Goal: Task Accomplishment & Management: Complete application form

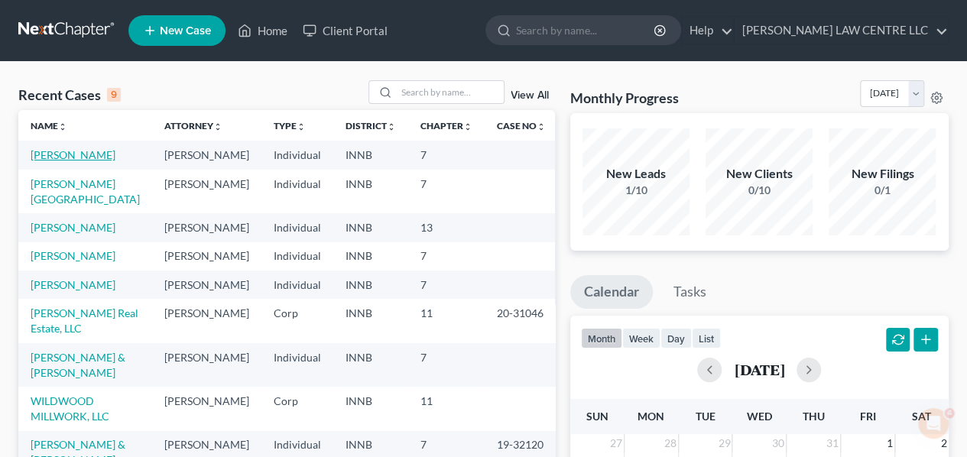
click at [61, 154] on link "[PERSON_NAME]" at bounding box center [73, 154] width 85 height 13
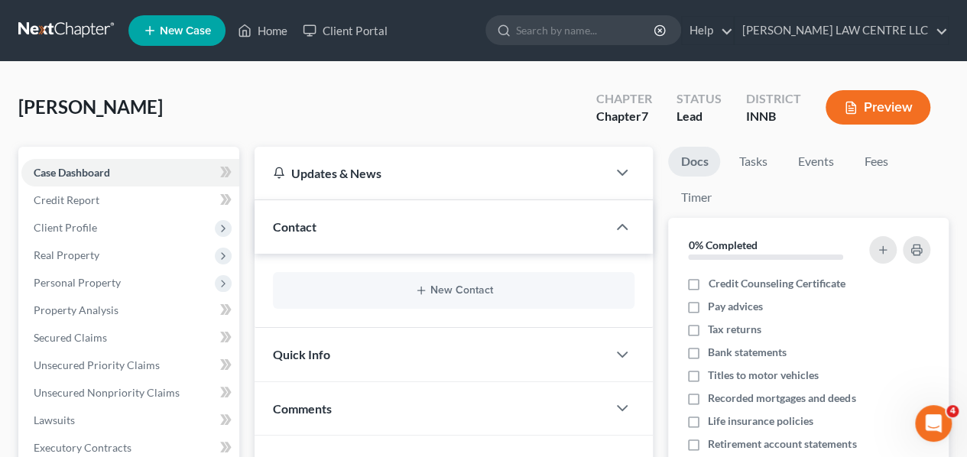
click at [85, 223] on span "Client Profile" at bounding box center [65, 227] width 63 height 13
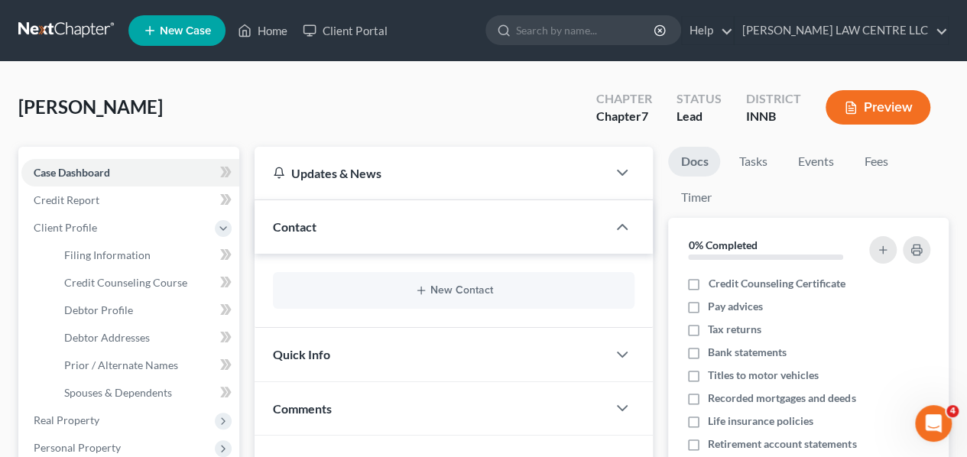
scroll to position [76, 0]
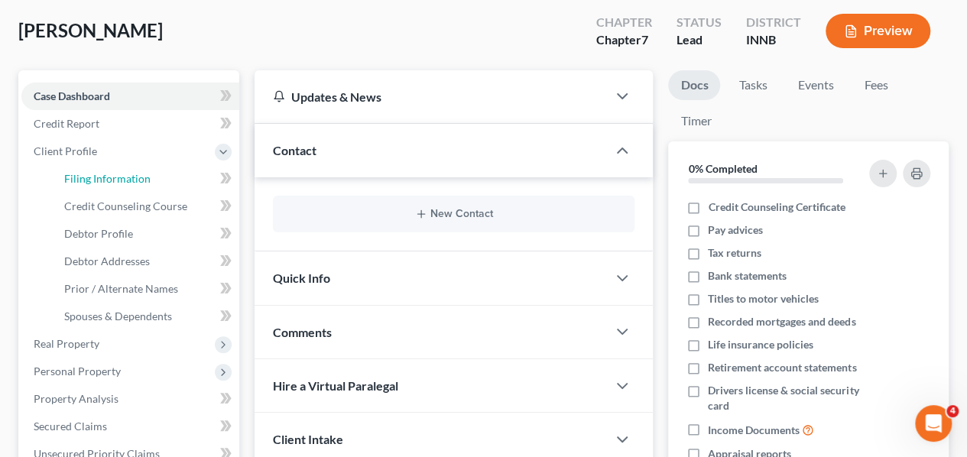
click at [137, 177] on span "Filing Information" at bounding box center [107, 178] width 86 height 13
select select "1"
select select "0"
select select "15"
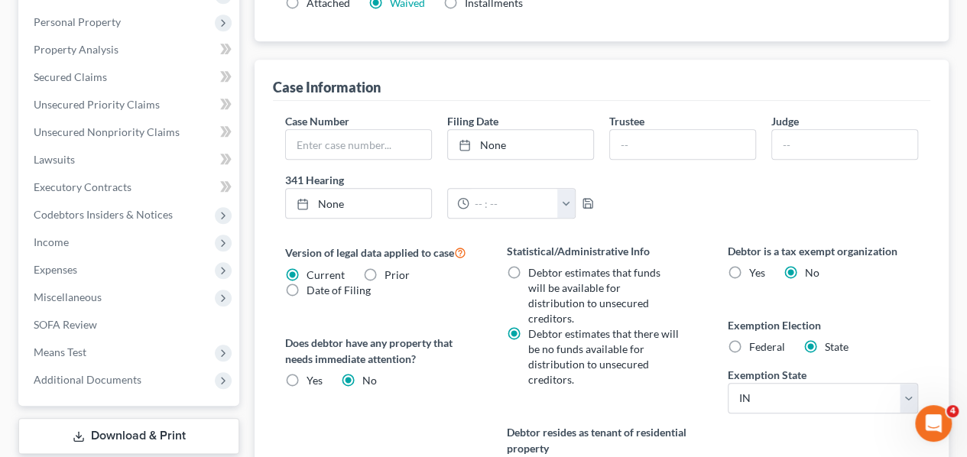
scroll to position [459, 0]
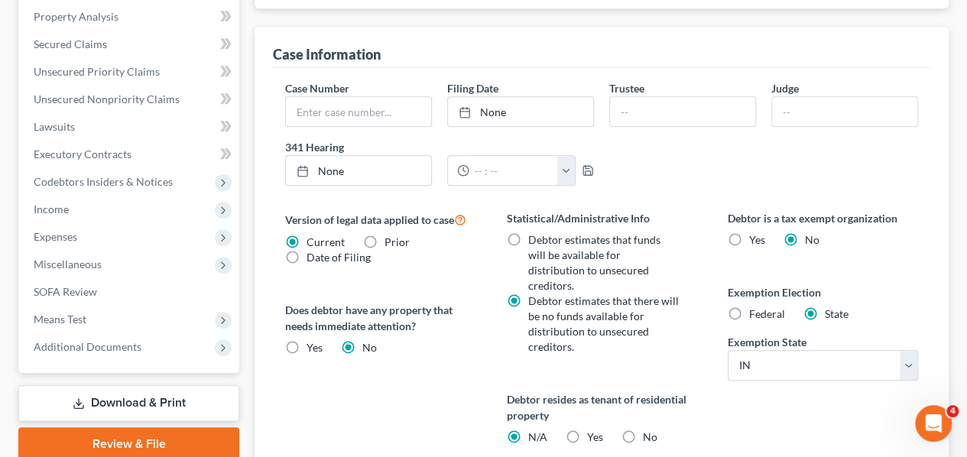
click at [411, 360] on div "Version of legal data applied to case Current Prior Date of Filing Legal data v…" at bounding box center [380, 390] width 221 height 361
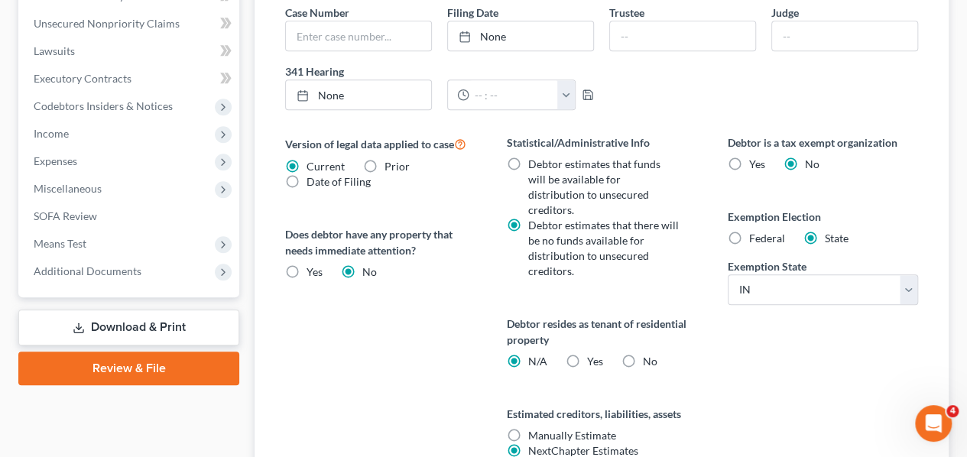
scroll to position [535, 0]
click at [586, 353] on label "Yes Yes" at bounding box center [594, 360] width 16 height 15
click at [592, 353] on input "Yes Yes" at bounding box center [597, 358] width 10 height 10
radio input "true"
radio input "false"
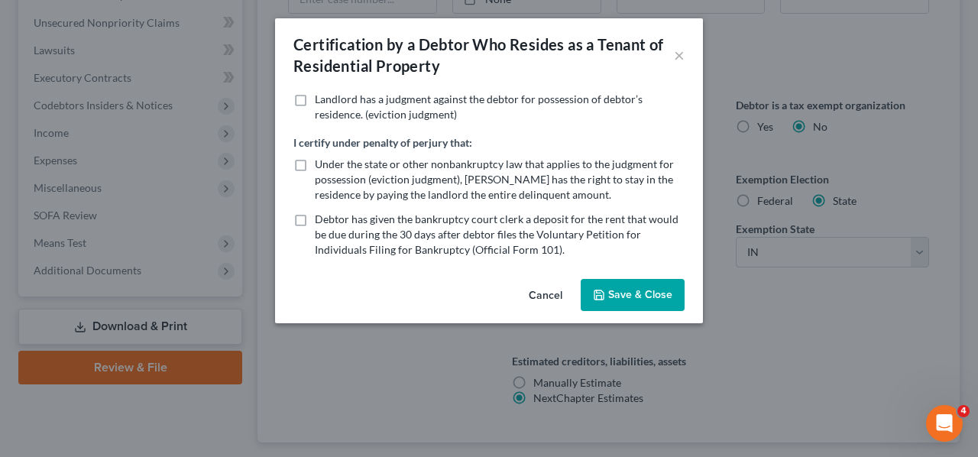
click at [315, 166] on label "Under the state or other nonbankruptcy law that applies to the judgment for pos…" at bounding box center [500, 180] width 370 height 46
click at [321, 166] on input "Under the state or other nonbankruptcy law that applies to the judgment for pos…" at bounding box center [326, 162] width 10 height 10
checkbox input "true"
click at [631, 293] on button "Save & Close" at bounding box center [633, 295] width 104 height 32
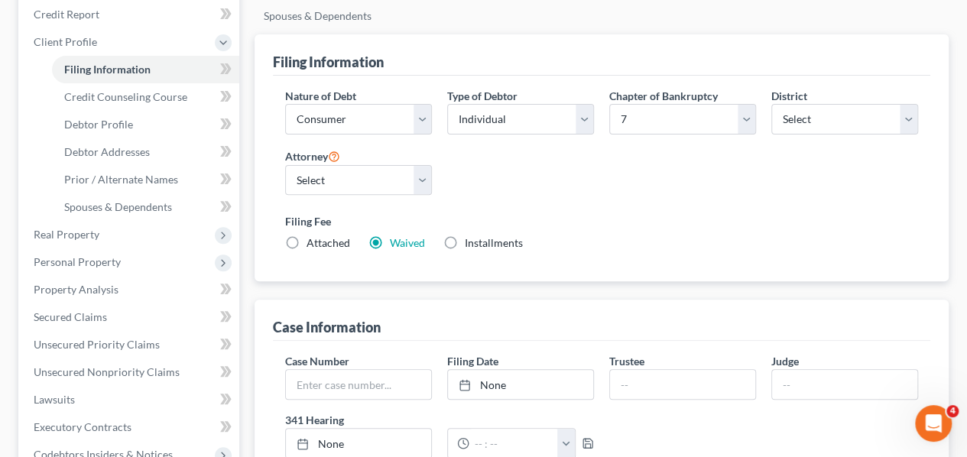
scroll to position [89, 0]
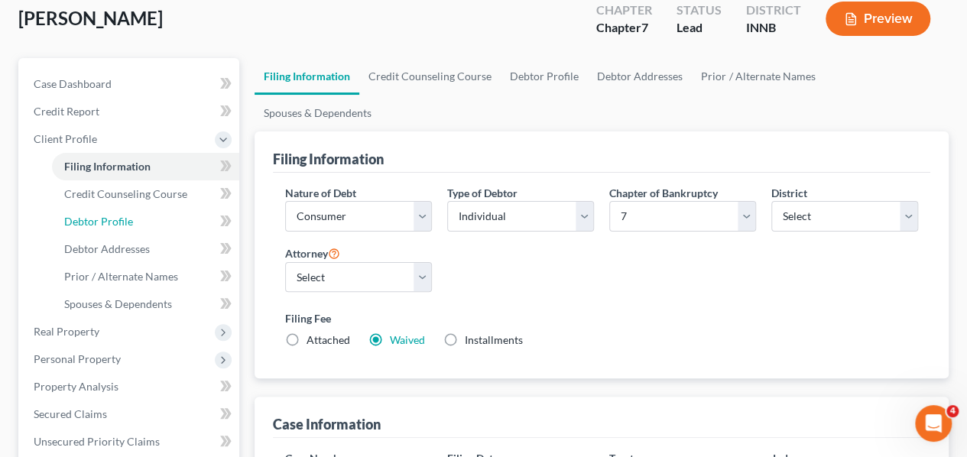
click at [154, 219] on link "Debtor Profile" at bounding box center [145, 222] width 187 height 28
select select "0"
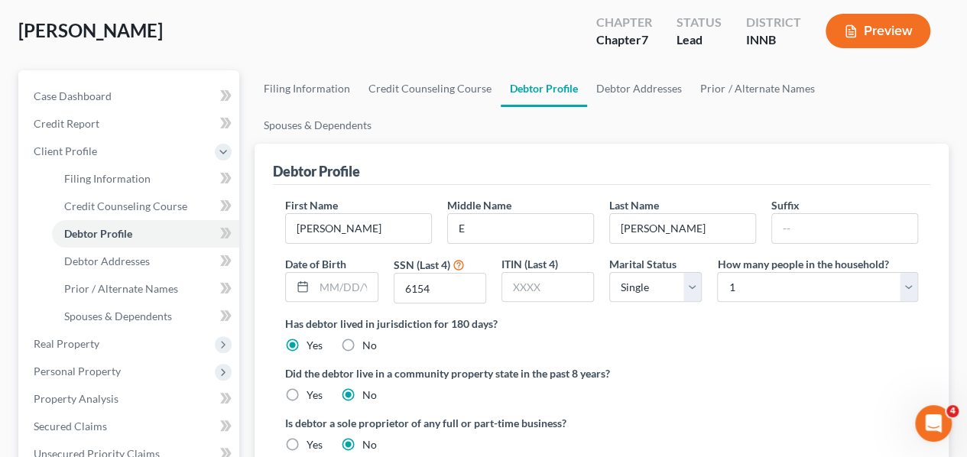
scroll to position [153, 0]
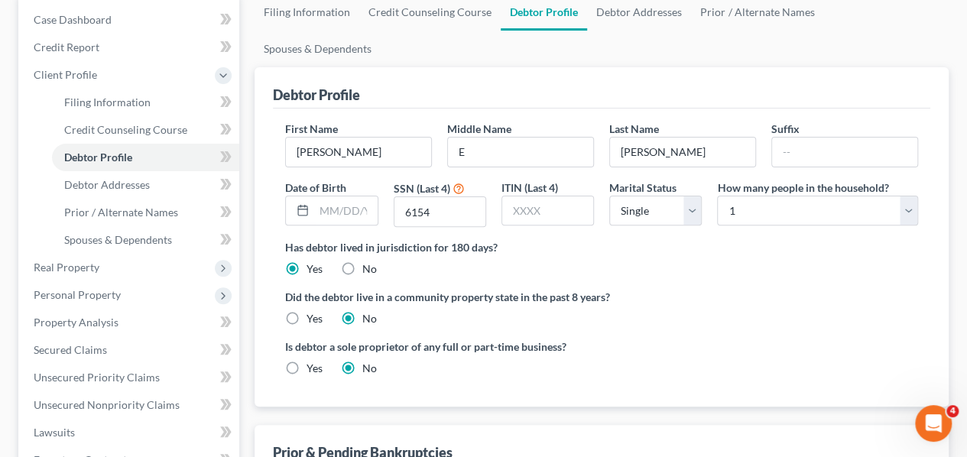
click at [299, 204] on icon at bounding box center [303, 210] width 12 height 12
click at [328, 196] on input "text" at bounding box center [345, 210] width 63 height 29
type input "[DATE]"
click at [814, 289] on label "Did the debtor live in a community property state in the past 8 years?" at bounding box center [601, 297] width 633 height 16
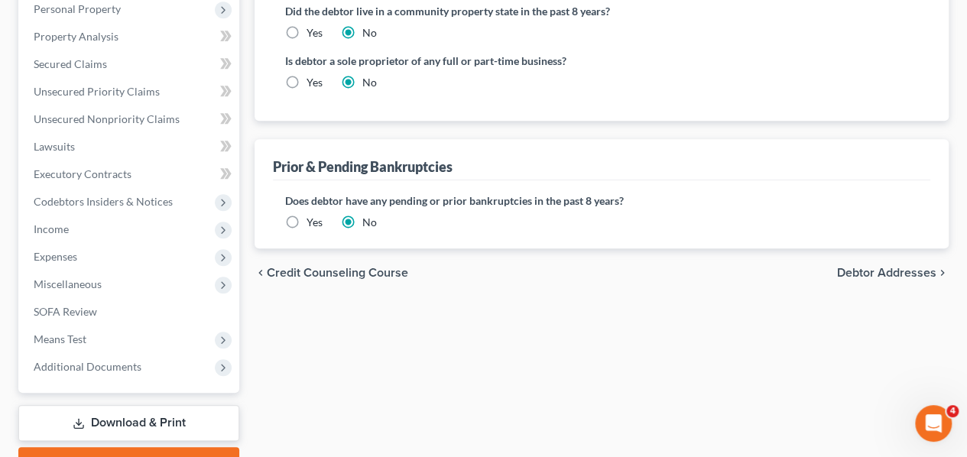
scroll to position [459, 0]
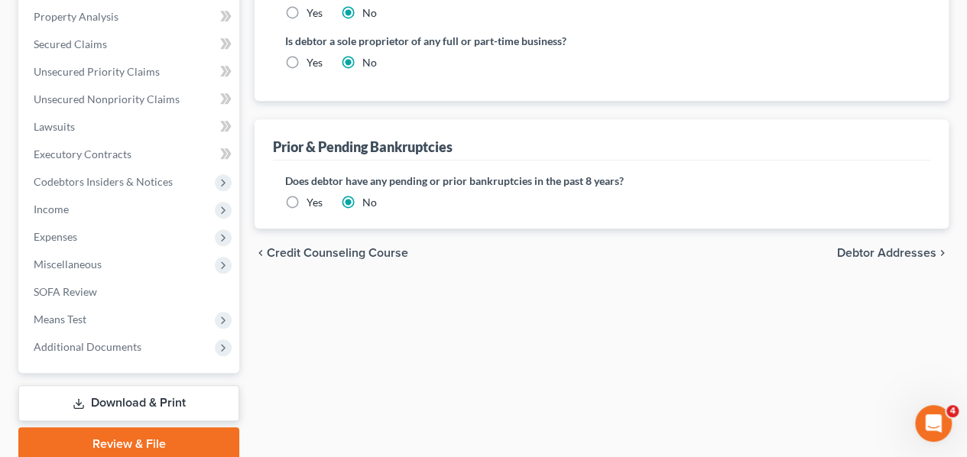
click at [901, 247] on span "Debtor Addresses" at bounding box center [886, 253] width 99 height 12
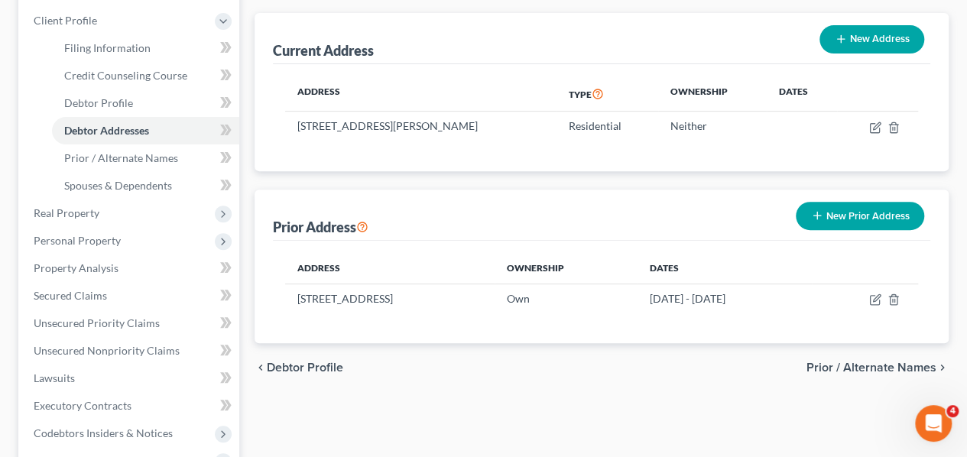
scroll to position [229, 0]
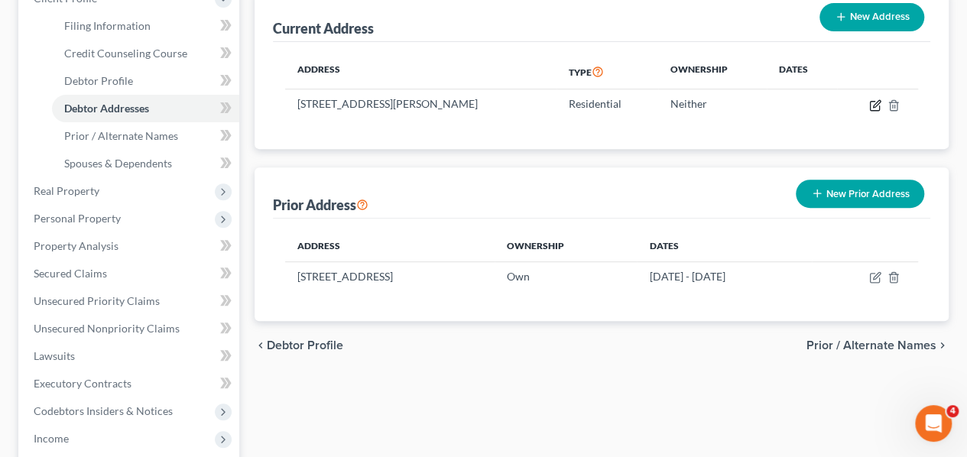
click at [873, 100] on icon "button" at bounding box center [876, 103] width 7 height 7
select select "15"
select select "0"
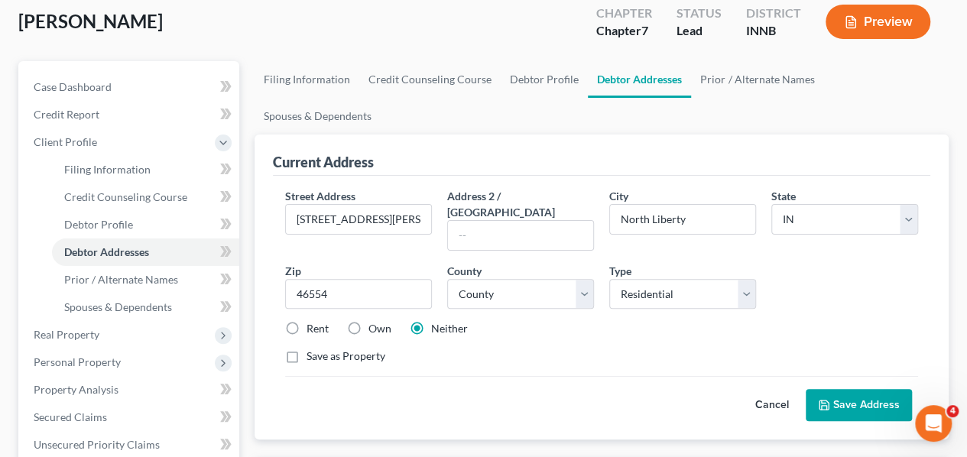
scroll to position [76, 0]
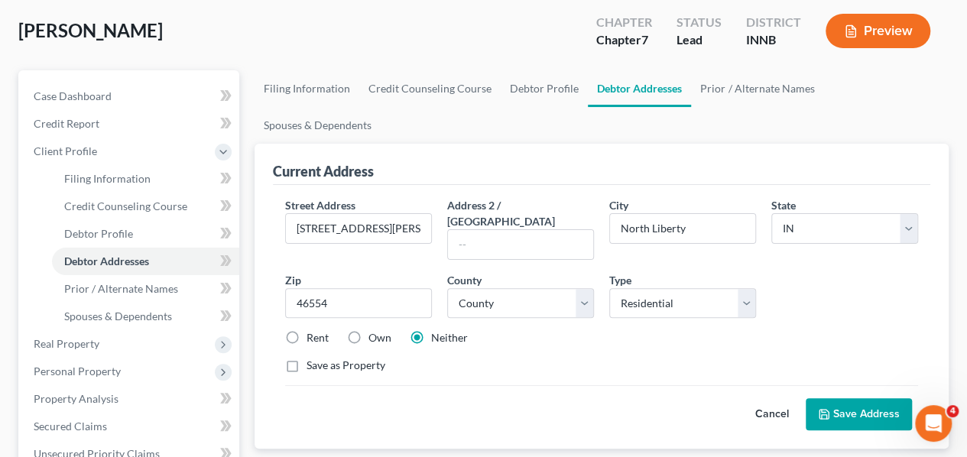
click at [306, 330] on label "Rent" at bounding box center [317, 337] width 22 height 15
click at [313, 330] on input "Rent" at bounding box center [318, 335] width 10 height 10
radio input "true"
click at [431, 330] on label "Neither" at bounding box center [449, 337] width 37 height 15
click at [437, 330] on input "Neither" at bounding box center [442, 335] width 10 height 10
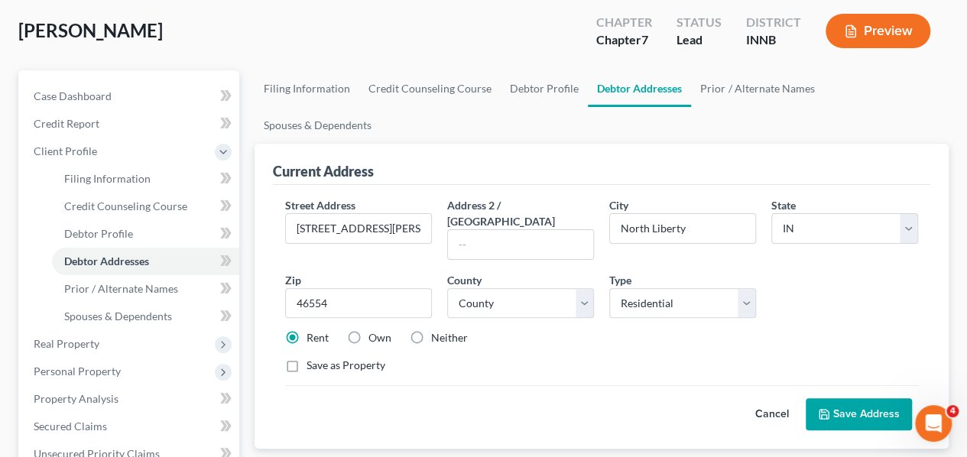
radio input "true"
click at [306, 330] on label "Rent" at bounding box center [317, 337] width 22 height 15
click at [313, 330] on input "Rent" at bounding box center [318, 335] width 10 height 10
radio input "true"
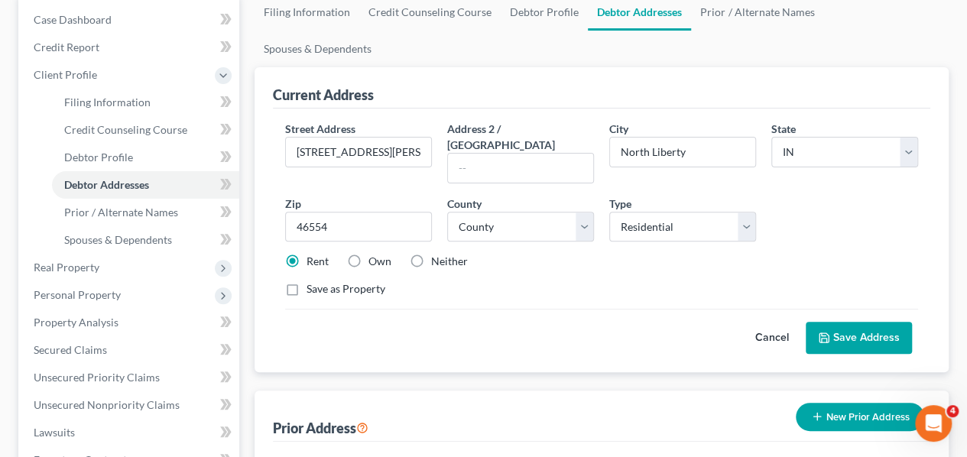
click at [861, 322] on button "Save Address" at bounding box center [859, 338] width 106 height 32
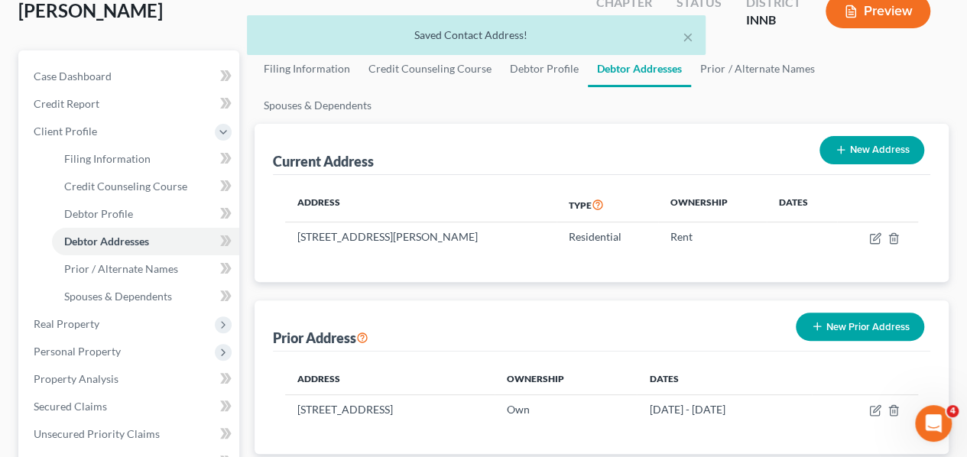
scroll to position [76, 0]
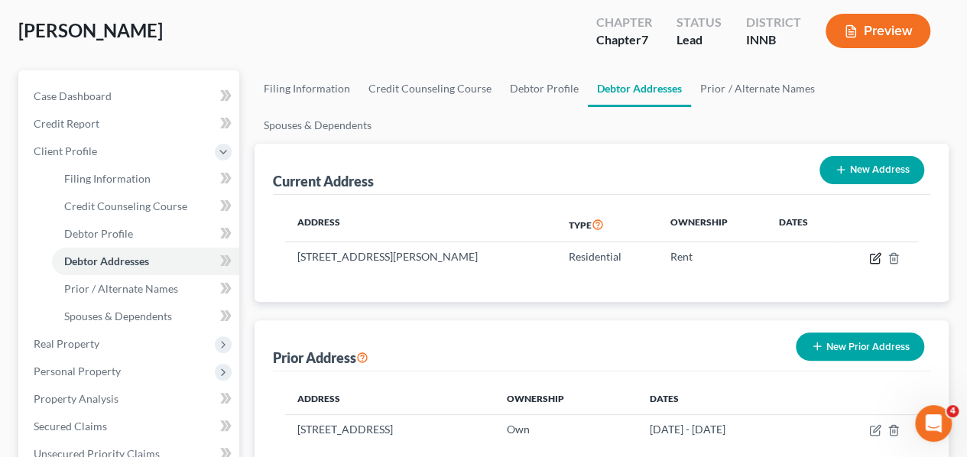
click at [873, 252] on icon "button" at bounding box center [875, 258] width 12 height 12
select select "15"
select select "73"
select select "0"
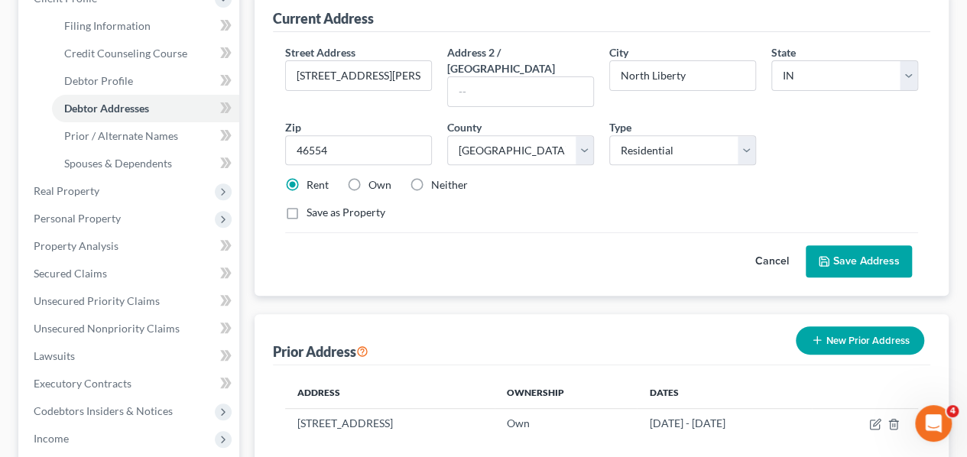
scroll to position [306, 0]
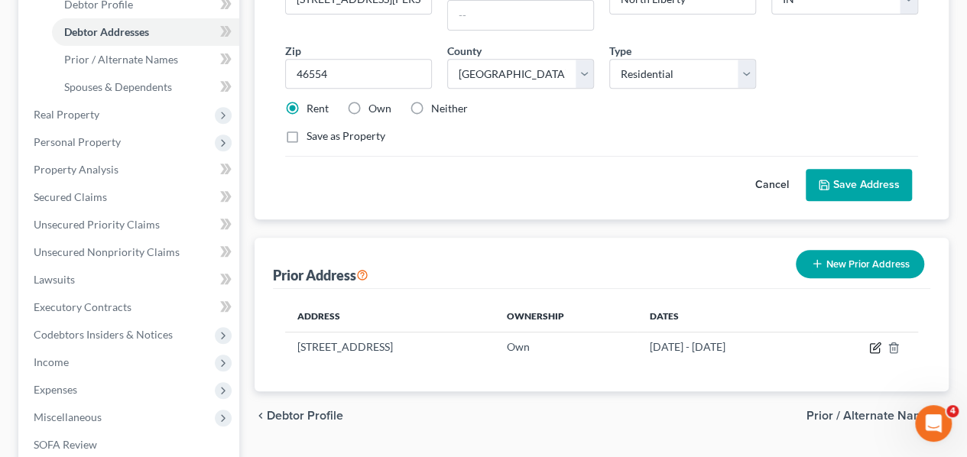
click at [870, 344] on icon "button" at bounding box center [874, 348] width 9 height 9
select select "18"
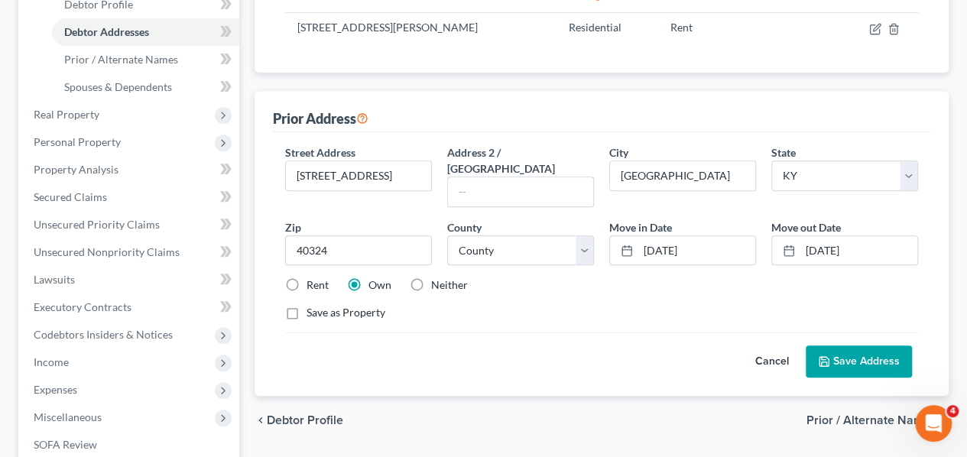
click at [622, 246] on rect at bounding box center [626, 250] width 9 height 9
click at [653, 236] on input "[DATE]" at bounding box center [696, 250] width 117 height 29
type input "[DATE]"
click at [813, 236] on input "[DATE]" at bounding box center [858, 250] width 117 height 29
type input "[DATE]"
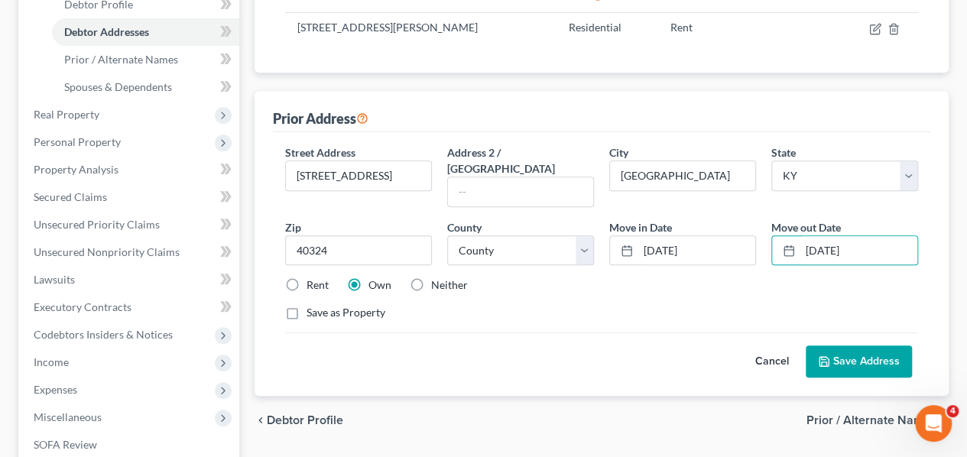
click at [865, 345] on button "Save Address" at bounding box center [859, 361] width 106 height 32
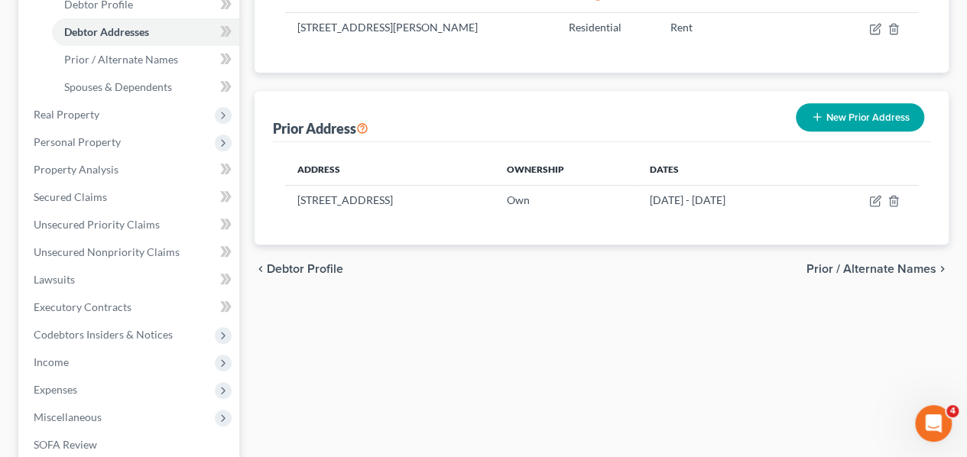
scroll to position [229, 0]
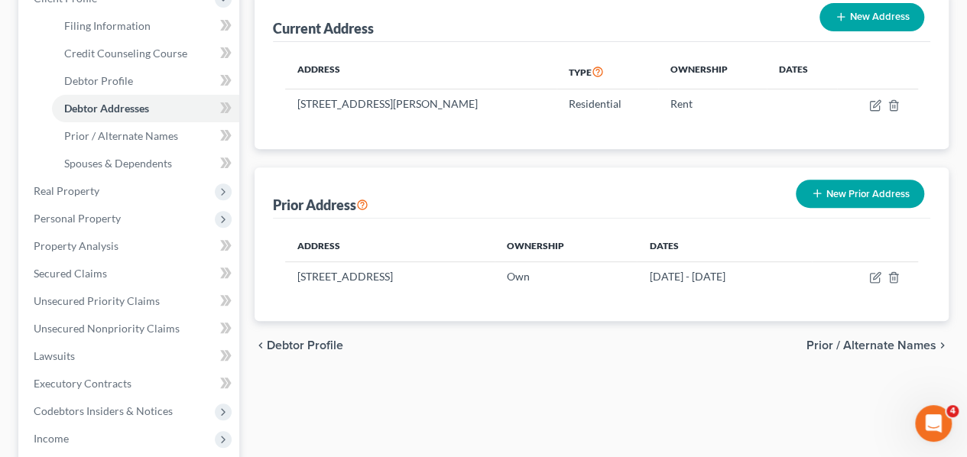
click at [853, 180] on button "New Prior Address" at bounding box center [860, 194] width 128 height 28
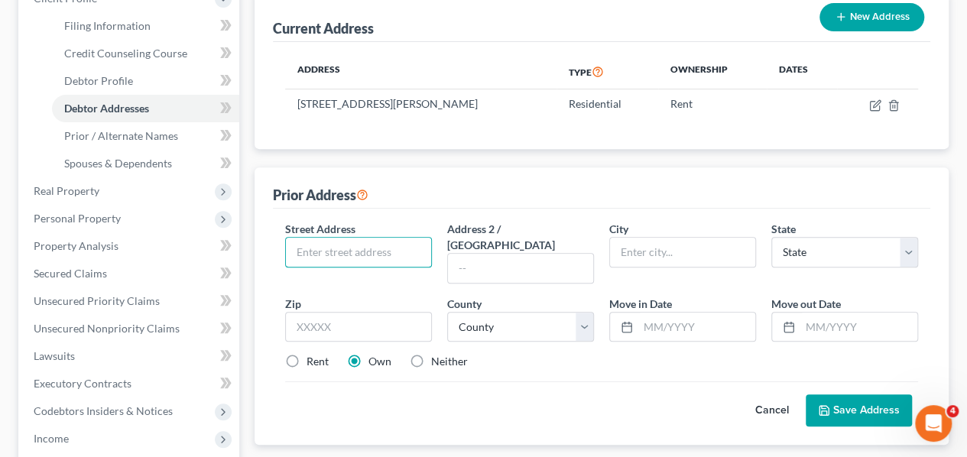
click at [316, 238] on input "text" at bounding box center [358, 252] width 145 height 29
type input "[STREET_ADDRESS]"
click at [647, 238] on input "text" at bounding box center [682, 252] width 145 height 29
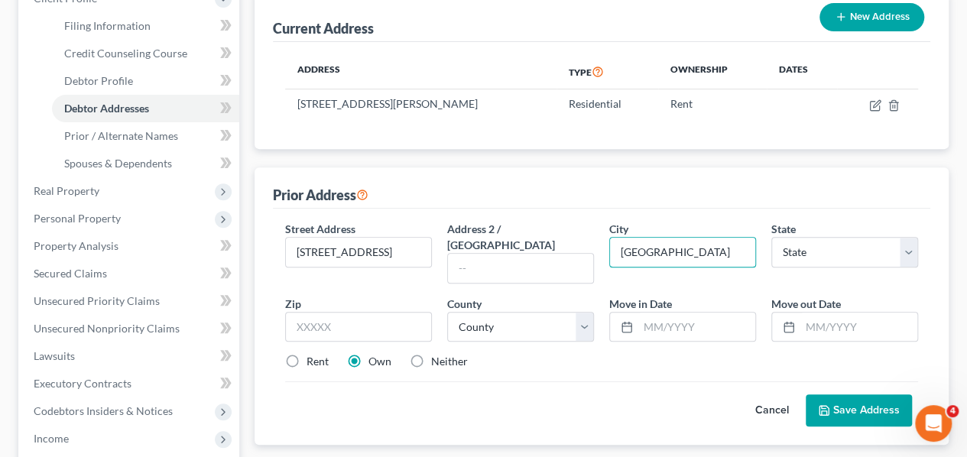
type input "[GEOGRAPHIC_DATA]"
click at [329, 312] on input "text" at bounding box center [358, 327] width 147 height 31
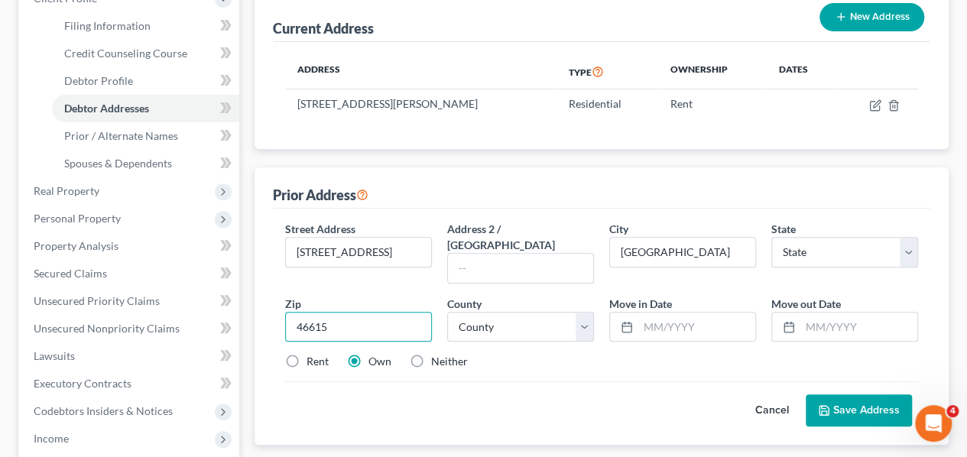
type input "46615"
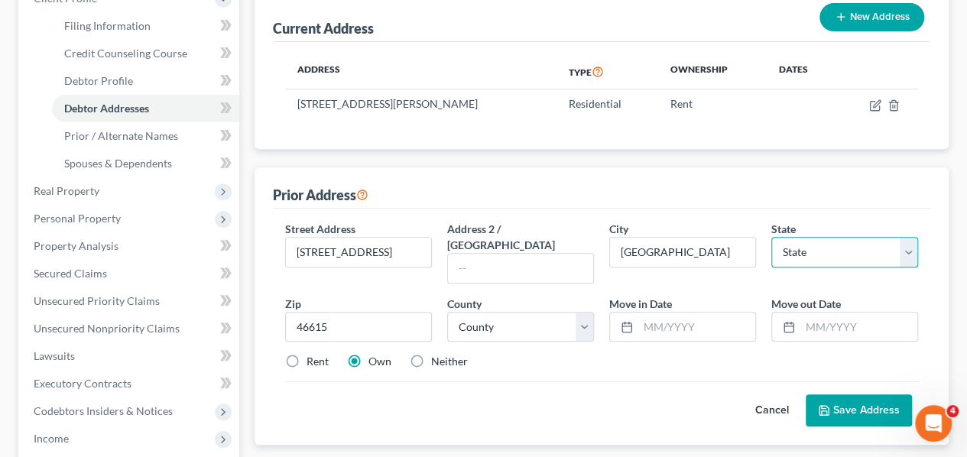
select select "15"
click at [910, 237] on select "State [US_STATE] AK AR AZ CA CO CT DE DC [GEOGRAPHIC_DATA] [GEOGRAPHIC_DATA] GU…" at bounding box center [844, 252] width 147 height 31
click at [771, 237] on select "State [US_STATE] AK AR AZ CA CO CT DE DC [GEOGRAPHIC_DATA] [GEOGRAPHIC_DATA] GU…" at bounding box center [844, 252] width 147 height 31
click at [625, 321] on icon at bounding box center [627, 327] width 12 height 12
click at [643, 313] on input "text" at bounding box center [696, 327] width 117 height 29
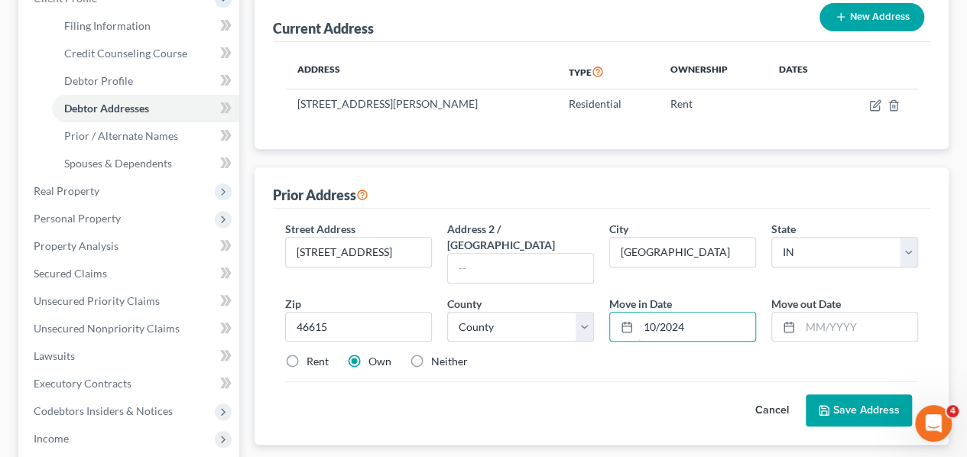
type input "10/2024"
click at [809, 313] on input "text" at bounding box center [858, 327] width 117 height 29
type input "03/2025"
click at [864, 394] on button "Save Address" at bounding box center [859, 410] width 106 height 32
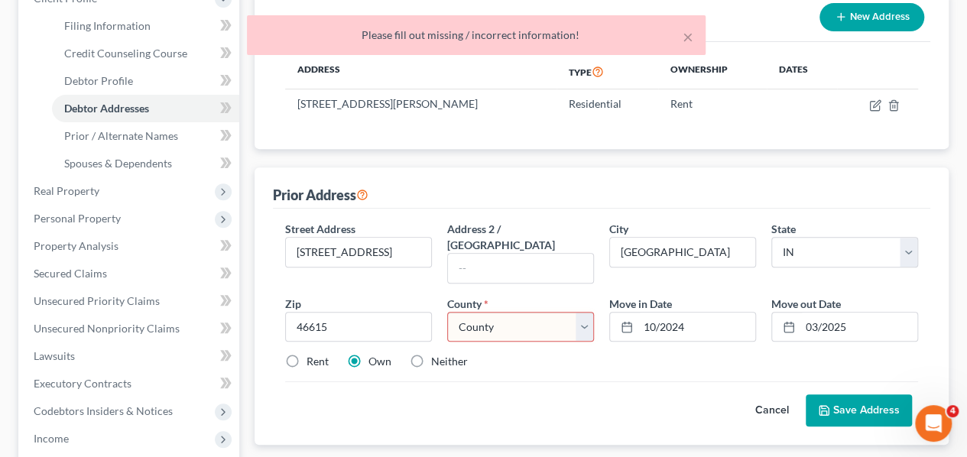
click at [584, 312] on select "County [GEOGRAPHIC_DATA] [GEOGRAPHIC_DATA] [GEOGRAPHIC_DATA] [GEOGRAPHIC_DATA] …" at bounding box center [520, 327] width 147 height 31
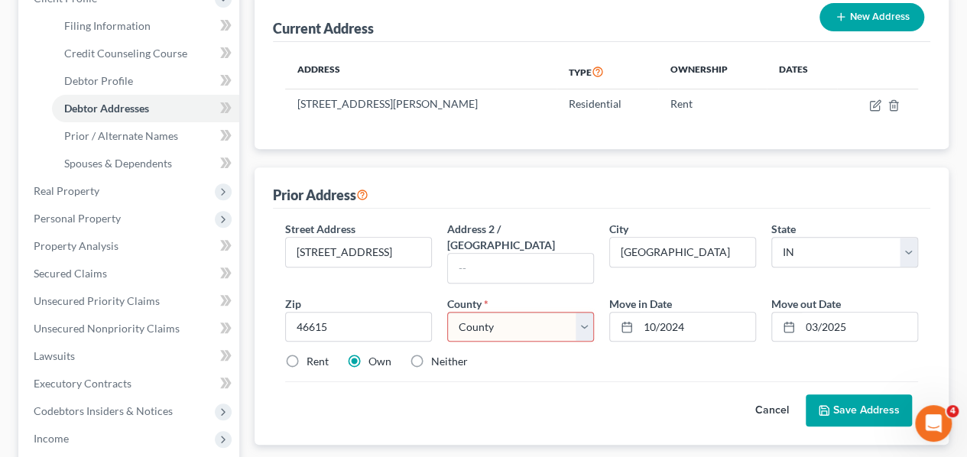
select select "73"
click at [447, 312] on select "County [GEOGRAPHIC_DATA] [GEOGRAPHIC_DATA] [GEOGRAPHIC_DATA] [GEOGRAPHIC_DATA] …" at bounding box center [520, 327] width 147 height 31
click at [843, 394] on button "Save Address" at bounding box center [859, 410] width 106 height 32
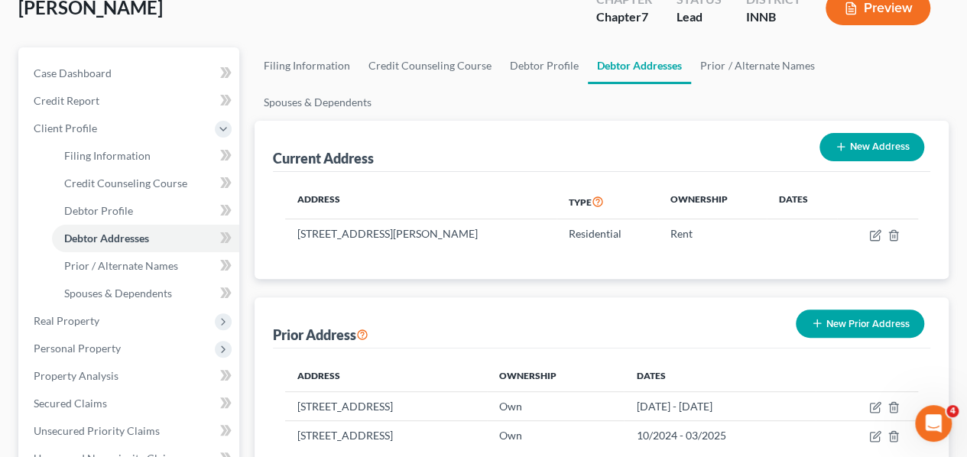
scroll to position [76, 0]
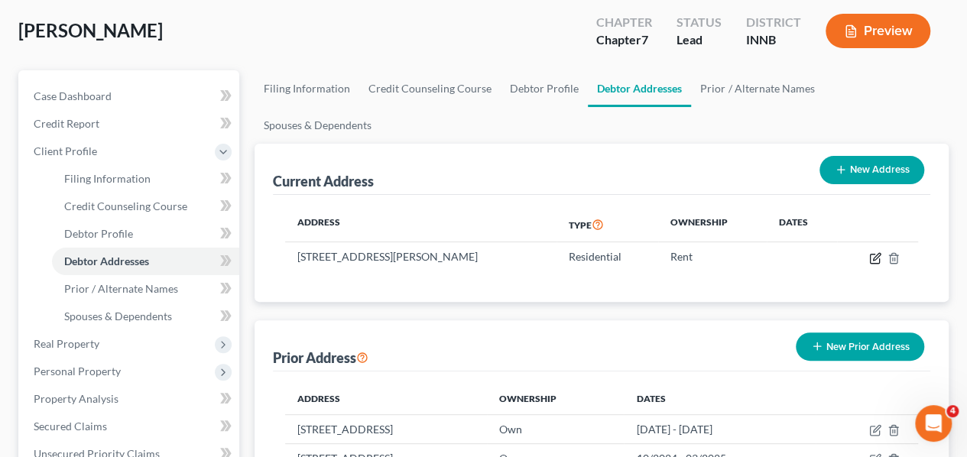
click at [876, 252] on icon "button" at bounding box center [875, 258] width 12 height 12
select select "15"
select select "73"
select select "0"
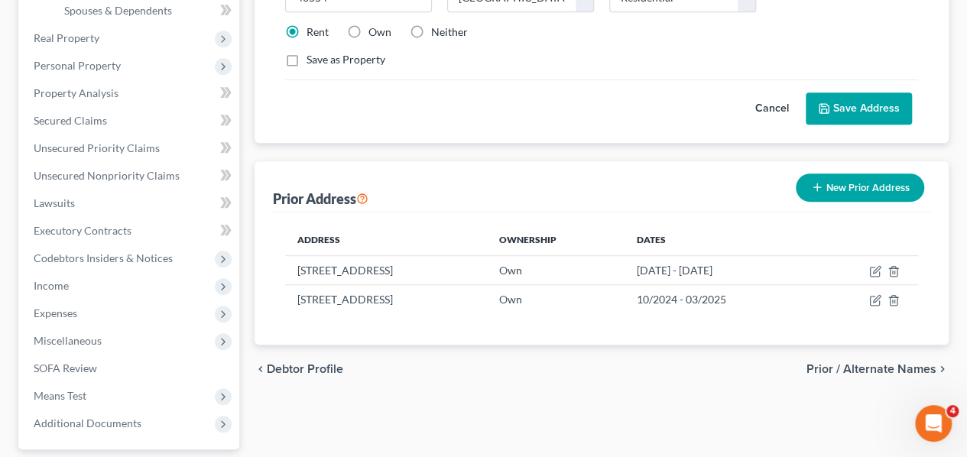
scroll to position [153, 0]
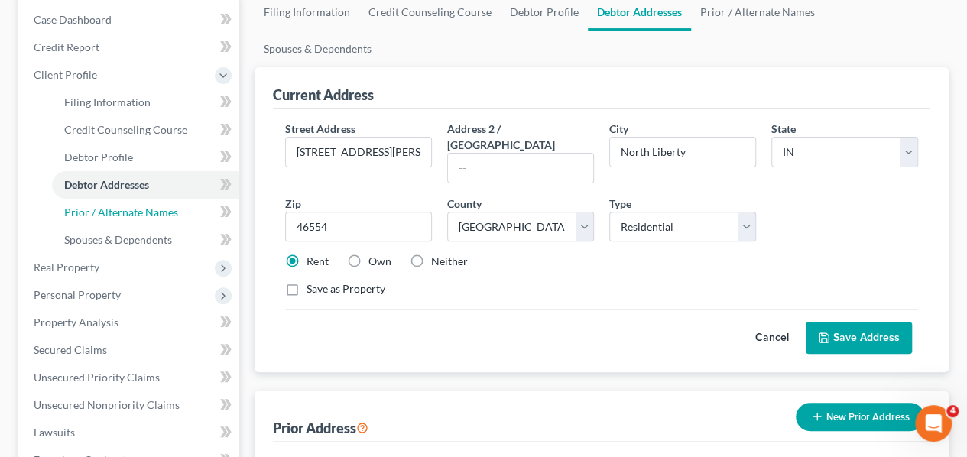
click at [135, 213] on span "Prior / Alternate Names" at bounding box center [121, 212] width 114 height 13
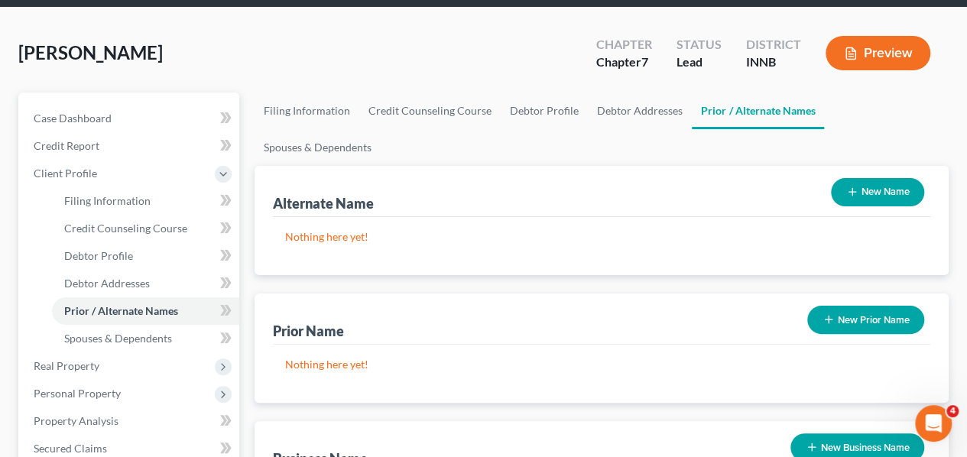
scroll to position [76, 0]
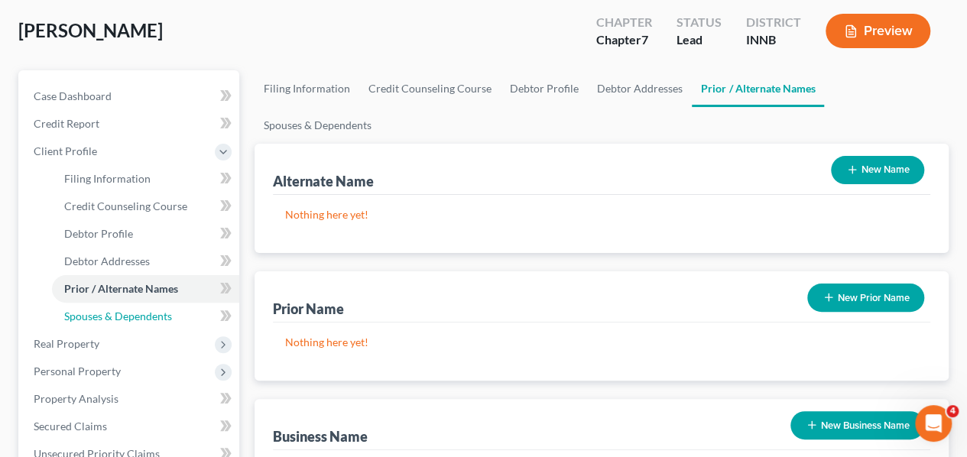
click at [98, 313] on span "Spouses & Dependents" at bounding box center [118, 316] width 108 height 13
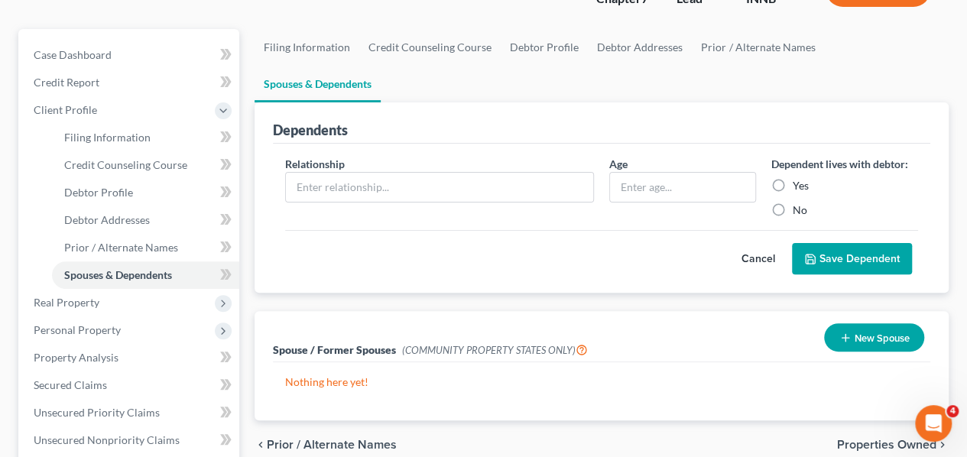
scroll to position [153, 0]
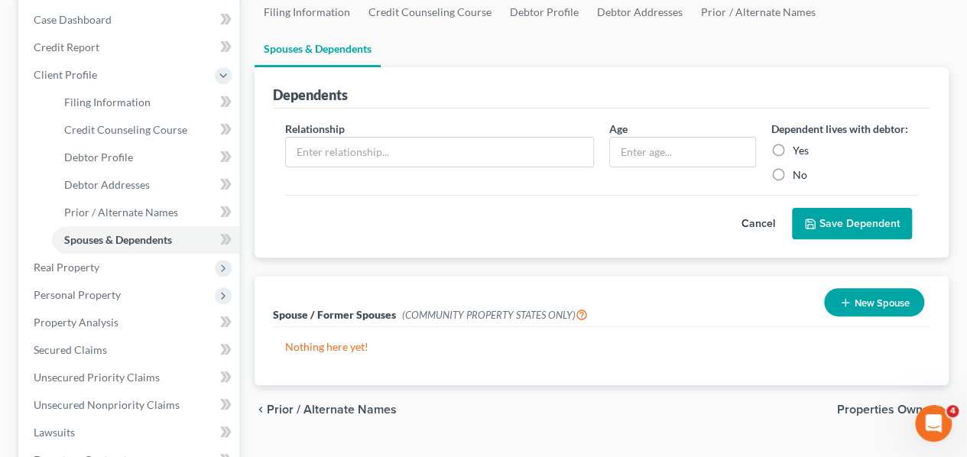
click at [83, 266] on span "Real Property" at bounding box center [67, 267] width 66 height 13
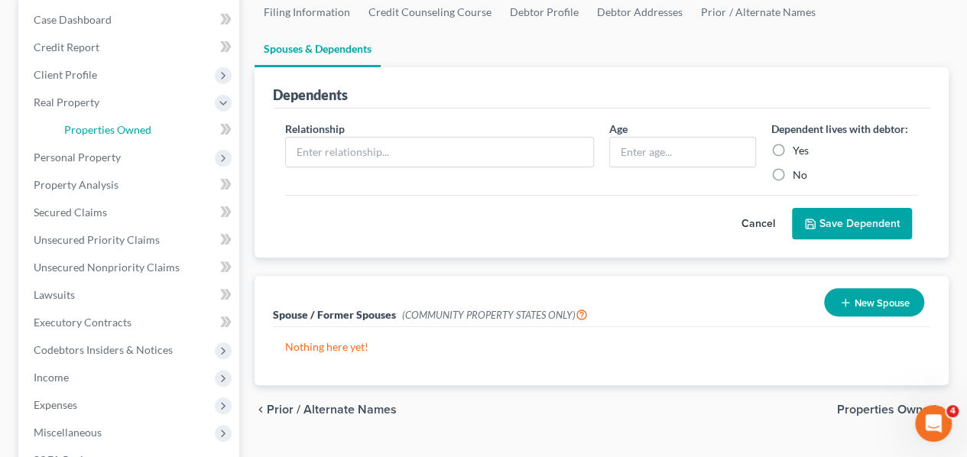
click at [141, 127] on span "Properties Owned" at bounding box center [107, 129] width 87 height 13
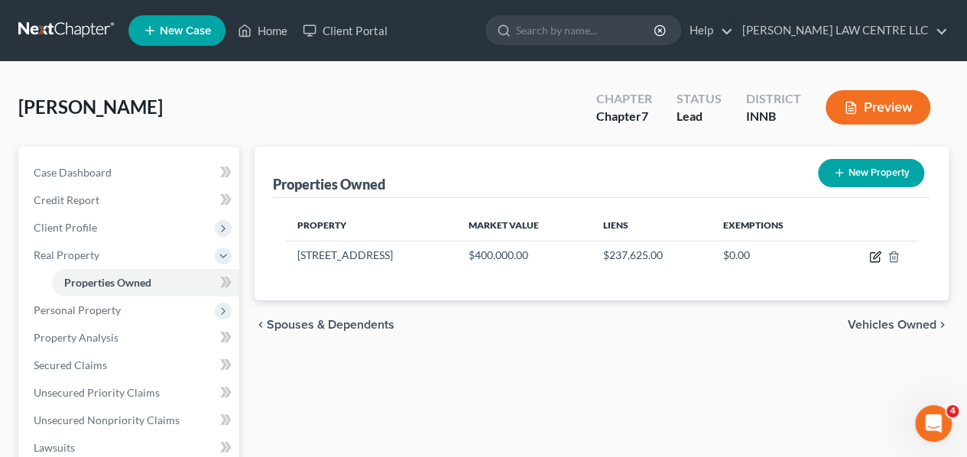
click at [873, 255] on icon "button" at bounding box center [875, 257] width 12 height 12
select select "18"
select select "104"
select select "3"
select select "0"
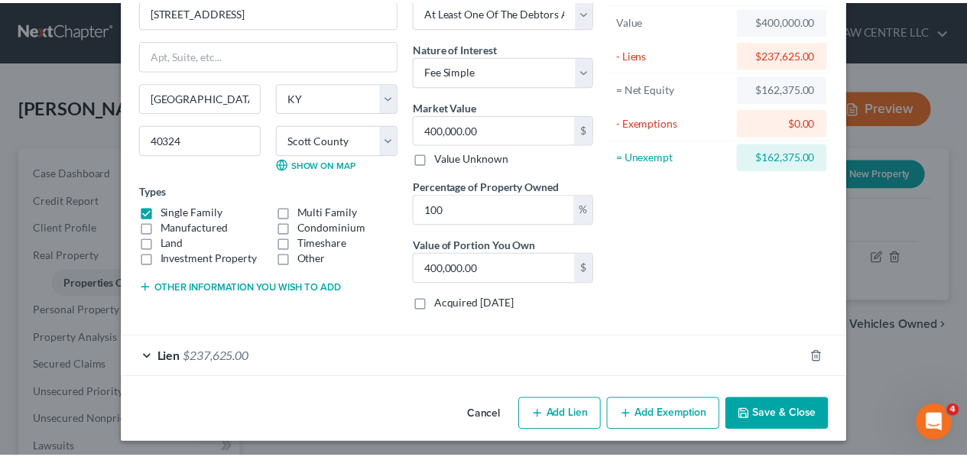
scroll to position [90, 0]
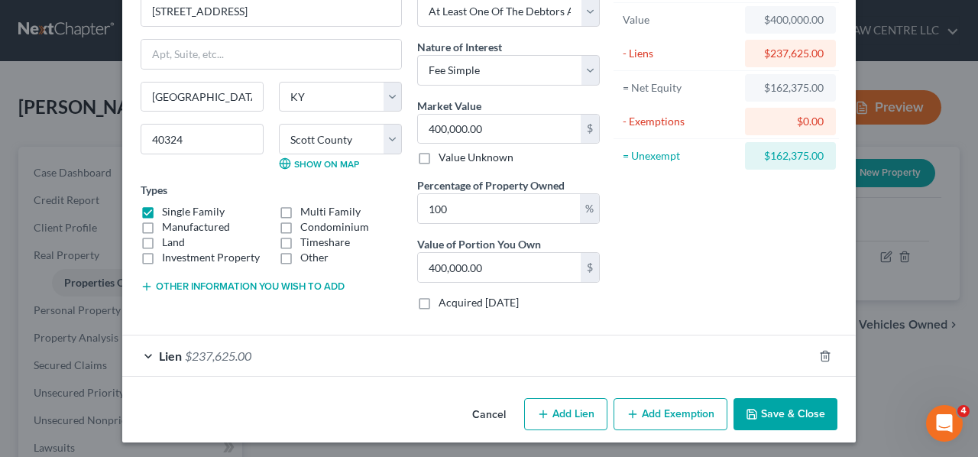
click at [439, 300] on label "Acquired [DATE]" at bounding box center [479, 302] width 80 height 15
click at [445, 300] on input "Acquired [DATE]" at bounding box center [450, 300] width 10 height 10
checkbox input "true"
click at [780, 410] on button "Save & Close" at bounding box center [786, 414] width 104 height 32
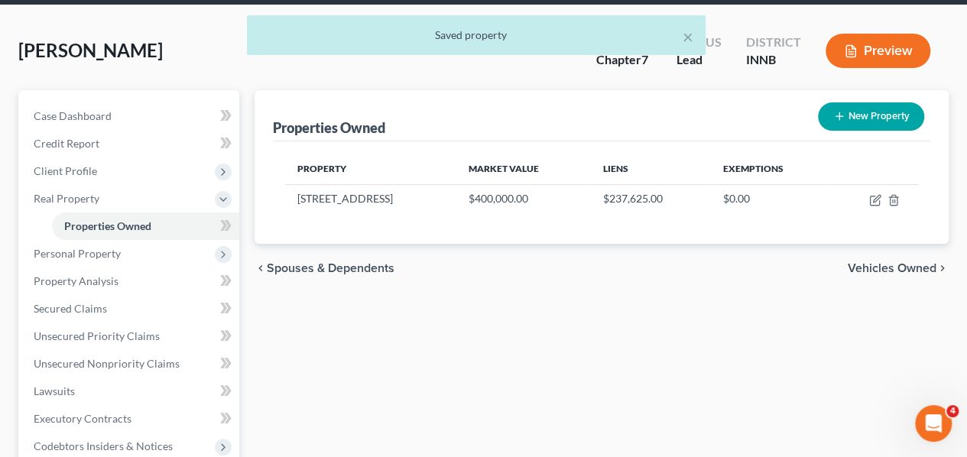
scroll to position [76, 0]
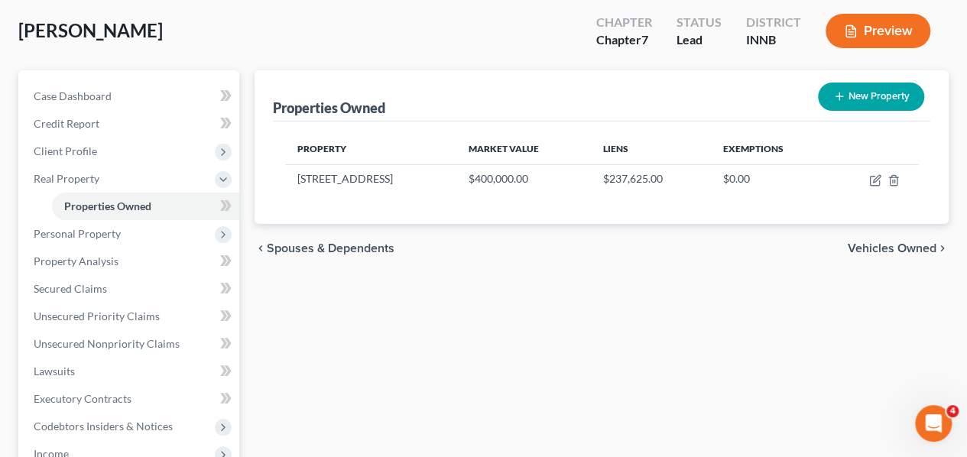
click at [79, 231] on span "Personal Property" at bounding box center [77, 233] width 87 height 13
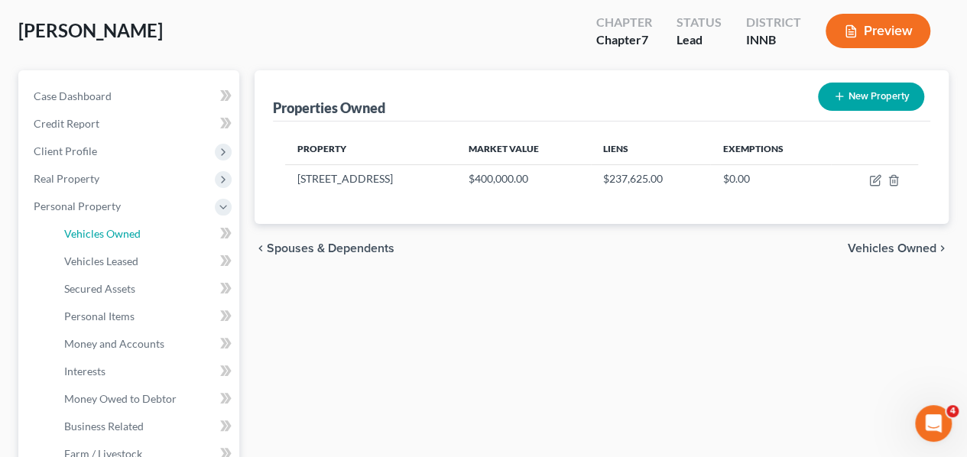
click at [92, 232] on span "Vehicles Owned" at bounding box center [102, 233] width 76 height 13
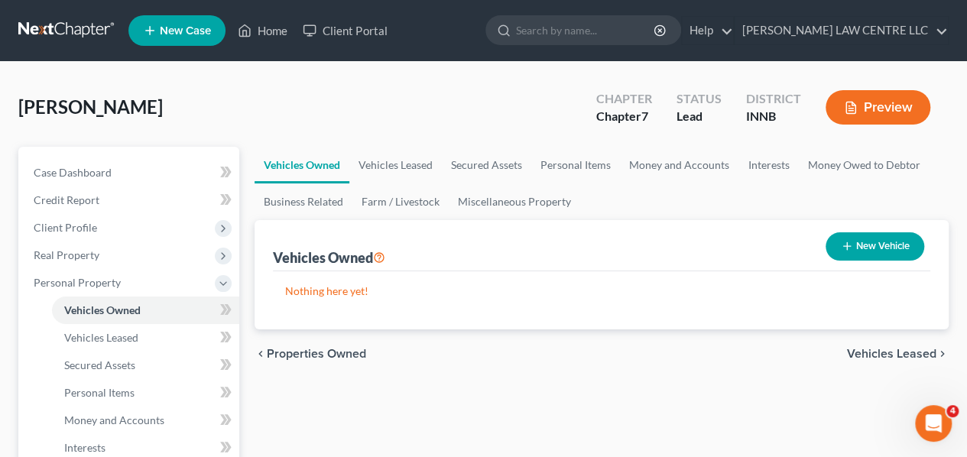
click at [862, 244] on button "New Vehicle" at bounding box center [874, 246] width 99 height 28
select select "0"
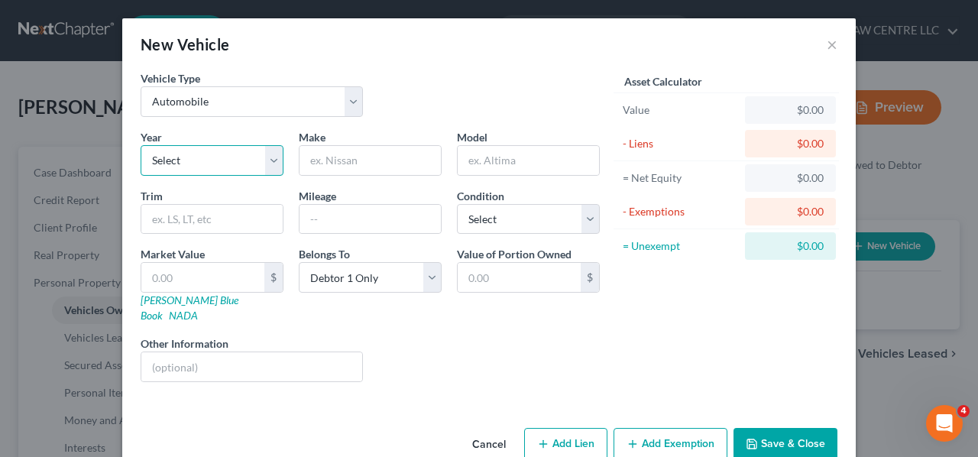
click at [266, 159] on select "Select 2026 2025 2024 2023 2022 2021 2020 2019 2018 2017 2016 2015 2014 2013 20…" at bounding box center [212, 160] width 143 height 31
select select "10"
click at [141, 145] on select "Select 2026 2025 2024 2023 2022 2021 2020 2019 2018 2017 2016 2015 2014 2013 20…" at bounding box center [212, 160] width 143 height 31
click at [358, 158] on input "text" at bounding box center [370, 160] width 141 height 29
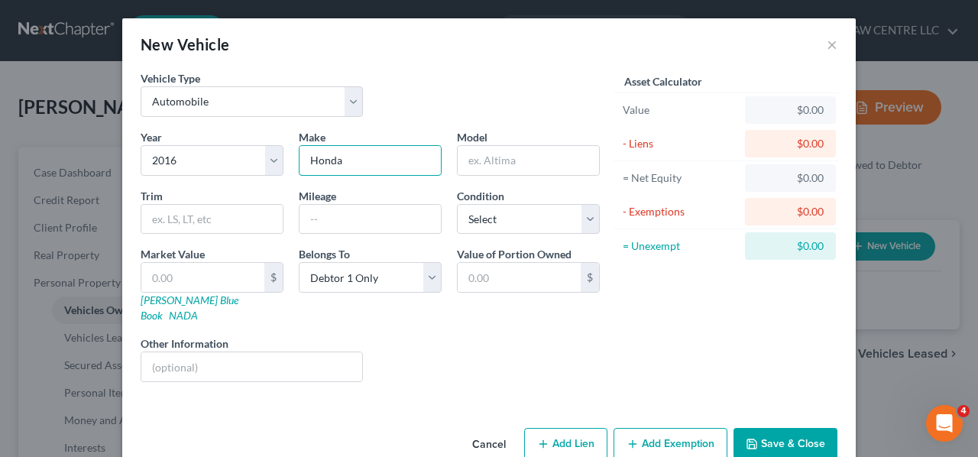
type input "Honda"
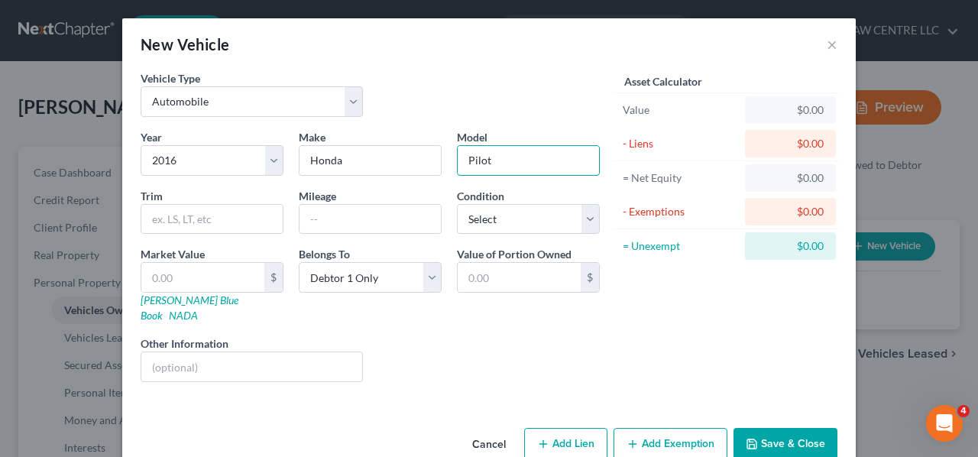
type input "Pilot"
click at [342, 218] on input "text" at bounding box center [370, 219] width 141 height 29
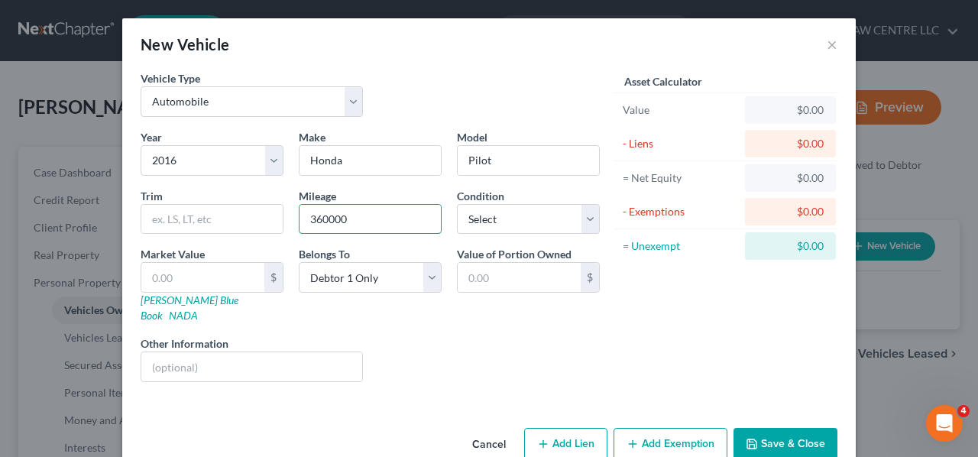
type input "360000"
click at [585, 218] on select "Select Excellent Very Good Good Fair Poor" at bounding box center [528, 219] width 143 height 31
select select "3"
click at [457, 204] on select "Select Excellent Very Good Good Fair Poor" at bounding box center [528, 219] width 143 height 31
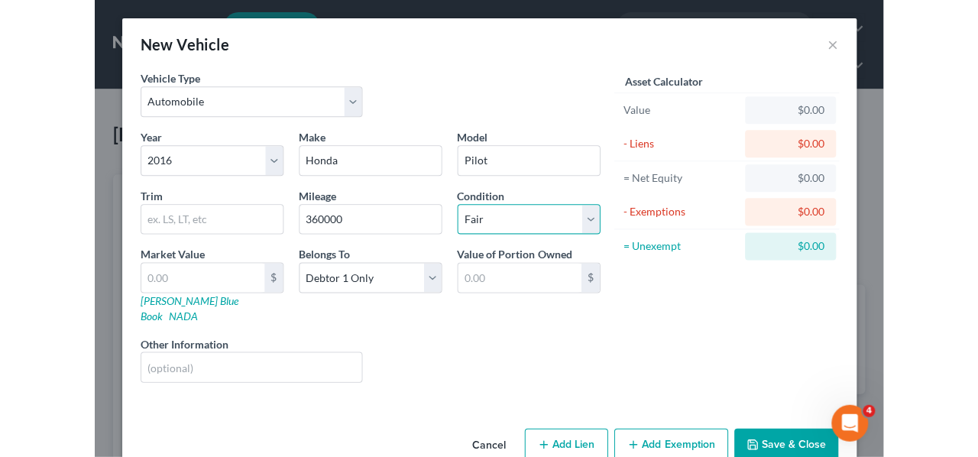
scroll to position [15, 0]
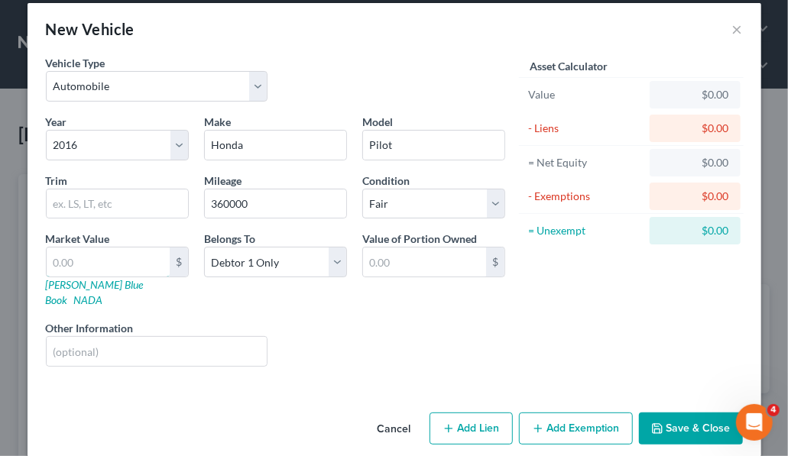
click at [131, 263] on input "text" at bounding box center [108, 262] width 123 height 29
type input "7"
type input "7.00"
type input "79"
type input "79.00"
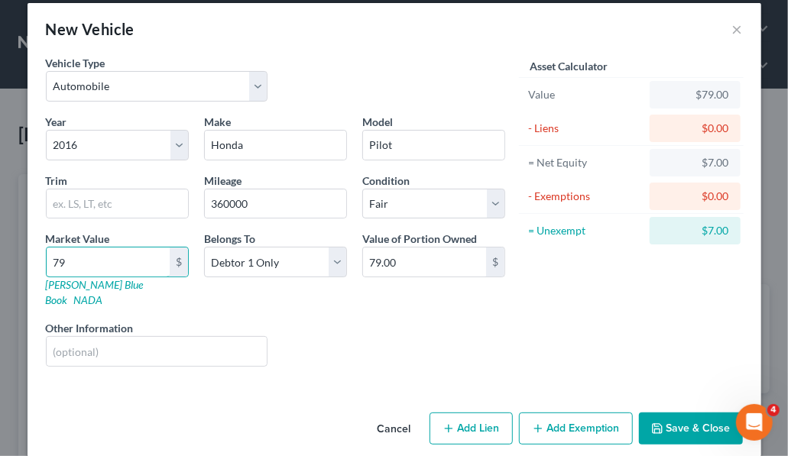
type input "790"
type input "790.00"
type input "7900"
type input "7,900.00"
type input "7,900"
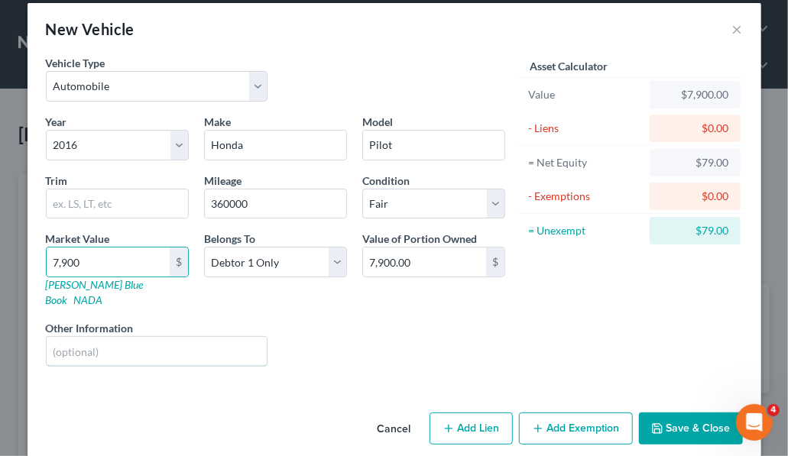
click at [132, 337] on input "text" at bounding box center [157, 351] width 221 height 29
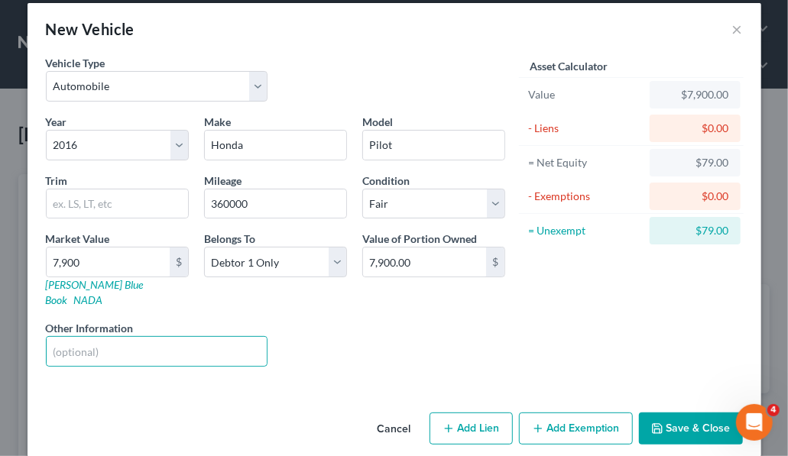
click at [375, 320] on div "Liens Select" at bounding box center [394, 343] width 238 height 47
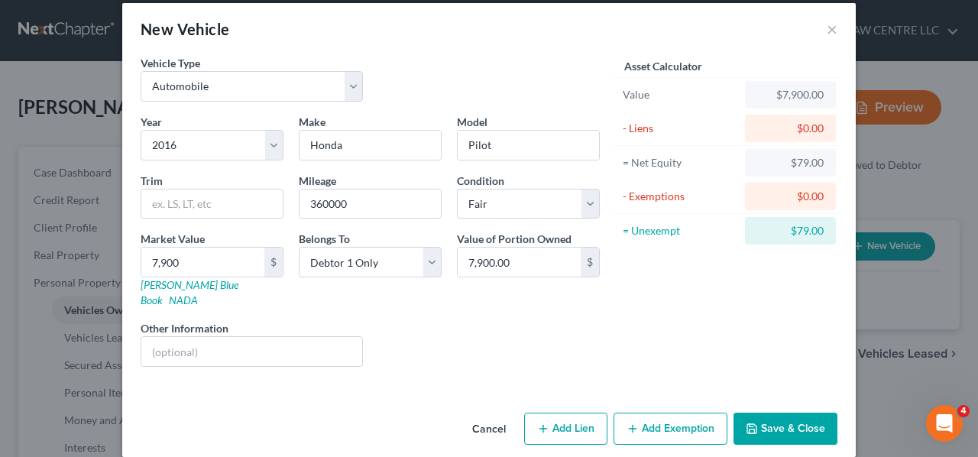
click at [674, 413] on button "Add Exemption" at bounding box center [671, 429] width 114 height 32
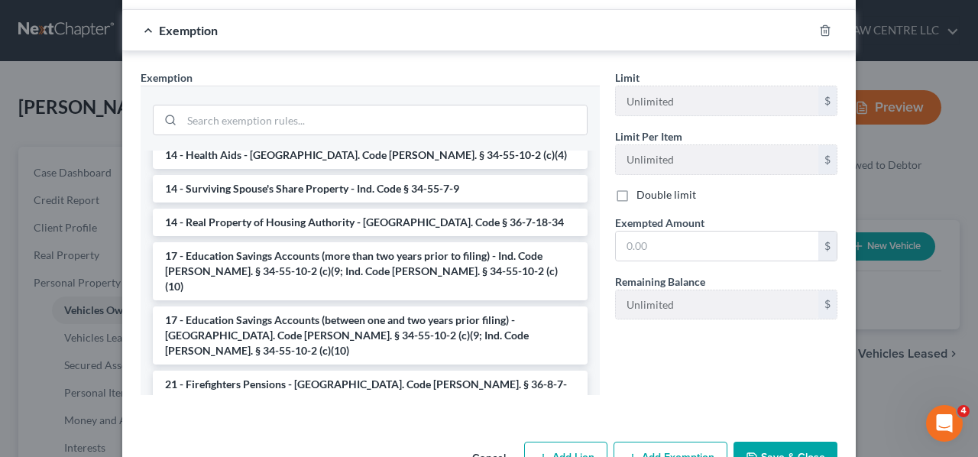
scroll to position [229, 0]
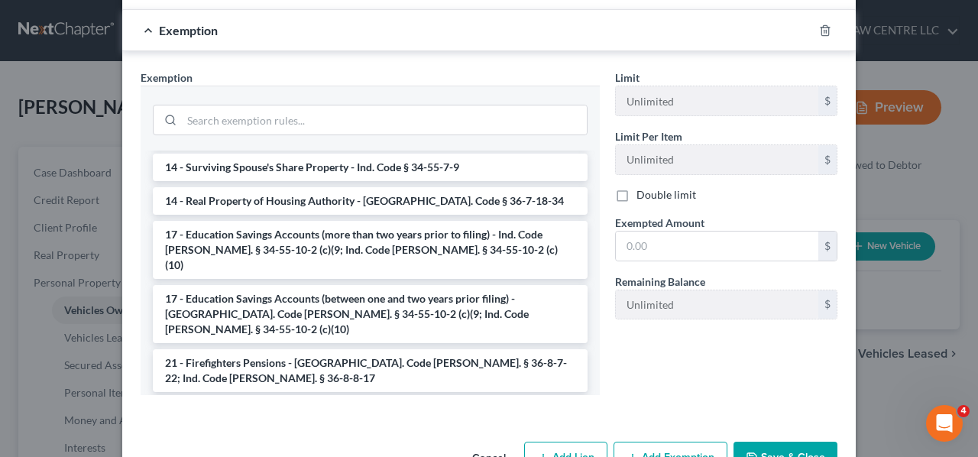
click at [750, 453] on icon "button" at bounding box center [751, 457] width 9 height 9
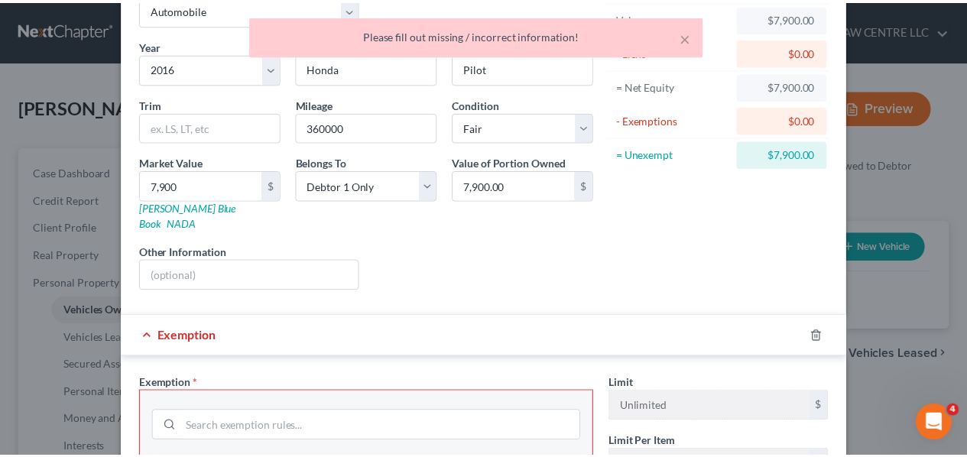
scroll to position [397, 0]
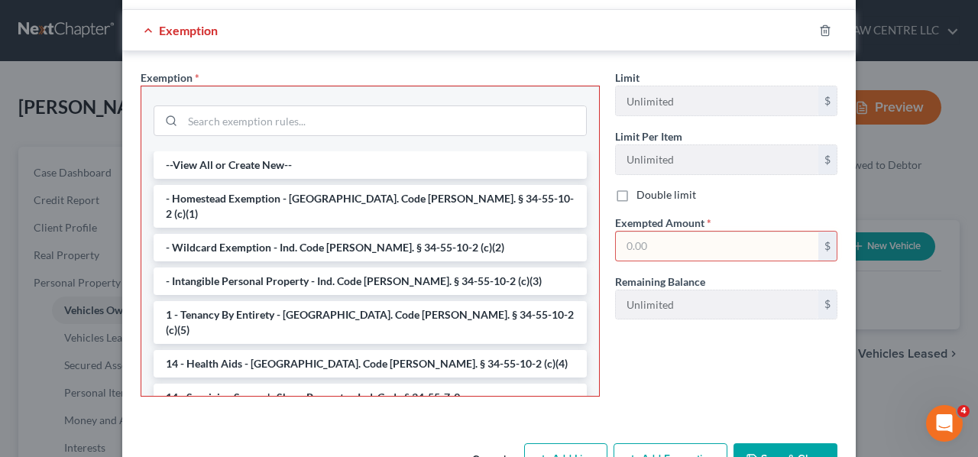
click at [482, 445] on button "Cancel" at bounding box center [489, 460] width 58 height 31
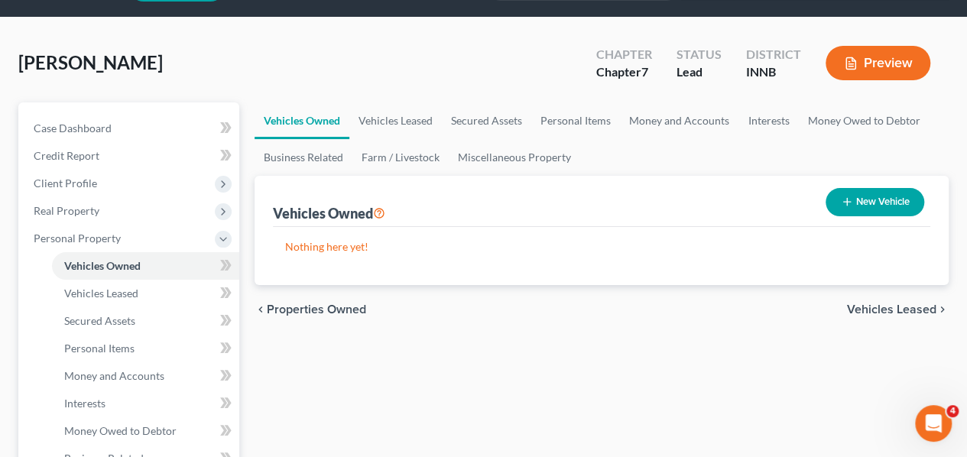
scroll to position [0, 0]
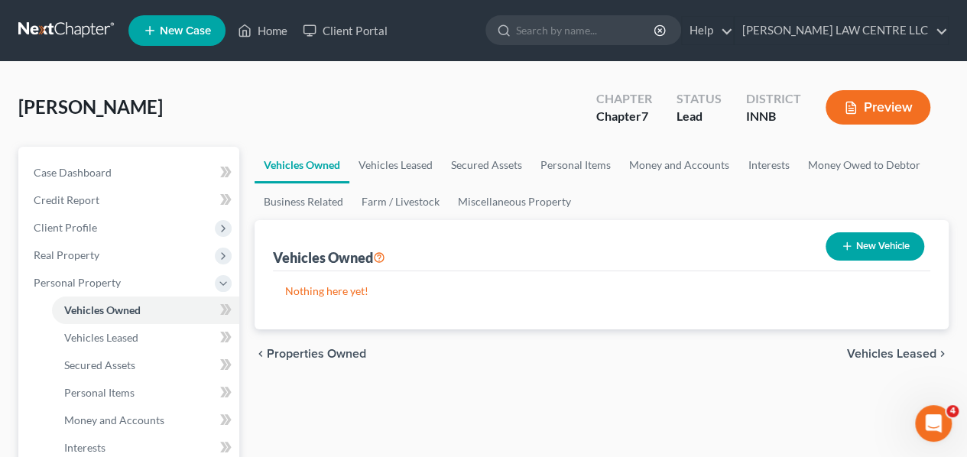
click at [854, 250] on button "New Vehicle" at bounding box center [874, 246] width 99 height 28
select select "0"
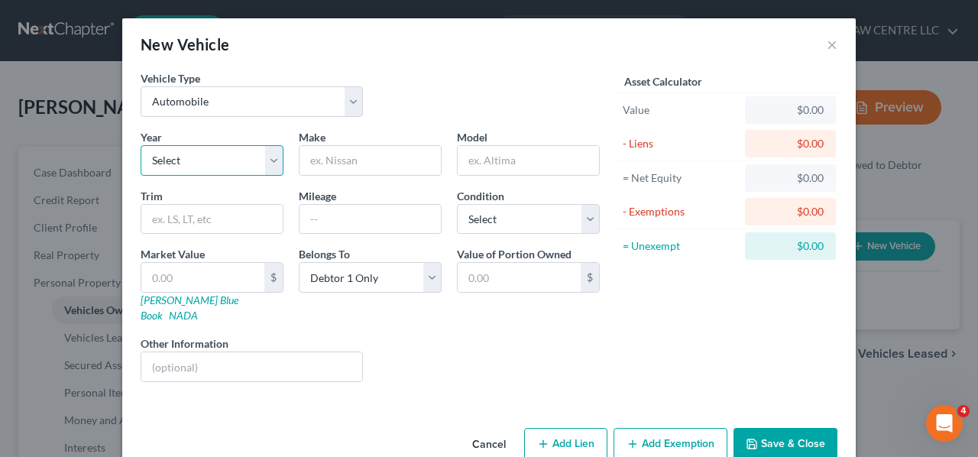
click at [190, 167] on select "Select 2026 2025 2024 2023 2022 2021 2020 2019 2018 2017 2016 2015 2014 2013 20…" at bounding box center [212, 160] width 143 height 31
select select "10"
click at [141, 145] on select "Select 2026 2025 2024 2023 2022 2021 2020 2019 2018 2017 2016 2015 2014 2013 20…" at bounding box center [212, 160] width 143 height 31
click at [307, 161] on input "text" at bounding box center [370, 160] width 141 height 29
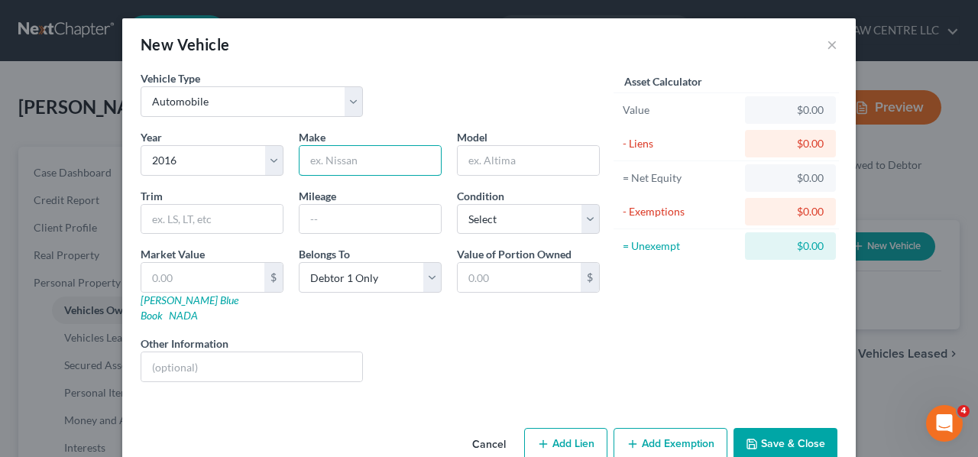
type input "Honda"
click at [510, 146] on input "text" at bounding box center [528, 160] width 141 height 29
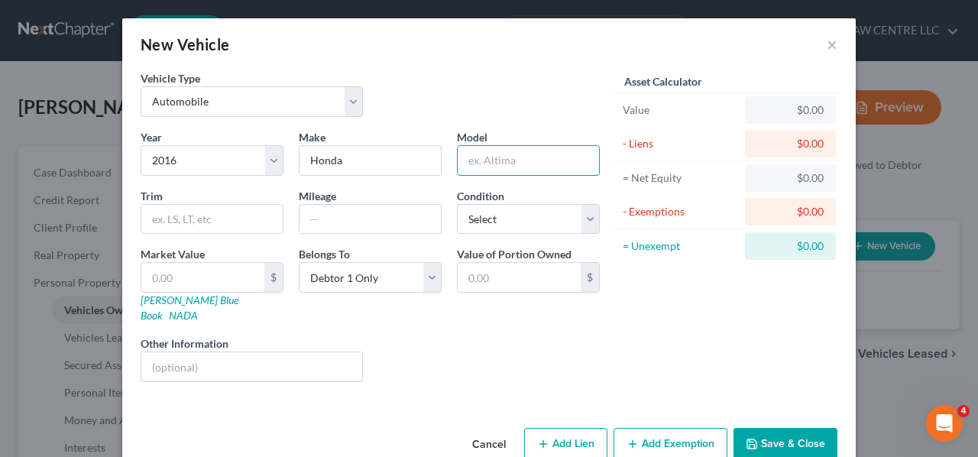
click at [504, 160] on input "text" at bounding box center [528, 160] width 141 height 29
type input "Pilot"
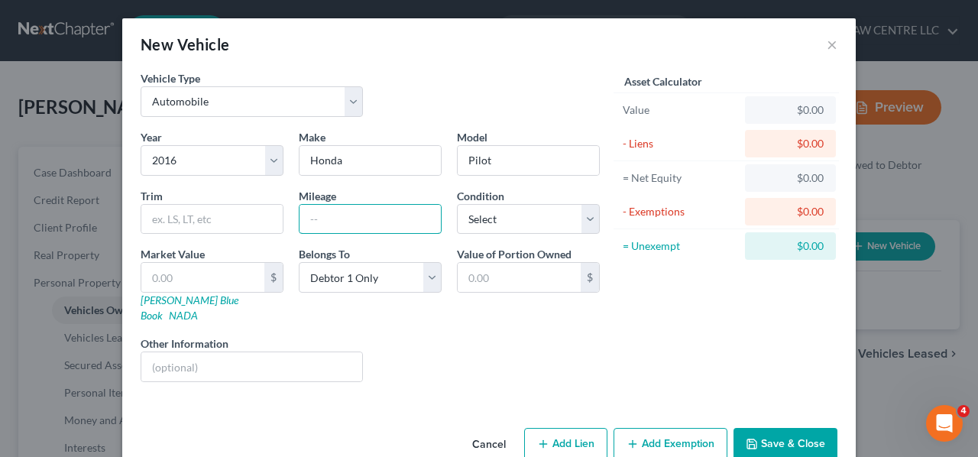
click at [315, 221] on input "text" at bounding box center [370, 219] width 141 height 29
type input "360000"
click at [589, 220] on select "Select Excellent Very Good Good Fair Poor" at bounding box center [528, 219] width 143 height 31
select select "2"
click at [457, 204] on select "Select Excellent Very Good Good Fair Poor" at bounding box center [528, 219] width 143 height 31
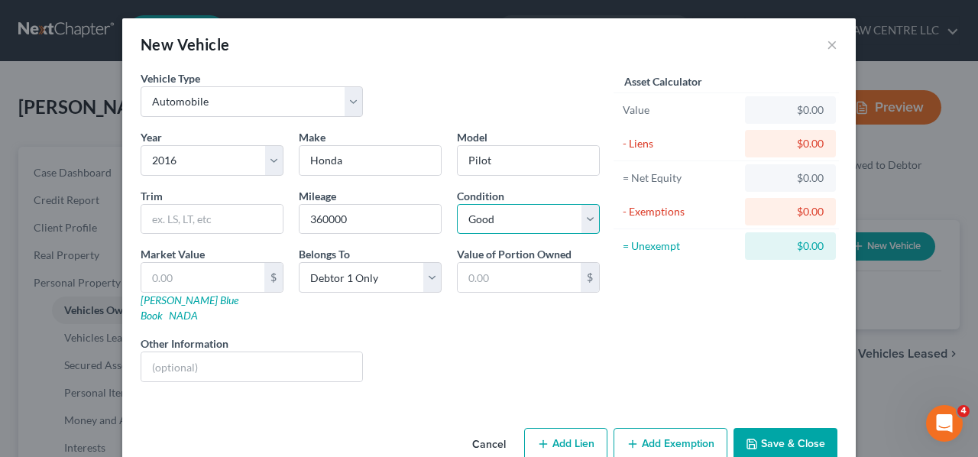
click at [587, 211] on select "Select Excellent Very Good Good Fair Poor" at bounding box center [528, 219] width 143 height 31
click at [457, 204] on select "Select Excellent Very Good Good Fair Poor" at bounding box center [528, 219] width 143 height 31
click at [221, 282] on input "text" at bounding box center [202, 277] width 123 height 29
type input "7"
type input "7.00"
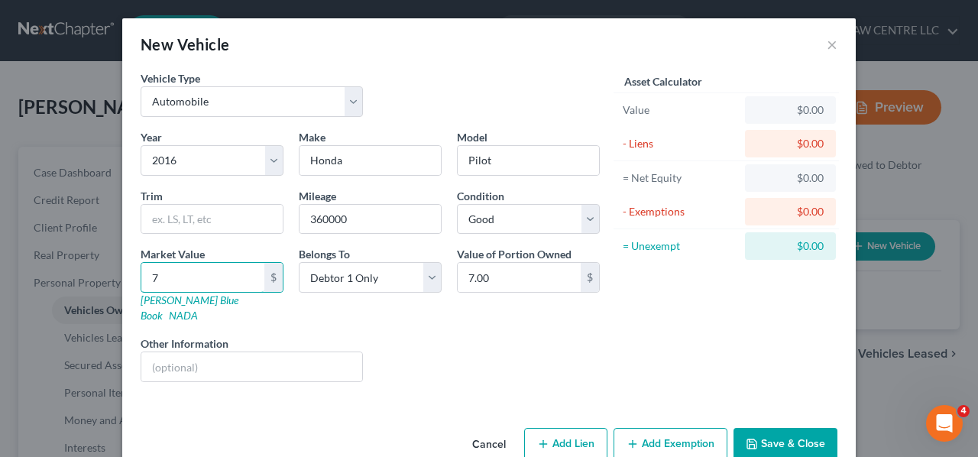
type input "79"
type input "79.00"
type input "790"
type input "790.00"
type input "7900"
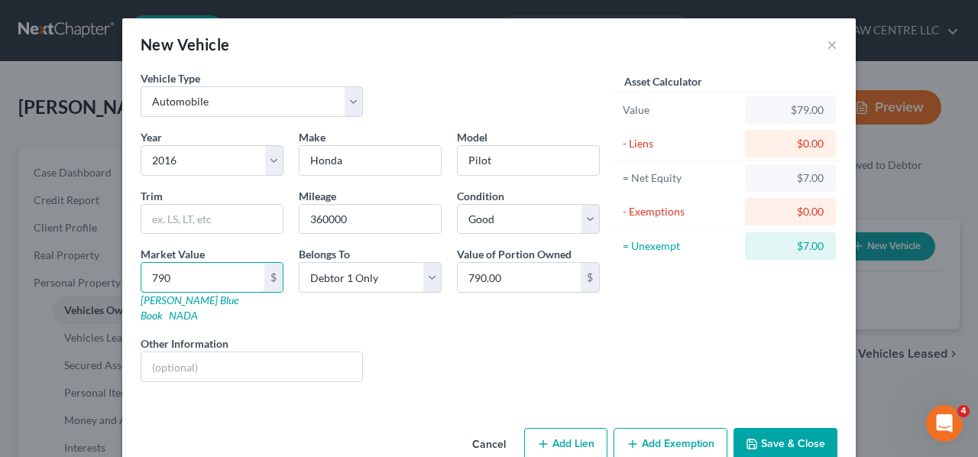
type input "7,900.00"
type input "7,900"
click at [783, 428] on button "Save & Close" at bounding box center [786, 444] width 104 height 32
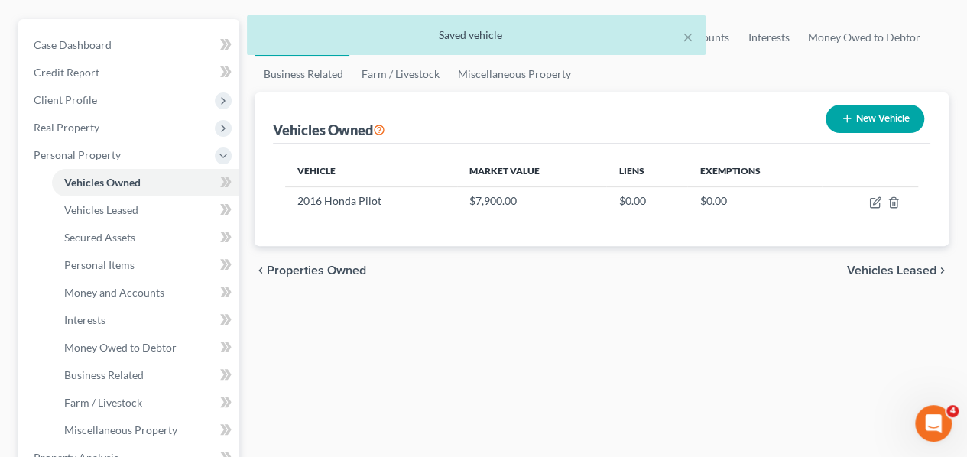
scroll to position [153, 0]
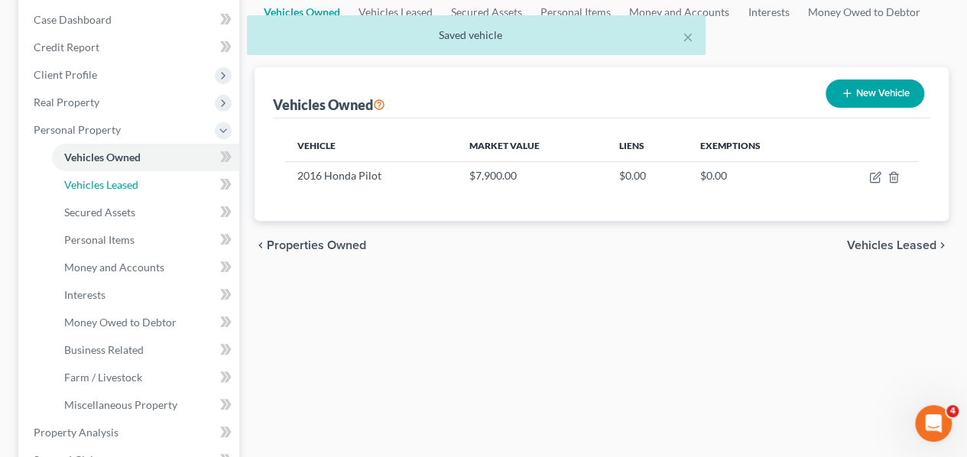
click at [133, 186] on span "Vehicles Leased" at bounding box center [101, 184] width 74 height 13
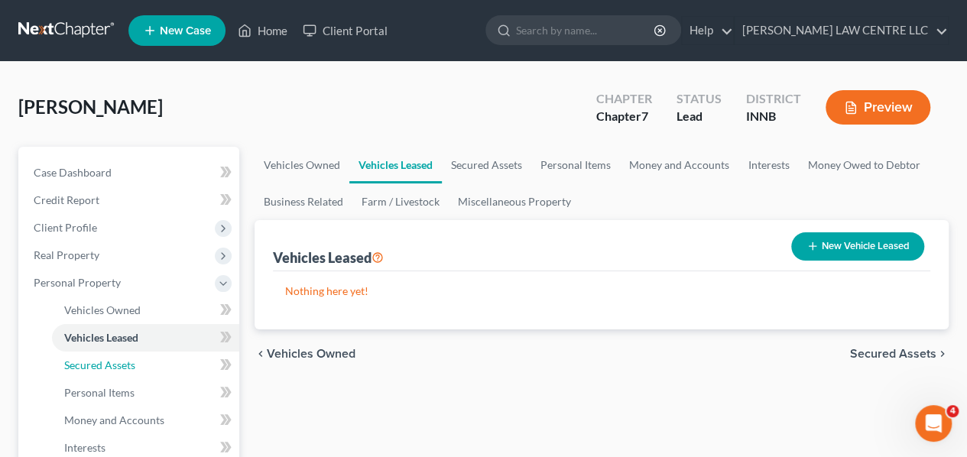
click at [106, 363] on span "Secured Assets" at bounding box center [99, 364] width 71 height 13
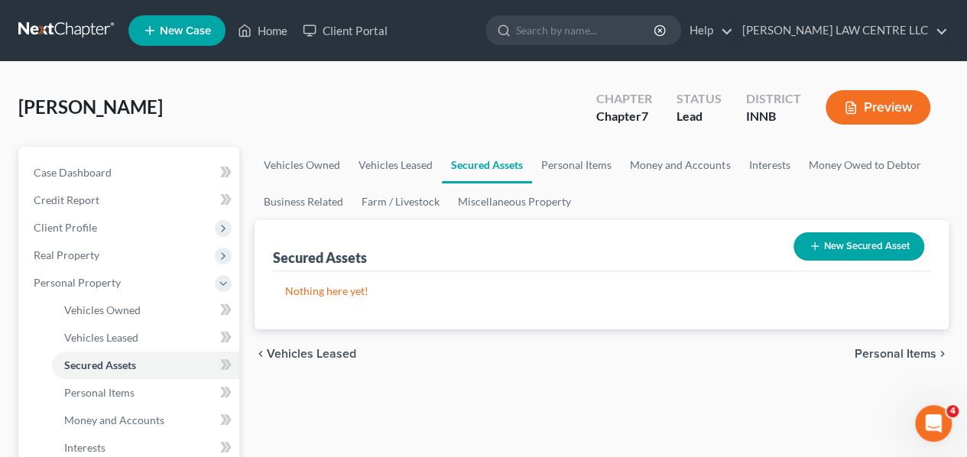
click at [842, 240] on button "New Secured Asset" at bounding box center [858, 246] width 131 height 28
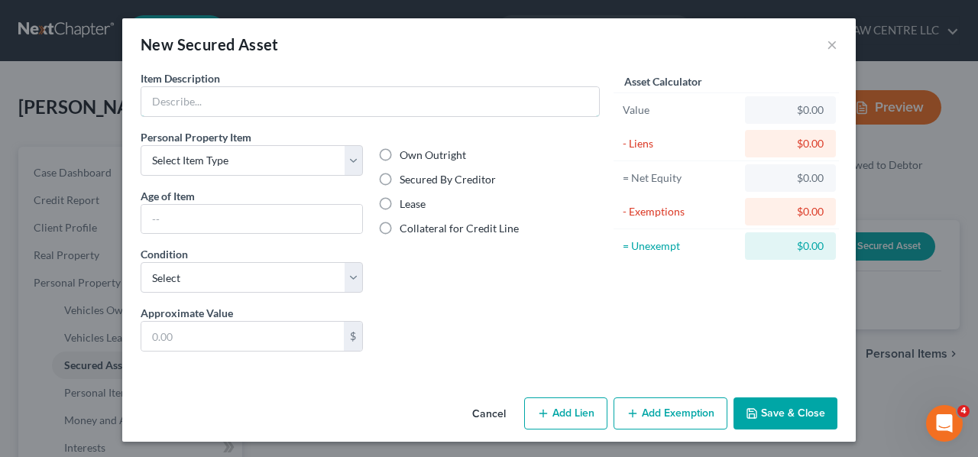
click at [271, 96] on input "text" at bounding box center [370, 101] width 458 height 29
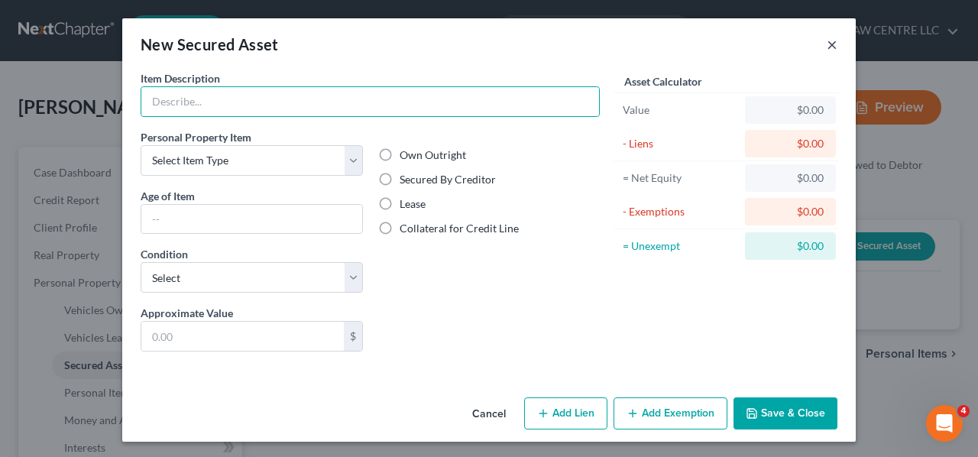
click at [832, 40] on button "×" at bounding box center [832, 44] width 11 height 18
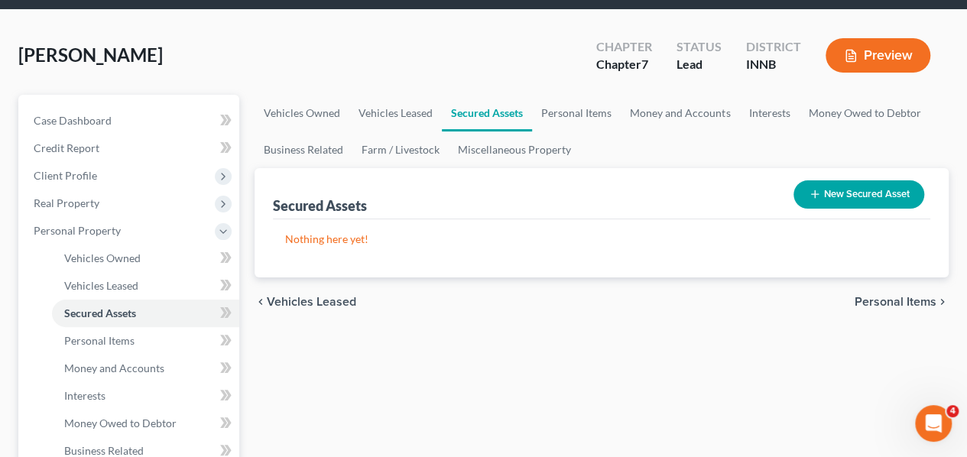
scroll to position [76, 0]
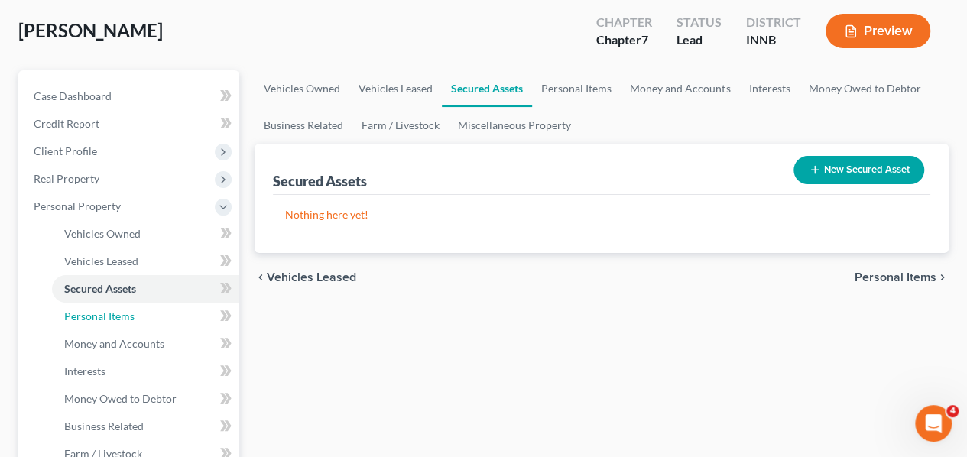
click at [113, 318] on span "Personal Items" at bounding box center [99, 316] width 70 height 13
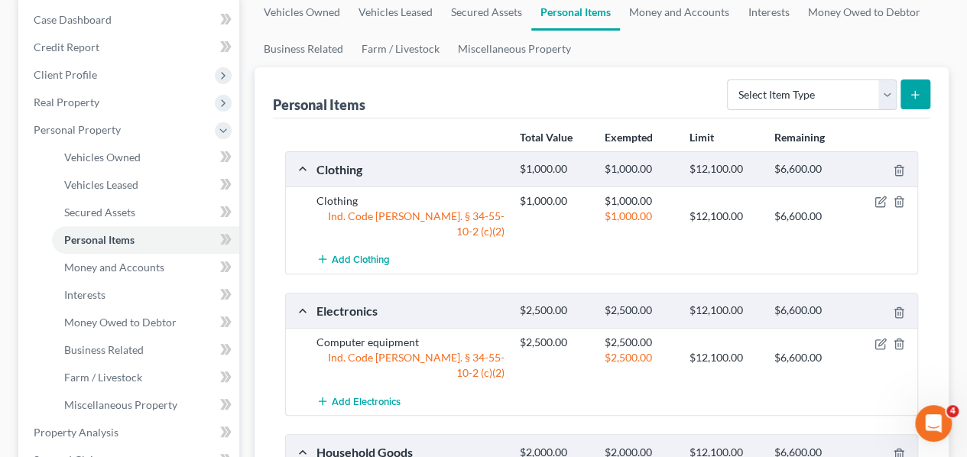
scroll to position [306, 0]
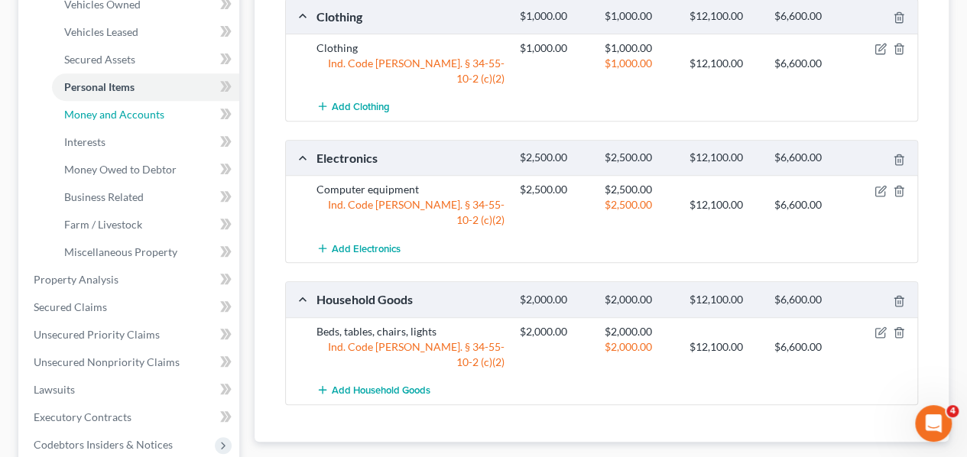
click at [121, 120] on span "Money and Accounts" at bounding box center [114, 114] width 100 height 13
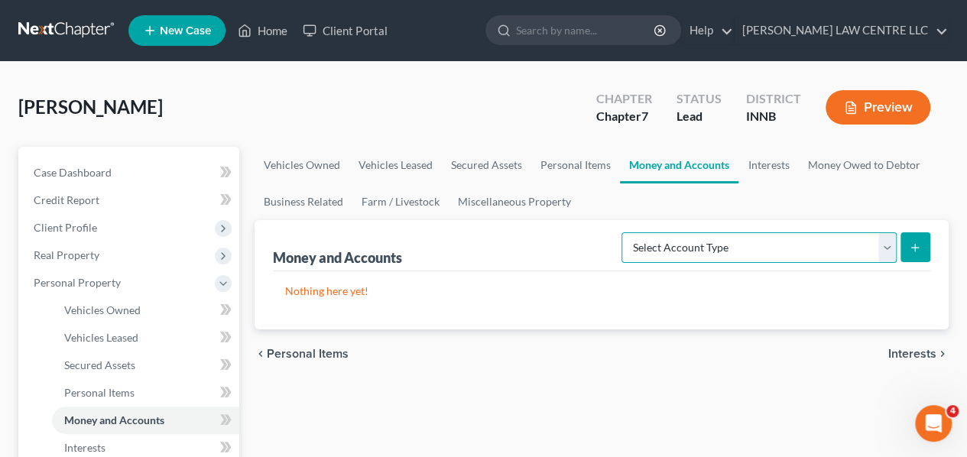
click at [738, 252] on select "Select Account Type Brokerage Cash on Hand Certificates of Deposit Checking Acc…" at bounding box center [758, 247] width 275 height 31
select select "checking"
click at [625, 232] on select "Select Account Type Brokerage Cash on Hand Certificates of Deposit Checking Acc…" at bounding box center [758, 247] width 275 height 31
click at [916, 248] on icon "submit" at bounding box center [915, 248] width 12 height 12
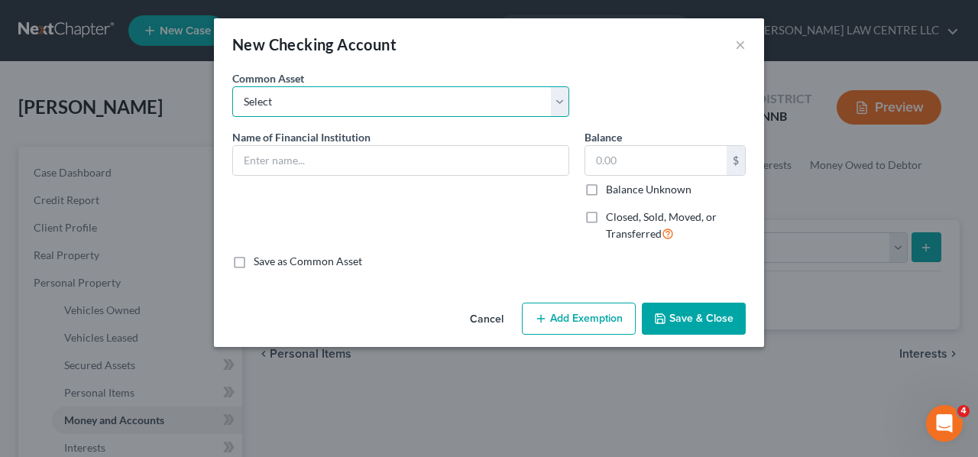
click at [300, 111] on select "Select First Federal" at bounding box center [400, 101] width 337 height 31
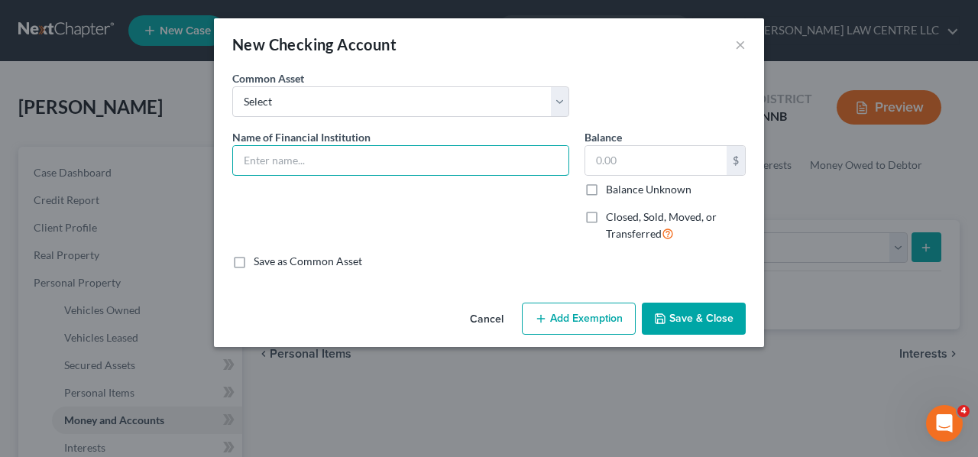
click at [271, 158] on input "text" at bounding box center [401, 160] width 336 height 29
type input "Northwest Bank"
click at [633, 160] on input "text" at bounding box center [655, 160] width 141 height 29
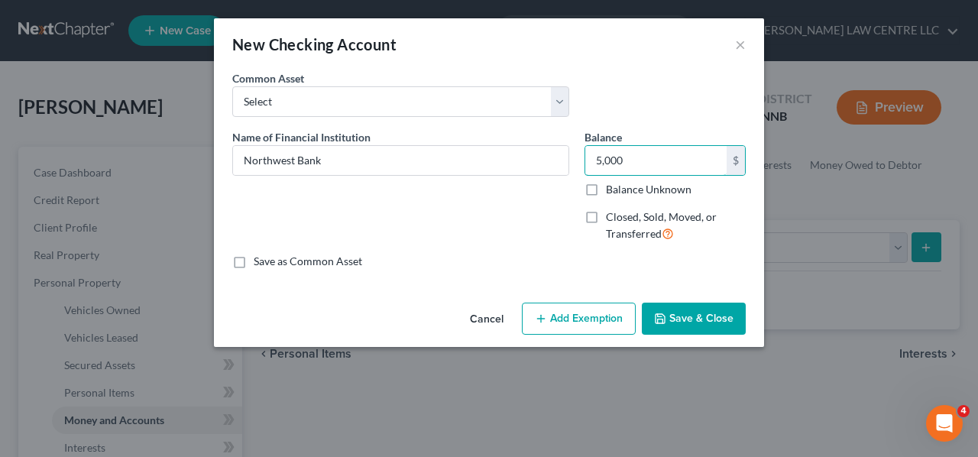
type input "5,000"
click at [692, 314] on button "Save & Close" at bounding box center [694, 319] width 104 height 32
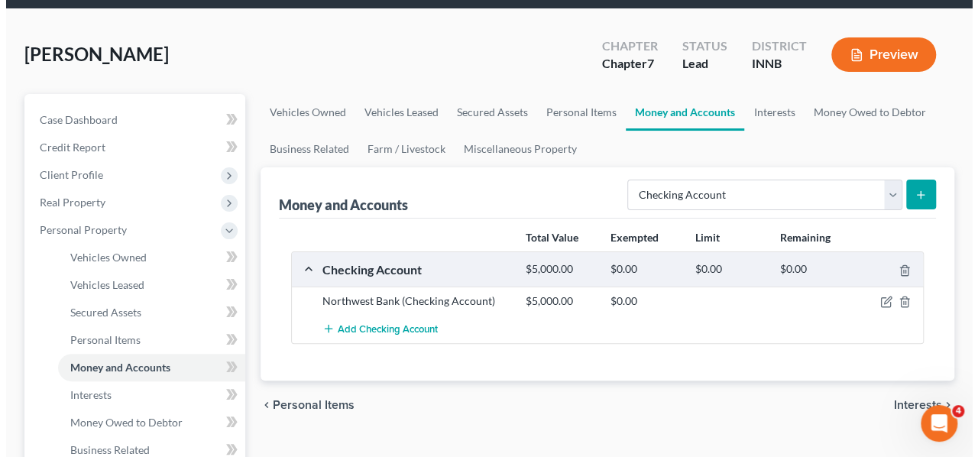
scroll to position [76, 0]
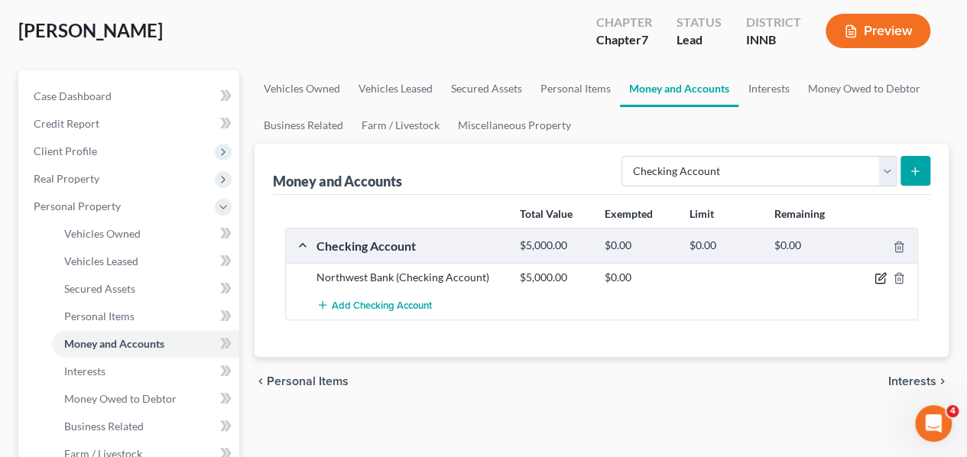
click at [878, 276] on icon "button" at bounding box center [880, 278] width 12 height 12
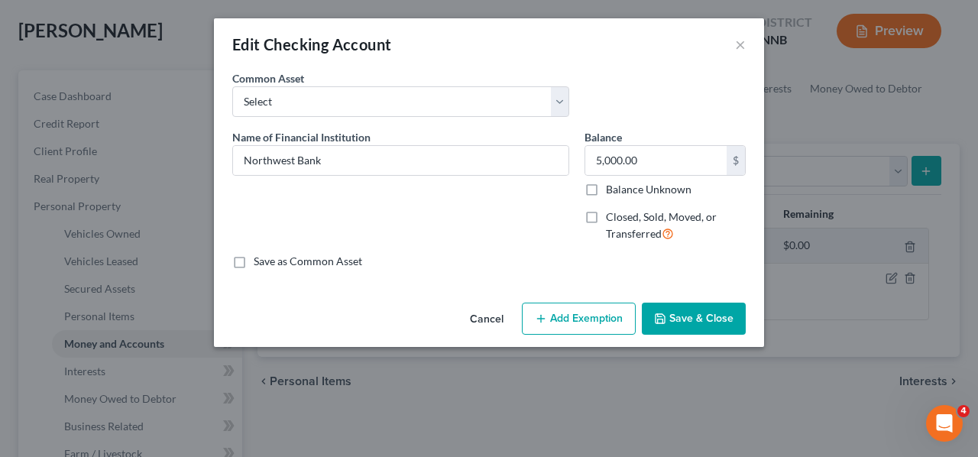
click at [606, 313] on button "Add Exemption" at bounding box center [579, 319] width 114 height 32
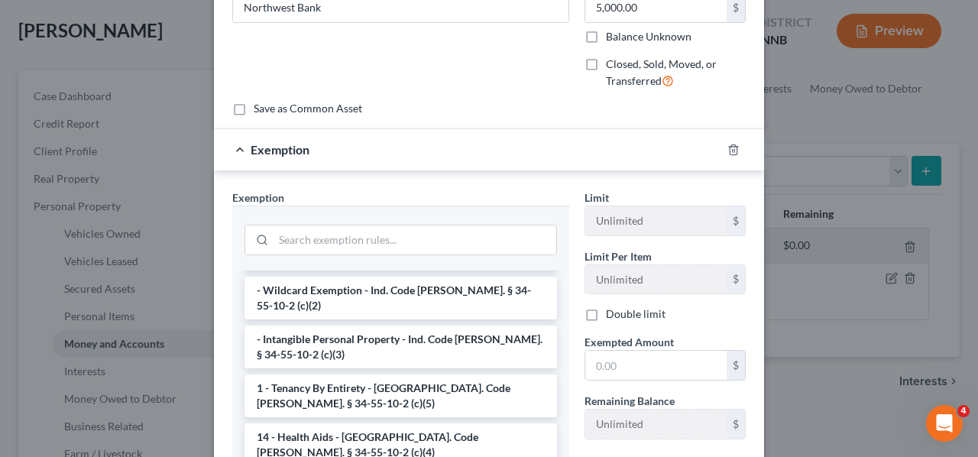
click at [378, 326] on li "- Intangible Personal Property - Ind. Code [PERSON_NAME]. § 34-55-10-2 (c)(3)" at bounding box center [401, 347] width 313 height 43
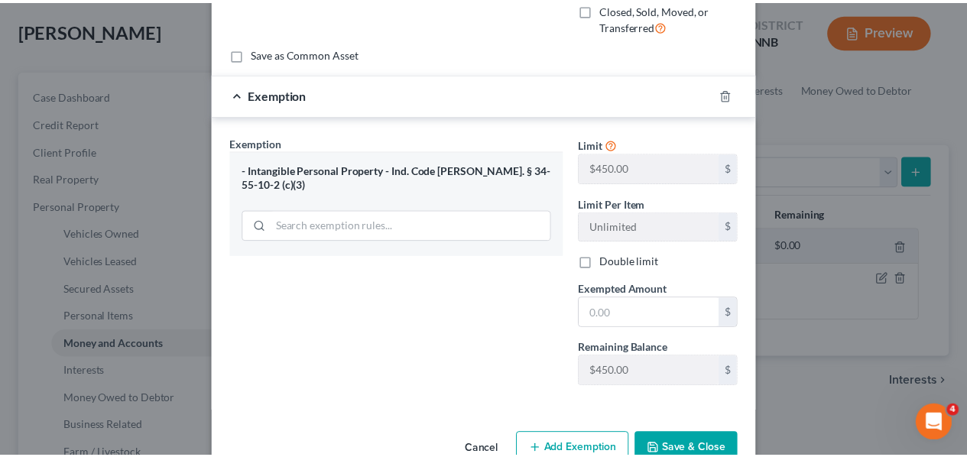
scroll to position [229, 0]
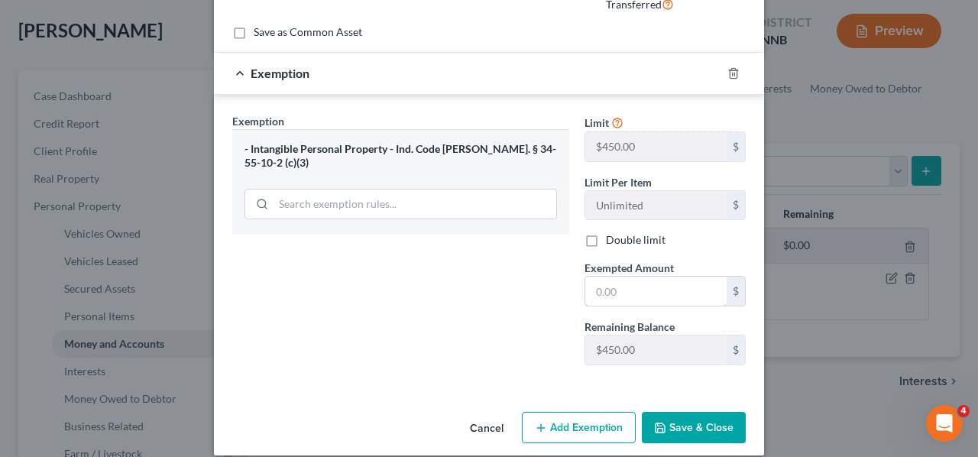
click at [640, 291] on input "text" at bounding box center [655, 291] width 141 height 29
type input "450"
click at [682, 417] on button "Save & Close" at bounding box center [694, 428] width 104 height 32
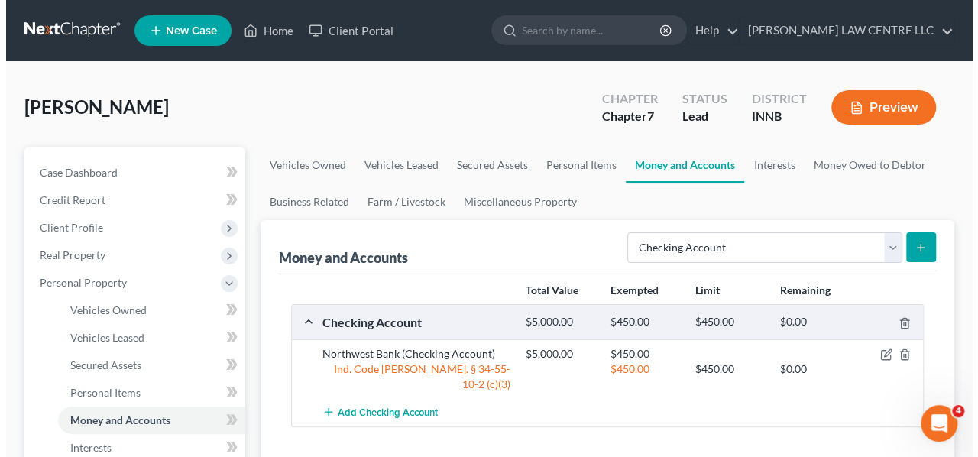
scroll to position [76, 0]
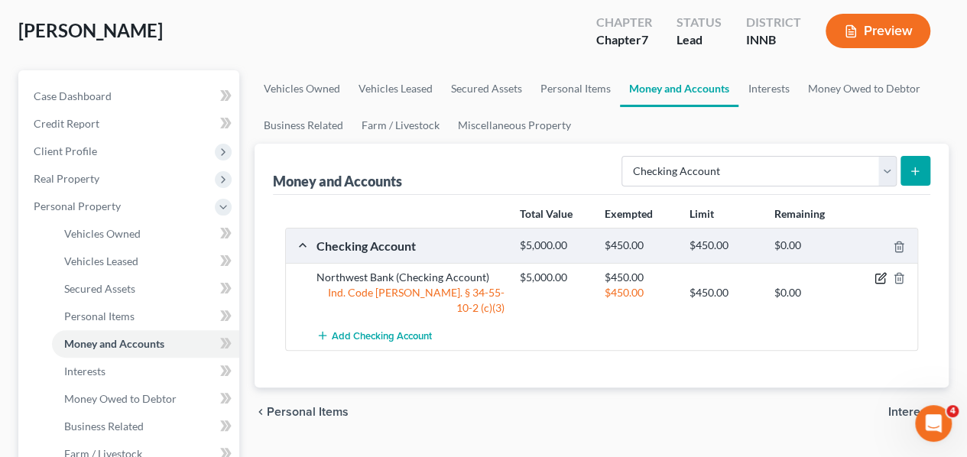
click at [879, 277] on icon "button" at bounding box center [881, 277] width 7 height 7
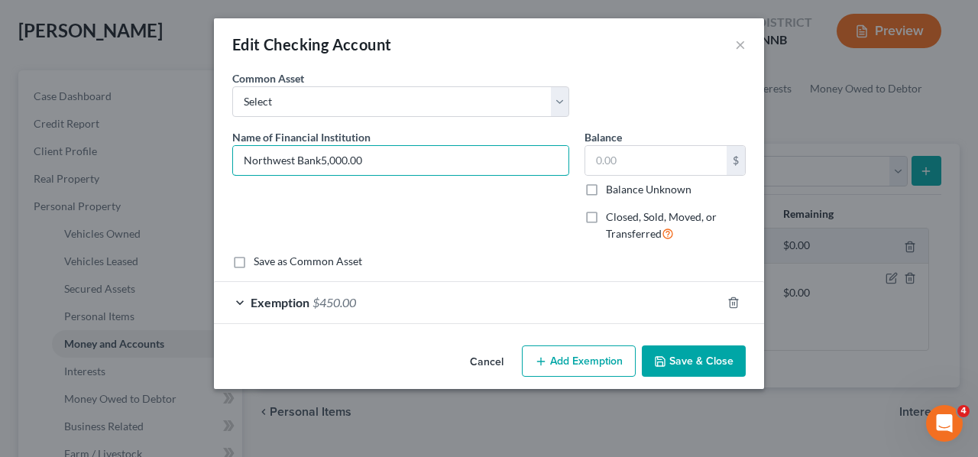
type input "Northwest Bank"
click at [608, 157] on input "text" at bounding box center [655, 160] width 141 height 29
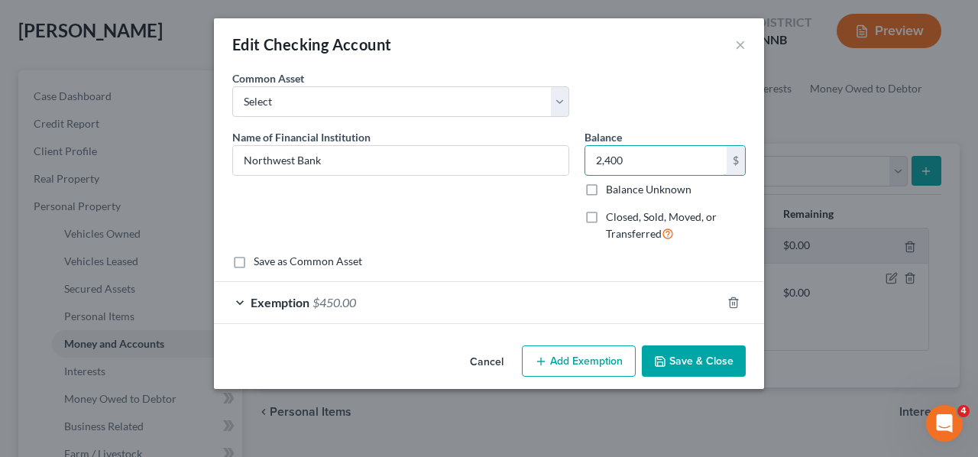
type input "2,400"
click at [596, 358] on button "Add Exemption" at bounding box center [579, 361] width 114 height 32
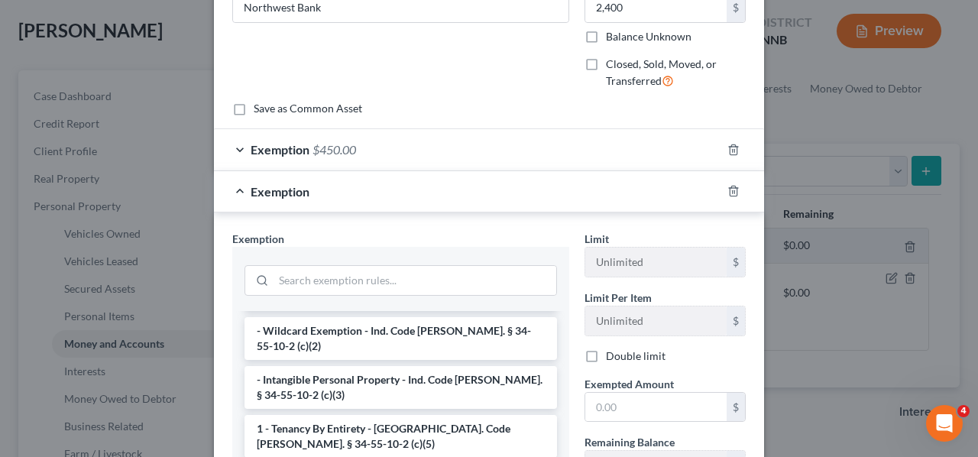
click at [373, 373] on li "- Intangible Personal Property - Ind. Code [PERSON_NAME]. § 34-55-10-2 (c)(3)" at bounding box center [401, 387] width 313 height 43
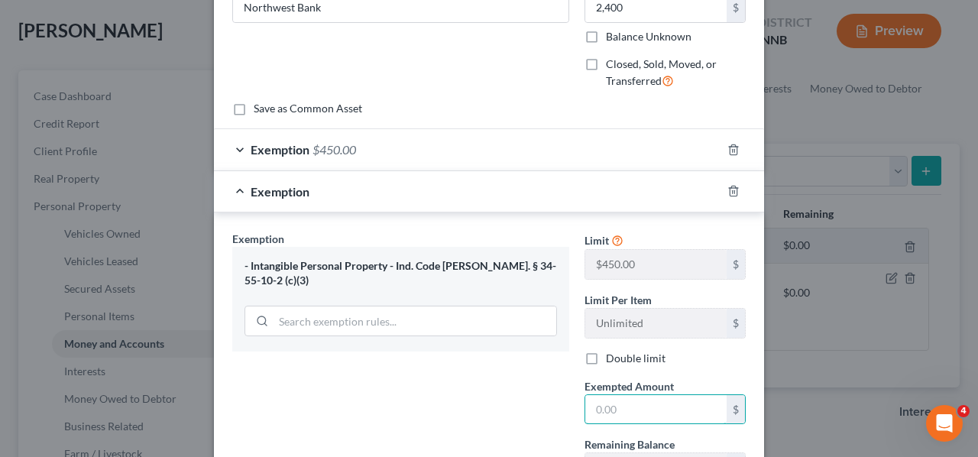
click at [631, 406] on input "text" at bounding box center [655, 409] width 141 height 29
type input "1"
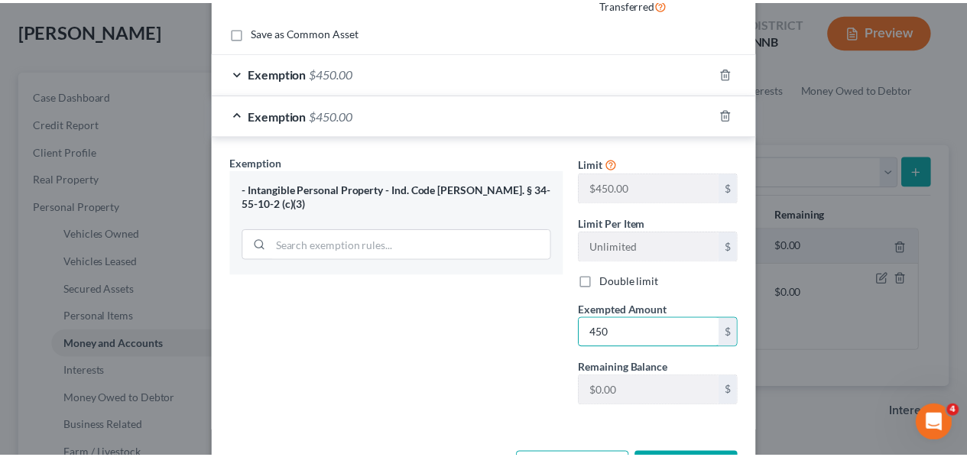
scroll to position [284, 0]
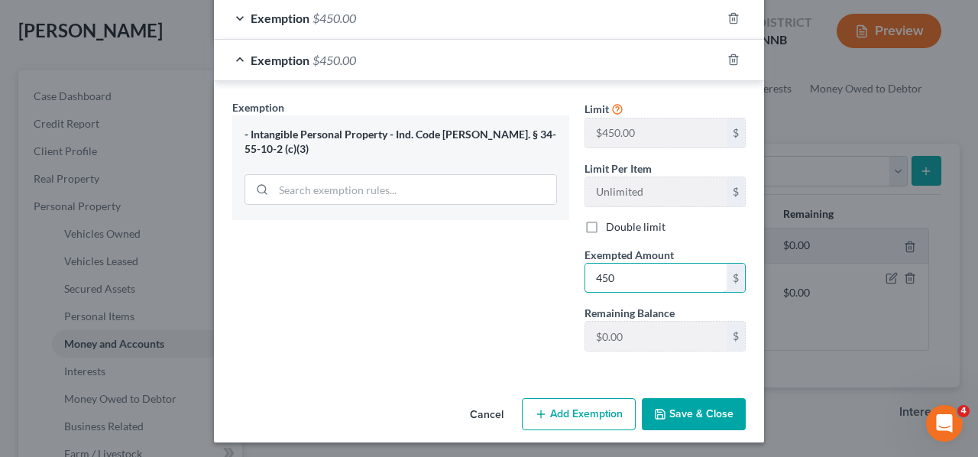
type input "450"
click at [679, 407] on button "Save & Close" at bounding box center [694, 414] width 104 height 32
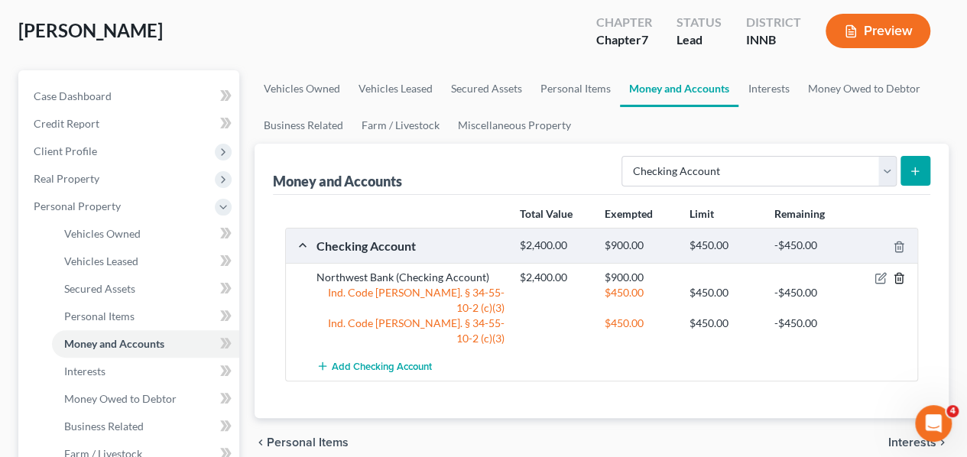
click at [899, 280] on icon "button" at bounding box center [899, 278] width 12 height 12
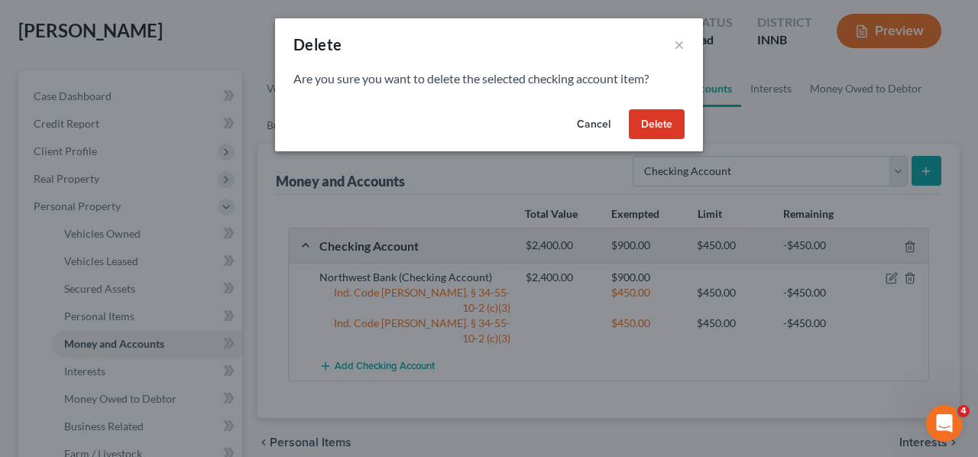
click at [650, 128] on button "Delete" at bounding box center [657, 124] width 56 height 31
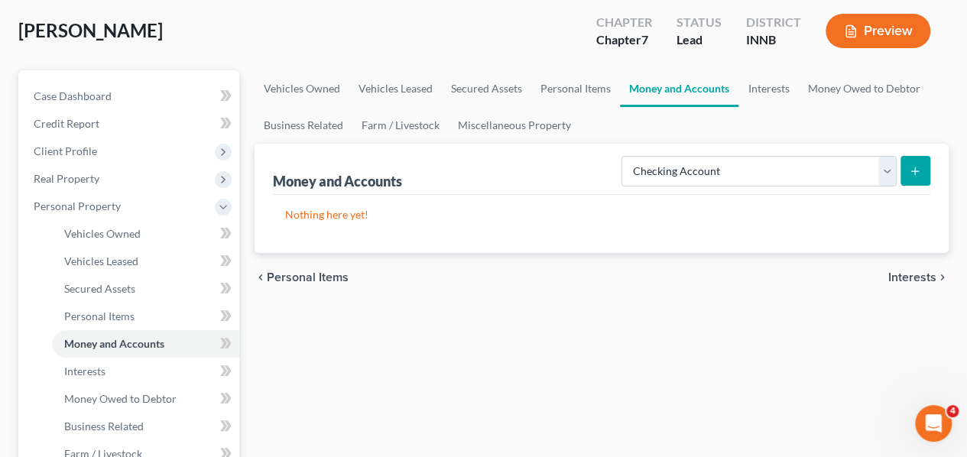
click at [915, 173] on line "submit" at bounding box center [915, 170] width 0 height 7
click at [914, 169] on icon "submit" at bounding box center [915, 171] width 12 height 12
click at [352, 214] on p "Nothing here yet!" at bounding box center [601, 214] width 633 height 15
click at [878, 167] on select "Select Account Type Brokerage Cash on Hand Certificates of Deposit Checking Acc…" at bounding box center [758, 171] width 275 height 31
click at [625, 156] on select "Select Account Type Brokerage Cash on Hand Certificates of Deposit Checking Acc…" at bounding box center [758, 171] width 275 height 31
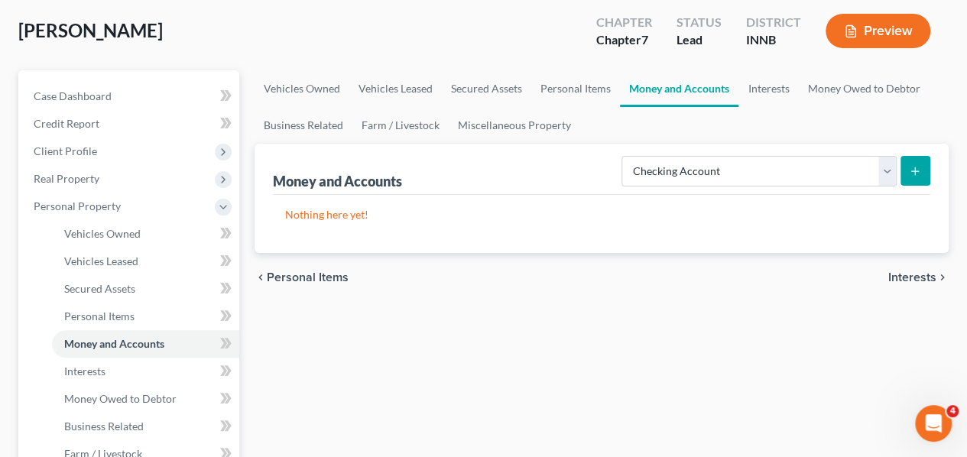
click at [909, 170] on icon "submit" at bounding box center [915, 171] width 12 height 12
click at [105, 311] on span "Personal Items" at bounding box center [99, 316] width 70 height 13
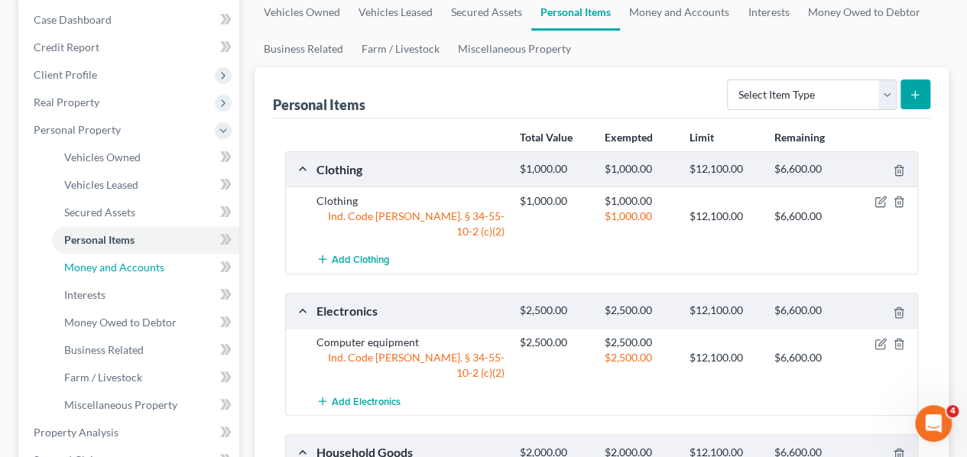
click at [99, 270] on span "Money and Accounts" at bounding box center [114, 267] width 100 height 13
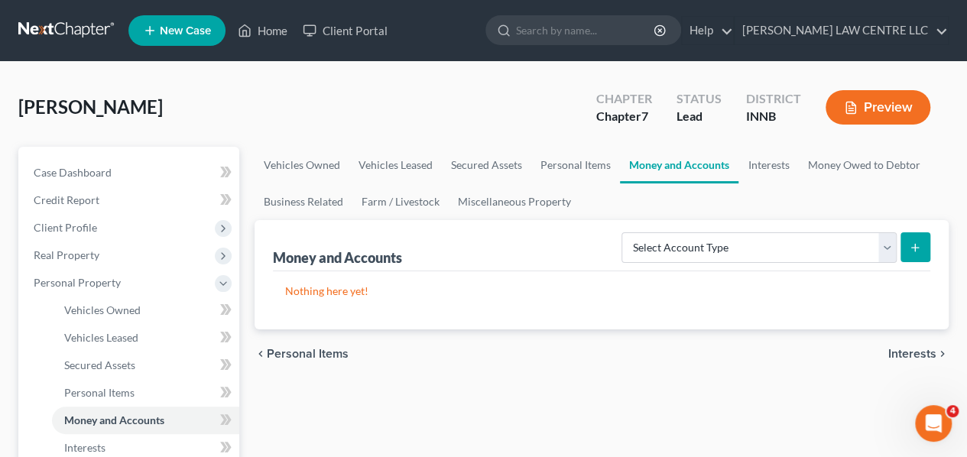
click at [910, 248] on icon "submit" at bounding box center [915, 248] width 12 height 12
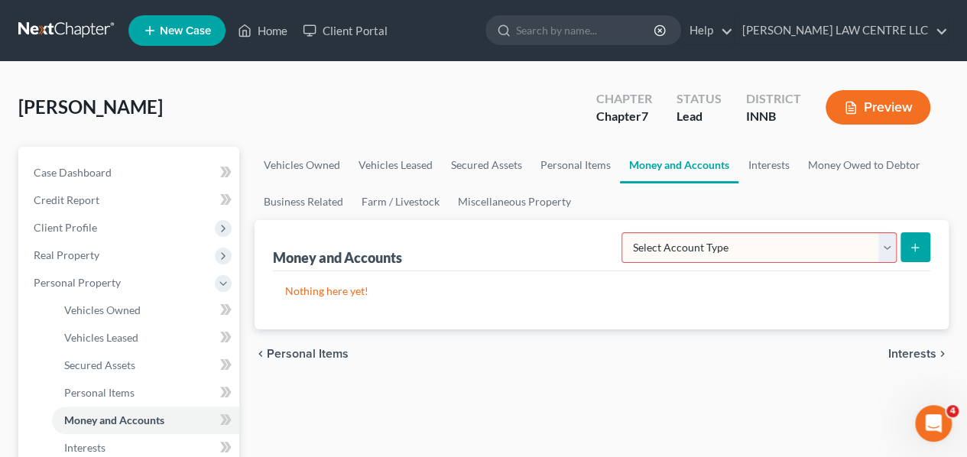
drag, startPoint x: 887, startPoint y: 251, endPoint x: 877, endPoint y: 254, distance: 10.2
click at [886, 251] on select "Select Account Type Brokerage Cash on Hand Certificates of Deposit Checking Acc…" at bounding box center [758, 247] width 275 height 31
select select "checking"
click at [625, 232] on select "Select Account Type Brokerage Cash on Hand Certificates of Deposit Checking Acc…" at bounding box center [758, 247] width 275 height 31
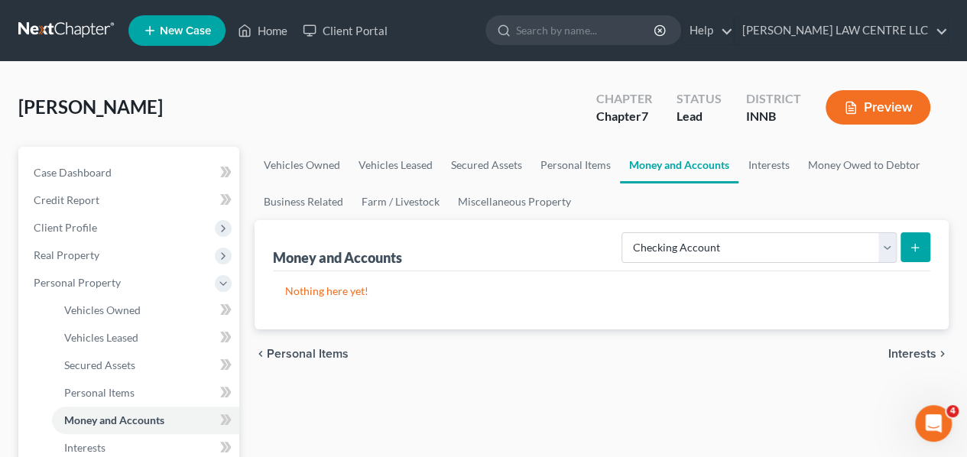
click at [916, 248] on line "submit" at bounding box center [915, 248] width 7 height 0
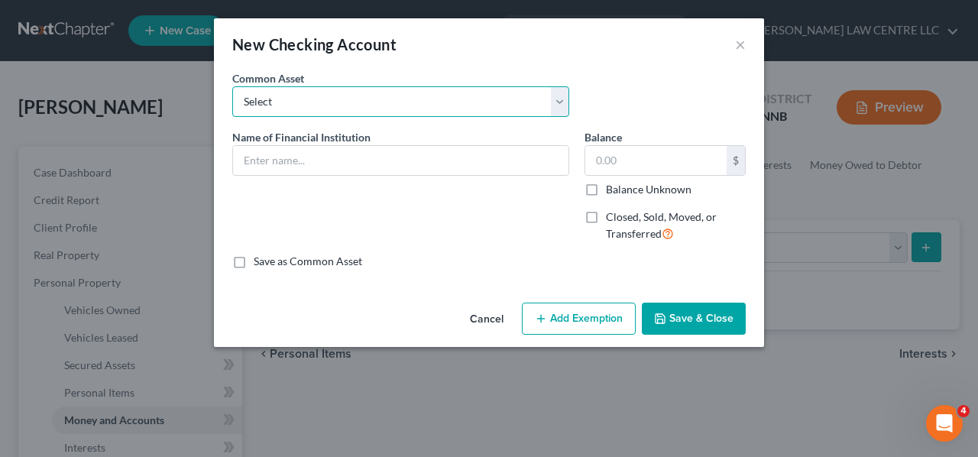
click at [274, 105] on select "Select First Federal" at bounding box center [400, 101] width 337 height 31
click at [274, 96] on select "Select First Federal" at bounding box center [400, 101] width 337 height 31
click at [275, 95] on select "Select First Federal" at bounding box center [400, 101] width 337 height 31
click at [290, 110] on select "Select First Federal" at bounding box center [400, 101] width 337 height 31
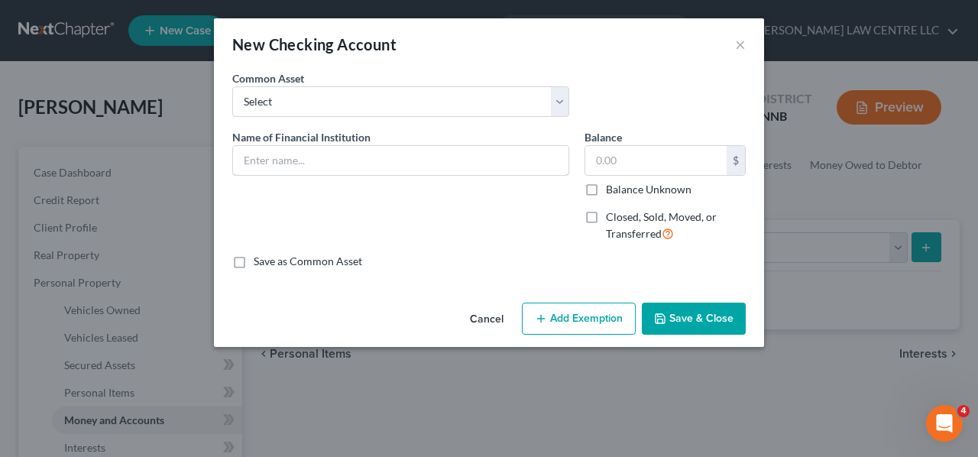
drag, startPoint x: 289, startPoint y: 164, endPoint x: 292, endPoint y: 157, distance: 8.2
click at [290, 164] on input "text" at bounding box center [401, 160] width 336 height 29
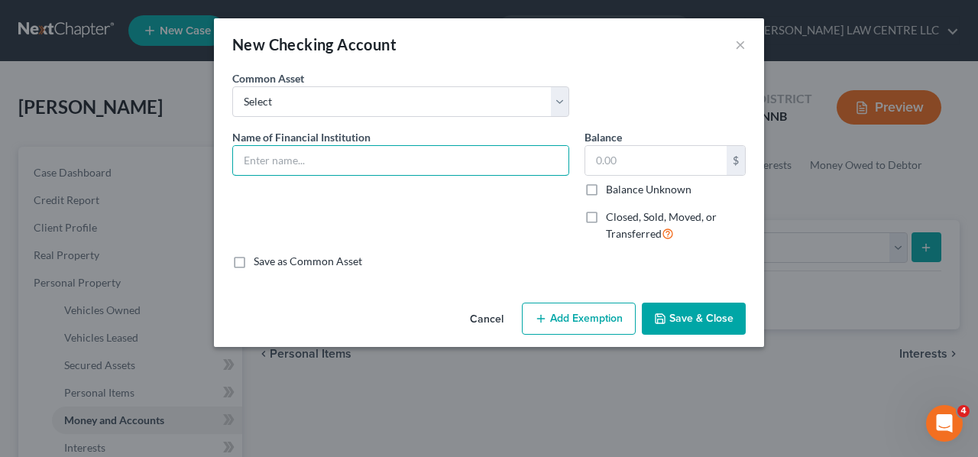
type input "Northwest Bank"
click at [676, 161] on input "text" at bounding box center [655, 160] width 141 height 29
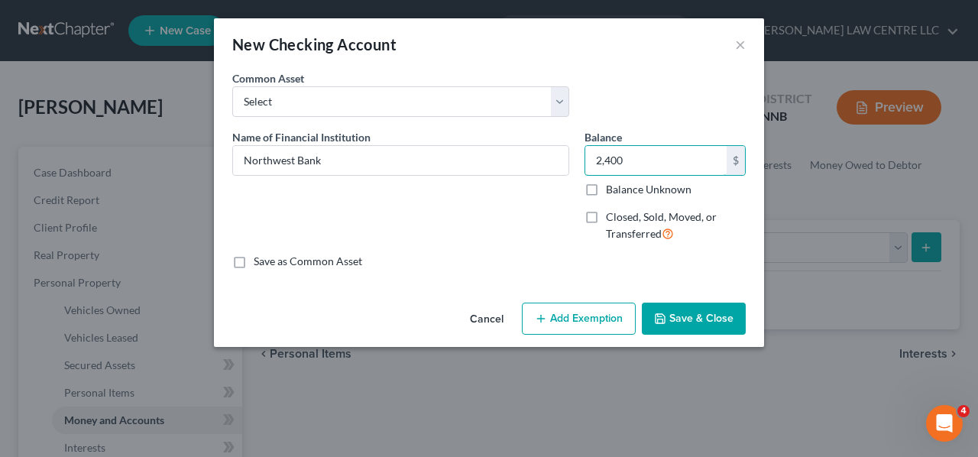
type input "2,400"
click at [682, 311] on button "Save & Close" at bounding box center [694, 319] width 104 height 32
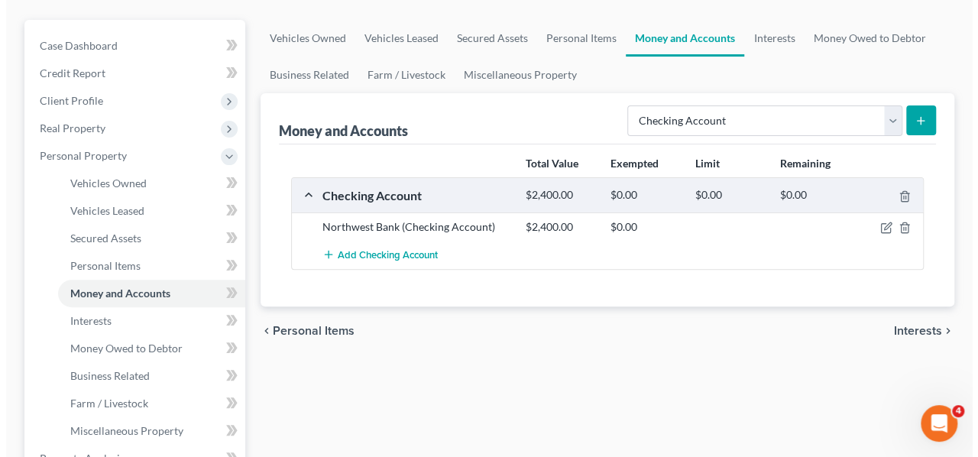
scroll to position [153, 0]
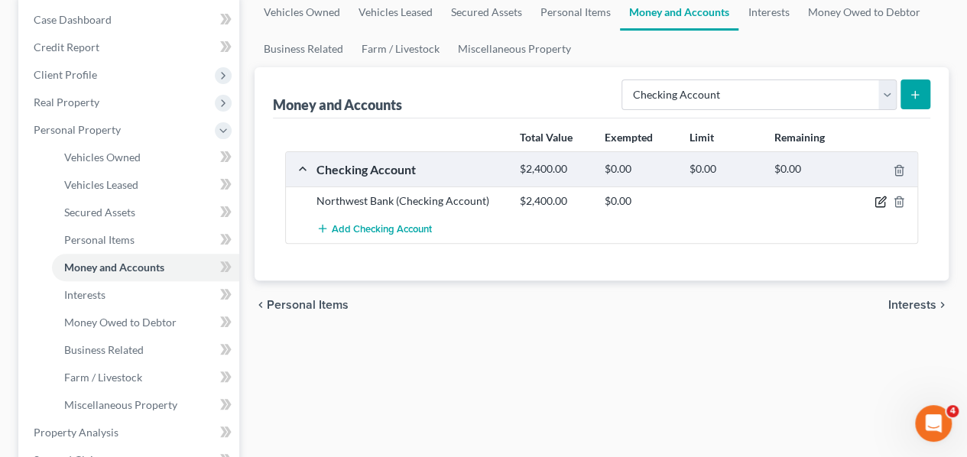
click at [880, 204] on icon "button" at bounding box center [880, 202] width 12 height 12
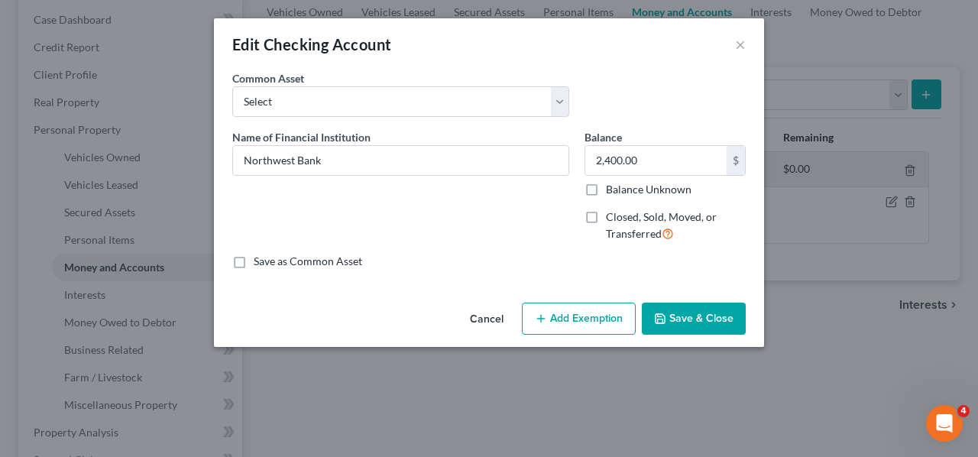
click at [590, 313] on button "Add Exemption" at bounding box center [579, 319] width 114 height 32
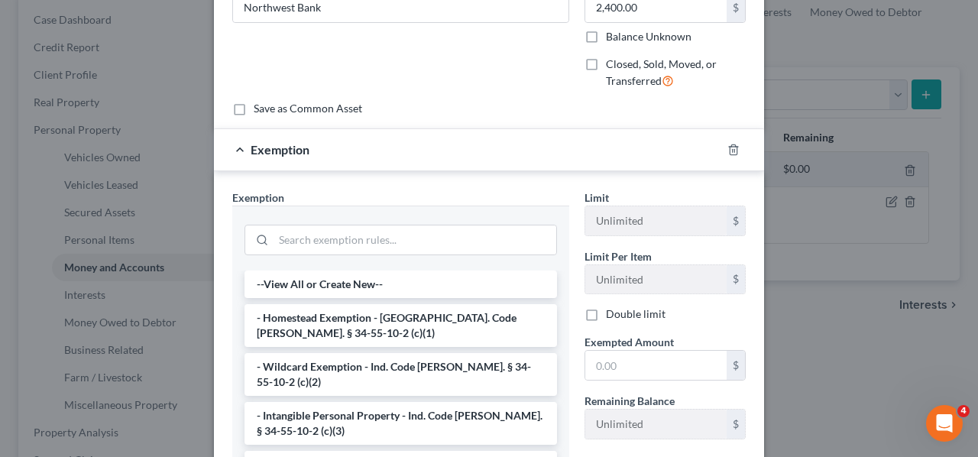
click at [391, 317] on li "- Homestead Exemption - [GEOGRAPHIC_DATA]. Code [PERSON_NAME]. § 34-55-10-2 (c)…" at bounding box center [401, 325] width 313 height 43
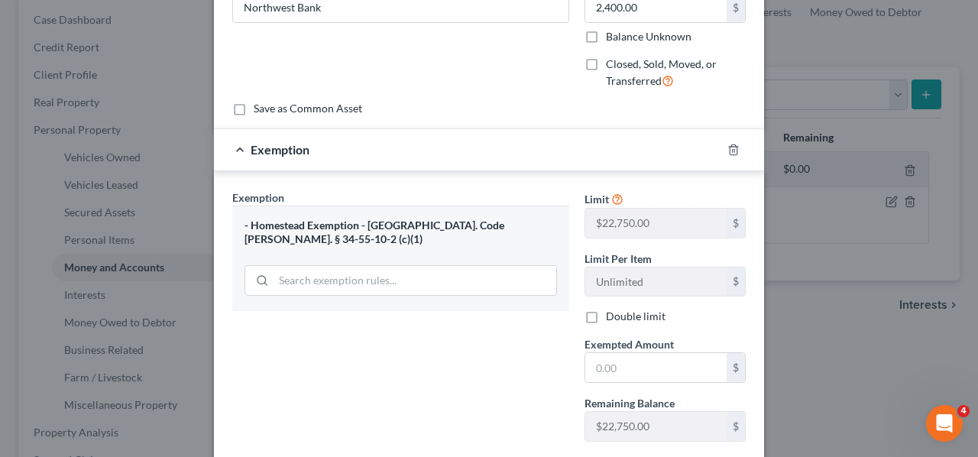
click at [418, 226] on div "- Homestead Exemption - [GEOGRAPHIC_DATA]. Code [PERSON_NAME]. § 34-55-10-2 (c)…" at bounding box center [401, 233] width 313 height 28
click at [728, 144] on icon "button" at bounding box center [734, 150] width 12 height 12
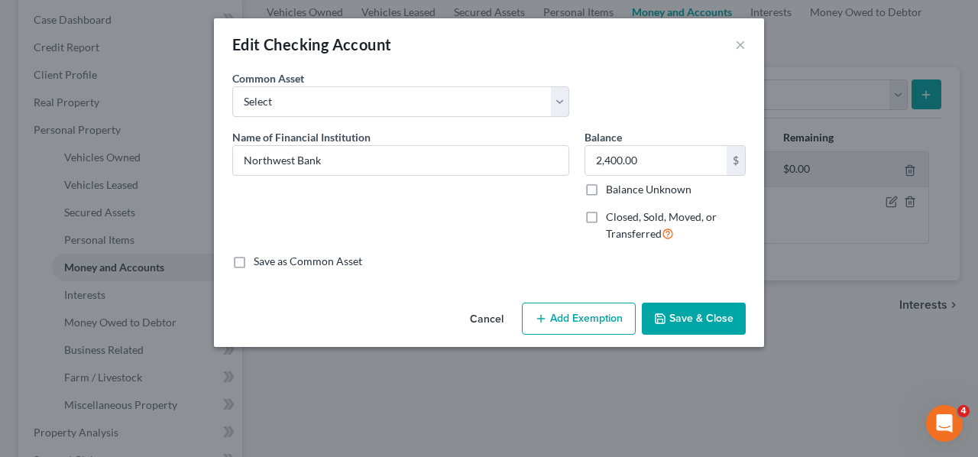
scroll to position [0, 0]
click at [571, 319] on button "Add Exemption" at bounding box center [579, 319] width 114 height 32
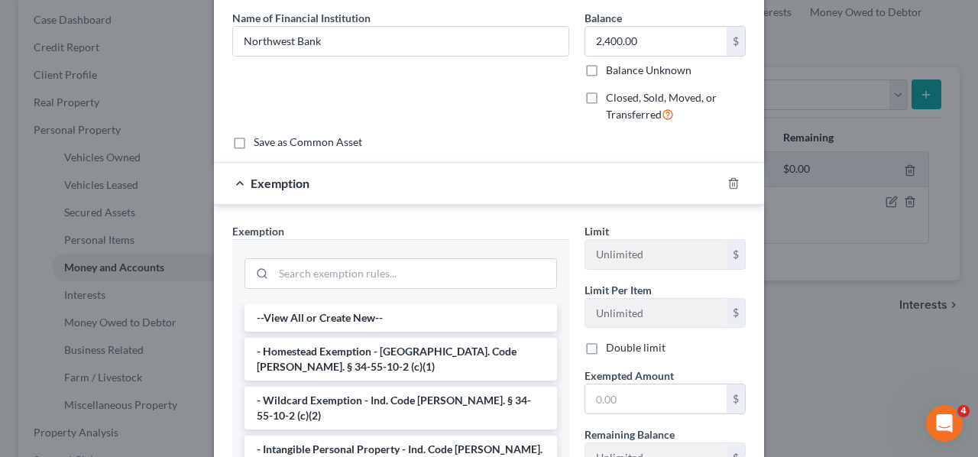
scroll to position [153, 0]
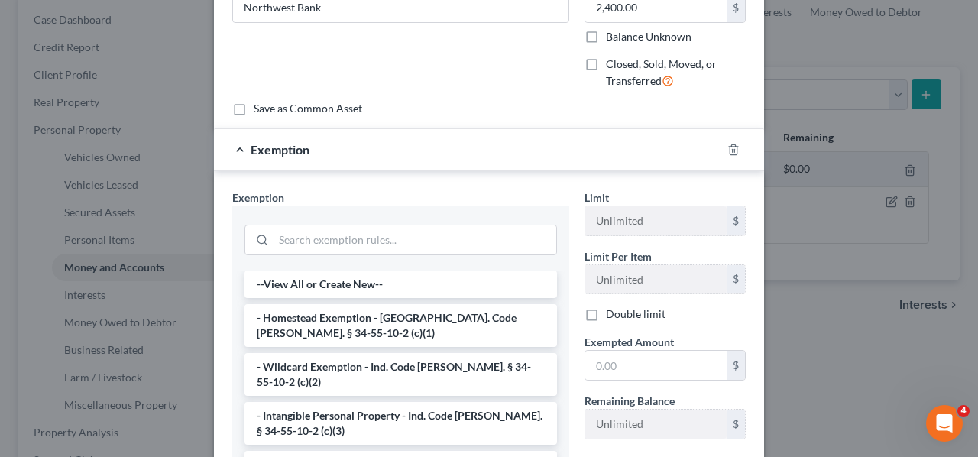
click at [364, 407] on li "- Intangible Personal Property - Ind. Code [PERSON_NAME]. § 34-55-10-2 (c)(3)" at bounding box center [401, 423] width 313 height 43
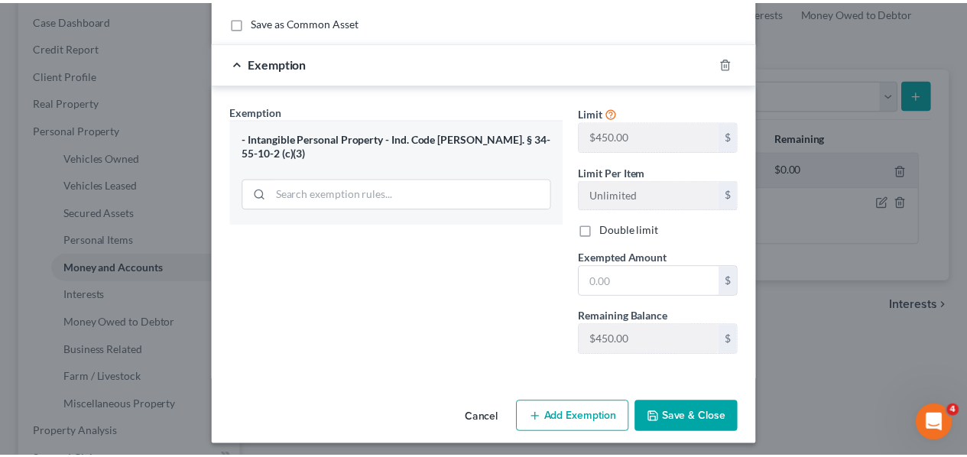
scroll to position [243, 0]
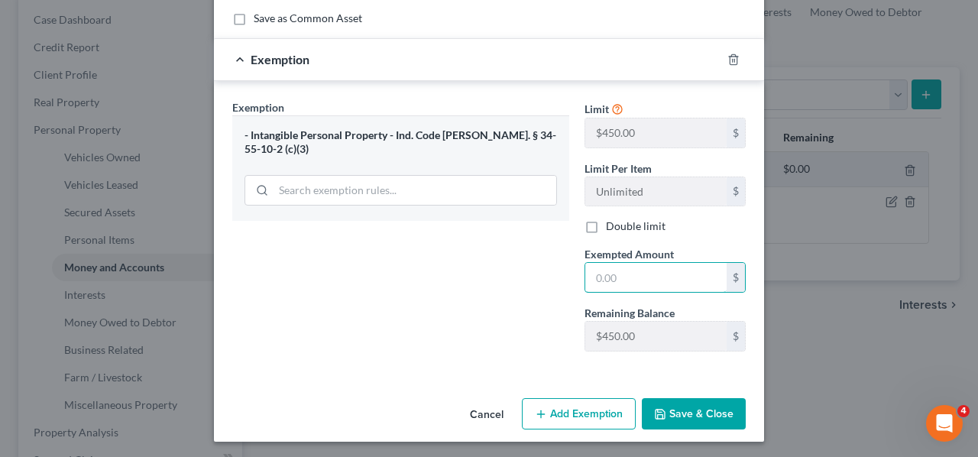
click at [628, 278] on input "text" at bounding box center [655, 277] width 141 height 29
type input "450"
click at [679, 403] on button "Save & Close" at bounding box center [694, 414] width 104 height 32
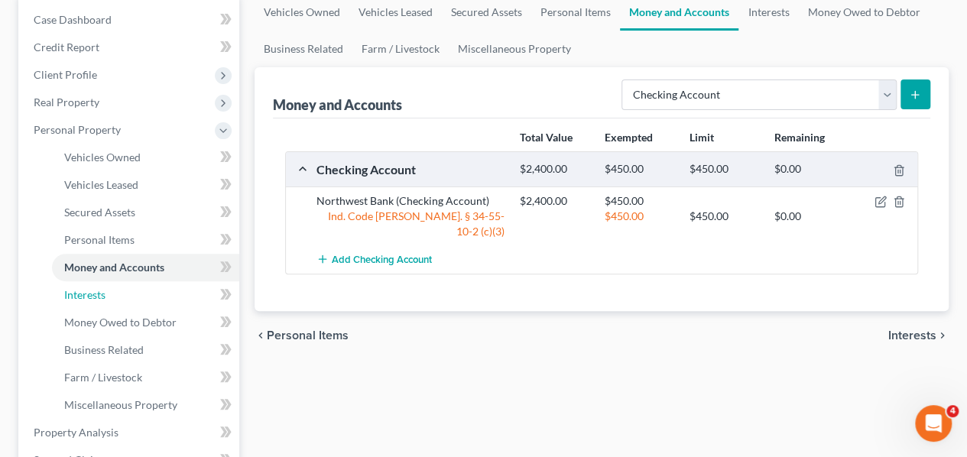
click at [94, 290] on span "Interests" at bounding box center [84, 294] width 41 height 13
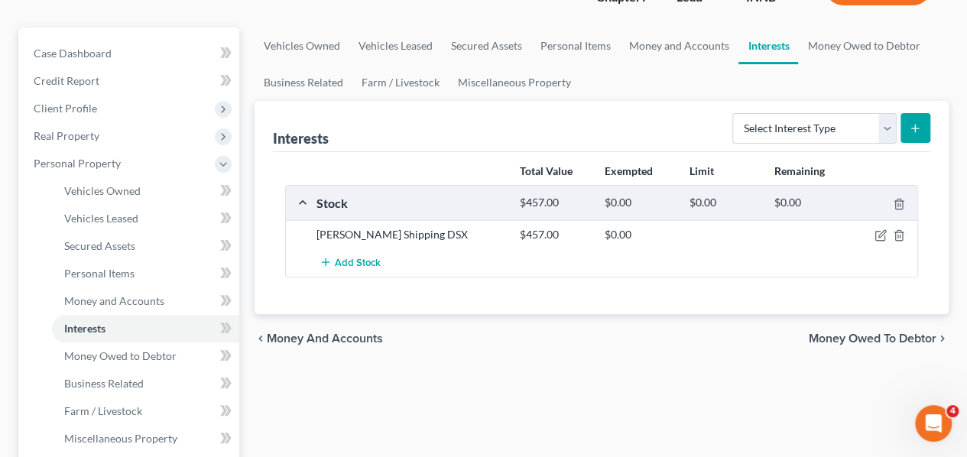
scroll to position [153, 0]
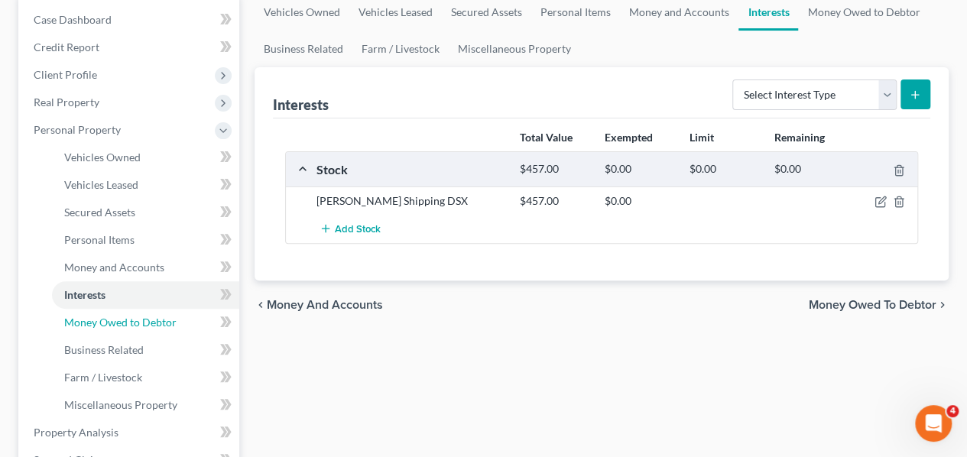
click at [128, 320] on span "Money Owed to Debtor" at bounding box center [120, 322] width 112 height 13
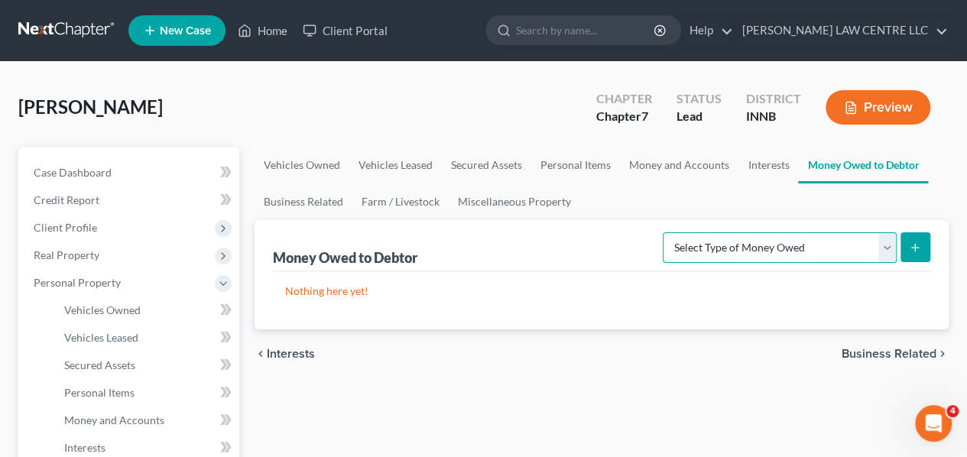
click at [884, 247] on select "Select Type of Money Owed Accounts Receivable Alimony Child Support Claims Agai…" at bounding box center [780, 247] width 234 height 31
click at [517, 297] on div "Nothing here yet!" at bounding box center [601, 300] width 657 height 58
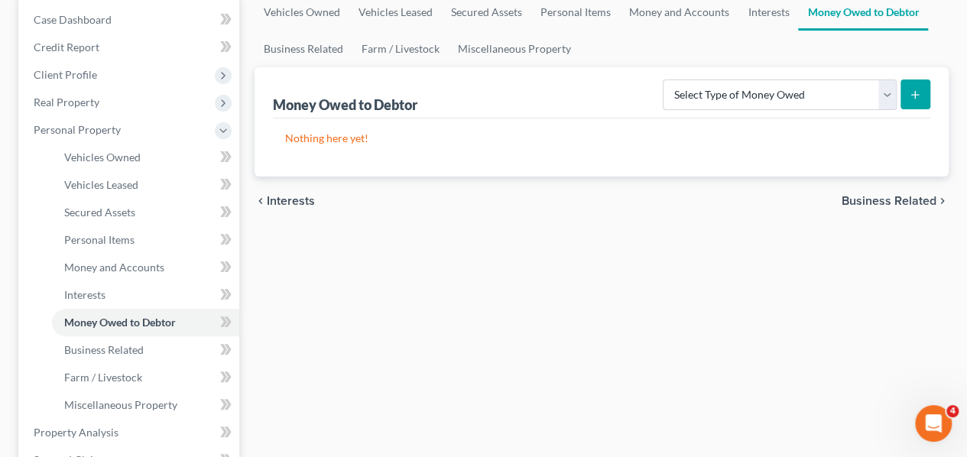
scroll to position [229, 0]
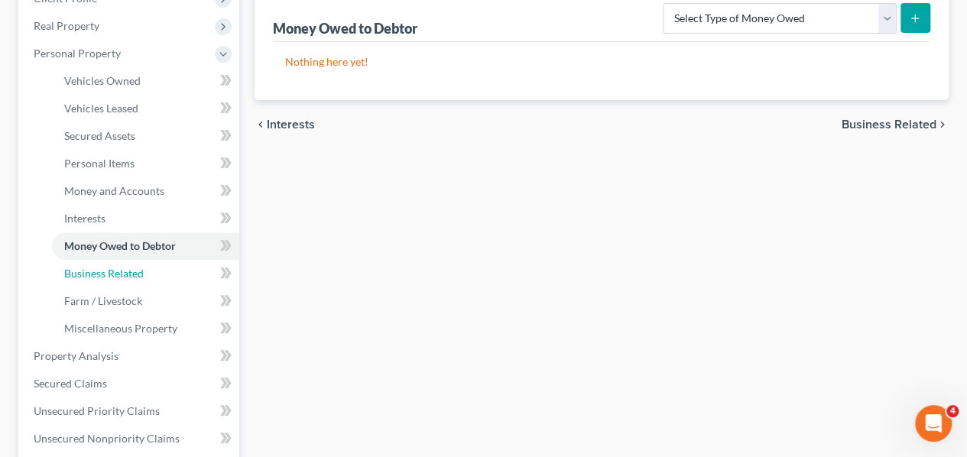
click at [92, 271] on span "Business Related" at bounding box center [103, 273] width 79 height 13
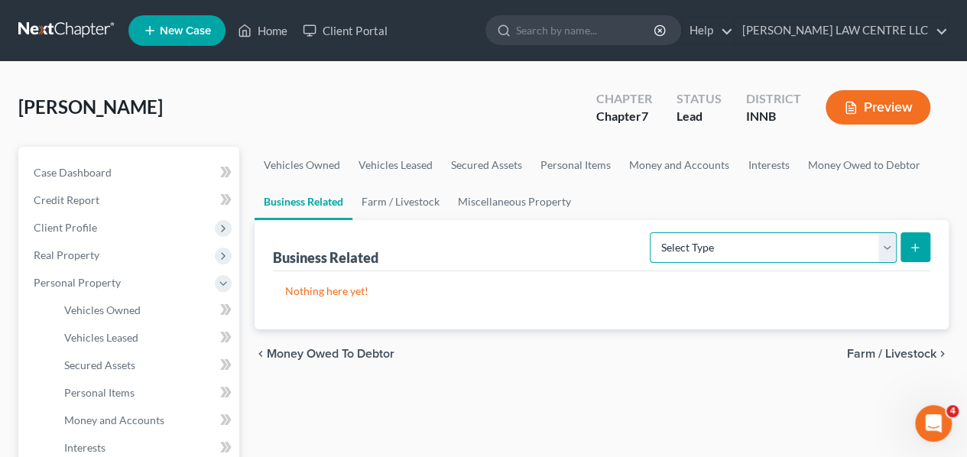
click at [731, 249] on select "Select Type Customer Lists Franchises Inventory Licenses Machinery Office Equip…" at bounding box center [773, 247] width 247 height 31
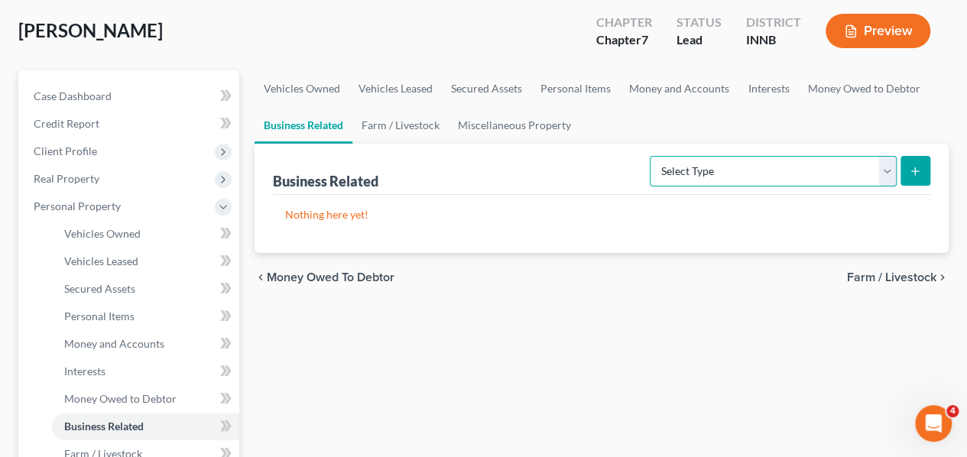
click at [816, 178] on select "Select Type Customer Lists Franchises Inventory Licenses Machinery Office Equip…" at bounding box center [773, 171] width 247 height 31
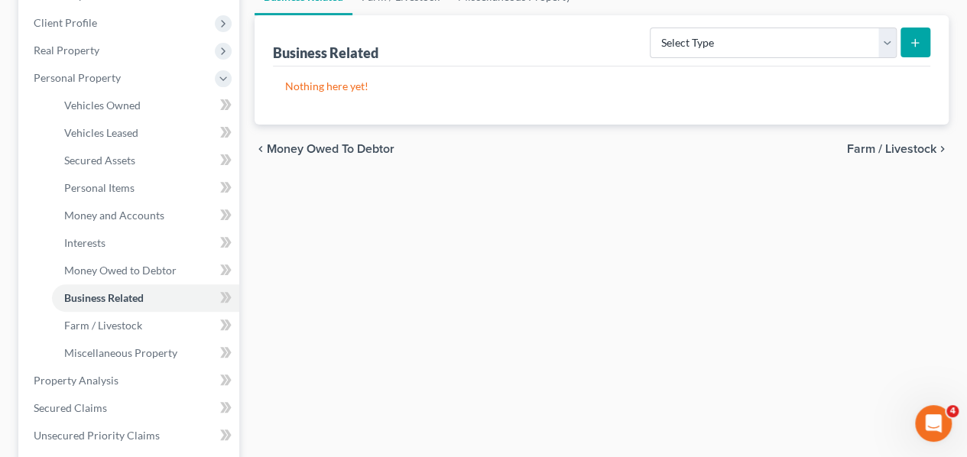
scroll to position [306, 0]
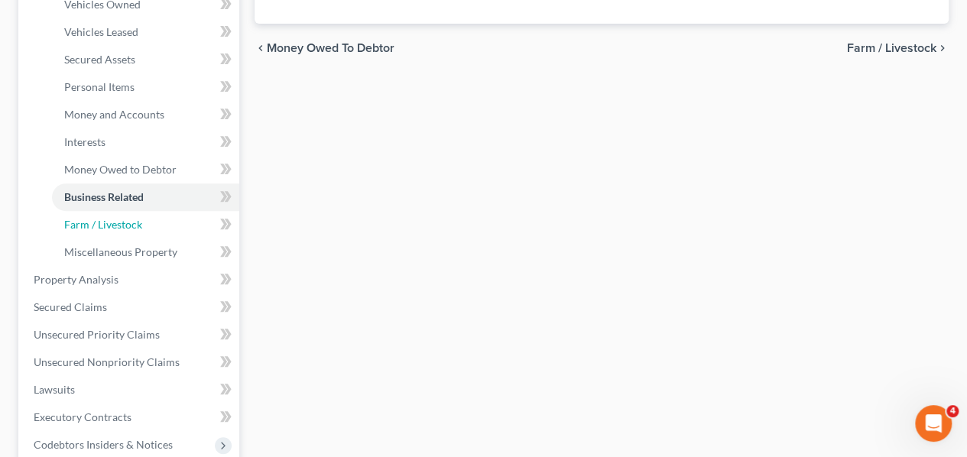
click at [96, 226] on span "Farm / Livestock" at bounding box center [103, 224] width 78 height 13
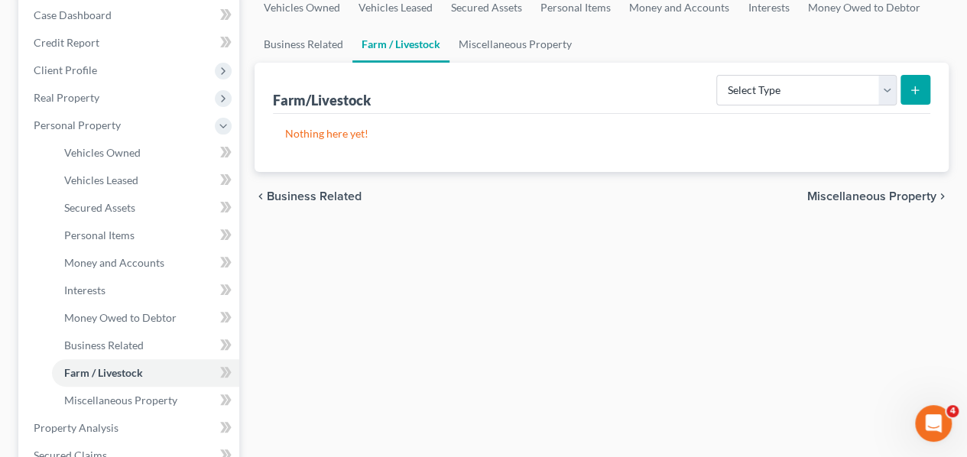
scroll to position [229, 0]
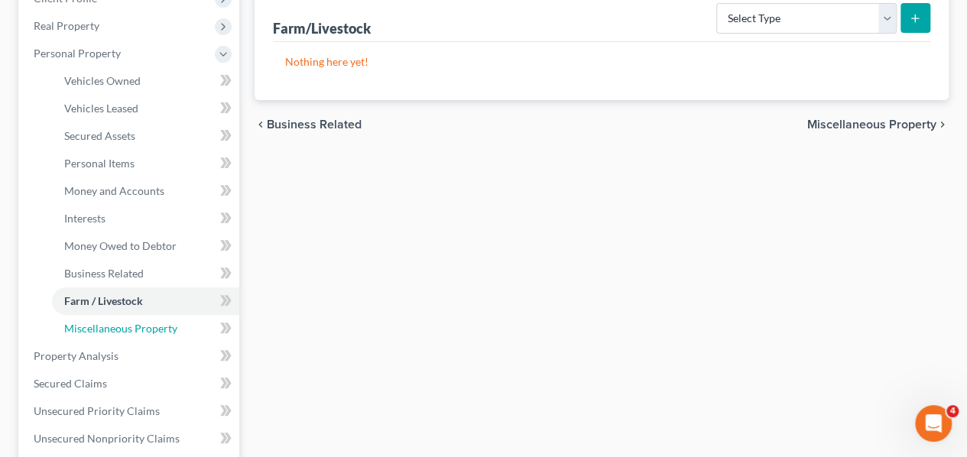
click at [126, 326] on span "Miscellaneous Property" at bounding box center [120, 328] width 113 height 13
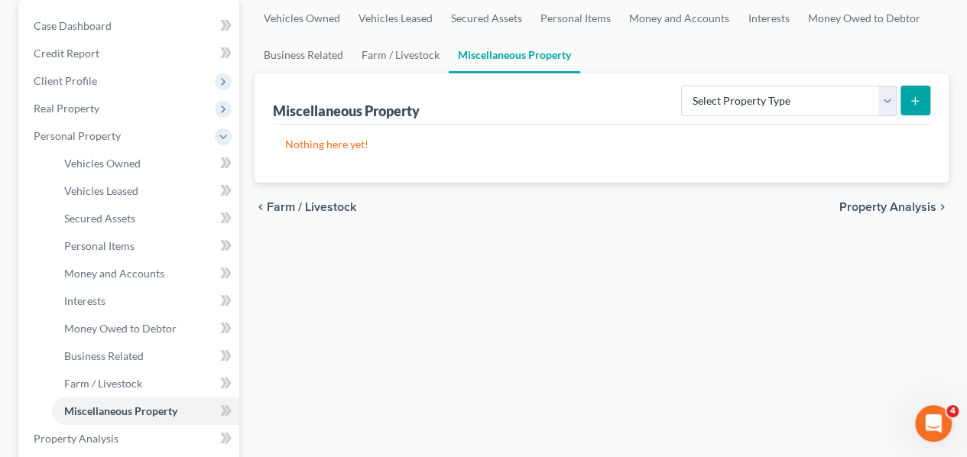
scroll to position [153, 0]
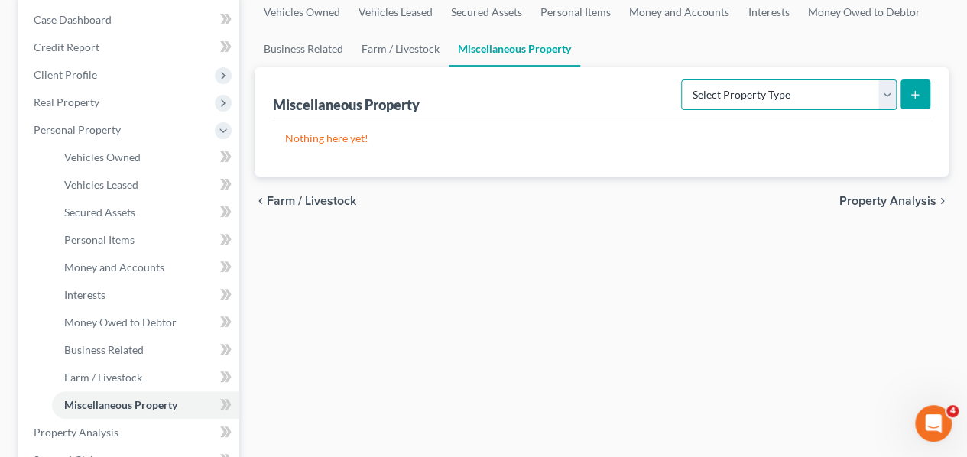
click at [815, 96] on select "Select Property Type Assigned for Creditor Benefit [DATE] Holding for Another N…" at bounding box center [789, 94] width 216 height 31
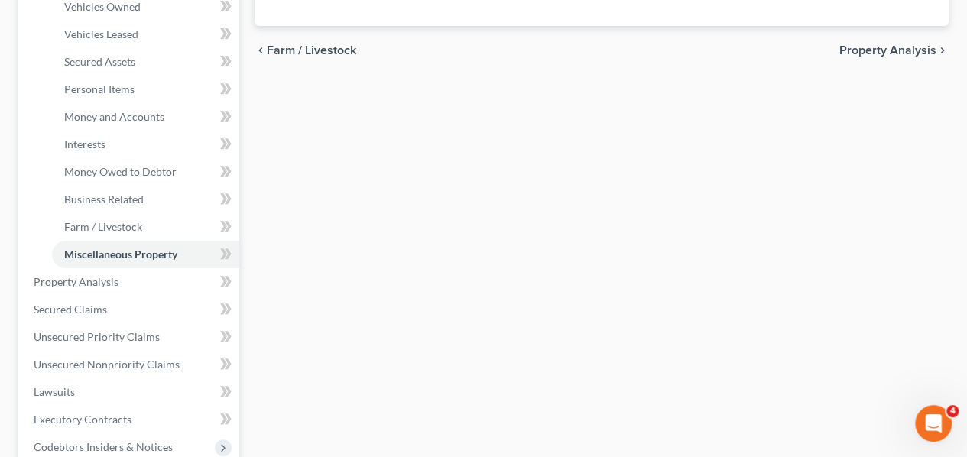
scroll to position [306, 0]
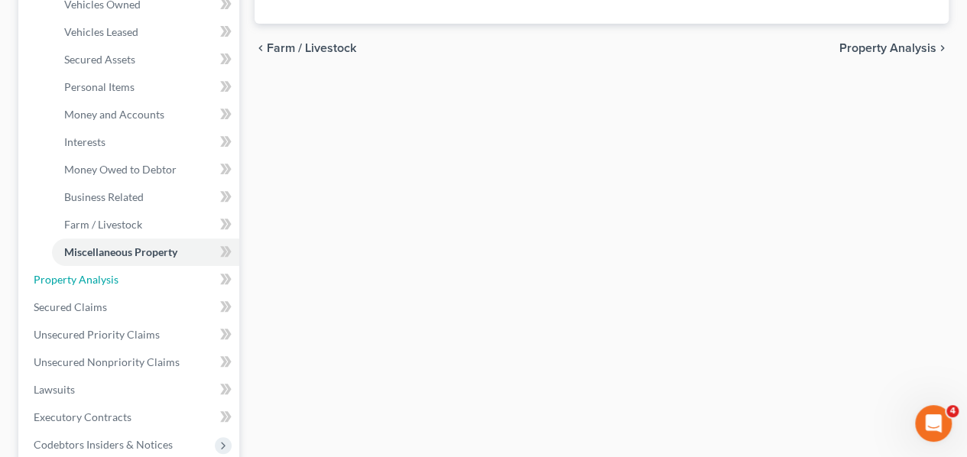
click at [68, 277] on span "Property Analysis" at bounding box center [76, 279] width 85 height 13
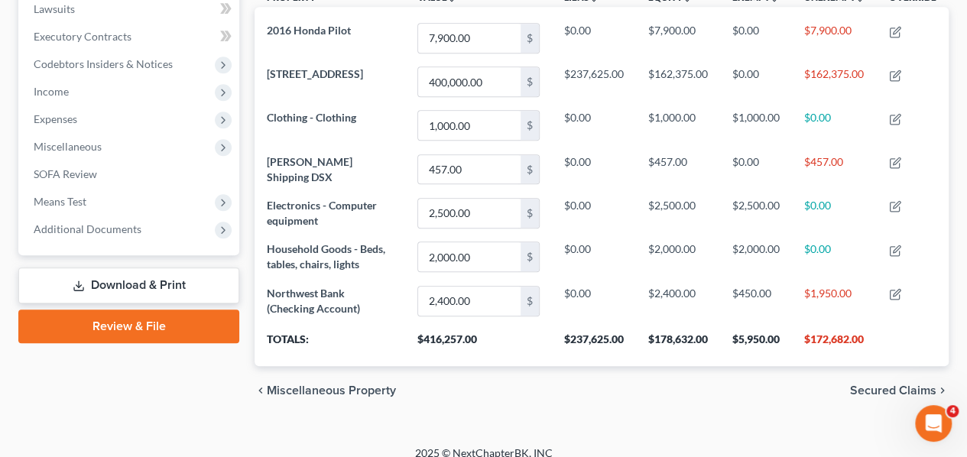
scroll to position [423, 0]
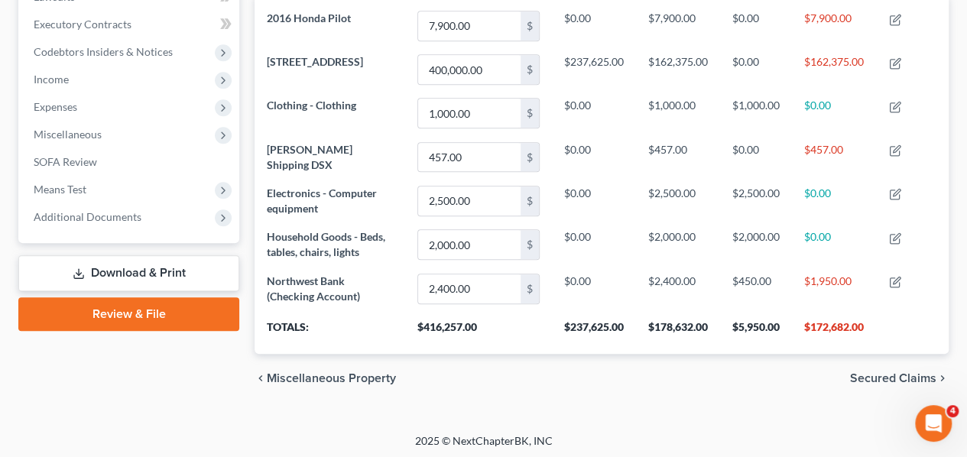
click at [910, 372] on span "Secured Claims" at bounding box center [893, 378] width 86 height 12
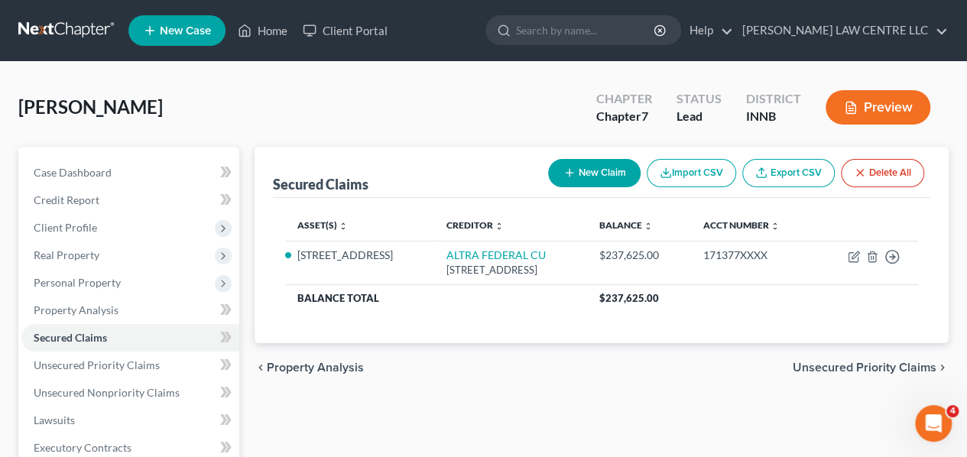
scroll to position [76, 0]
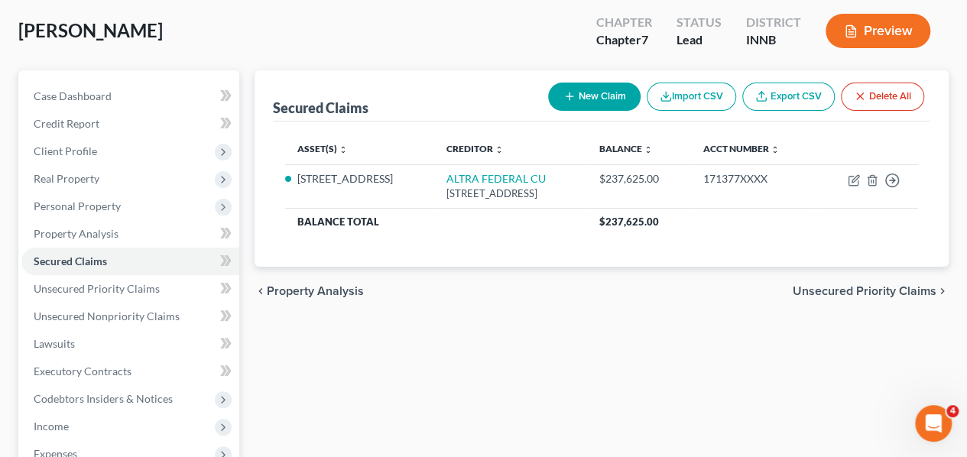
click at [863, 287] on span "Unsecured Priority Claims" at bounding box center [865, 291] width 144 height 12
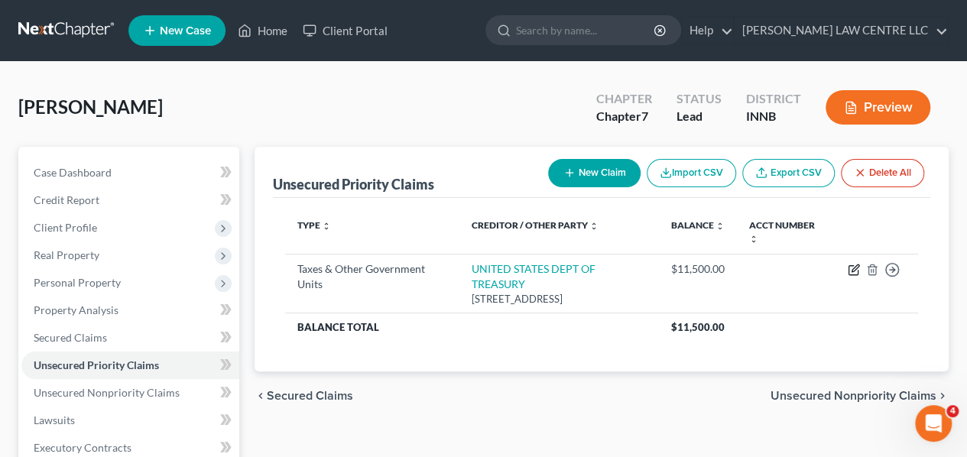
click at [852, 264] on icon "button" at bounding box center [854, 270] width 12 height 12
select select "0"
select select "39"
select select "0"
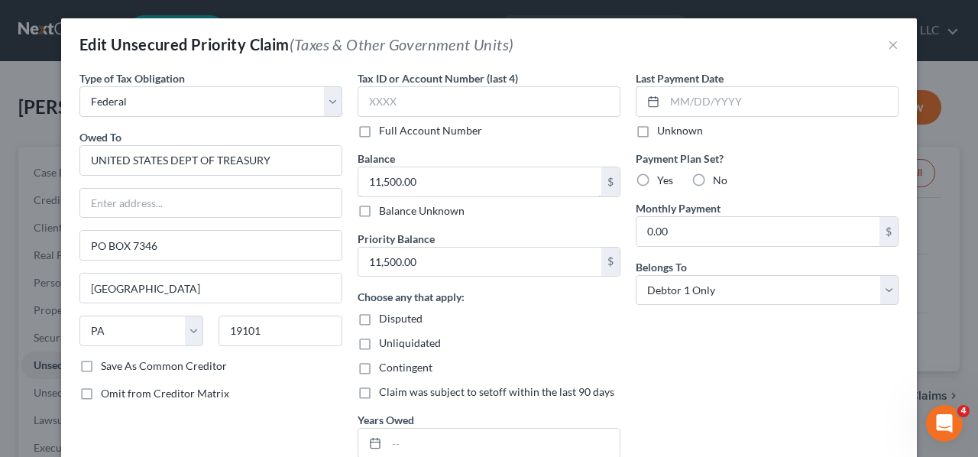
click at [373, 180] on input "11,500.00" at bounding box center [479, 181] width 243 height 29
click at [373, 183] on input "11,500.00" at bounding box center [479, 181] width 243 height 29
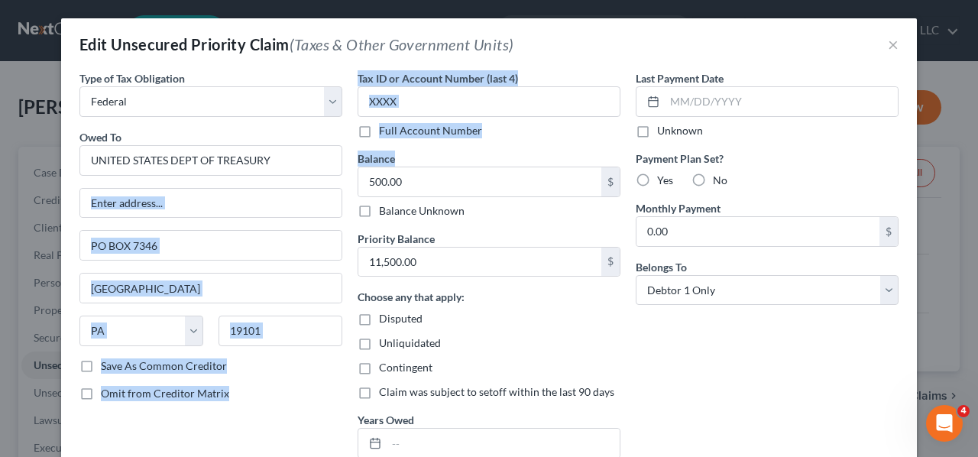
drag, startPoint x: 407, startPoint y: 164, endPoint x: 319, endPoint y: 186, distance: 90.6
click at [322, 188] on div "Type of Tax Obligation * Select Federal City State Franchise Tax Board Other Ow…" at bounding box center [489, 270] width 835 height 400
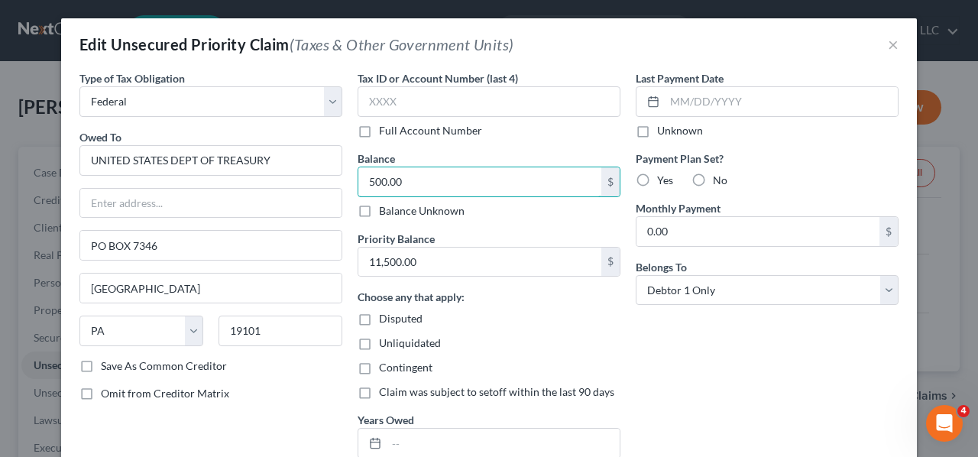
click at [405, 178] on input "500.00" at bounding box center [479, 181] width 243 height 29
click at [405, 179] on input "500.00" at bounding box center [479, 181] width 243 height 29
drag, startPoint x: 410, startPoint y: 182, endPoint x: 290, endPoint y: 174, distance: 120.2
click at [290, 174] on div "Type of Tax Obligation * Select Federal City State Franchise Tax Board Other Ow…" at bounding box center [489, 270] width 835 height 400
type input "7,500"
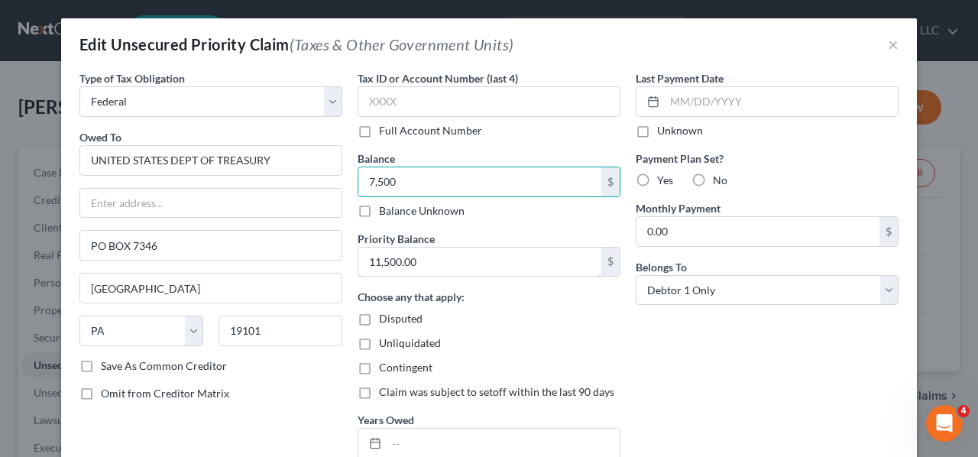
click at [422, 258] on input "11,500.00" at bounding box center [479, 262] width 243 height 29
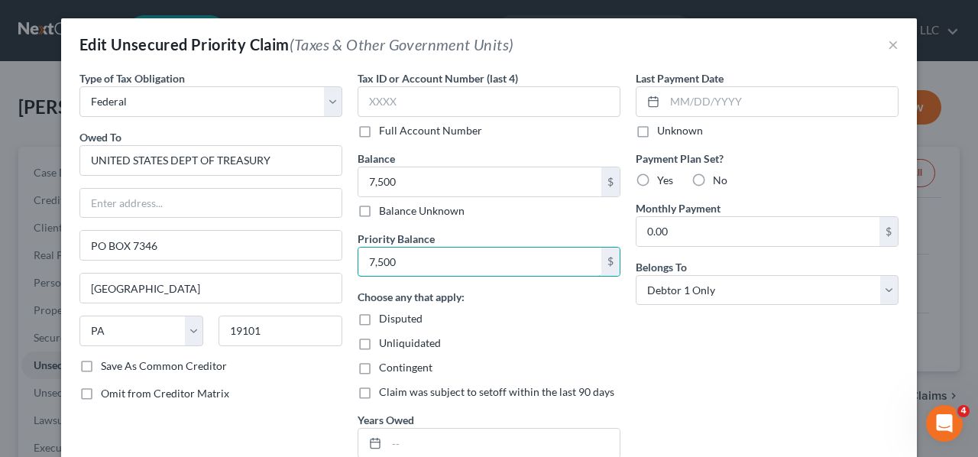
type input "7,500"
click at [647, 104] on icon at bounding box center [653, 102] width 12 height 12
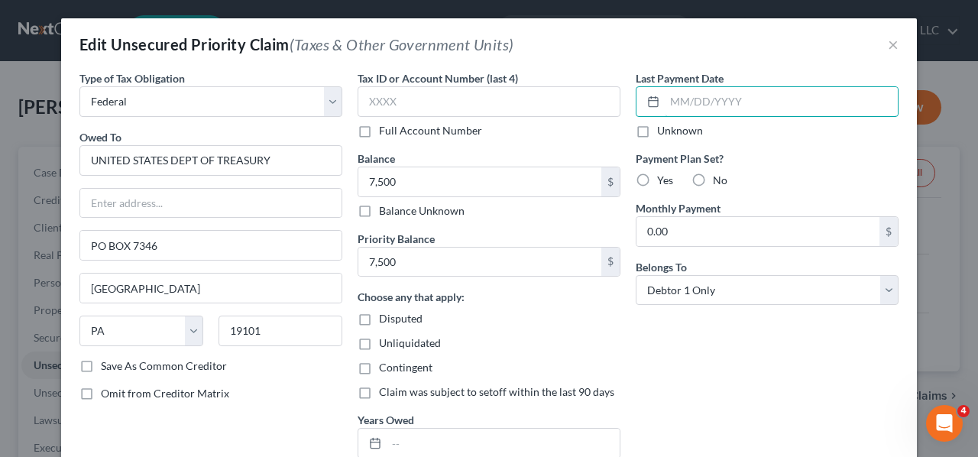
click at [670, 103] on input "text" at bounding box center [781, 101] width 233 height 29
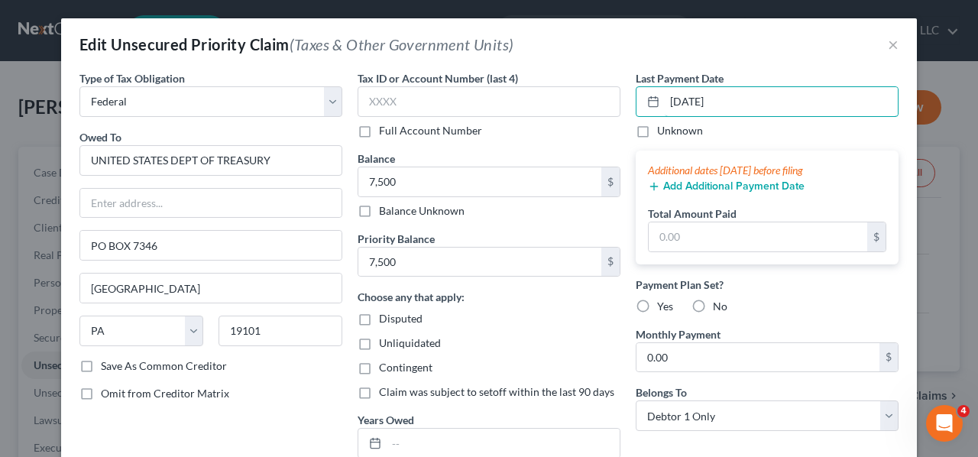
type input "[DATE]"
click at [660, 46] on div "Edit Unsecured Priority Claim (Taxes & Other Government Units) ×" at bounding box center [489, 44] width 856 height 52
click at [713, 303] on label "No" at bounding box center [720, 306] width 15 height 15
click at [719, 303] on input "No" at bounding box center [724, 304] width 10 height 10
radio input "true"
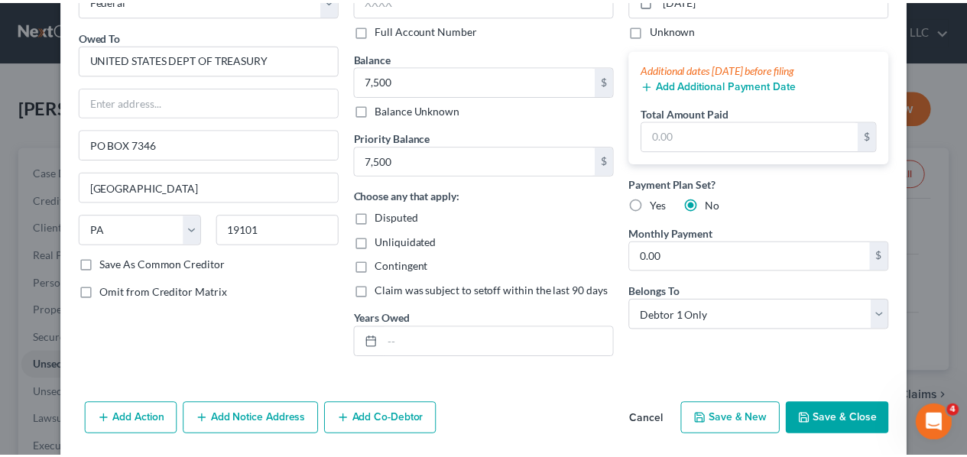
scroll to position [120, 0]
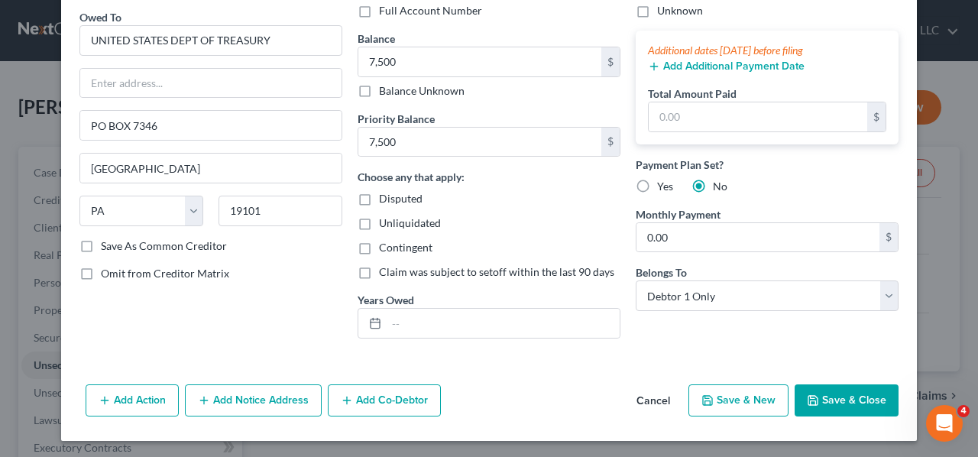
click at [836, 398] on button "Save & Close" at bounding box center [847, 400] width 104 height 32
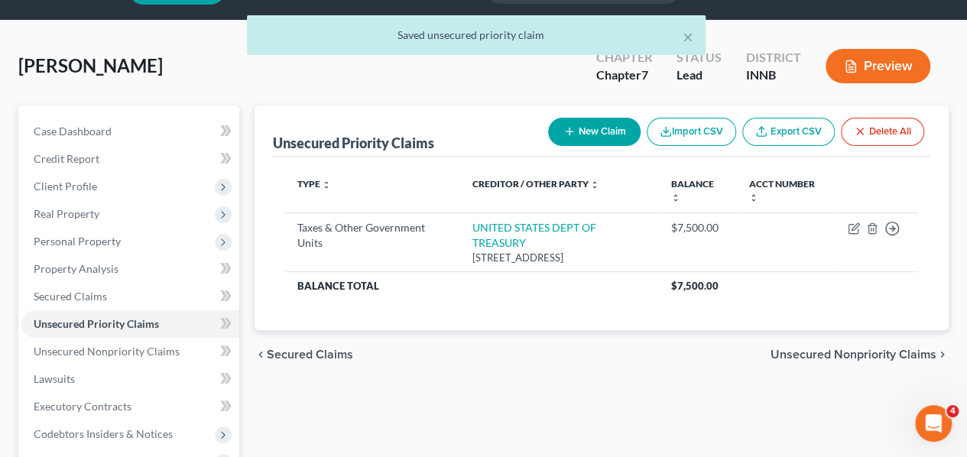
scroll to position [76, 0]
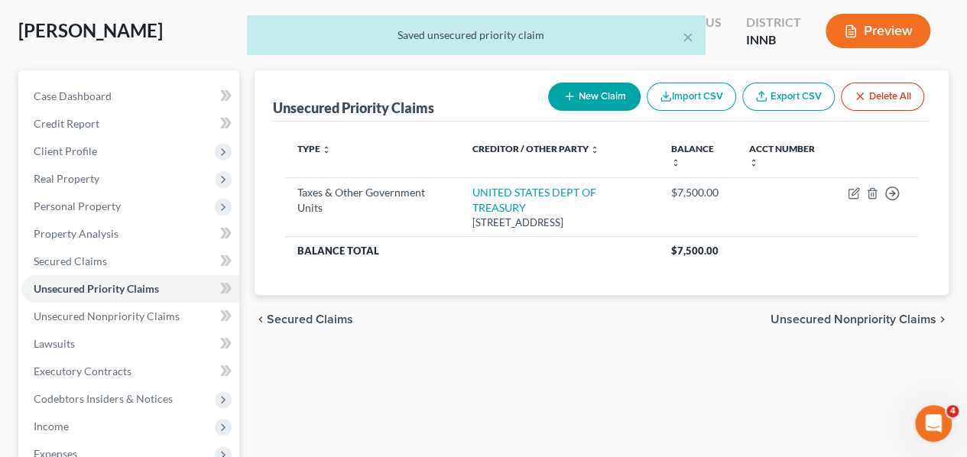
click at [871, 314] on span "Unsecured Nonpriority Claims" at bounding box center [853, 319] width 166 height 12
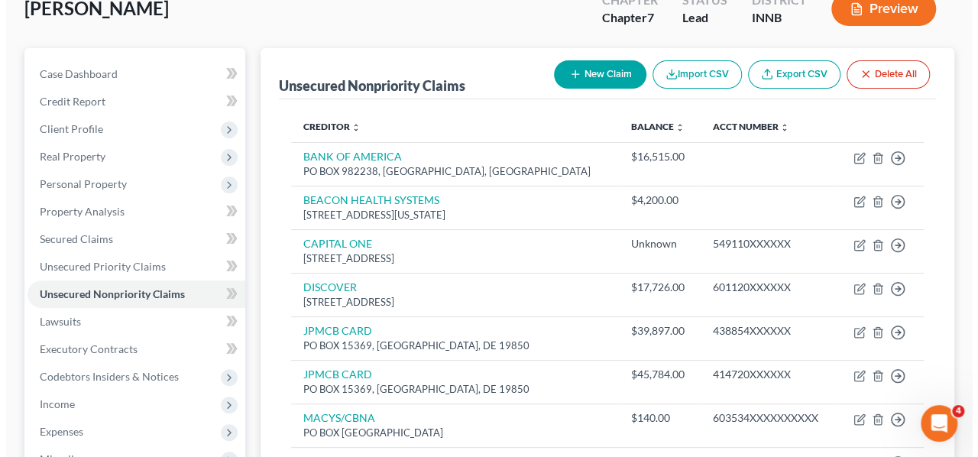
scroll to position [76, 0]
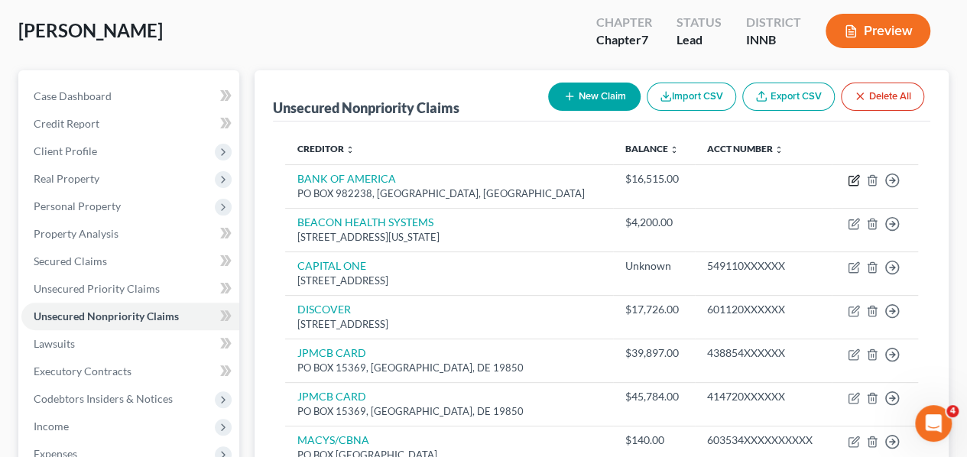
click at [851, 177] on icon "button" at bounding box center [854, 180] width 12 height 12
select select "45"
select select "0"
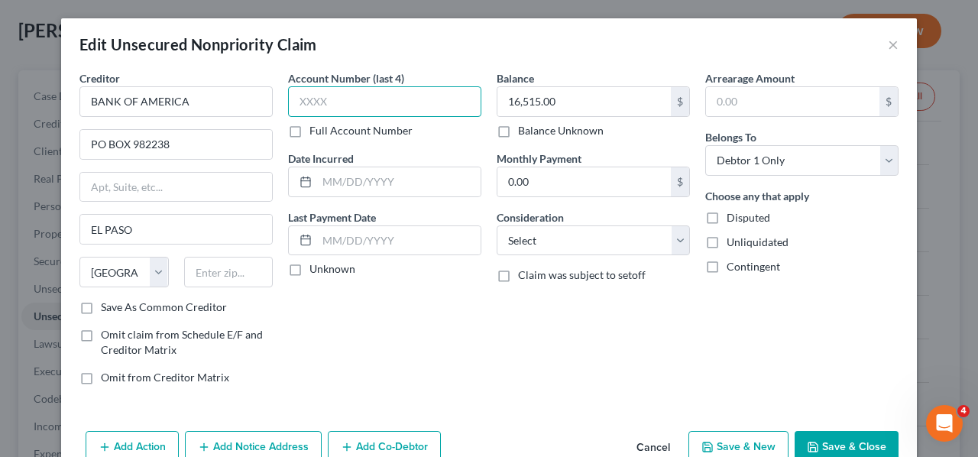
click at [364, 97] on input "text" at bounding box center [384, 101] width 193 height 31
type input "7264"
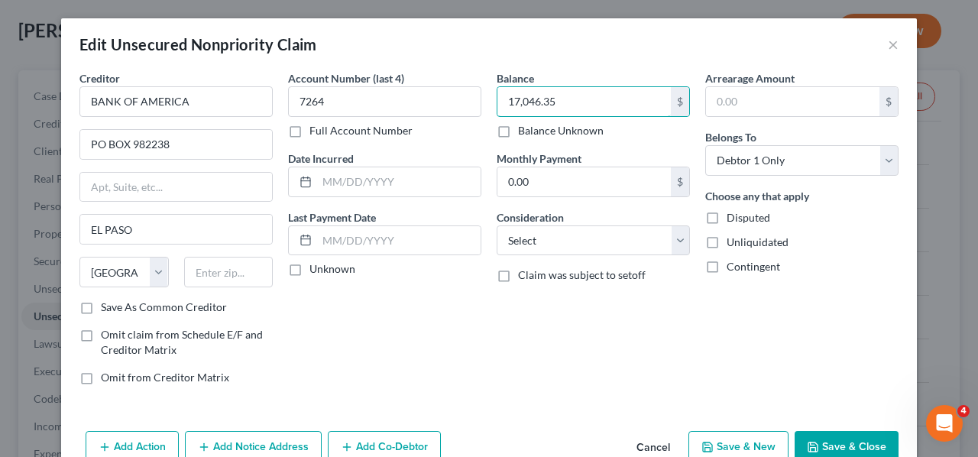
type input "17,046.35"
click at [329, 180] on input "text" at bounding box center [399, 181] width 164 height 29
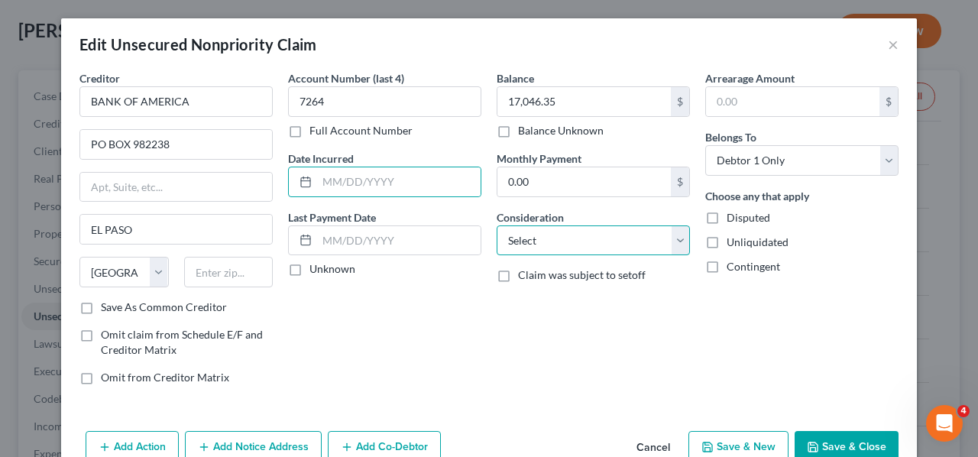
click at [675, 242] on select "Select Cable / Satellite Services Collection Agency Credit Card Debt Debt Couns…" at bounding box center [593, 240] width 193 height 31
select select "2"
click at [497, 225] on select "Select Cable / Satellite Services Collection Agency Credit Card Debt Debt Couns…" at bounding box center [593, 240] width 193 height 31
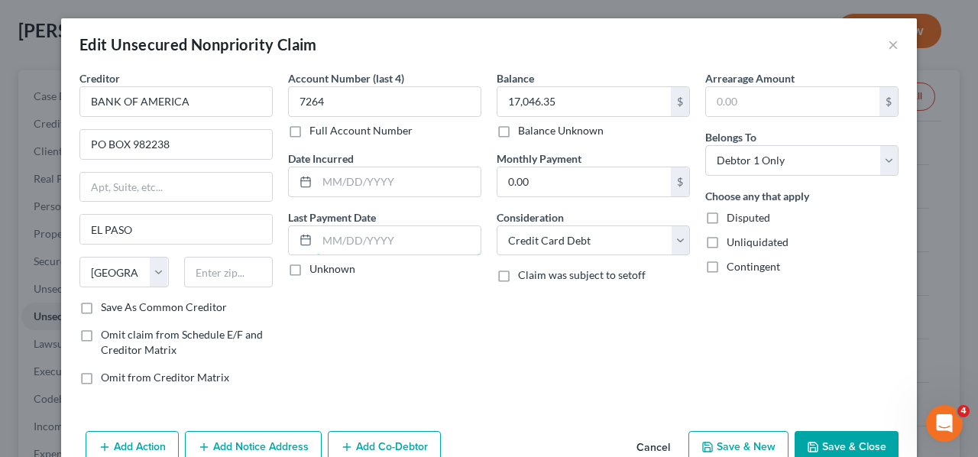
click at [355, 236] on input "text" at bounding box center [399, 240] width 164 height 29
type input "07/2025"
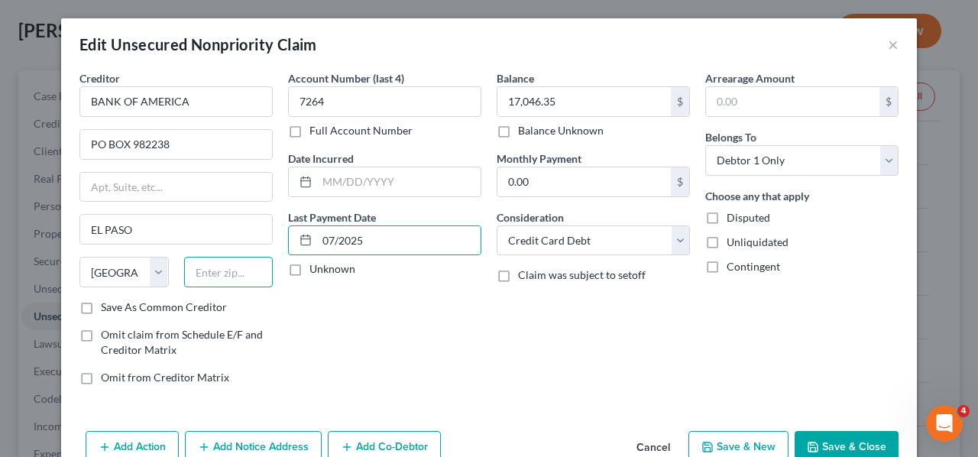
click at [231, 271] on input "text" at bounding box center [228, 272] width 89 height 31
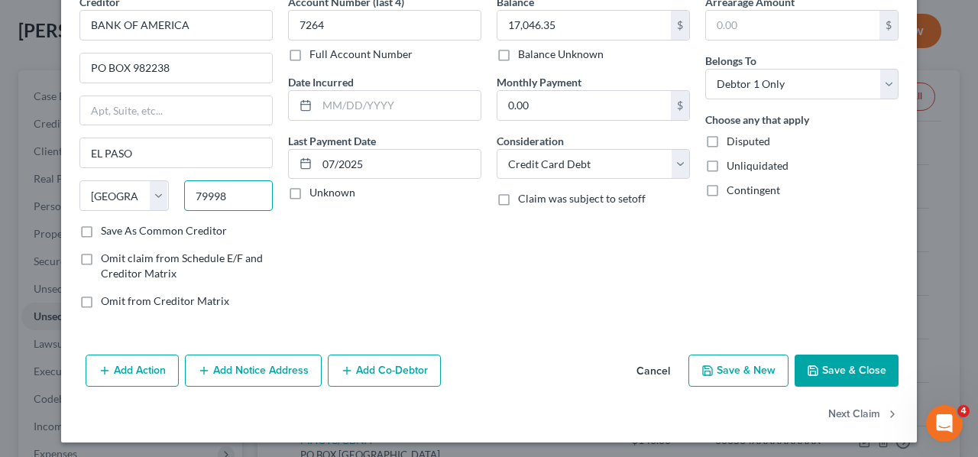
type input "79998"
click at [817, 362] on button "Save & Close" at bounding box center [847, 371] width 104 height 32
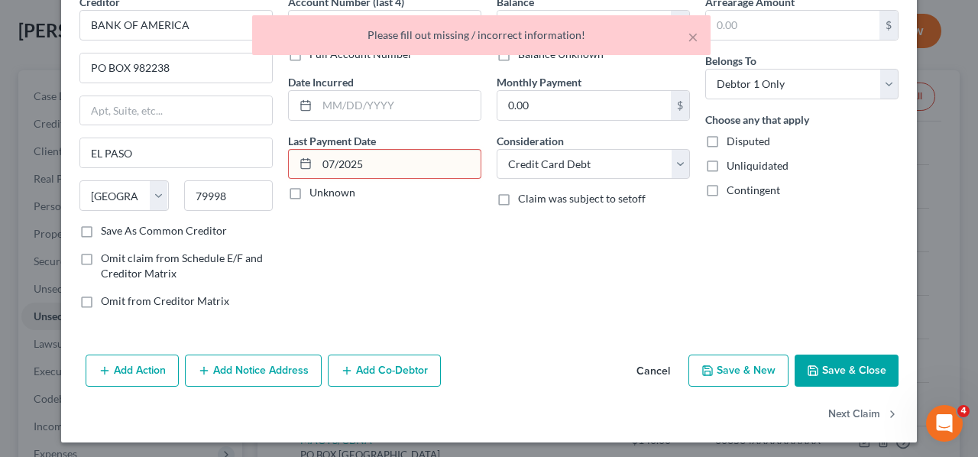
type input "[GEOGRAPHIC_DATA]"
click at [330, 158] on input "07/2025" at bounding box center [399, 164] width 164 height 29
click at [334, 160] on input "07/2025" at bounding box center [399, 164] width 164 height 29
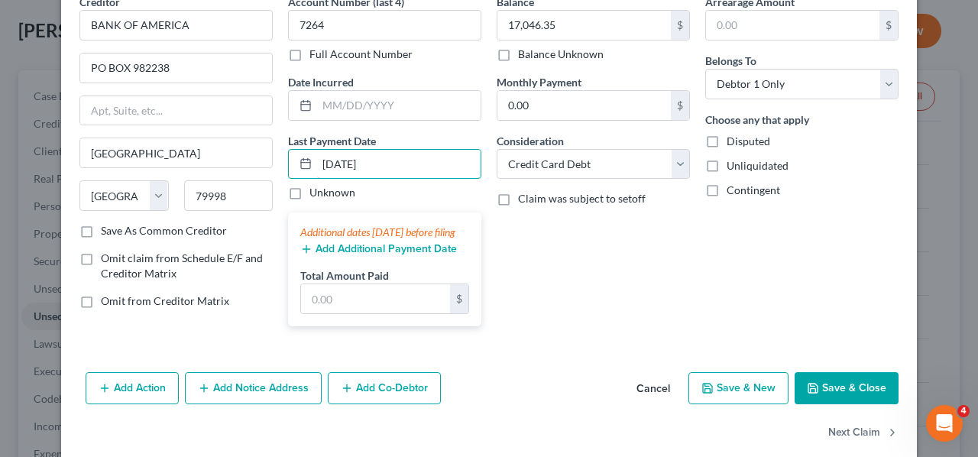
type input "[DATE]"
click at [353, 306] on input "text" at bounding box center [375, 298] width 149 height 29
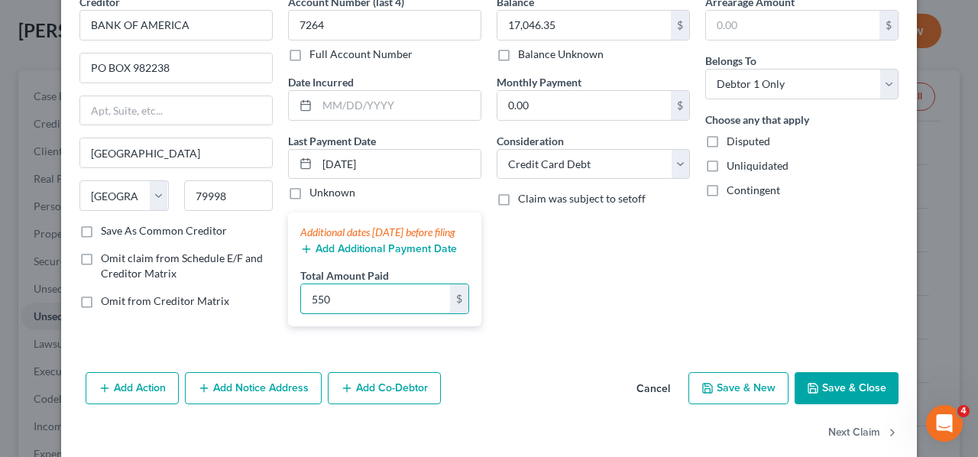
type input "550"
click at [575, 294] on div "Balance 17,046.35 $ Balance Unknown Balance Undetermined 17,046.35 $ Balance Un…" at bounding box center [593, 166] width 209 height 345
click at [845, 445] on button "Next Claim" at bounding box center [863, 433] width 70 height 32
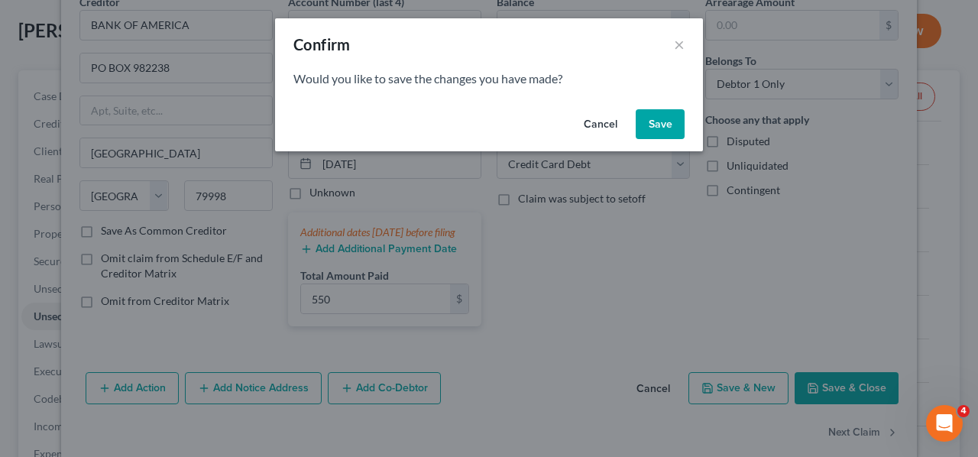
click at [647, 122] on button "Save" at bounding box center [660, 124] width 49 height 31
select select "15"
select select "0"
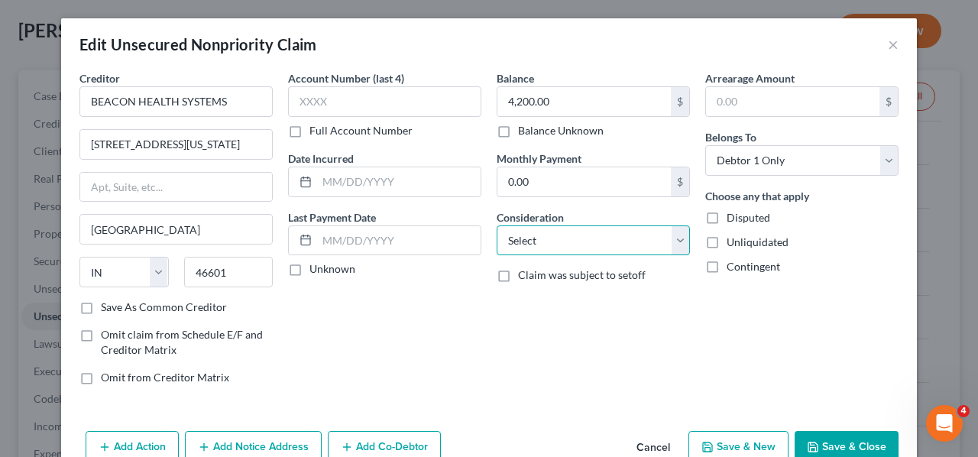
click at [608, 248] on select "Select Cable / Satellite Services Collection Agency Credit Card Debt Debt Couns…" at bounding box center [593, 240] width 193 height 31
select select "9"
click at [497, 225] on select "Select Cable / Satellite Services Collection Agency Credit Card Debt Debt Couns…" at bounding box center [593, 240] width 193 height 31
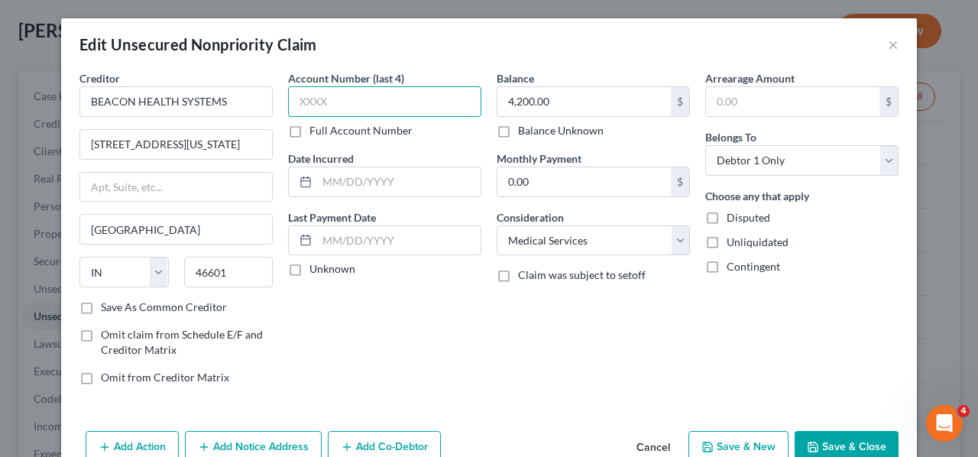
click at [329, 103] on input "text" at bounding box center [384, 101] width 193 height 31
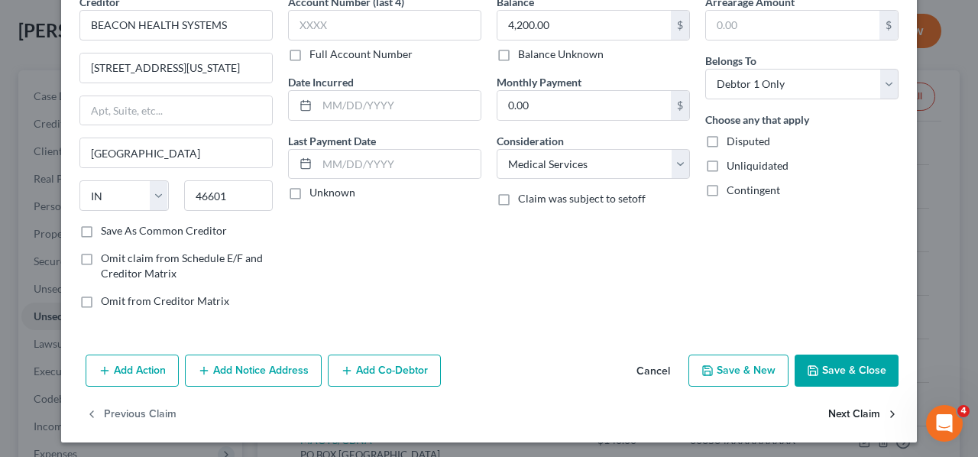
click at [847, 407] on button "Next Claim" at bounding box center [863, 415] width 70 height 32
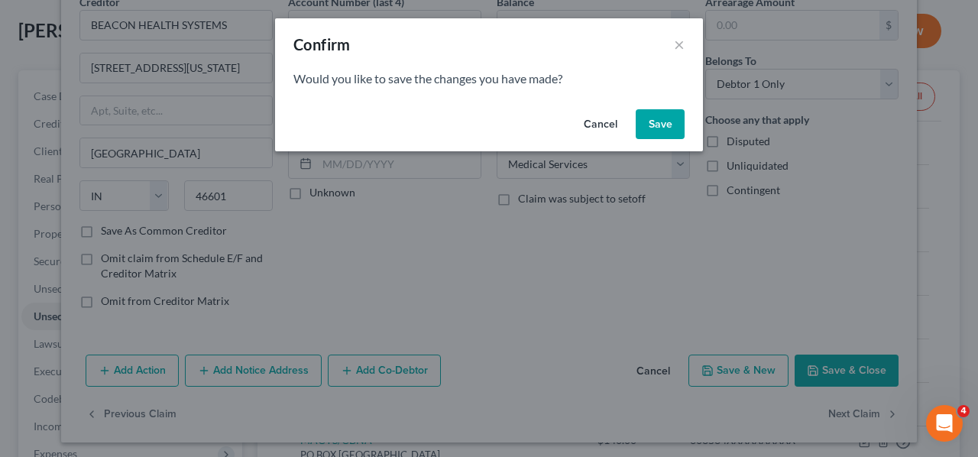
click at [667, 125] on button "Save" at bounding box center [660, 124] width 49 height 31
select select "46"
select select "0"
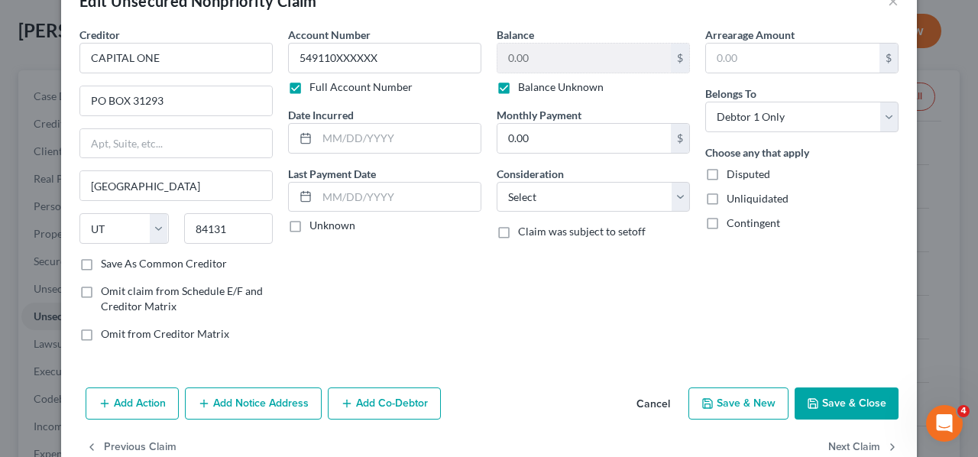
scroll to position [78, 0]
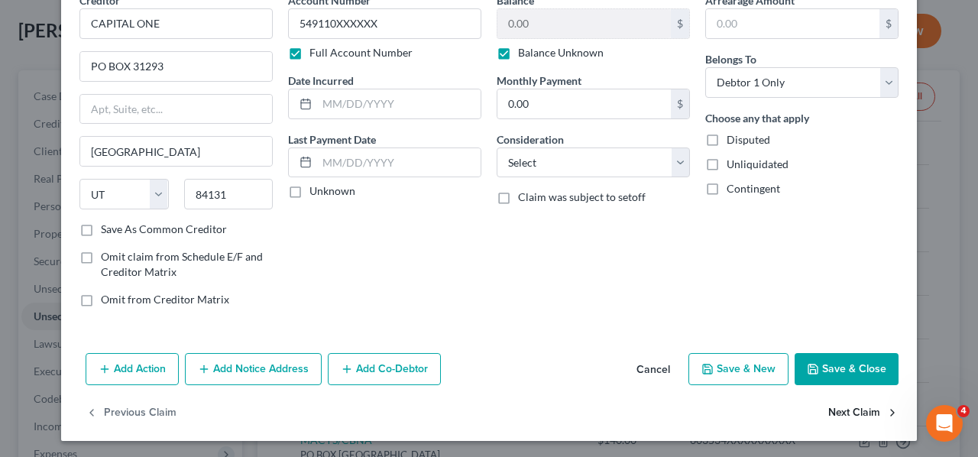
click at [848, 410] on button "Next Claim" at bounding box center [863, 413] width 70 height 32
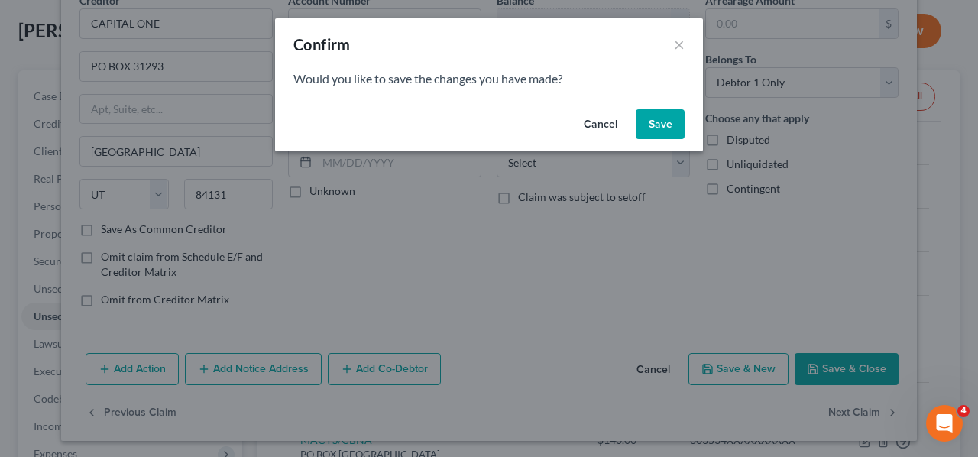
click at [662, 118] on button "Save" at bounding box center [660, 124] width 49 height 31
select select "46"
select select "0"
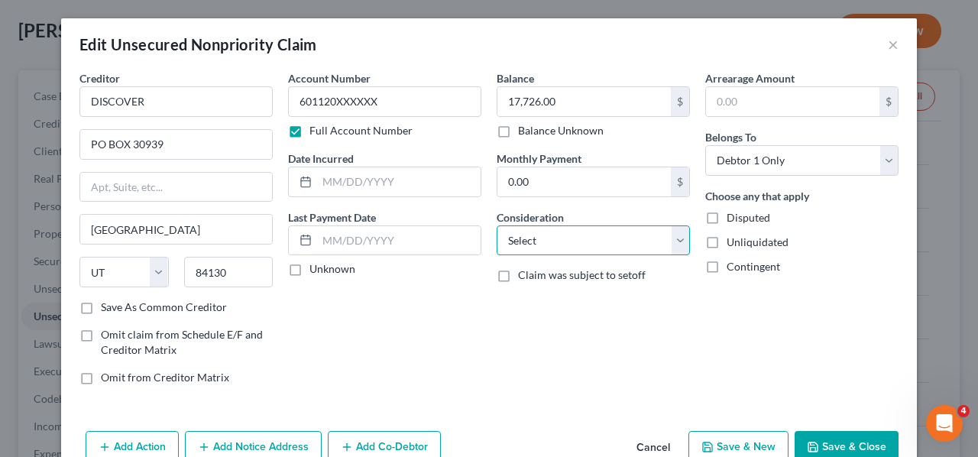
click at [675, 244] on select "Select Cable / Satellite Services Collection Agency Credit Card Debt Debt Couns…" at bounding box center [593, 240] width 193 height 31
select select "2"
click at [497, 225] on select "Select Cable / Satellite Services Collection Agency Credit Card Debt Debt Couns…" at bounding box center [593, 240] width 193 height 31
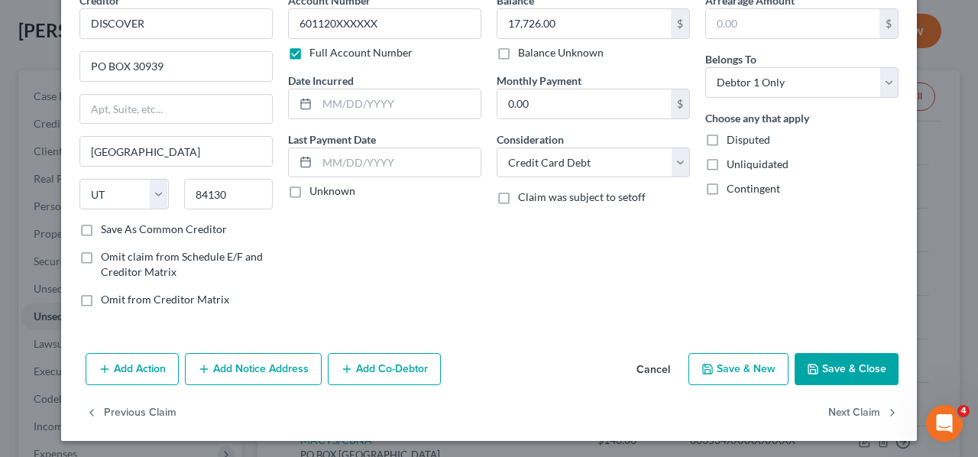
click at [850, 368] on button "Save & Close" at bounding box center [847, 369] width 104 height 32
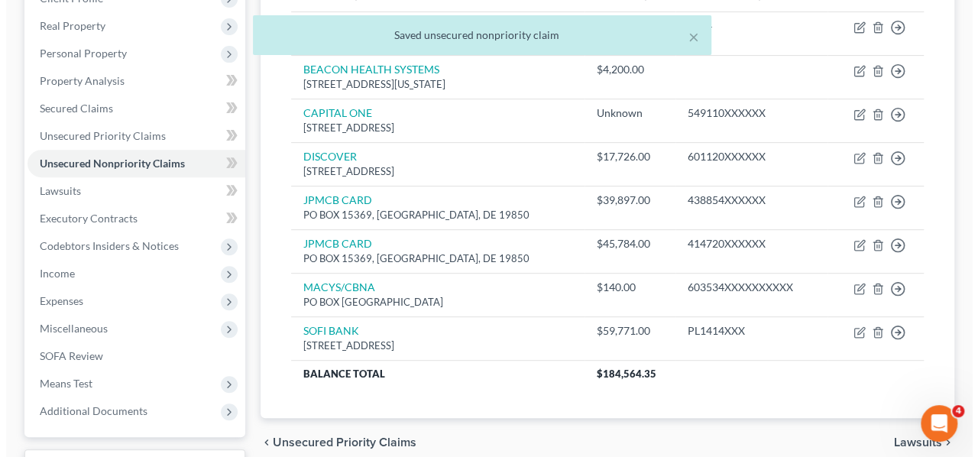
scroll to position [153, 0]
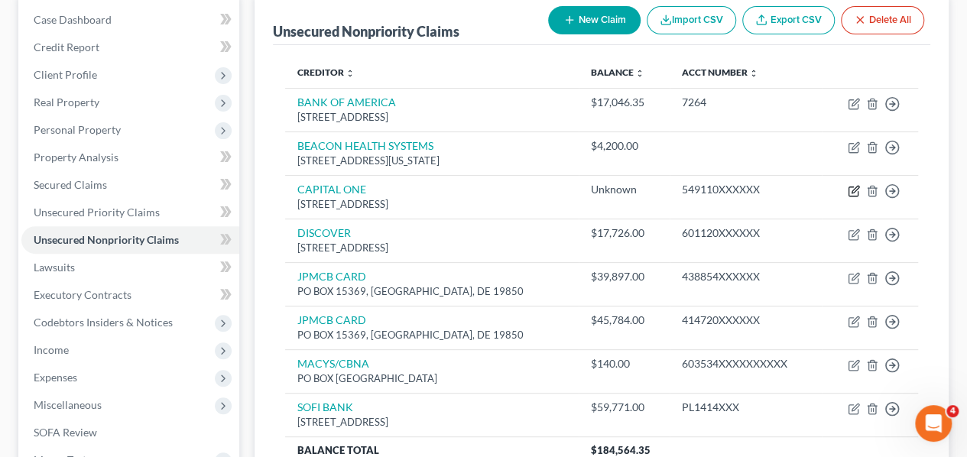
click at [851, 190] on icon "button" at bounding box center [854, 189] width 7 height 7
select select "46"
select select "0"
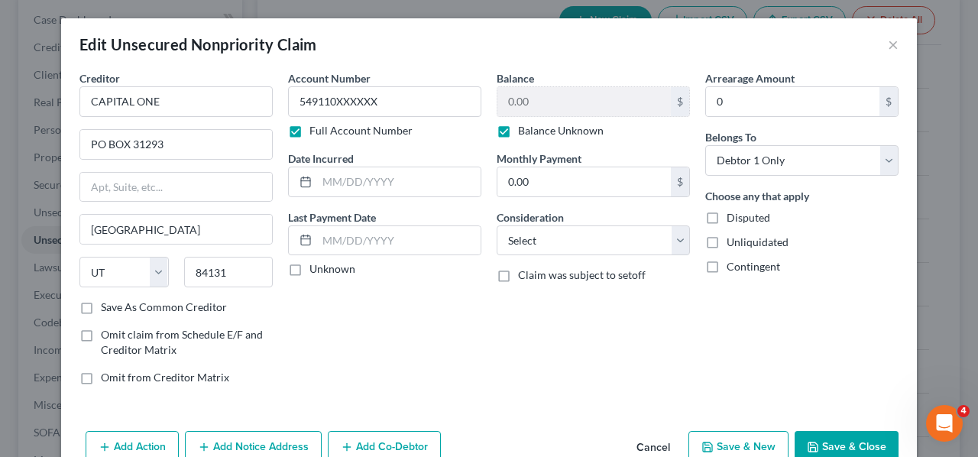
click at [518, 128] on label "Balance Unknown" at bounding box center [561, 130] width 86 height 15
click at [524, 128] on input "Balance Unknown" at bounding box center [529, 128] width 10 height 10
checkbox input "false"
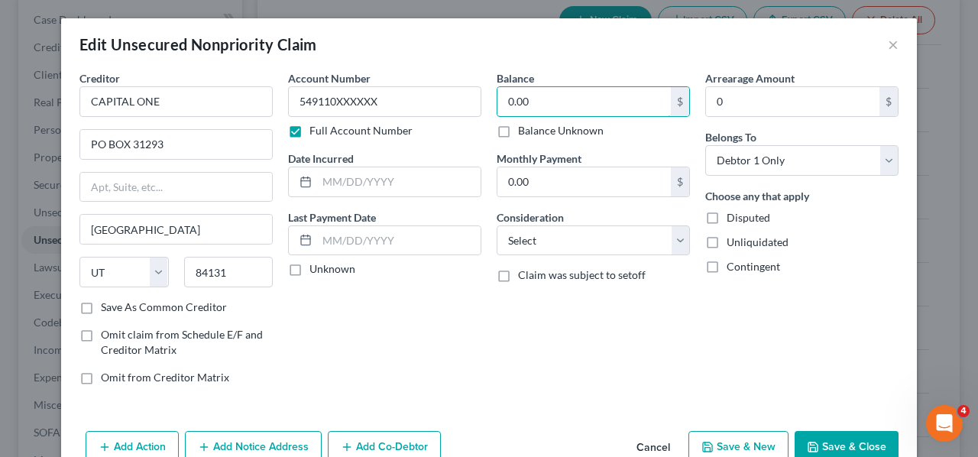
click at [532, 100] on input "0.00" at bounding box center [584, 101] width 173 height 29
type input "595.87"
click at [673, 241] on select "Select Cable / Satellite Services Collection Agency Credit Card Debt Debt Couns…" at bounding box center [593, 240] width 193 height 31
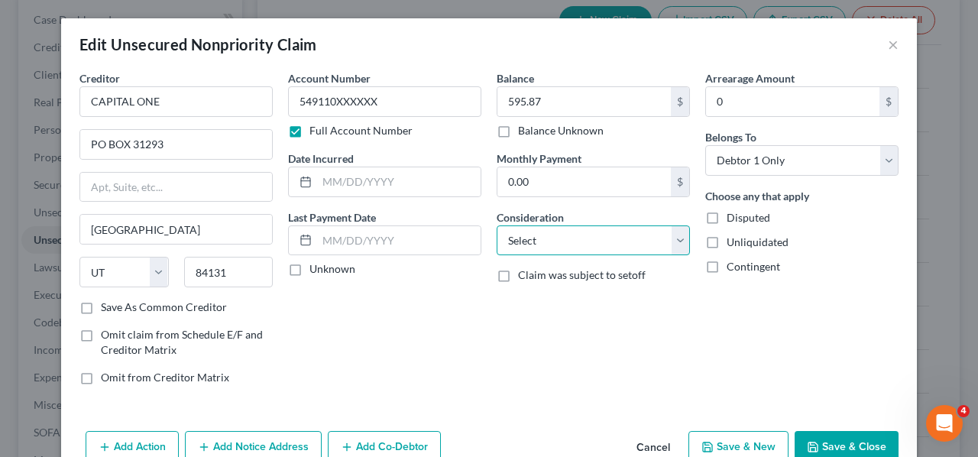
select select "2"
click at [497, 225] on select "Select Cable / Satellite Services Collection Agency Credit Card Debt Debt Couns…" at bounding box center [593, 240] width 193 height 31
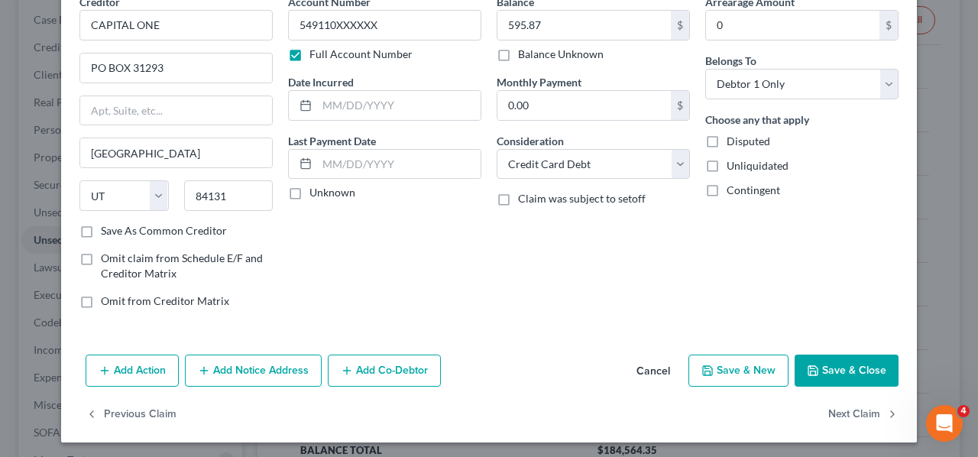
click at [232, 368] on button "Add Notice Address" at bounding box center [253, 371] width 137 height 32
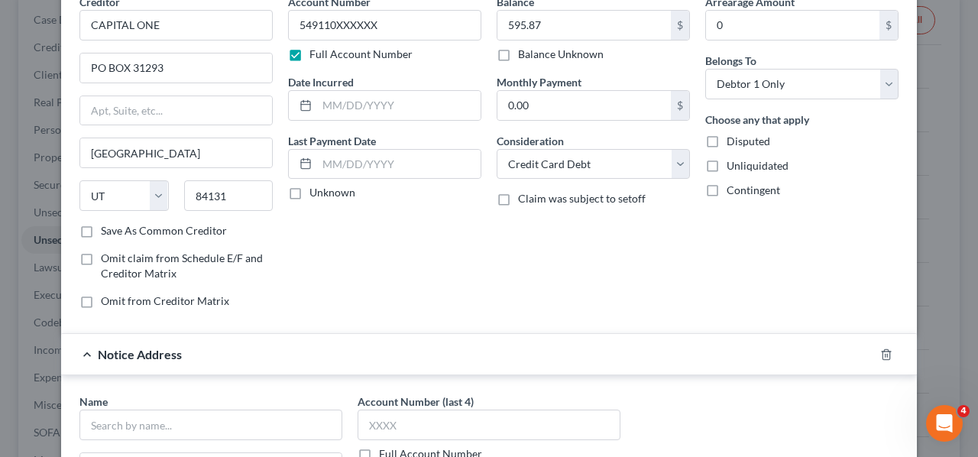
scroll to position [0, 0]
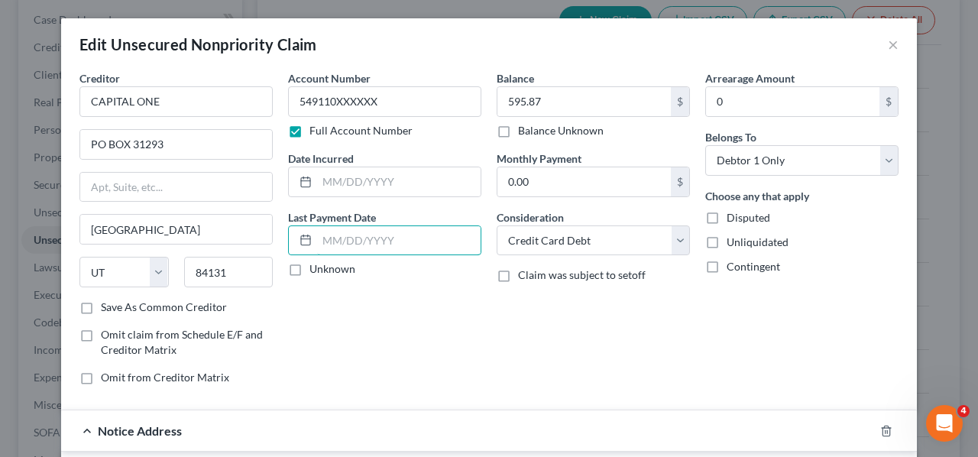
click at [327, 241] on input "text" at bounding box center [399, 240] width 164 height 29
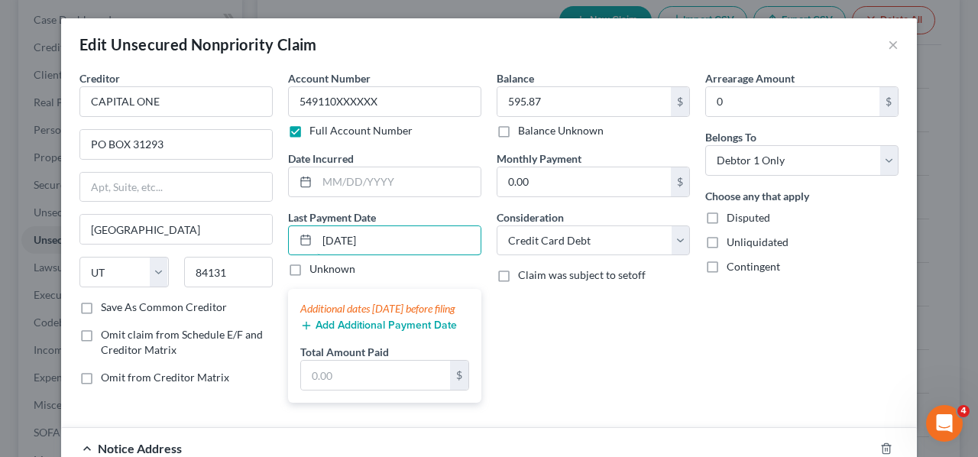
type input "[DATE]"
click at [350, 389] on input "text" at bounding box center [375, 375] width 149 height 29
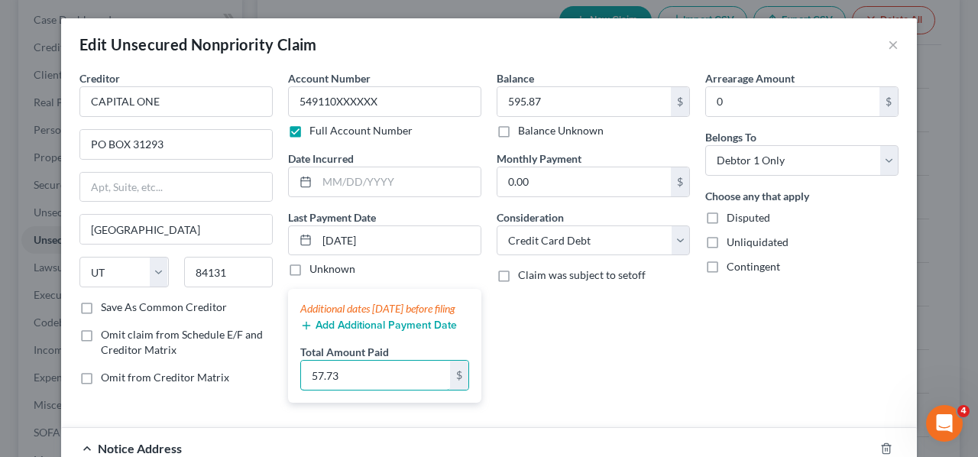
type input "57.73"
click at [627, 327] on div "Balance 595.87 $ Balance Unknown Balance Undetermined 595.87 $ Balance Unknown …" at bounding box center [593, 242] width 209 height 345
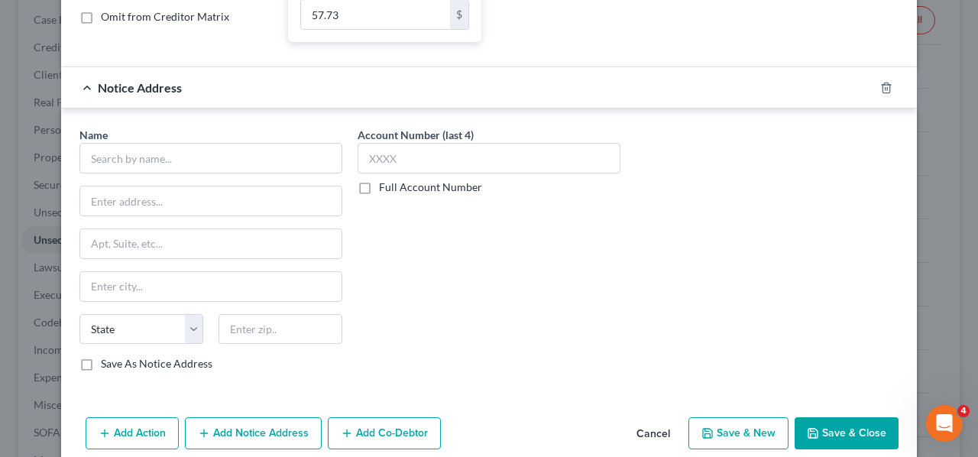
scroll to position [382, 0]
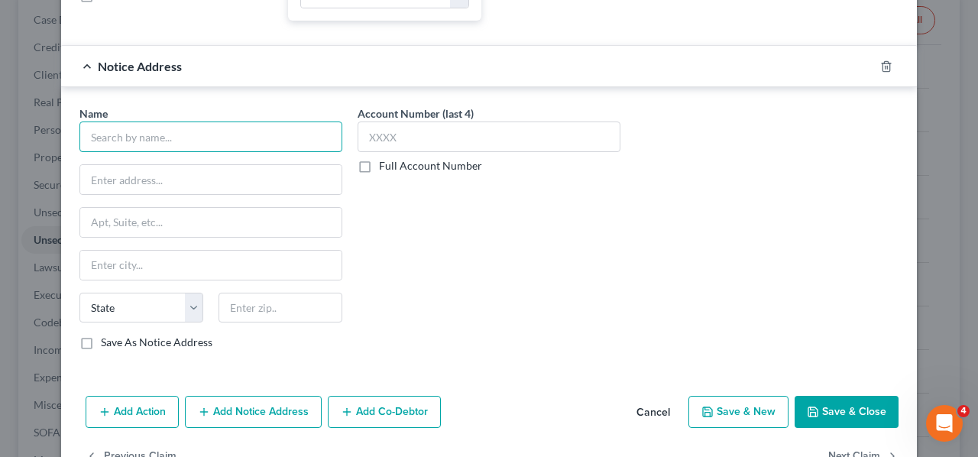
drag, startPoint x: 128, startPoint y: 159, endPoint x: 178, endPoint y: 170, distance: 50.8
click at [128, 152] on input "text" at bounding box center [210, 137] width 263 height 31
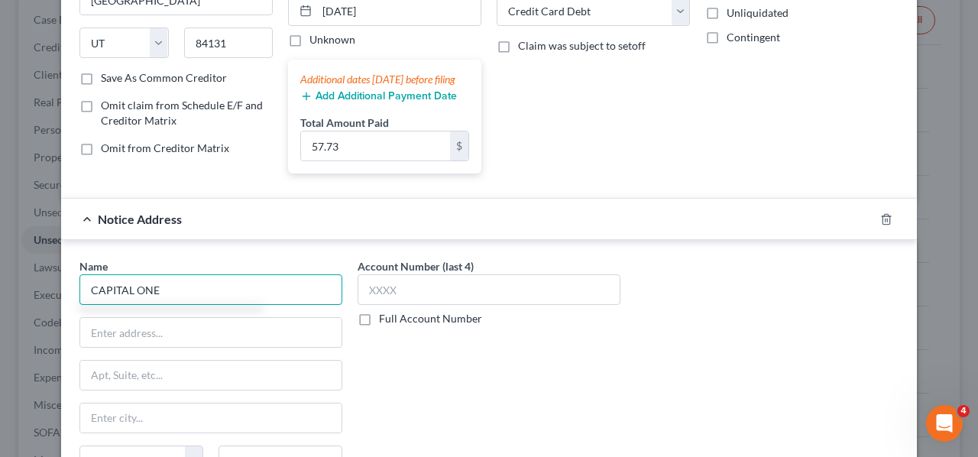
scroll to position [0, 0]
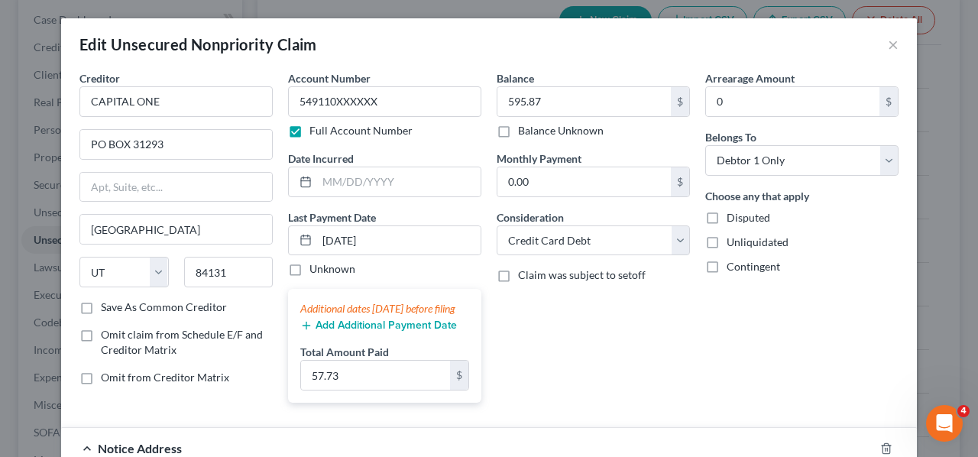
type input "CAPITAL ONE"
drag, startPoint x: 171, startPoint y: 146, endPoint x: 53, endPoint y: 152, distance: 118.6
click at [53, 152] on div "Edit Unsecured Nonpriority Claim × Creditor * CAPITAL ONE PO BOX 31293 [GEOGRAP…" at bounding box center [489, 228] width 978 height 457
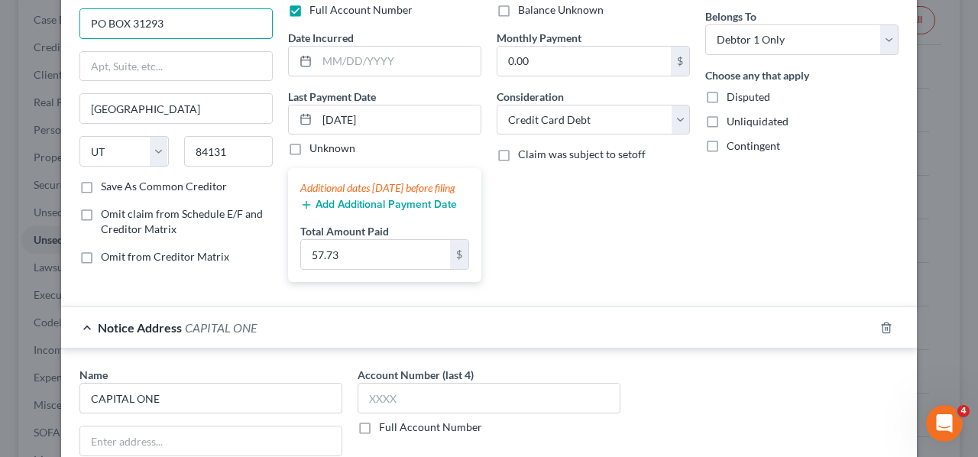
scroll to position [306, 0]
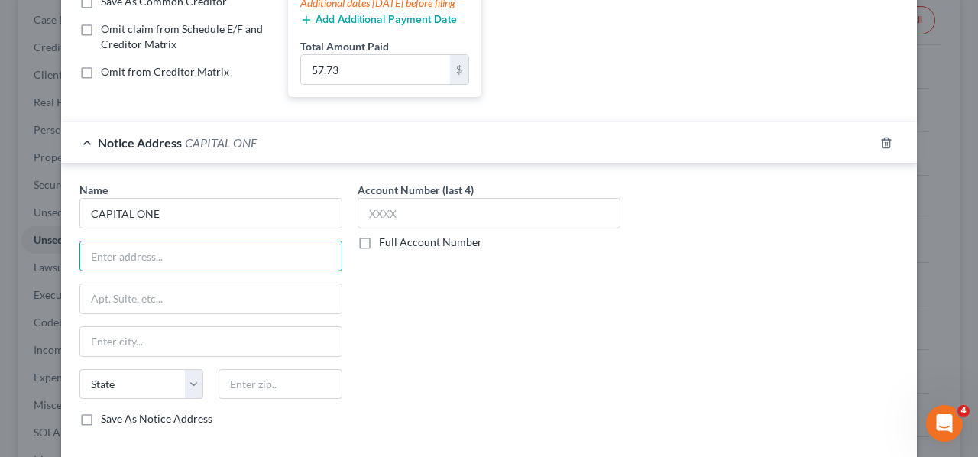
paste input "PO BOX 31293"
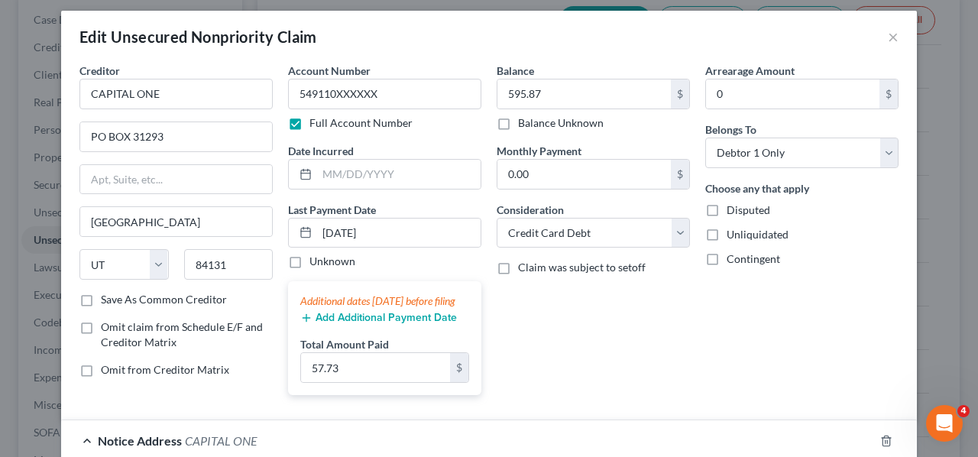
scroll to position [0, 0]
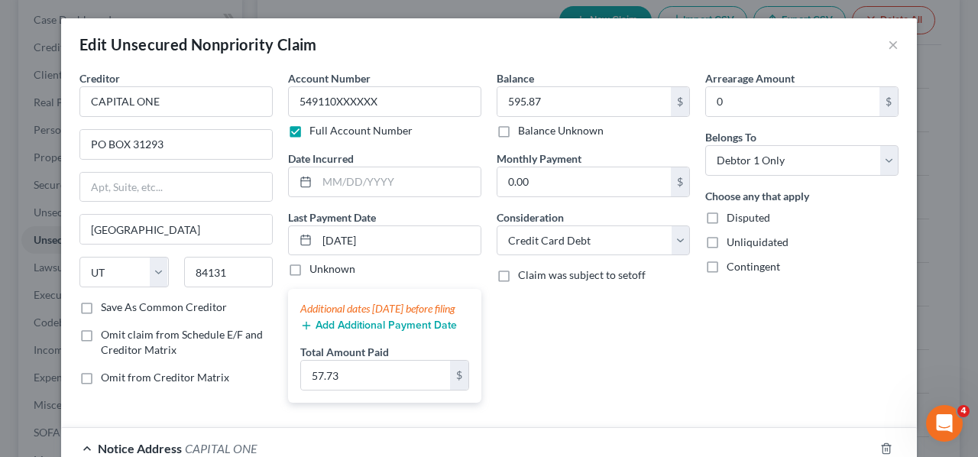
type input "PO BOX 31293"
drag, startPoint x: 188, startPoint y: 231, endPoint x: 0, endPoint y: 237, distance: 188.1
click at [0, 237] on div "Edit Unsecured Nonpriority Claim × Creditor * CAPITAL ONE PO BOX 31293 [GEOGRAP…" at bounding box center [489, 228] width 978 height 457
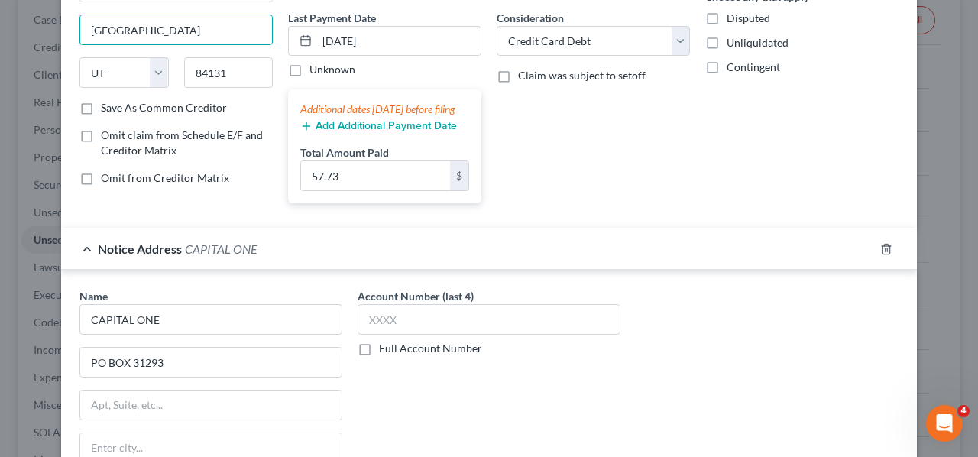
scroll to position [382, 0]
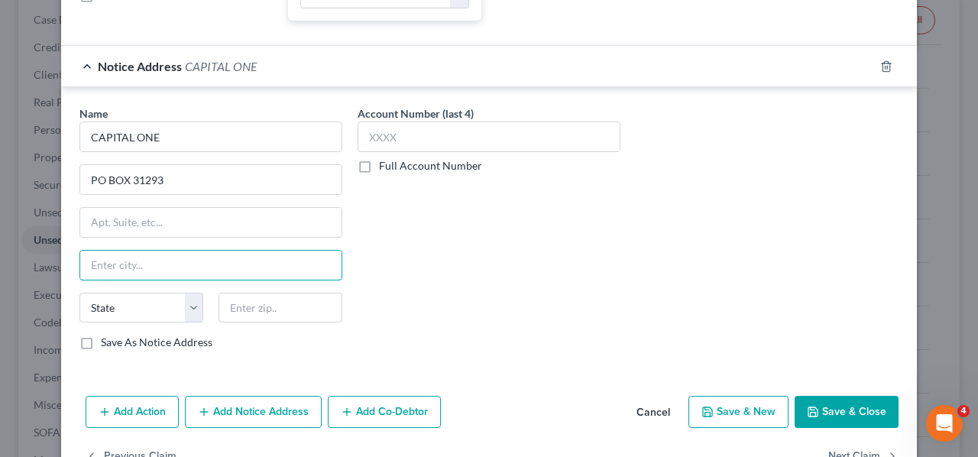
click at [115, 274] on input "text" at bounding box center [210, 265] width 261 height 29
paste input "[GEOGRAPHIC_DATA]"
type input "[GEOGRAPHIC_DATA]"
click at [188, 316] on select "State [US_STATE] AK AR AZ CA CO CT DE DC [GEOGRAPHIC_DATA] [GEOGRAPHIC_DATA] GU…" at bounding box center [141, 308] width 124 height 31
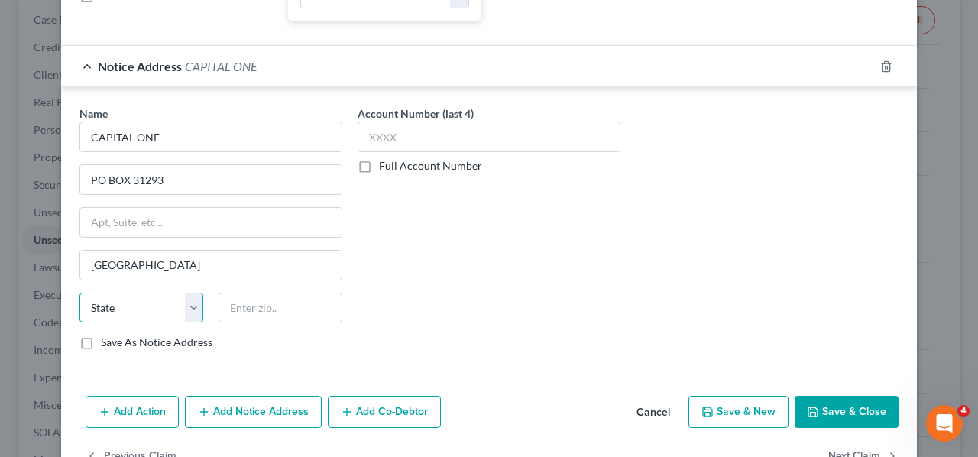
select select "46"
click at [79, 303] on select "State [US_STATE] AK AR AZ CA CO CT DE DC [GEOGRAPHIC_DATA] [GEOGRAPHIC_DATA] GU…" at bounding box center [141, 308] width 124 height 31
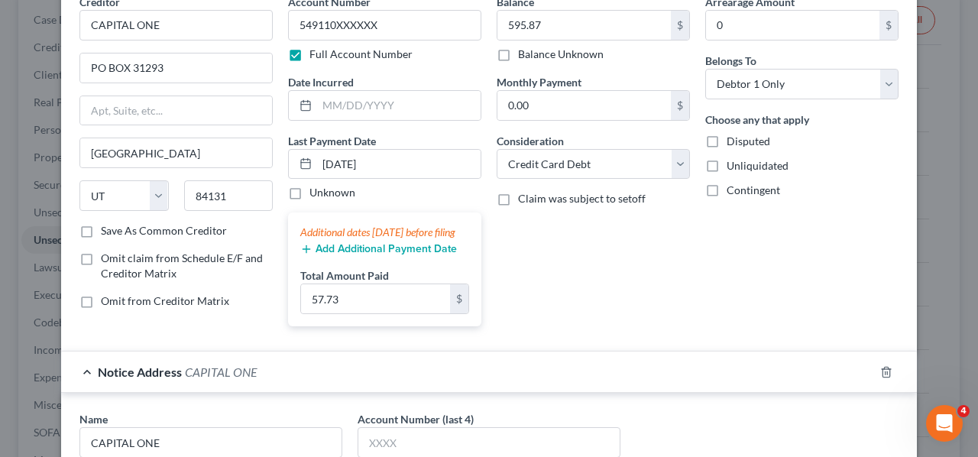
scroll to position [0, 0]
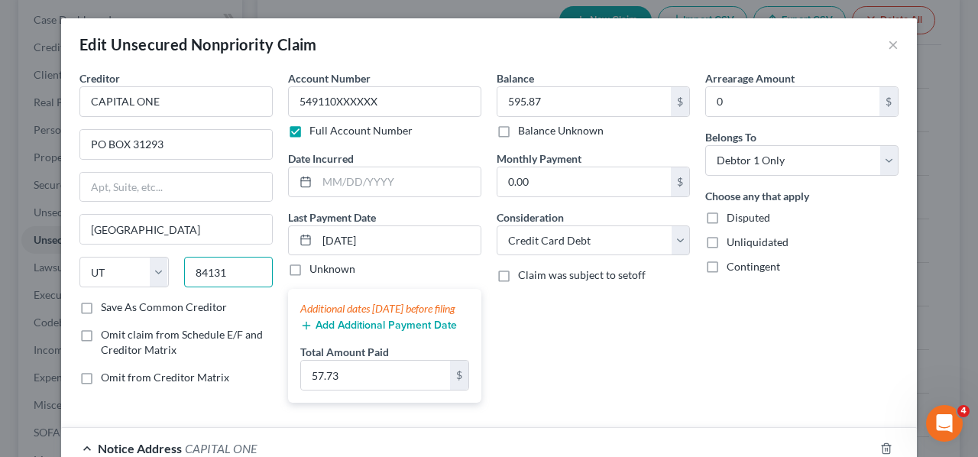
drag, startPoint x: 225, startPoint y: 272, endPoint x: 183, endPoint y: 273, distance: 42.0
click at [177, 277] on div "84131" at bounding box center [229, 272] width 105 height 31
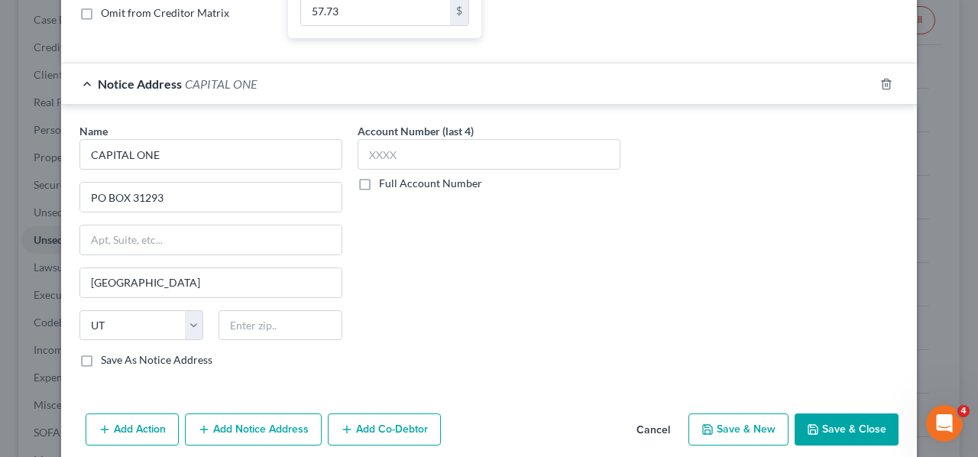
scroll to position [437, 0]
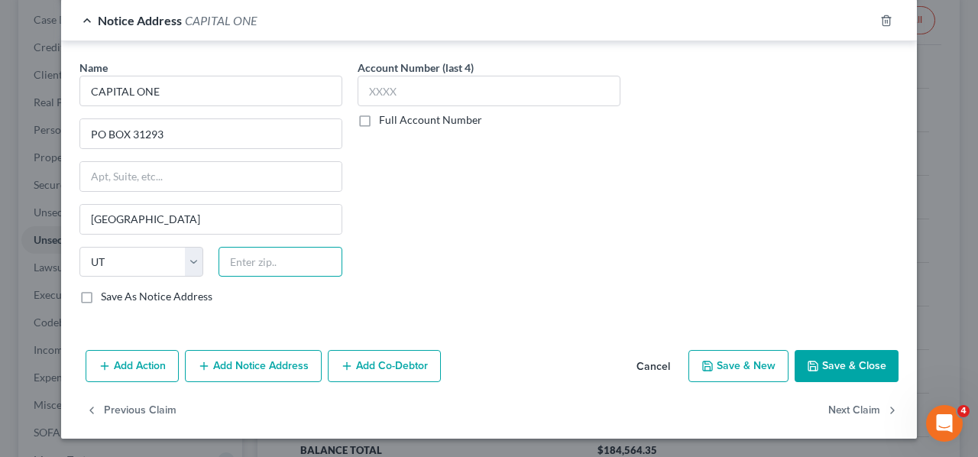
click at [249, 267] on input "text" at bounding box center [281, 262] width 124 height 31
paste input "84131"
type input "84131"
click at [835, 413] on button "Next Claim" at bounding box center [863, 410] width 70 height 32
type input "[GEOGRAPHIC_DATA]"
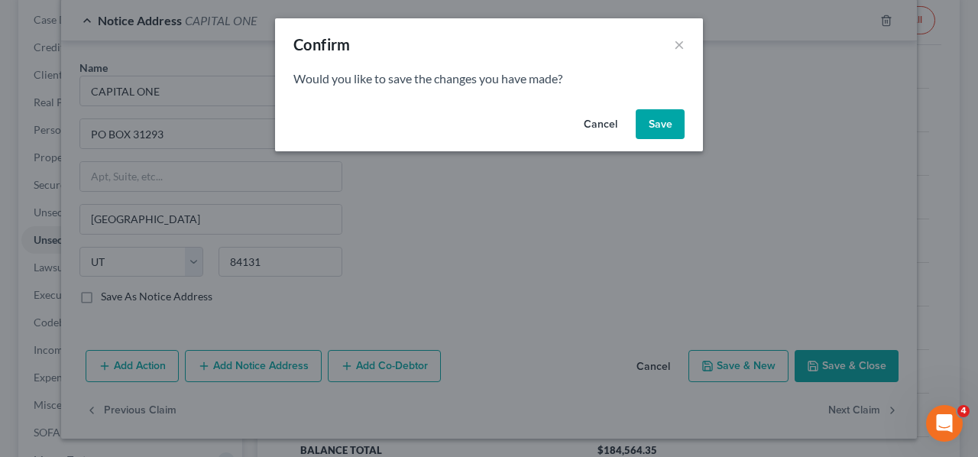
click at [653, 126] on button "Save" at bounding box center [660, 124] width 49 height 31
select select "46"
select select "2"
select select "0"
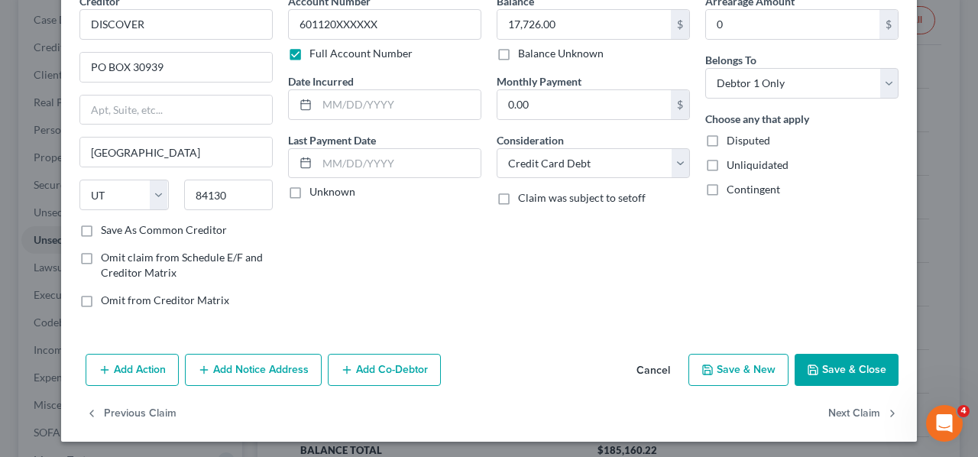
scroll to position [78, 0]
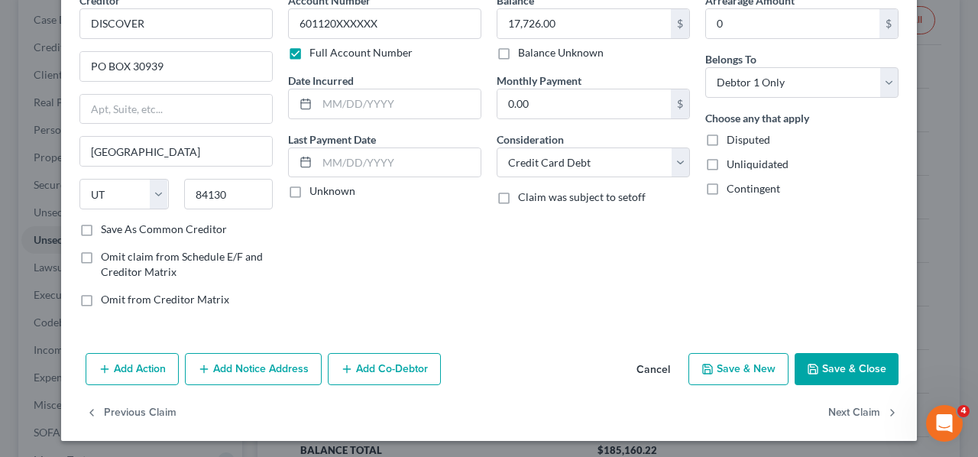
click at [256, 368] on button "Add Notice Address" at bounding box center [253, 369] width 137 height 32
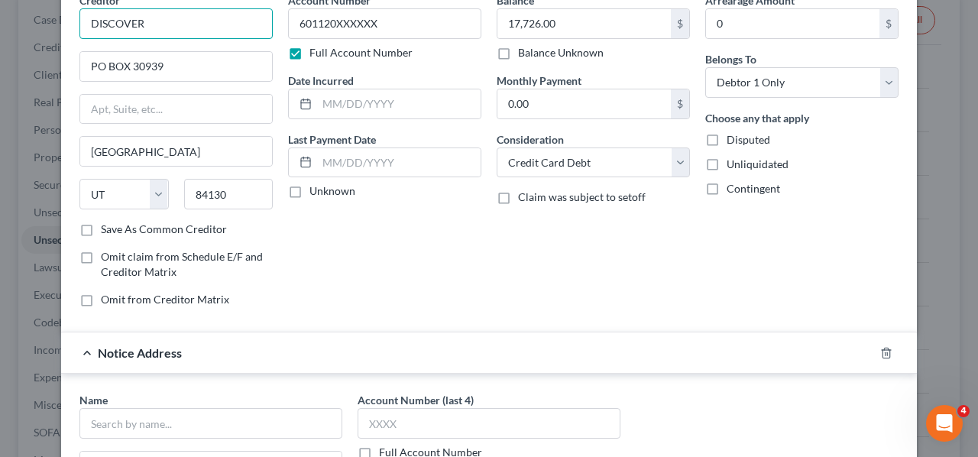
drag, startPoint x: 165, startPoint y: 19, endPoint x: 52, endPoint y: 27, distance: 113.4
click at [52, 27] on div "Edit Unsecured Nonpriority Claim × Creditor * DISCOVER PO BOX 30939 [GEOGRAPHIC…" at bounding box center [489, 228] width 978 height 457
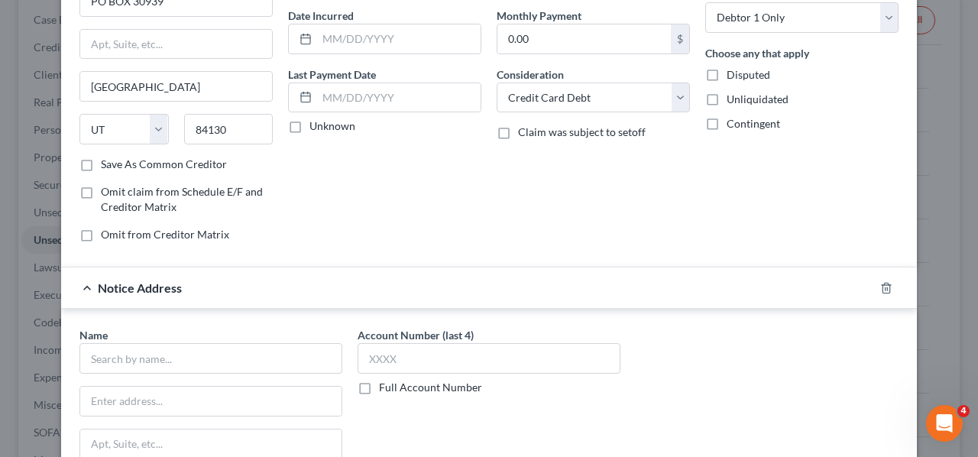
scroll to position [307, 0]
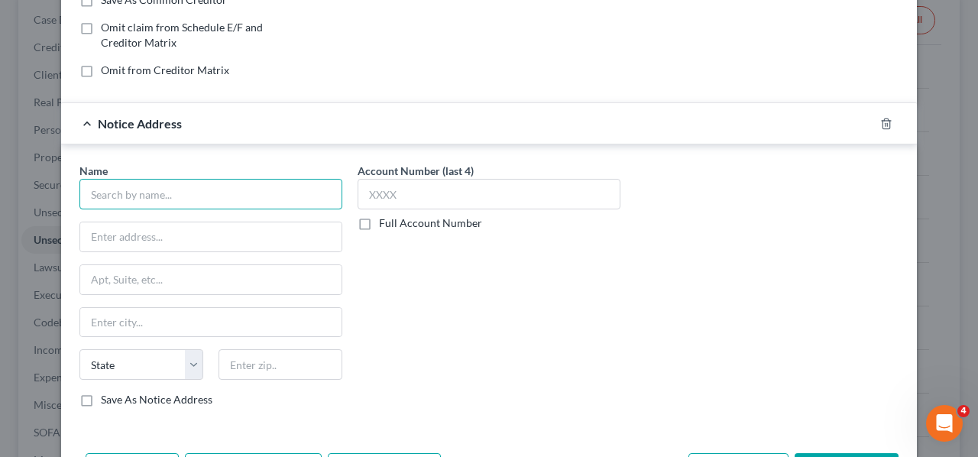
paste input "DISCOVER"
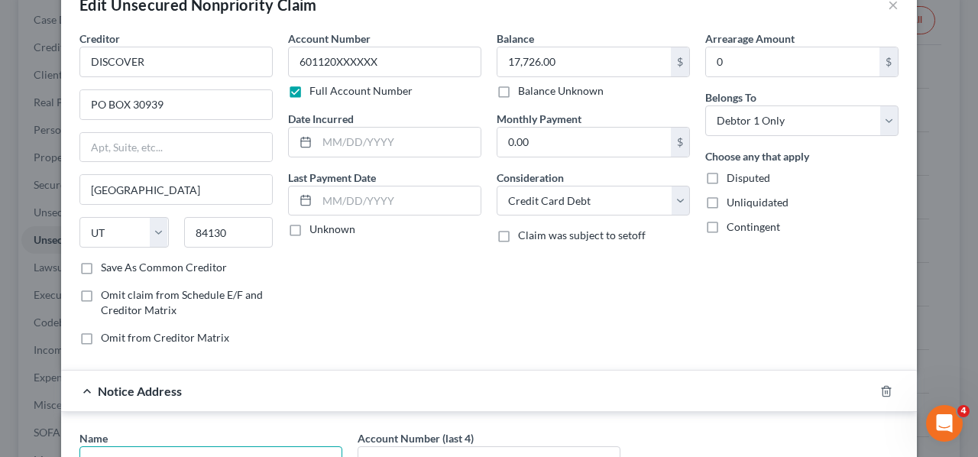
scroll to position [2, 0]
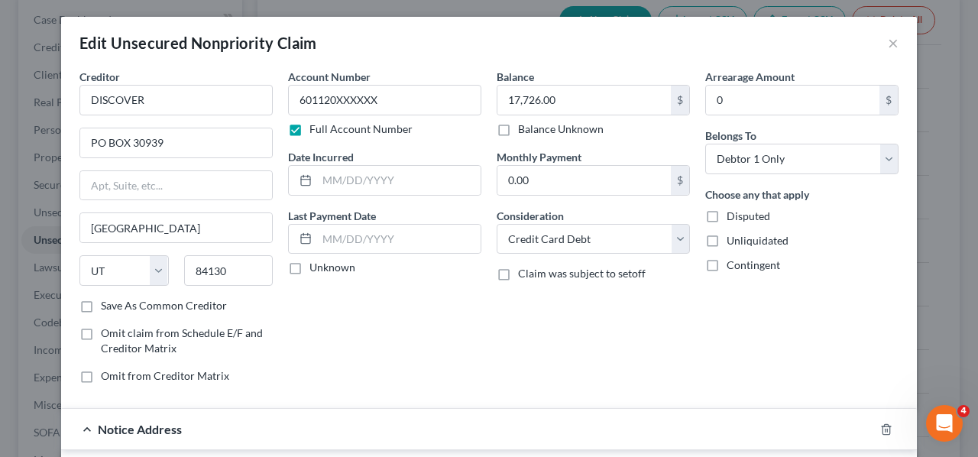
type input "DISCOVER"
drag, startPoint x: 172, startPoint y: 144, endPoint x: 57, endPoint y: 144, distance: 115.4
click at [61, 144] on div "Creditor * DISCOVER PO BOX 30939 [GEOGRAPHIC_DATA] [US_STATE] AK AR [GEOGRAPHIC…" at bounding box center [489, 411] width 856 height 684
paste input "DISCOVER"
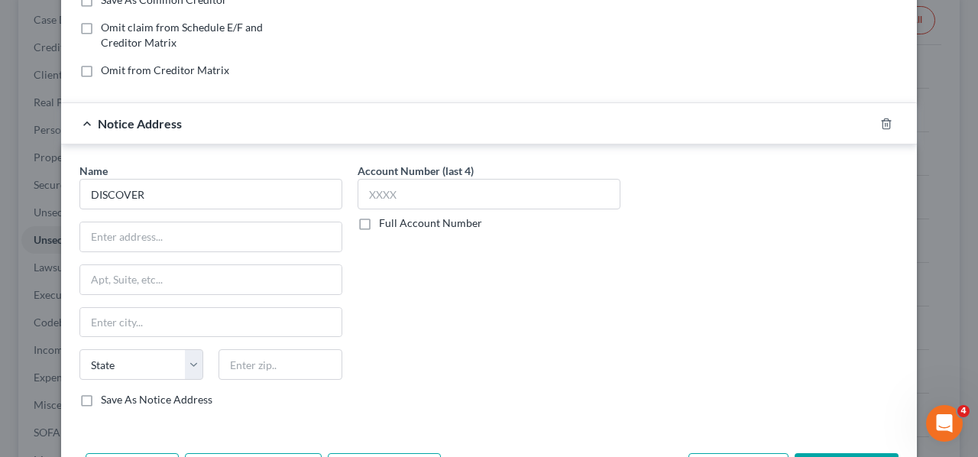
type input "DISCOVER"
paste input "DISCOVER"
type input "DISCOVER"
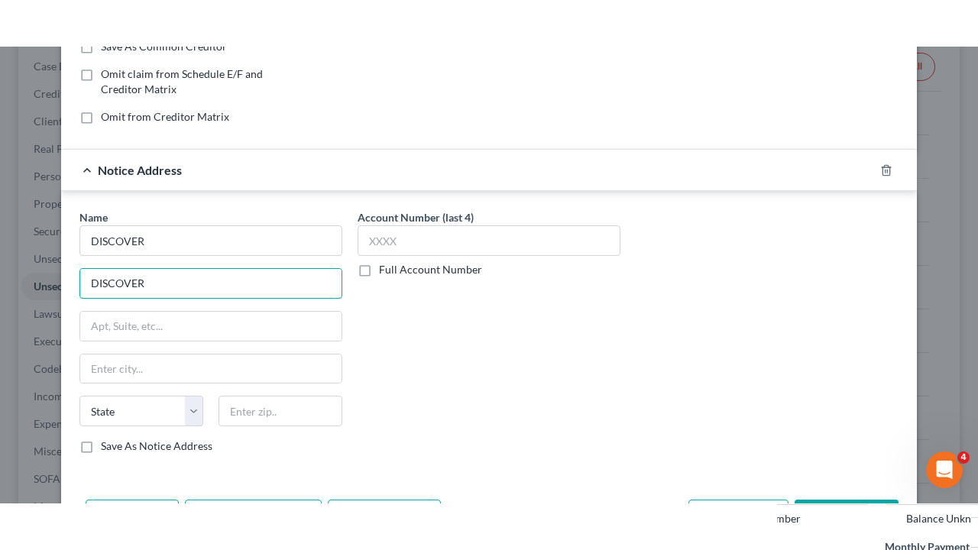
scroll to position [231, 0]
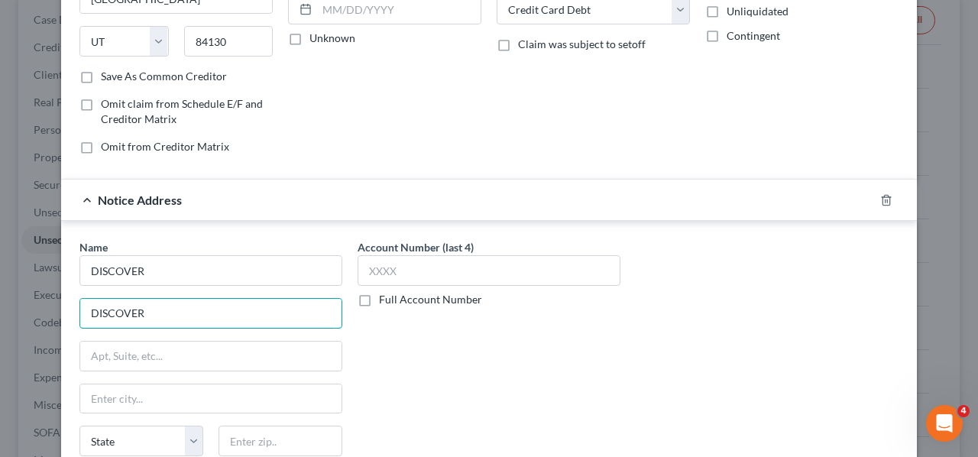
drag, startPoint x: 199, startPoint y: 304, endPoint x: 37, endPoint y: 306, distance: 162.8
click at [37, 306] on div "Edit Unsecured Nonpriority Claim × Creditor * DISCOVER DISCOVER [GEOGRAPHIC_DAT…" at bounding box center [489, 228] width 978 height 457
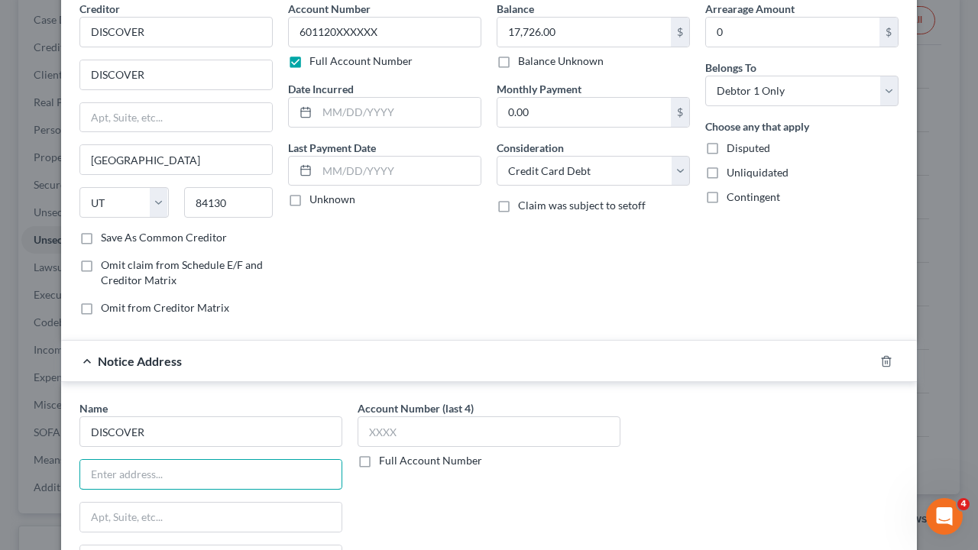
scroll to position [0, 0]
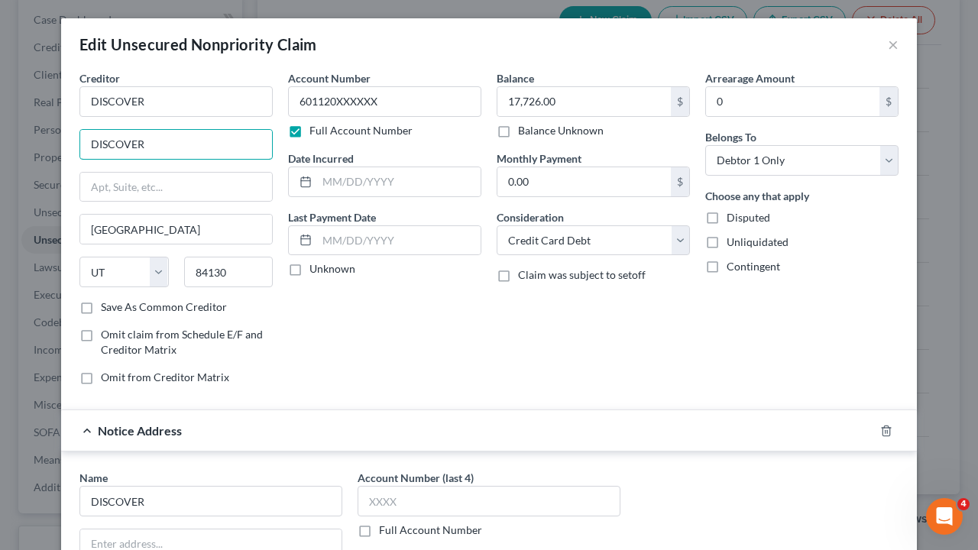
drag, startPoint x: 190, startPoint y: 149, endPoint x: 28, endPoint y: 151, distance: 162.0
click at [28, 151] on div "Edit Unsecured Nonpriority Claim × Creditor * DISCOVER DISCOVER [GEOGRAPHIC_DAT…" at bounding box center [489, 275] width 978 height 550
type input "PO BOX 30939"
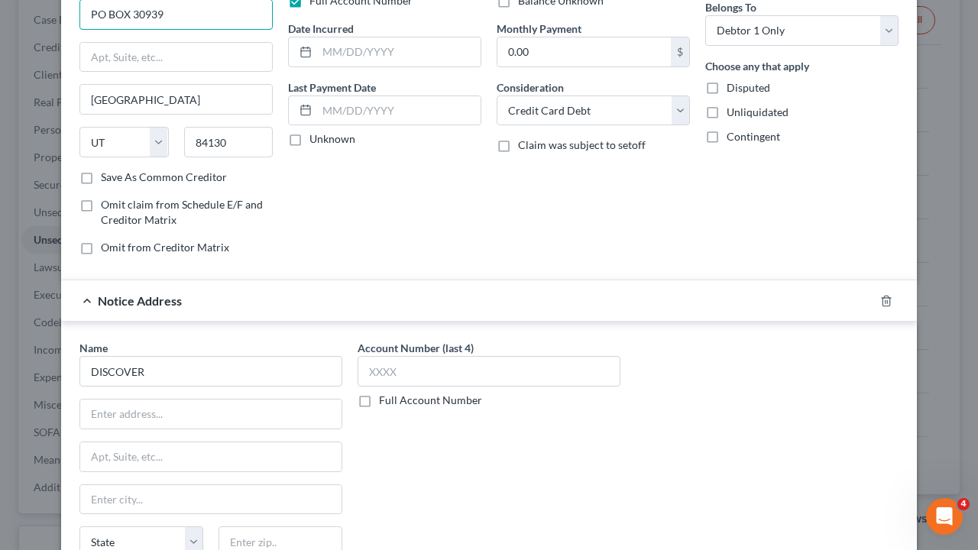
scroll to position [153, 0]
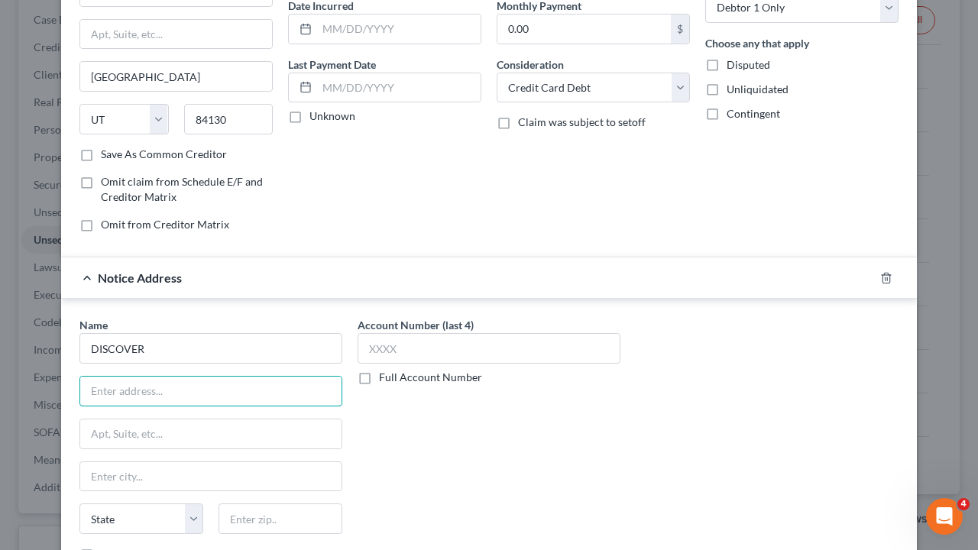
click at [128, 394] on input "text" at bounding box center [210, 391] width 261 height 29
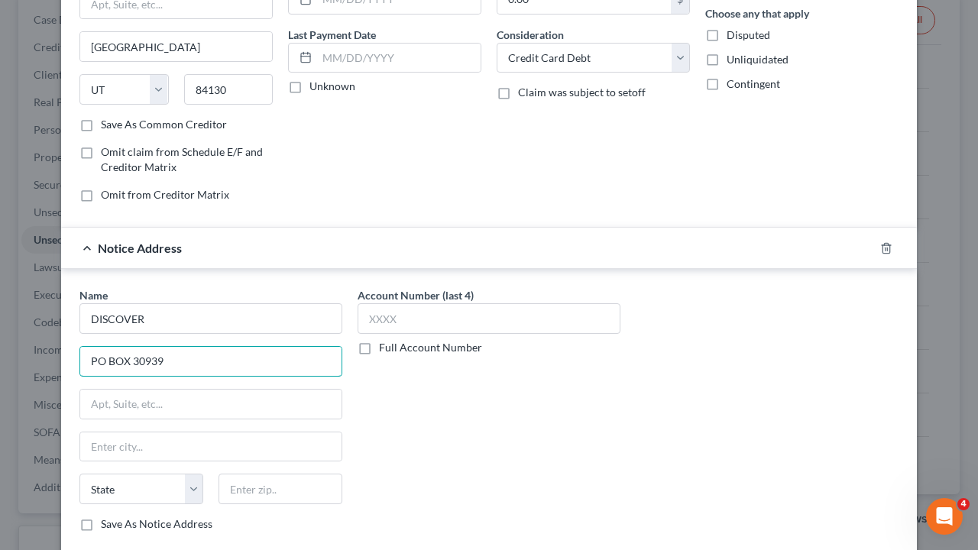
scroll to position [229, 0]
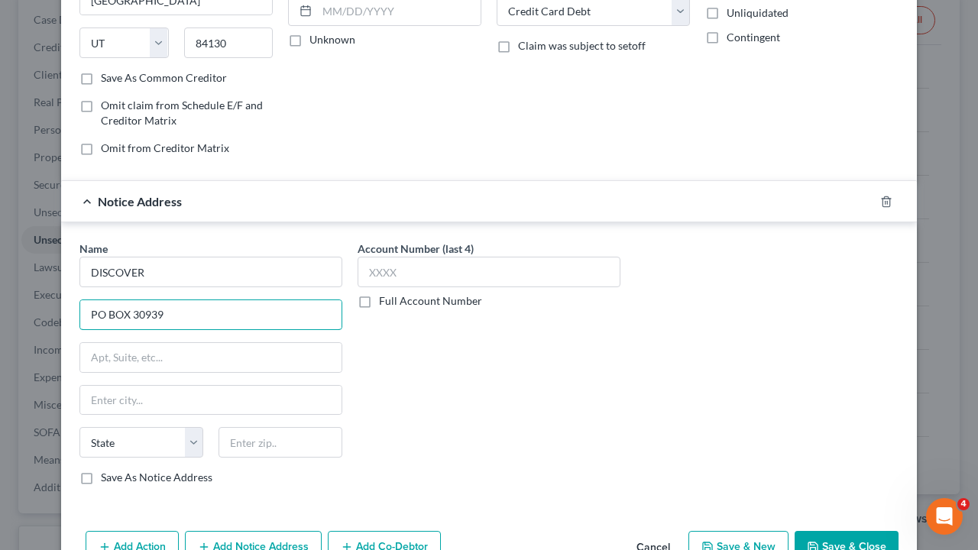
type input "PO BOX 30939"
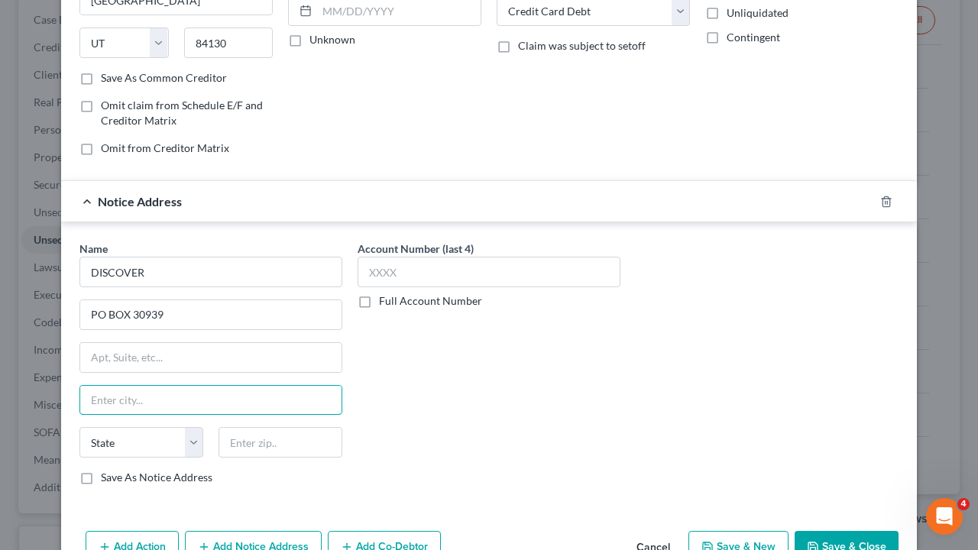
click at [124, 400] on input "text" at bounding box center [210, 400] width 261 height 29
type input "[GEOGRAPHIC_DATA]"
click at [187, 433] on select "State [US_STATE] AK AR AZ CA CO CT DE DC [GEOGRAPHIC_DATA] [GEOGRAPHIC_DATA] GU…" at bounding box center [141, 442] width 124 height 31
select select "46"
click at [79, 427] on select "State [US_STATE] AK AR AZ CA CO CT DE DC [GEOGRAPHIC_DATA] [GEOGRAPHIC_DATA] GU…" at bounding box center [141, 442] width 124 height 31
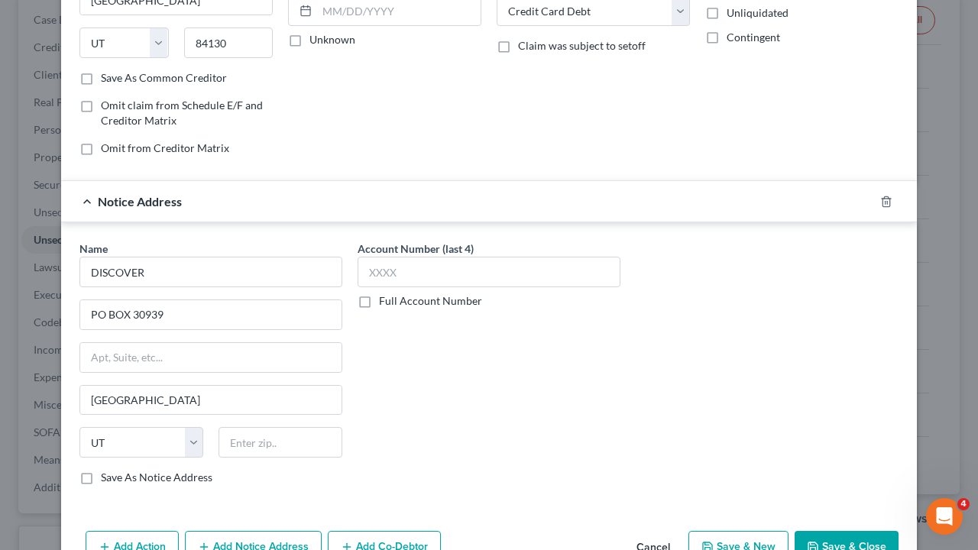
click at [101, 456] on label "Save As Notice Address" at bounding box center [157, 477] width 112 height 15
click at [107, 456] on input "Save As Notice Address" at bounding box center [112, 475] width 10 height 10
checkbox input "true"
click at [247, 443] on input "text" at bounding box center [281, 442] width 124 height 31
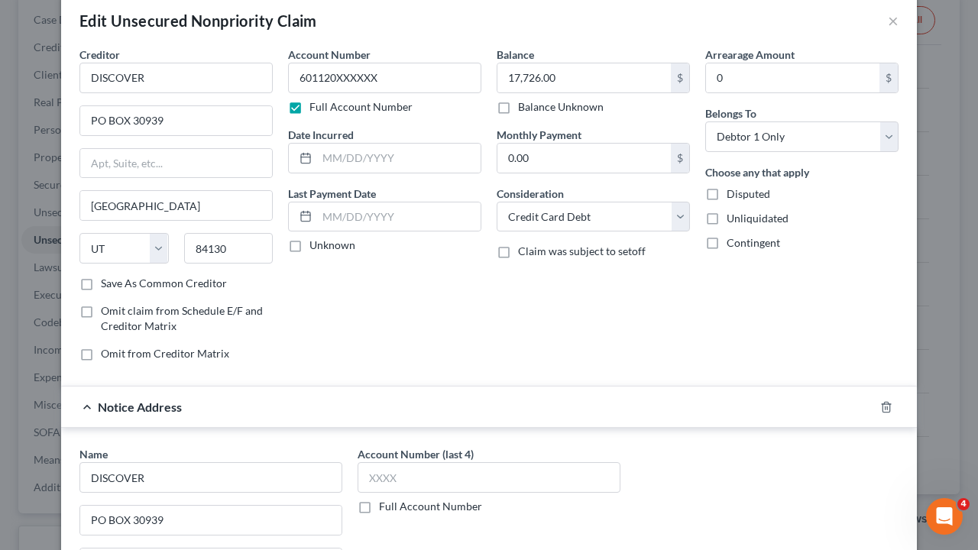
scroll to position [0, 0]
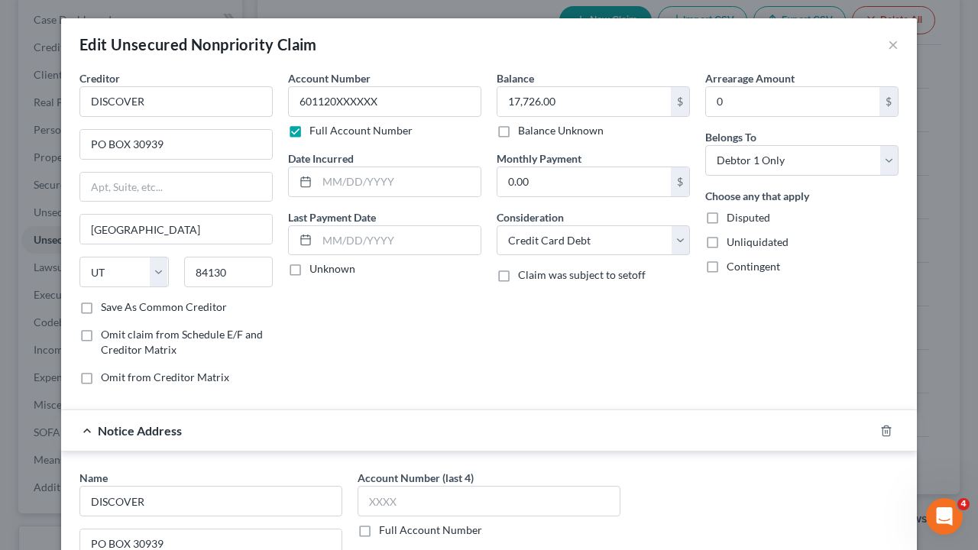
type input "84130"
type input "[GEOGRAPHIC_DATA]"
drag, startPoint x: 381, startPoint y: 98, endPoint x: 272, endPoint y: 103, distance: 108.7
click at [272, 103] on div "Creditor * DISCOVER PO BOX 30939 [GEOGRAPHIC_DATA] [US_STATE] AK AR [GEOGRAPHIC…" at bounding box center [489, 233] width 835 height 327
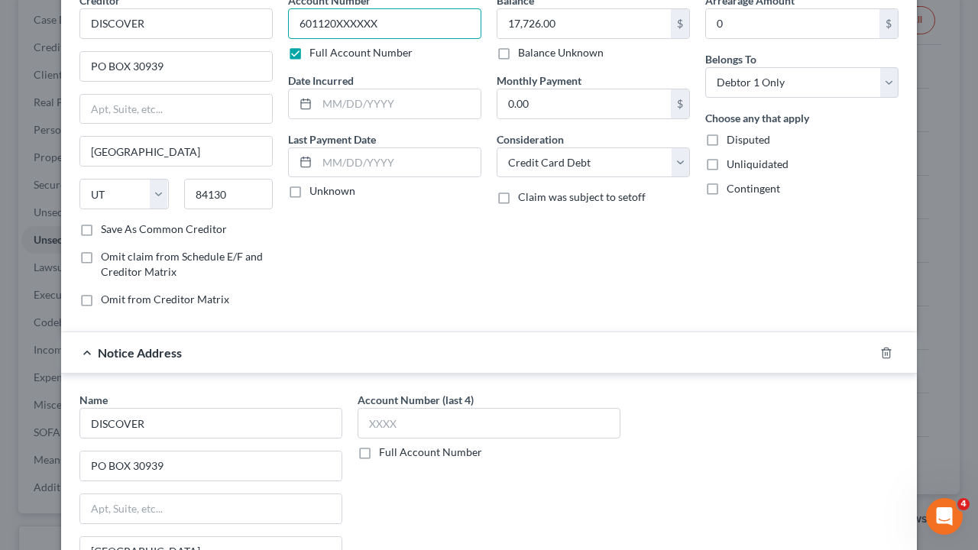
scroll to position [153, 0]
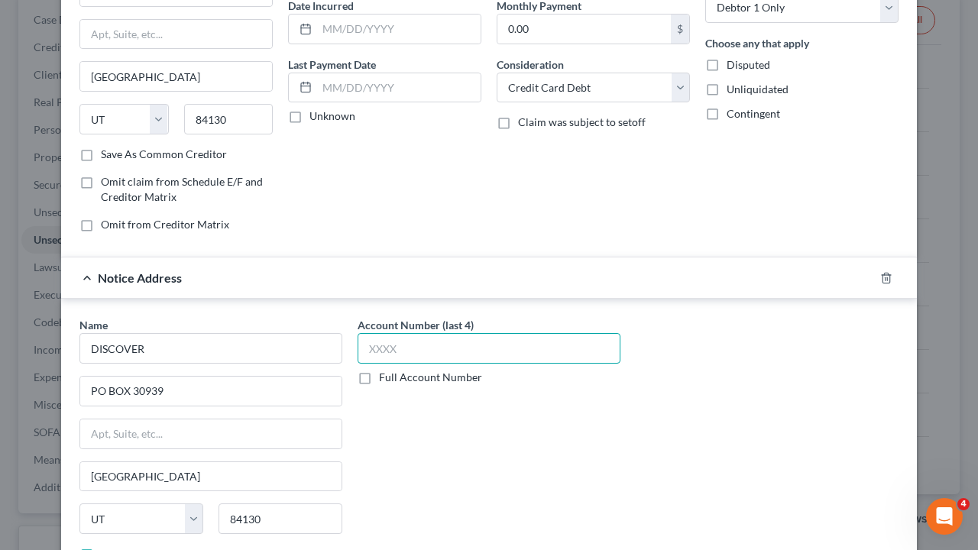
paste input "6011"
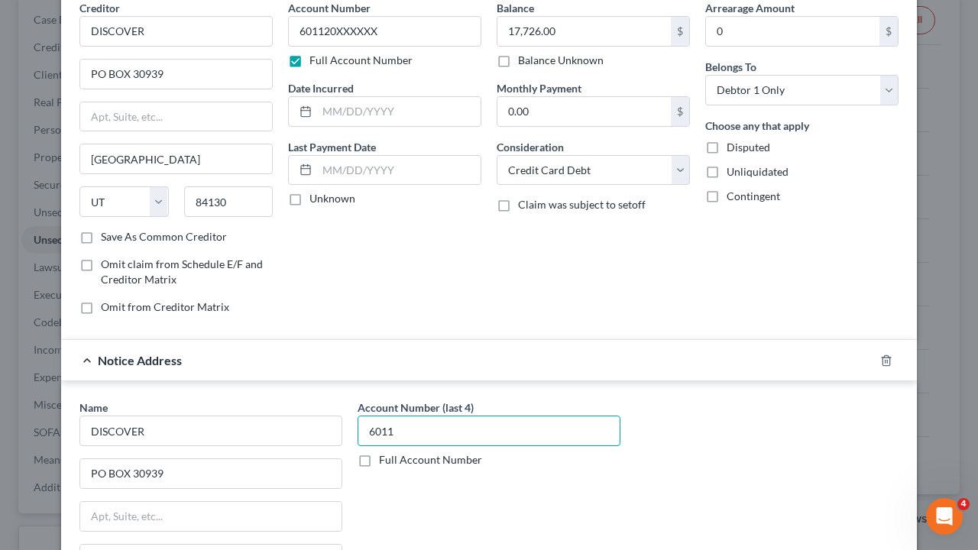
scroll to position [0, 0]
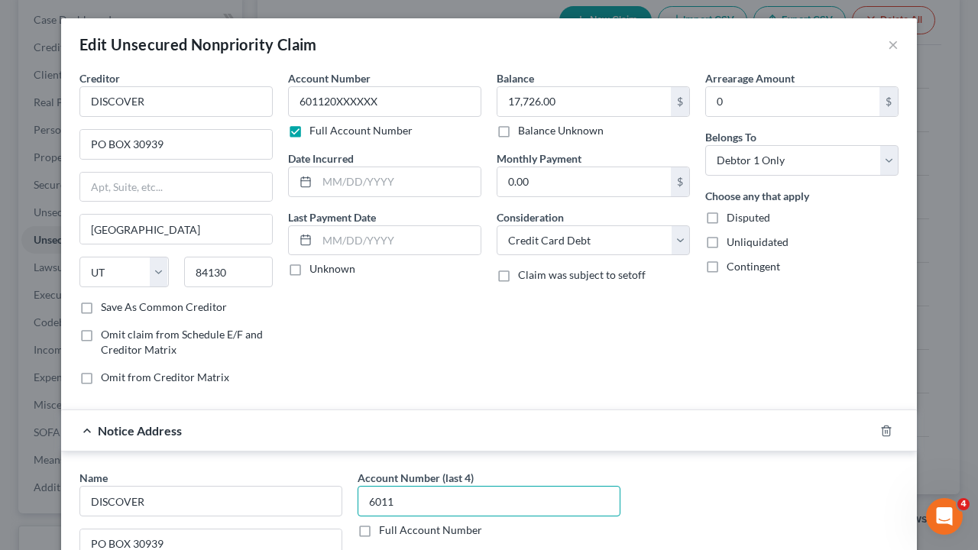
type input "6011"
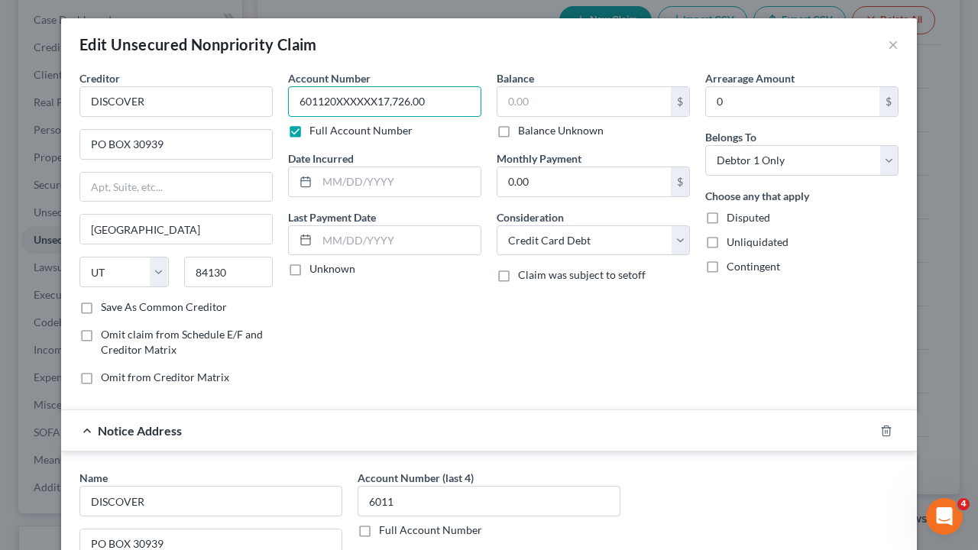
type input "601120XXXXXX"
click at [517, 107] on input "text" at bounding box center [584, 101] width 173 height 29
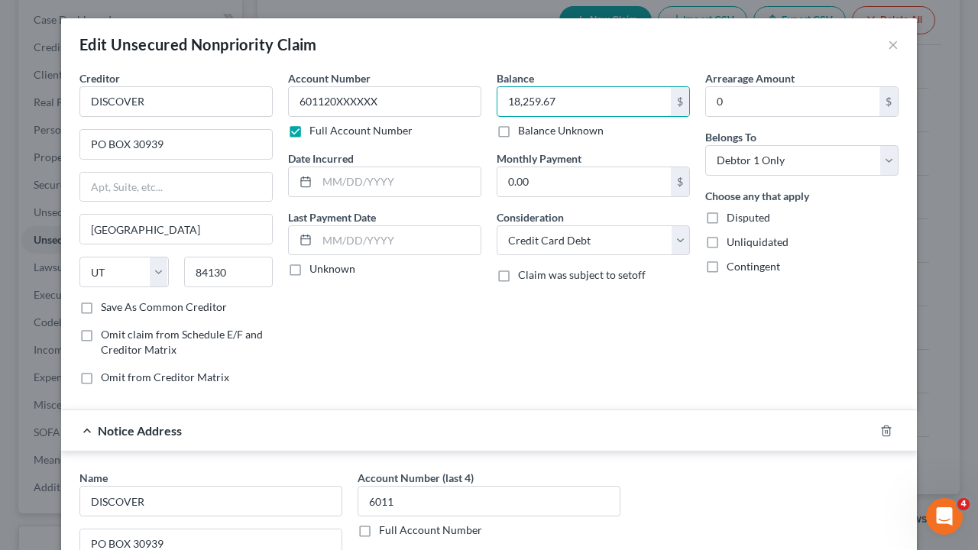
type input "18,259.67"
click at [541, 183] on input "0.00" at bounding box center [584, 181] width 173 height 29
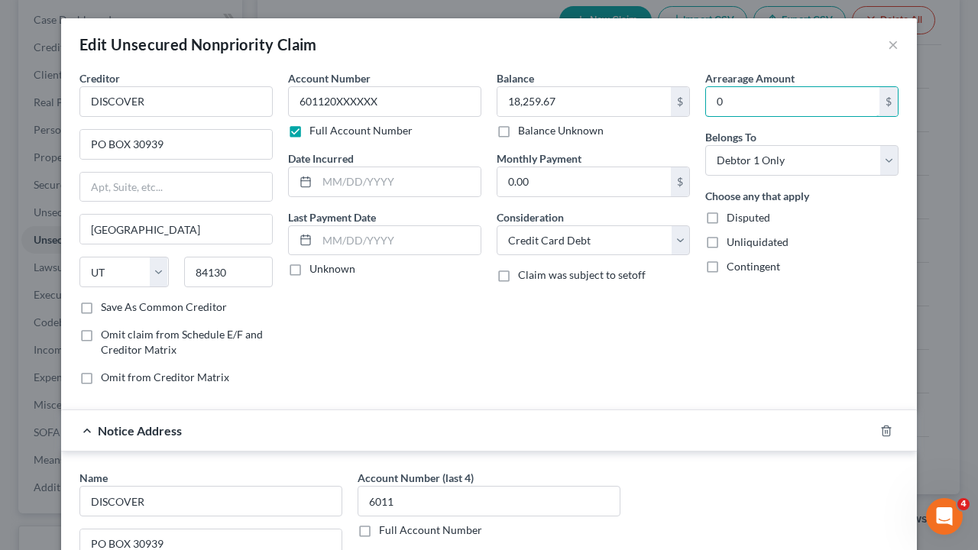
click at [773, 104] on input "0" at bounding box center [792, 101] width 173 height 29
type input "18,259.67"
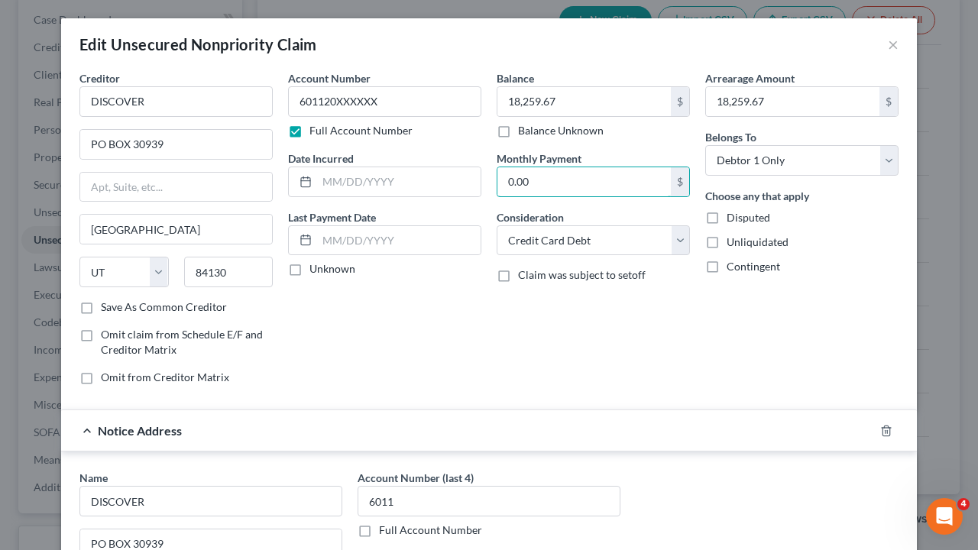
click at [560, 188] on input "0.00" at bounding box center [584, 181] width 173 height 29
type input "500"
click at [394, 245] on input "text" at bounding box center [399, 240] width 164 height 29
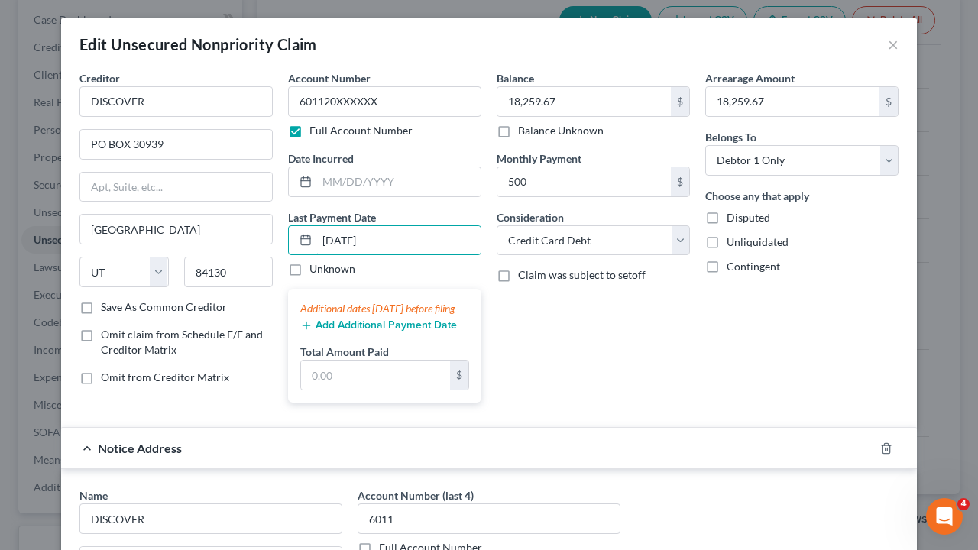
type input "[DATE]"
click at [385, 390] on input "text" at bounding box center [375, 375] width 149 height 29
type input "500"
click at [566, 370] on div "Balance 18,259.67 $ Balance Unknown Balance Undetermined 18,259.67 $ Balance Un…" at bounding box center [593, 242] width 209 height 345
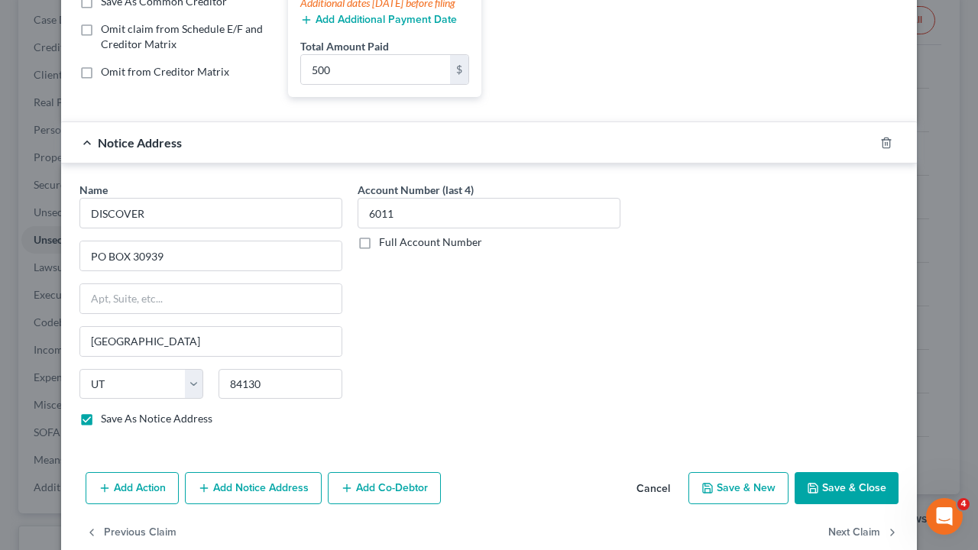
scroll to position [344, 0]
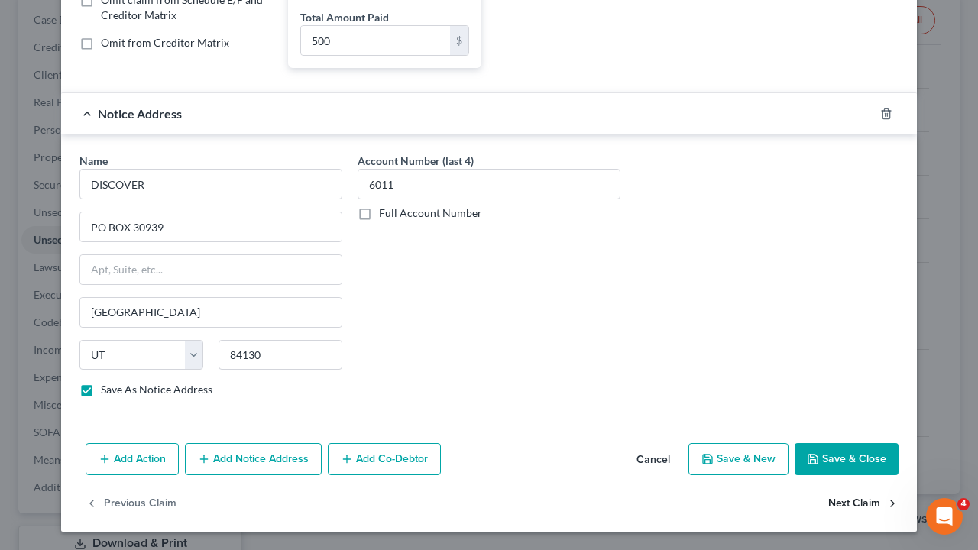
click at [838, 456] on button "Next Claim" at bounding box center [863, 504] width 70 height 32
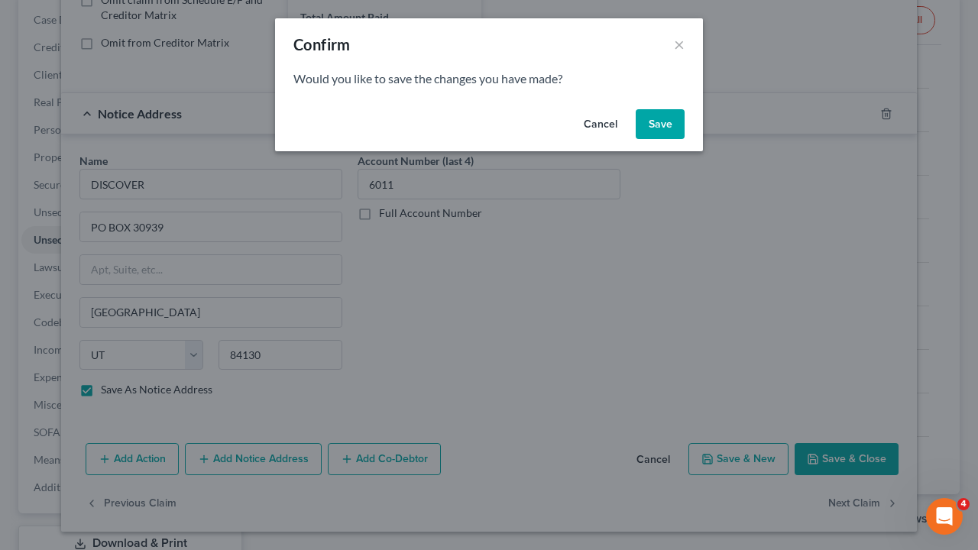
click at [672, 127] on button "Save" at bounding box center [660, 124] width 49 height 31
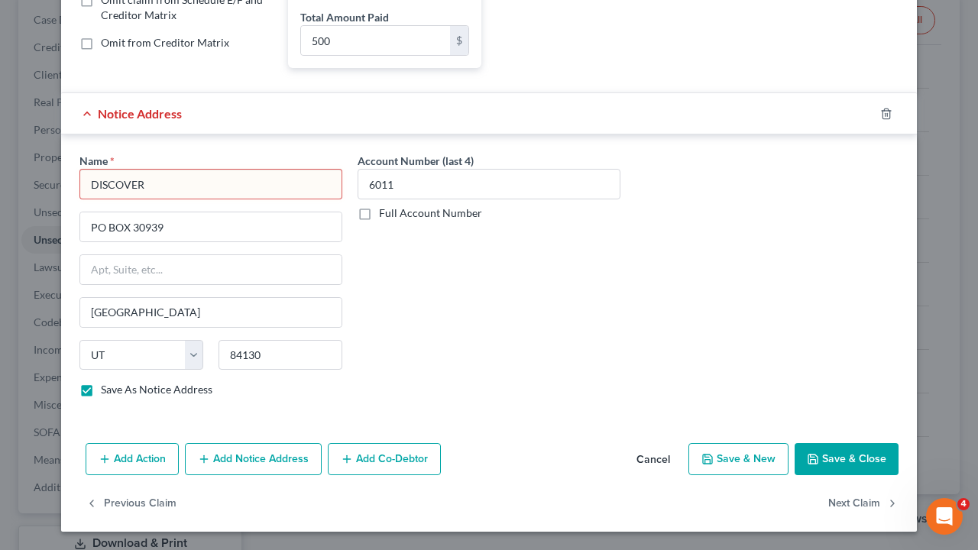
click at [180, 193] on input "DISCOVER" at bounding box center [210, 184] width 263 height 31
click at [844, 456] on button "Next Claim" at bounding box center [863, 504] width 70 height 32
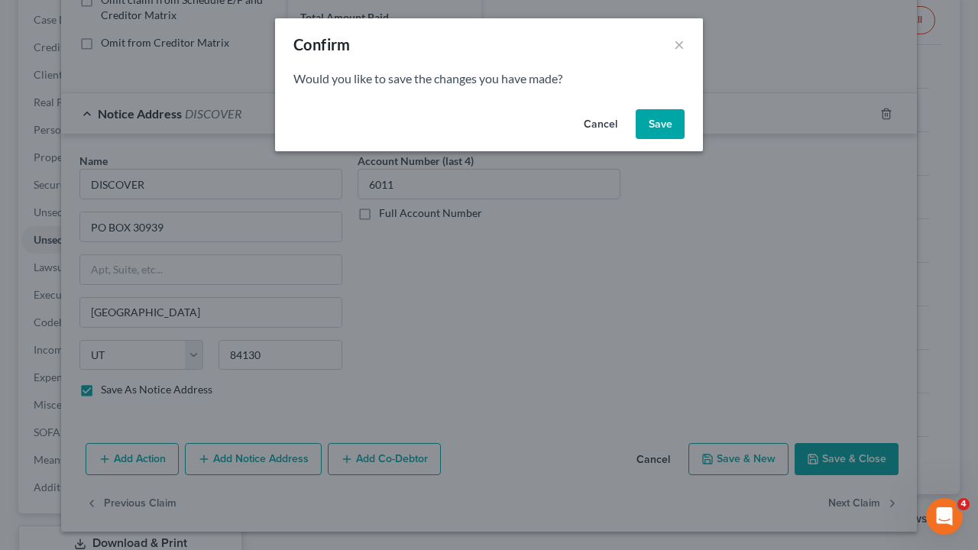
type input "DISCOVER"
click at [657, 133] on button "Save" at bounding box center [660, 124] width 49 height 31
select select "7"
select select "0"
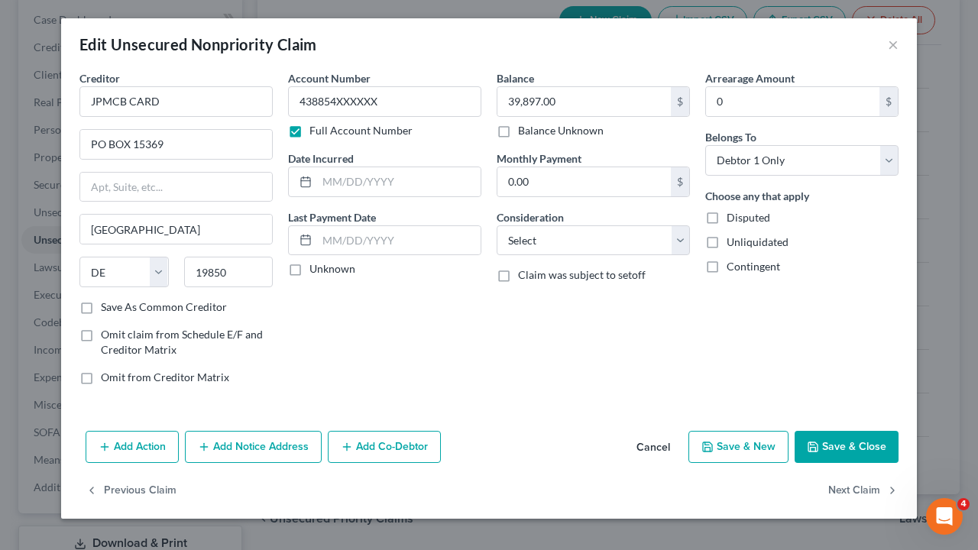
click at [209, 441] on icon "button" at bounding box center [204, 447] width 12 height 12
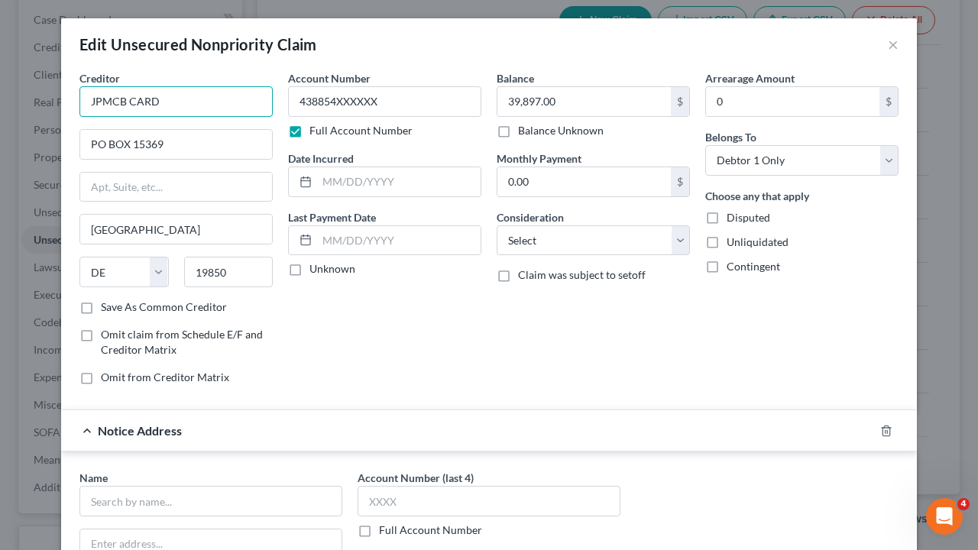
drag, startPoint x: 154, startPoint y: 102, endPoint x: 78, endPoint y: 101, distance: 75.7
click at [79, 103] on input "JPMCB CARD" at bounding box center [175, 101] width 193 height 31
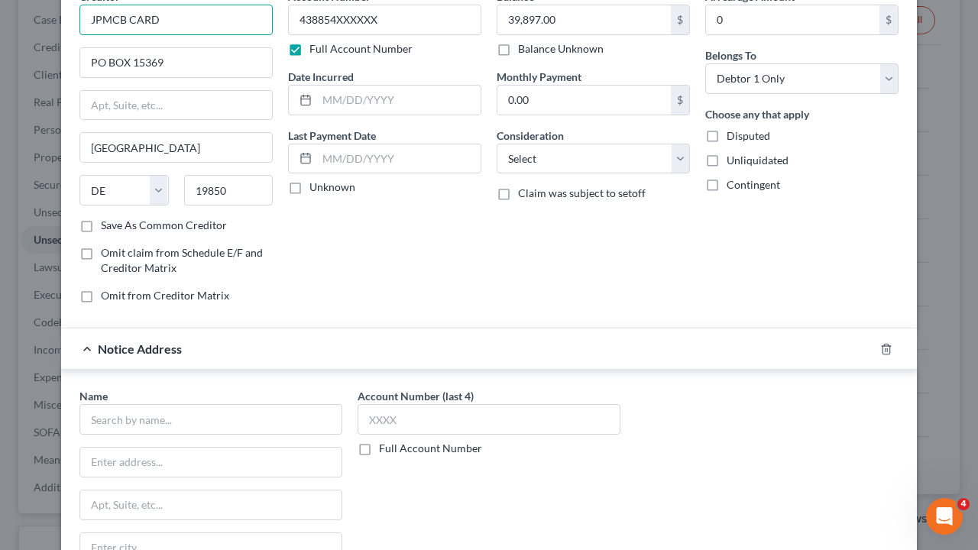
scroll to position [153, 0]
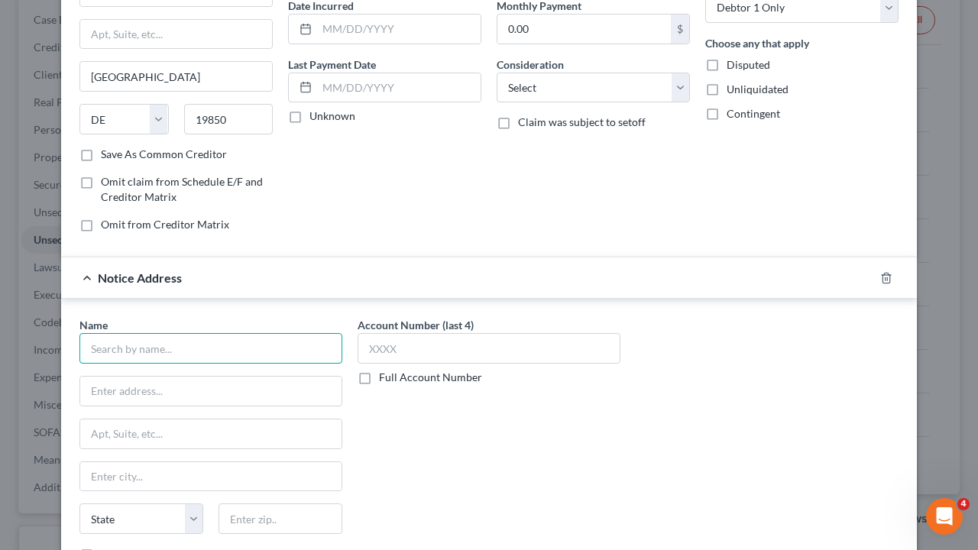
paste input "JPMCB CARD"
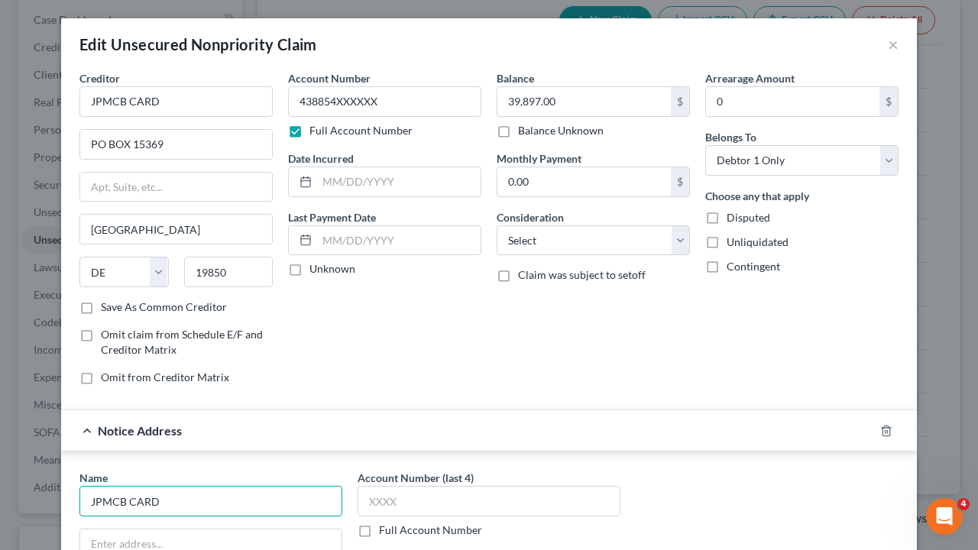
scroll to position [0, 0]
type input "JPMCB CARD"
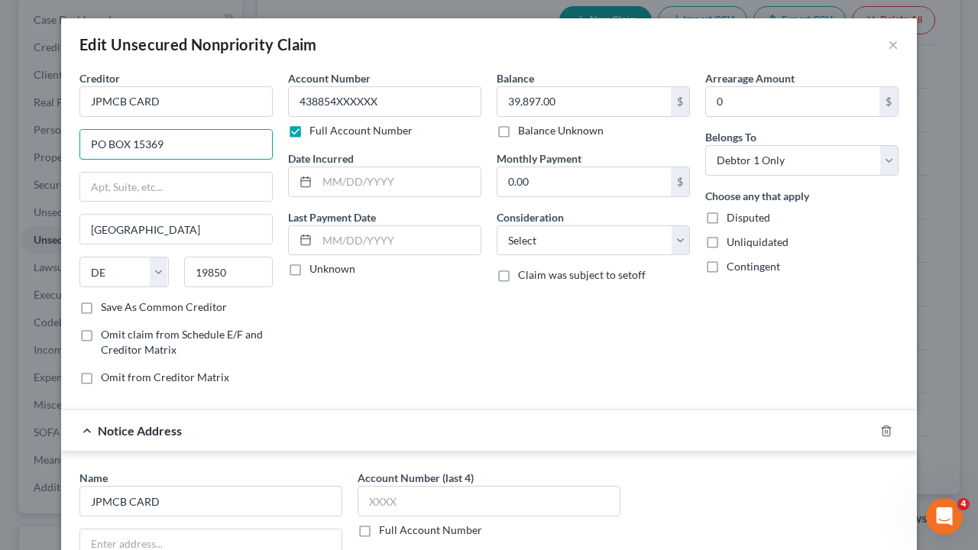
drag, startPoint x: 162, startPoint y: 145, endPoint x: 98, endPoint y: 143, distance: 64.2
click at [45, 151] on div "Edit Unsecured Nonpriority Claim × Creditor * JPMCB CARD PO BOX 15369 [GEOGRAPH…" at bounding box center [489, 275] width 978 height 550
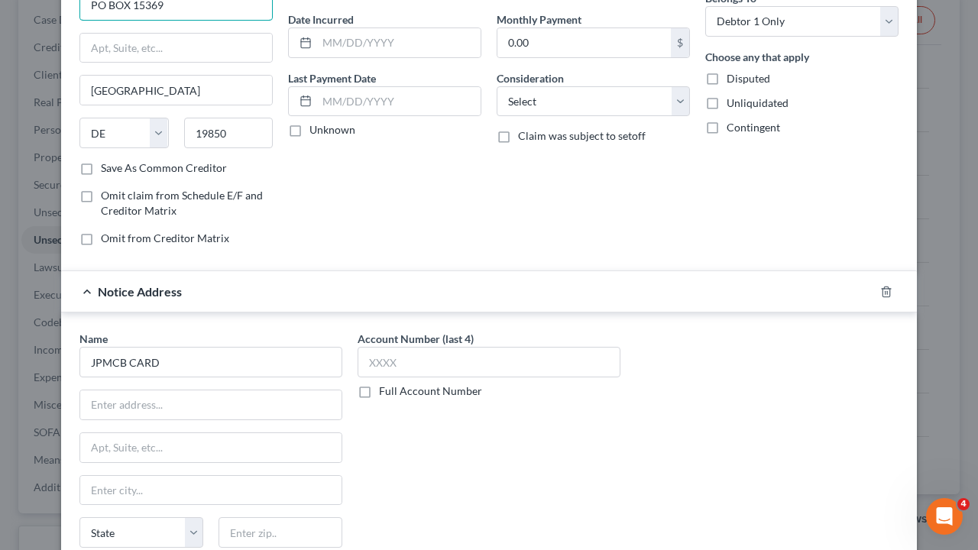
scroll to position [311, 0]
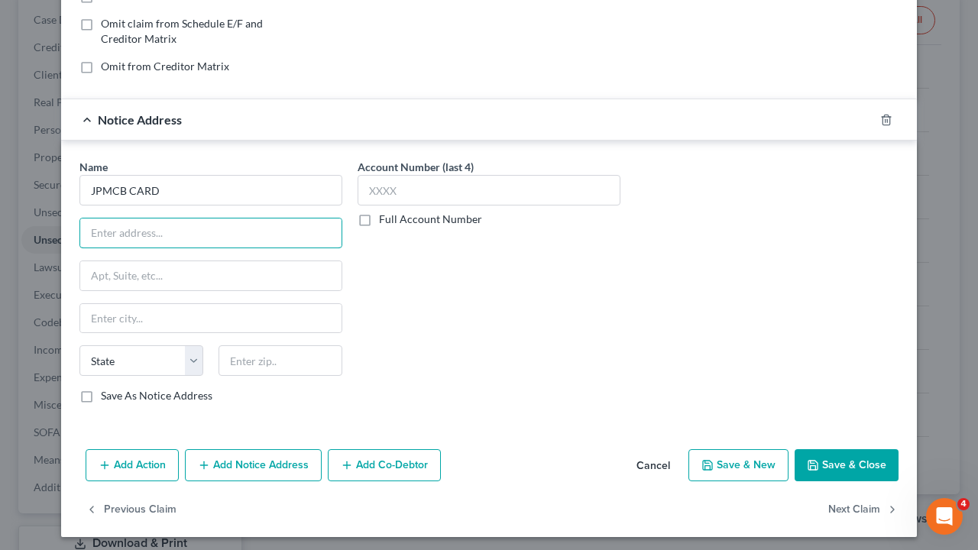
paste input "PO BOX 15369"
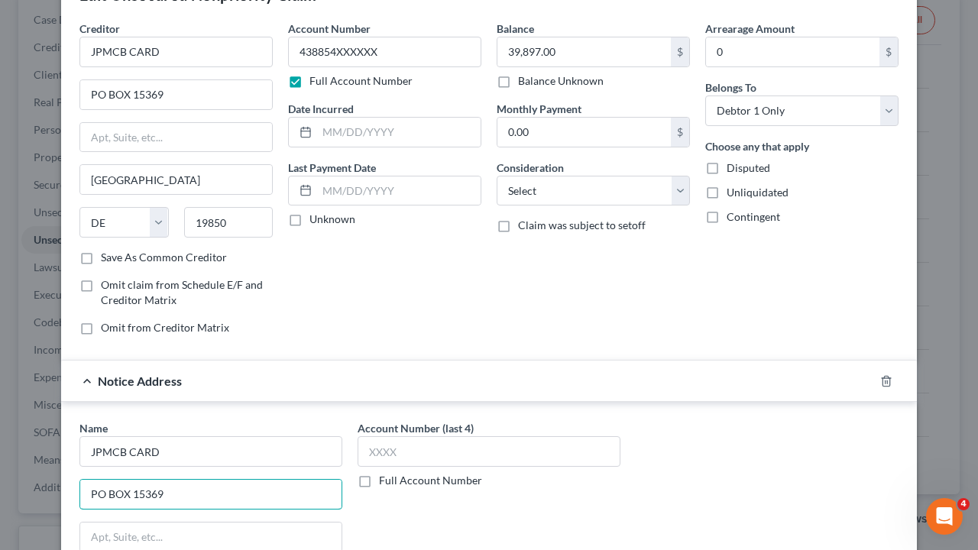
scroll to position [5, 0]
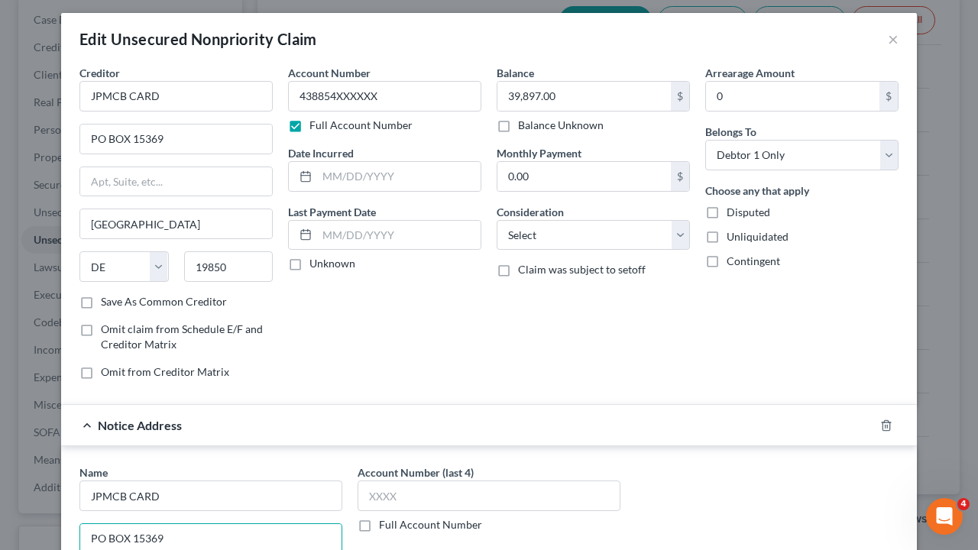
type input "PO BOX 15369"
drag, startPoint x: 164, startPoint y: 219, endPoint x: 70, endPoint y: 219, distance: 93.2
click at [72, 219] on div "Creditor * JPMCB CARD PO BOX [GEOGRAPHIC_DATA] [US_STATE][GEOGRAPHIC_DATA] [GEO…" at bounding box center [176, 228] width 209 height 327
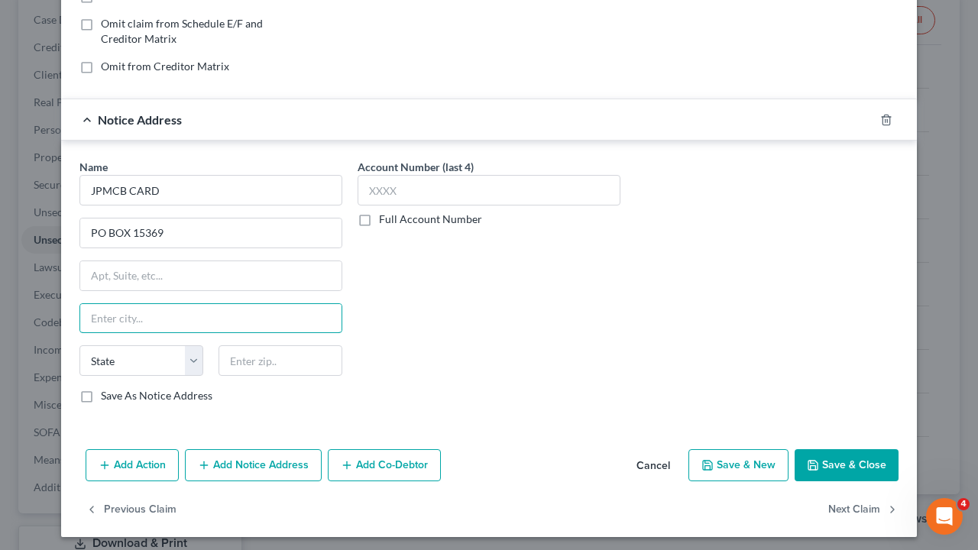
click at [104, 316] on input "text" at bounding box center [210, 318] width 261 height 29
paste input "[GEOGRAPHIC_DATA]"
type input "[GEOGRAPHIC_DATA]"
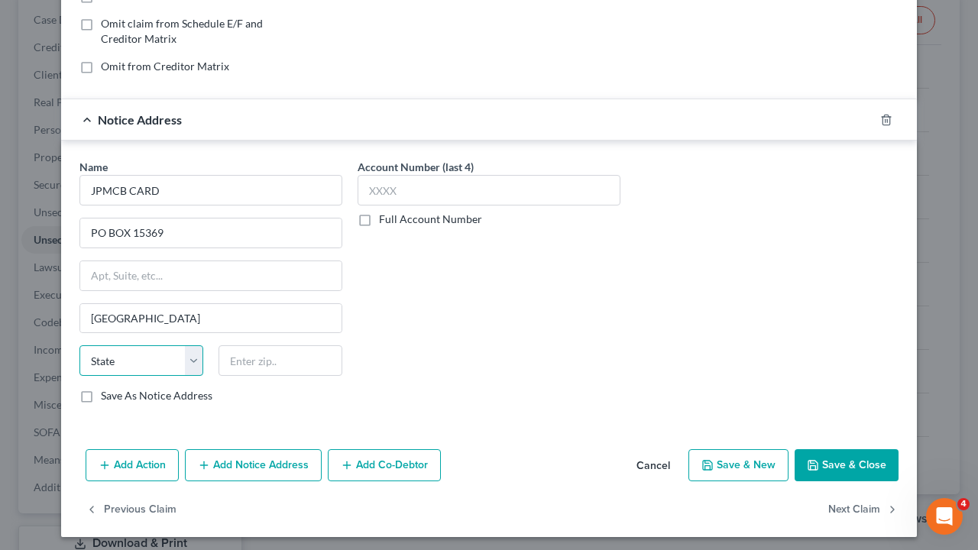
click at [124, 358] on select "State [US_STATE] AK AR AZ CA CO CT DE DC [GEOGRAPHIC_DATA] [GEOGRAPHIC_DATA] GU…" at bounding box center [141, 360] width 124 height 31
select select "7"
click at [79, 345] on select "State [US_STATE] AK AR AZ CA CO CT DE DC [GEOGRAPHIC_DATA] [GEOGRAPHIC_DATA] GU…" at bounding box center [141, 360] width 124 height 31
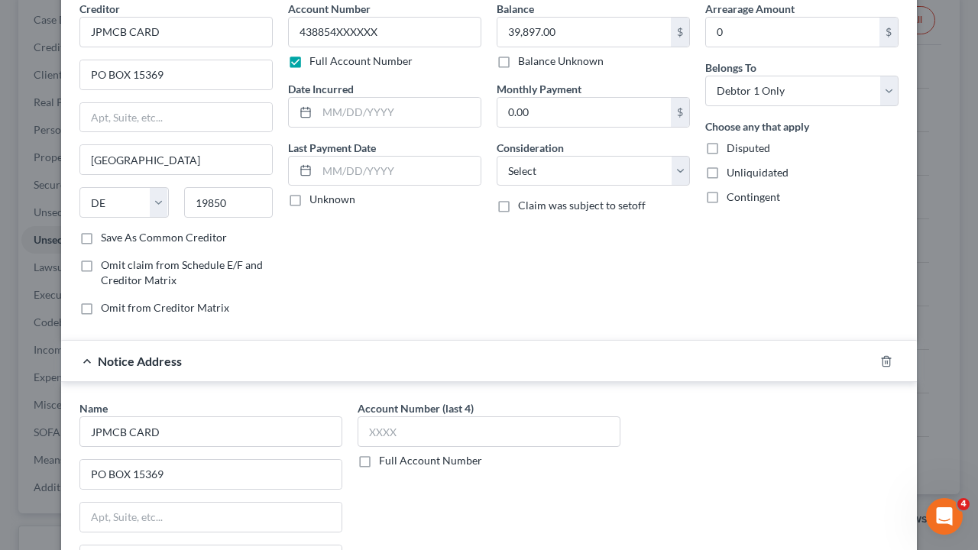
scroll to position [5, 0]
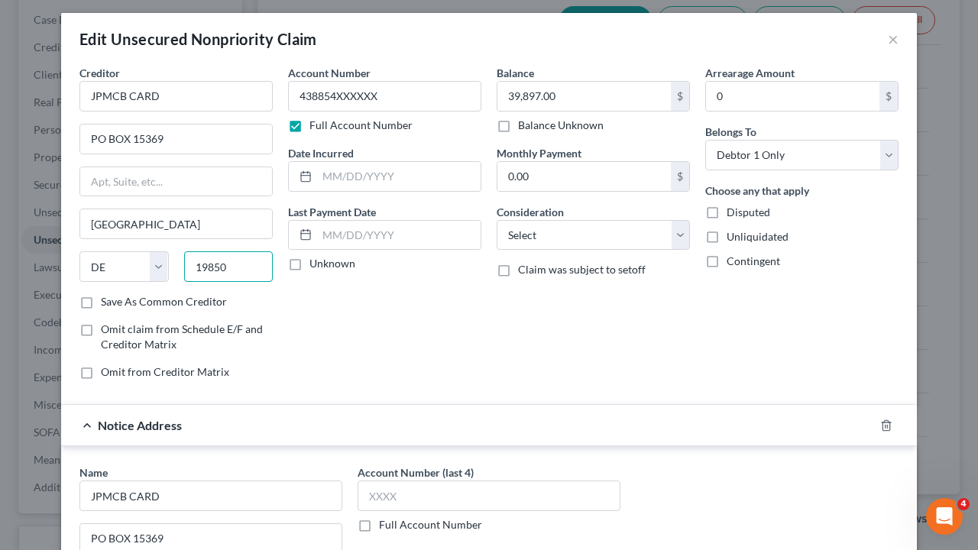
drag, startPoint x: 226, startPoint y: 263, endPoint x: 174, endPoint y: 264, distance: 52.0
click at [177, 264] on div "19850" at bounding box center [229, 266] width 105 height 31
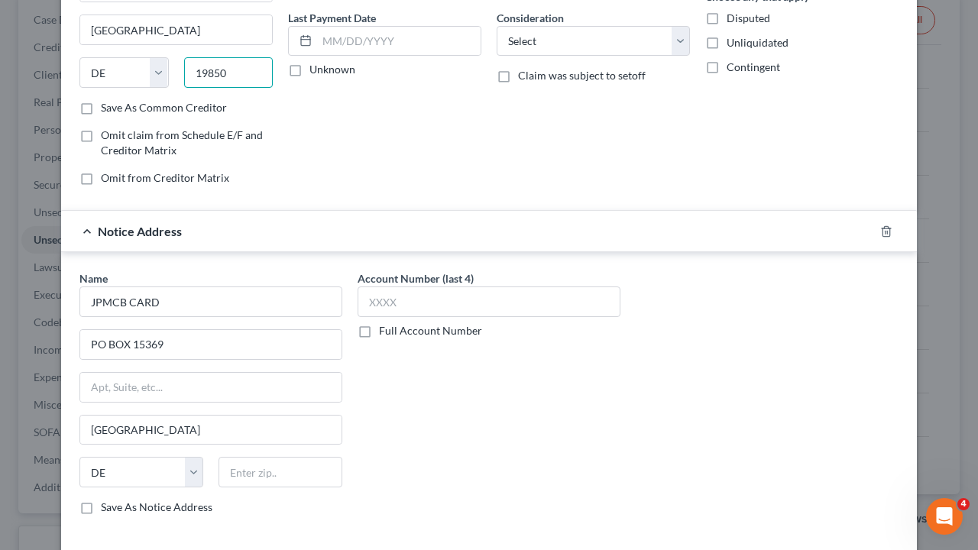
scroll to position [235, 0]
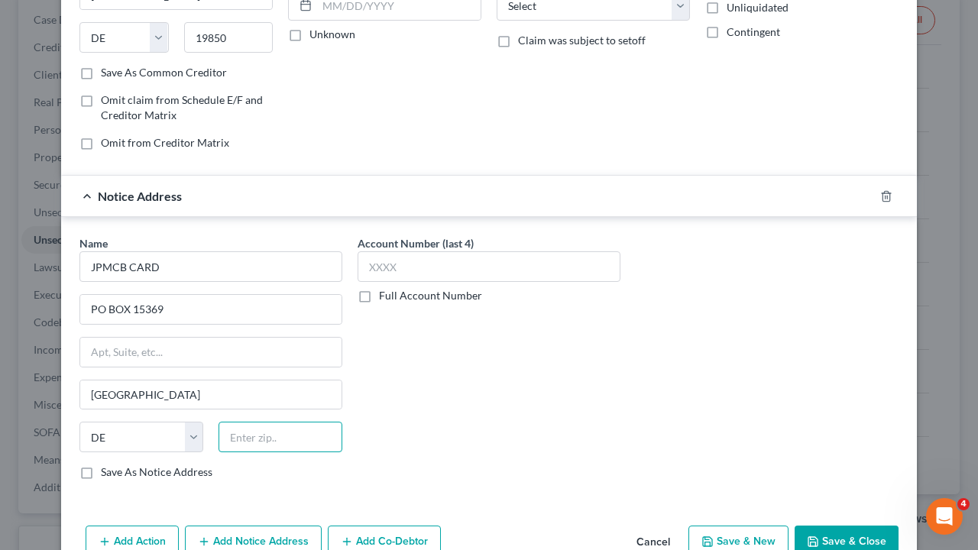
click at [257, 433] on input "text" at bounding box center [281, 437] width 124 height 31
paste input "19850"
type input "19850"
click at [101, 456] on label "Save As Notice Address" at bounding box center [157, 472] width 112 height 15
click at [107, 456] on input "Save As Notice Address" at bounding box center [112, 470] width 10 height 10
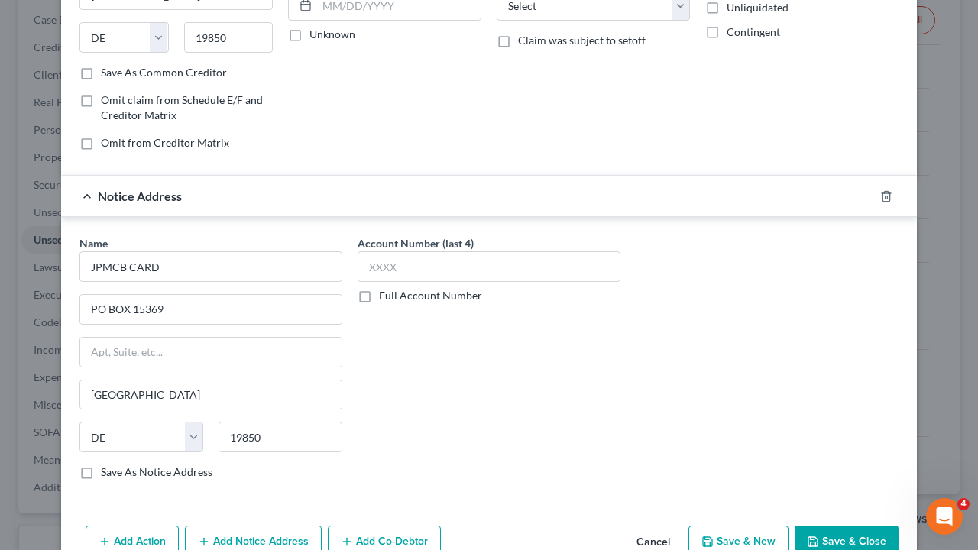
checkbox input "true"
type input "Wilmington"
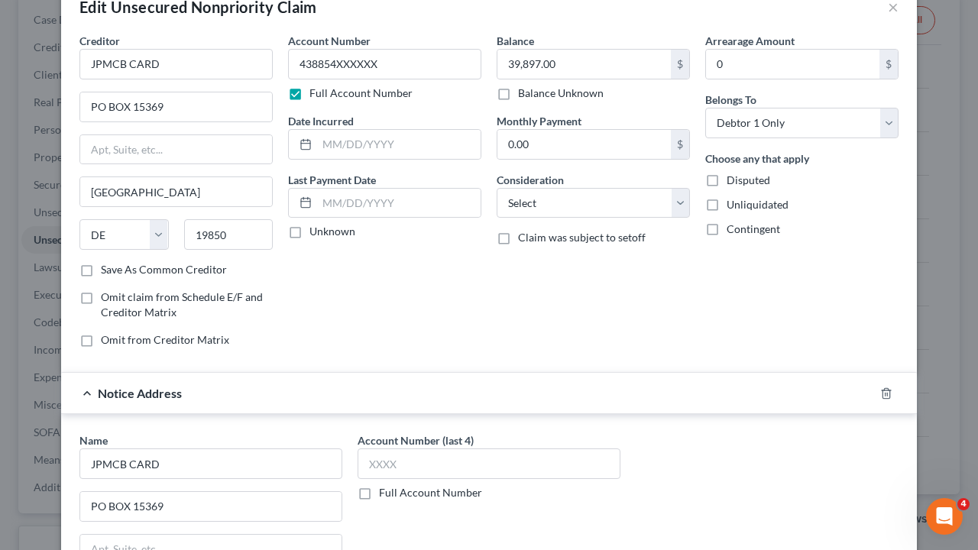
scroll to position [0, 0]
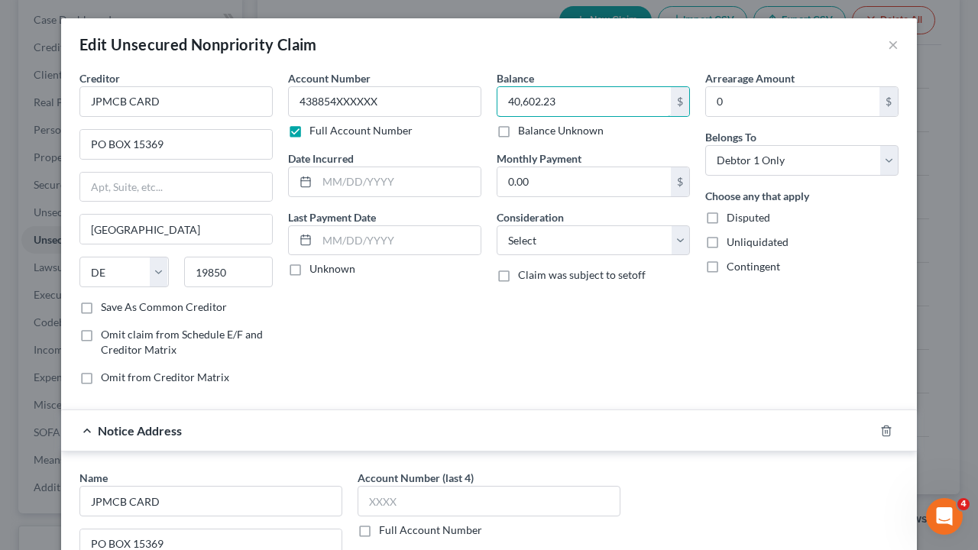
type input "40,602.23"
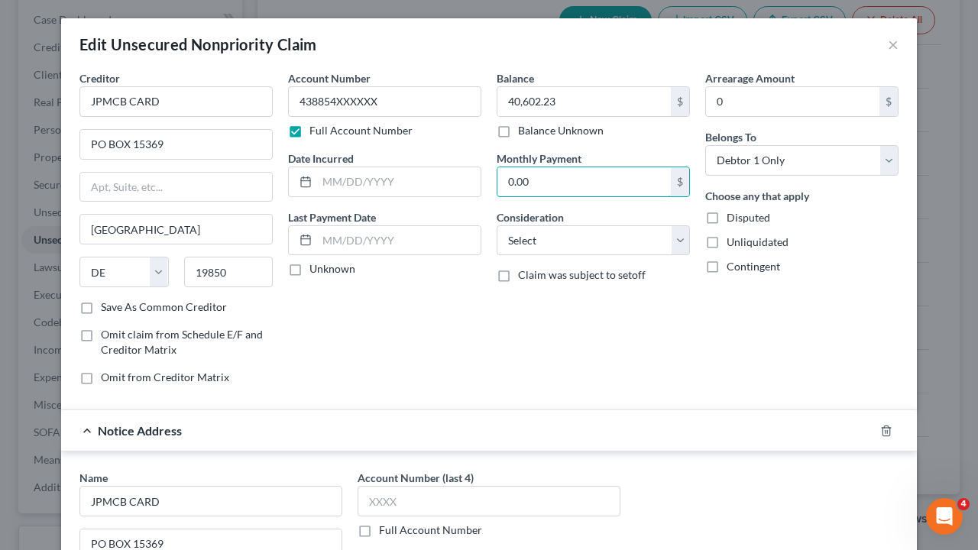
click at [533, 179] on input "0.00" at bounding box center [584, 181] width 173 height 29
type input "1,600"
click at [362, 243] on input "text" at bounding box center [399, 240] width 164 height 29
type input "06/"
click at [671, 243] on select "Select Cable / Satellite Services Collection Agency Credit Card Debt Debt Couns…" at bounding box center [593, 240] width 193 height 31
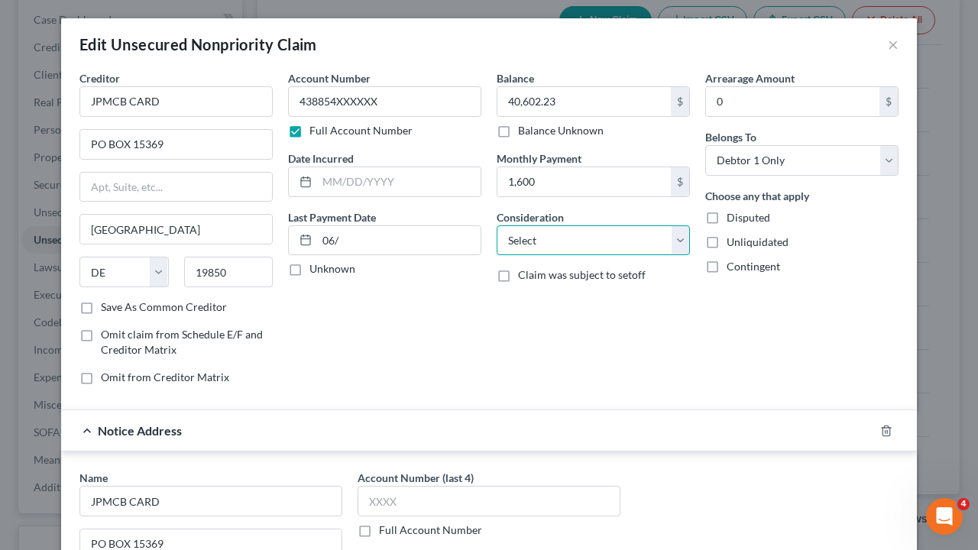
select select "2"
click at [497, 225] on select "Select Cable / Satellite Services Collection Agency Credit Card Debt Debt Couns…" at bounding box center [593, 240] width 193 height 31
click at [365, 240] on input "06/" at bounding box center [399, 240] width 164 height 29
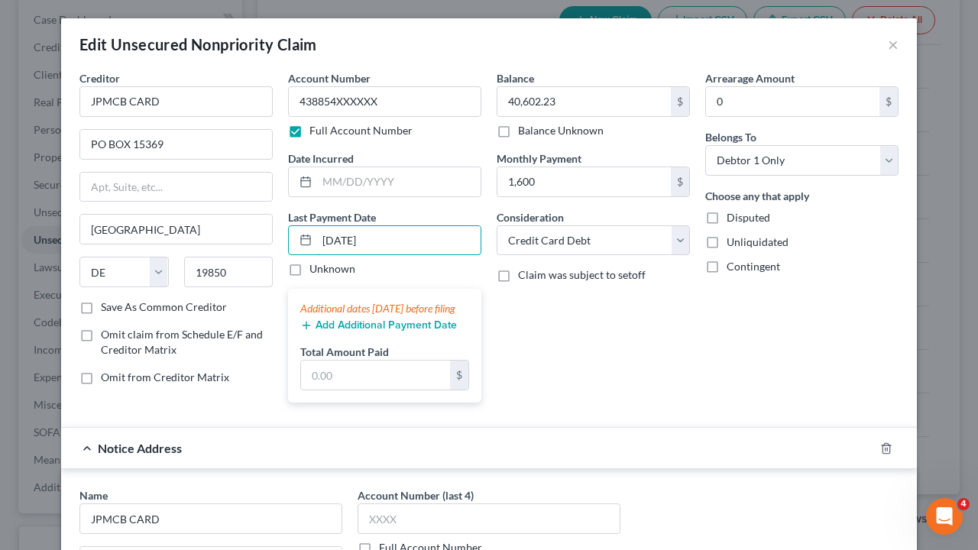
type input "[DATE]"
click at [373, 390] on input "text" at bounding box center [375, 375] width 149 height 29
type input "1,600"
drag, startPoint x: 373, startPoint y: 101, endPoint x: 274, endPoint y: 113, distance: 100.1
click at [274, 113] on div "Creditor * JPMCB CARD PO BOX [GEOGRAPHIC_DATA] [US_STATE][GEOGRAPHIC_DATA] [GEO…" at bounding box center [489, 242] width 835 height 345
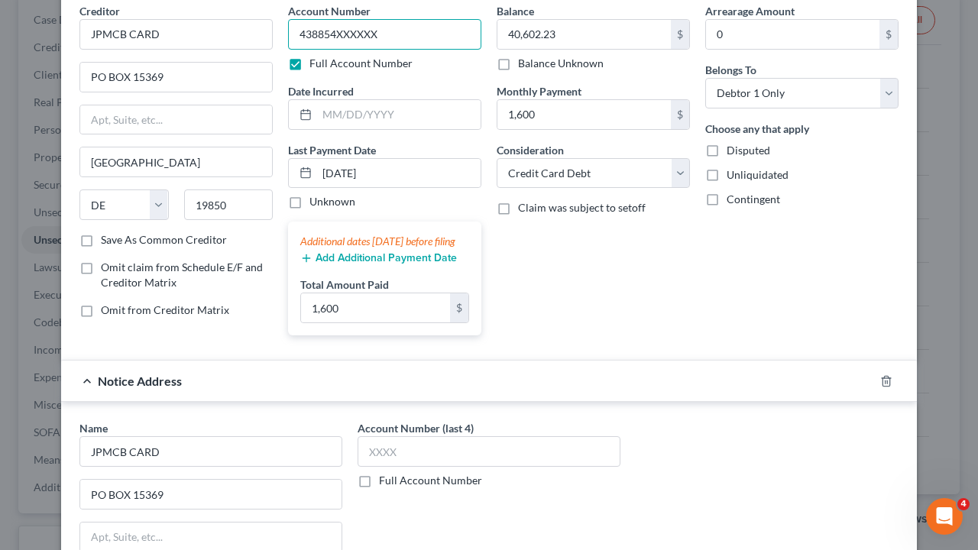
scroll to position [153, 0]
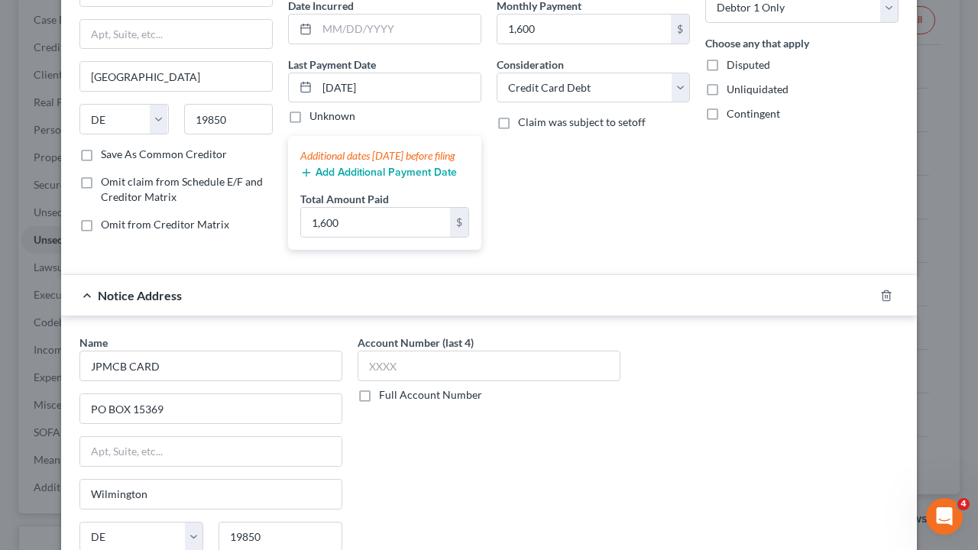
click at [379, 403] on label "Full Account Number" at bounding box center [430, 394] width 103 height 15
click at [385, 397] on input "Full Account Number" at bounding box center [390, 392] width 10 height 10
paste input "438854XXXXXX"
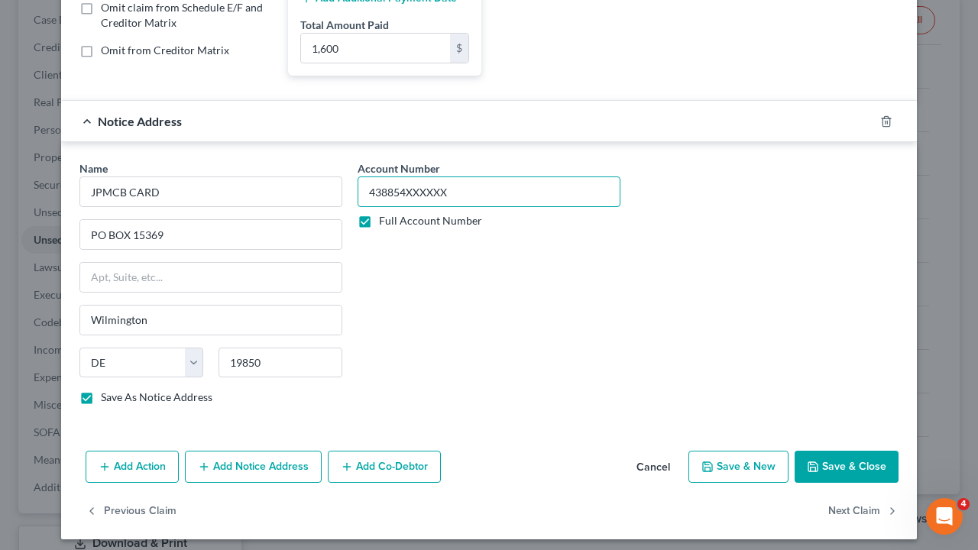
scroll to position [344, 0]
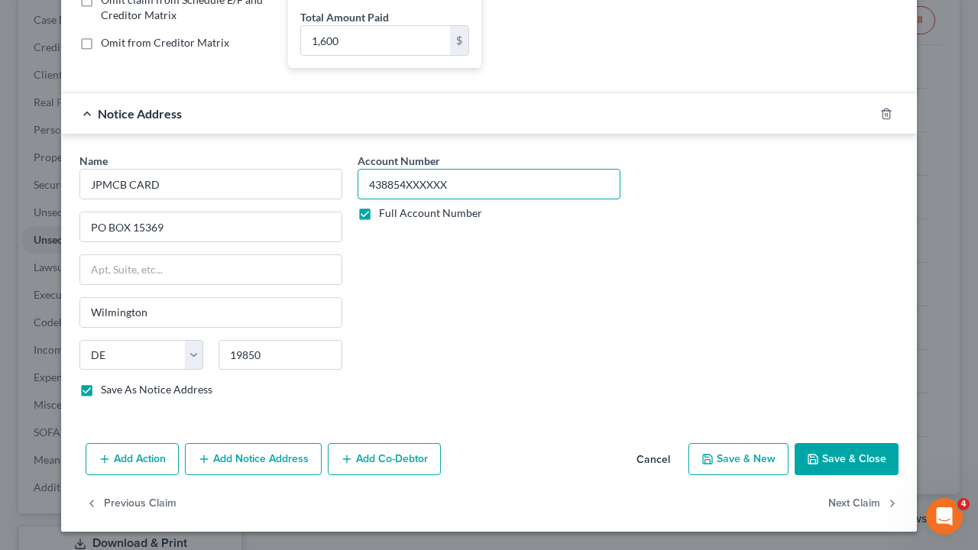
type input "438854XXXXXX"
click at [839, 456] on button "Next Claim" at bounding box center [863, 504] width 70 height 32
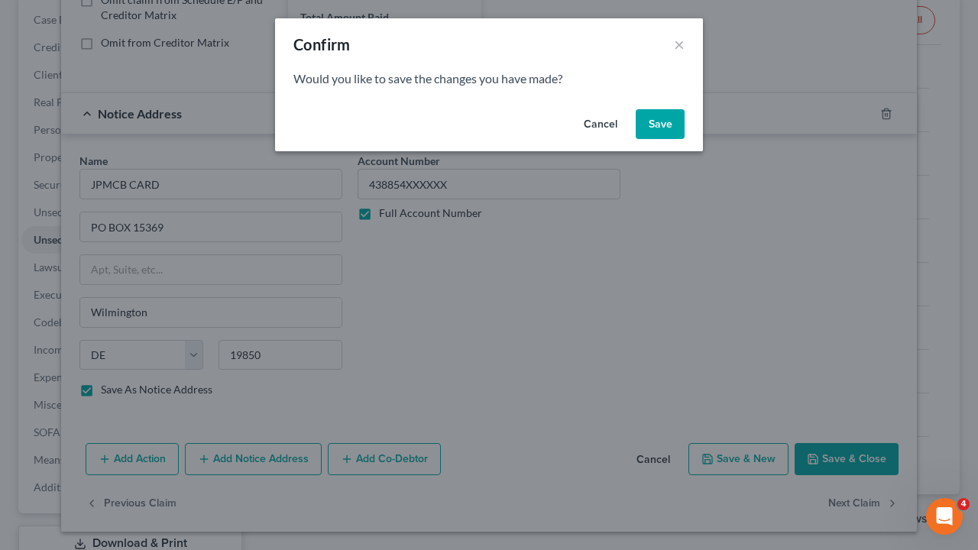
click at [662, 122] on button "Save" at bounding box center [660, 124] width 49 height 31
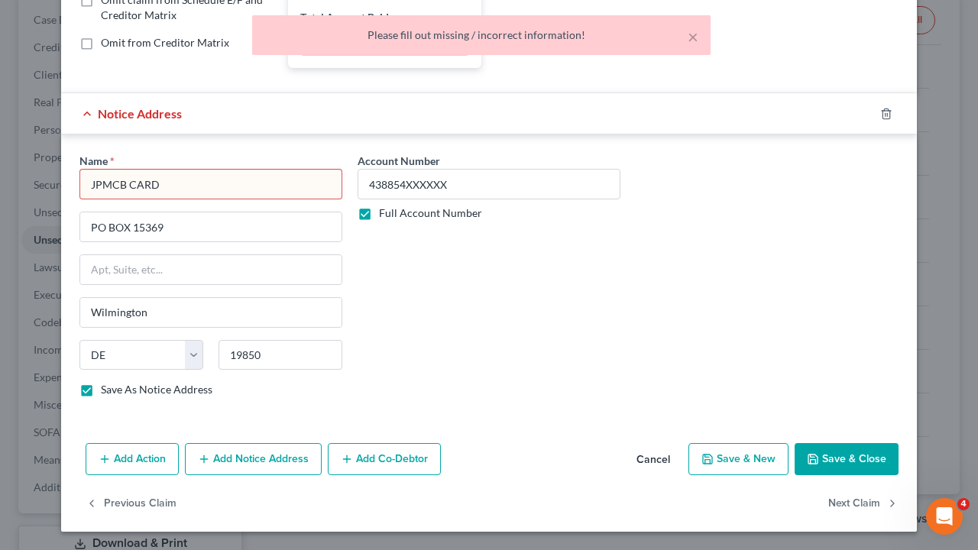
click at [186, 193] on input "JPMCB CARD" at bounding box center [210, 184] width 263 height 31
type input "JPMCB CARD"
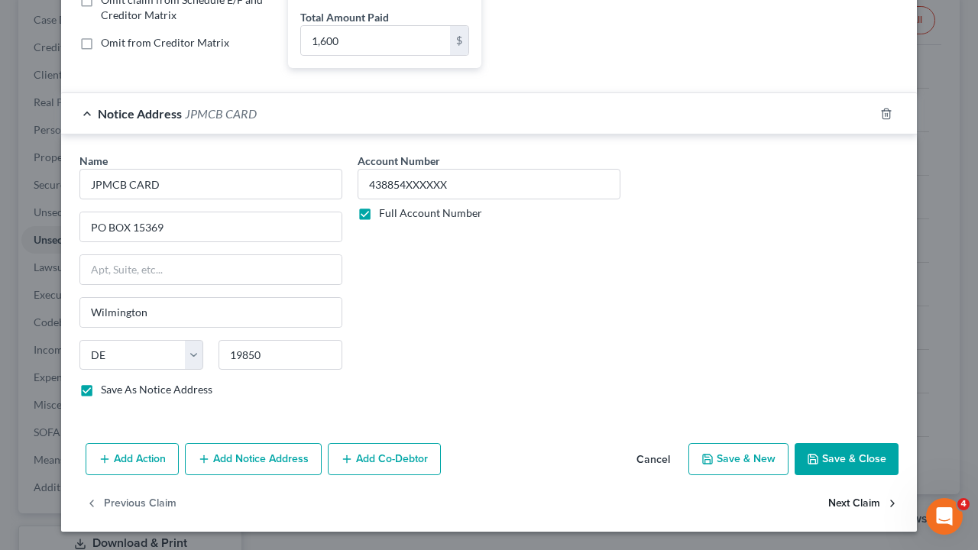
click at [841, 456] on button "Next Claim" at bounding box center [863, 504] width 70 height 32
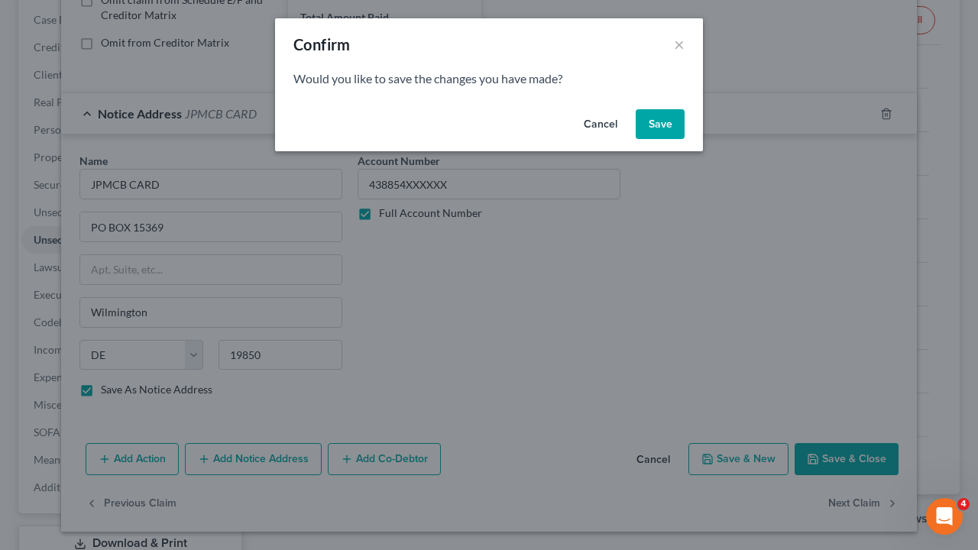
click at [673, 122] on button "Save" at bounding box center [660, 124] width 49 height 31
select select "7"
select select "0"
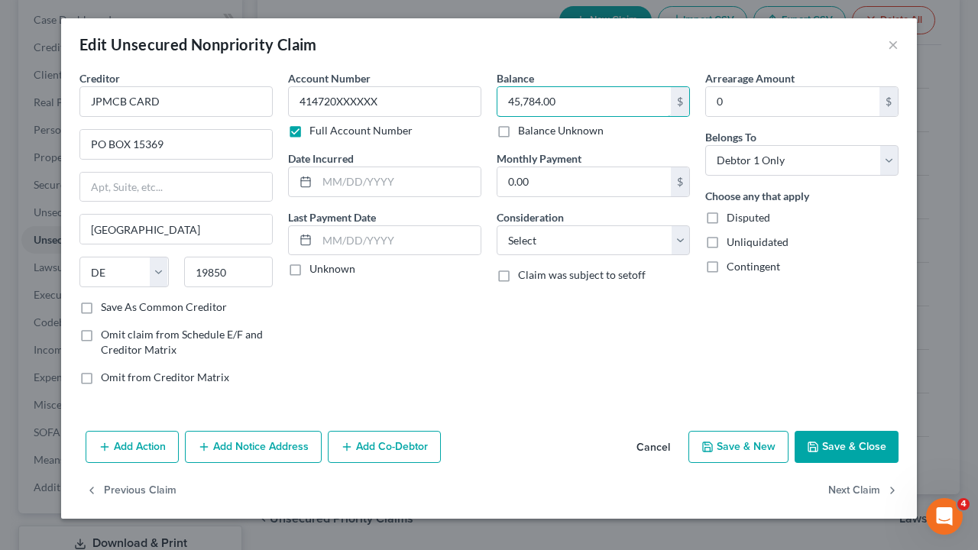
click at [539, 99] on input "45,784.00" at bounding box center [584, 101] width 173 height 29
click at [567, 99] on input "45,784.00" at bounding box center [584, 101] width 173 height 29
click at [585, 115] on input "45,784.00" at bounding box center [584, 101] width 173 height 29
click at [580, 105] on input "45,784.00" at bounding box center [584, 101] width 173 height 29
type input "45,820.89"
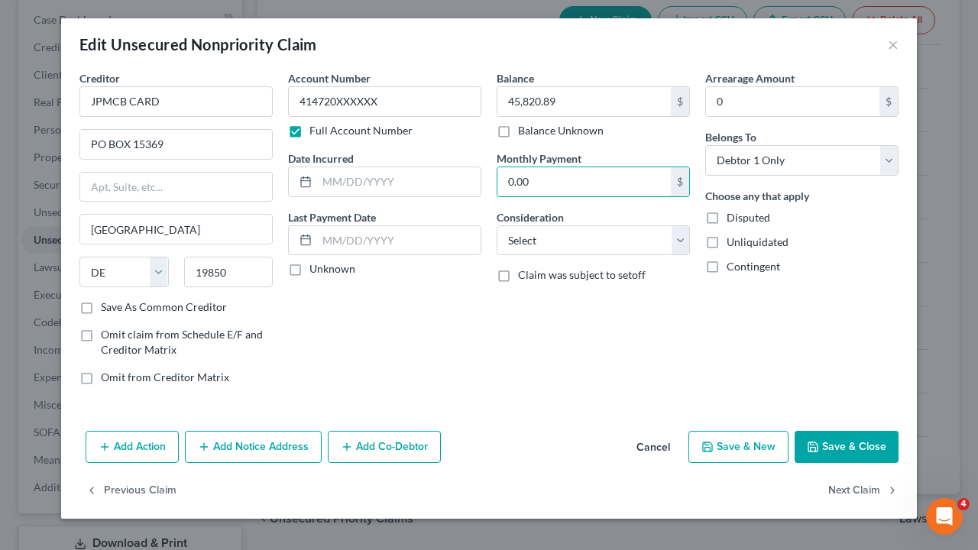
click at [592, 190] on input "0.00" at bounding box center [584, 181] width 173 height 29
type input "1,600"
click at [676, 245] on select "Select Cable / Satellite Services Collection Agency Credit Card Debt Debt Couns…" at bounding box center [593, 240] width 193 height 31
select select "2"
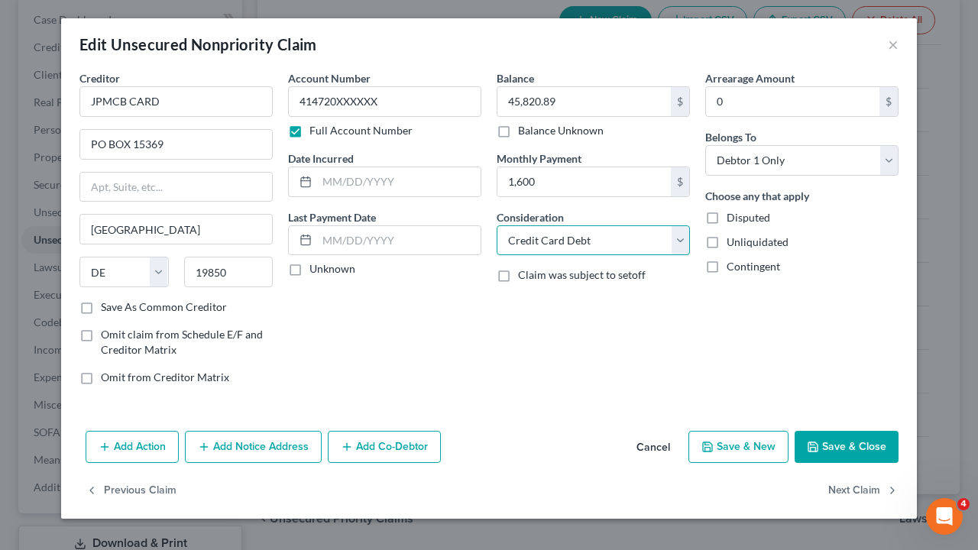
click at [497, 225] on select "Select Cable / Satellite Services Collection Agency Credit Card Debt Debt Couns…" at bounding box center [593, 240] width 193 height 31
click at [304, 240] on icon at bounding box center [306, 240] width 12 height 12
click at [382, 238] on input "text" at bounding box center [399, 240] width 164 height 29
click at [242, 447] on button "Add Notice Address" at bounding box center [253, 447] width 137 height 32
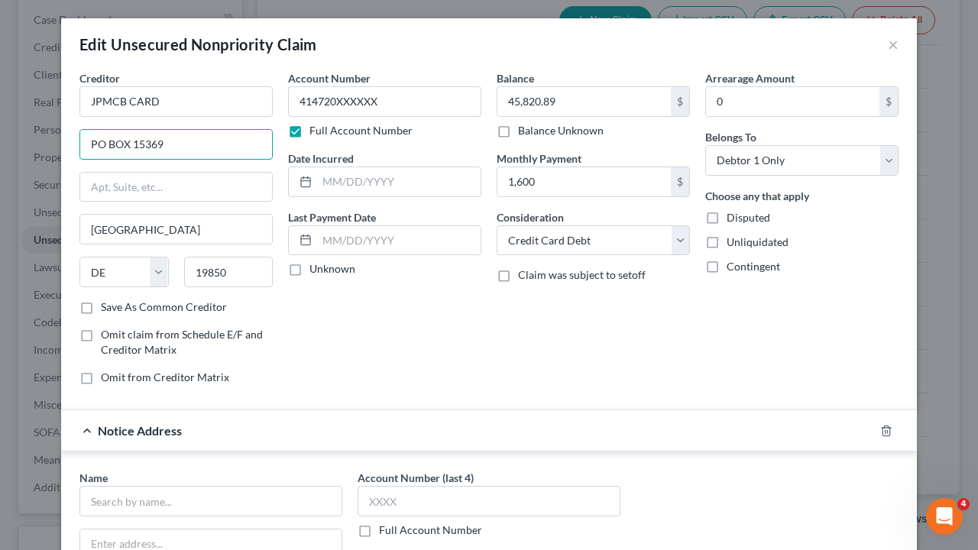
drag, startPoint x: 173, startPoint y: 138, endPoint x: 31, endPoint y: 151, distance: 142.7
click at [31, 151] on div "Edit Unsecured Nonpriority Claim × Creditor * JPMCB CARD PO BOX 15369 [GEOGRAPH…" at bounding box center [489, 275] width 978 height 550
paste input "438854XXXXXX"
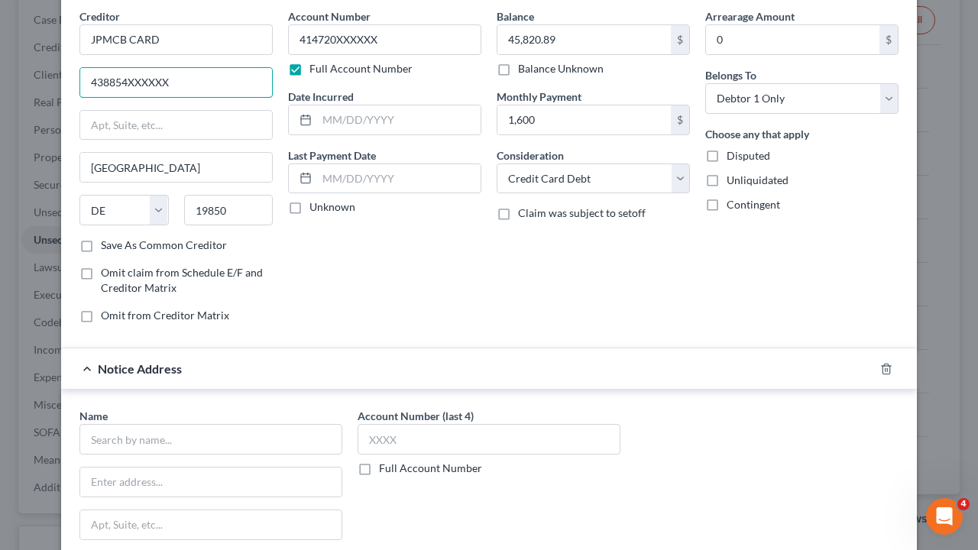
scroll to position [153, 0]
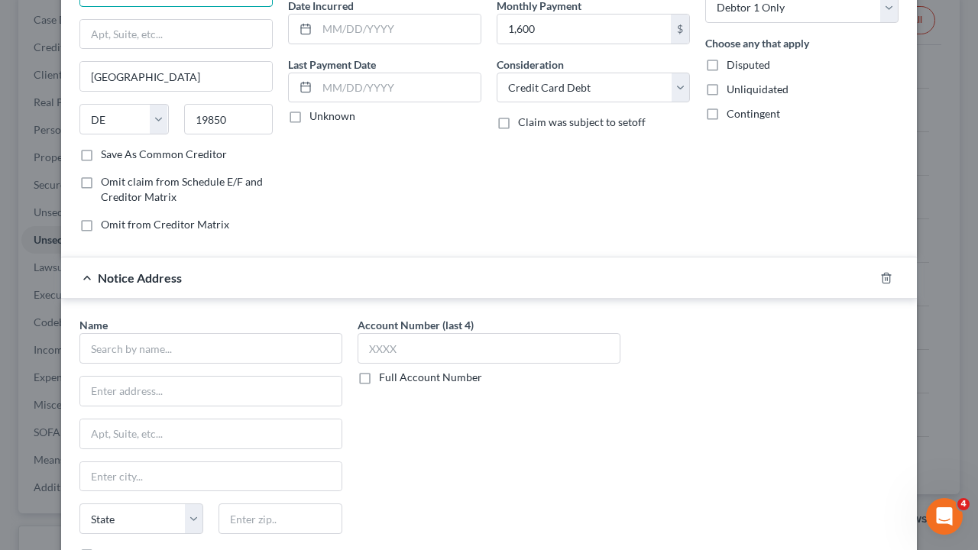
type input "438854XXXXXX"
click at [129, 392] on input "text" at bounding box center [210, 391] width 261 height 29
paste input "438854XXXXXX"
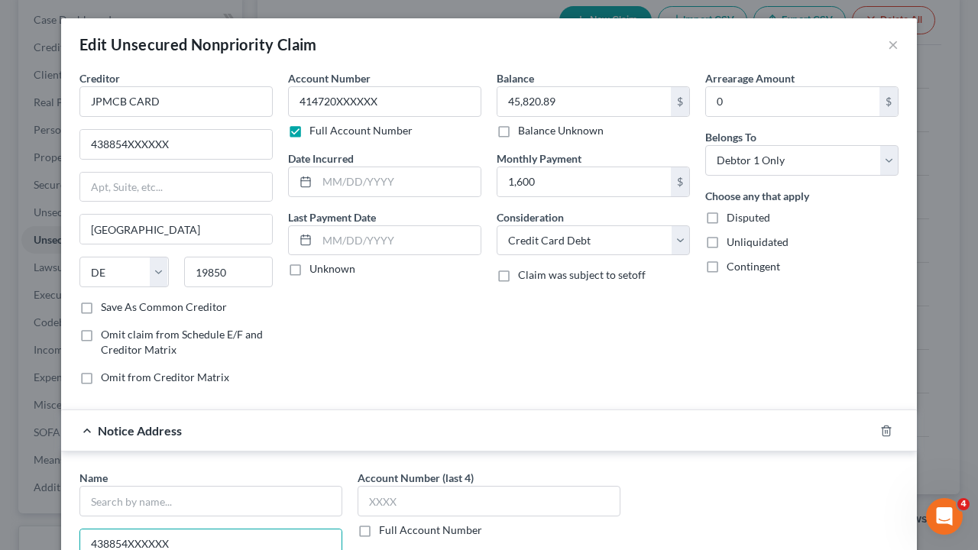
scroll to position [76, 0]
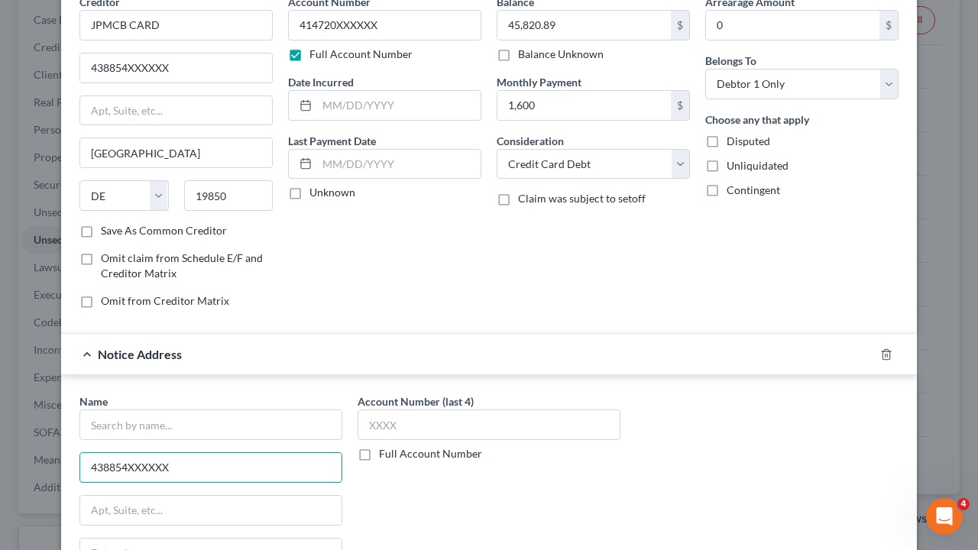
type input "438854XXXXXX"
click at [124, 425] on input "text" at bounding box center [210, 425] width 263 height 31
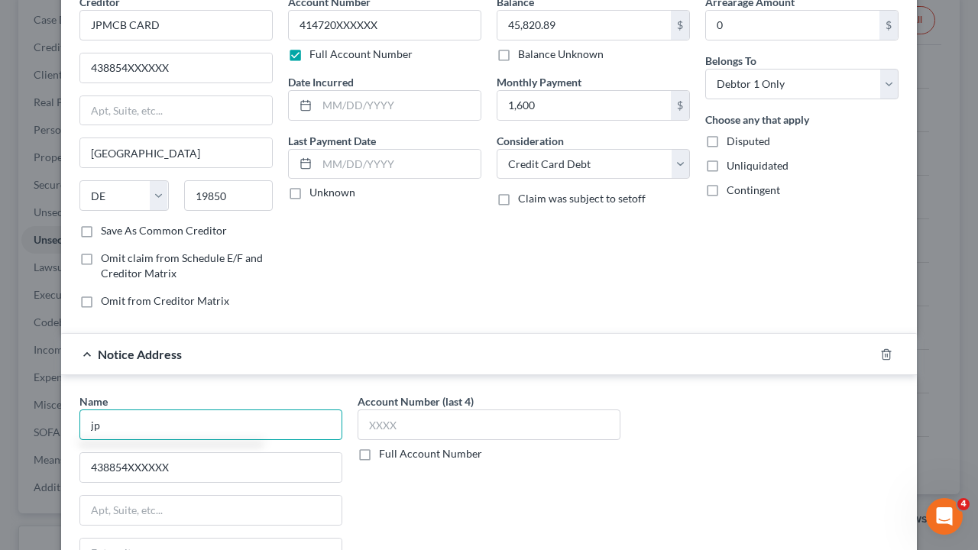
type input "j"
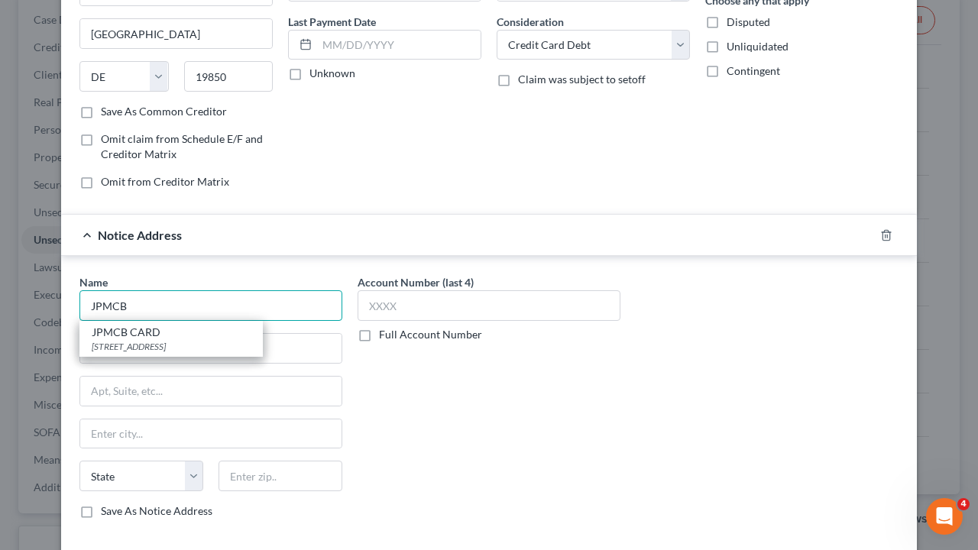
scroll to position [229, 0]
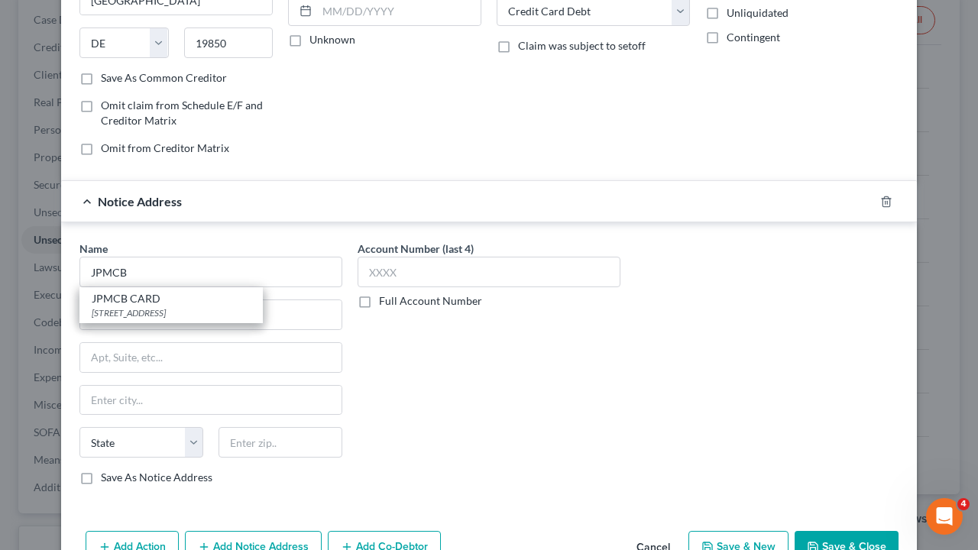
click at [153, 306] on div "[STREET_ADDRESS]" at bounding box center [171, 312] width 159 height 13
type input "JPMCB CARD"
type input "PO BOX 15369"
type input "Wilmington"
select select "7"
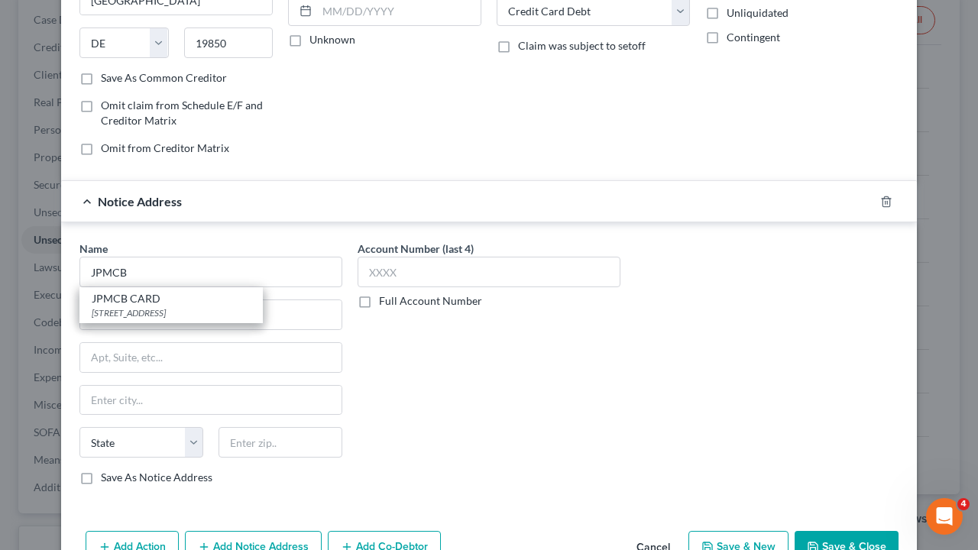
type input "19850"
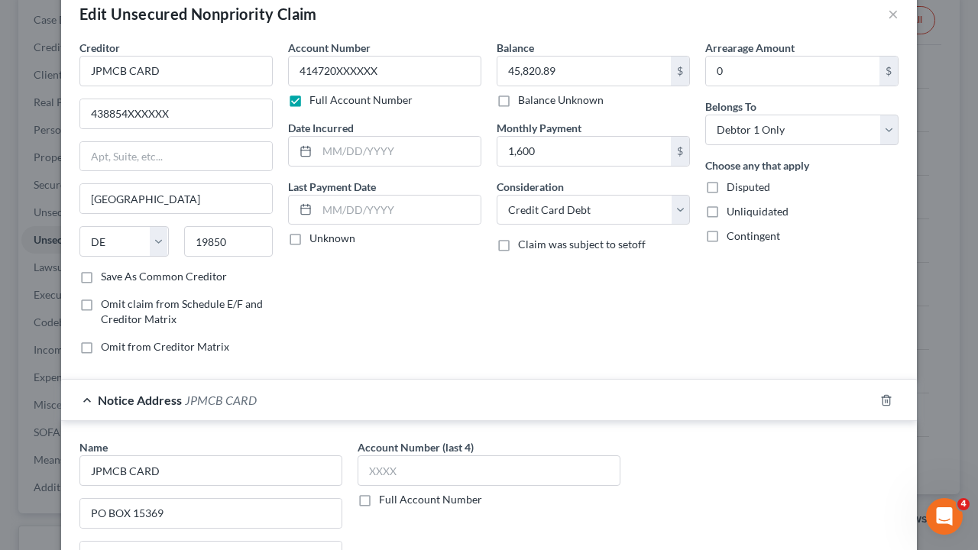
scroll to position [0, 0]
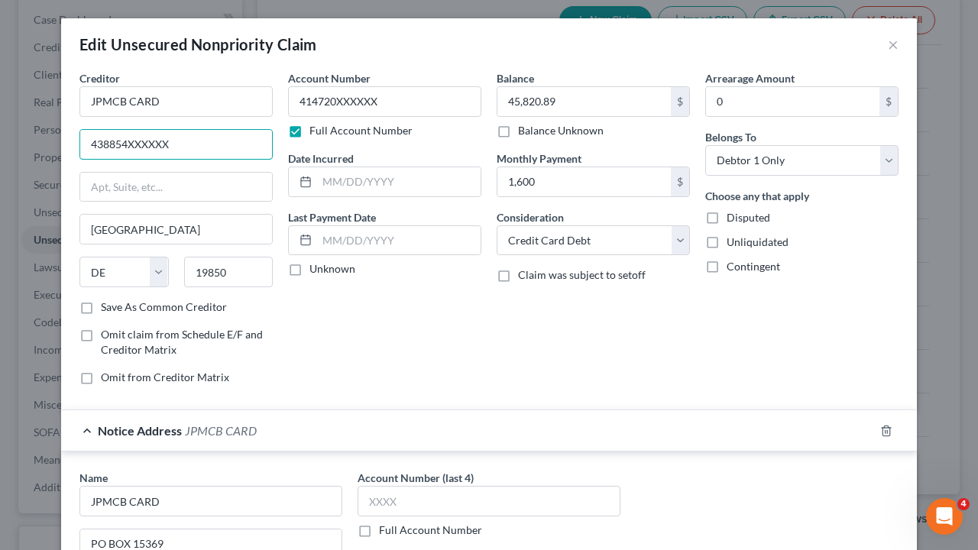
drag, startPoint x: 174, startPoint y: 144, endPoint x: 0, endPoint y: 164, distance: 175.5
click at [0, 164] on div "Edit Unsecured Nonpriority Claim × Creditor * JPMCB CARD 438854XXXXXX [GEOGRAPH…" at bounding box center [489, 275] width 978 height 550
type input "PO BOX 15369"
click at [334, 241] on input "text" at bounding box center [399, 240] width 164 height 29
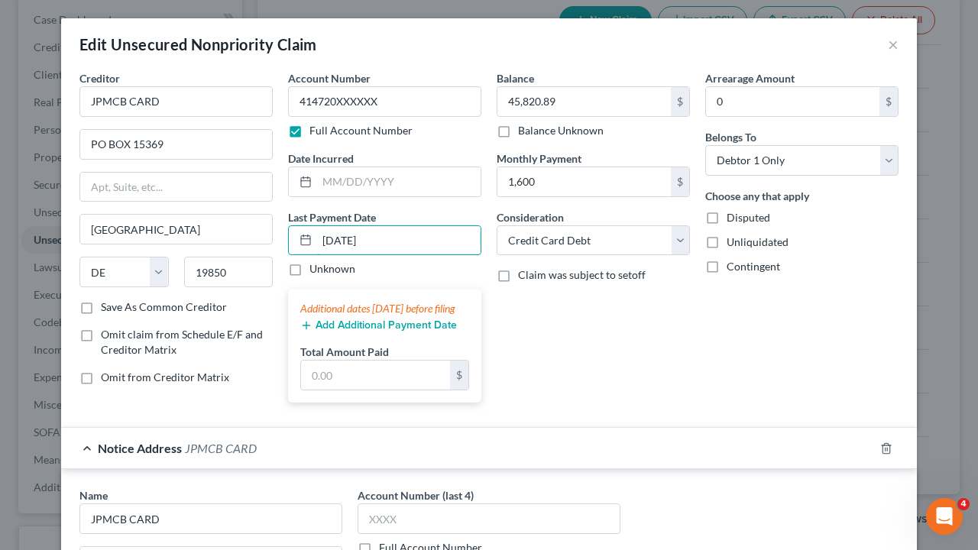
type input "[DATE]"
click at [354, 382] on input "text" at bounding box center [375, 375] width 149 height 29
type input "1,600"
click at [710, 329] on div "Arrearage Amount 0 $ Belongs To * Select Debtor 1 Only Debtor 2 Only Debtor 1 A…" at bounding box center [802, 242] width 209 height 345
drag, startPoint x: 374, startPoint y: 100, endPoint x: 289, endPoint y: 102, distance: 84.9
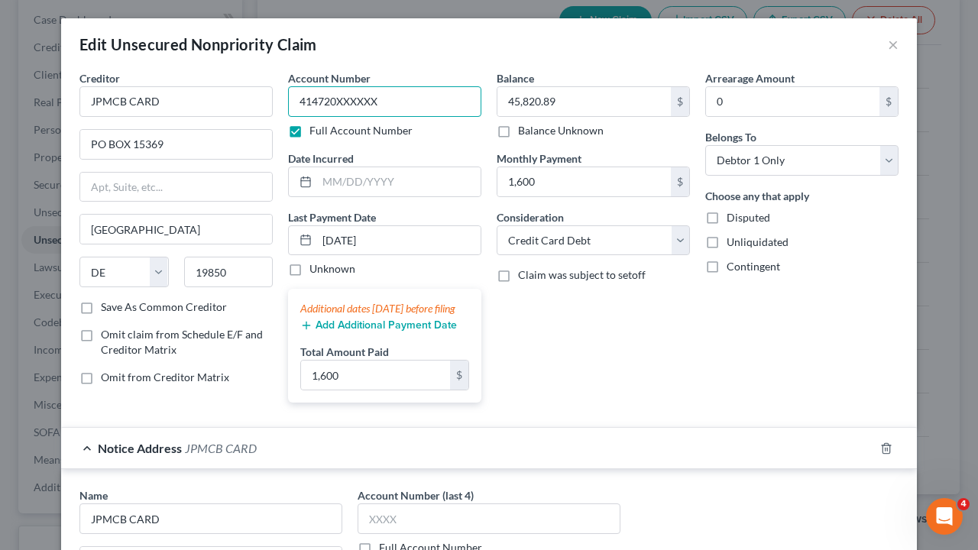
click at [289, 102] on input "414720XXXXXX" at bounding box center [384, 101] width 193 height 31
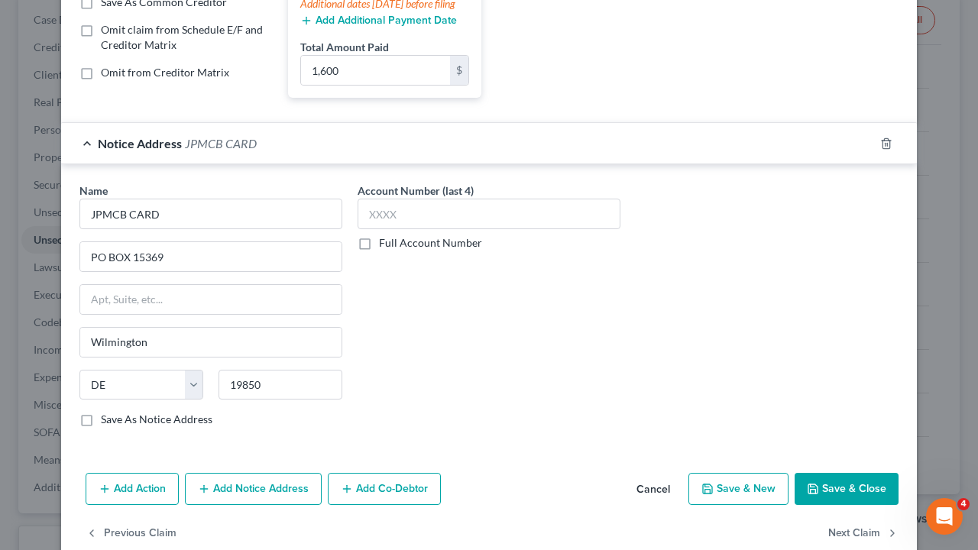
scroll to position [306, 0]
click at [379, 250] on label "Full Account Number" at bounding box center [430, 242] width 103 height 15
click at [385, 245] on input "Full Account Number" at bounding box center [390, 240] width 10 height 10
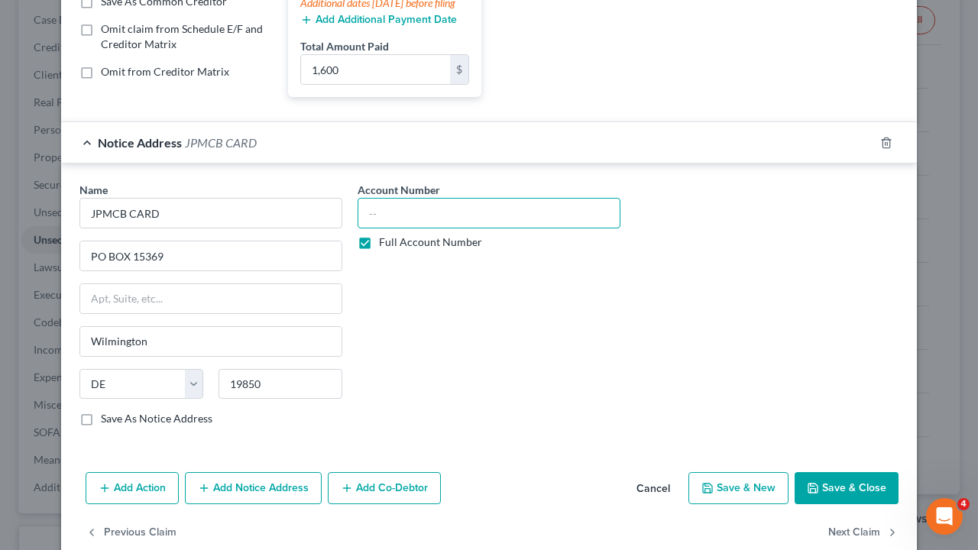
click at [390, 229] on input "text" at bounding box center [489, 213] width 263 height 31
paste input "414720XXXXXX"
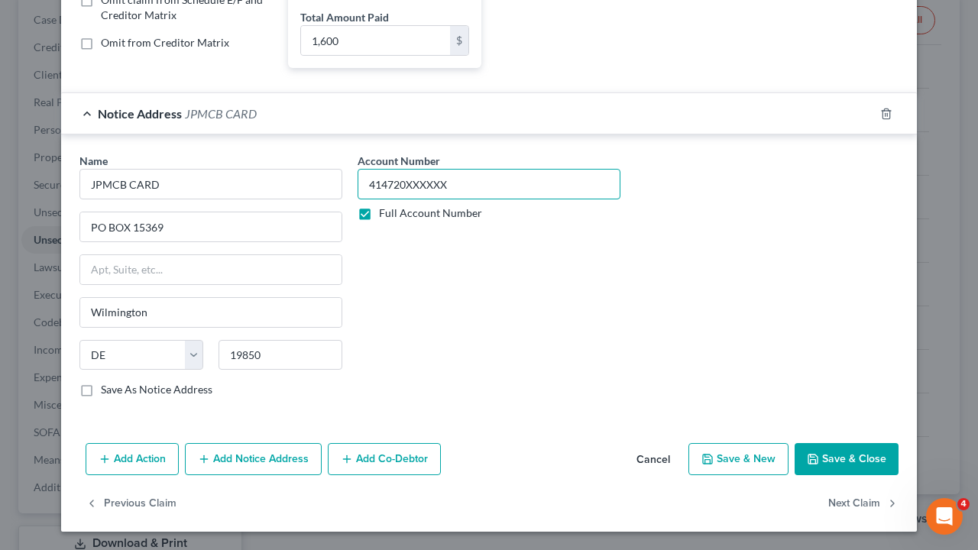
type input "414720XXXXXX"
click at [838, 456] on button "Next Claim" at bounding box center [863, 504] width 70 height 32
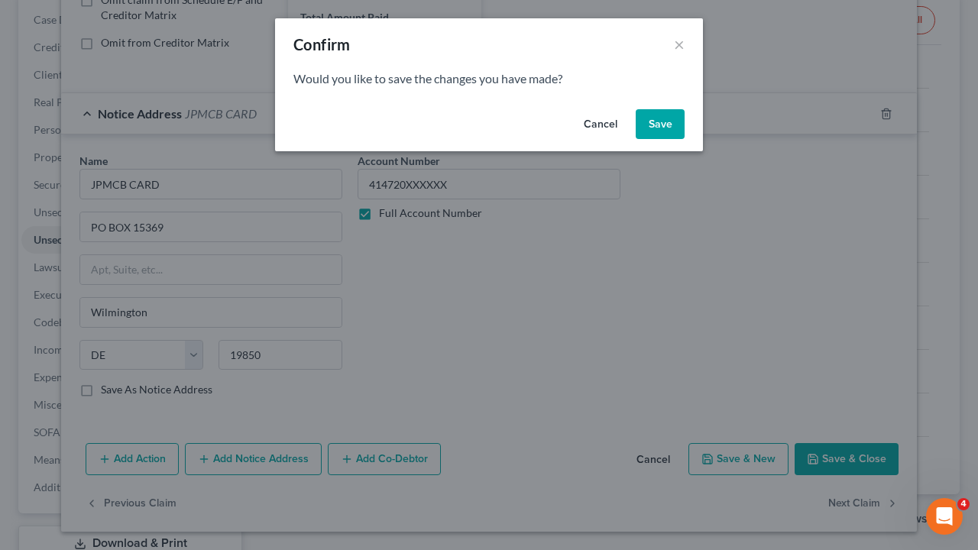
click at [658, 129] on button "Save" at bounding box center [660, 124] width 49 height 31
select select "36"
select select "0"
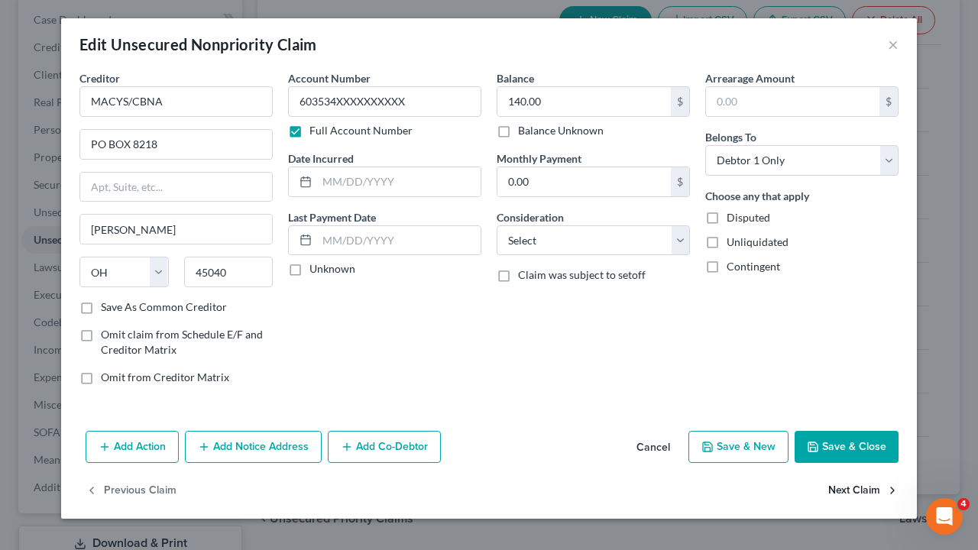
click at [855, 456] on button "Next Claim" at bounding box center [863, 491] width 70 height 32
select select "46"
select select "0"
click at [129, 456] on button "Previous Claim" at bounding box center [131, 491] width 91 height 32
select select "36"
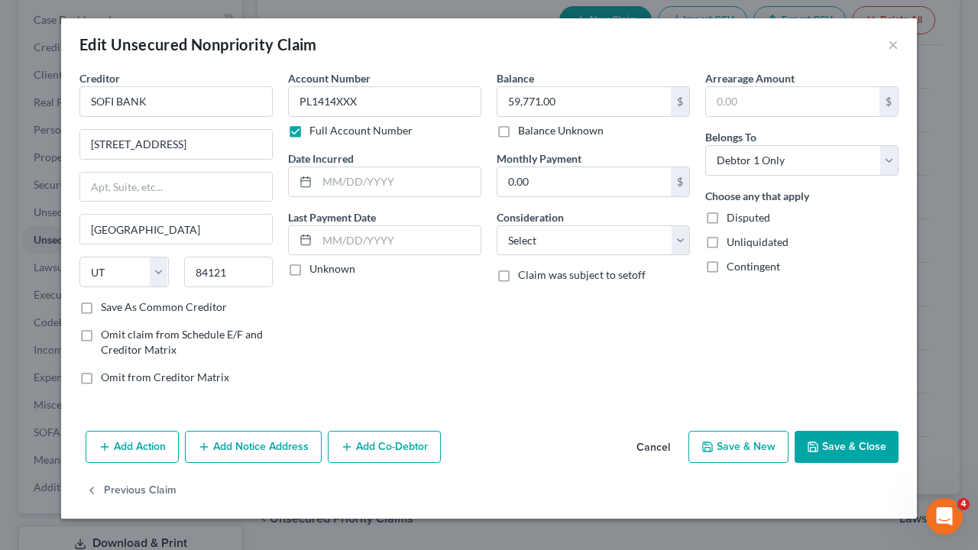
select select "0"
drag, startPoint x: 506, startPoint y: 133, endPoint x: 561, endPoint y: 104, distance: 62.2
click at [518, 133] on label "Balance Unknown" at bounding box center [561, 130] width 86 height 15
click at [524, 133] on input "Balance Unknown" at bounding box center [529, 128] width 10 height 10
checkbox input "true"
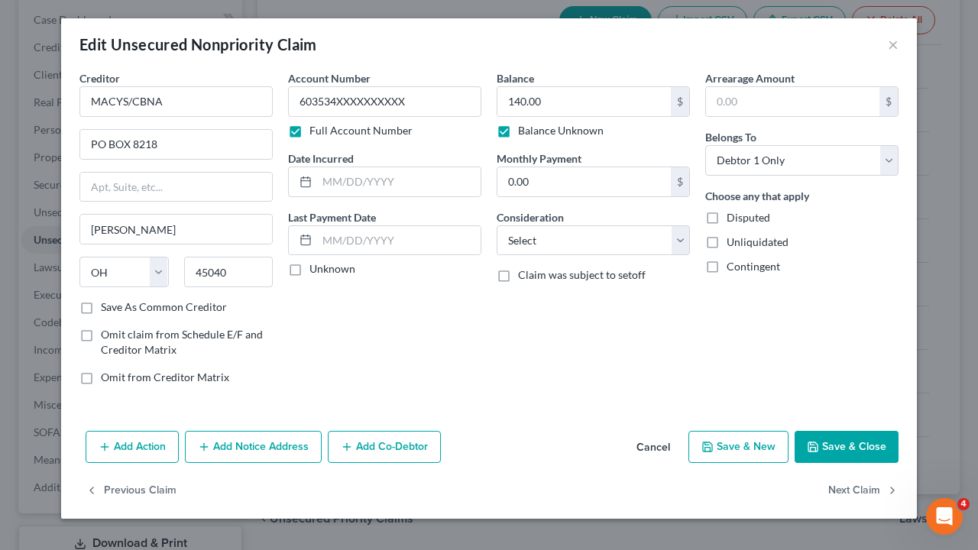
type input "0.00"
click at [855, 456] on button "Next Claim" at bounding box center [863, 491] width 70 height 32
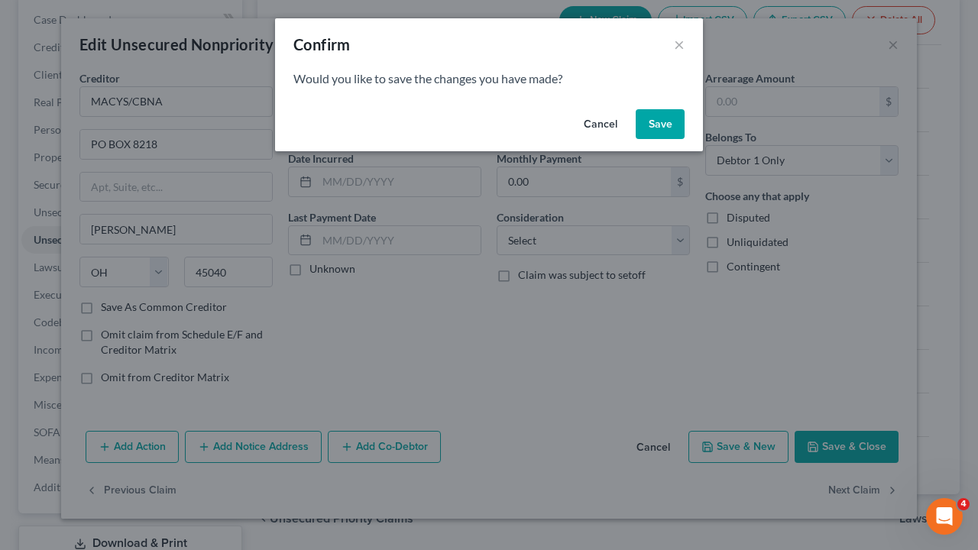
click at [660, 122] on button "Save" at bounding box center [660, 124] width 49 height 31
select select "46"
select select "0"
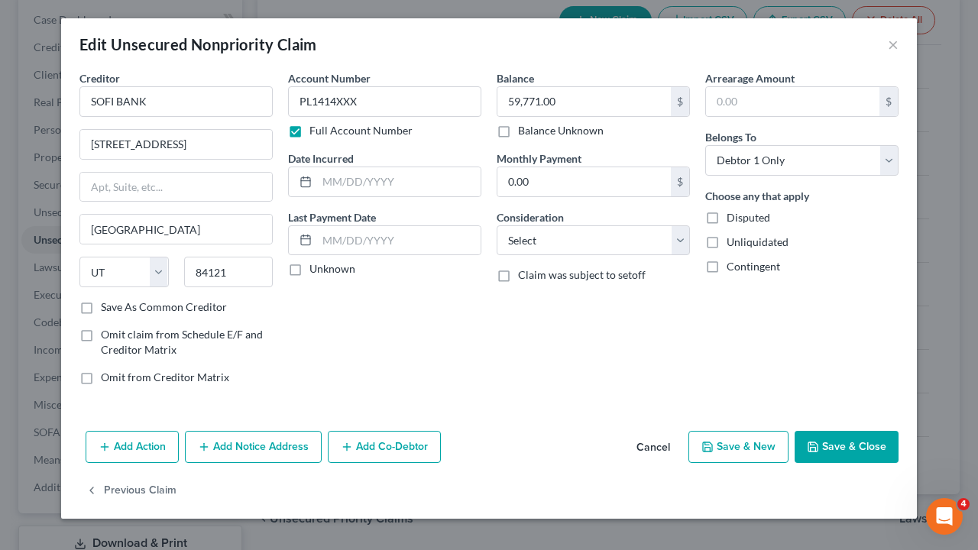
type input "0"
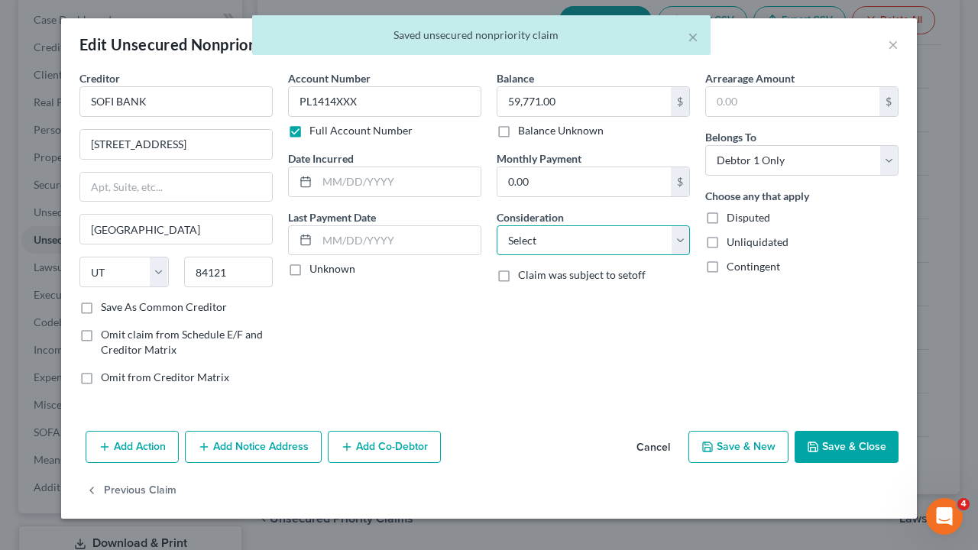
click at [680, 243] on select "Select Cable / Satellite Services Collection Agency Credit Card Debt Debt Couns…" at bounding box center [593, 240] width 193 height 31
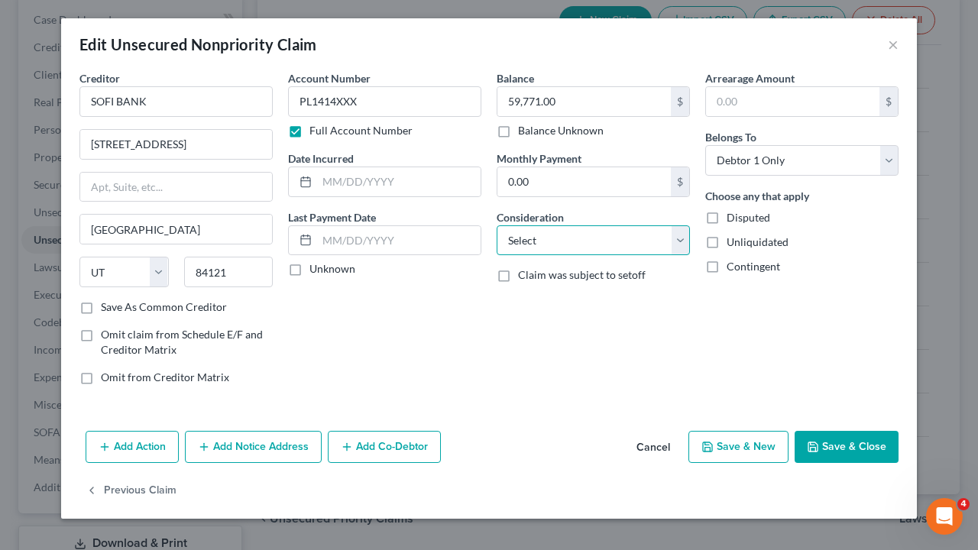
select select "14"
click at [497, 225] on select "Select Cable / Satellite Services Collection Agency Credit Card Debt Debt Couns…" at bounding box center [593, 240] width 193 height 31
click at [541, 301] on input "text" at bounding box center [594, 298] width 192 height 29
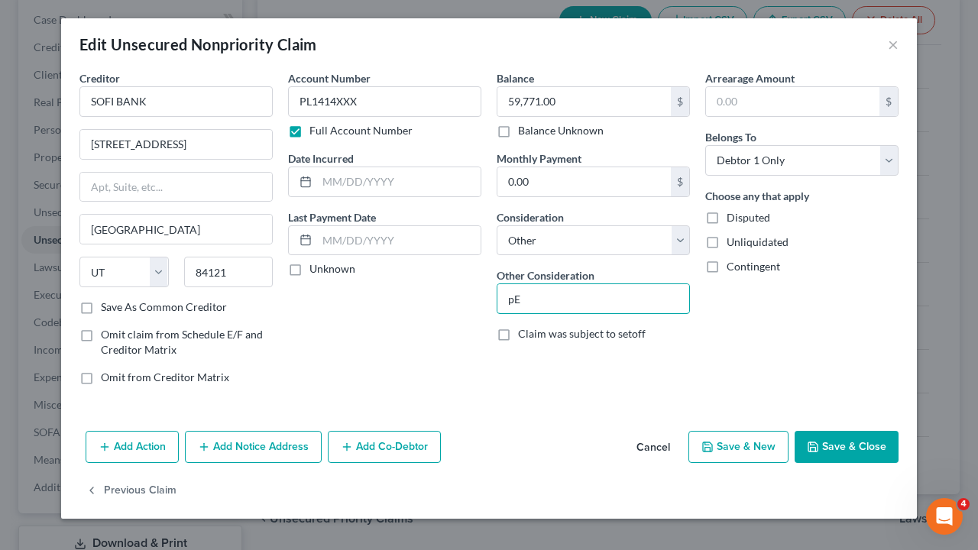
type input "p"
type input "Personal Loan"
click at [538, 101] on input "59,771.00" at bounding box center [584, 101] width 173 height 29
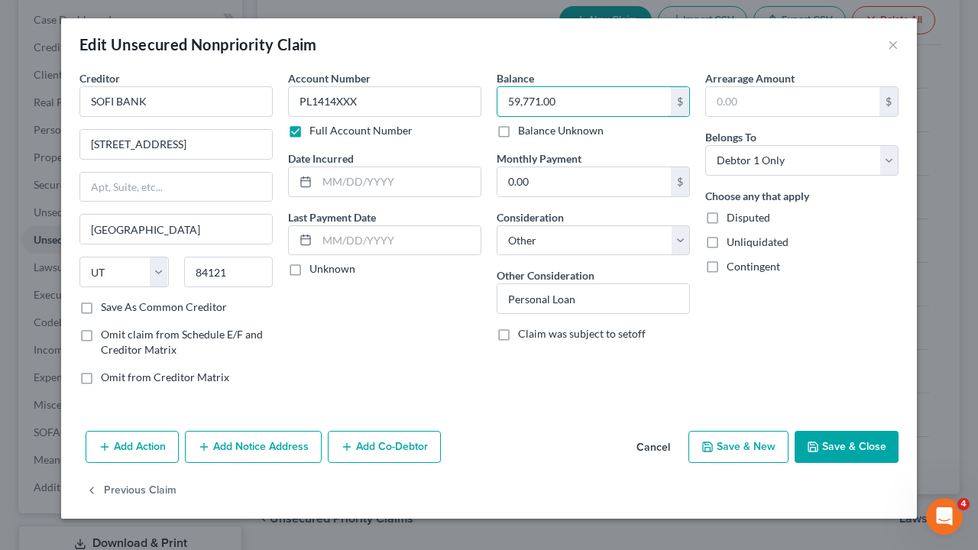
click at [561, 98] on input "59,771.00" at bounding box center [584, 101] width 173 height 29
click at [573, 102] on input "59,771.00" at bounding box center [584, 101] width 173 height 29
type input "59,687.54"
click at [248, 446] on button "Add Notice Address" at bounding box center [253, 447] width 137 height 32
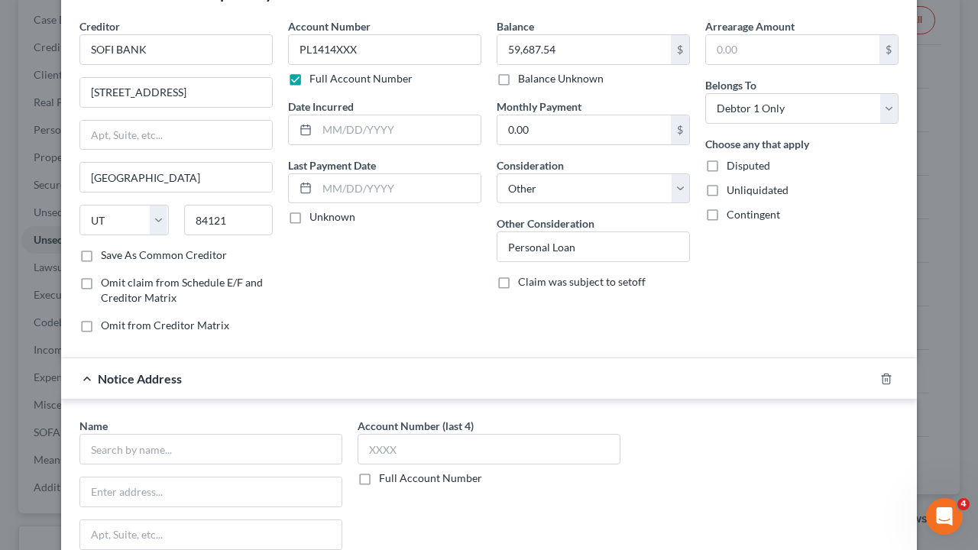
scroll to position [76, 0]
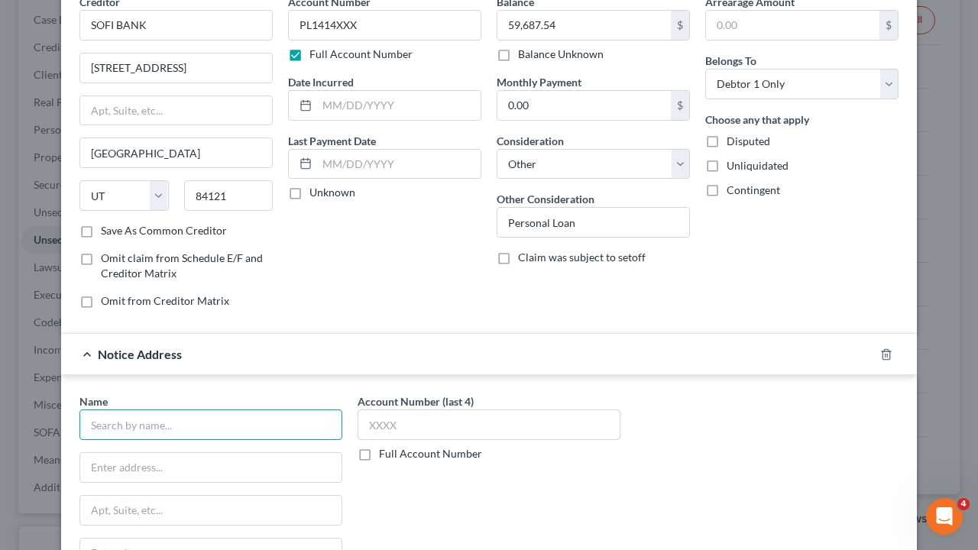
click at [141, 422] on input "text" at bounding box center [210, 425] width 263 height 31
type input "A"
type input "SOFI BANK"
click at [111, 456] on input "text" at bounding box center [210, 467] width 261 height 29
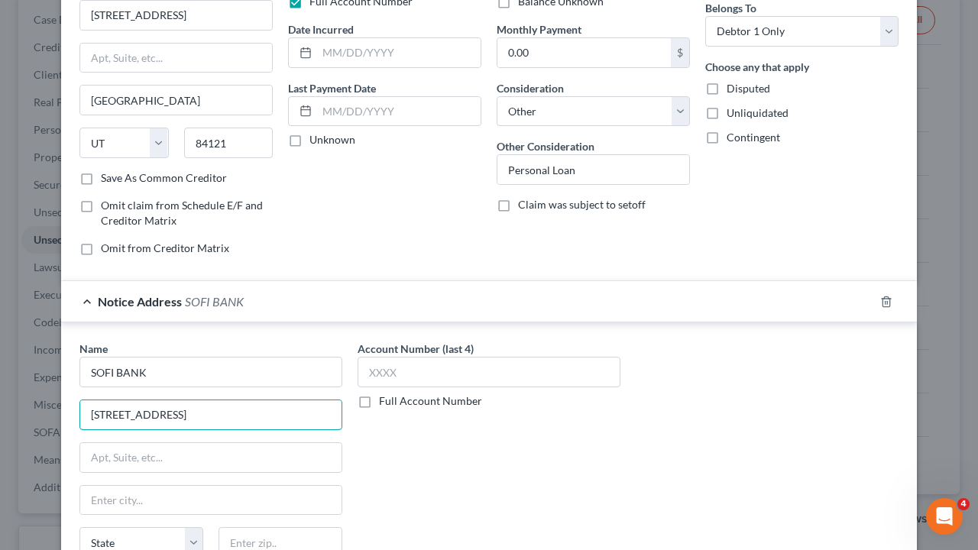
scroll to position [153, 0]
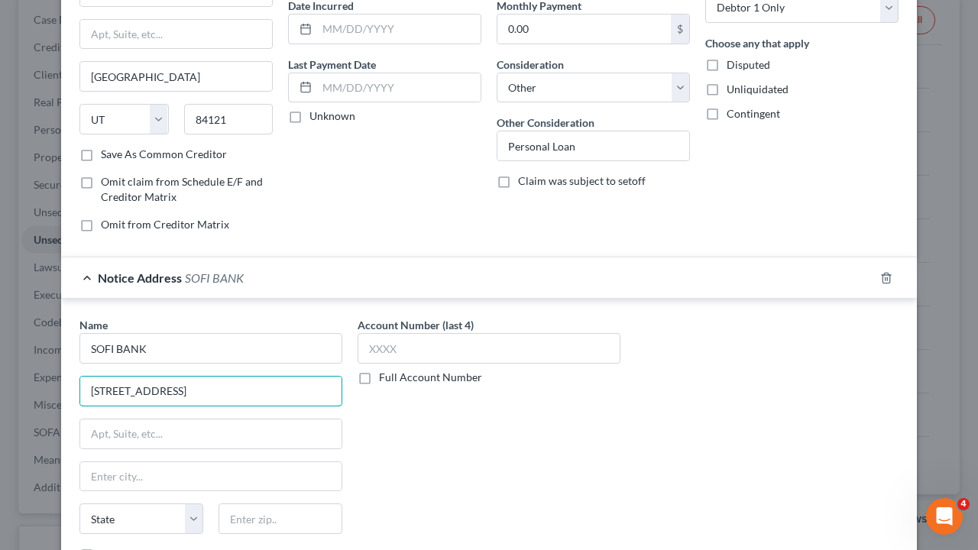
type input "[STREET_ADDRESS]"
click at [125, 456] on input "text" at bounding box center [210, 476] width 261 height 29
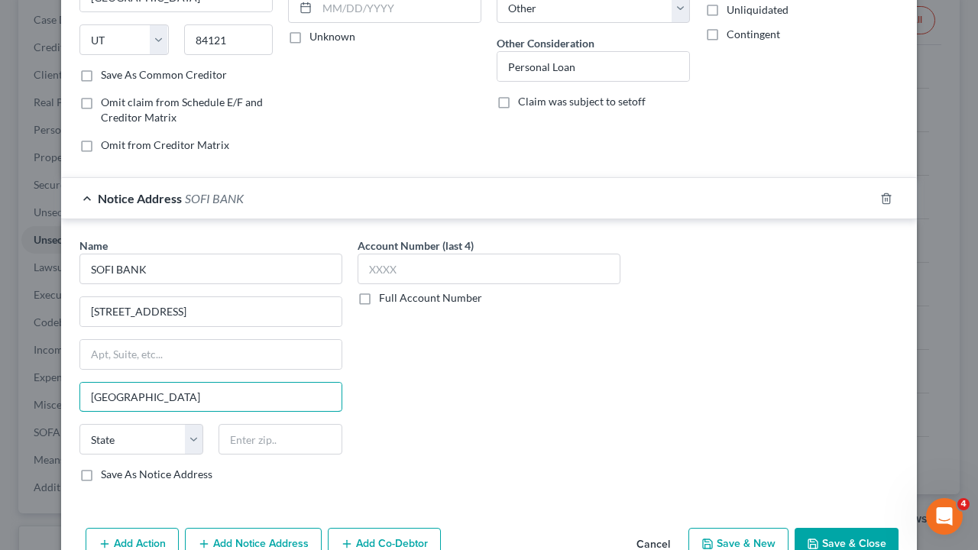
scroll to position [306, 0]
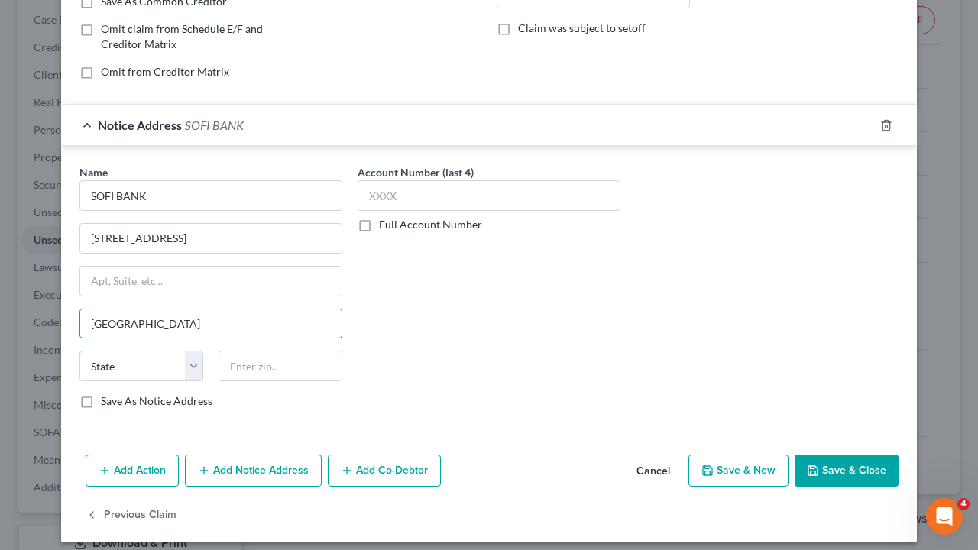
type input "[GEOGRAPHIC_DATA]"
click at [185, 368] on select "State [US_STATE] AK AR AZ CA CO CT DE DC [GEOGRAPHIC_DATA] [GEOGRAPHIC_DATA] GU…" at bounding box center [141, 366] width 124 height 31
select select "46"
click at [79, 351] on select "State [US_STATE] AK AR AZ CA CO CT DE DC [GEOGRAPHIC_DATA] [GEOGRAPHIC_DATA] GU…" at bounding box center [141, 366] width 124 height 31
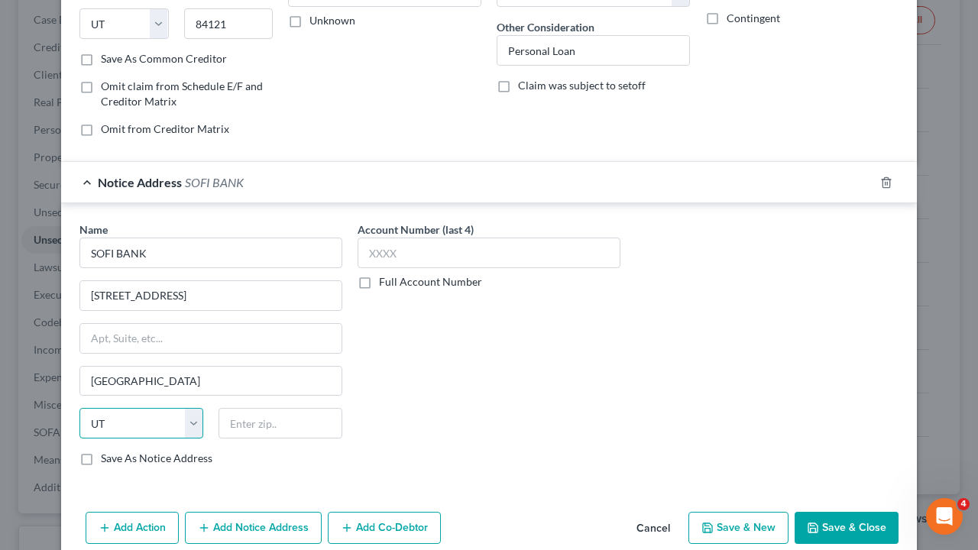
scroll to position [229, 0]
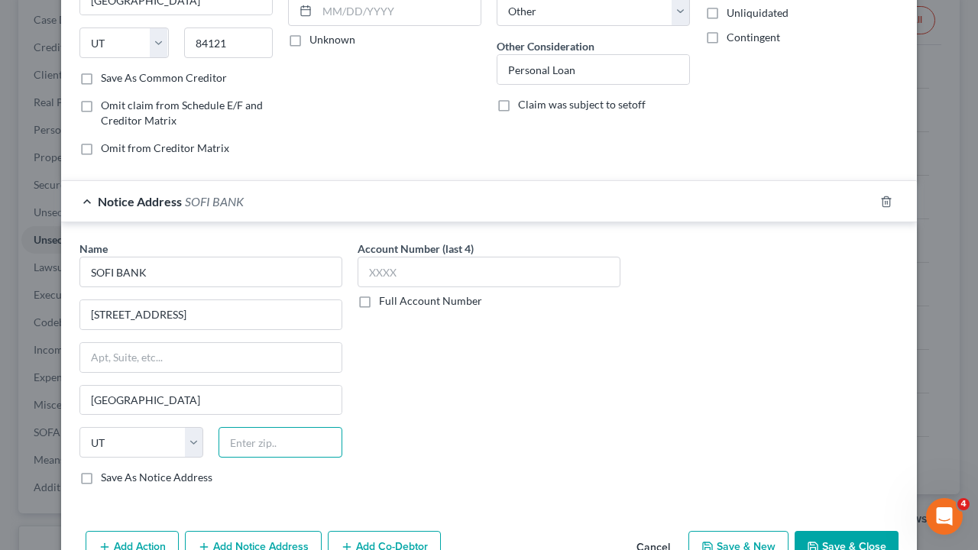
click at [261, 435] on input "text" at bounding box center [281, 442] width 124 height 31
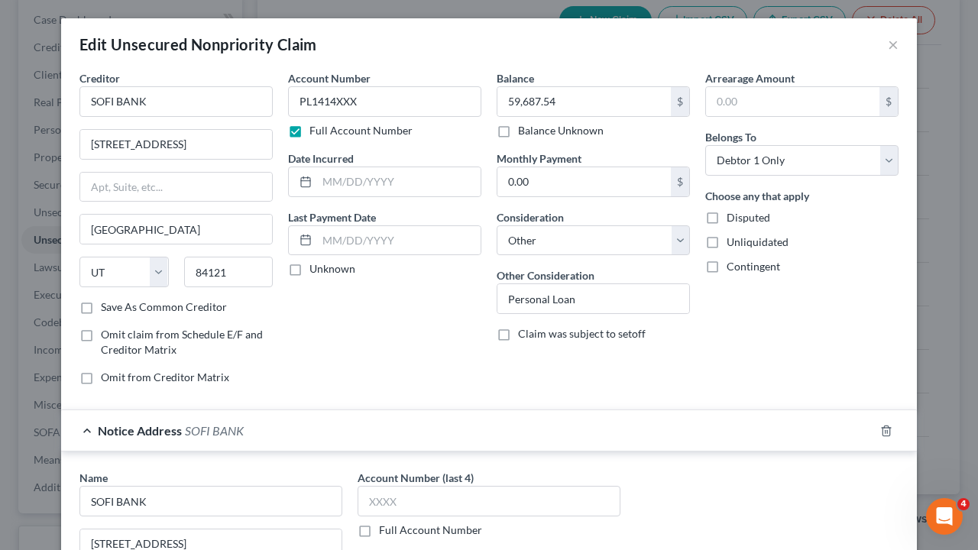
type input "84121"
type input "[GEOGRAPHIC_DATA]"
drag, startPoint x: 353, startPoint y: 99, endPoint x: 283, endPoint y: 104, distance: 70.5
click at [280, 109] on div "Account Number PL1414XXX Full Account Number Date Incurred Last Payment Date Un…" at bounding box center [384, 233] width 209 height 327
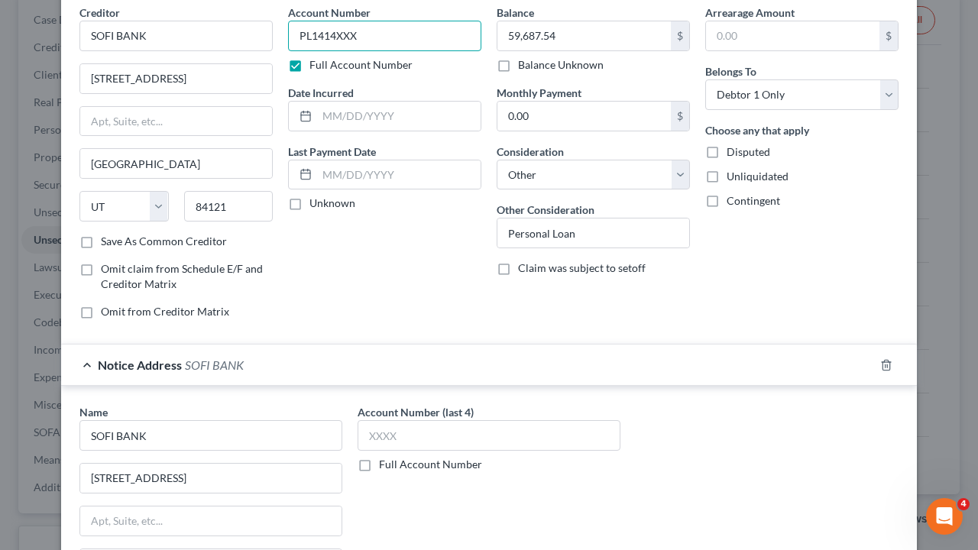
scroll to position [153, 0]
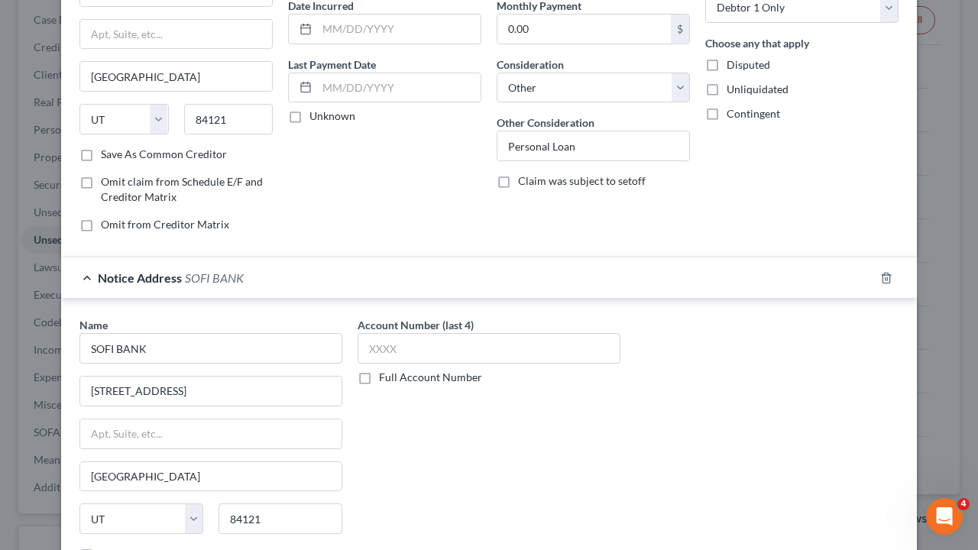
click at [379, 377] on label "Full Account Number" at bounding box center [430, 377] width 103 height 15
click at [385, 377] on input "Full Account Number" at bounding box center [390, 375] width 10 height 10
paste input "PL1414XXX"
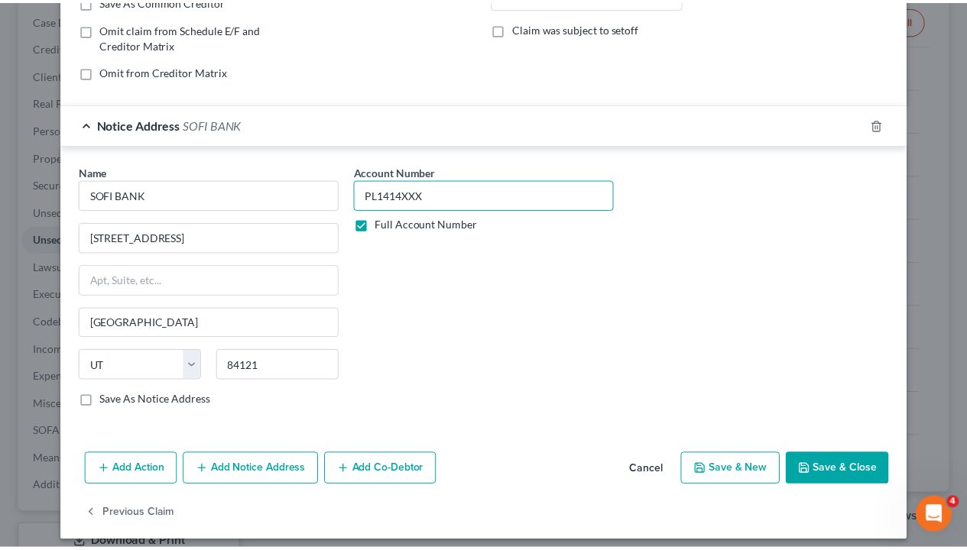
scroll to position [311, 0]
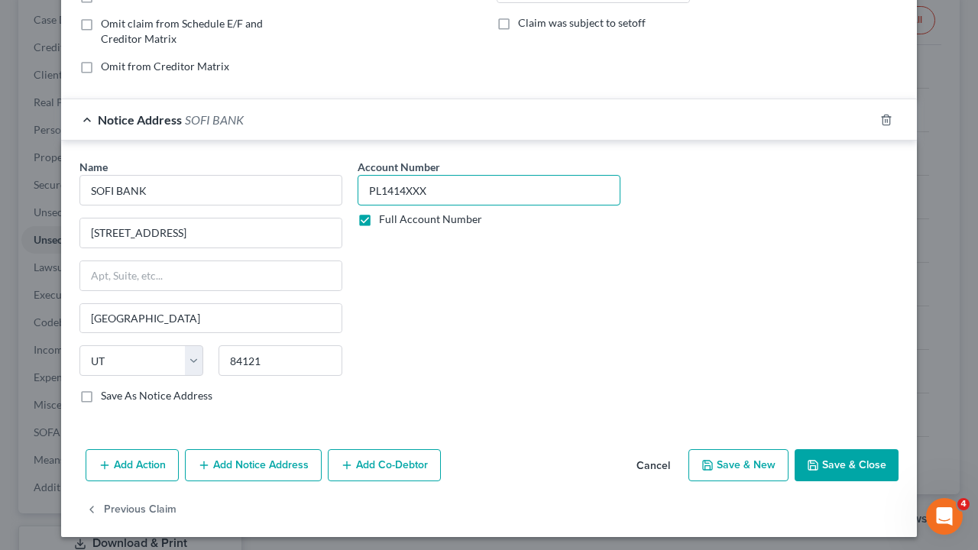
type input "PL1414XXX"
click at [853, 456] on button "Save & Close" at bounding box center [847, 465] width 104 height 32
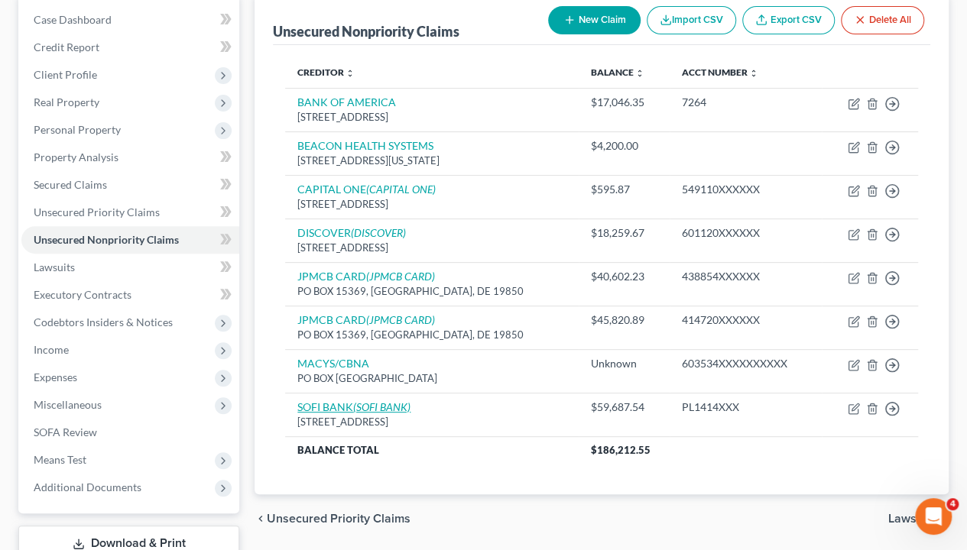
click at [335, 402] on link "SOFI BANK (SOFI BANK)" at bounding box center [353, 406] width 113 height 13
select select "46"
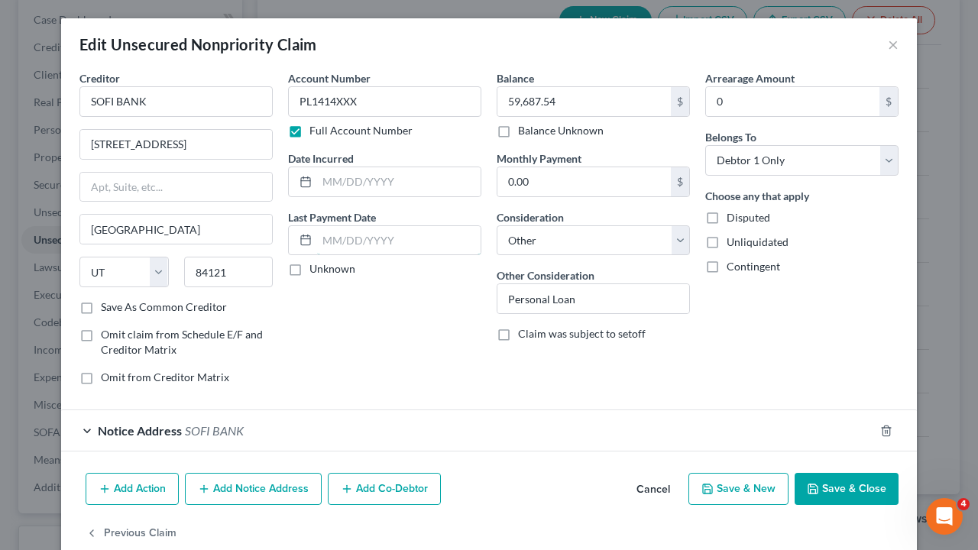
click at [354, 245] on input "text" at bounding box center [399, 240] width 164 height 29
click at [434, 346] on div "Account Number PL1414XXX Full Account Number Date Incurred Last Payment Date 06…" at bounding box center [384, 233] width 209 height 327
drag, startPoint x: 339, startPoint y: 235, endPoint x: 347, endPoint y: 228, distance: 10.8
click at [339, 235] on input "06/017/2025" at bounding box center [399, 240] width 164 height 29
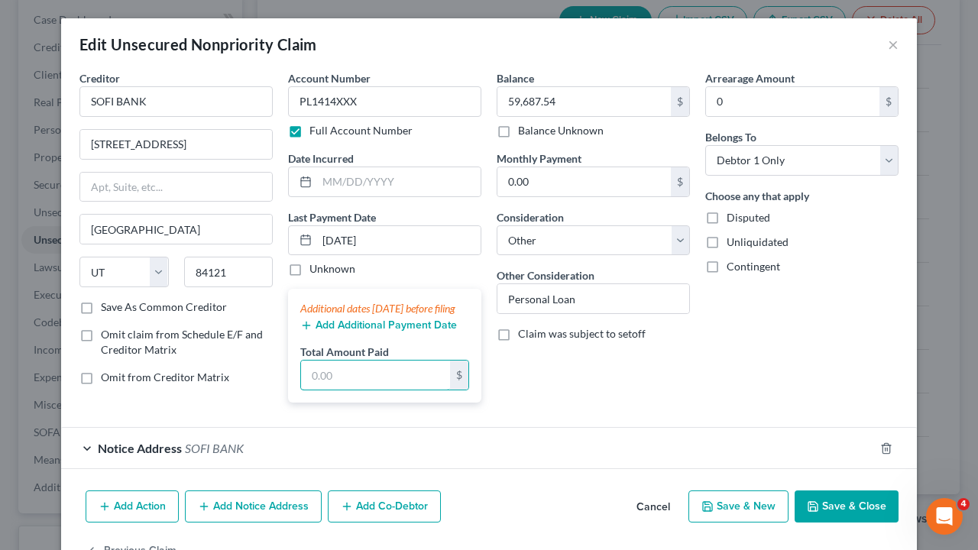
click at [335, 390] on input "text" at bounding box center [375, 375] width 149 height 29
click at [650, 379] on div "Balance 59,687.54 $ Balance Unknown Balance Undetermined 59,687.54 $ Balance Un…" at bounding box center [593, 242] width 209 height 345
click at [848, 456] on button "Save & Close" at bounding box center [847, 507] width 104 height 32
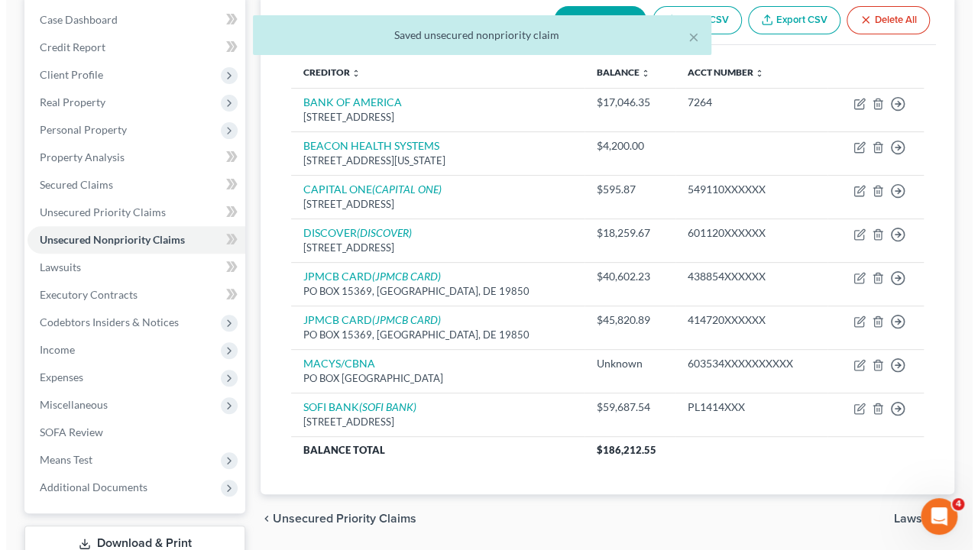
scroll to position [76, 0]
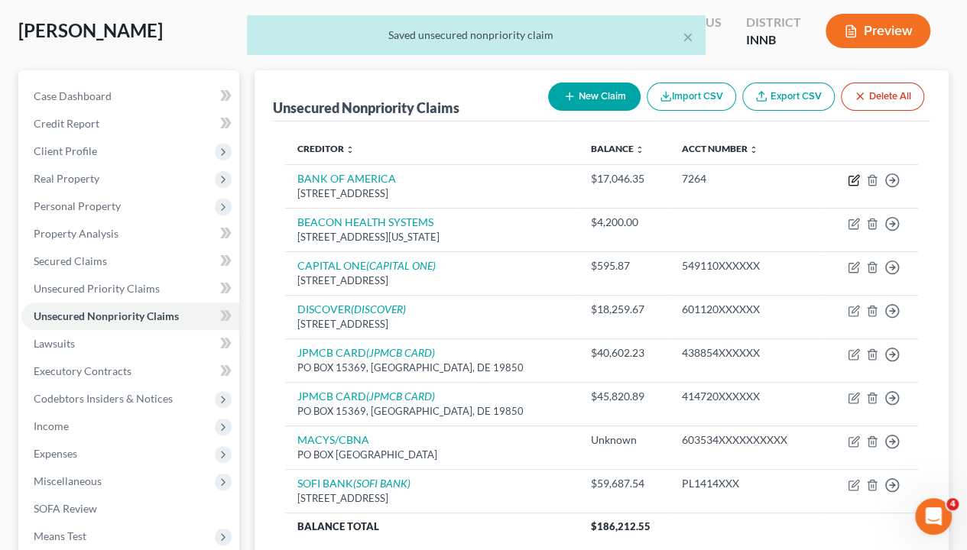
click at [850, 178] on icon "button" at bounding box center [854, 180] width 12 height 12
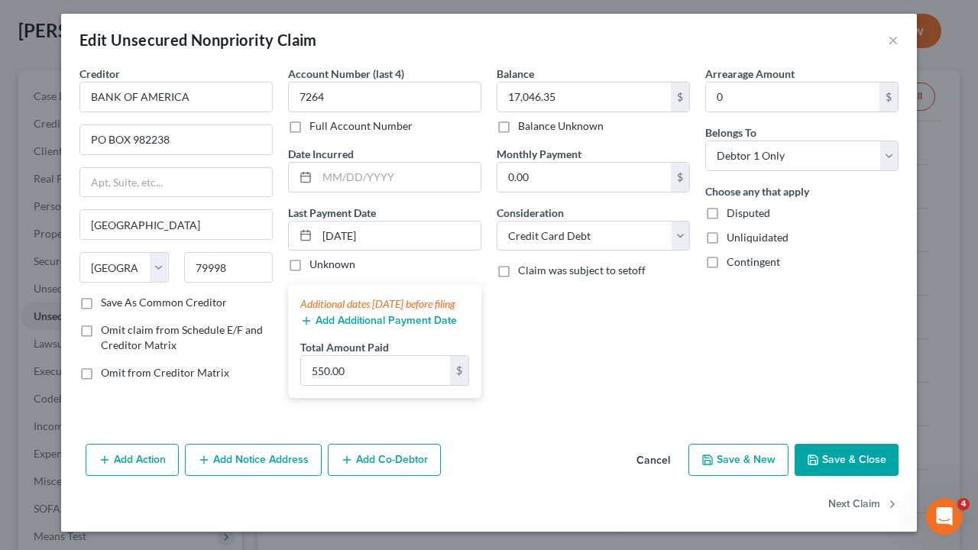
scroll to position [18, 0]
click at [255, 456] on button "Add Notice Address" at bounding box center [253, 460] width 137 height 32
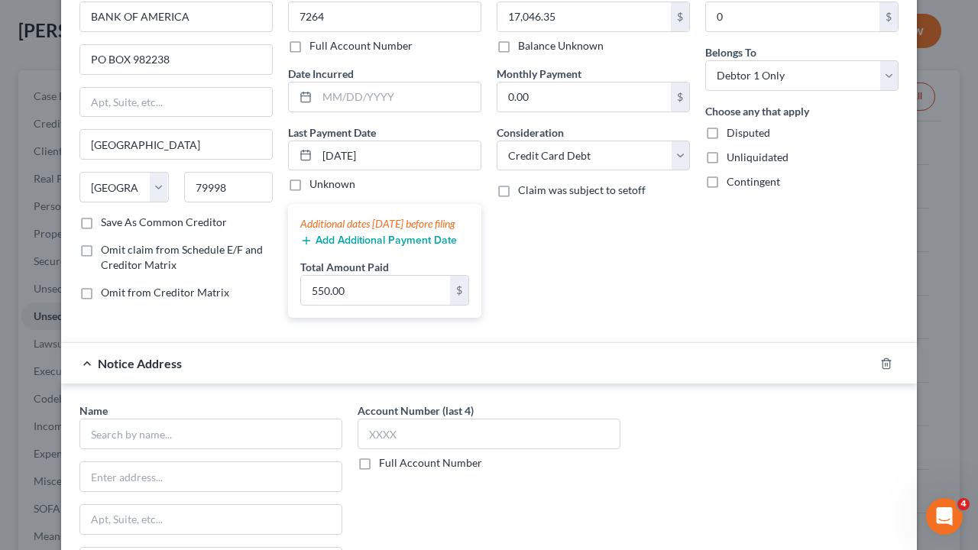
scroll to position [171, 0]
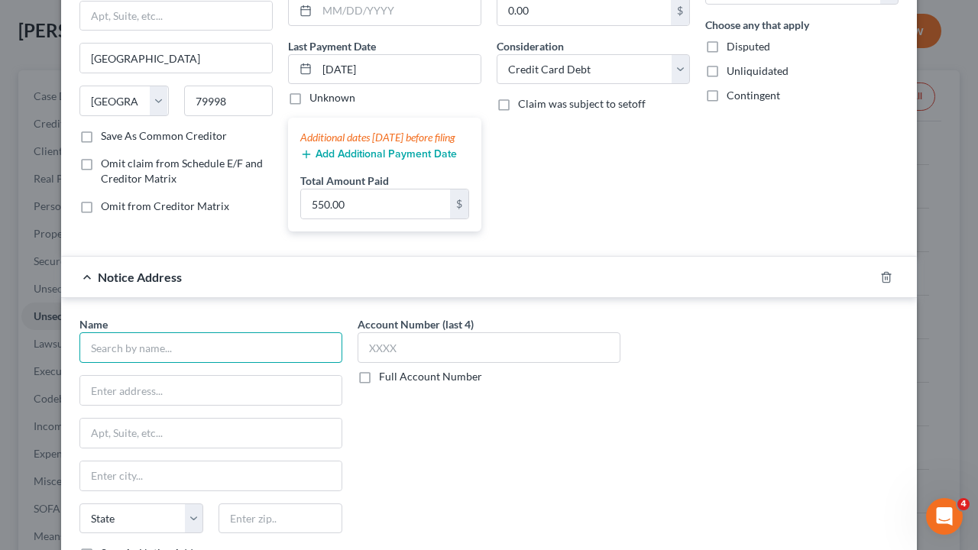
click at [134, 362] on input "text" at bounding box center [210, 347] width 263 height 31
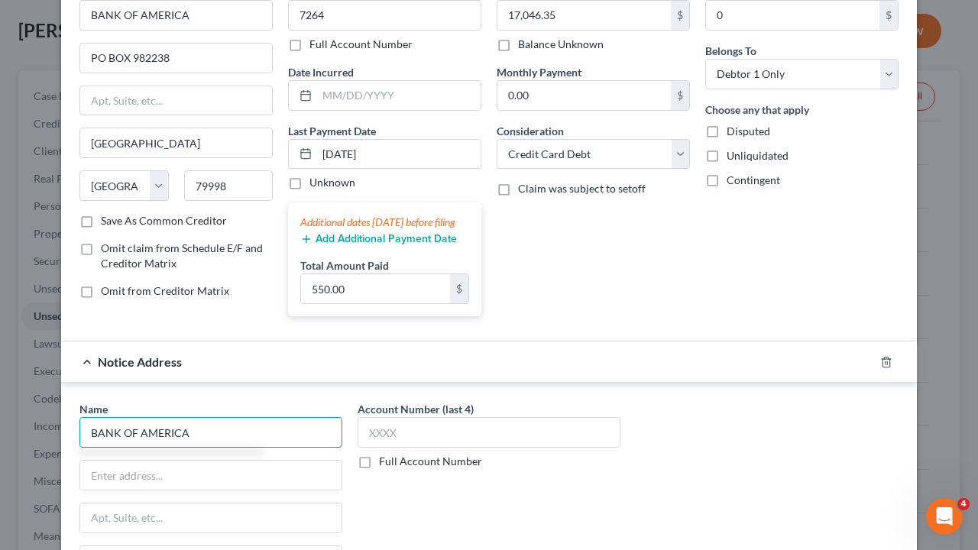
scroll to position [18, 0]
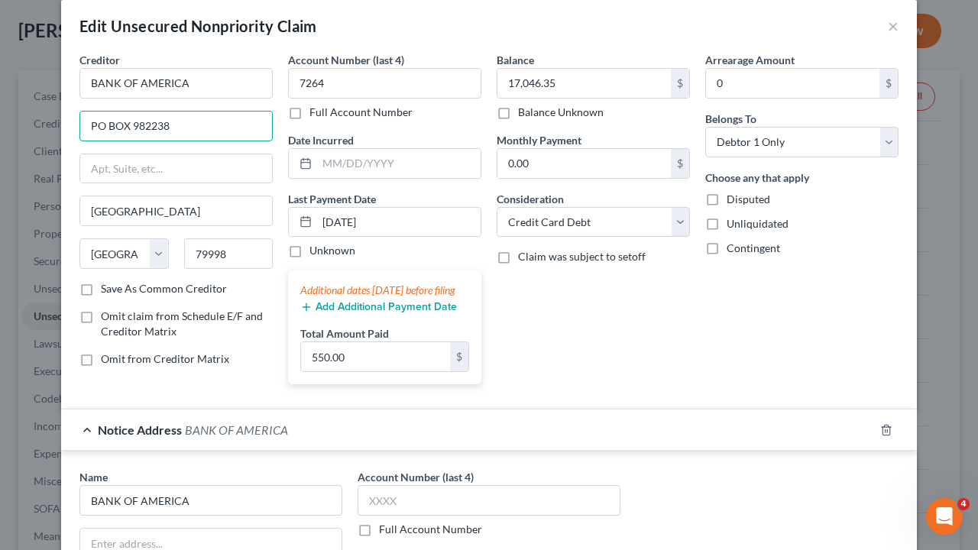
drag, startPoint x: 174, startPoint y: 125, endPoint x: 52, endPoint y: 125, distance: 122.3
click at [52, 125] on div "Edit Unsecured Nonpriority Claim × Creditor * BANK OF AMERICA [GEOGRAPHIC_DATA]…" at bounding box center [489, 275] width 978 height 550
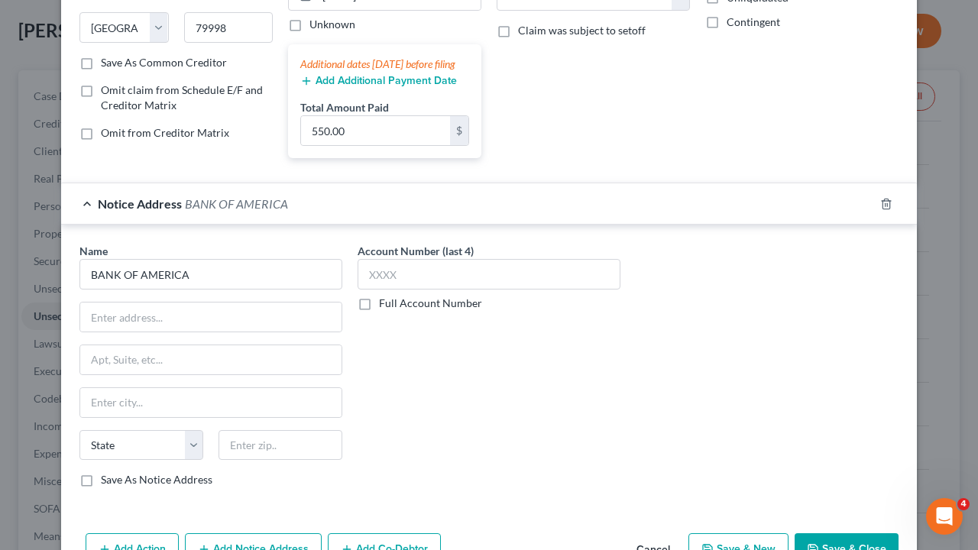
scroll to position [248, 0]
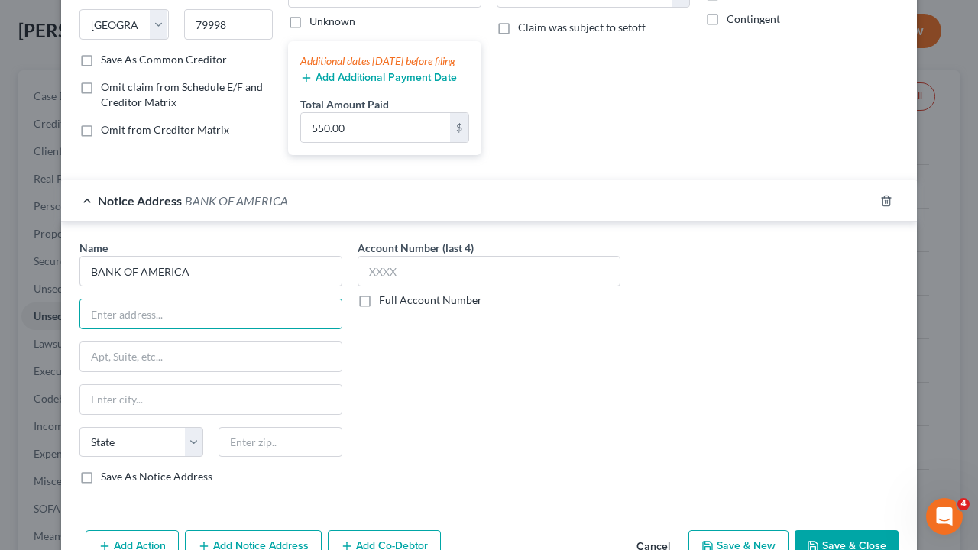
paste input "PO BOX 982238"
click at [125, 403] on input "text" at bounding box center [210, 399] width 261 height 29
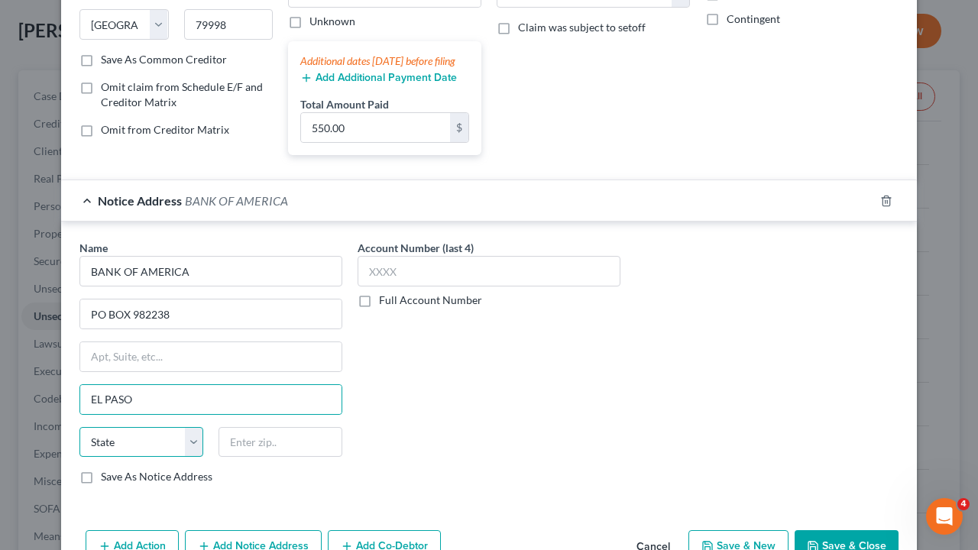
click at [185, 451] on select "State [US_STATE] AK AR AZ CA CO CT DE DC [GEOGRAPHIC_DATA] [GEOGRAPHIC_DATA] GU…" at bounding box center [141, 442] width 124 height 31
click at [79, 437] on select "State [US_STATE] AK AR AZ CA CO CT DE DC [GEOGRAPHIC_DATA] [GEOGRAPHIC_DATA] GU…" at bounding box center [141, 442] width 124 height 31
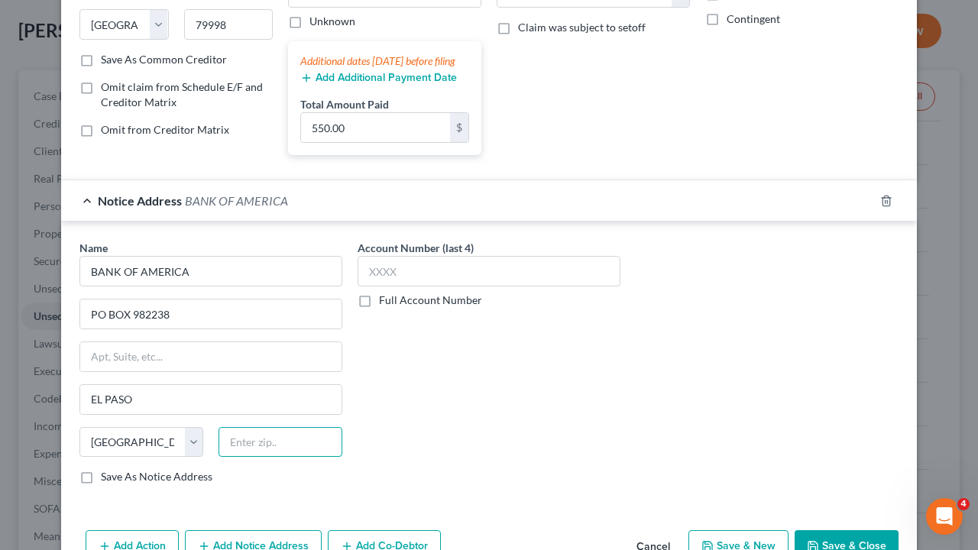
click at [245, 449] on input "text" at bounding box center [281, 442] width 124 height 31
drag, startPoint x: 75, startPoint y: 486, endPoint x: 360, endPoint y: 445, distance: 288.1
click at [101, 456] on label "Save As Notice Address" at bounding box center [157, 476] width 112 height 15
click at [107, 456] on input "Save As Notice Address" at bounding box center [112, 474] width 10 height 10
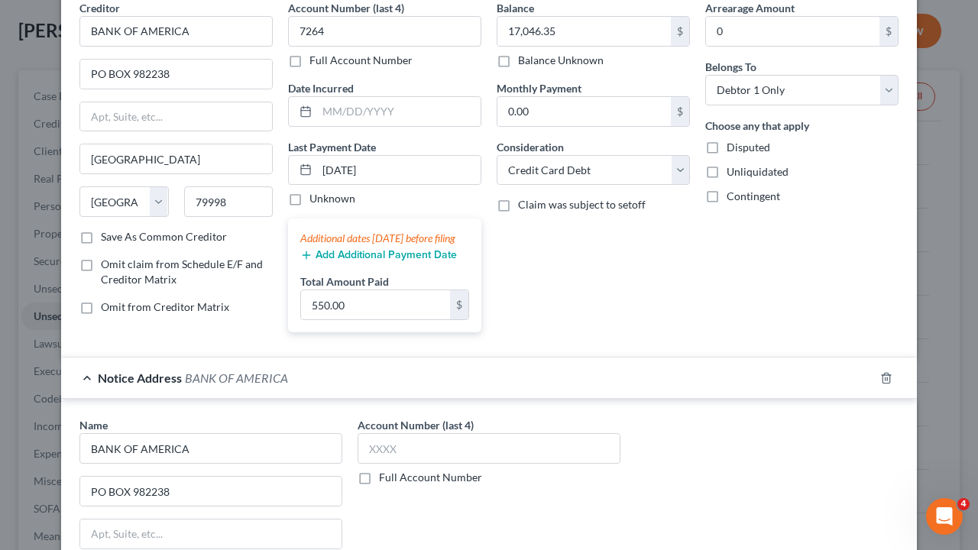
scroll to position [95, 0]
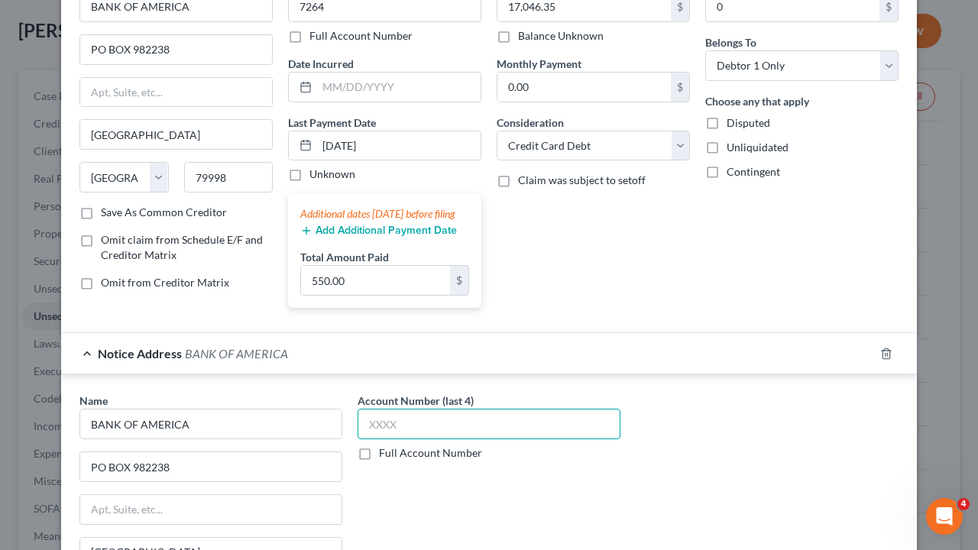
click at [407, 439] on input "text" at bounding box center [489, 424] width 263 height 31
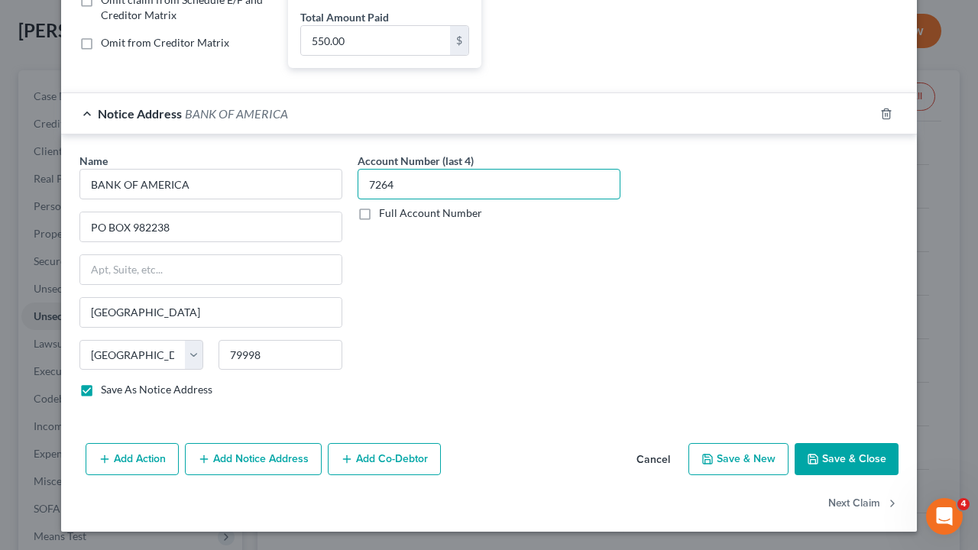
scroll to position [344, 0]
click at [845, 456] on button "Save & Close" at bounding box center [847, 459] width 104 height 32
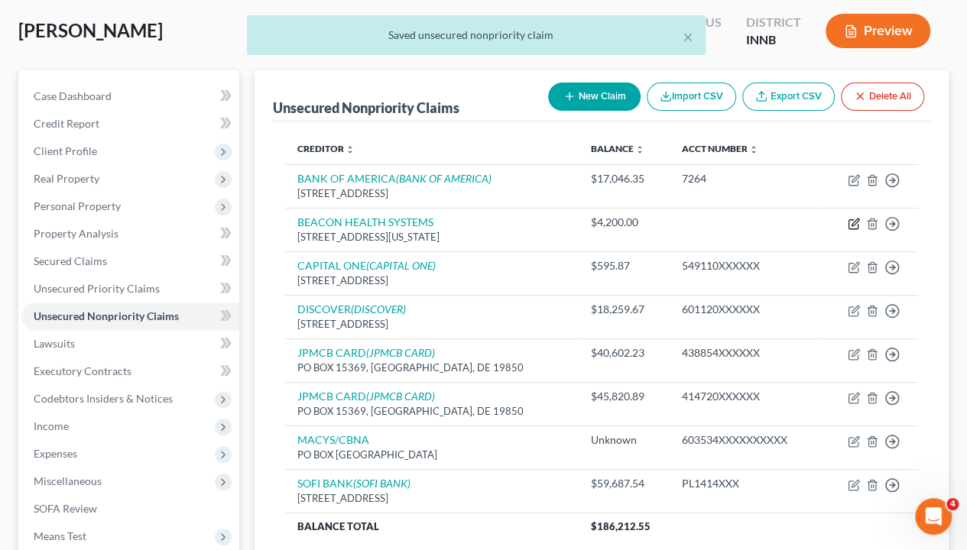
click at [851, 220] on icon "button" at bounding box center [854, 224] width 12 height 12
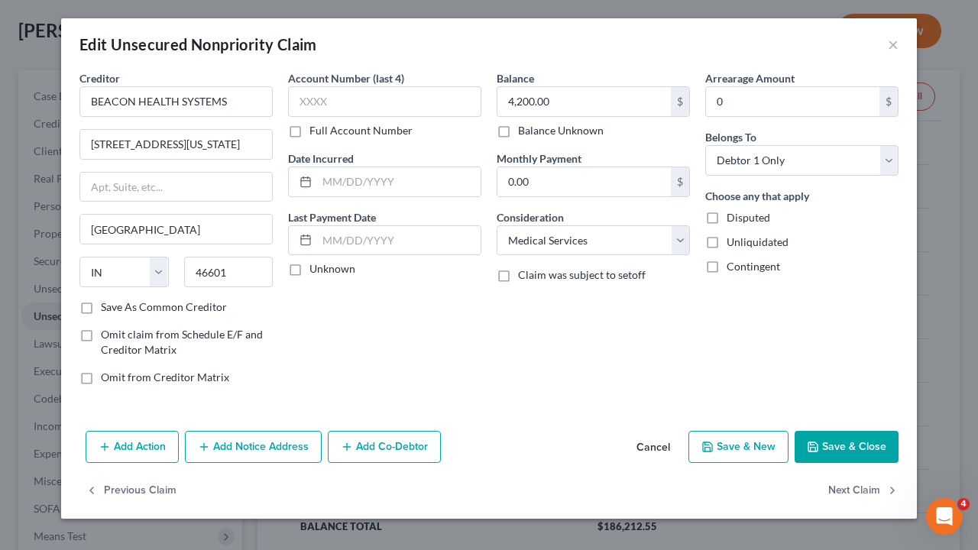
click at [285, 448] on button "Add Notice Address" at bounding box center [253, 447] width 137 height 32
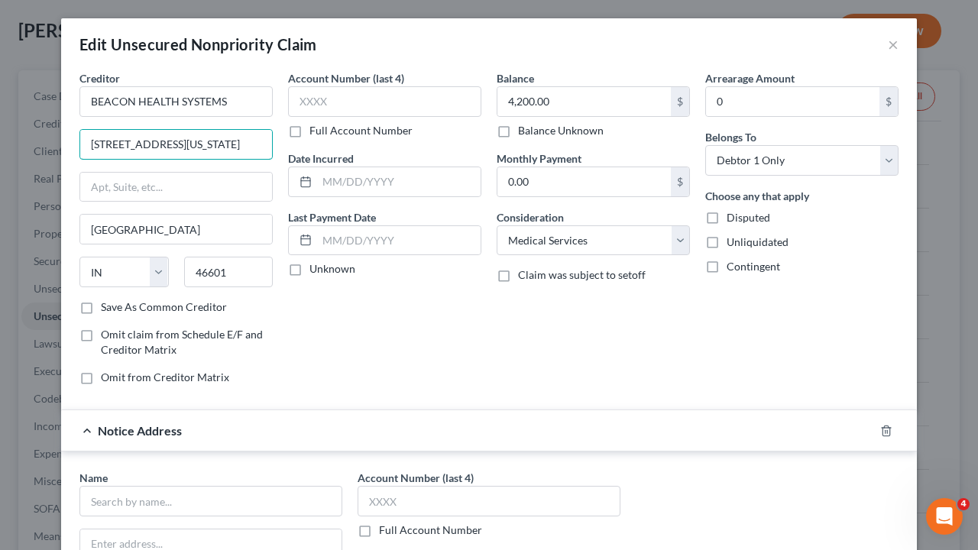
drag, startPoint x: 211, startPoint y: 140, endPoint x: 26, endPoint y: 146, distance: 185.1
click at [26, 146] on div "Edit Unsecured Nonpriority Claim × Creditor * BEACON HEALTH SYSTEMS [STREET_ADD…" at bounding box center [489, 275] width 978 height 550
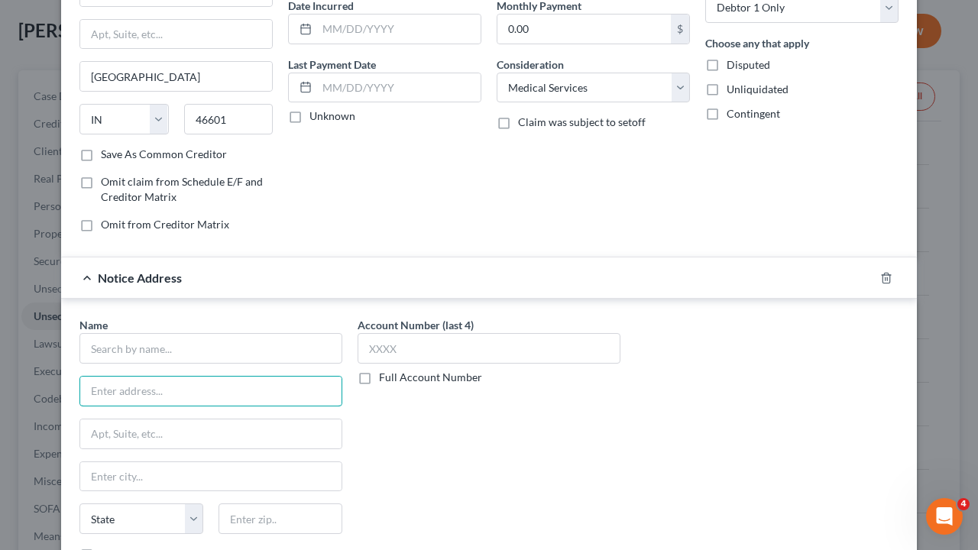
paste input "[STREET_ADDRESS][US_STATE]"
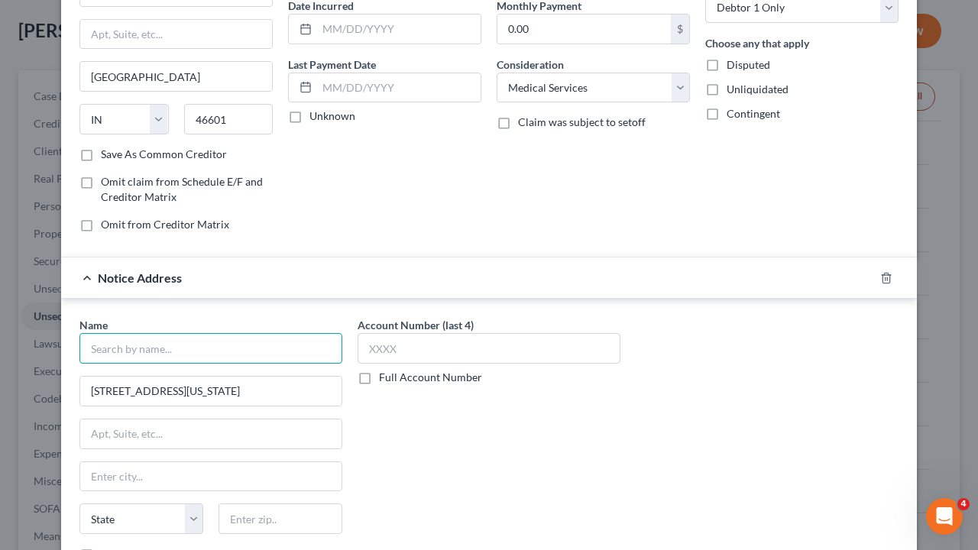
click at [132, 344] on input "text" at bounding box center [210, 348] width 263 height 31
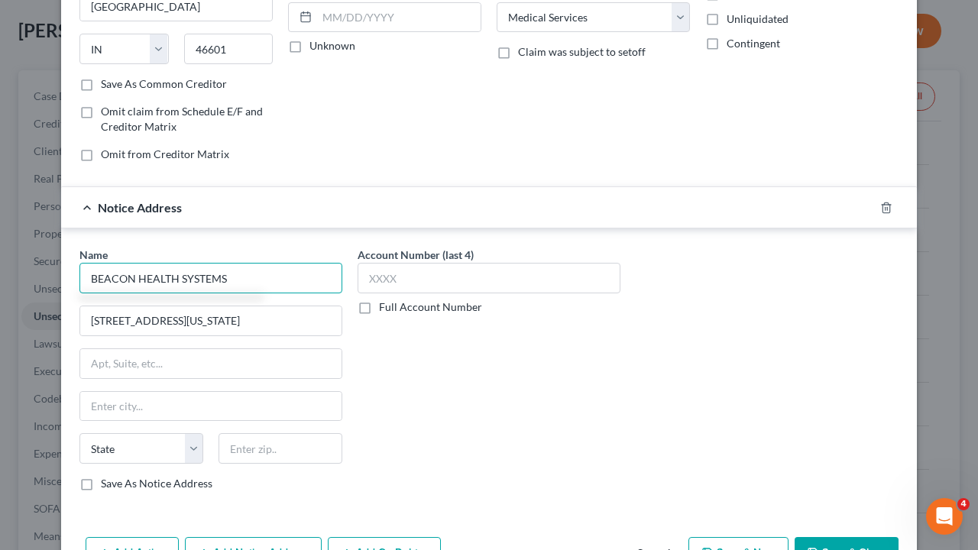
scroll to position [229, 0]
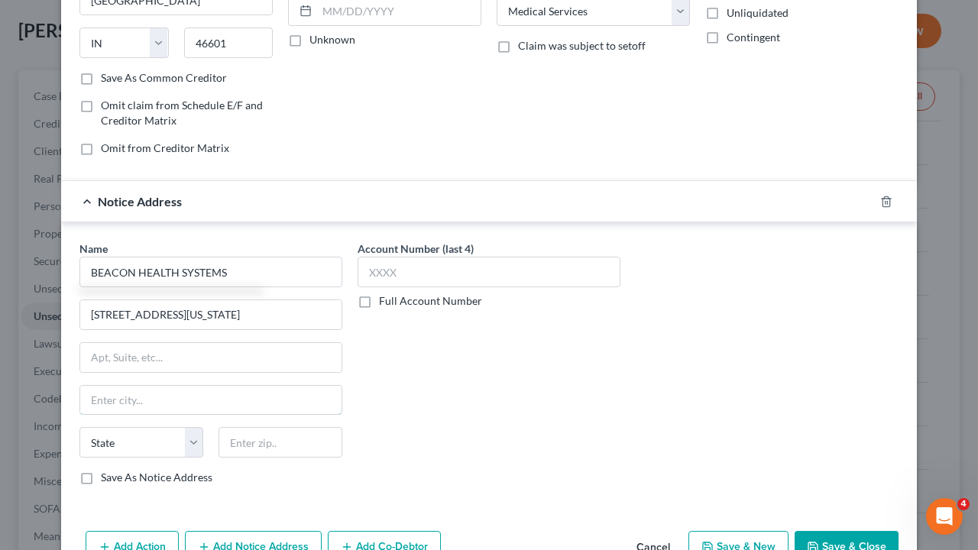
click at [148, 392] on input "text" at bounding box center [210, 400] width 261 height 29
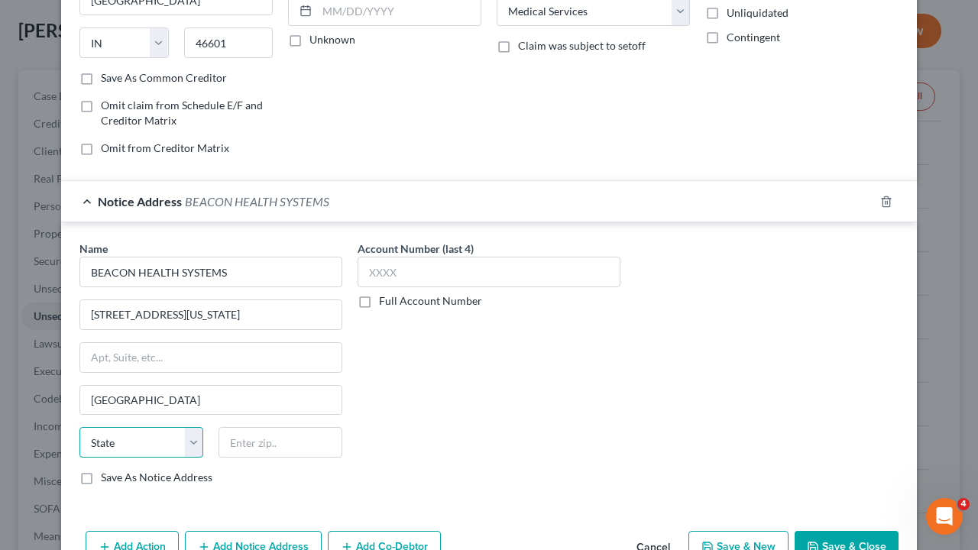
click at [188, 437] on select "State [US_STATE] AK AR AZ CA CO CT DE DC [GEOGRAPHIC_DATA] [GEOGRAPHIC_DATA] GU…" at bounding box center [141, 442] width 124 height 31
click at [79, 427] on select "State [US_STATE] AK AR AZ CA CO CT DE DC [GEOGRAPHIC_DATA] [GEOGRAPHIC_DATA] GU…" at bounding box center [141, 442] width 124 height 31
click at [264, 439] on input "text" at bounding box center [281, 442] width 124 height 31
click at [101, 456] on label "Save As Notice Address" at bounding box center [157, 477] width 112 height 15
click at [107, 456] on input "Save As Notice Address" at bounding box center [112, 475] width 10 height 10
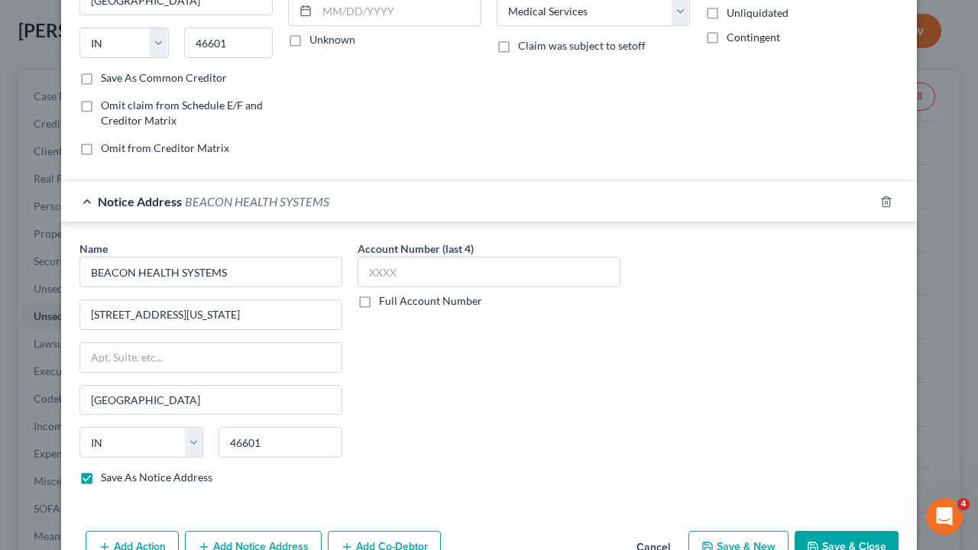
scroll to position [311, 0]
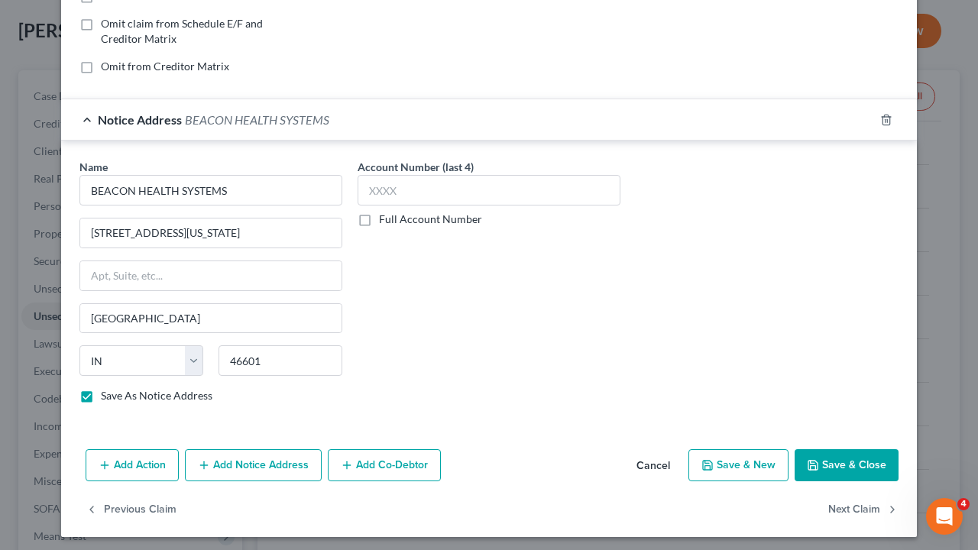
click at [845, 456] on button "Save & Close" at bounding box center [847, 465] width 104 height 32
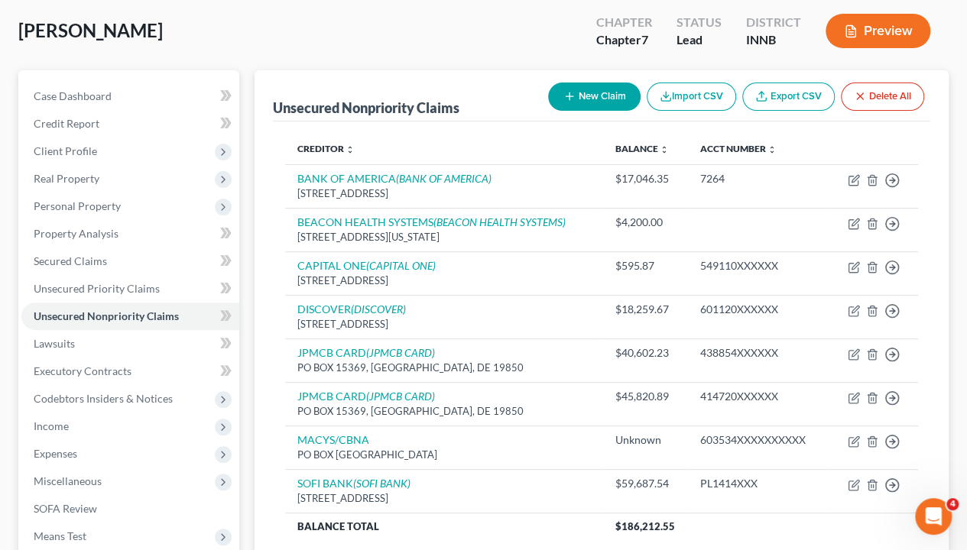
scroll to position [153, 0]
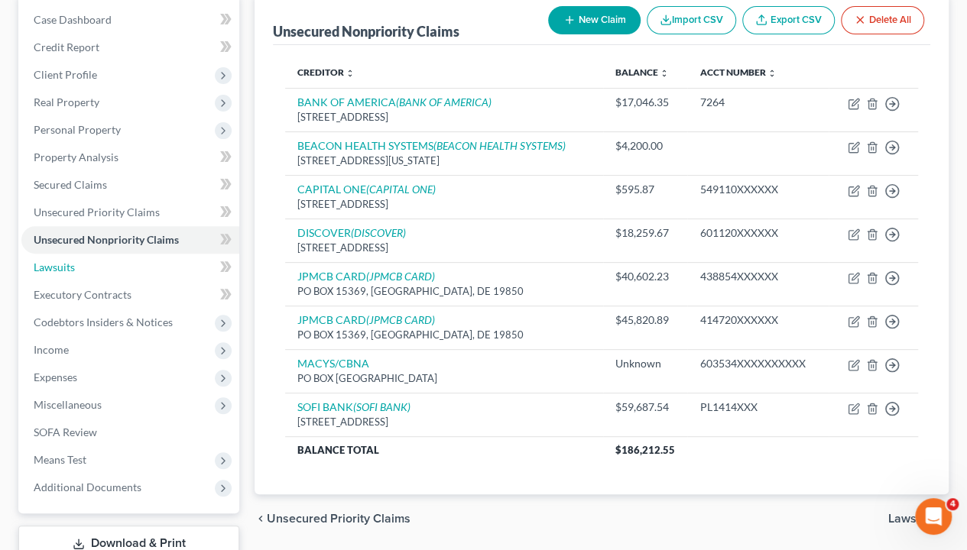
click at [66, 265] on span "Lawsuits" at bounding box center [54, 267] width 41 height 13
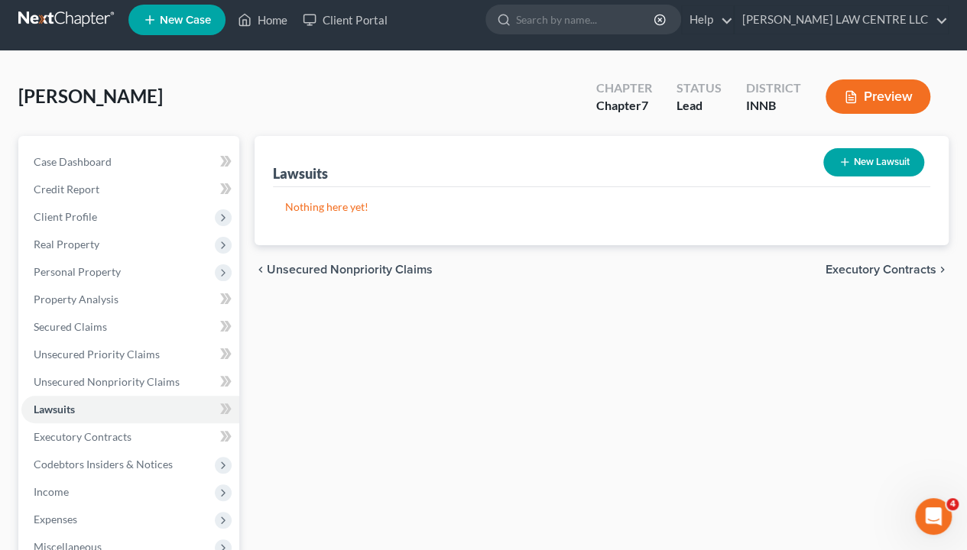
scroll to position [76, 0]
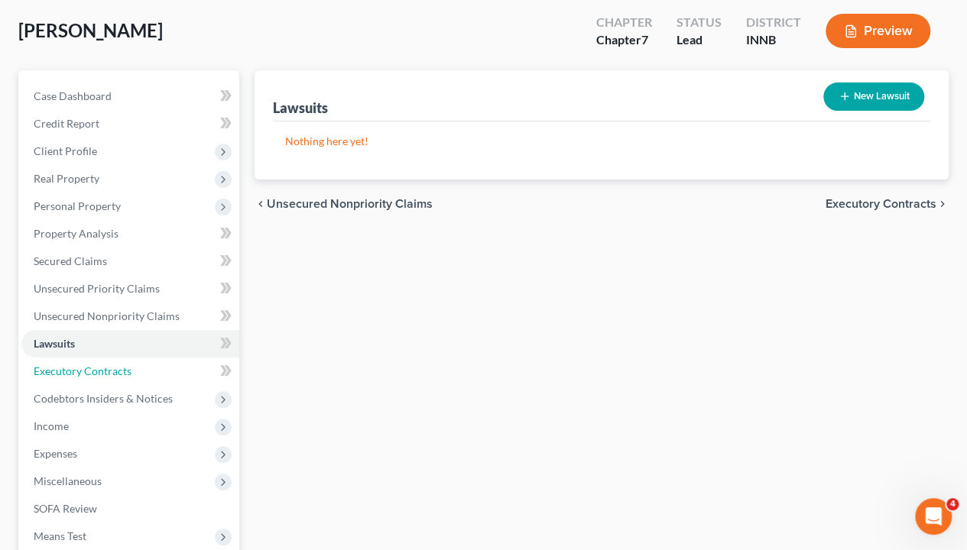
click at [95, 368] on span "Executory Contracts" at bounding box center [83, 371] width 98 height 13
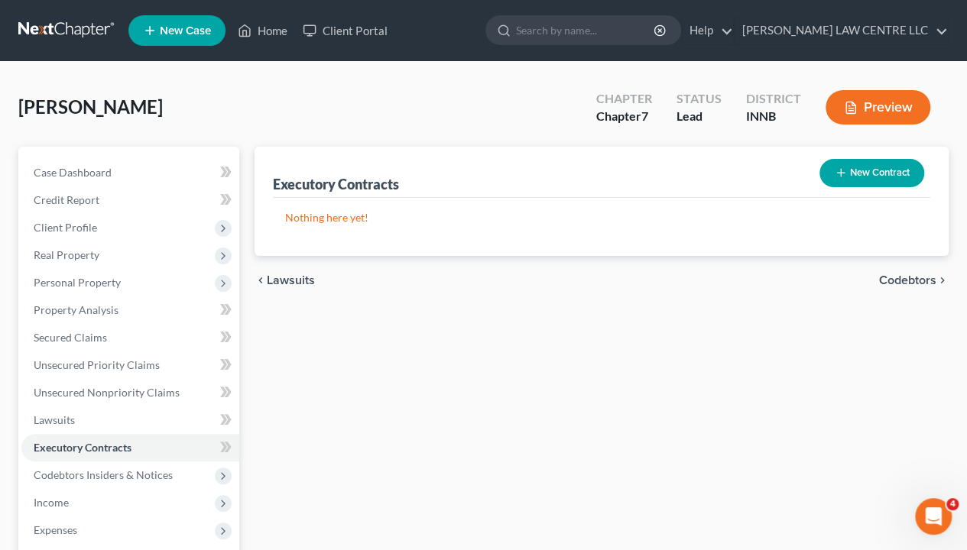
scroll to position [76, 0]
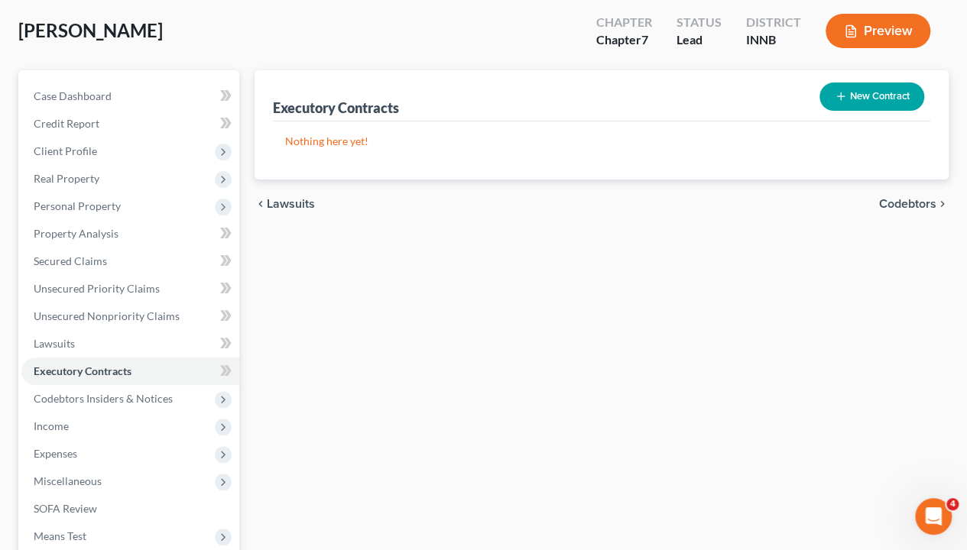
click at [124, 397] on span "Codebtors Insiders & Notices" at bounding box center [103, 398] width 139 height 13
click at [105, 420] on span "Codebtors" at bounding box center [89, 426] width 50 height 13
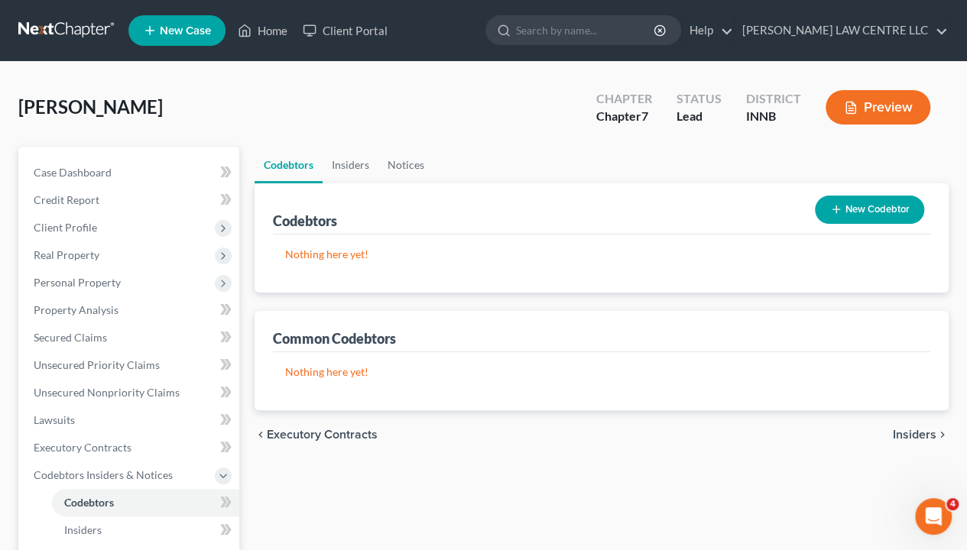
click at [891, 212] on button "New Codebtor" at bounding box center [869, 210] width 109 height 28
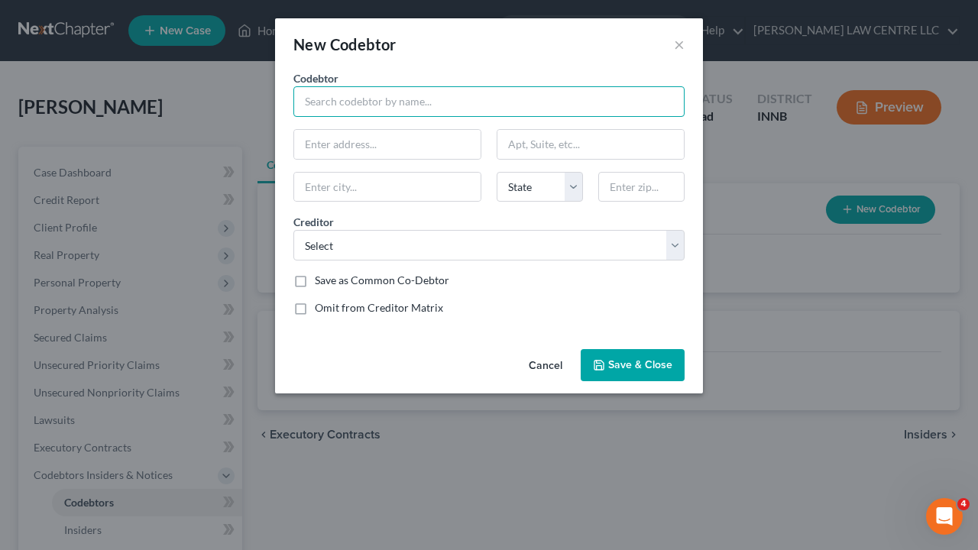
click at [414, 108] on input "text" at bounding box center [488, 101] width 391 height 31
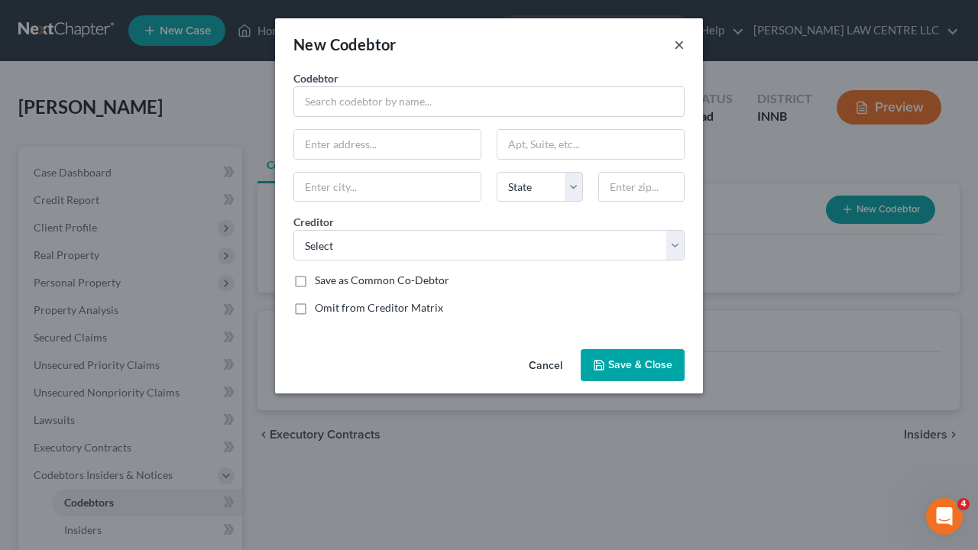
click at [679, 41] on button "×" at bounding box center [679, 44] width 11 height 18
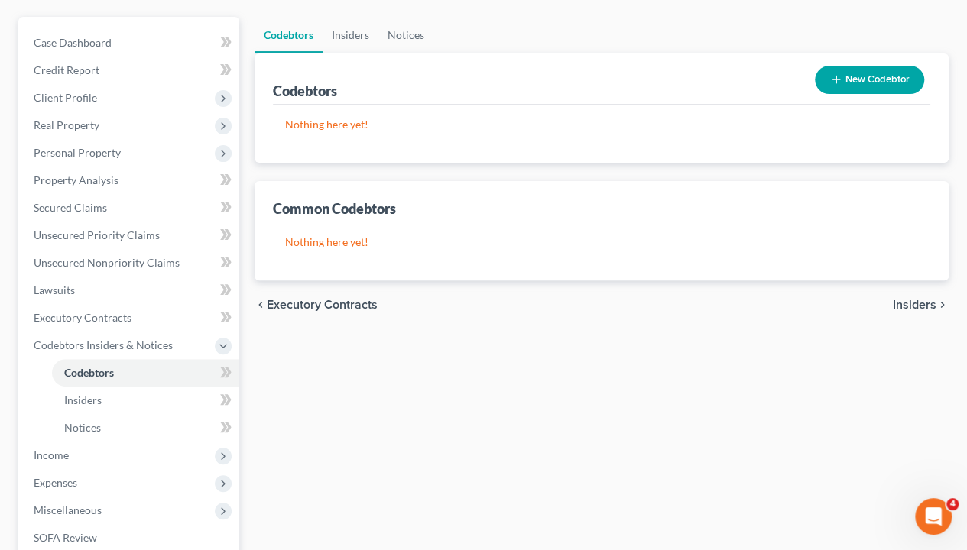
scroll to position [153, 0]
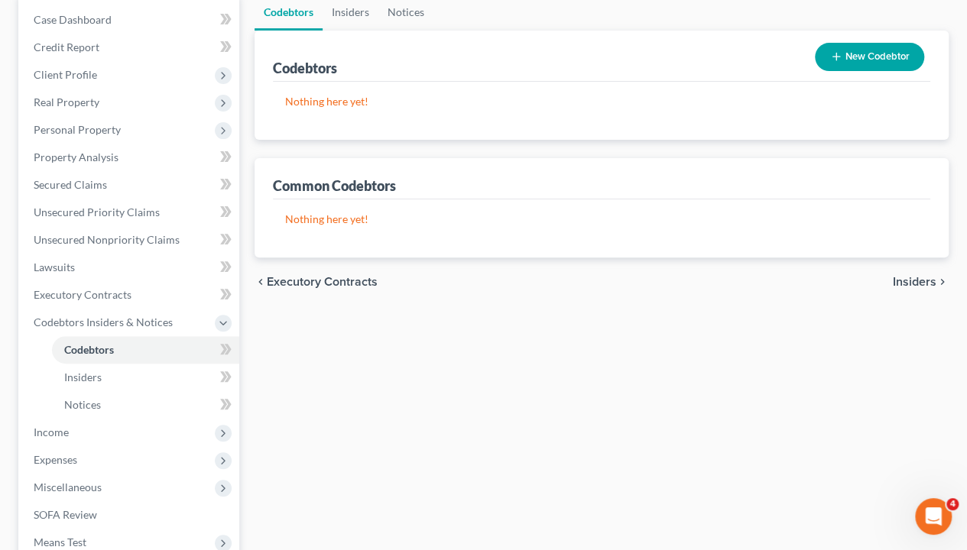
click at [52, 430] on span "Income" at bounding box center [51, 432] width 35 height 13
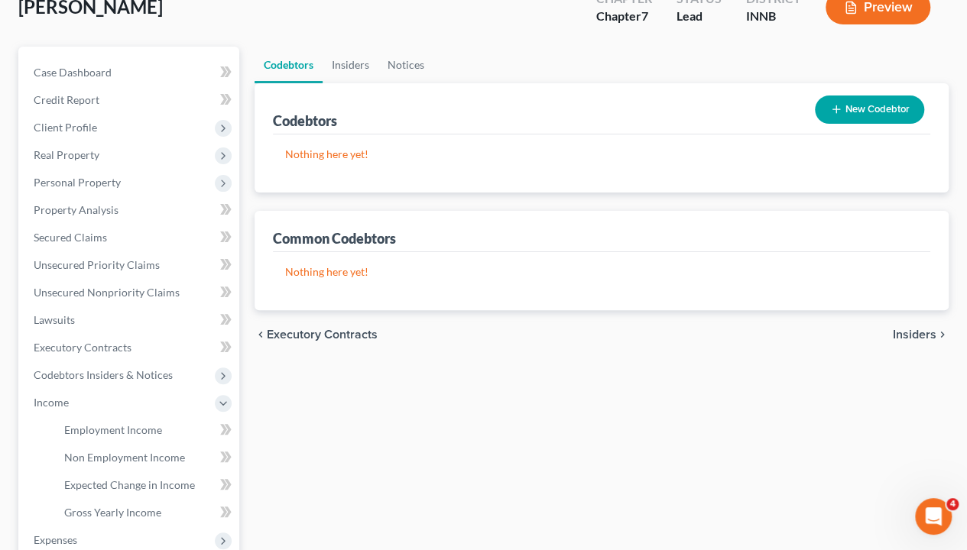
scroll to position [76, 0]
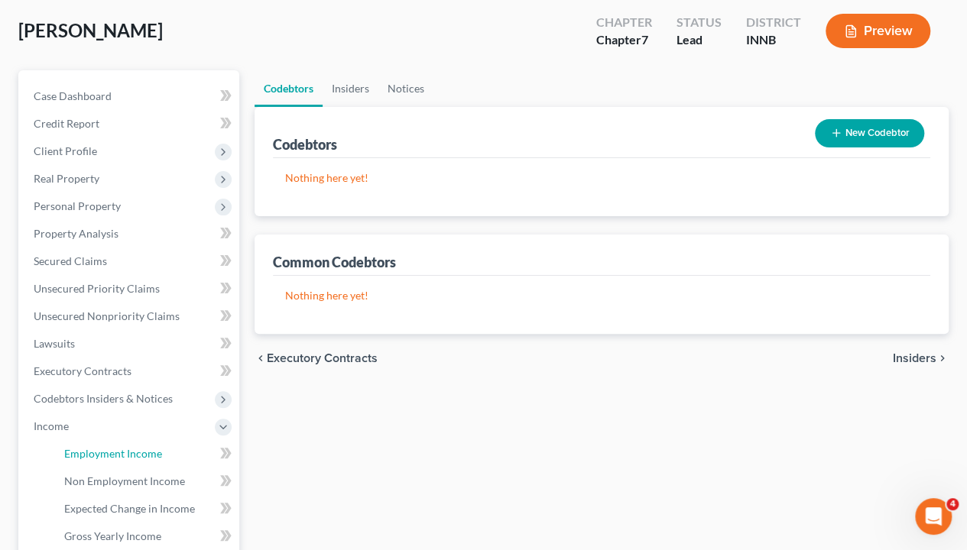
click at [99, 455] on span "Employment Income" at bounding box center [113, 453] width 98 height 13
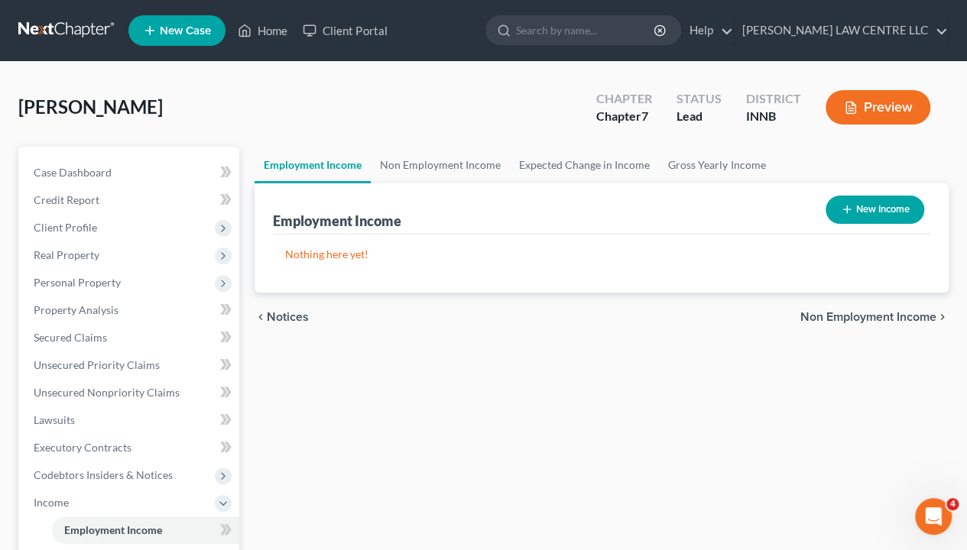
click at [882, 208] on button "New Income" at bounding box center [874, 210] width 99 height 28
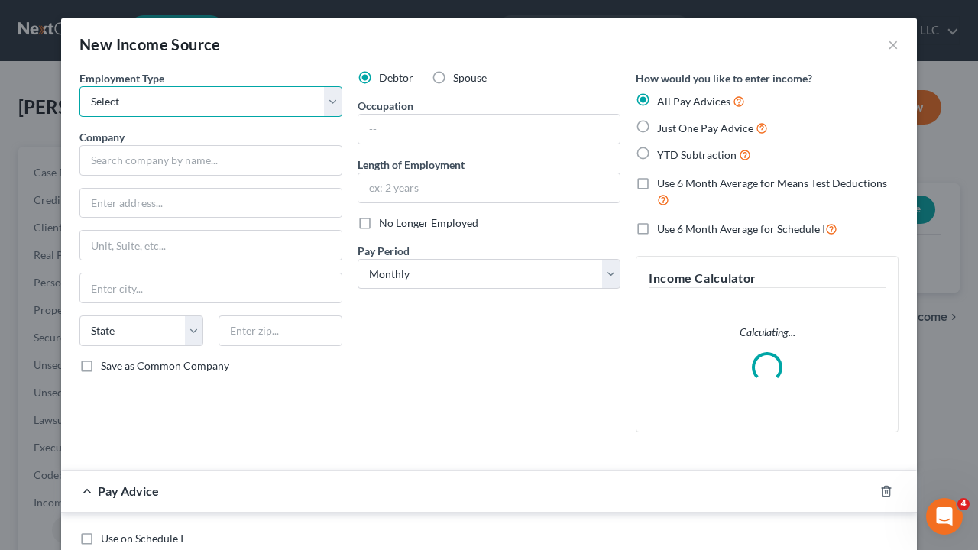
click at [224, 108] on select "Select Full or [DEMOGRAPHIC_DATA] Employment Self Employment" at bounding box center [210, 101] width 263 height 31
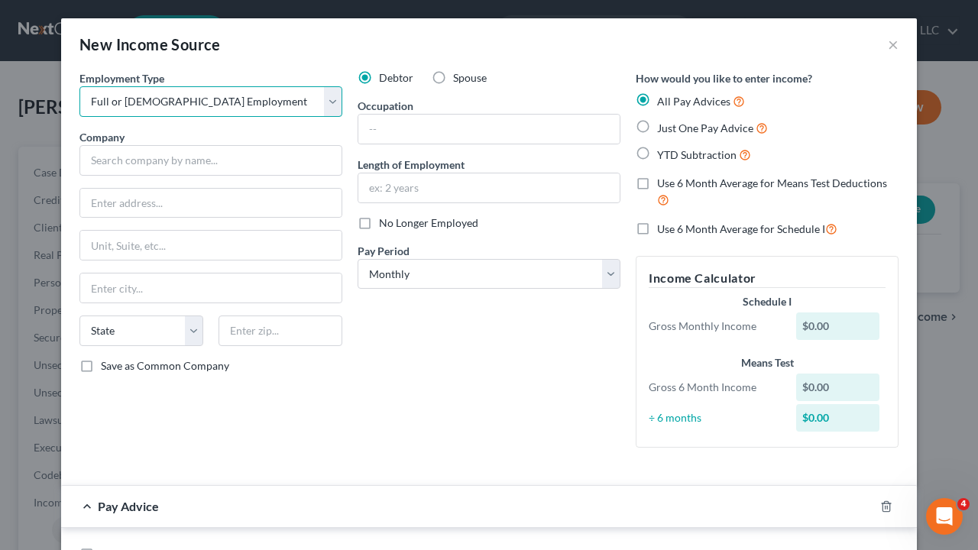
click at [79, 86] on select "Select Full or [DEMOGRAPHIC_DATA] Employment Self Employment" at bounding box center [210, 101] width 263 height 31
drag, startPoint x: 331, startPoint y: 102, endPoint x: 317, endPoint y: 115, distance: 18.9
click at [331, 102] on select "Select Full or [DEMOGRAPHIC_DATA] Employment Self Employment" at bounding box center [210, 101] width 263 height 31
click at [79, 86] on select "Select Full or [DEMOGRAPHIC_DATA] Employment Self Employment" at bounding box center [210, 101] width 263 height 31
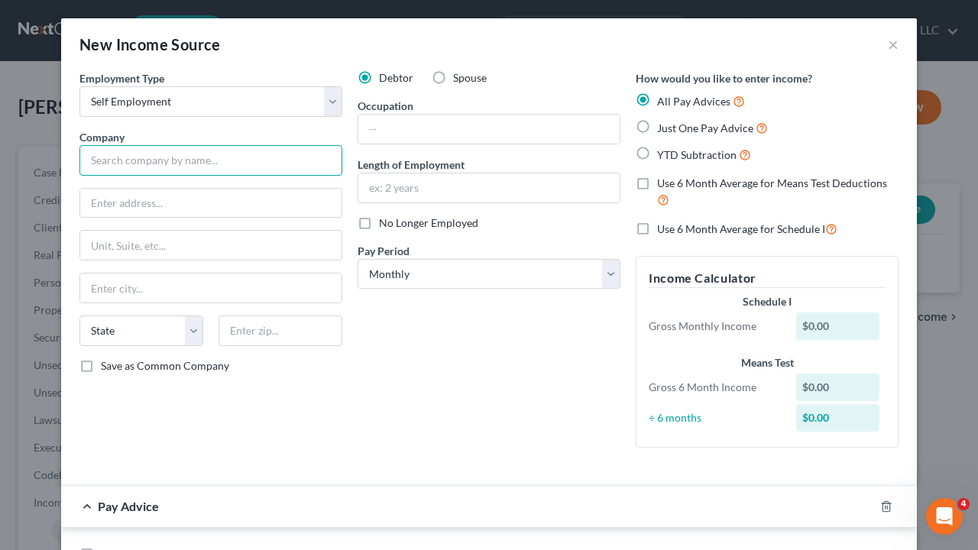
click at [191, 164] on input "text" at bounding box center [210, 160] width 263 height 31
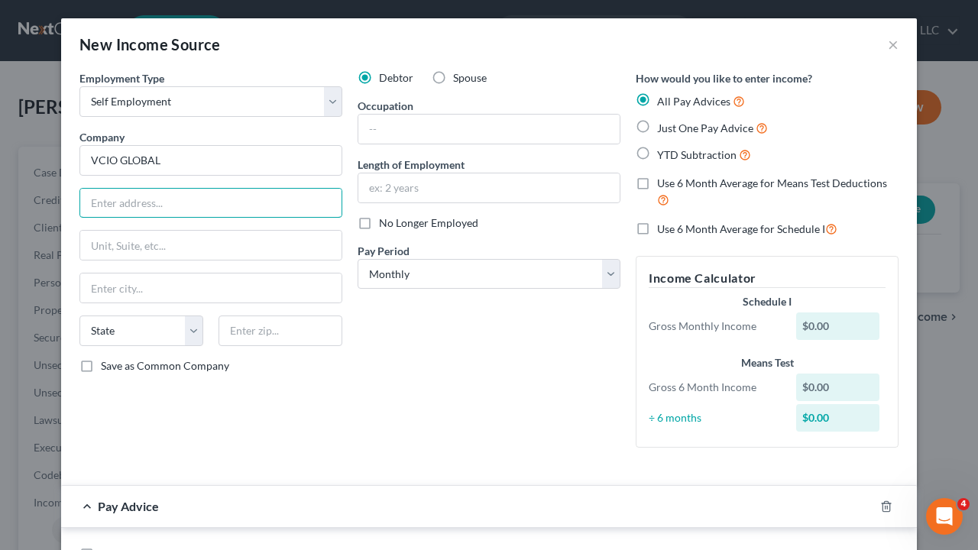
drag, startPoint x: 91, startPoint y: 203, endPoint x: 107, endPoint y: 196, distance: 17.2
click at [91, 203] on input "text" at bounding box center [210, 203] width 261 height 29
click at [108, 285] on input "text" at bounding box center [210, 288] width 261 height 29
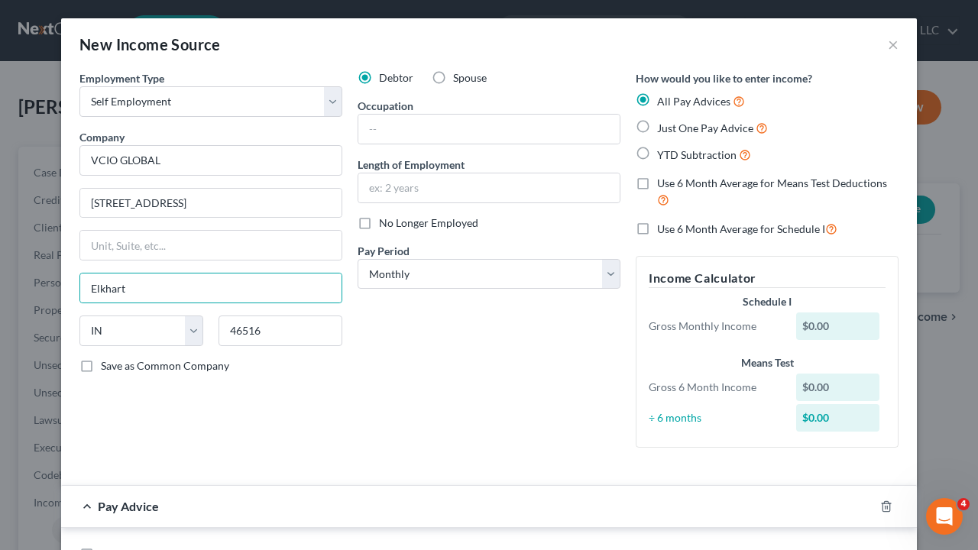
drag, startPoint x: 75, startPoint y: 362, endPoint x: 240, endPoint y: 391, distance: 167.5
click at [101, 362] on label "Save as Common Company" at bounding box center [165, 365] width 128 height 15
click at [107, 362] on input "Save as Common Company" at bounding box center [112, 363] width 10 height 10
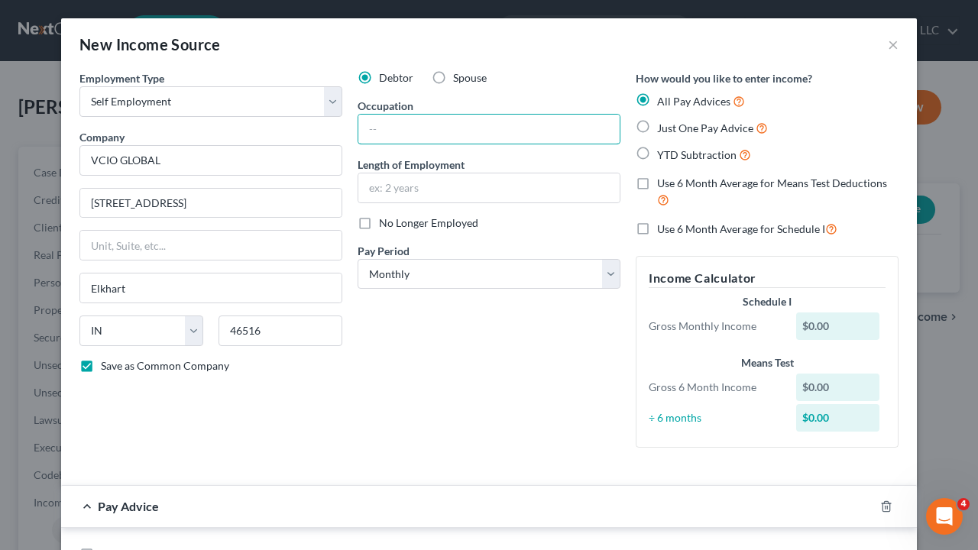
click at [394, 127] on input "text" at bounding box center [488, 129] width 261 height 29
click at [388, 196] on input "text" at bounding box center [488, 187] width 261 height 29
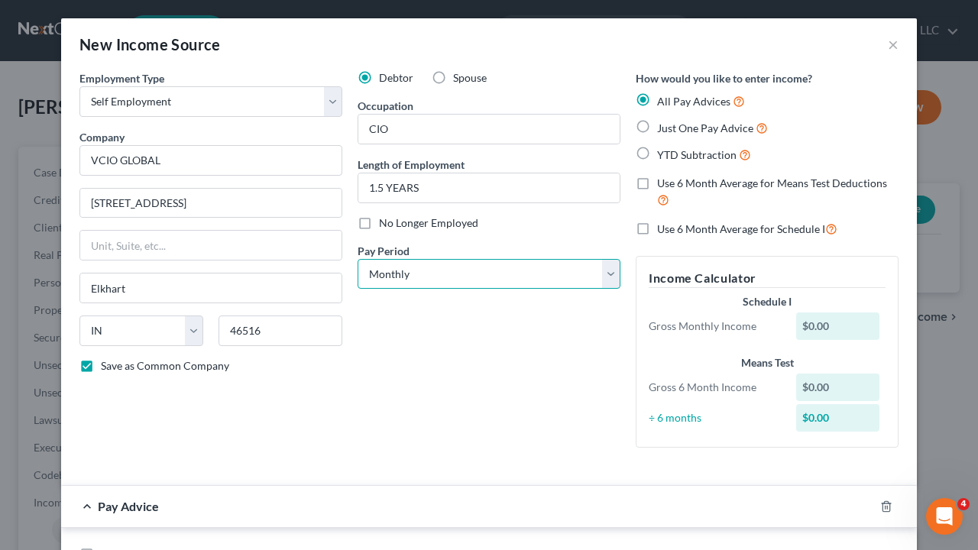
click at [415, 271] on select "Select Monthly Twice Monthly Every Other Week Weekly" at bounding box center [489, 274] width 263 height 31
click at [358, 259] on select "Select Monthly Twice Monthly Every Other Week Weekly" at bounding box center [489, 274] width 263 height 31
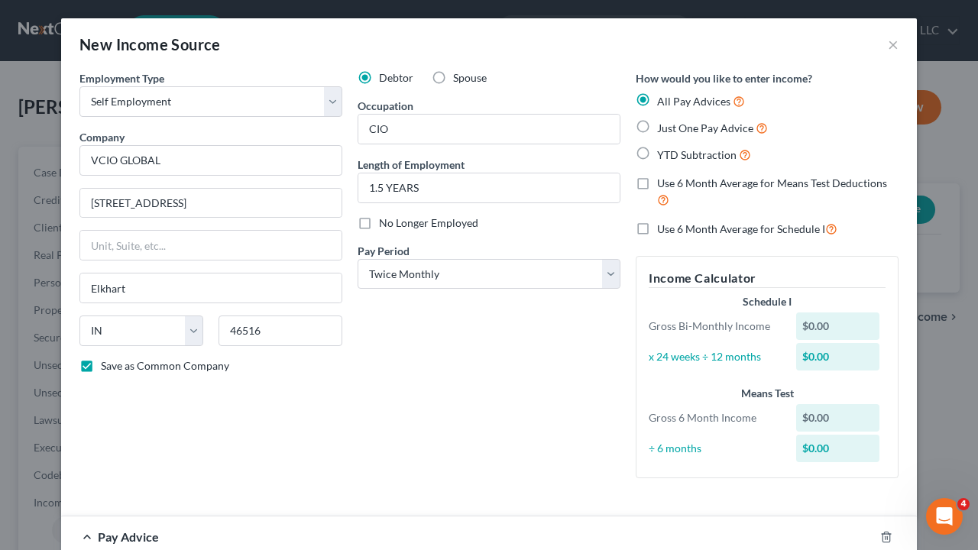
click at [657, 183] on label "Use 6 Month Average for Means Test Deductions" at bounding box center [778, 192] width 242 height 33
click at [663, 183] on input "Use 6 Month Average for Means Test Deductions" at bounding box center [668, 181] width 10 height 10
click at [657, 99] on label "All Pay Advices" at bounding box center [701, 101] width 88 height 18
click at [663, 99] on input "All Pay Advices" at bounding box center [668, 97] width 10 height 10
click at [657, 127] on label "Just One Pay Advice" at bounding box center [712, 128] width 111 height 18
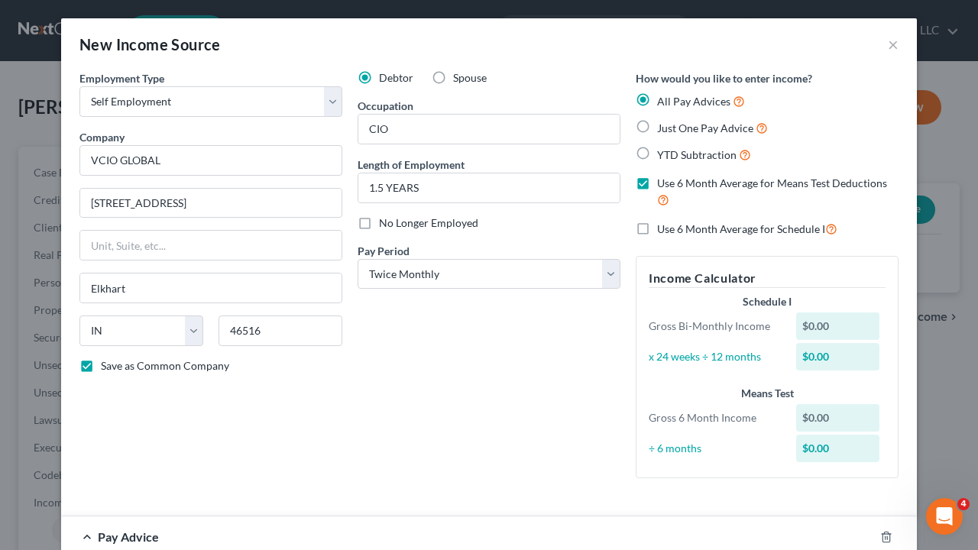
click at [663, 127] on input "Just One Pay Advice" at bounding box center [668, 124] width 10 height 10
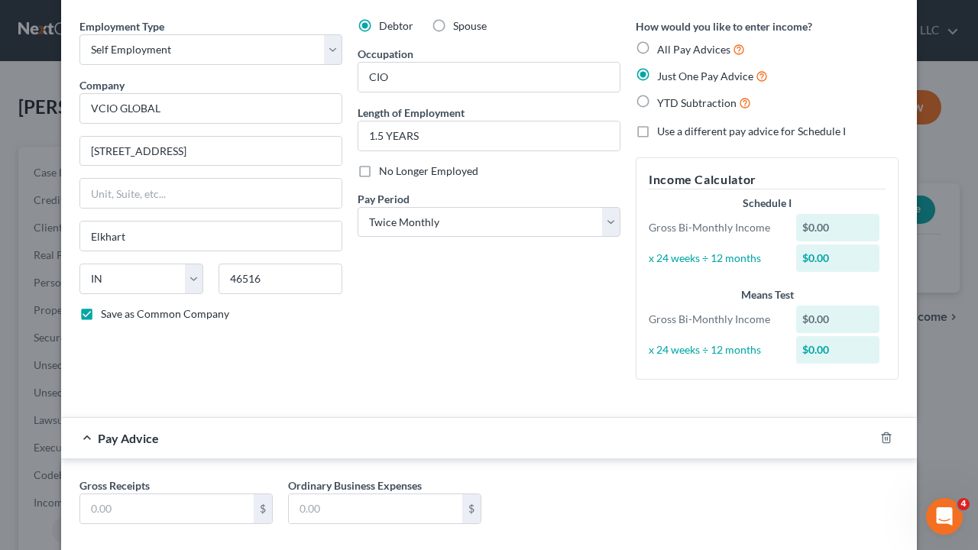
scroll to position [76, 0]
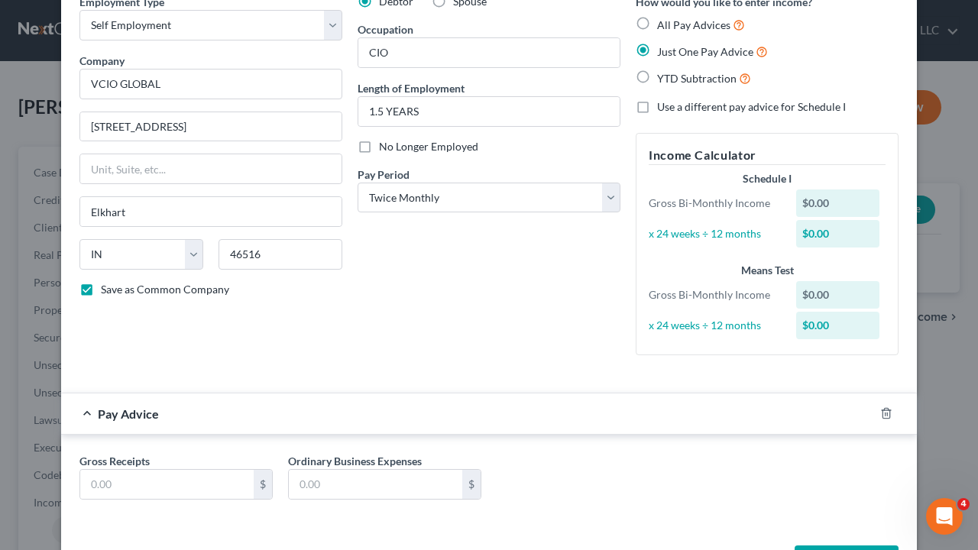
click at [823, 201] on div "$0.00" at bounding box center [838, 204] width 84 height 28
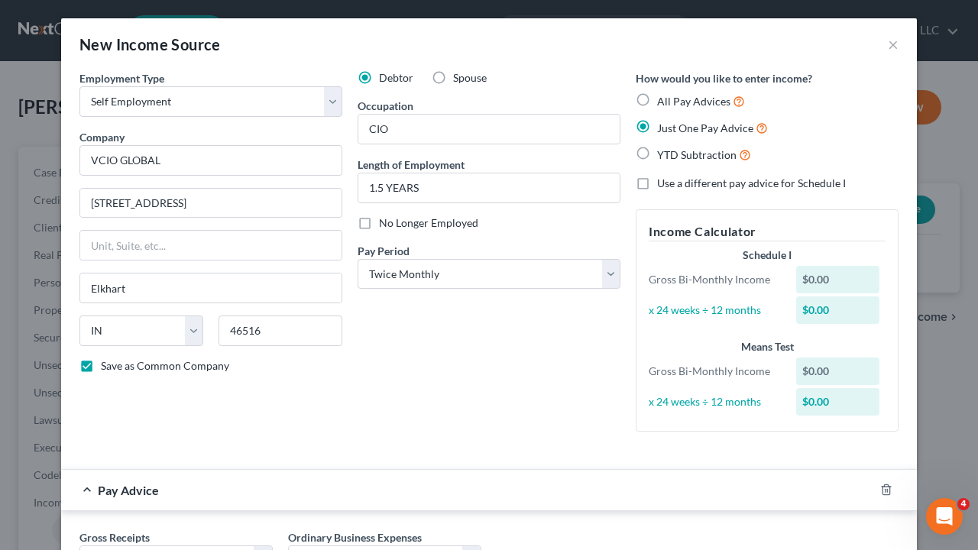
click at [818, 278] on div "$0.00" at bounding box center [838, 280] width 84 height 28
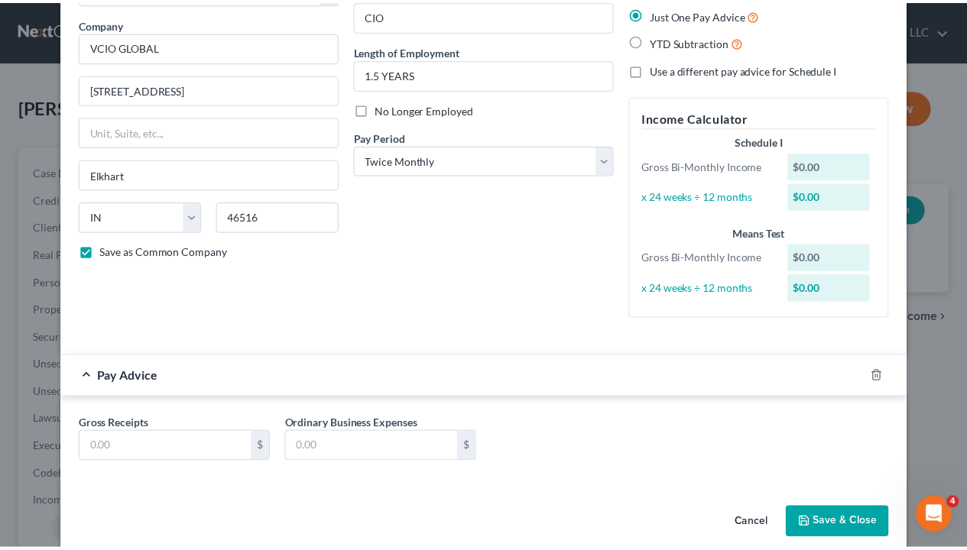
scroll to position [131, 0]
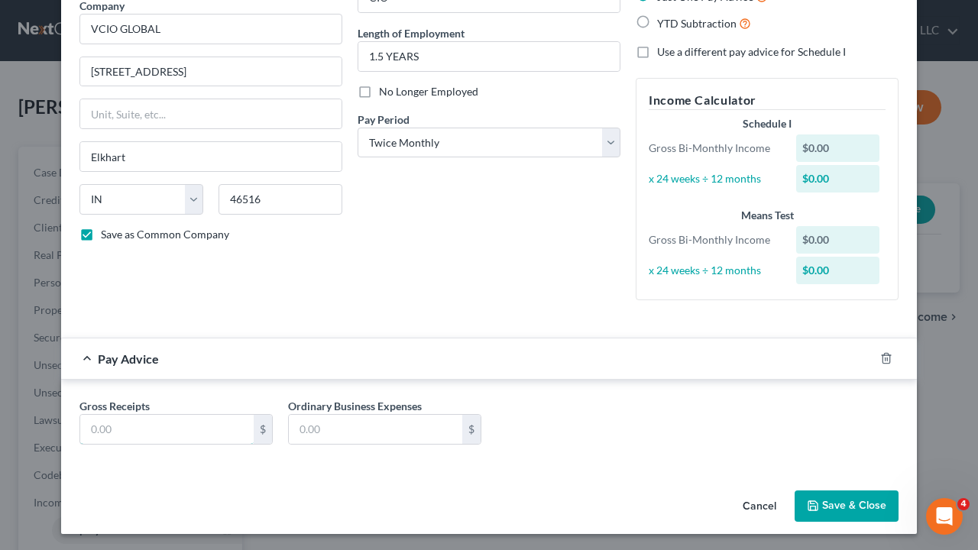
click at [170, 428] on input "text" at bounding box center [166, 429] width 173 height 29
click at [376, 423] on input "text" at bounding box center [375, 429] width 173 height 29
click at [849, 456] on button "Save & Close" at bounding box center [847, 507] width 104 height 32
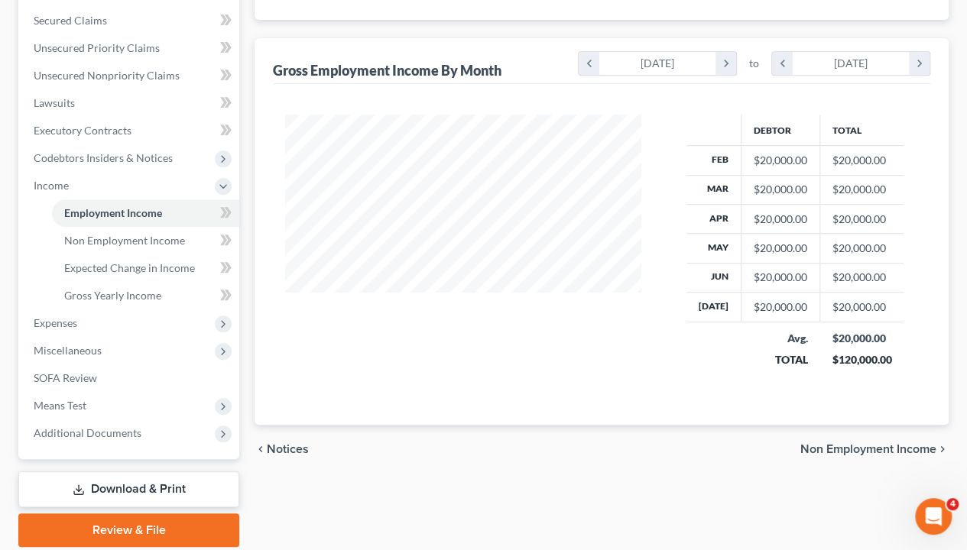
scroll to position [293, 0]
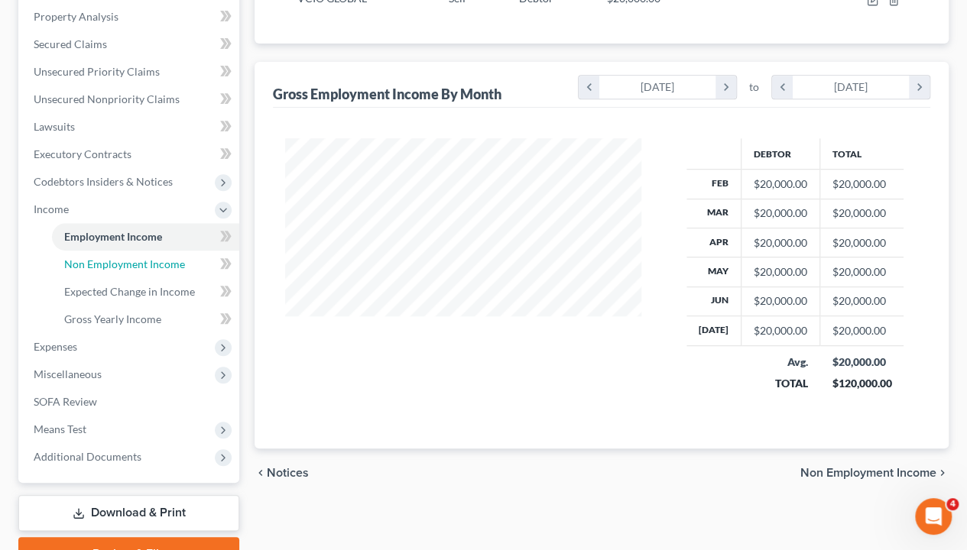
click at [128, 263] on span "Non Employment Income" at bounding box center [124, 264] width 121 height 13
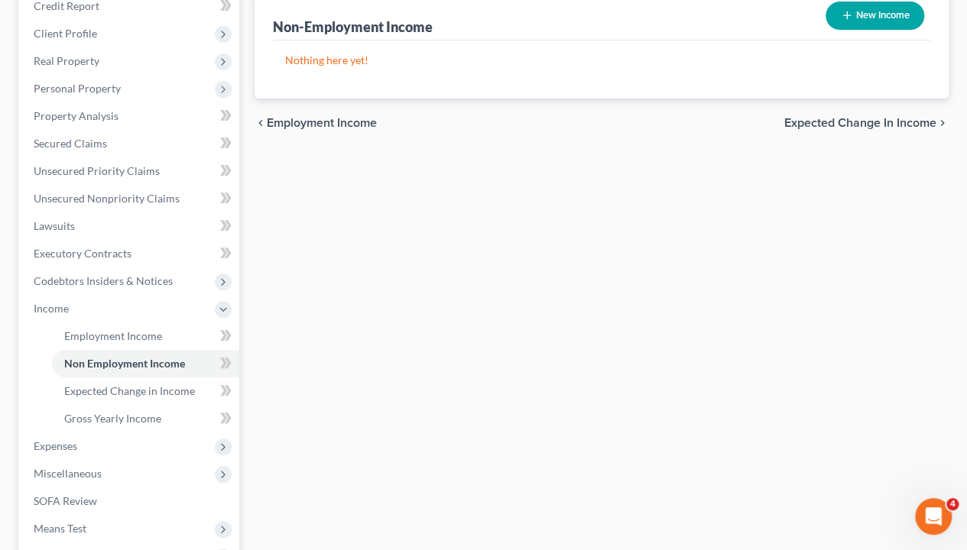
scroll to position [229, 0]
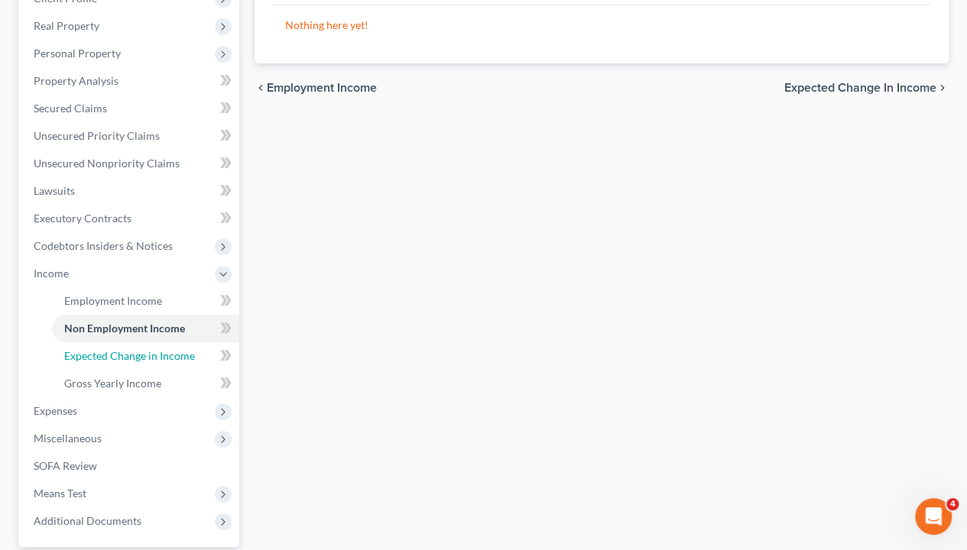
click at [168, 356] on span "Expected Change in Income" at bounding box center [129, 355] width 131 height 13
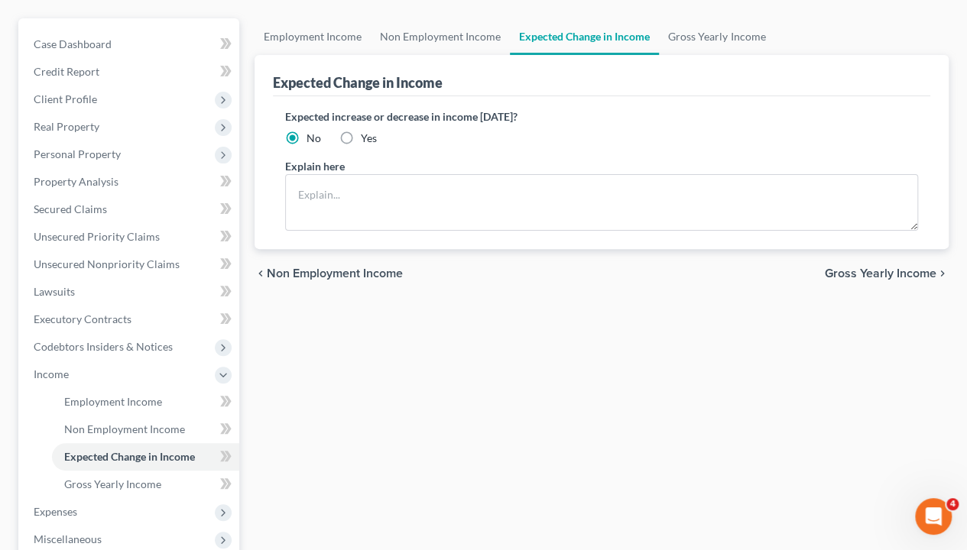
scroll to position [153, 0]
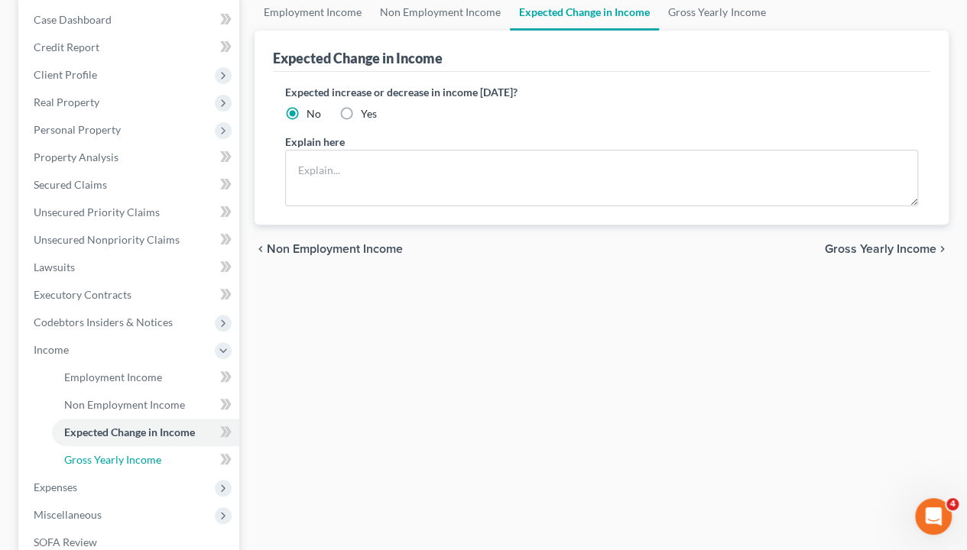
click at [138, 456] on span "Gross Yearly Income" at bounding box center [112, 459] width 97 height 13
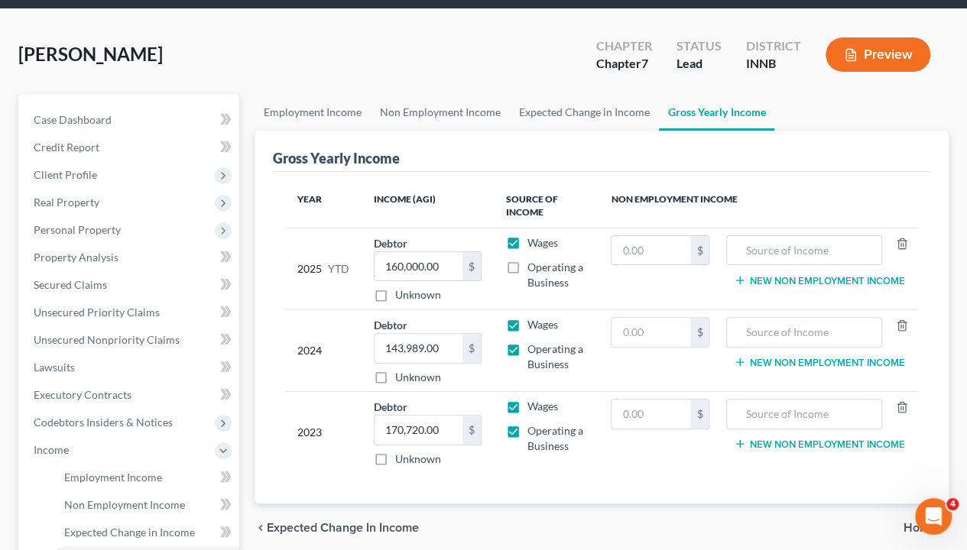
scroll to position [76, 0]
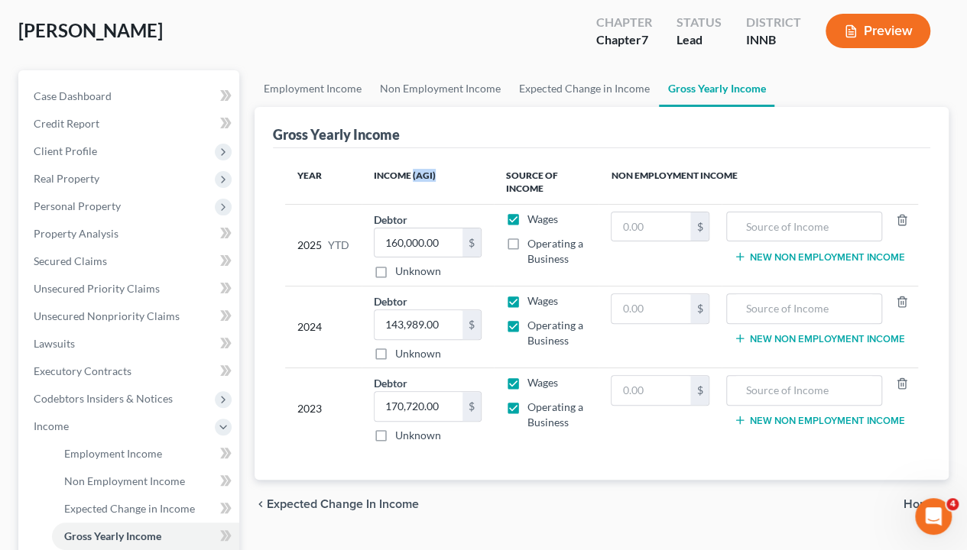
drag, startPoint x: 413, startPoint y: 173, endPoint x: 436, endPoint y: 174, distance: 23.0
click at [436, 174] on th "Income (AGI)" at bounding box center [427, 183] width 131 height 44
click at [623, 449] on div "Year Income (AGI) Source of Income Non Employment Income 2025 YTD Debtor 160,00…" at bounding box center [601, 314] width 657 height 332
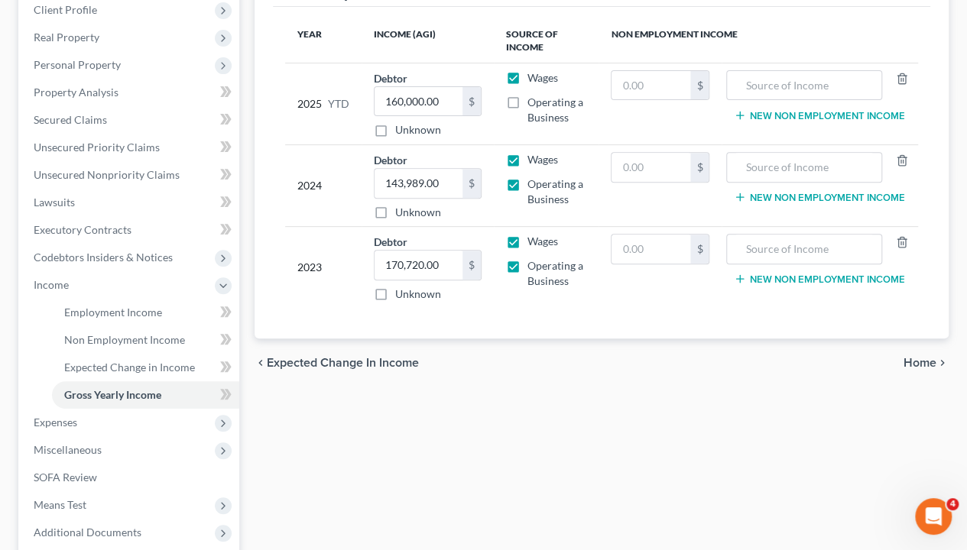
scroll to position [229, 0]
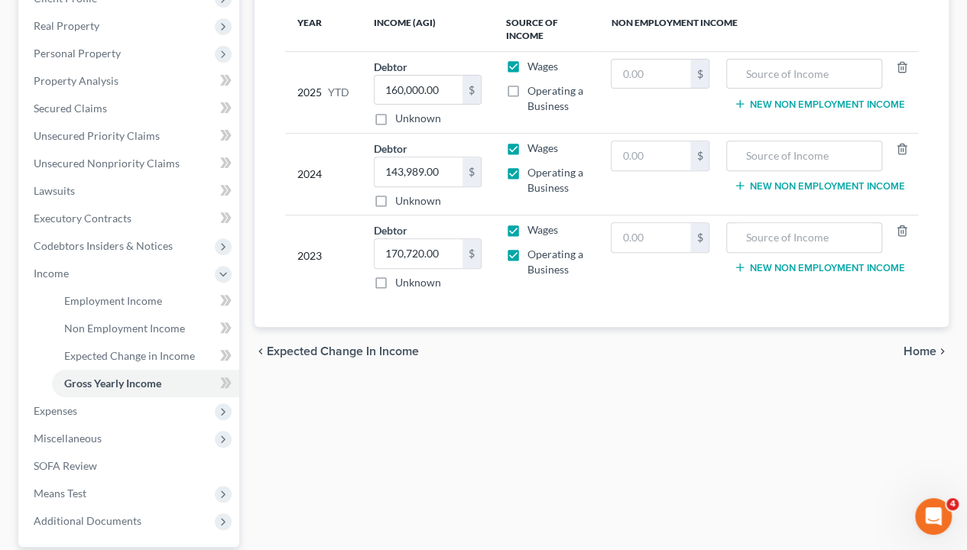
click at [86, 412] on span "Expenses" at bounding box center [130, 411] width 218 height 28
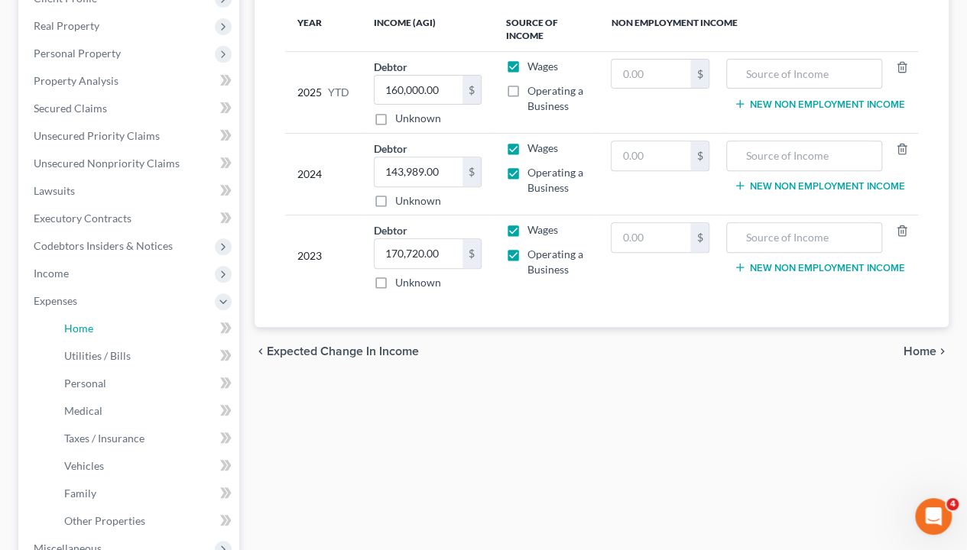
click at [103, 326] on link "Home" at bounding box center [145, 329] width 187 height 28
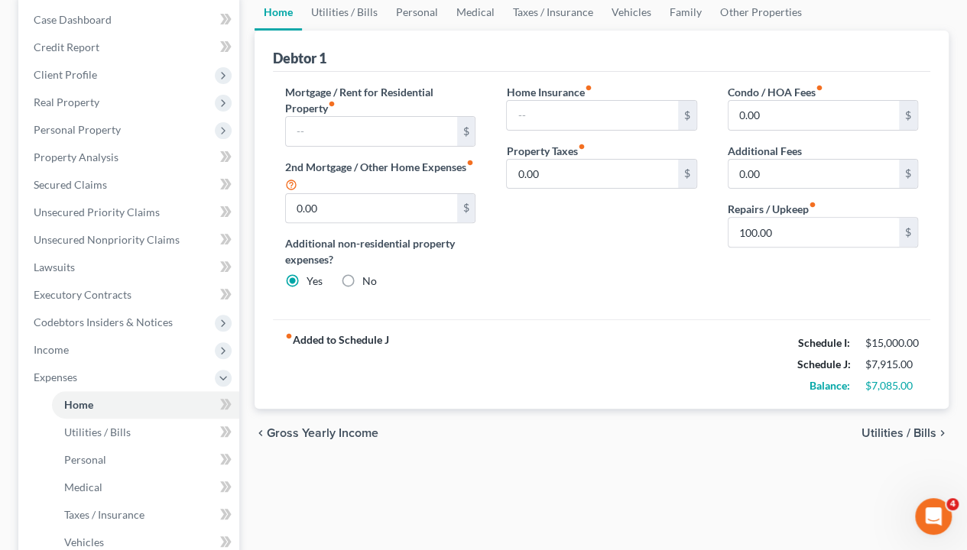
scroll to position [76, 0]
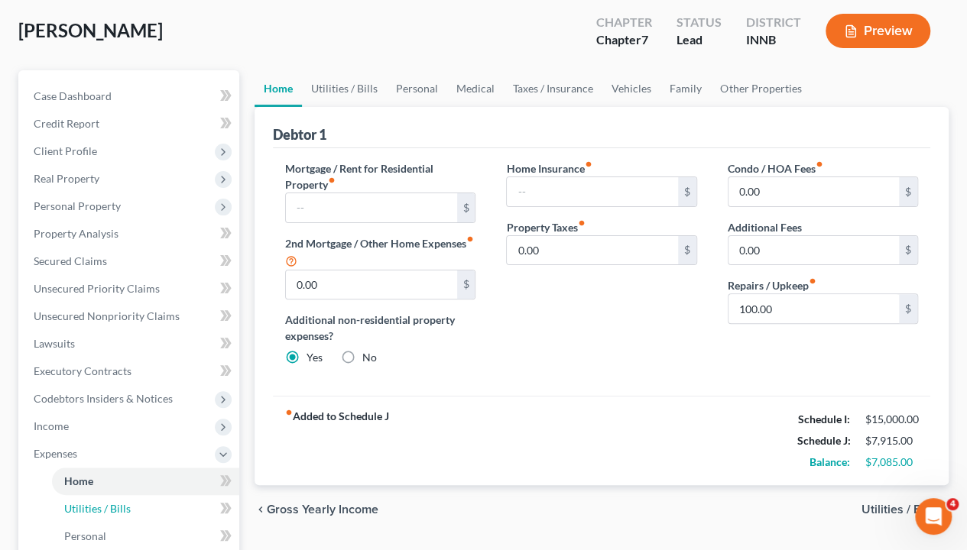
click at [125, 456] on span "Utilities / Bills" at bounding box center [97, 508] width 66 height 13
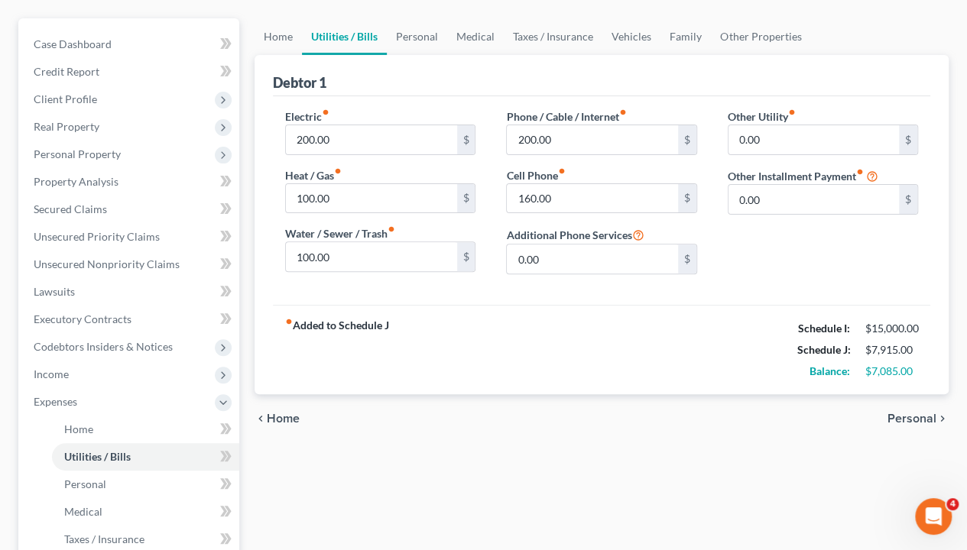
scroll to position [153, 0]
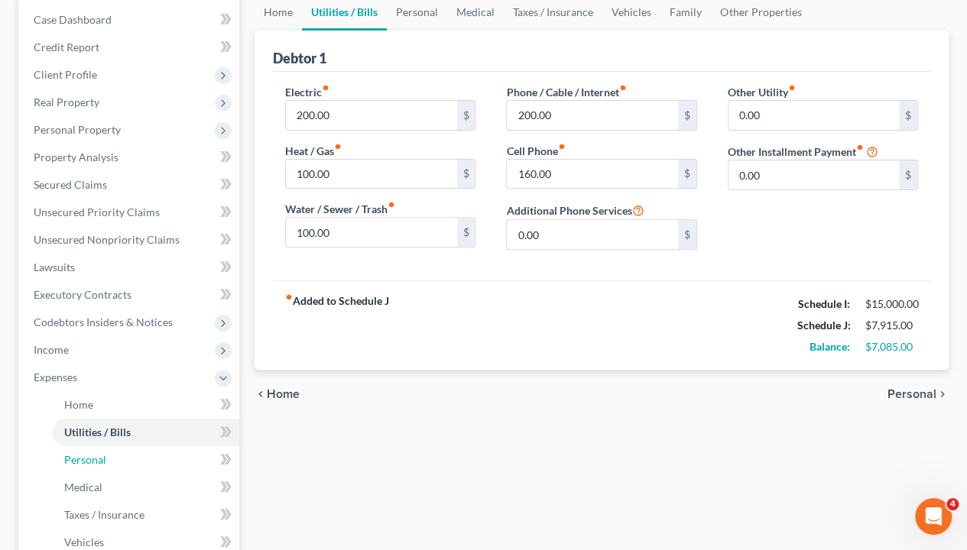
click at [104, 456] on span "Personal" at bounding box center [85, 459] width 42 height 13
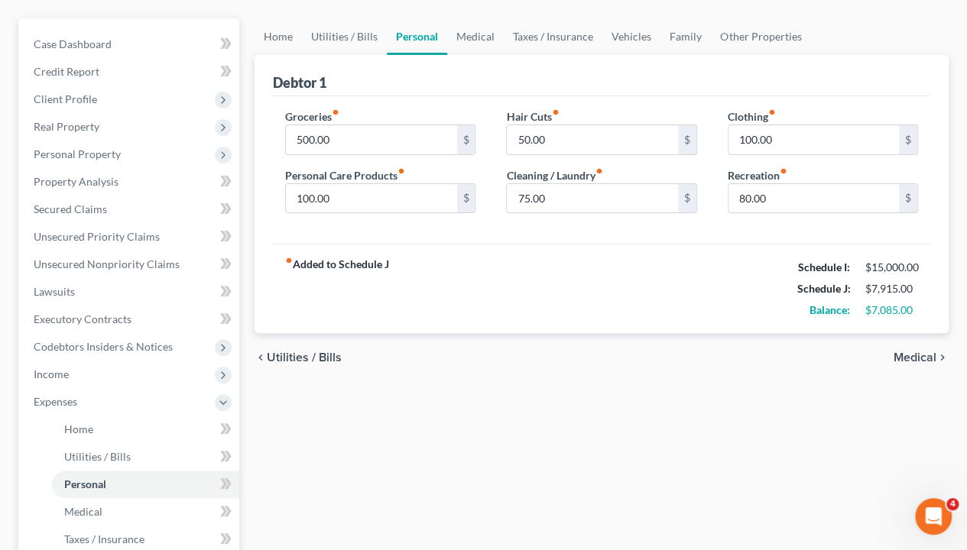
scroll to position [153, 0]
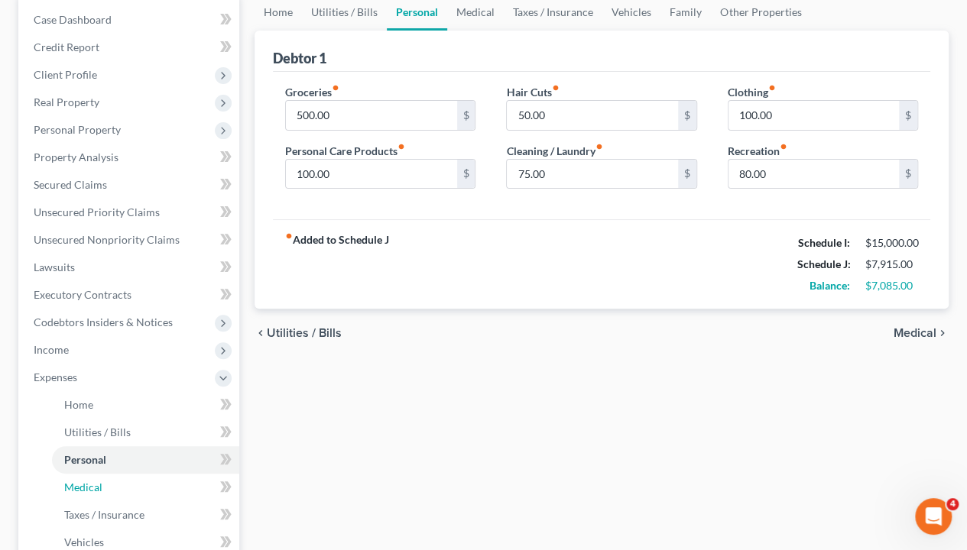
click at [100, 456] on span "Medical" at bounding box center [83, 487] width 38 height 13
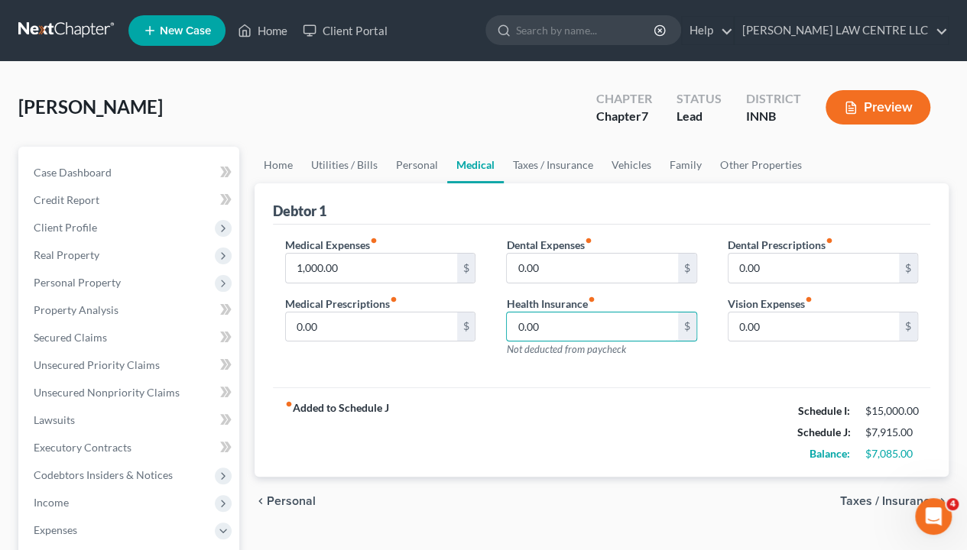
click at [550, 324] on input "0.00" at bounding box center [592, 327] width 170 height 29
click at [385, 378] on div "Medical Expenses fiber_manual_record 1,000.00 $ Medical Prescriptions fiber_man…" at bounding box center [601, 307] width 657 height 164
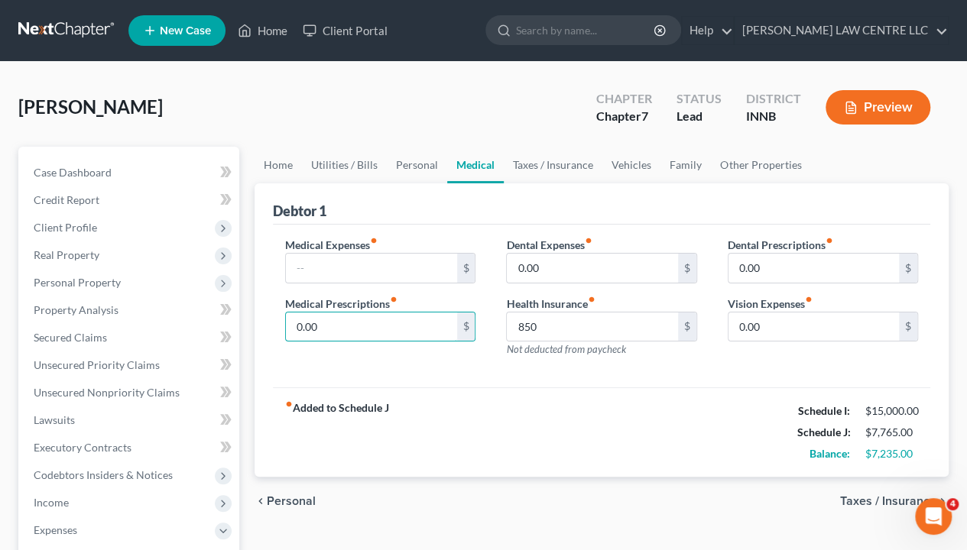
click at [344, 326] on input "0.00" at bounding box center [371, 327] width 170 height 29
click at [375, 371] on div "Medical Expenses fiber_manual_record $ Medical Prescriptions fiber_manual_recor…" at bounding box center [601, 307] width 657 height 164
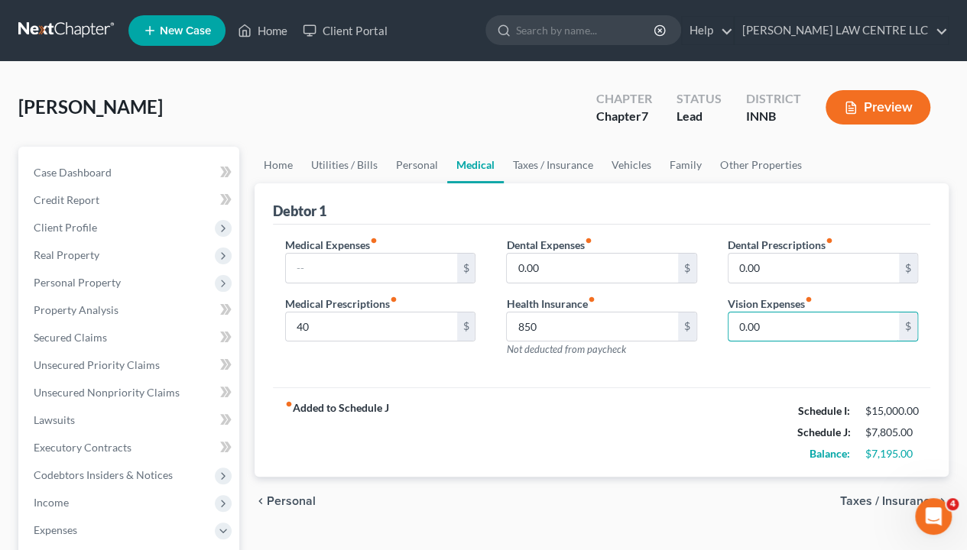
click at [763, 319] on input "0.00" at bounding box center [813, 327] width 170 height 29
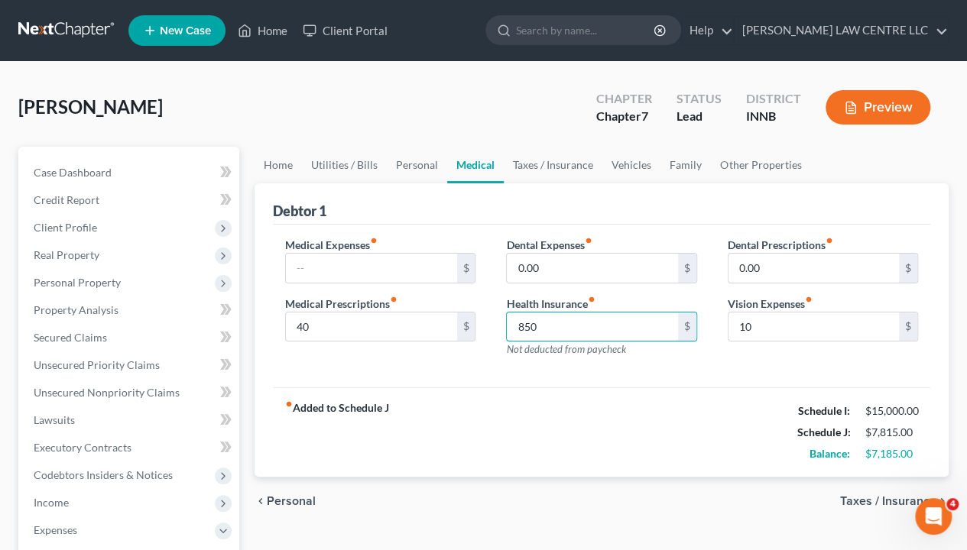
click at [546, 323] on input "850" at bounding box center [592, 327] width 170 height 29
drag, startPoint x: 546, startPoint y: 323, endPoint x: 489, endPoint y: 330, distance: 57.1
click at [546, 323] on input "850" at bounding box center [592, 327] width 170 height 29
click at [529, 326] on input "850" at bounding box center [592, 327] width 170 height 29
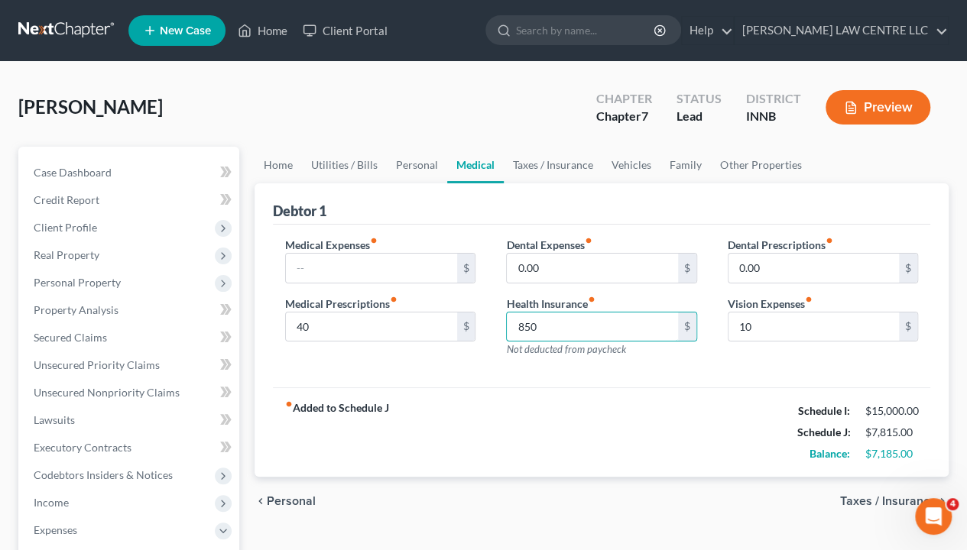
click at [544, 329] on input "850" at bounding box center [592, 327] width 170 height 29
click at [569, 271] on input "0.00" at bounding box center [592, 268] width 170 height 29
click at [609, 394] on div "fiber_manual_record Added to Schedule J Schedule I: $15,000.00 Schedule J: $7,8…" at bounding box center [601, 431] width 657 height 89
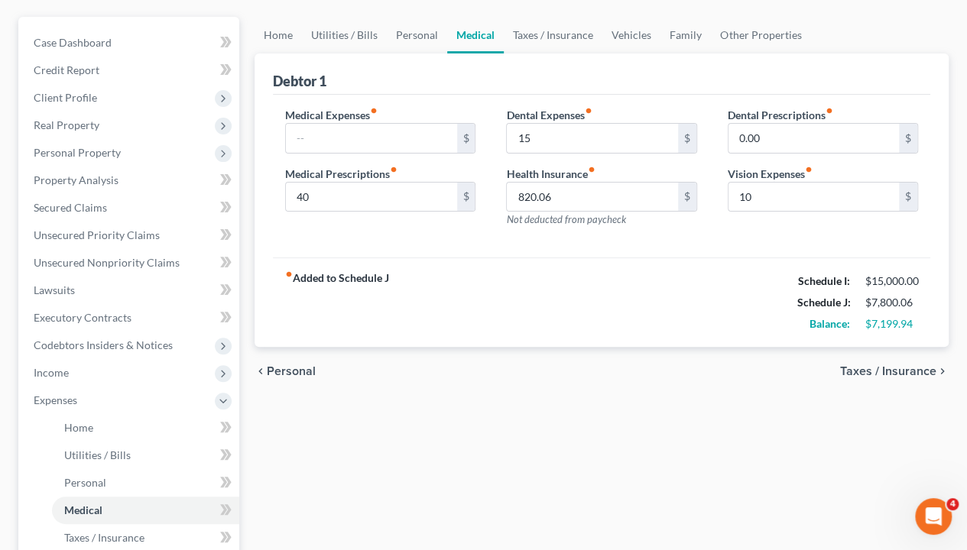
scroll to position [153, 0]
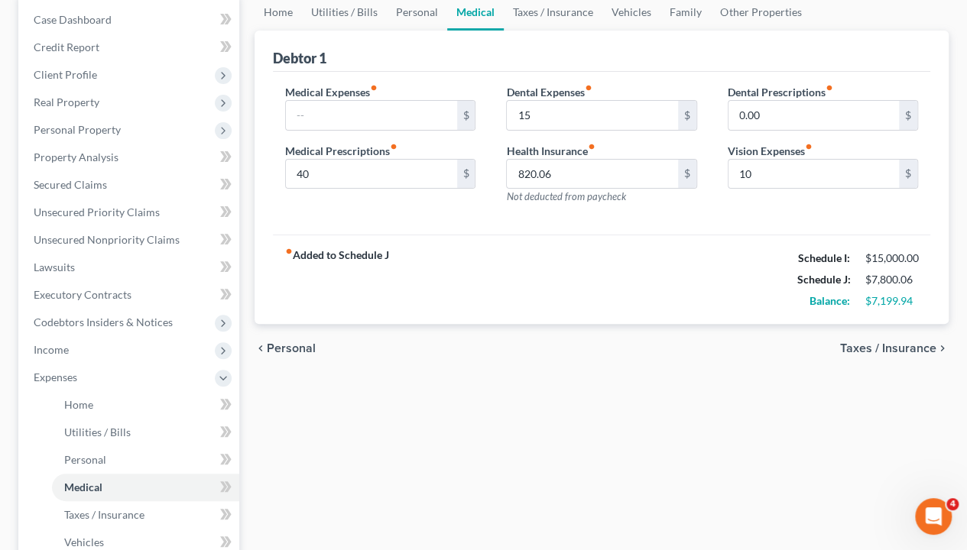
click at [872, 348] on span "Taxes / Insurance" at bounding box center [888, 348] width 96 height 12
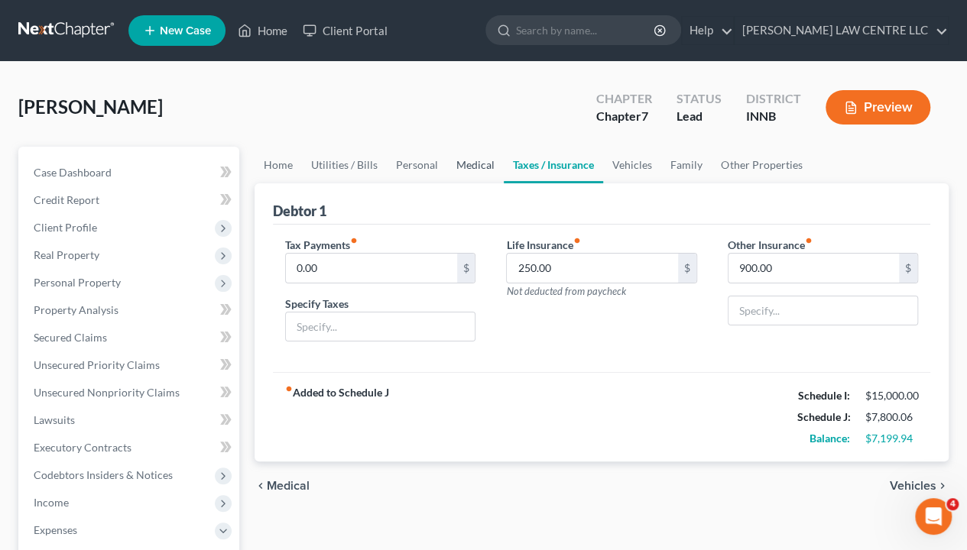
click at [473, 164] on link "Medical" at bounding box center [475, 165] width 57 height 37
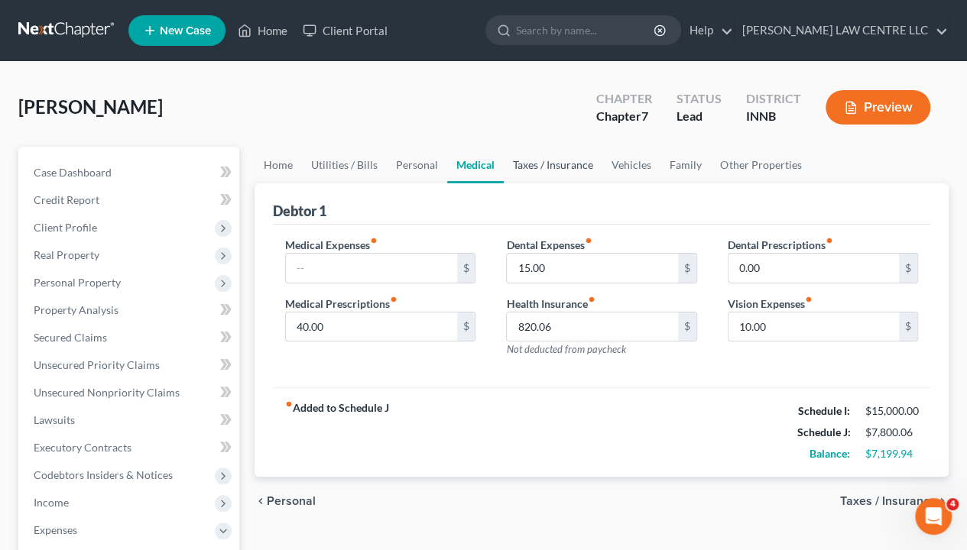
click at [537, 162] on link "Taxes / Insurance" at bounding box center [553, 165] width 99 height 37
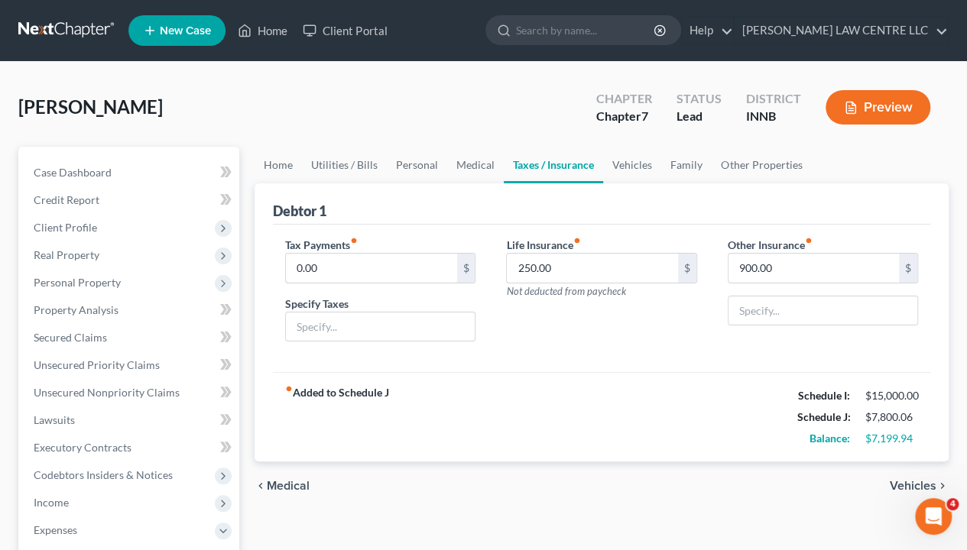
click at [332, 268] on input "0.00" at bounding box center [371, 268] width 170 height 29
click at [371, 321] on input "text" at bounding box center [380, 327] width 189 height 29
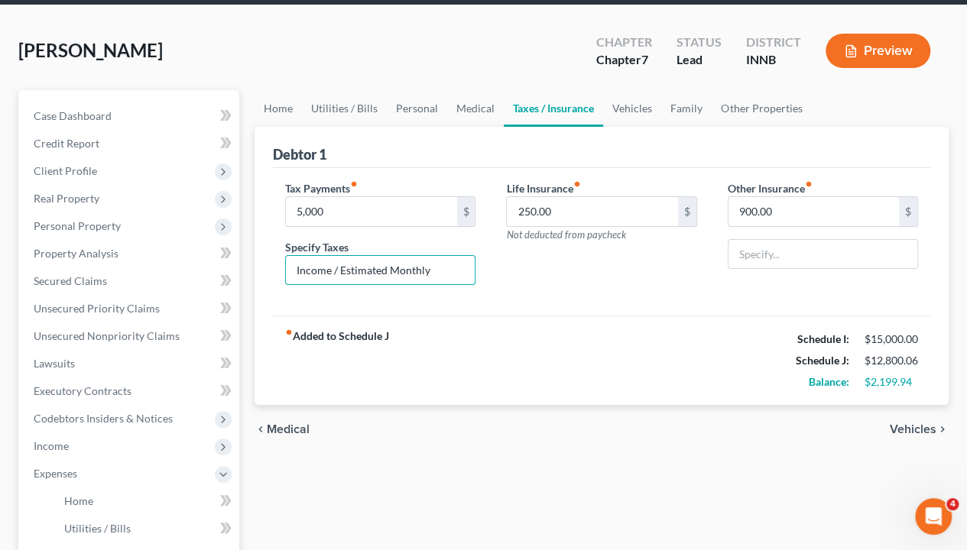
scroll to position [76, 0]
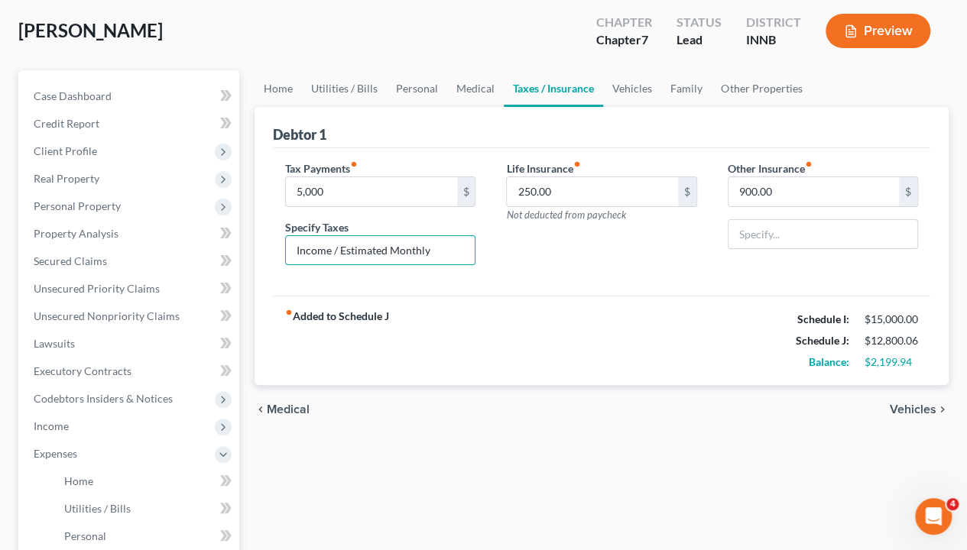
click at [918, 404] on span "Vehicles" at bounding box center [913, 410] width 47 height 12
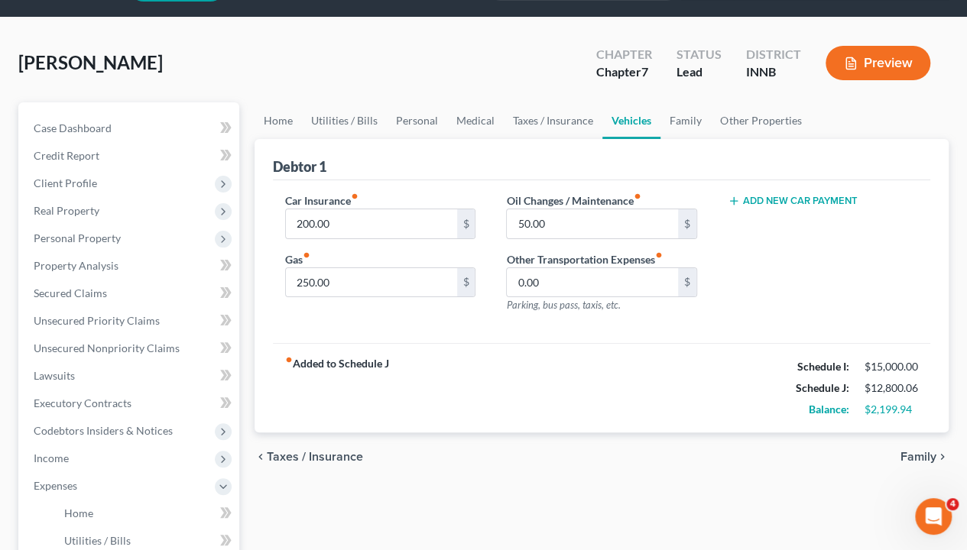
scroll to position [76, 0]
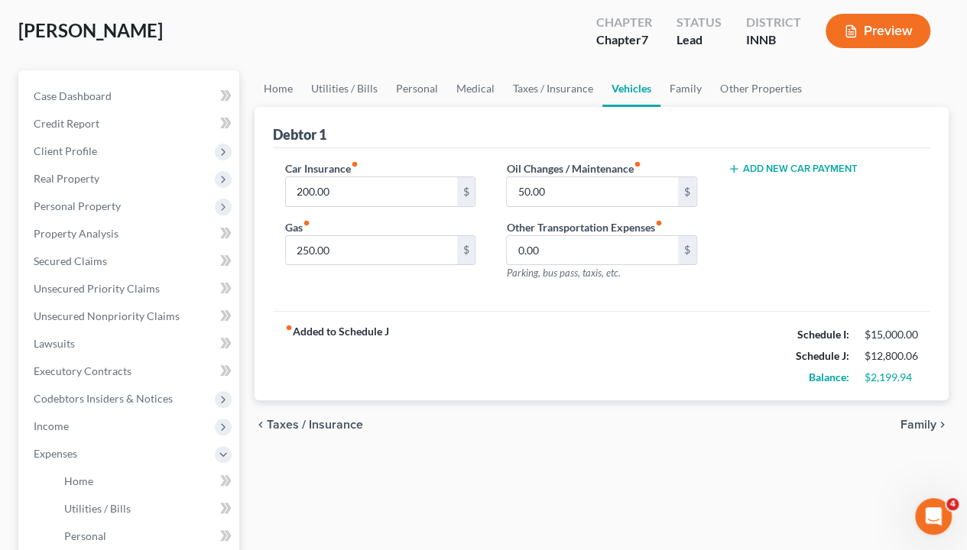
click at [913, 419] on span "Family" at bounding box center [918, 425] width 36 height 12
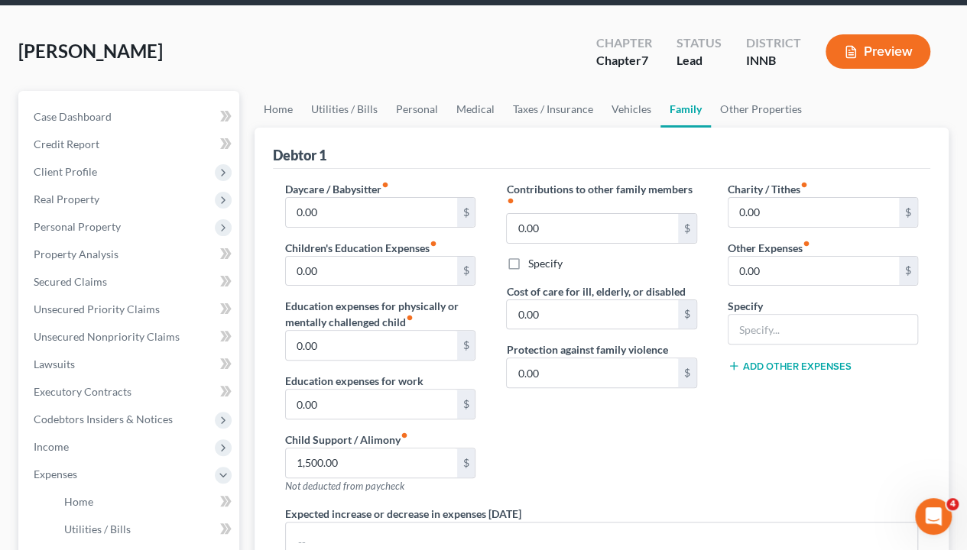
scroll to position [76, 0]
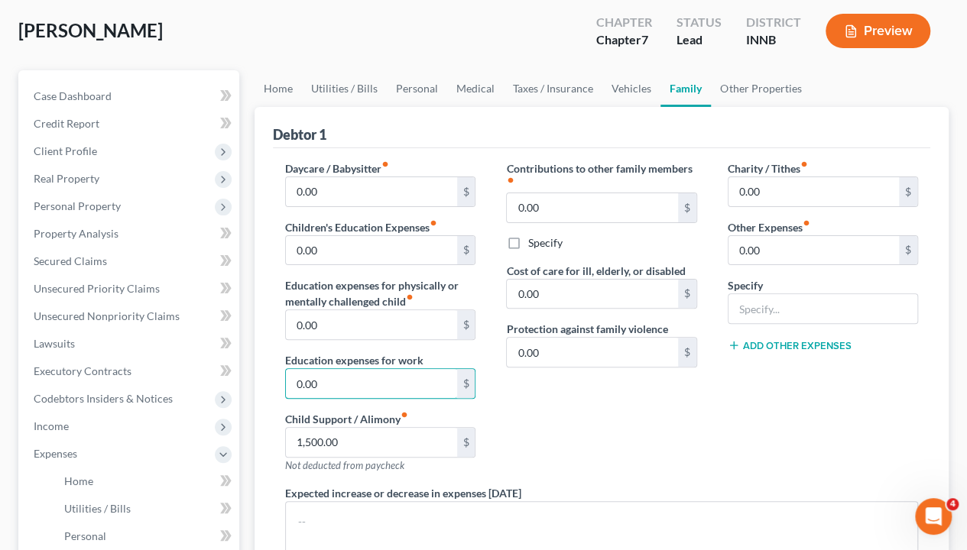
click at [387, 385] on input "0.00" at bounding box center [371, 383] width 170 height 29
click at [792, 193] on input "0.00" at bounding box center [813, 191] width 170 height 29
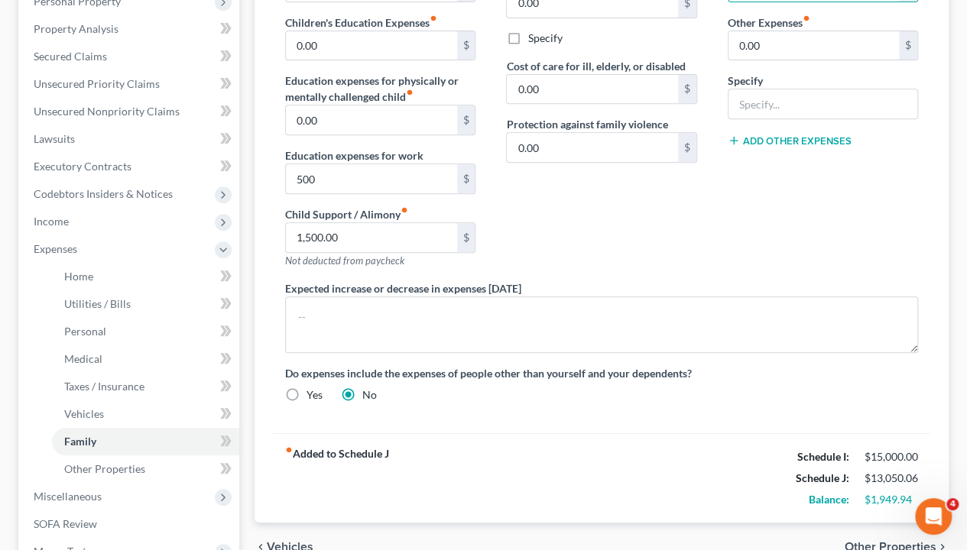
scroll to position [306, 0]
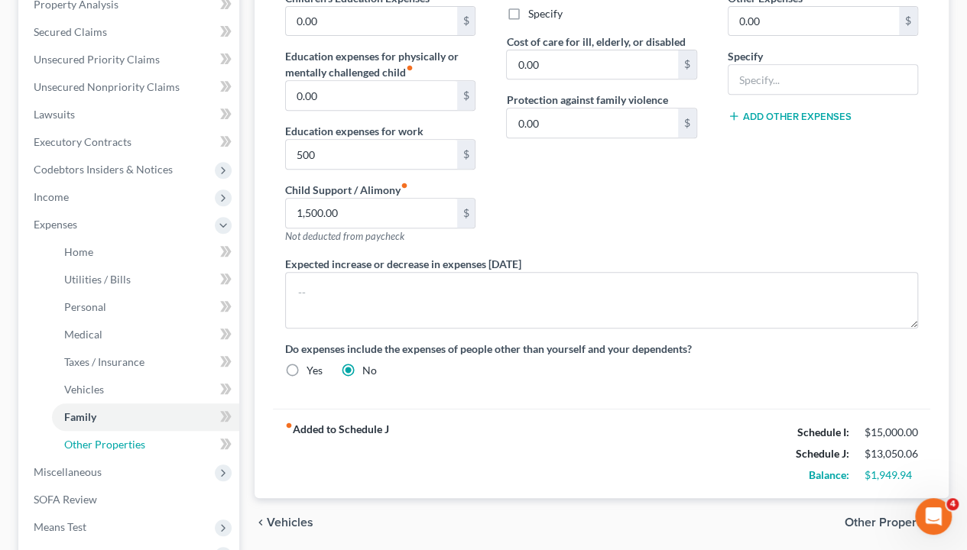
click at [105, 446] on span "Other Properties" at bounding box center [104, 444] width 81 height 13
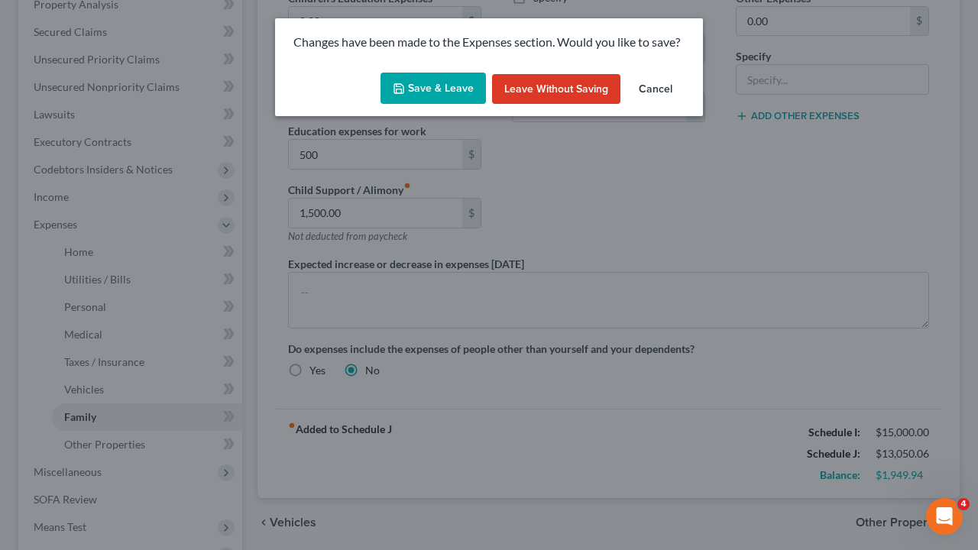
click at [461, 90] on button "Save & Leave" at bounding box center [433, 89] width 105 height 32
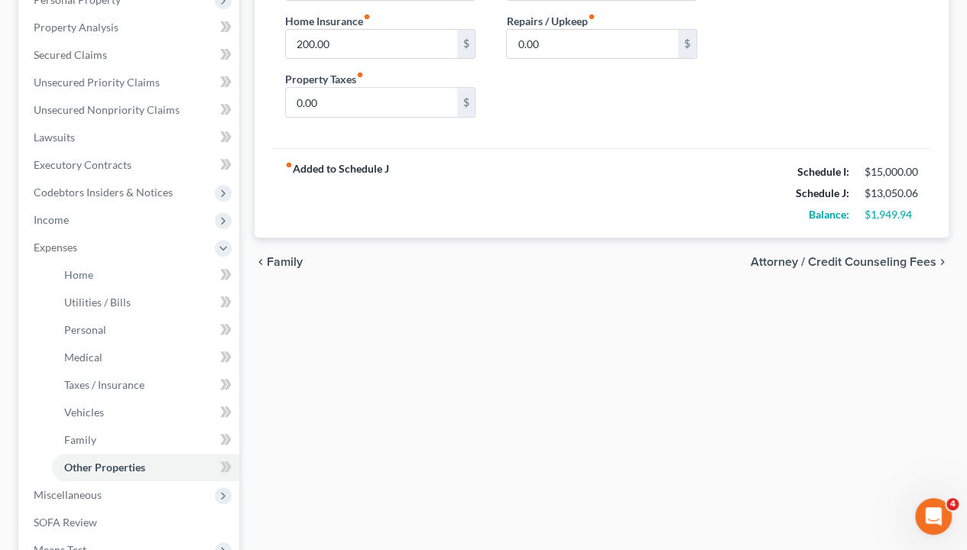
scroll to position [382, 0]
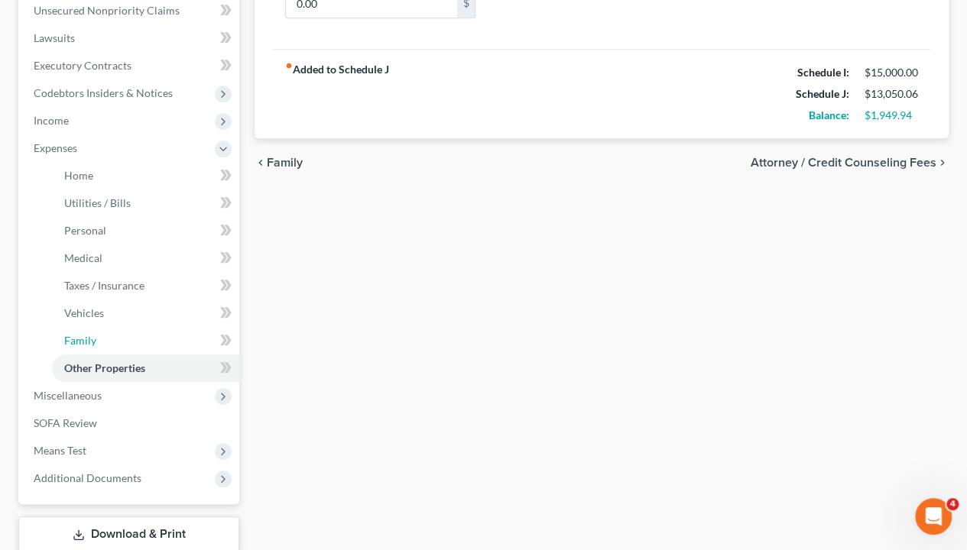
click at [83, 339] on span "Family" at bounding box center [80, 340] width 32 height 13
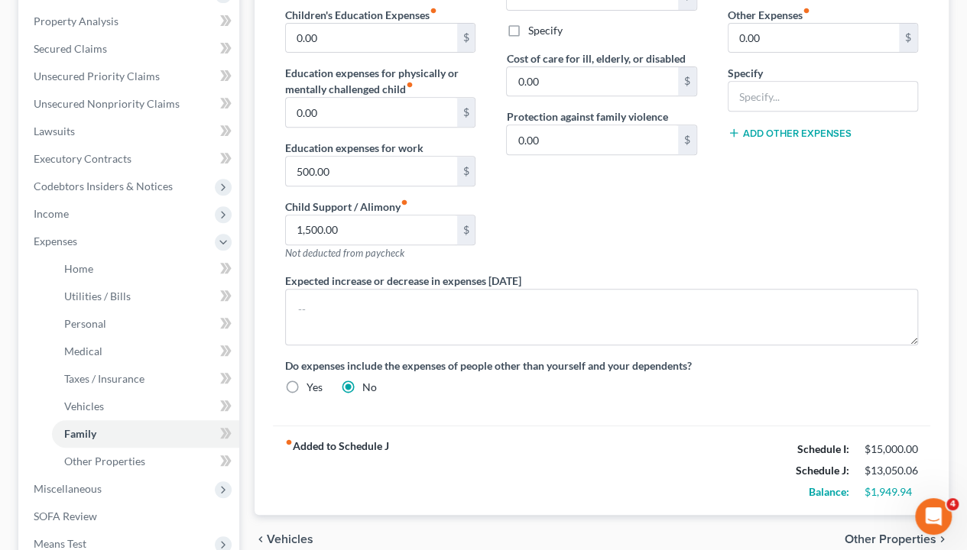
scroll to position [382, 0]
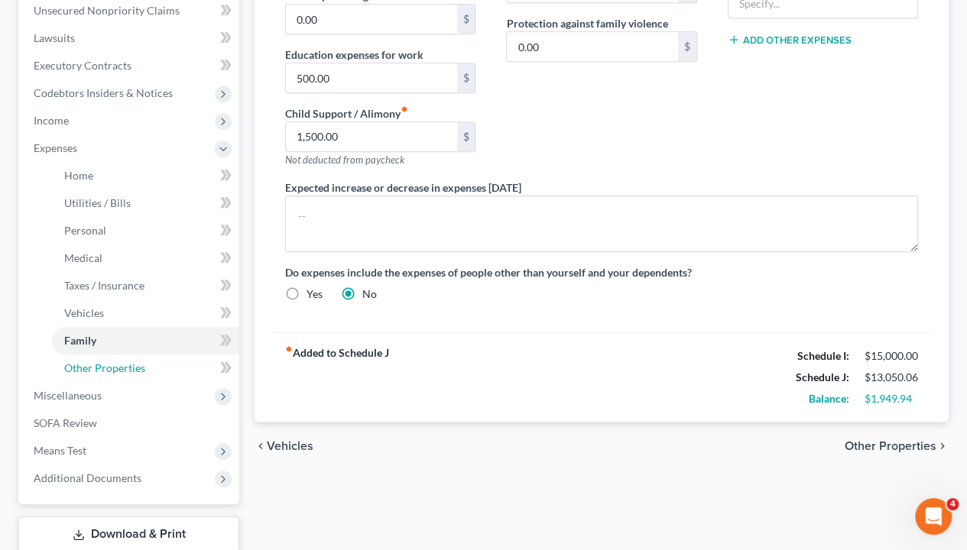
click at [125, 368] on span "Other Properties" at bounding box center [104, 368] width 81 height 13
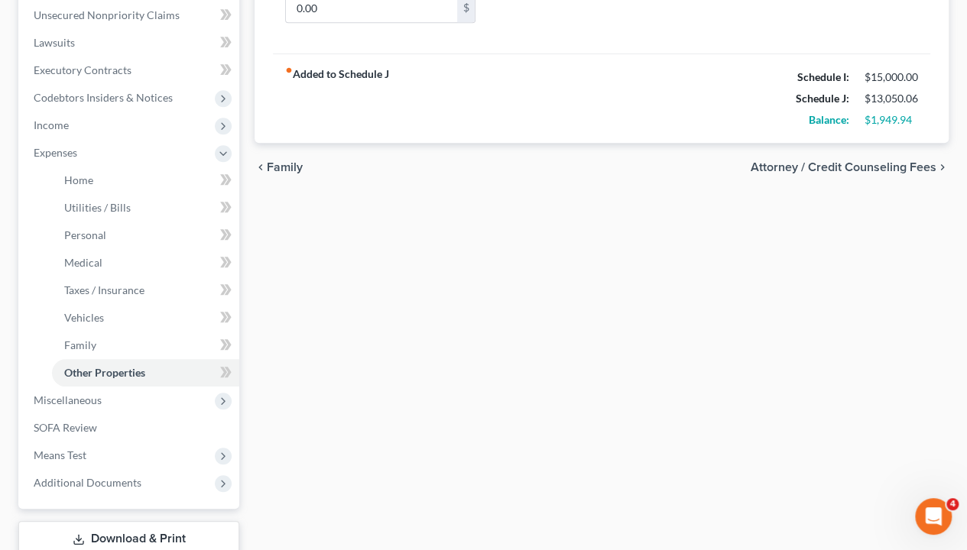
scroll to position [382, 0]
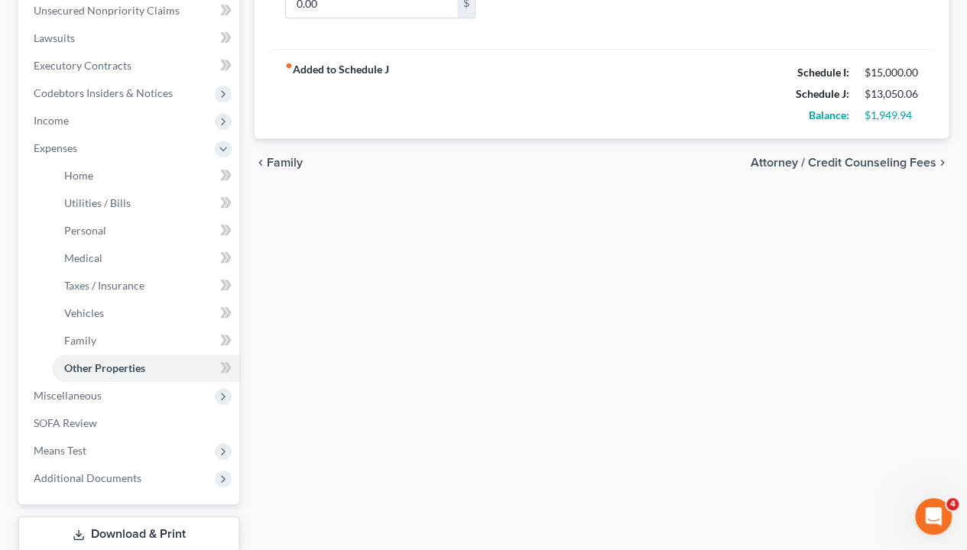
click at [101, 396] on span "Miscellaneous" at bounding box center [130, 396] width 218 height 28
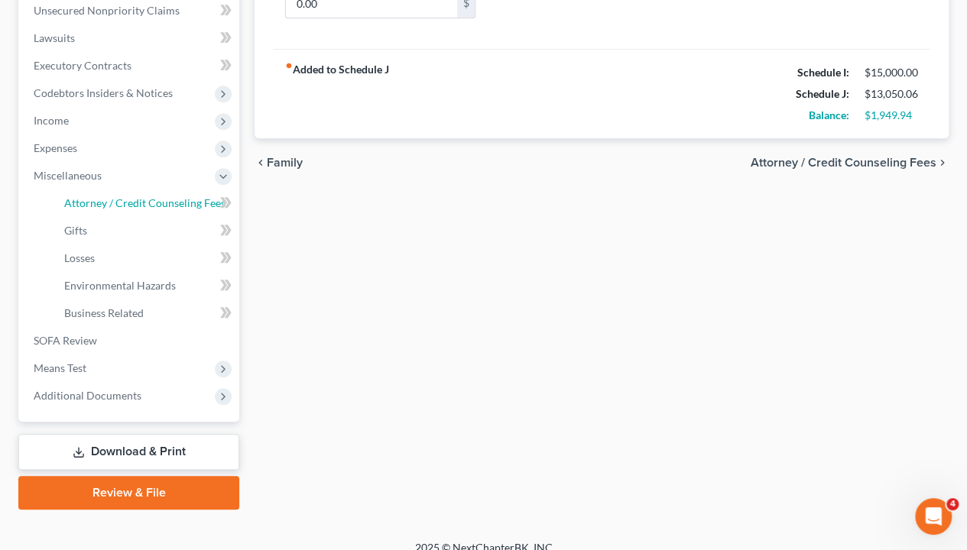
click at [150, 202] on span "Attorney / Credit Counseling Fees" at bounding box center [144, 202] width 161 height 13
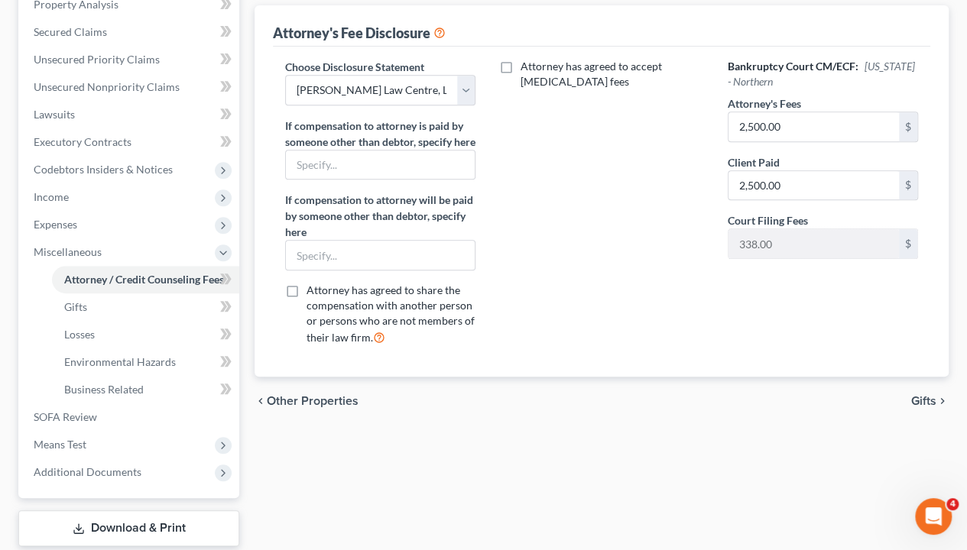
scroll to position [382, 0]
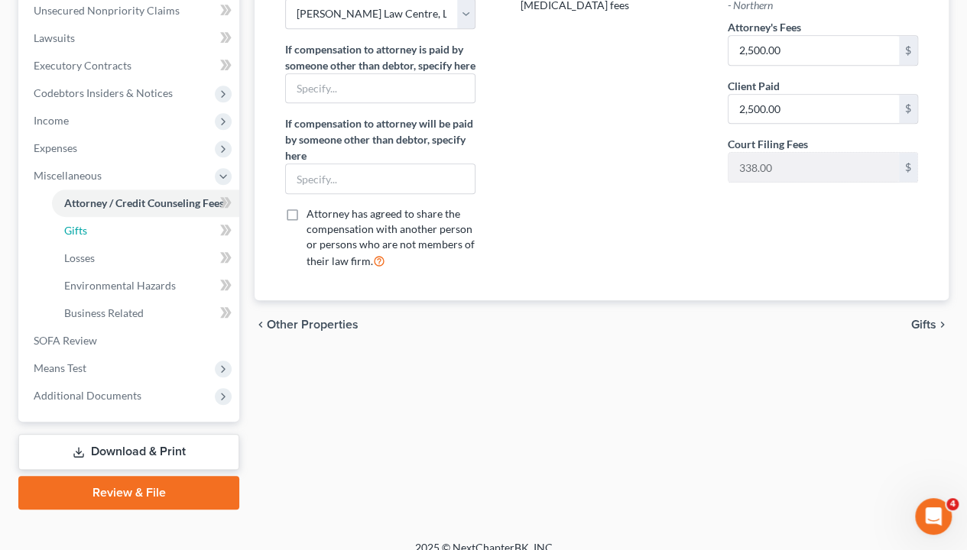
click at [119, 233] on link "Gifts" at bounding box center [145, 231] width 187 height 28
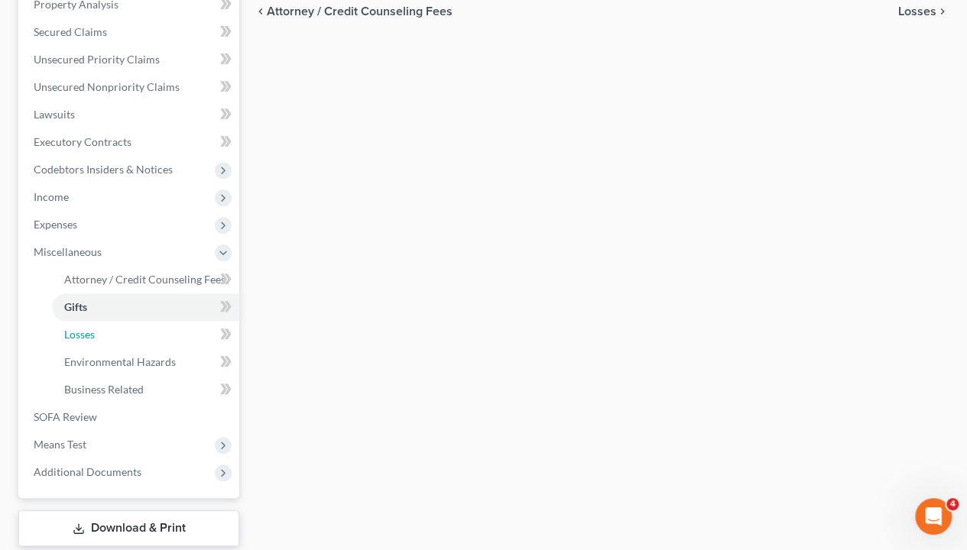
click at [86, 332] on span "Losses" at bounding box center [79, 334] width 31 height 13
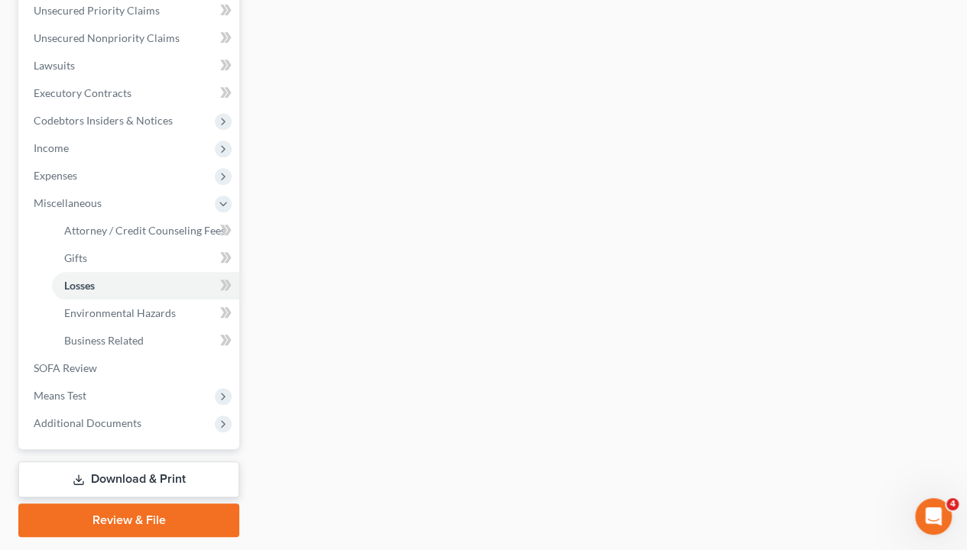
scroll to position [382, 0]
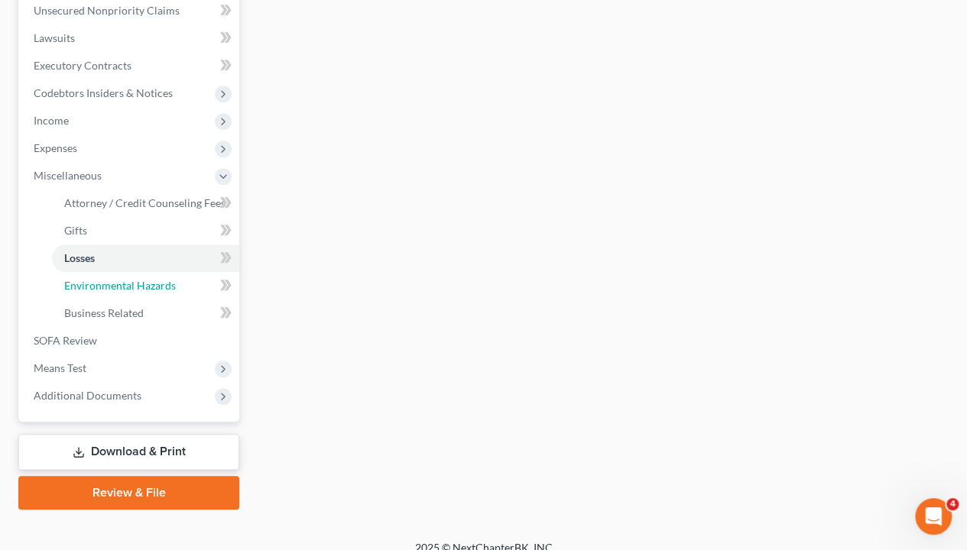
click at [121, 287] on span "Environmental Hazards" at bounding box center [120, 285] width 112 height 13
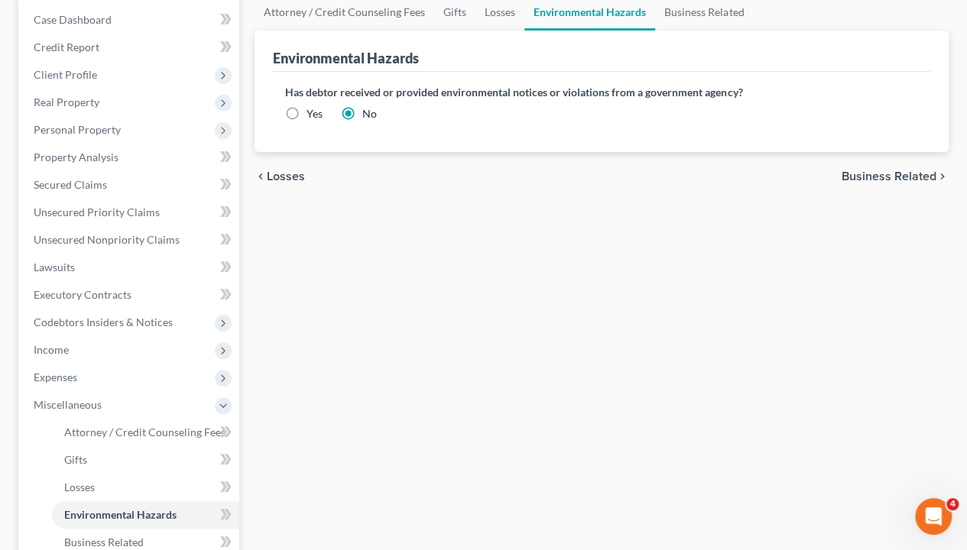
scroll to position [306, 0]
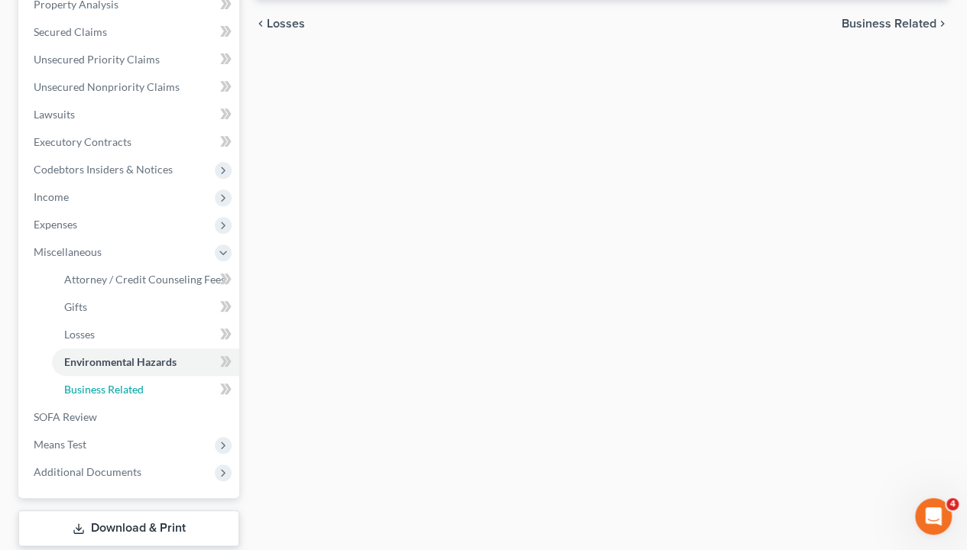
drag, startPoint x: 117, startPoint y: 391, endPoint x: 141, endPoint y: 384, distance: 25.4
click at [117, 391] on span "Business Related" at bounding box center [103, 389] width 79 height 13
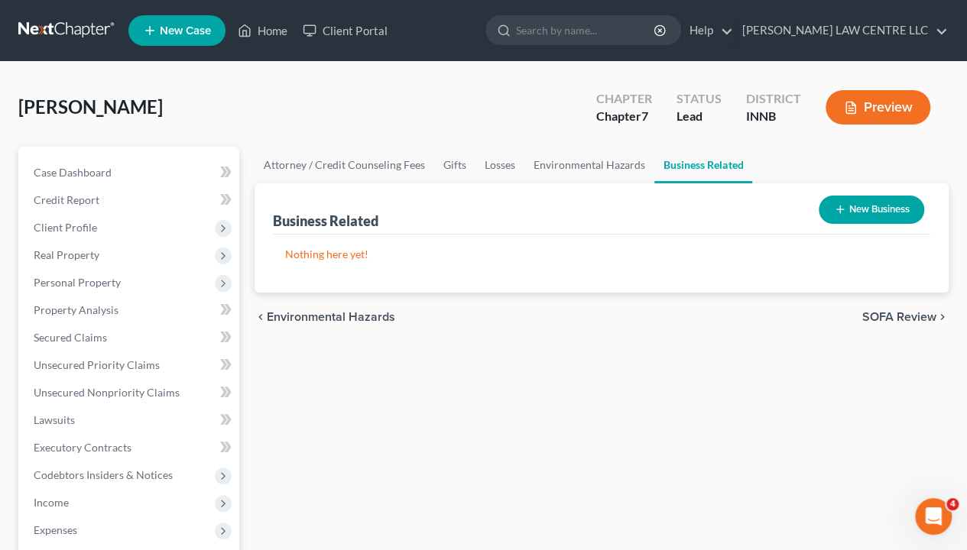
click at [870, 216] on button "New Business" at bounding box center [871, 210] width 105 height 28
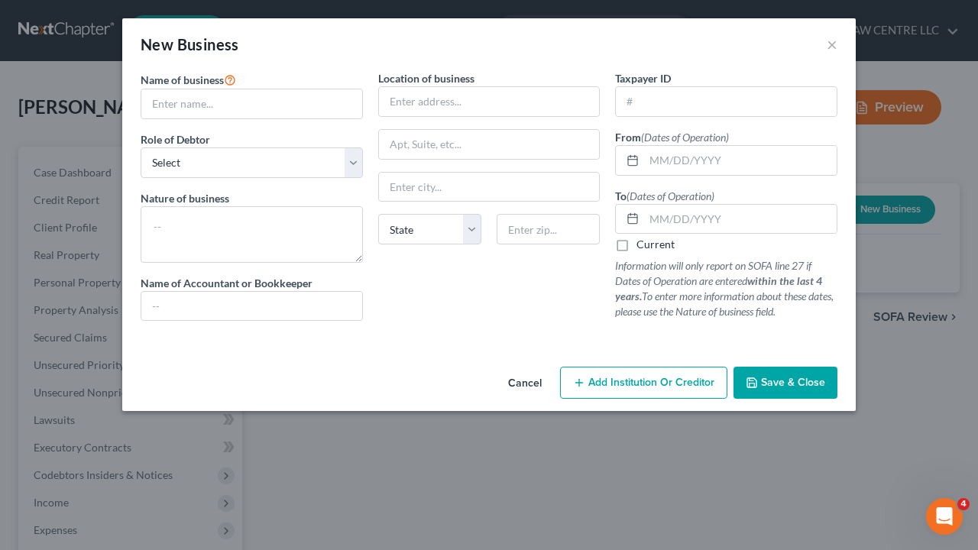
drag, startPoint x: 824, startPoint y: 35, endPoint x: 693, endPoint y: 144, distance: 169.9
click at [824, 34] on div "New Business ×" at bounding box center [489, 44] width 734 height 52
click at [834, 37] on button "×" at bounding box center [832, 44] width 11 height 18
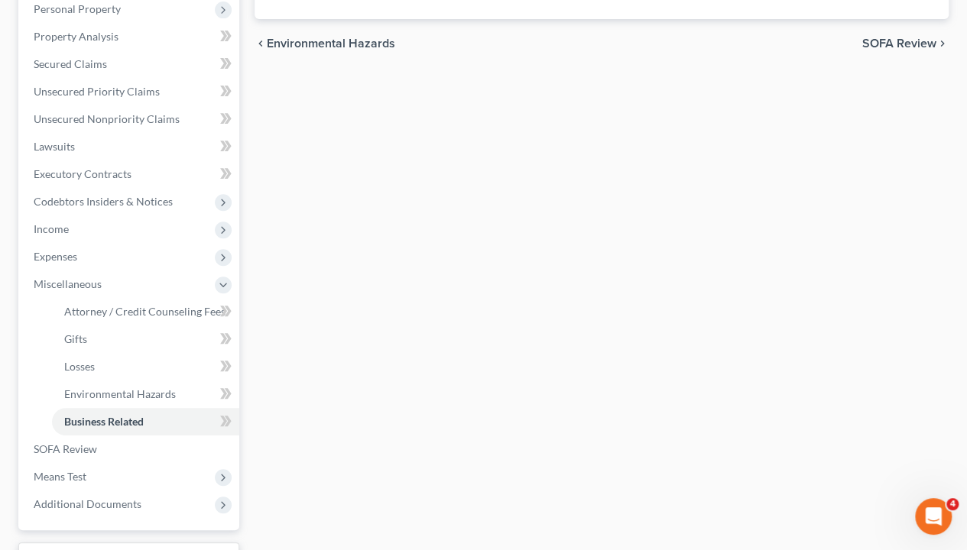
scroll to position [306, 0]
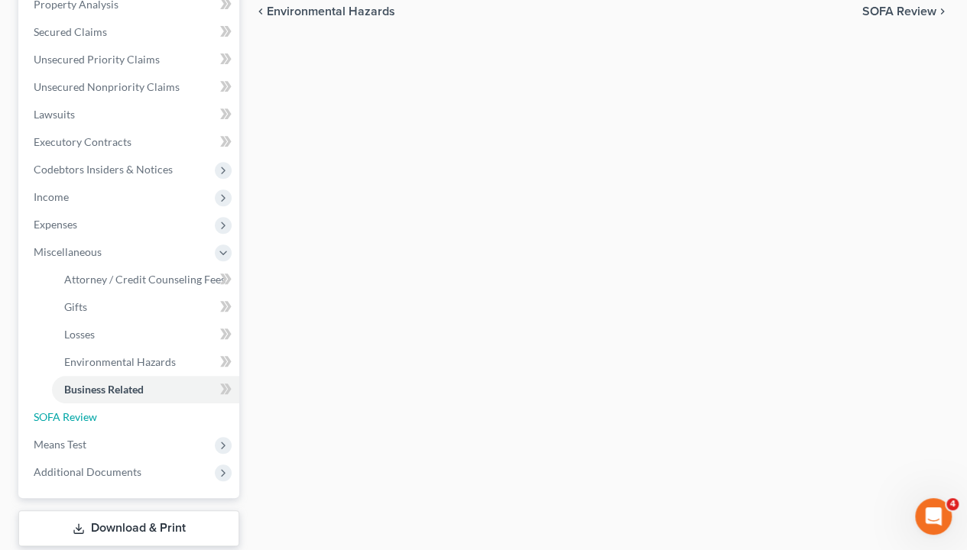
click at [83, 417] on span "SOFA Review" at bounding box center [65, 416] width 63 height 13
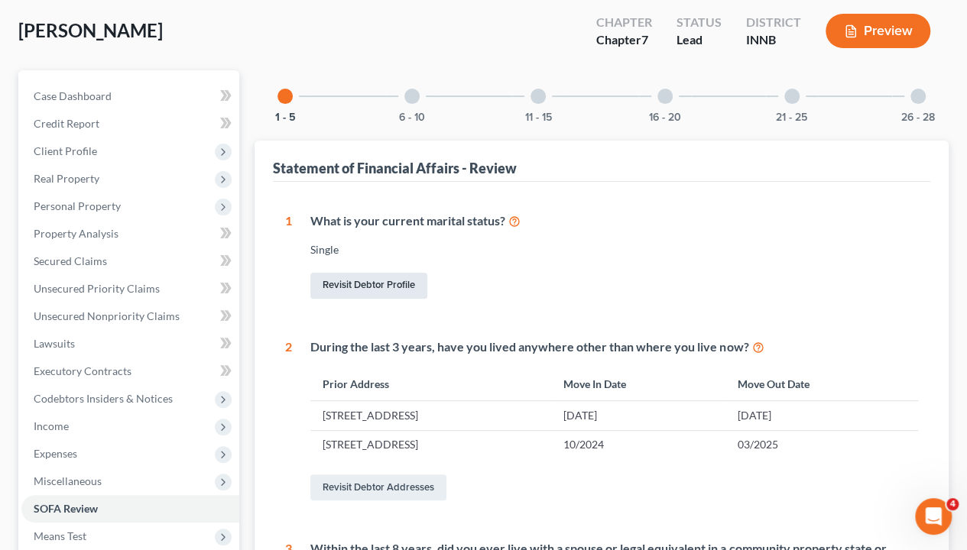
click at [413, 284] on link "Revisit Debtor Profile" at bounding box center [368, 286] width 117 height 26
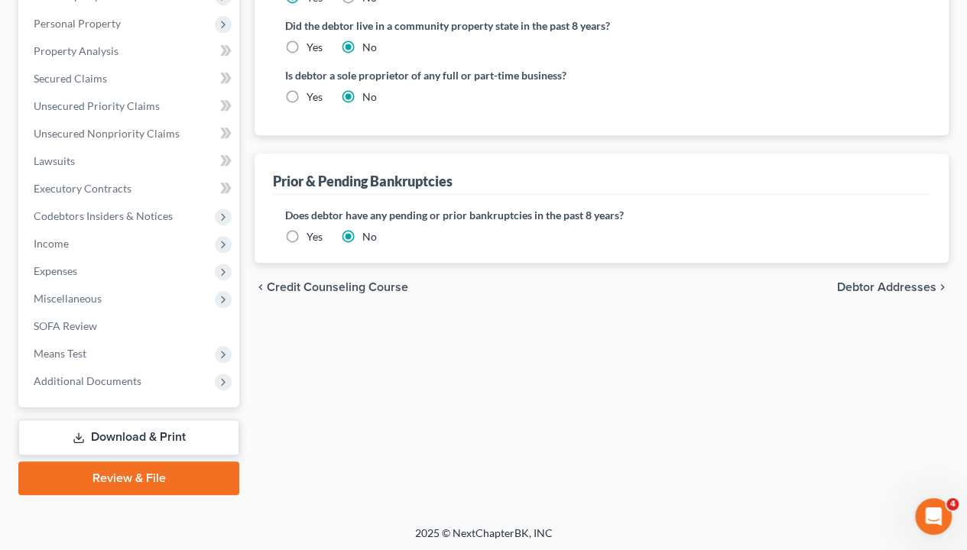
scroll to position [425, 0]
click at [78, 319] on span "SOFA Review" at bounding box center [65, 325] width 63 height 13
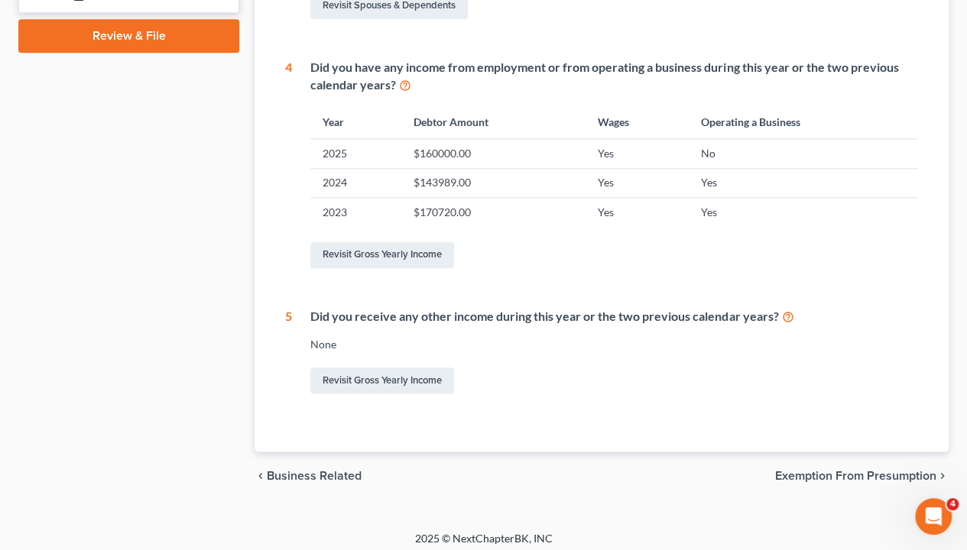
scroll to position [708, 0]
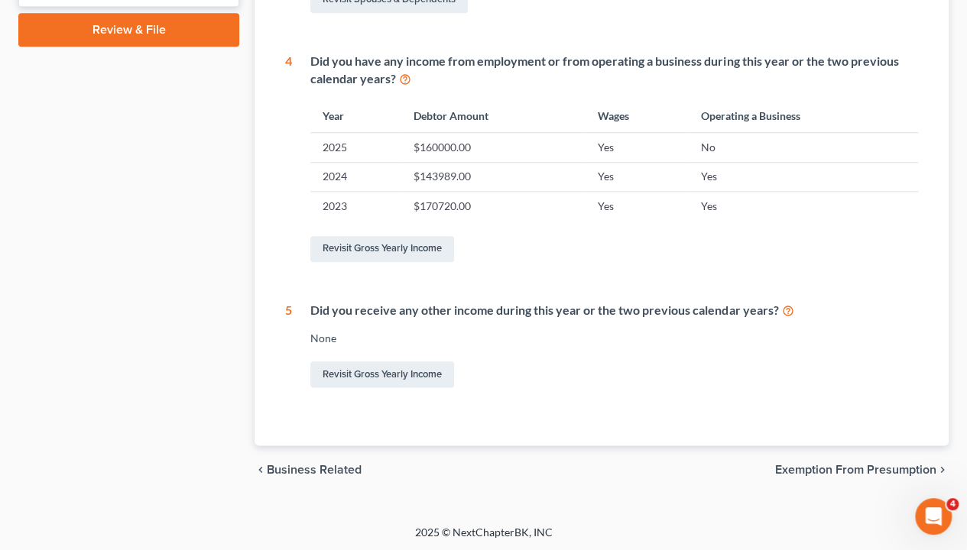
click at [852, 456] on span "Exemption from Presumption" at bounding box center [855, 470] width 161 height 12
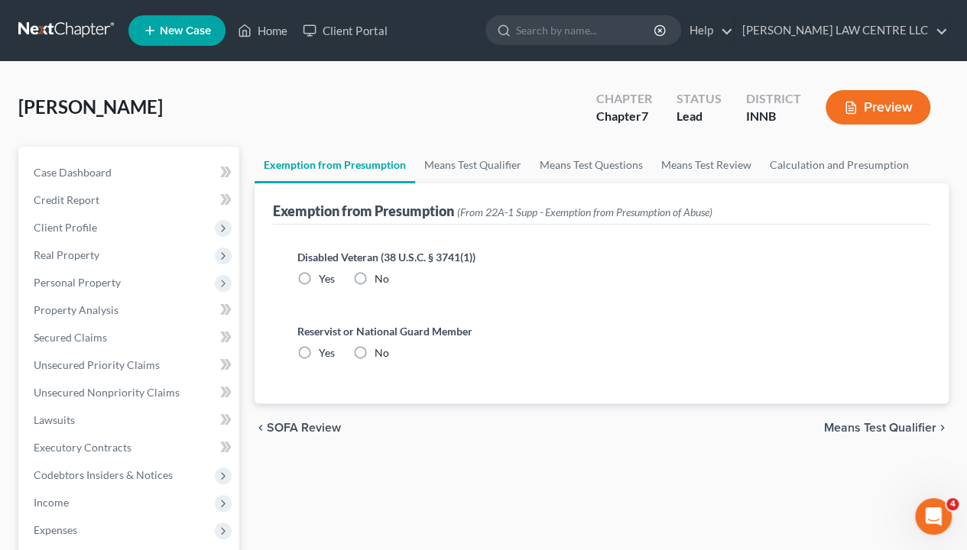
click at [869, 423] on span "Means Test Qualifier" at bounding box center [880, 428] width 112 height 12
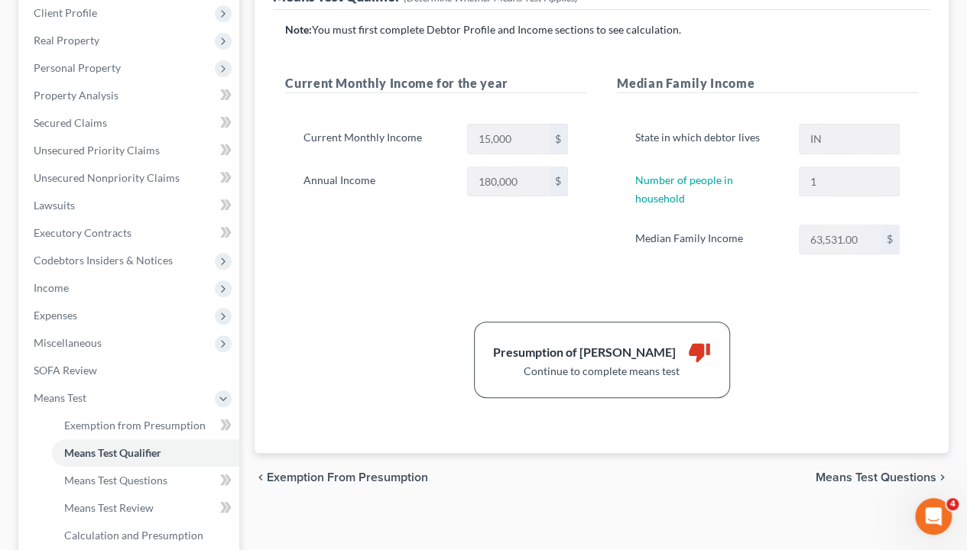
scroll to position [229, 0]
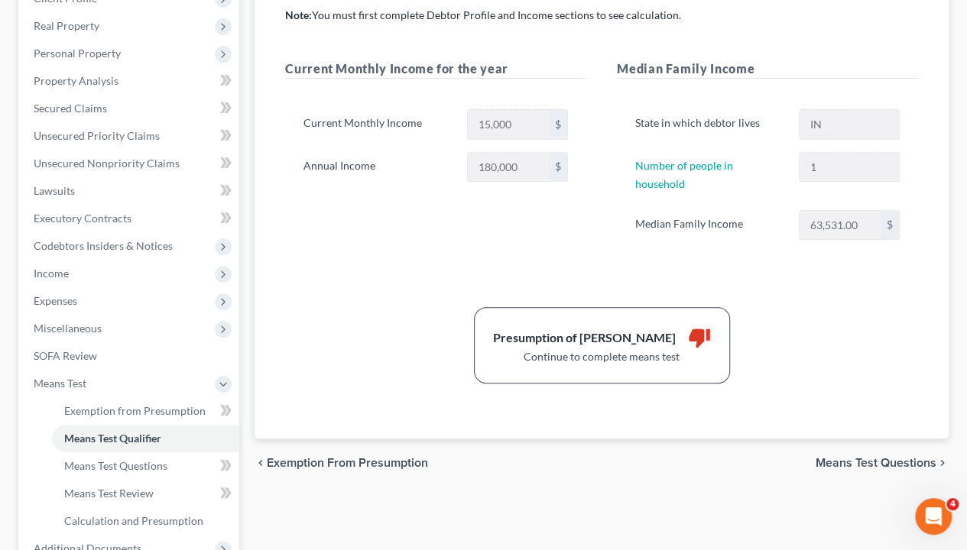
click at [886, 456] on span "Means Test Questions" at bounding box center [875, 463] width 121 height 12
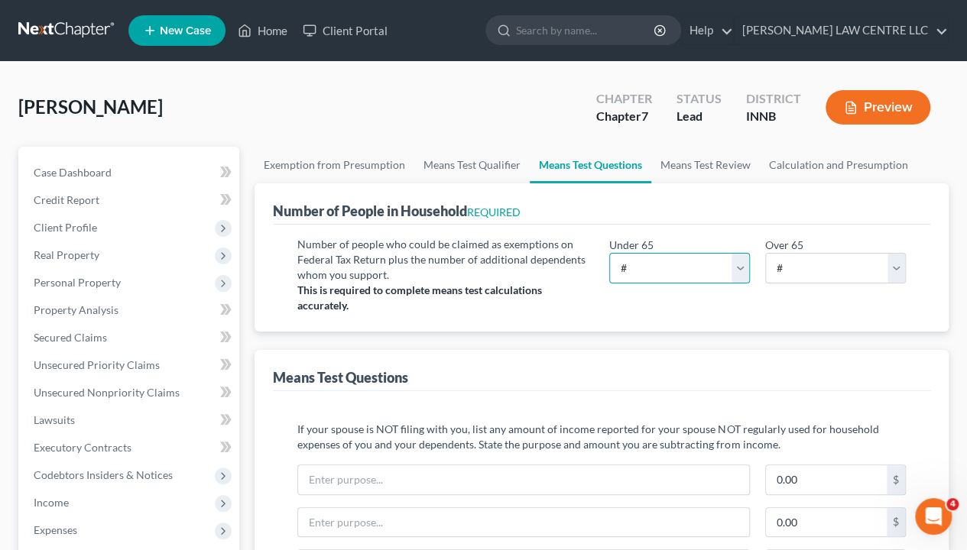
click at [664, 269] on select "# 0 1 2 3 4 5 6 7 8 9 10" at bounding box center [679, 268] width 141 height 31
click at [609, 253] on select "# 0 1 2 3 4 5 6 7 8 9 10" at bounding box center [679, 268] width 141 height 31
click at [640, 267] on select "# 0 1 2 3 4 5 6 7 8 9 10" at bounding box center [679, 268] width 141 height 31
click at [666, 271] on select "# 0 1 2 3 4 5 6 7 8 9 10" at bounding box center [679, 268] width 141 height 31
click at [848, 268] on select "# 0 1 2 3 4 5 6 7 8 9 10" at bounding box center [835, 268] width 141 height 31
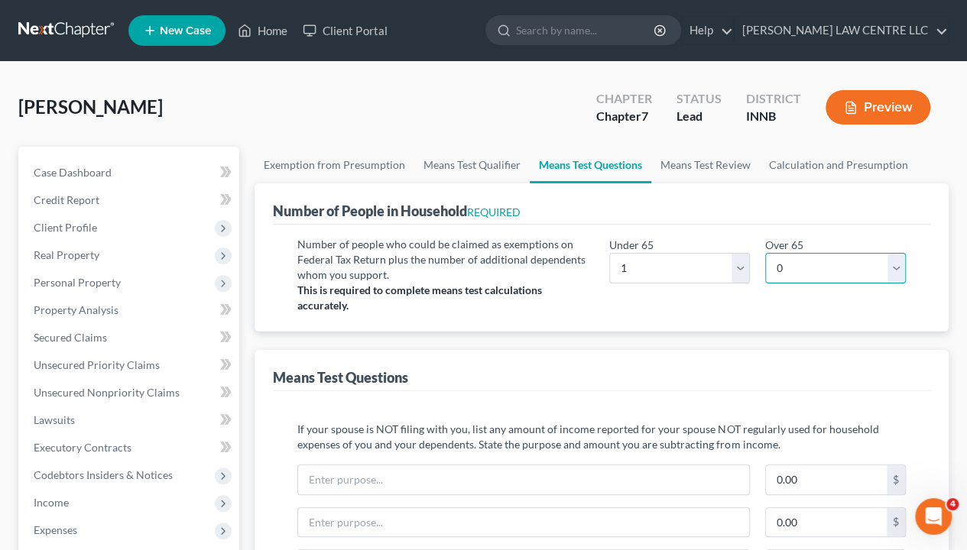
click at [765, 253] on select "# 0 1 2 3 4 5 6 7 8 9 10" at bounding box center [835, 268] width 141 height 31
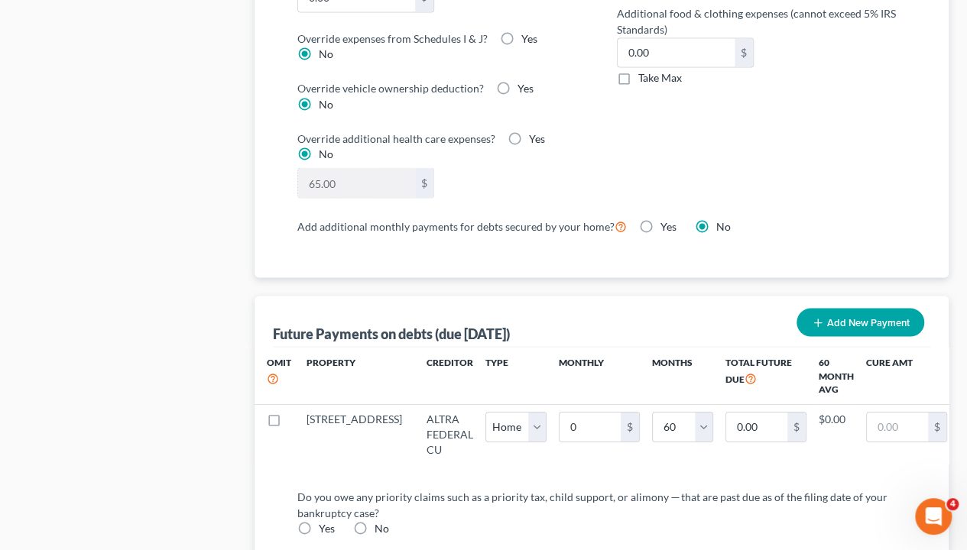
scroll to position [1376, 0]
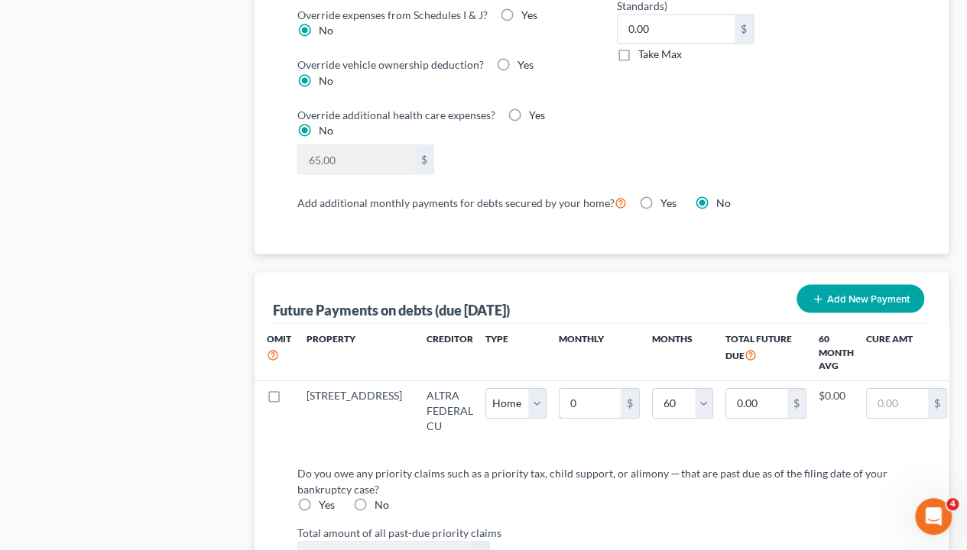
click at [559, 394] on input "0" at bounding box center [589, 402] width 61 height 29
click at [559, 394] on input "24.00" at bounding box center [589, 402] width 61 height 29
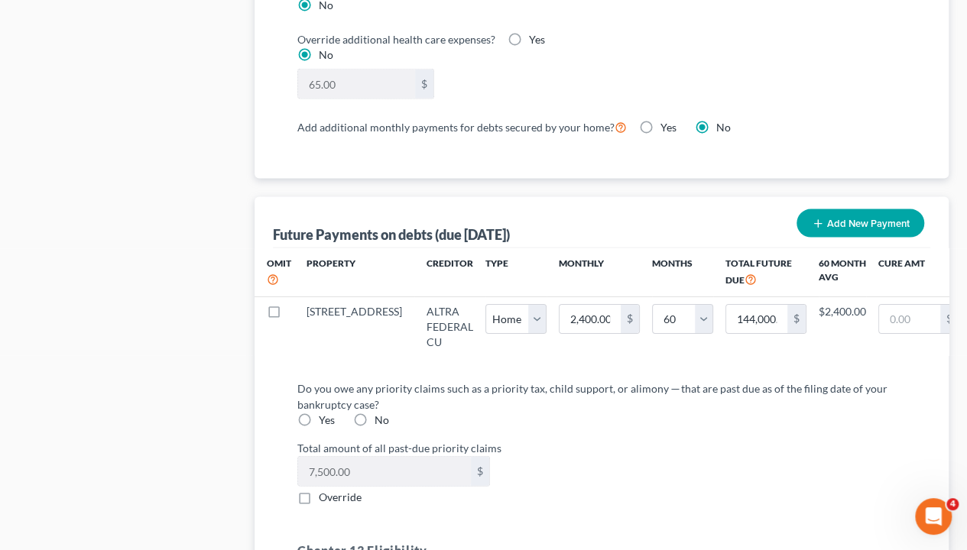
scroll to position [1452, 0]
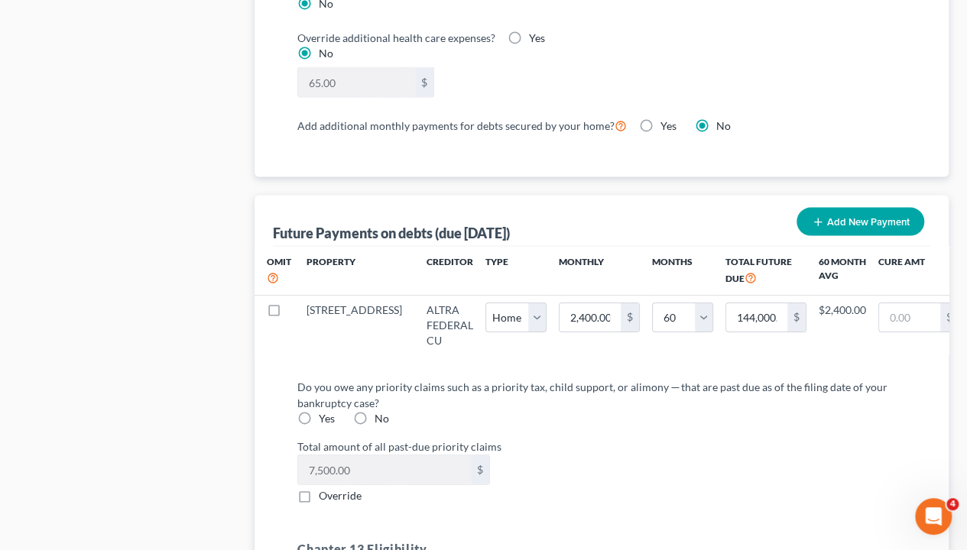
click at [319, 422] on label "Yes" at bounding box center [327, 418] width 16 height 15
click at [325, 421] on input "Yes" at bounding box center [330, 416] width 10 height 10
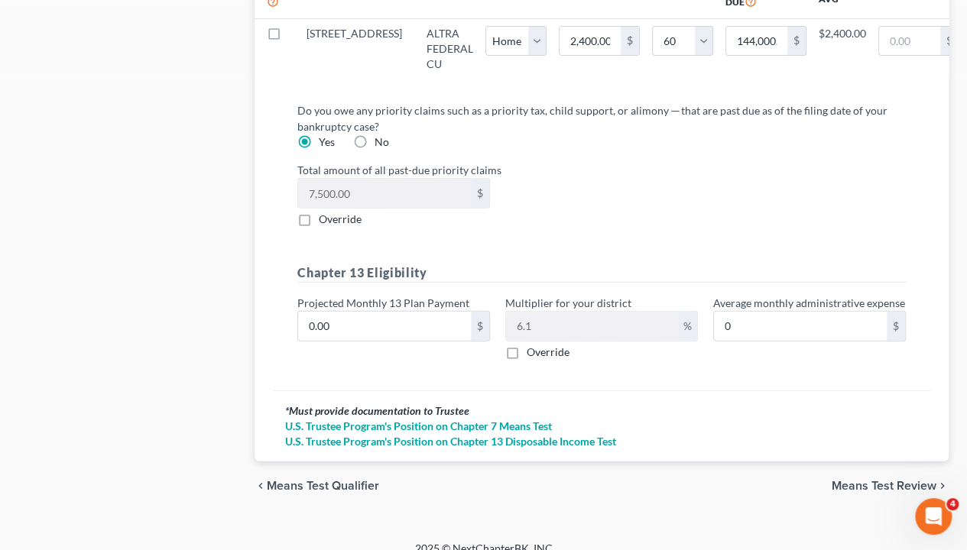
scroll to position [1749, 0]
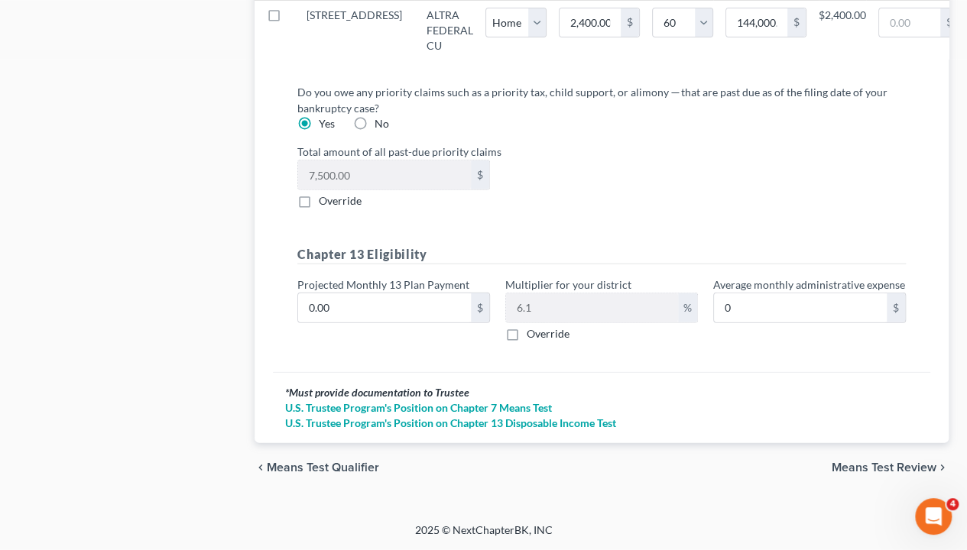
click at [842, 456] on span "Means Test Review" at bounding box center [884, 468] width 105 height 12
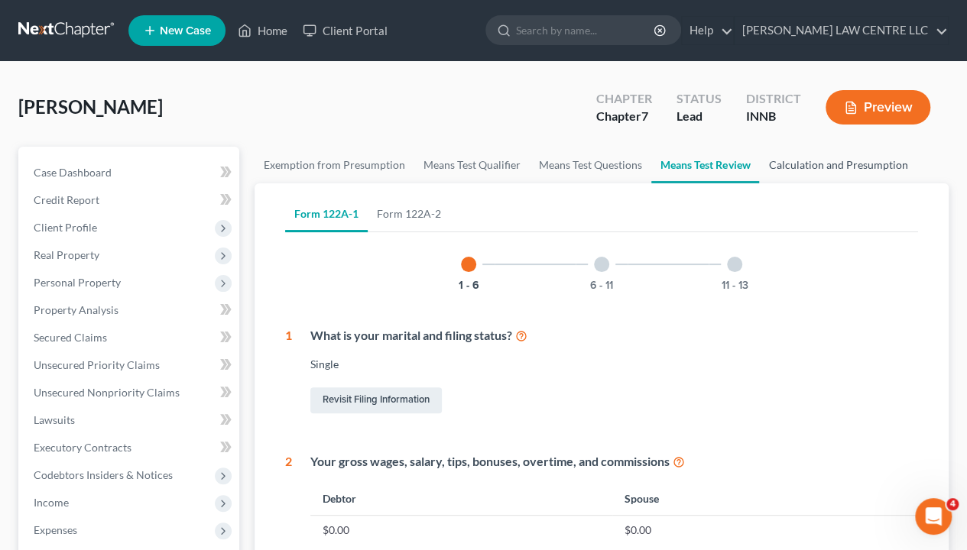
click at [816, 164] on link "Calculation and Presumption" at bounding box center [837, 165] width 157 height 37
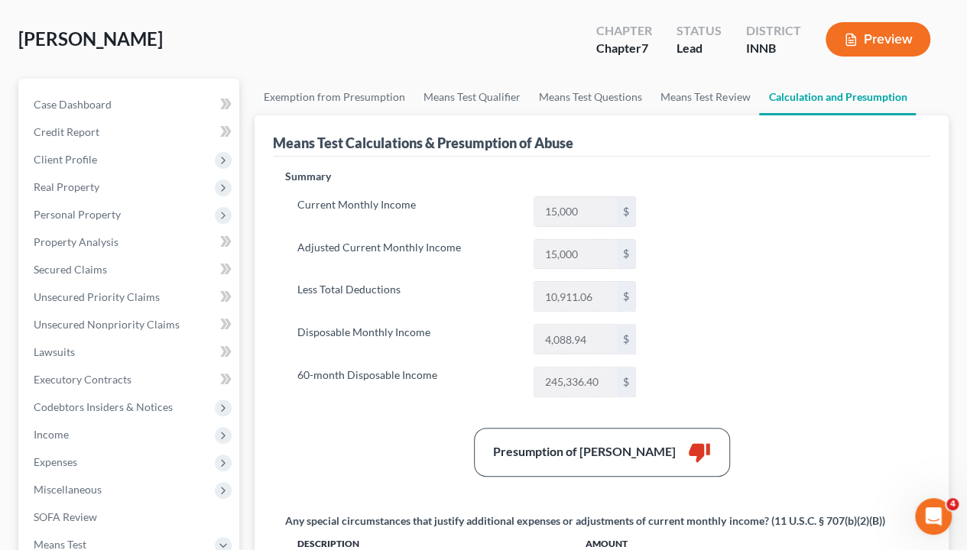
scroll to position [92, 0]
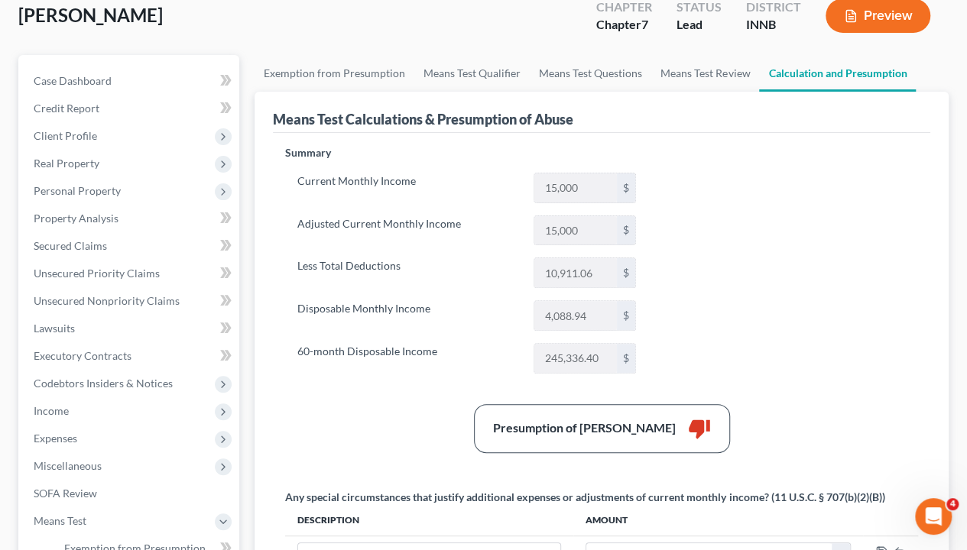
click at [75, 437] on span "Expenses" at bounding box center [56, 438] width 44 height 13
click at [81, 456] on span "Home" at bounding box center [78, 465] width 29 height 13
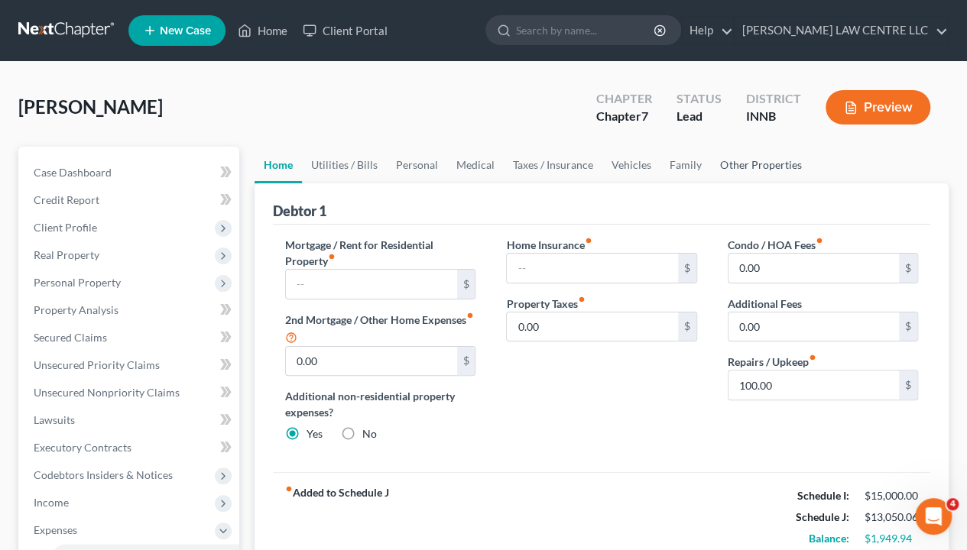
click at [743, 167] on link "Other Properties" at bounding box center [760, 165] width 99 height 37
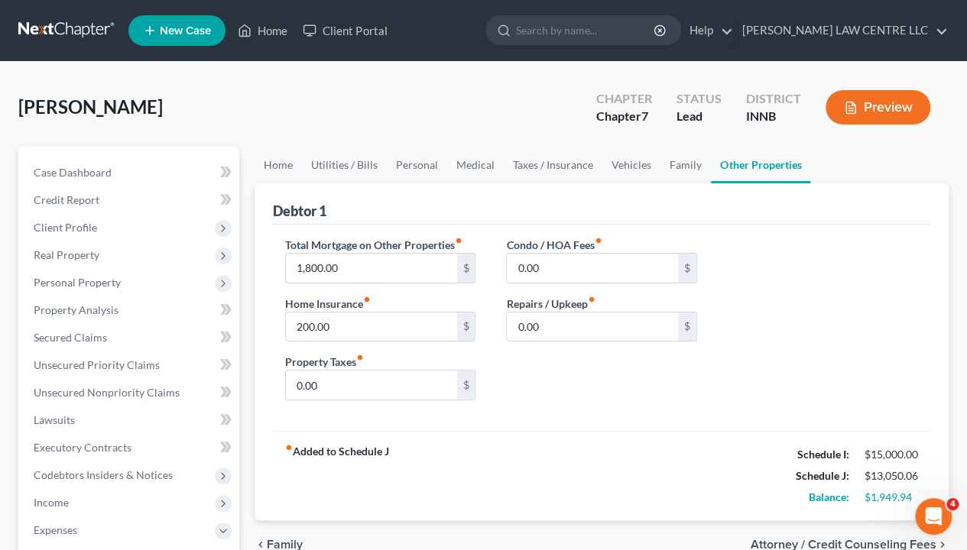
click at [343, 266] on input "1,800.00" at bounding box center [371, 268] width 170 height 29
click at [590, 334] on input "0.00" at bounding box center [592, 327] width 170 height 29
click at [347, 376] on input "0.00" at bounding box center [371, 385] width 170 height 29
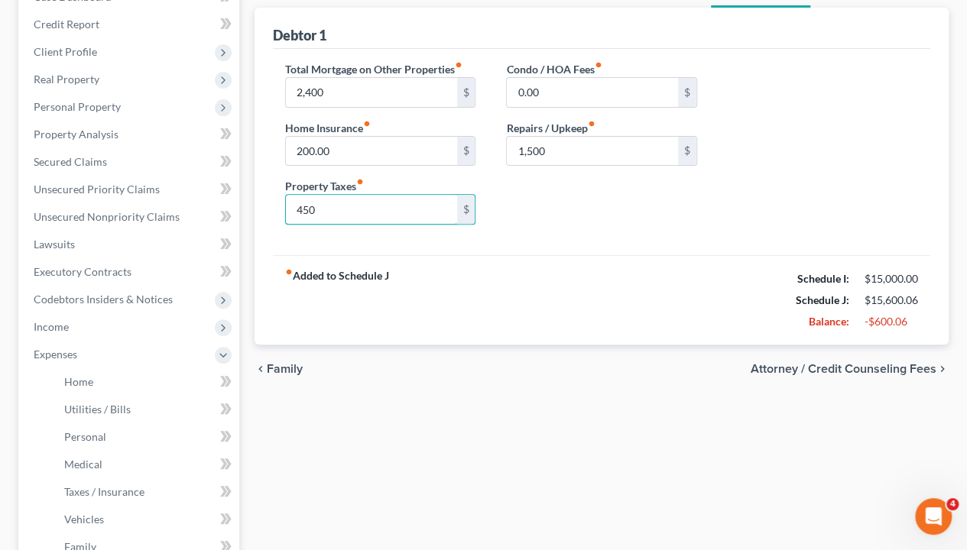
scroll to position [153, 0]
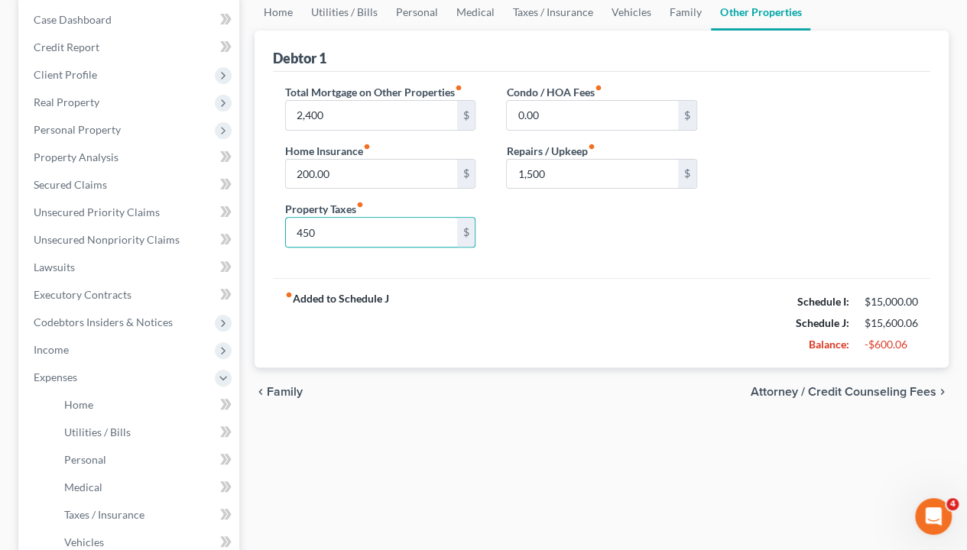
click at [828, 391] on span "Attorney / Credit Counseling Fees" at bounding box center [844, 392] width 186 height 12
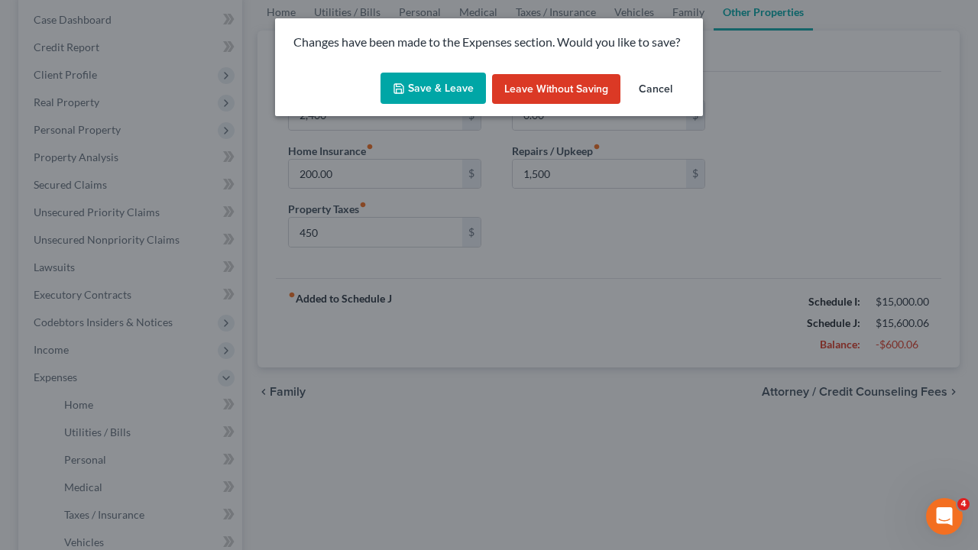
click at [471, 84] on button "Save & Leave" at bounding box center [433, 89] width 105 height 32
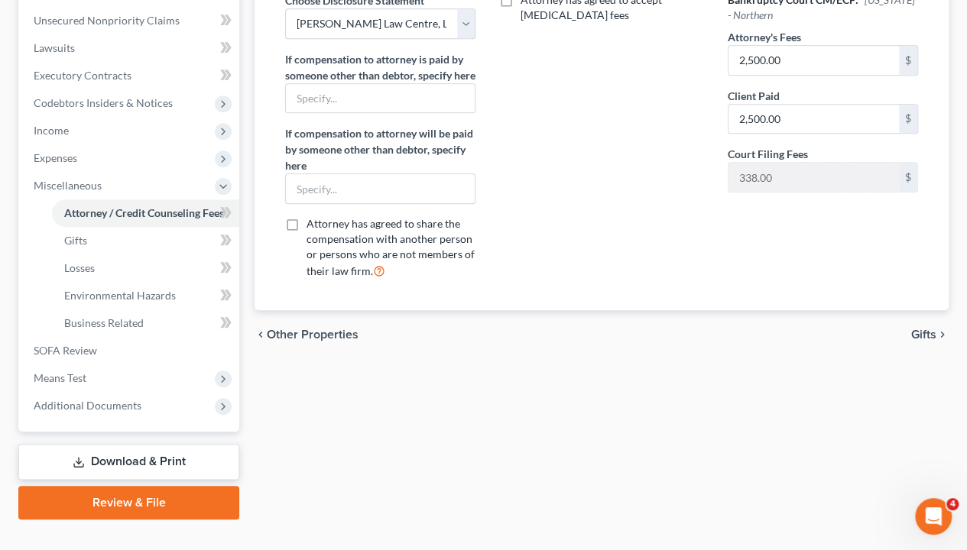
scroll to position [397, 0]
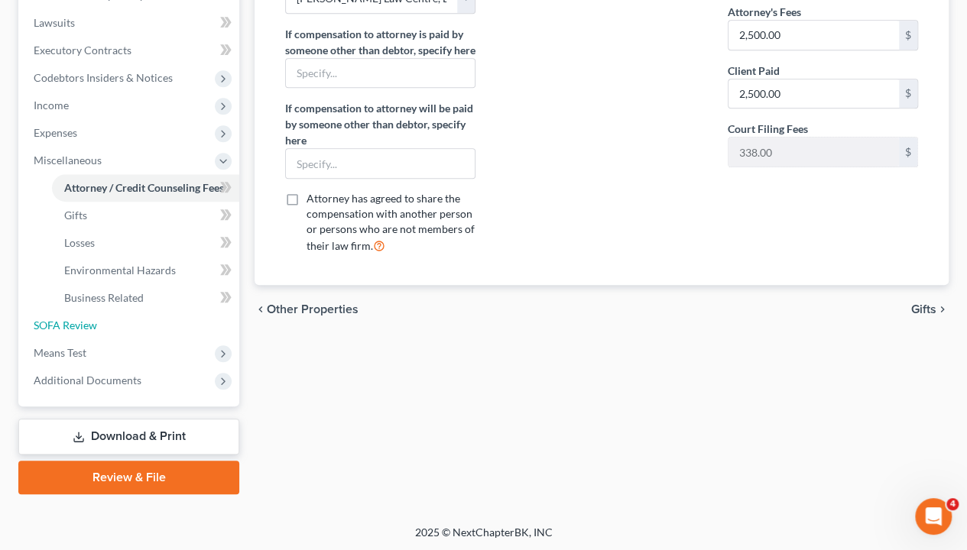
click at [85, 326] on span "SOFA Review" at bounding box center [65, 325] width 63 height 13
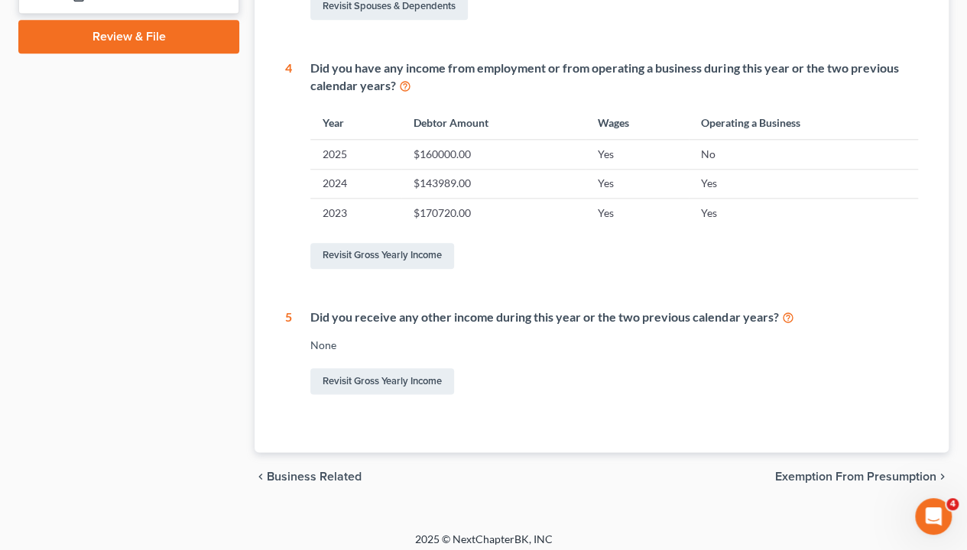
scroll to position [708, 0]
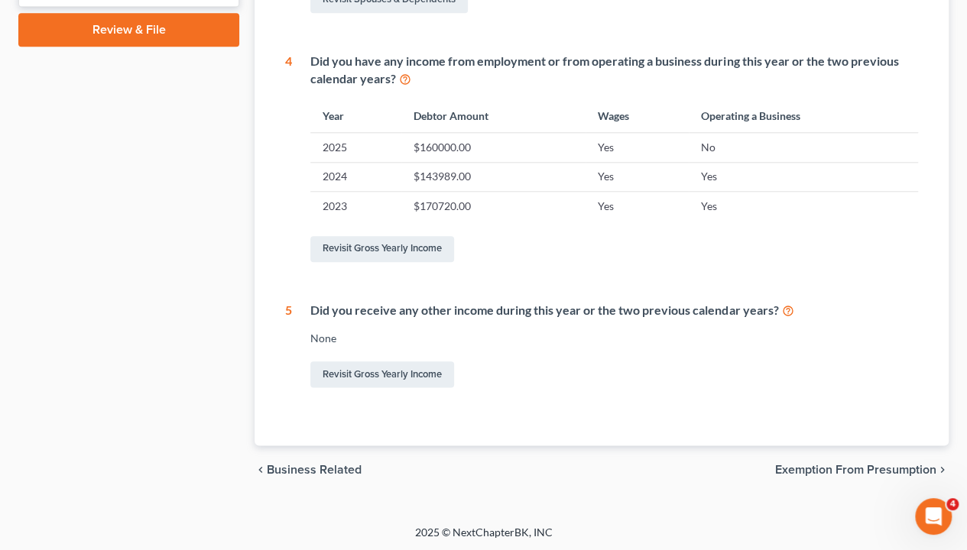
click at [809, 456] on span "Exemption from Presumption" at bounding box center [855, 470] width 161 height 12
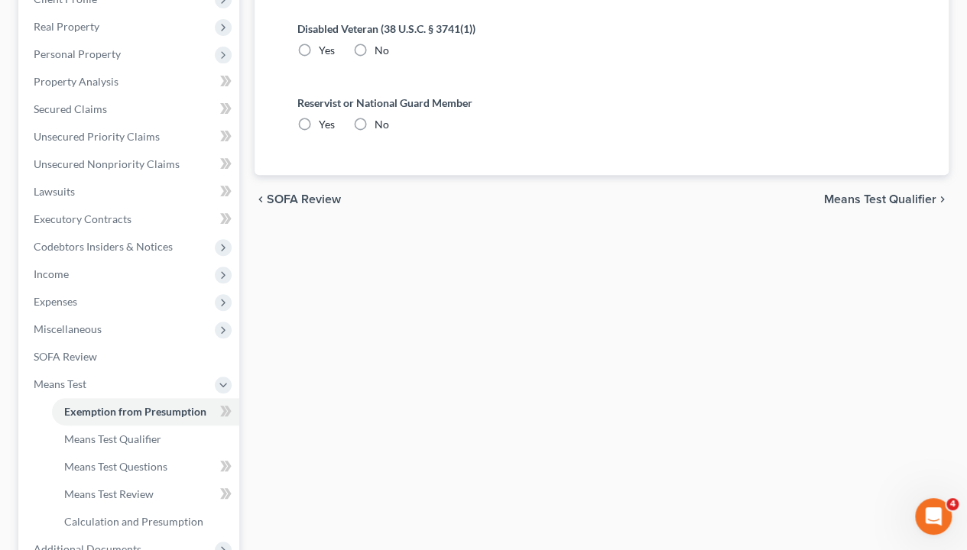
scroll to position [229, 0]
click at [67, 361] on span "SOFA Review" at bounding box center [65, 355] width 63 height 13
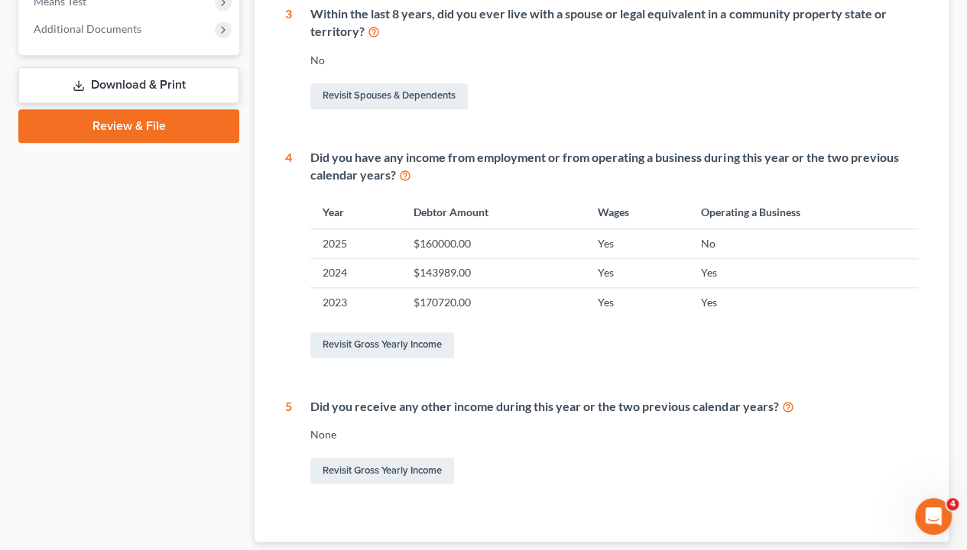
scroll to position [708, 0]
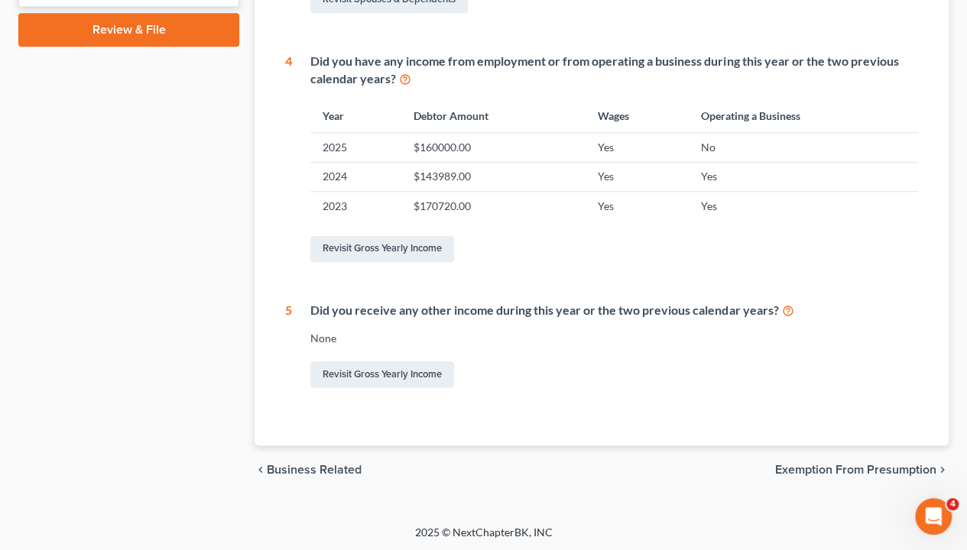
click at [835, 456] on span "Exemption from Presumption" at bounding box center [855, 470] width 161 height 12
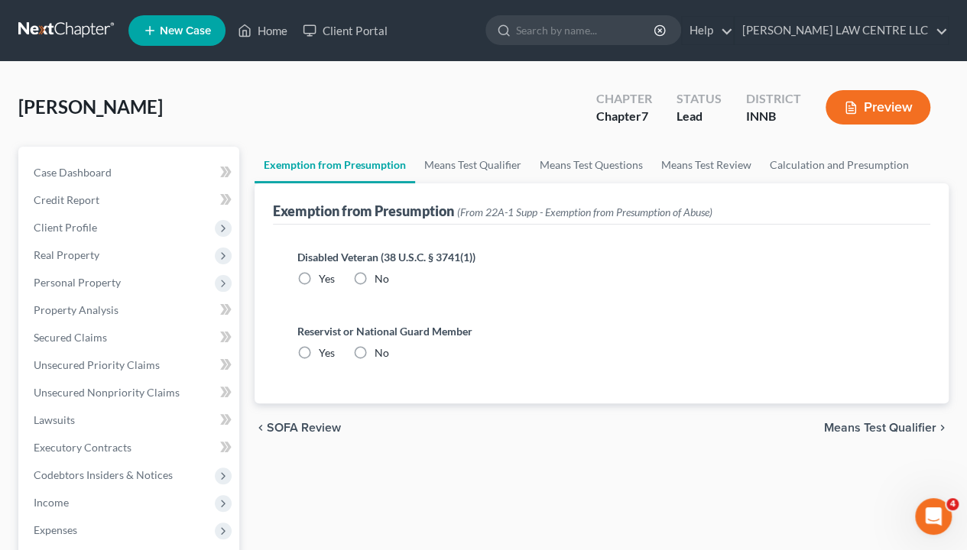
click at [863, 430] on span "Means Test Qualifier" at bounding box center [880, 428] width 112 height 12
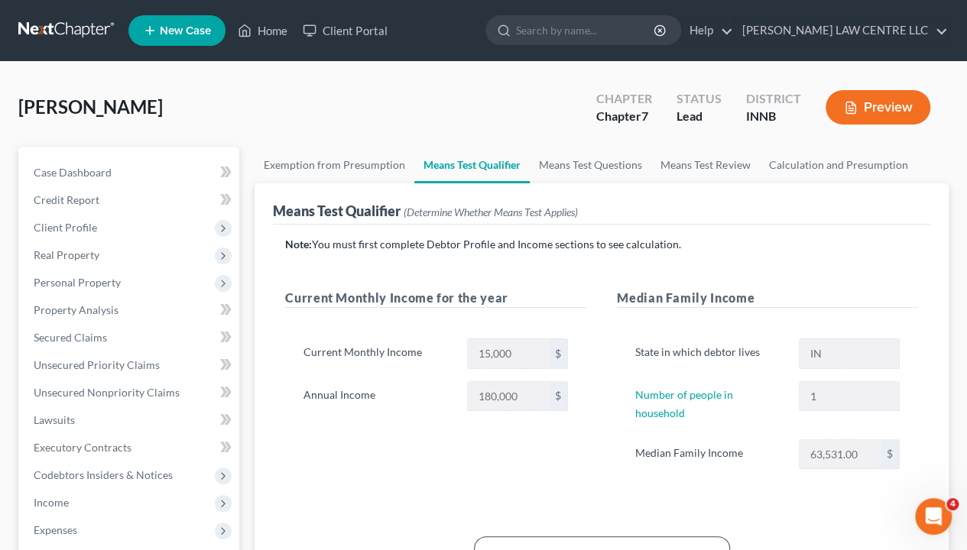
scroll to position [229, 0]
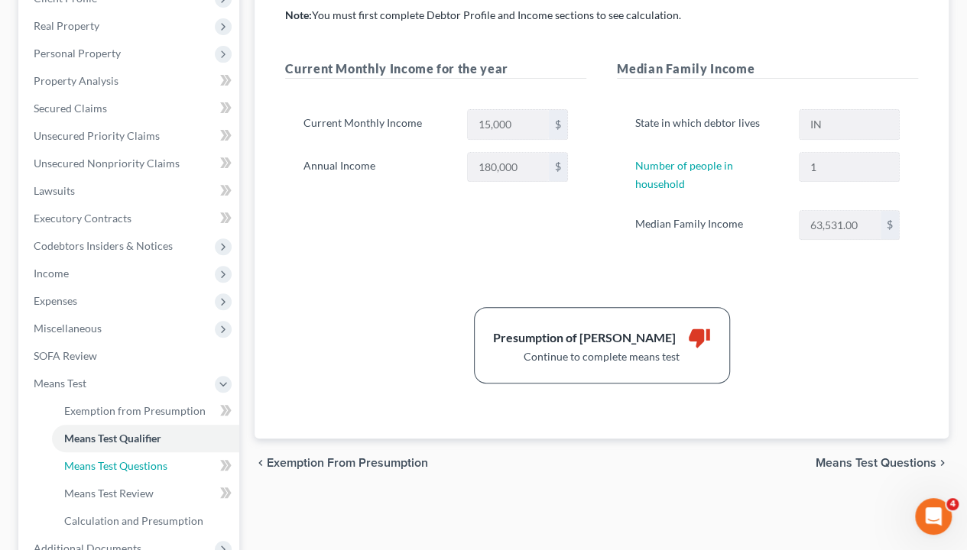
click at [144, 456] on span "Means Test Questions" at bounding box center [115, 465] width 103 height 13
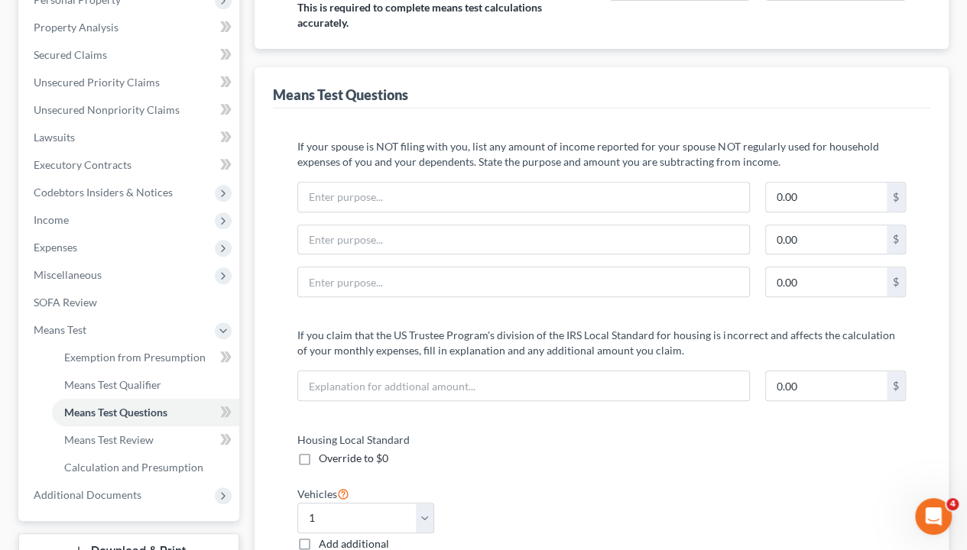
scroll to position [306, 0]
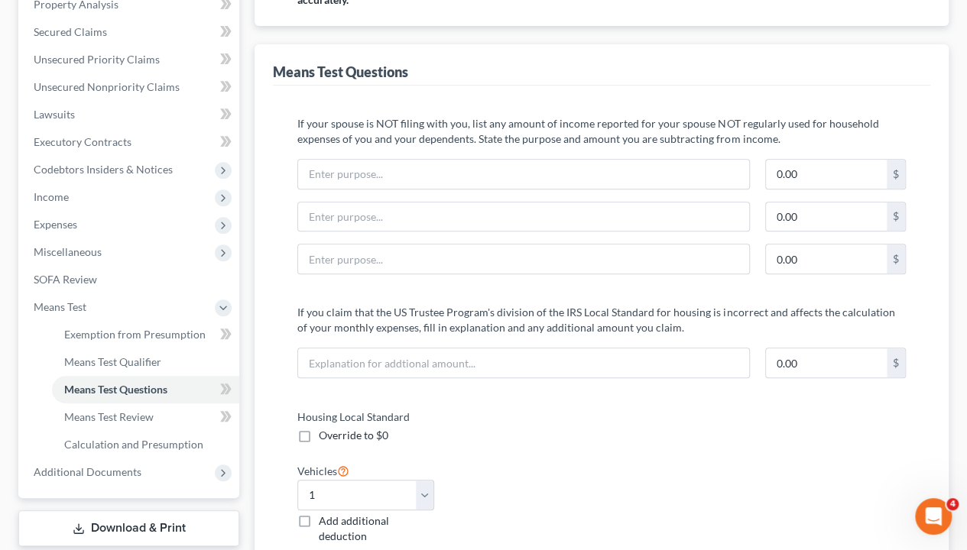
click at [69, 221] on span "Expenses" at bounding box center [56, 224] width 44 height 13
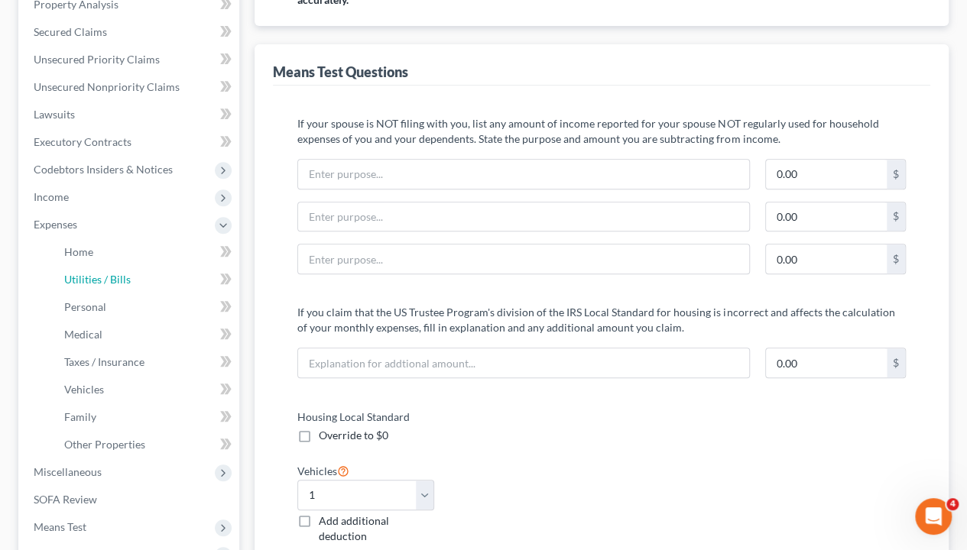
click at [86, 277] on span "Utilities / Bills" at bounding box center [97, 279] width 66 height 13
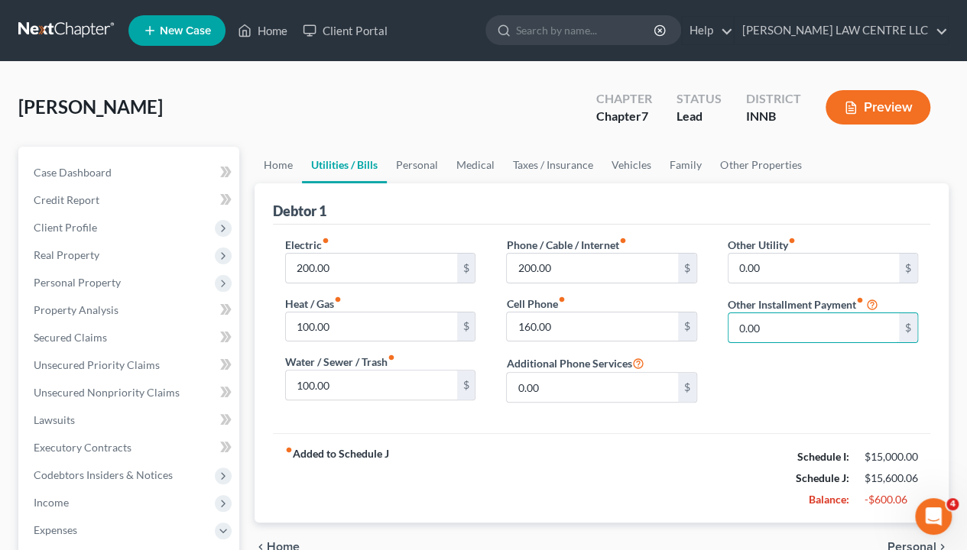
click at [791, 330] on input "0.00" at bounding box center [813, 327] width 170 height 29
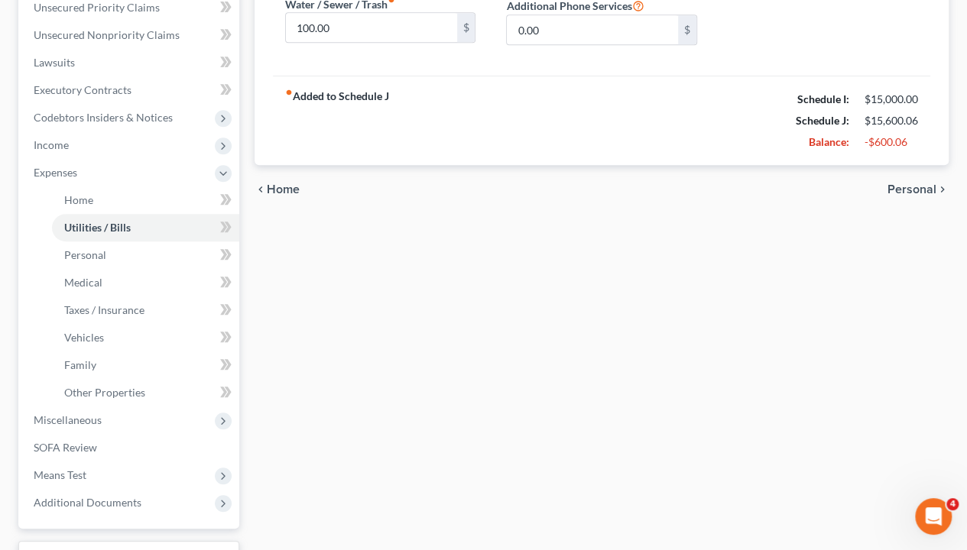
scroll to position [382, 0]
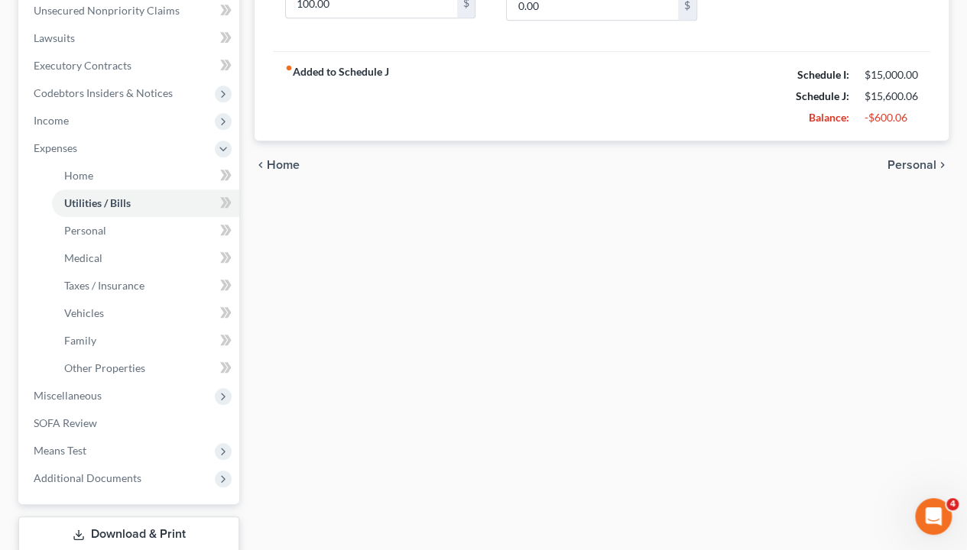
click at [70, 394] on span "Miscellaneous" at bounding box center [68, 395] width 68 height 13
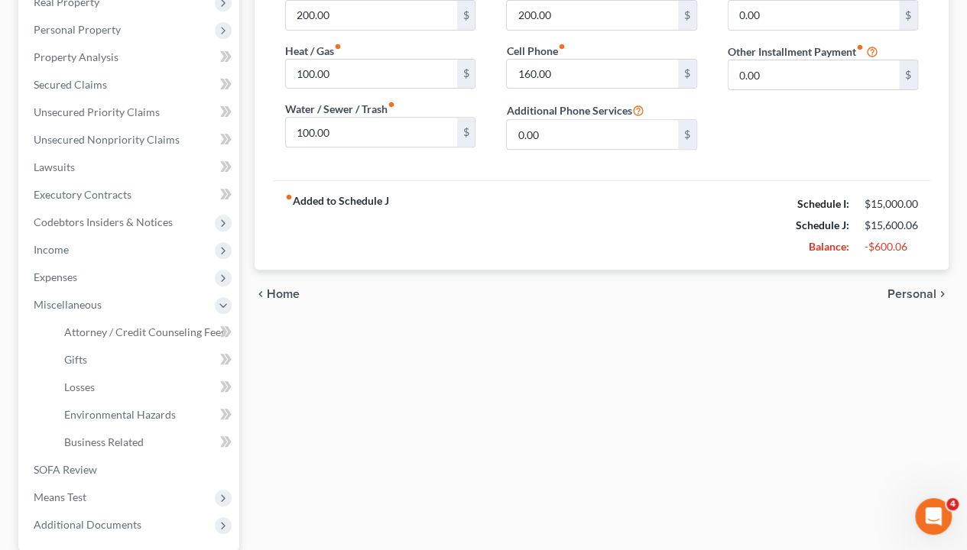
scroll to position [229, 0]
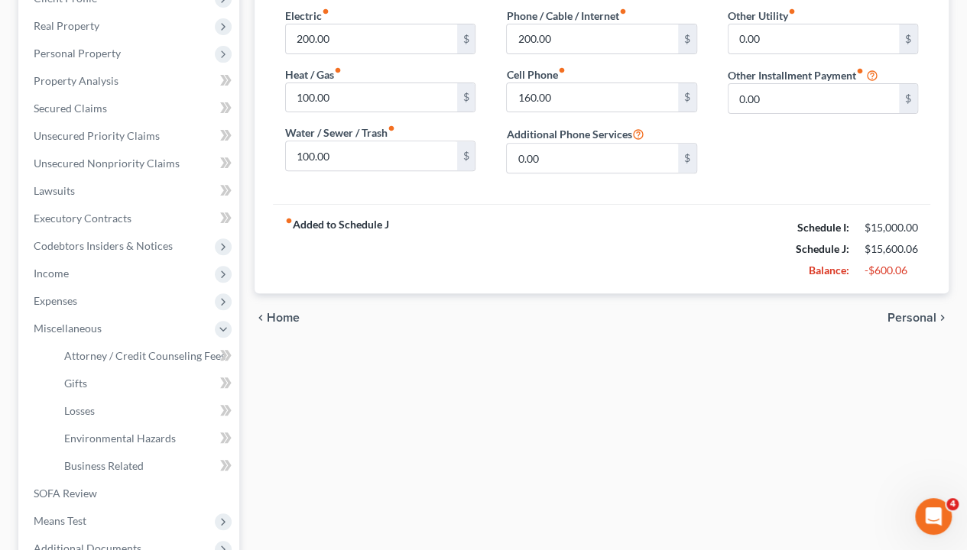
click at [92, 295] on span "Expenses" at bounding box center [130, 301] width 218 height 28
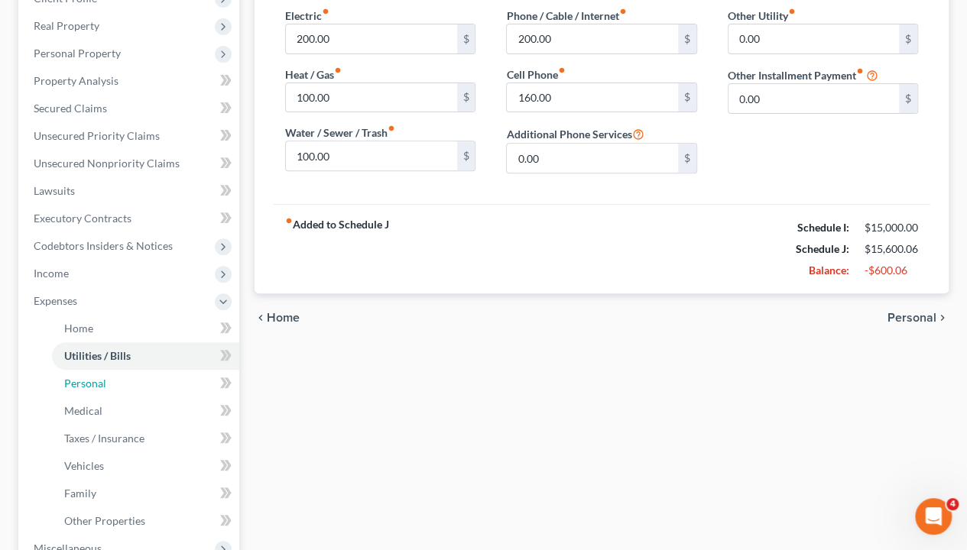
click at [138, 378] on link "Personal" at bounding box center [145, 384] width 187 height 28
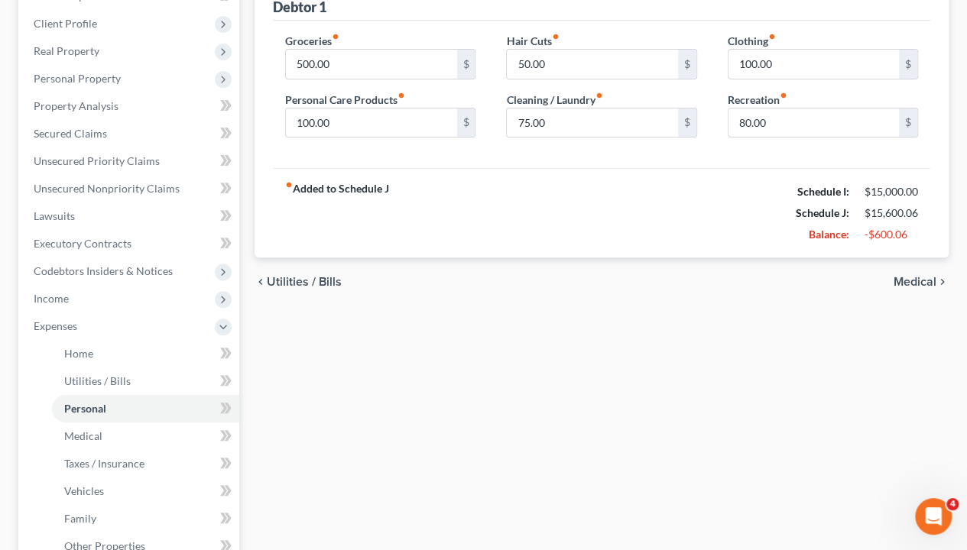
scroll to position [229, 0]
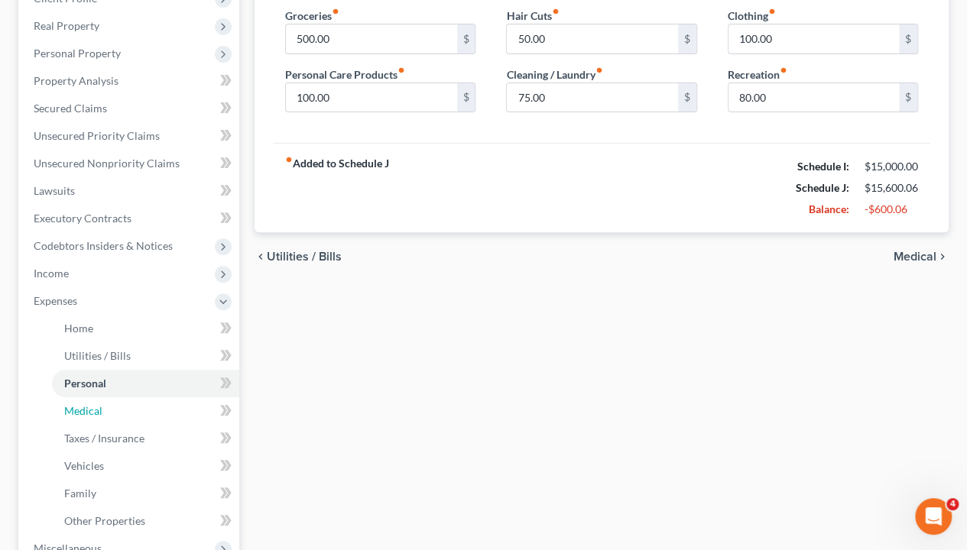
click at [103, 408] on link "Medical" at bounding box center [145, 411] width 187 height 28
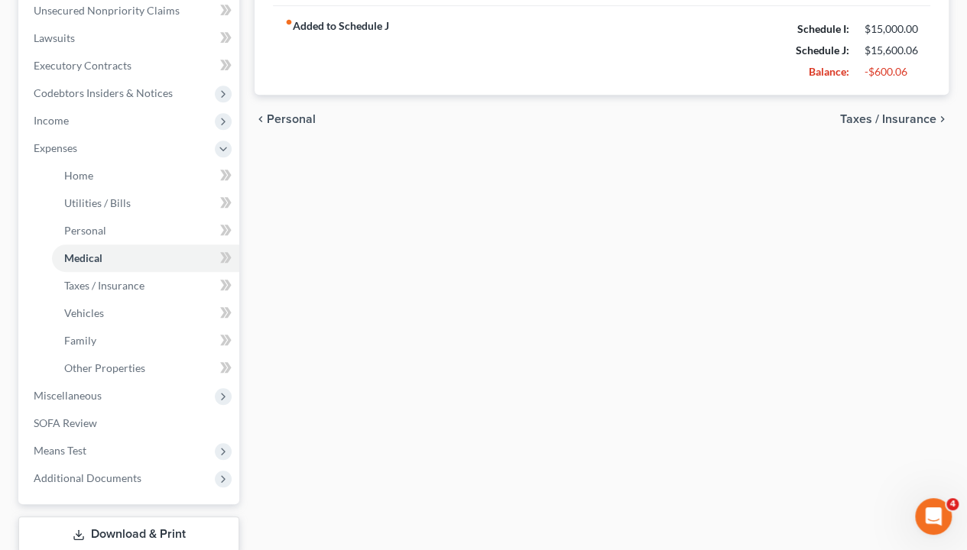
scroll to position [306, 0]
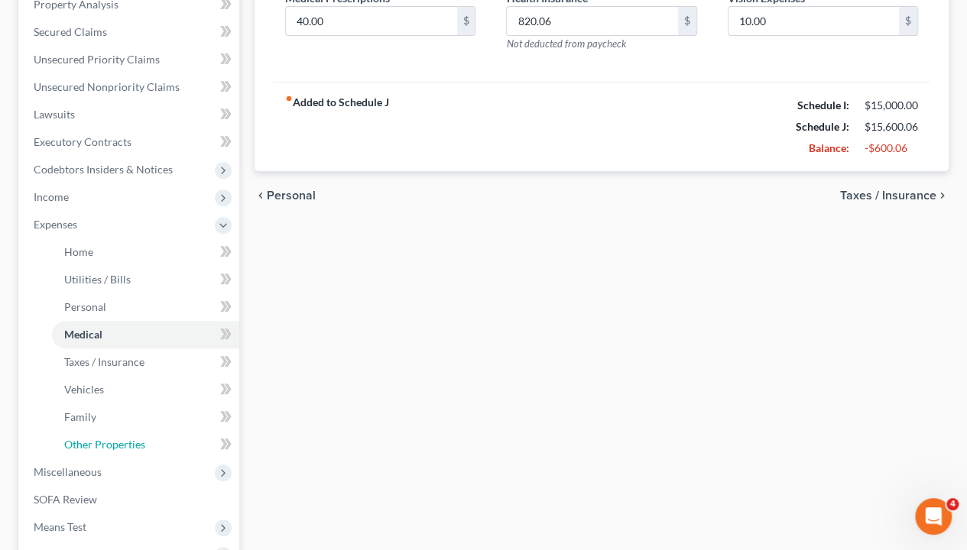
click at [99, 441] on span "Other Properties" at bounding box center [104, 444] width 81 height 13
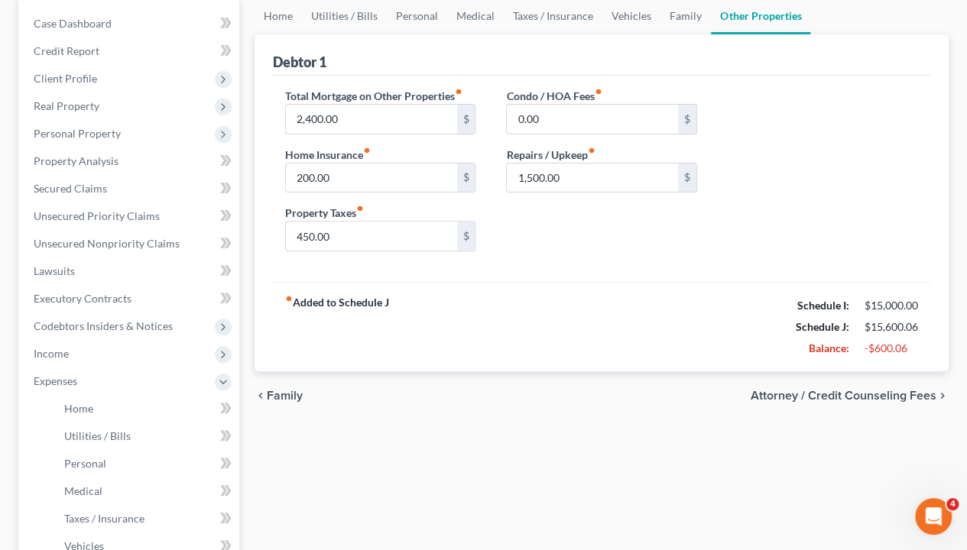
scroll to position [153, 0]
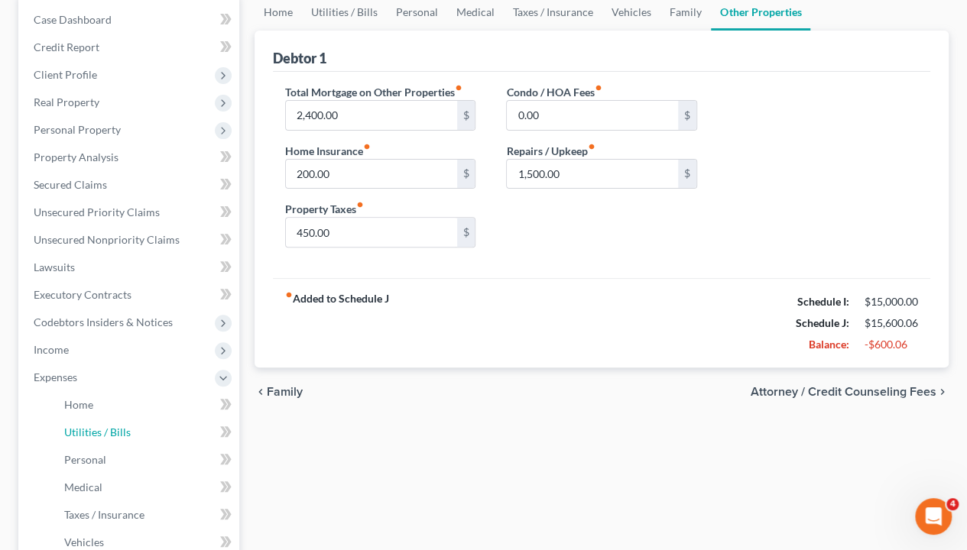
click at [102, 432] on span "Utilities / Bills" at bounding box center [97, 432] width 66 height 13
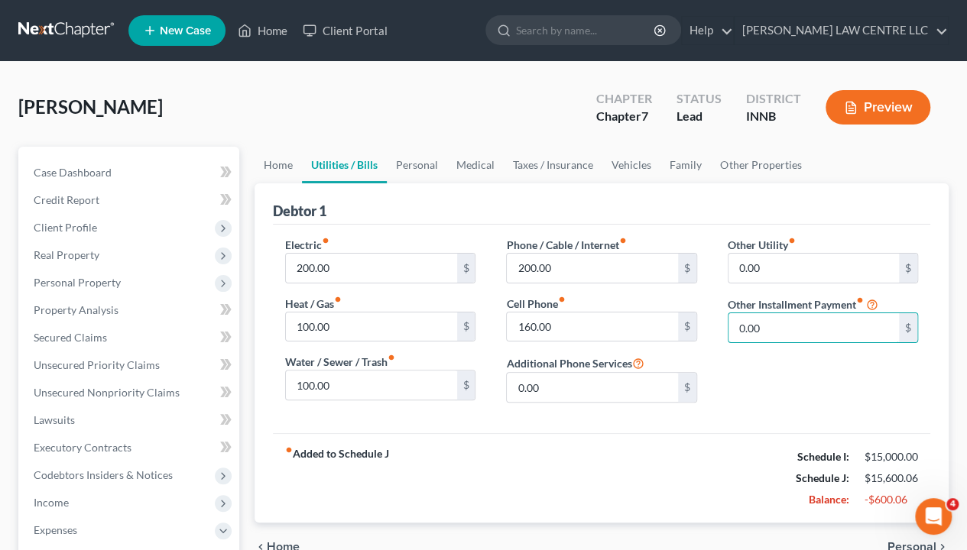
click at [797, 327] on input "0.00" at bounding box center [813, 327] width 170 height 29
click at [406, 171] on link "Personal" at bounding box center [417, 165] width 60 height 37
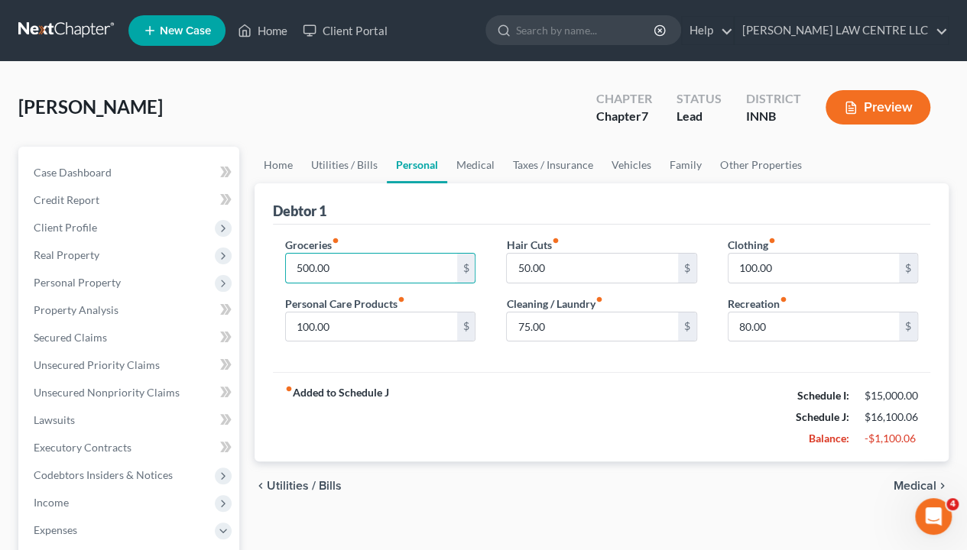
drag, startPoint x: 300, startPoint y: 268, endPoint x: 362, endPoint y: 251, distance: 64.2
click at [302, 268] on input "500.00" at bounding box center [371, 268] width 170 height 29
click at [671, 356] on div "Groceries fiber_manual_record 600.00 $ Personal Care Products fiber_manual_reco…" at bounding box center [601, 299] width 657 height 148
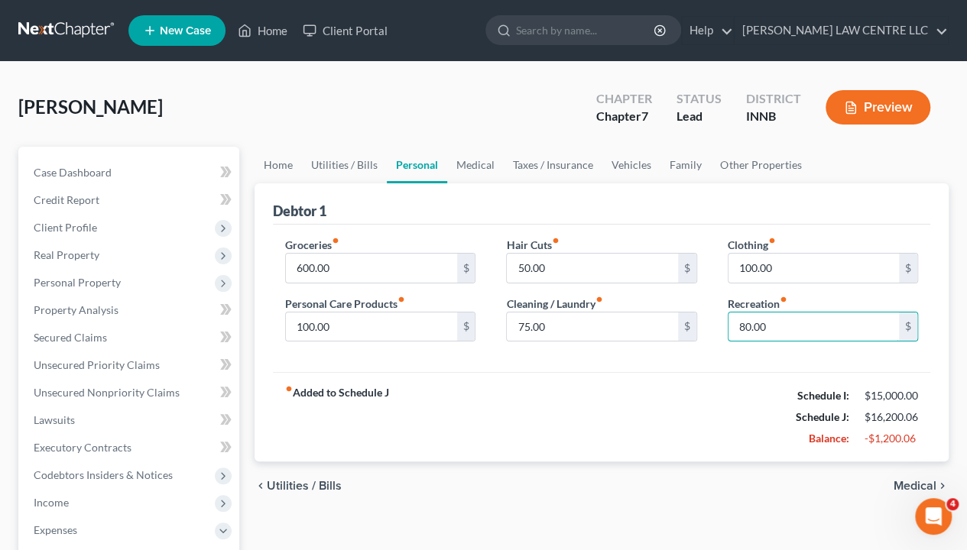
click at [791, 323] on input "80.00" at bounding box center [813, 327] width 170 height 29
click at [469, 165] on link "Medical" at bounding box center [475, 165] width 57 height 37
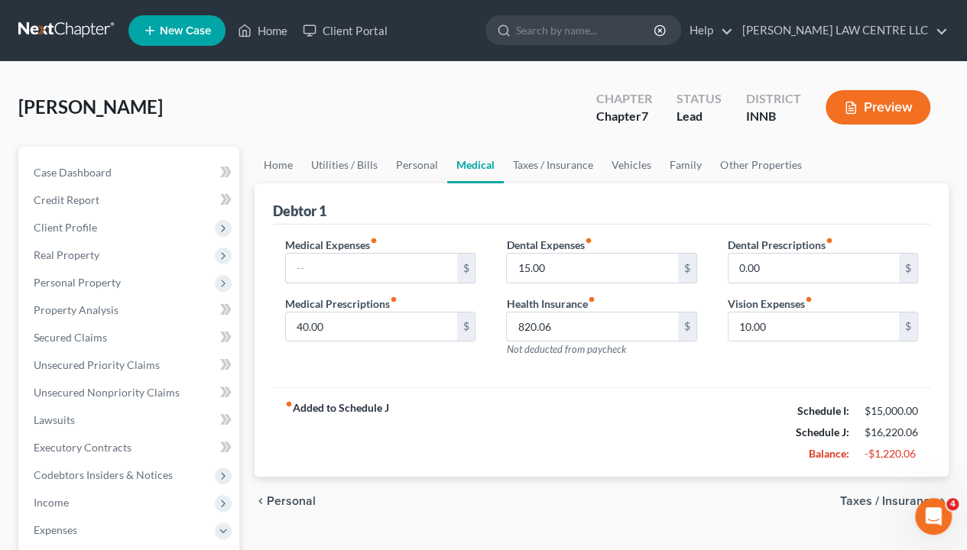
click at [321, 261] on input "text" at bounding box center [371, 268] width 170 height 29
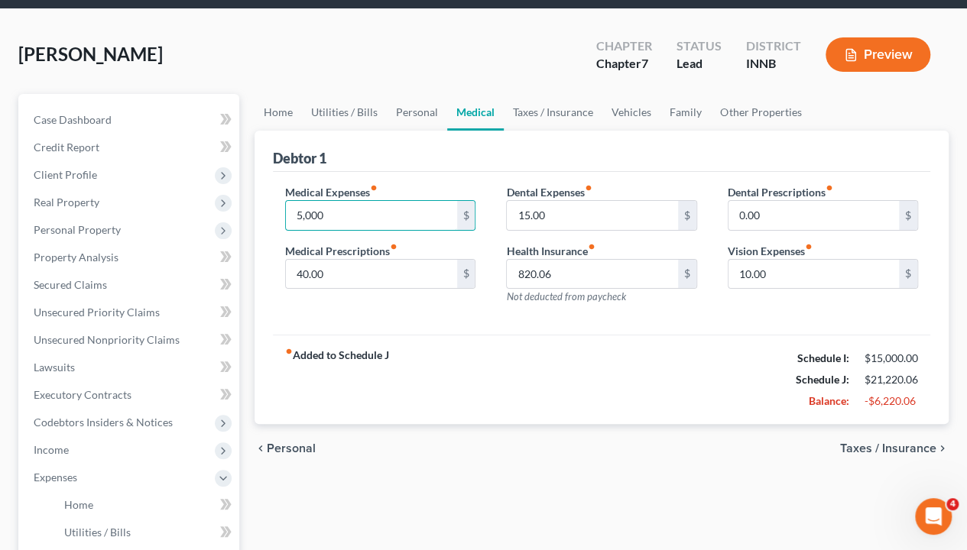
scroll to position [76, 0]
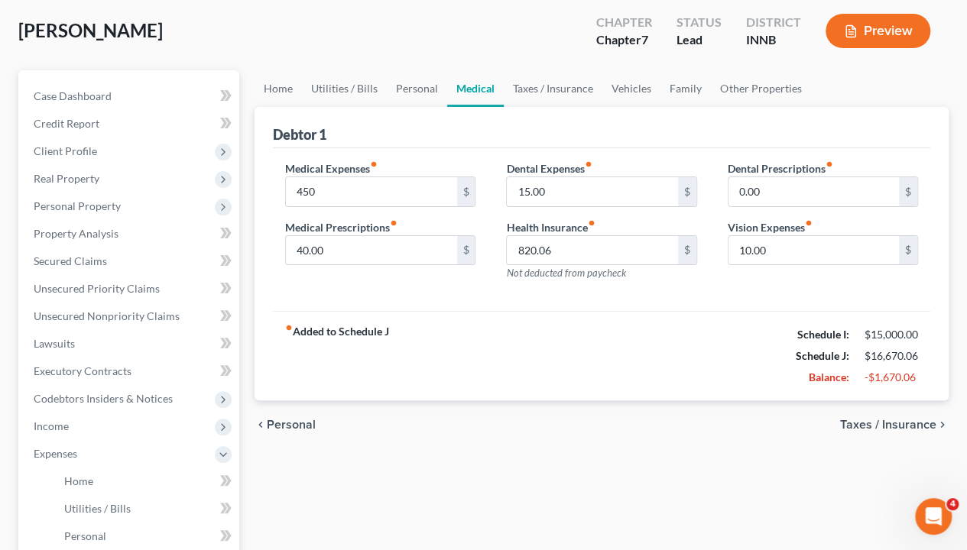
click at [876, 424] on span "Taxes / Insurance" at bounding box center [888, 425] width 96 height 12
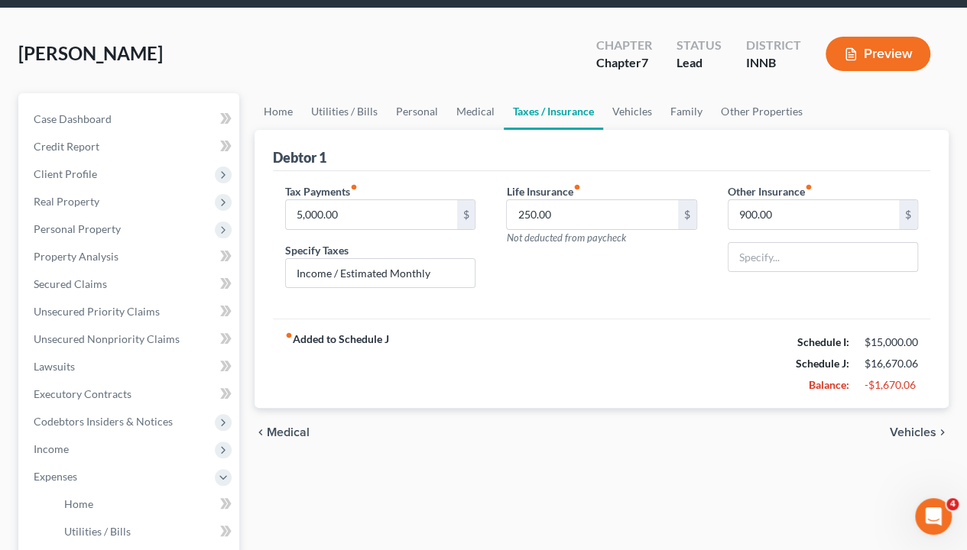
scroll to position [76, 0]
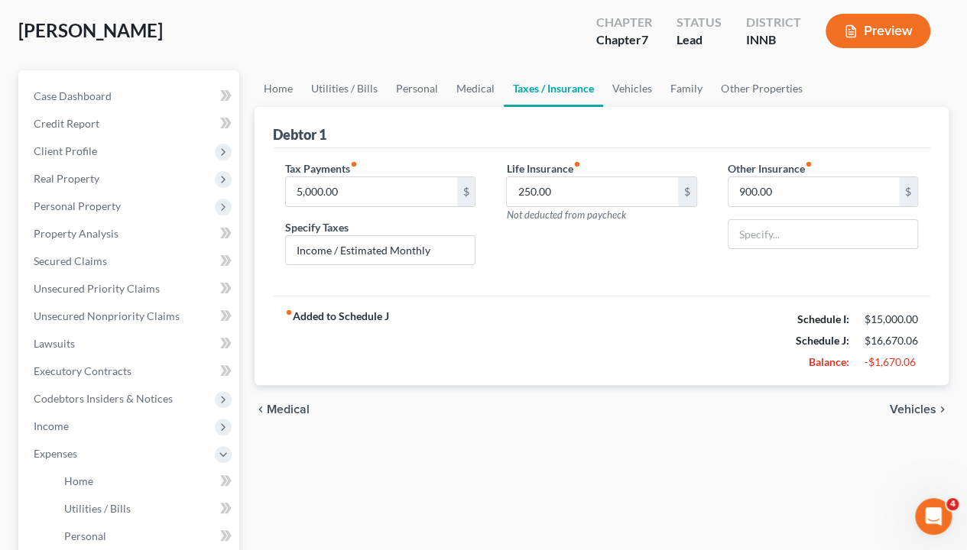
click at [917, 404] on span "Vehicles" at bounding box center [913, 410] width 47 height 12
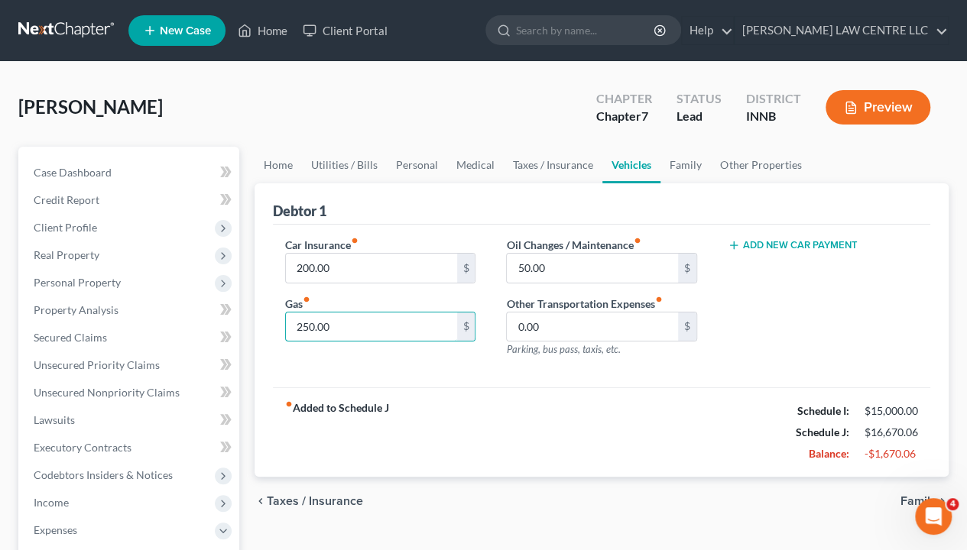
click at [339, 327] on input "250.00" at bounding box center [371, 327] width 170 height 29
click at [584, 391] on div "fiber_manual_record Added to Schedule J Schedule I: $15,000.00 Schedule J: $16,…" at bounding box center [601, 431] width 657 height 89
click at [684, 164] on link "Family" at bounding box center [685, 165] width 50 height 37
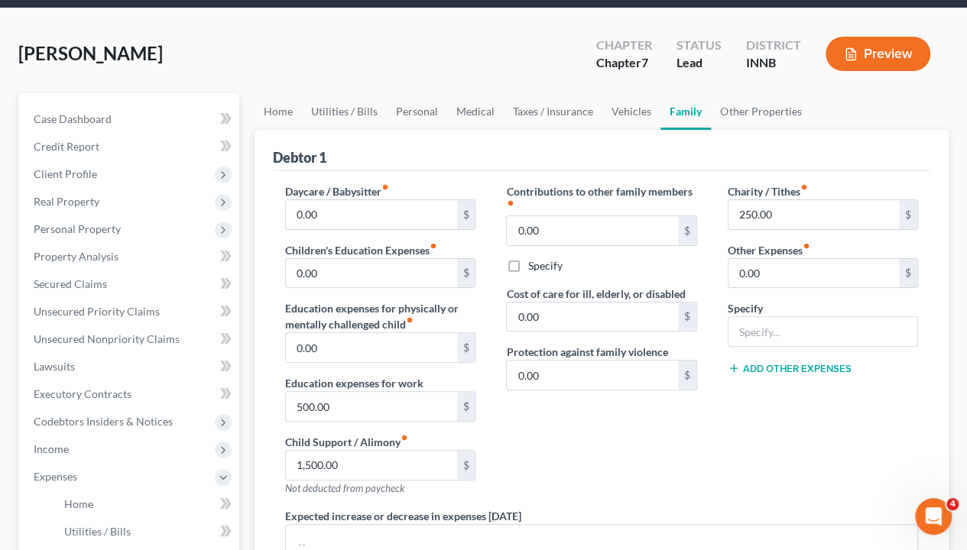
scroll to position [76, 0]
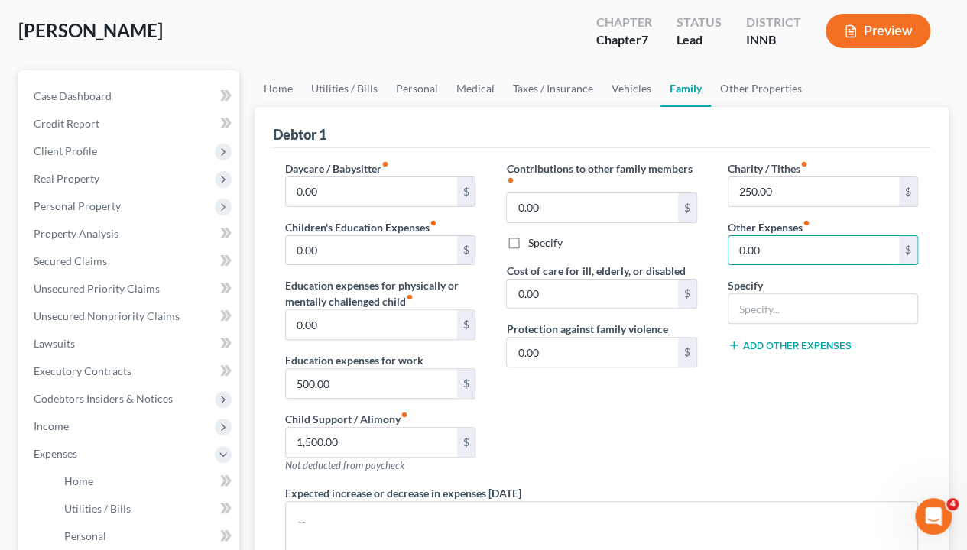
click at [786, 249] on input "0.00" at bounding box center [813, 250] width 170 height 29
click at [423, 86] on link "Personal" at bounding box center [417, 88] width 60 height 37
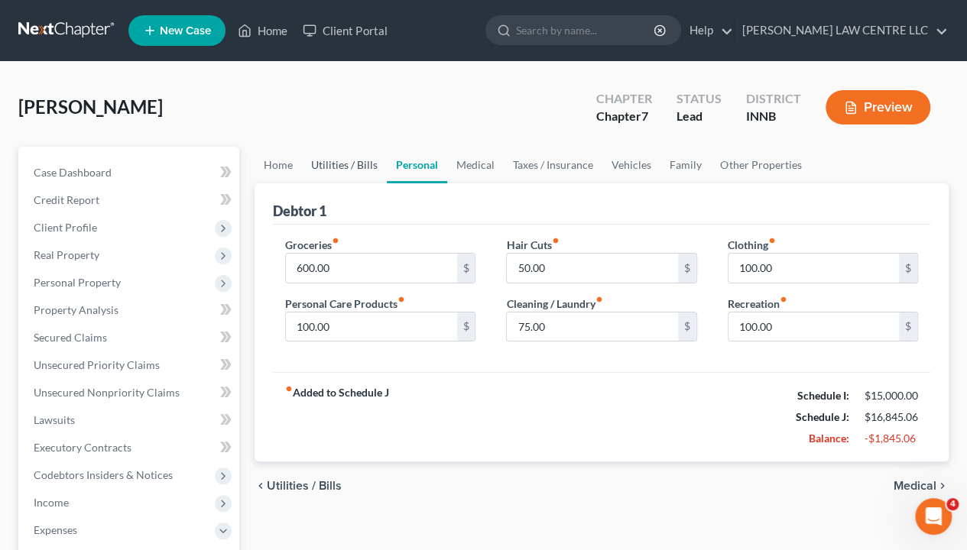
click at [342, 164] on link "Utilities / Bills" at bounding box center [344, 165] width 85 height 37
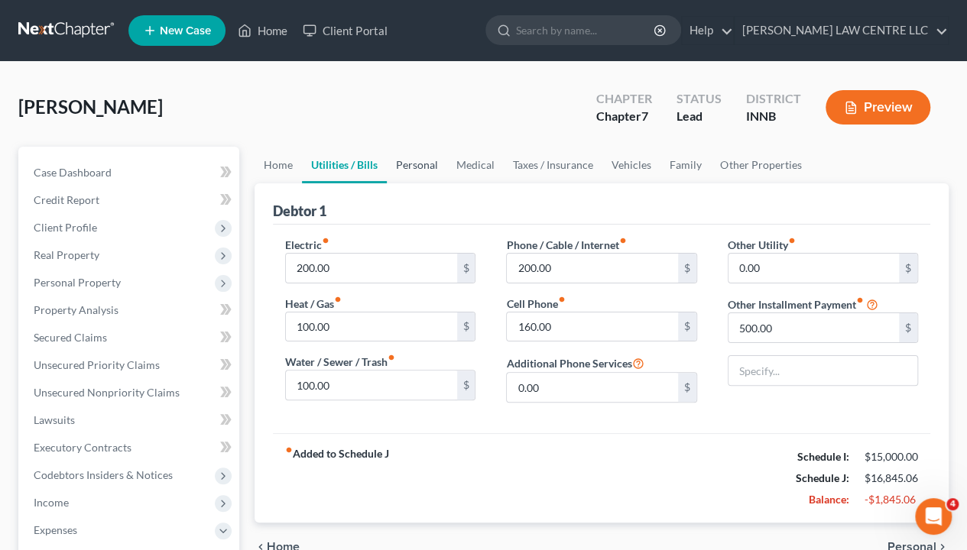
click at [423, 166] on link "Personal" at bounding box center [417, 165] width 60 height 37
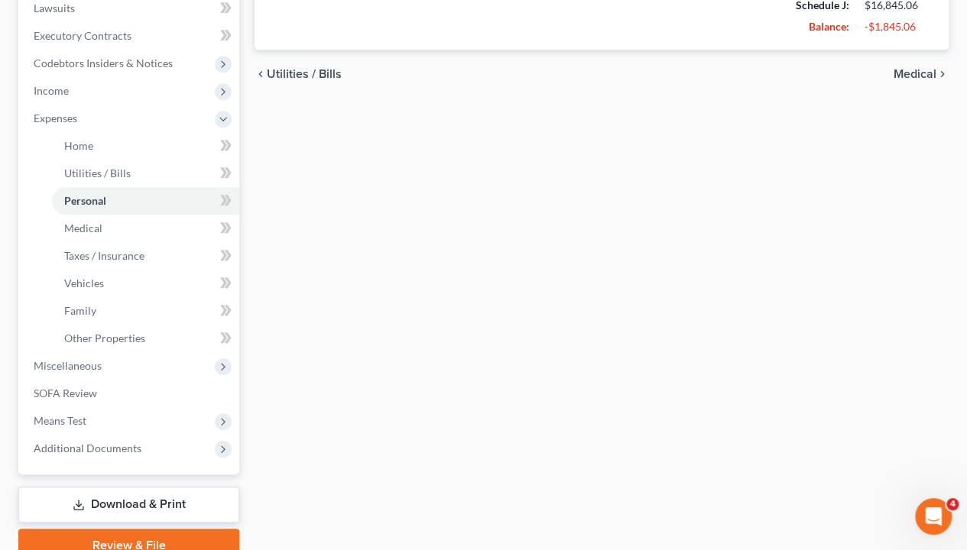
scroll to position [480, 0]
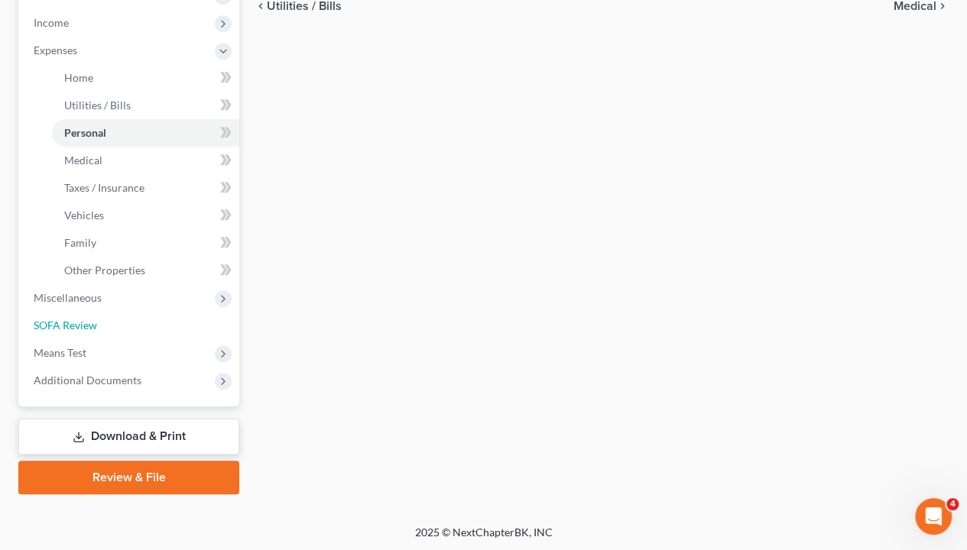
click at [94, 320] on span "SOFA Review" at bounding box center [65, 325] width 63 height 13
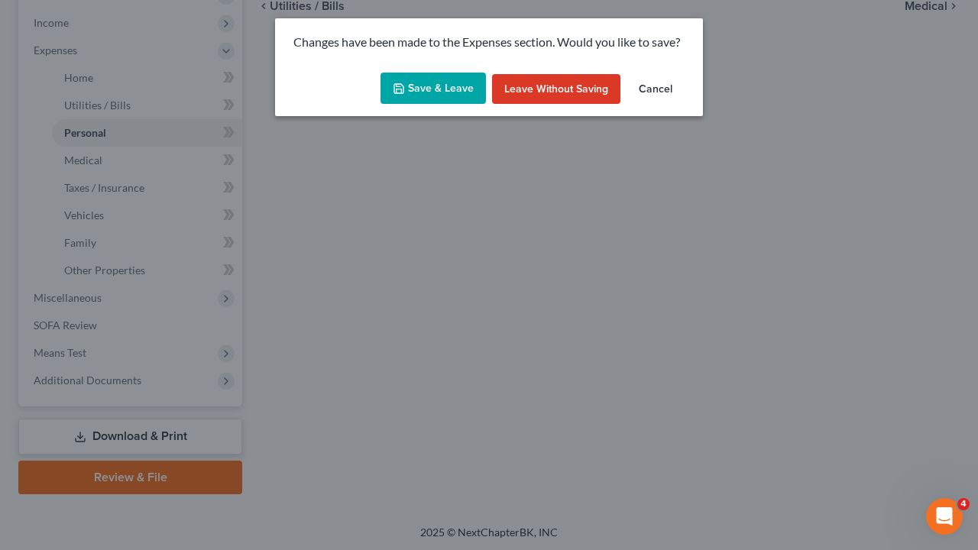
click at [413, 86] on button "Save & Leave" at bounding box center [433, 89] width 105 height 32
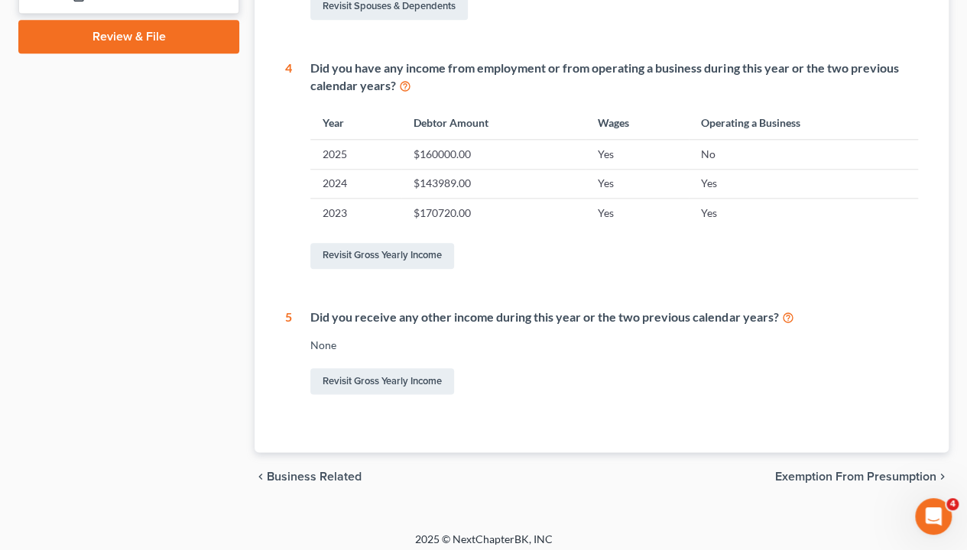
scroll to position [708, 0]
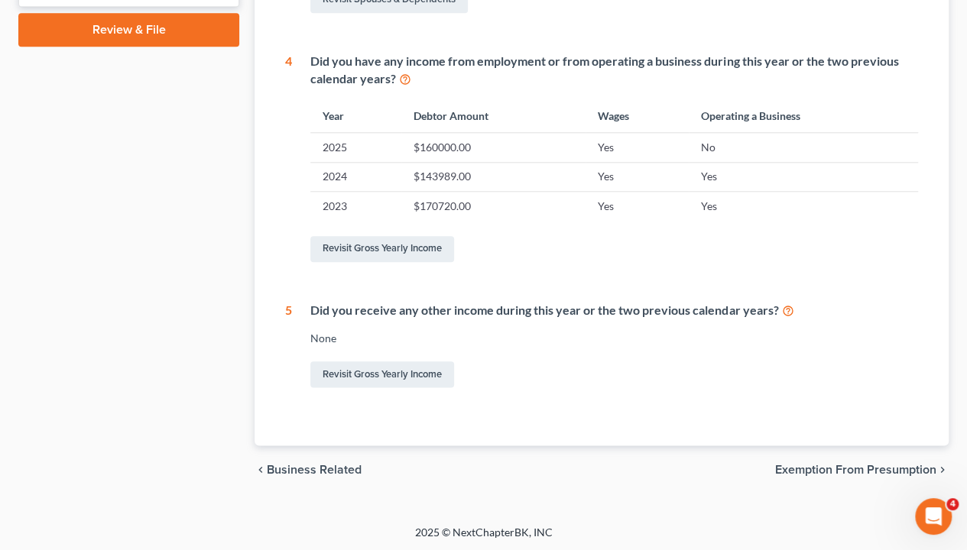
click at [879, 456] on span "Exemption from Presumption" at bounding box center [855, 470] width 161 height 12
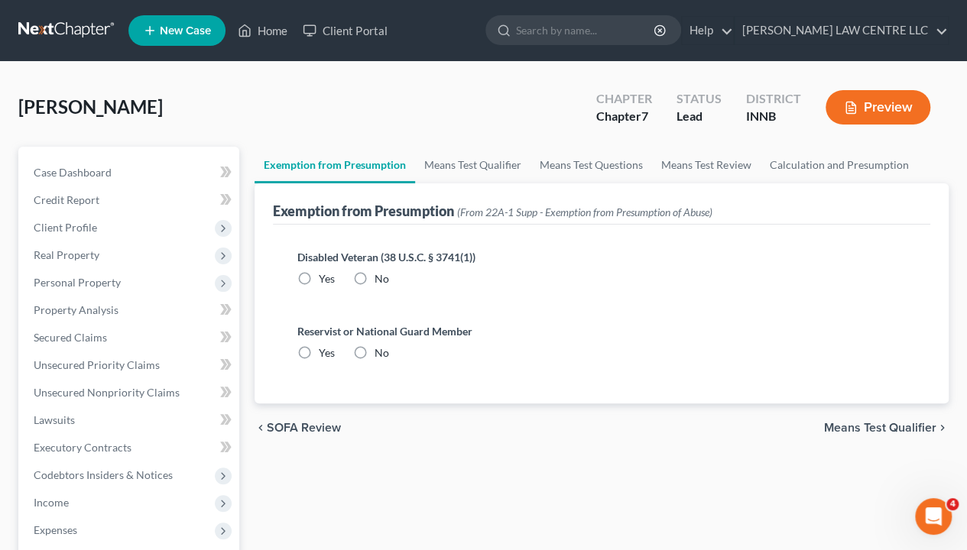
click at [862, 430] on span "Means Test Qualifier" at bounding box center [880, 428] width 112 height 12
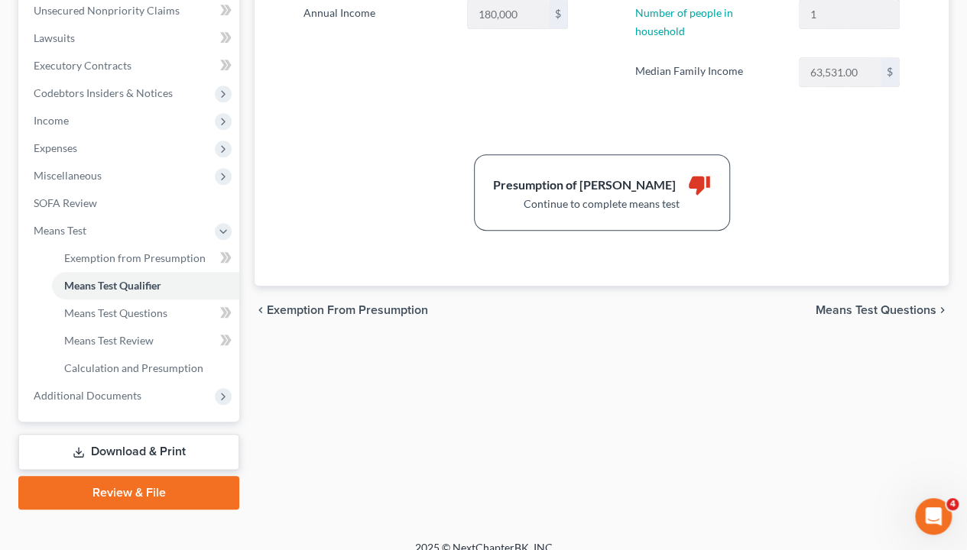
scroll to position [397, 0]
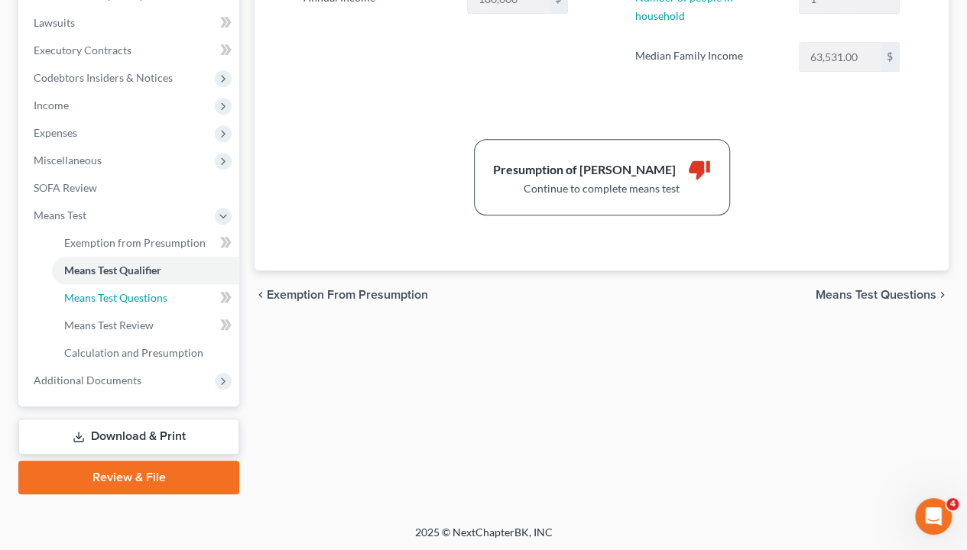
click at [131, 296] on span "Means Test Questions" at bounding box center [115, 297] width 103 height 13
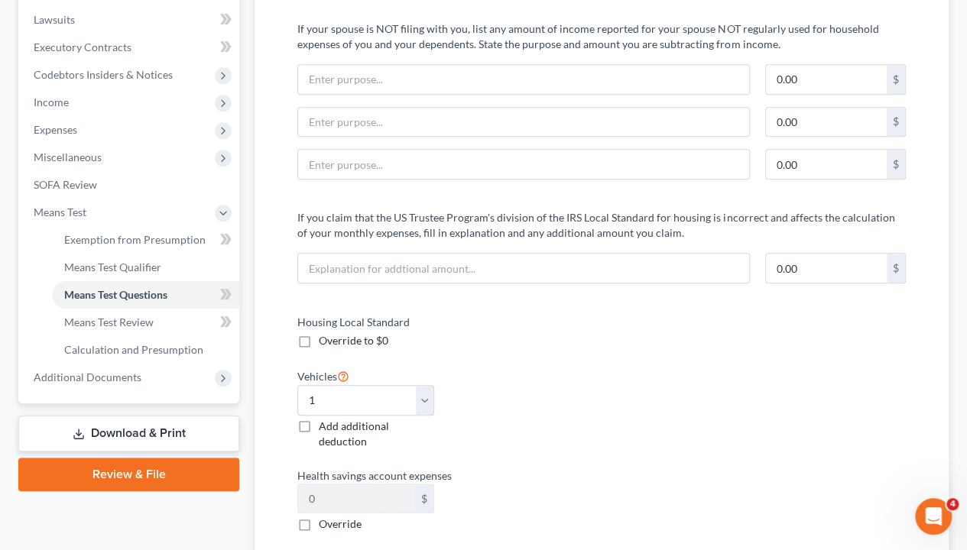
scroll to position [382, 0]
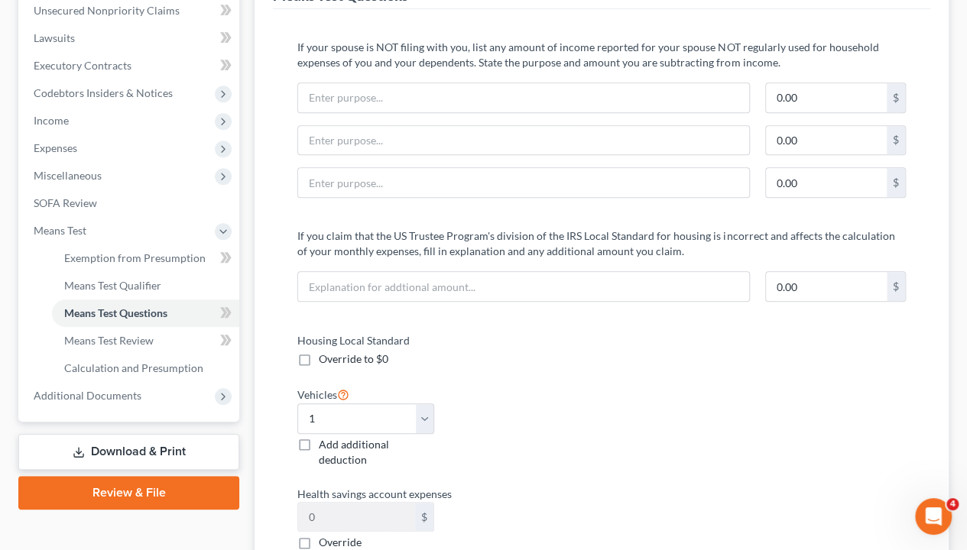
click at [142, 449] on link "Download & Print" at bounding box center [128, 452] width 221 height 36
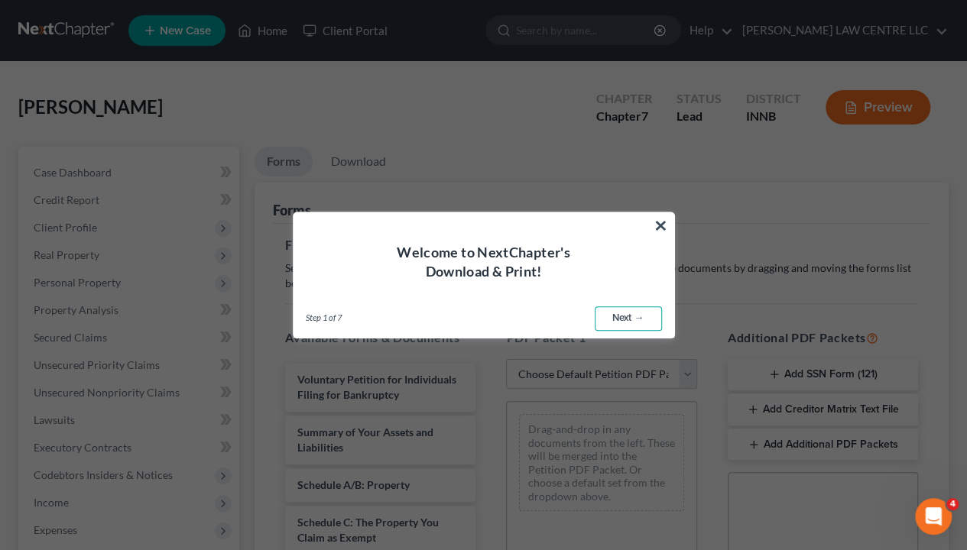
click at [618, 318] on link "Next →" at bounding box center [628, 318] width 67 height 24
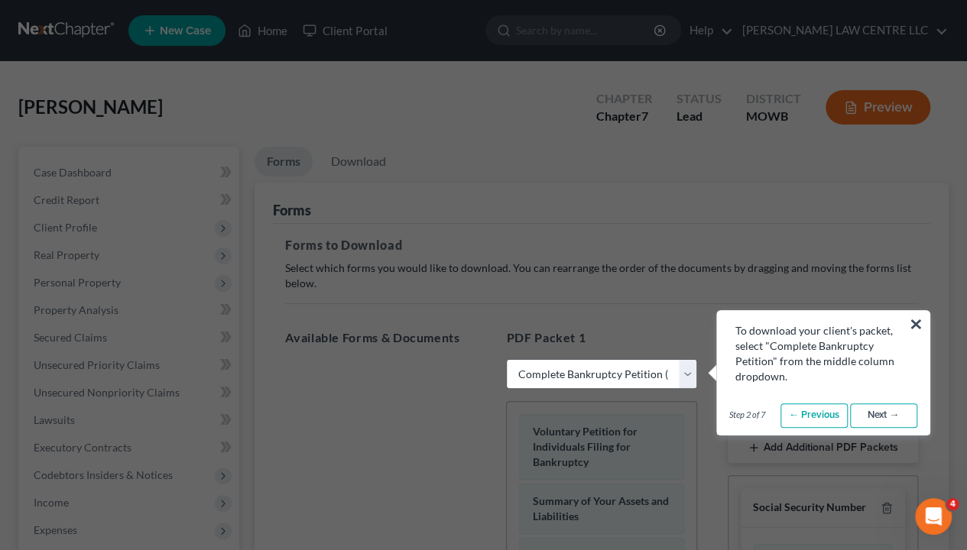
click at [876, 413] on link "Next →" at bounding box center [883, 416] width 67 height 24
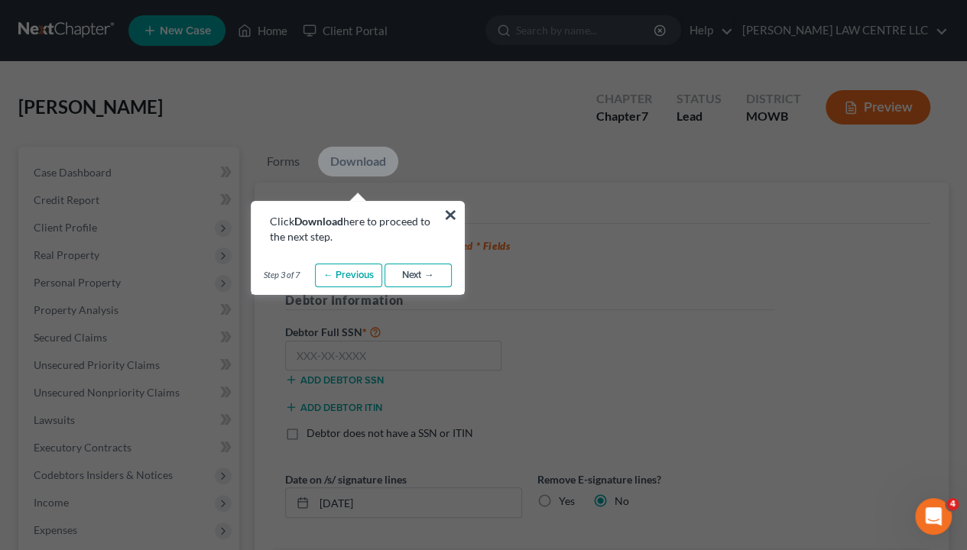
click at [417, 268] on link "Next →" at bounding box center [417, 276] width 67 height 24
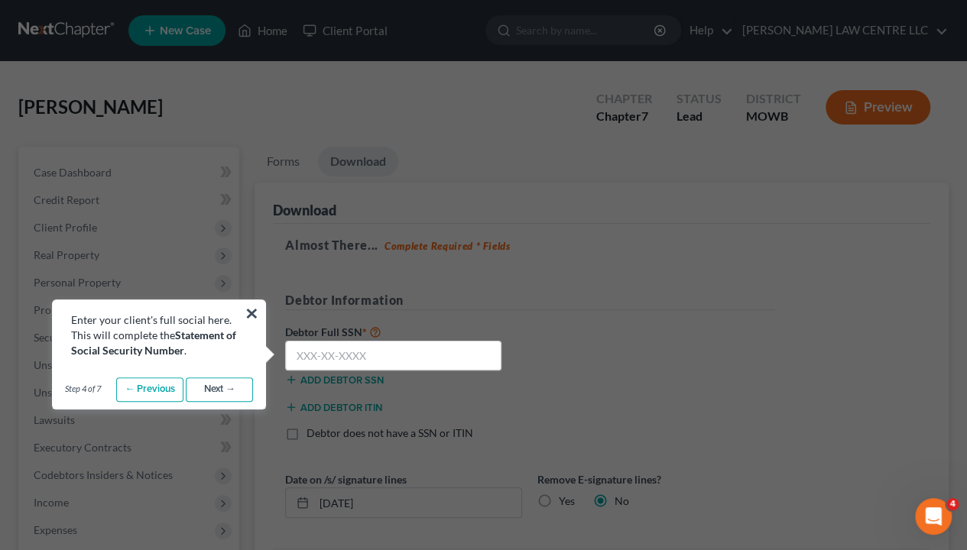
click at [226, 383] on link "Next →" at bounding box center [219, 390] width 67 height 24
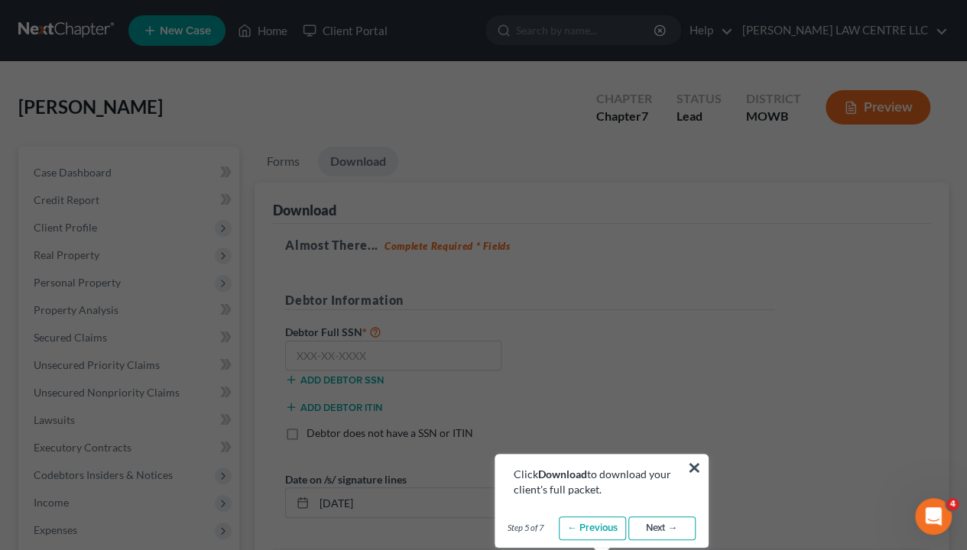
scroll to position [76, 0]
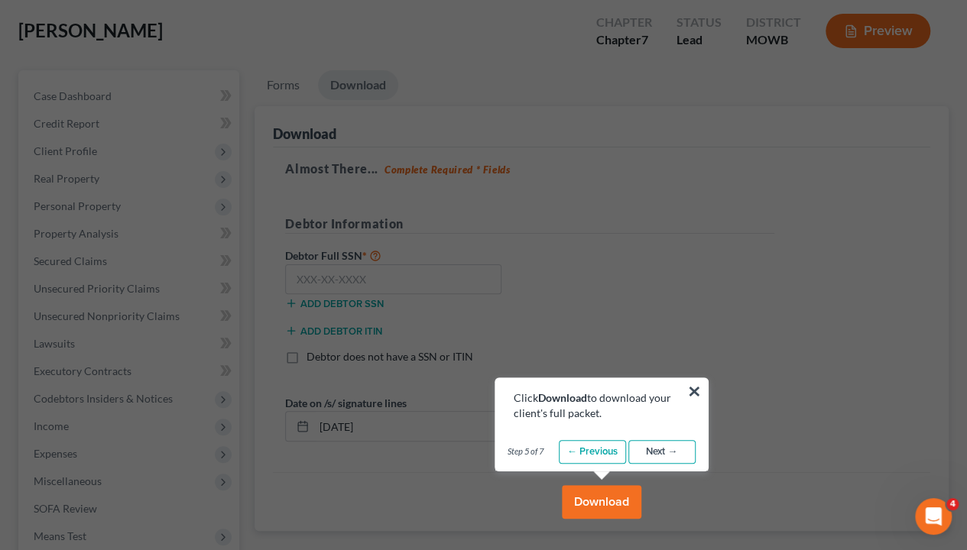
click at [648, 451] on link "Next →" at bounding box center [661, 452] width 67 height 24
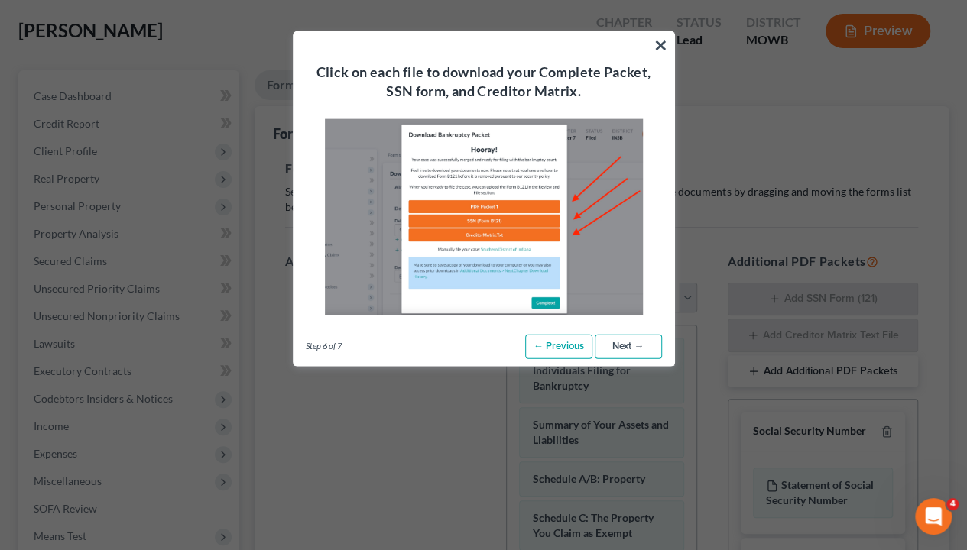
click at [611, 346] on link "Next →" at bounding box center [628, 347] width 67 height 24
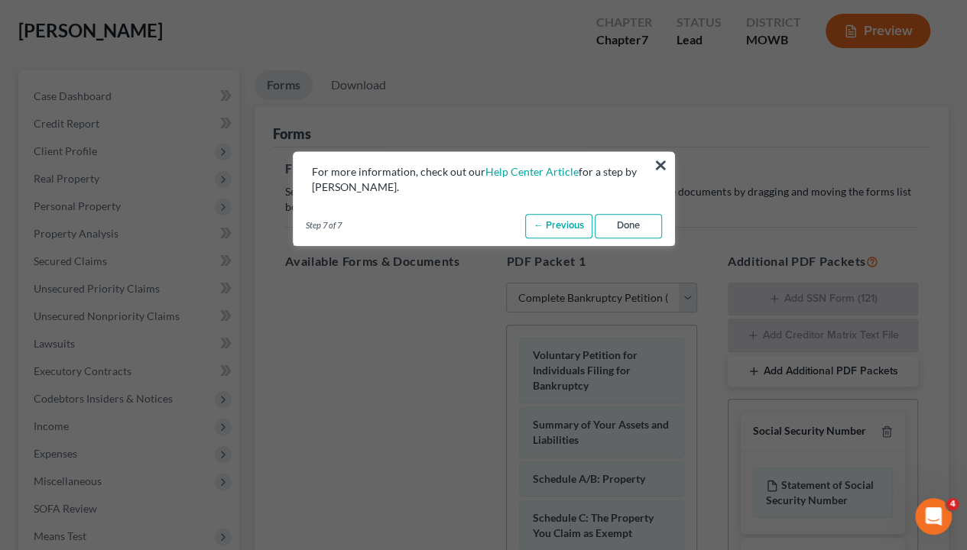
click at [625, 222] on link "Done" at bounding box center [628, 226] width 67 height 24
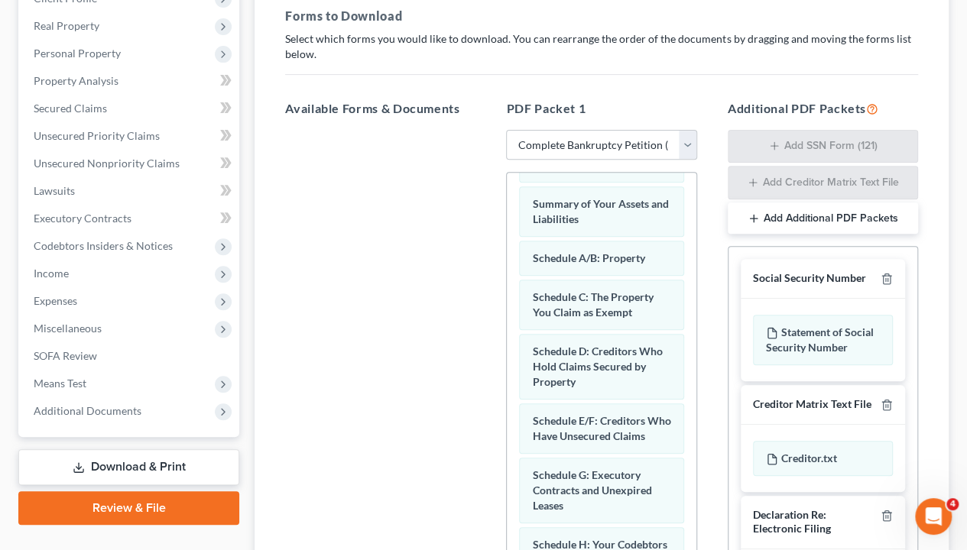
scroll to position [153, 0]
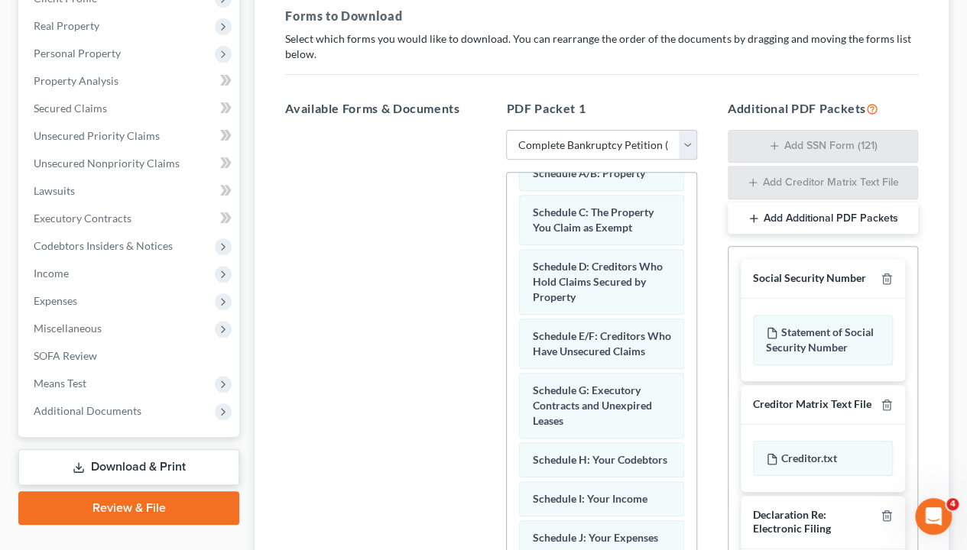
click at [799, 355] on div "Statement of Social Security Number" at bounding box center [823, 340] width 140 height 50
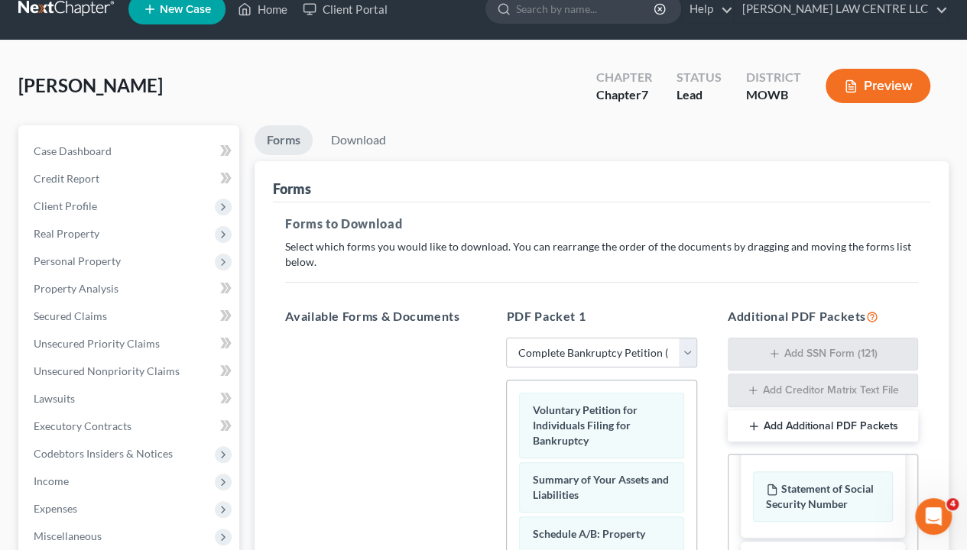
scroll to position [0, 0]
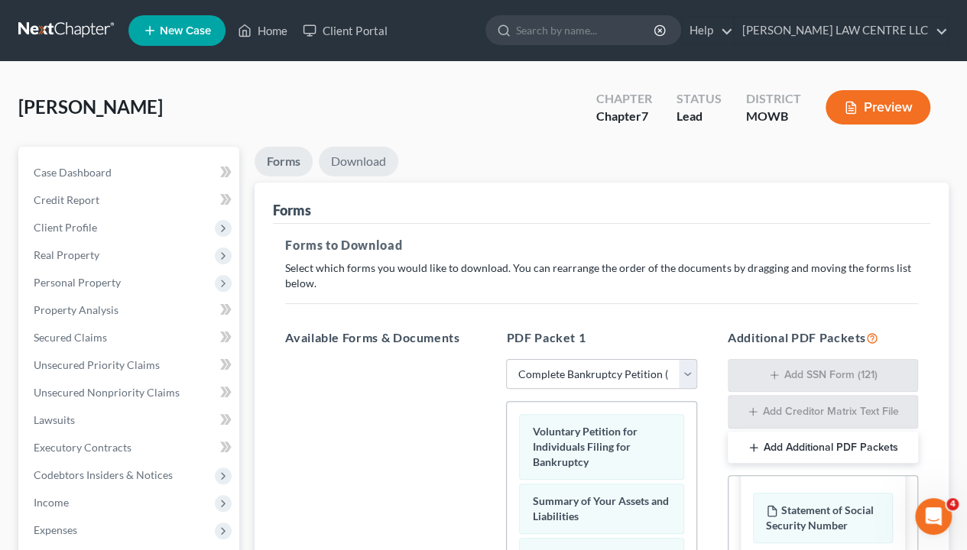
click at [368, 156] on link "Download" at bounding box center [358, 162] width 79 height 30
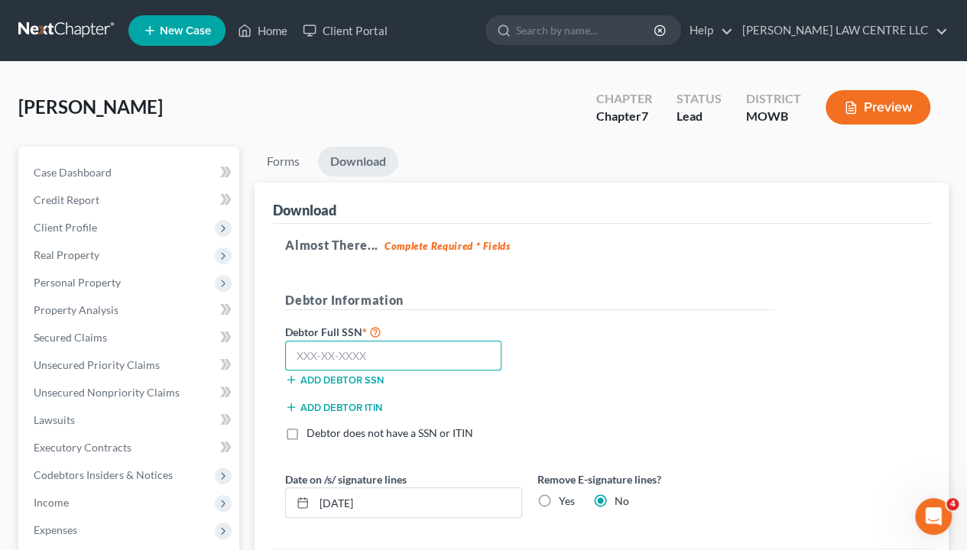
click at [370, 351] on input "text" at bounding box center [393, 356] width 216 height 31
click at [335, 376] on button "Add debtor SSN" at bounding box center [334, 380] width 99 height 12
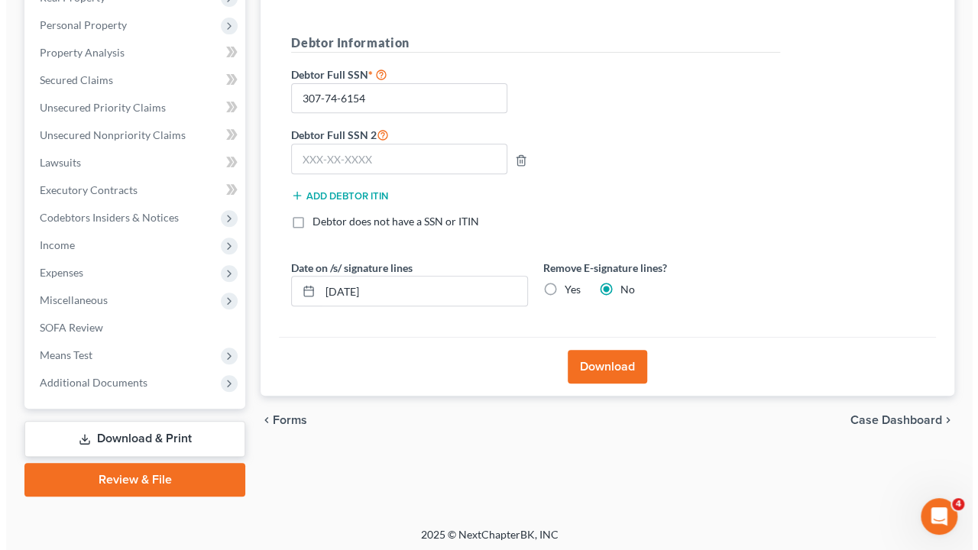
scroll to position [260, 0]
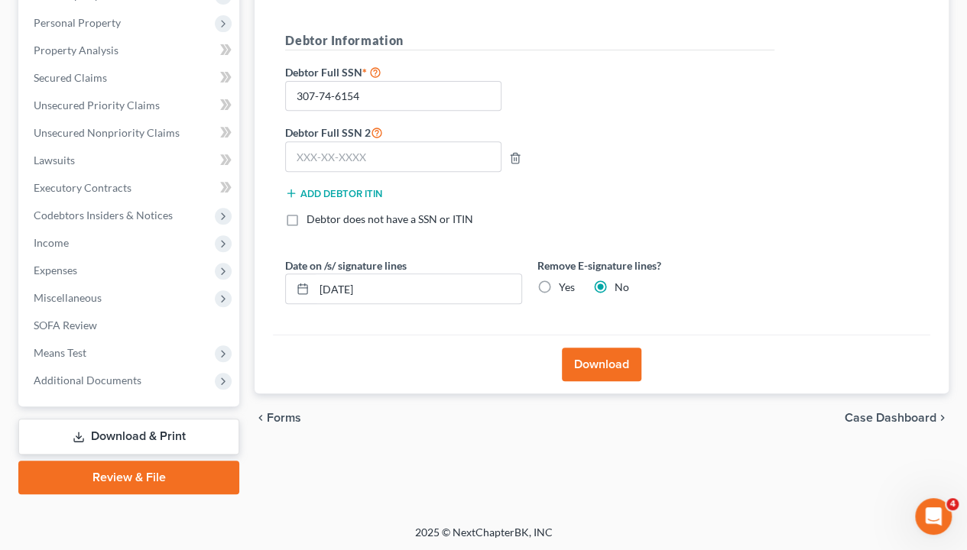
click at [559, 284] on label "Yes" at bounding box center [567, 287] width 16 height 15
click at [565, 284] on input "Yes" at bounding box center [570, 285] width 10 height 10
click at [344, 286] on input "[DATE]" at bounding box center [417, 288] width 207 height 29
click at [617, 361] on button "Download" at bounding box center [601, 365] width 79 height 34
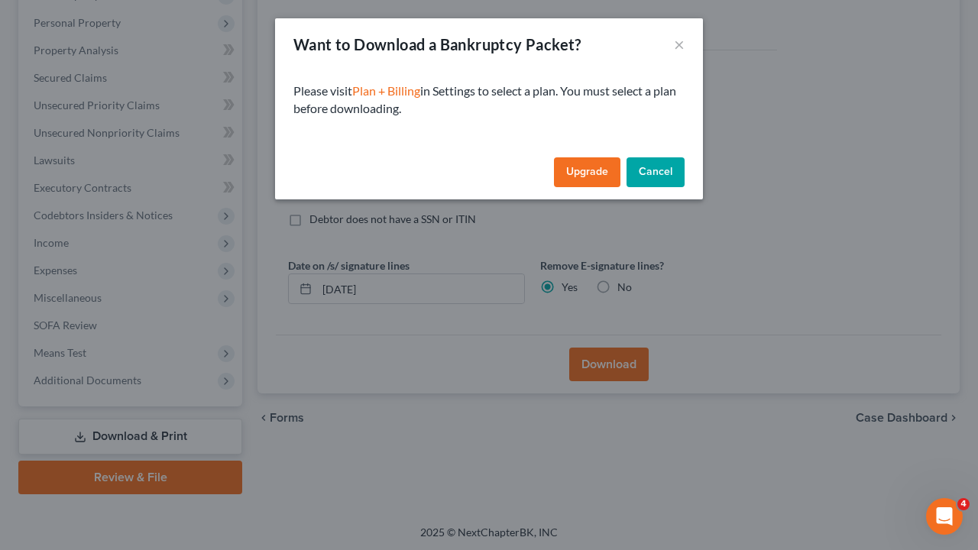
drag, startPoint x: 607, startPoint y: 170, endPoint x: 607, endPoint y: 183, distance: 13.8
click at [607, 170] on link "Upgrade" at bounding box center [587, 172] width 66 height 31
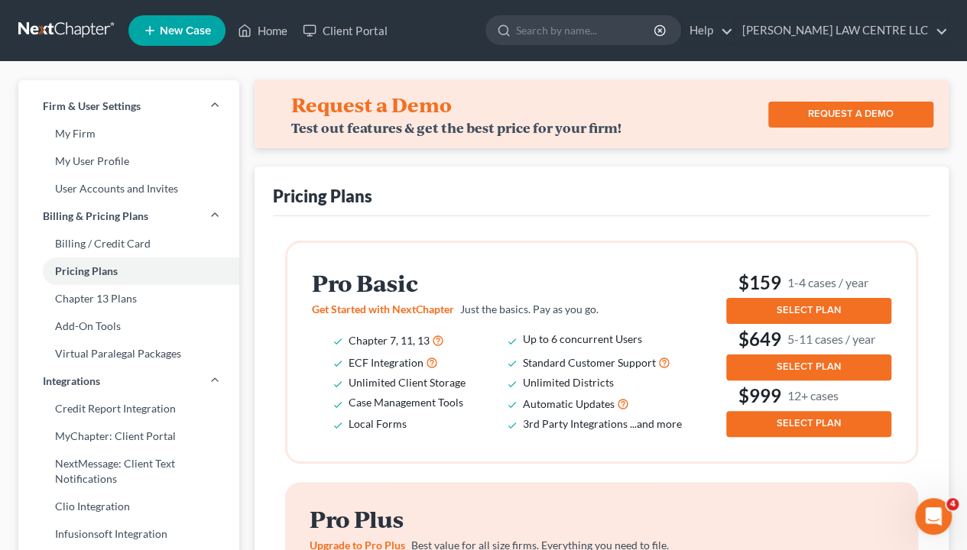
click at [793, 306] on span "SELECT PLAN" at bounding box center [809, 310] width 64 height 12
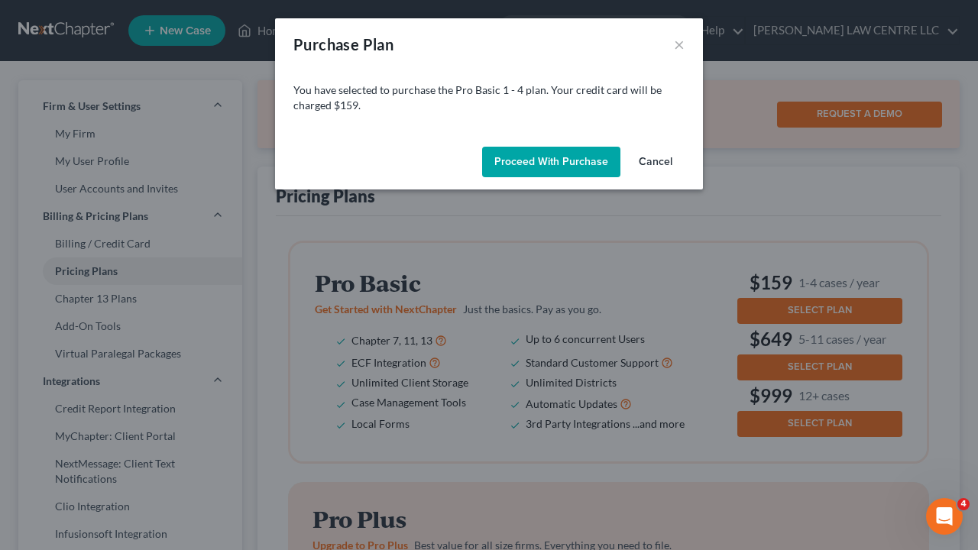
click at [538, 160] on button "Proceed with Purchase" at bounding box center [551, 162] width 138 height 31
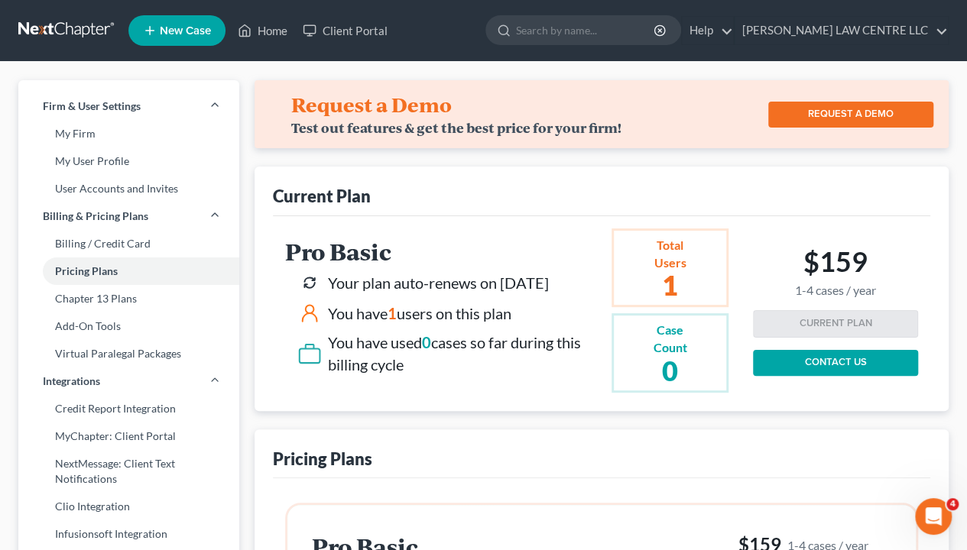
click at [86, 131] on link "My Firm" at bounding box center [128, 134] width 221 height 28
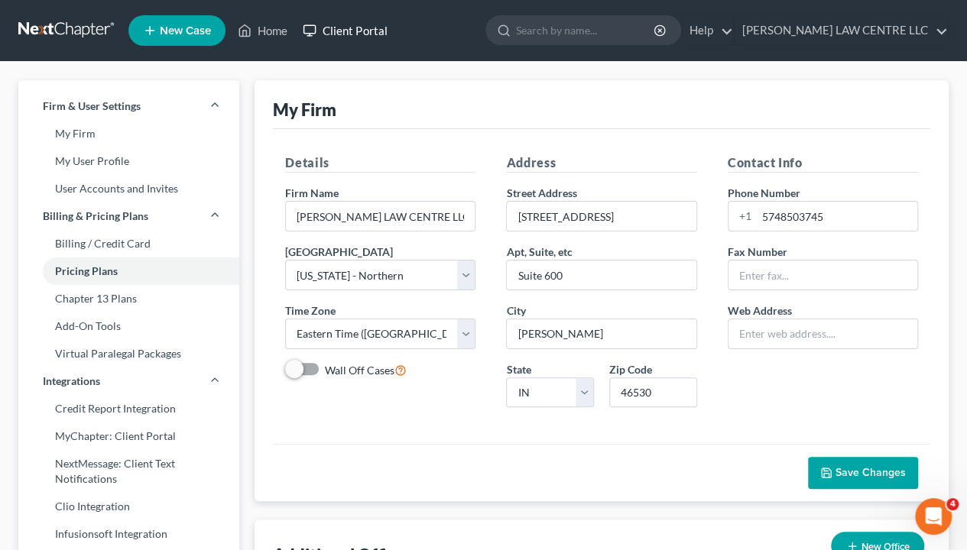
click at [358, 32] on link "Client Portal" at bounding box center [344, 31] width 99 height 28
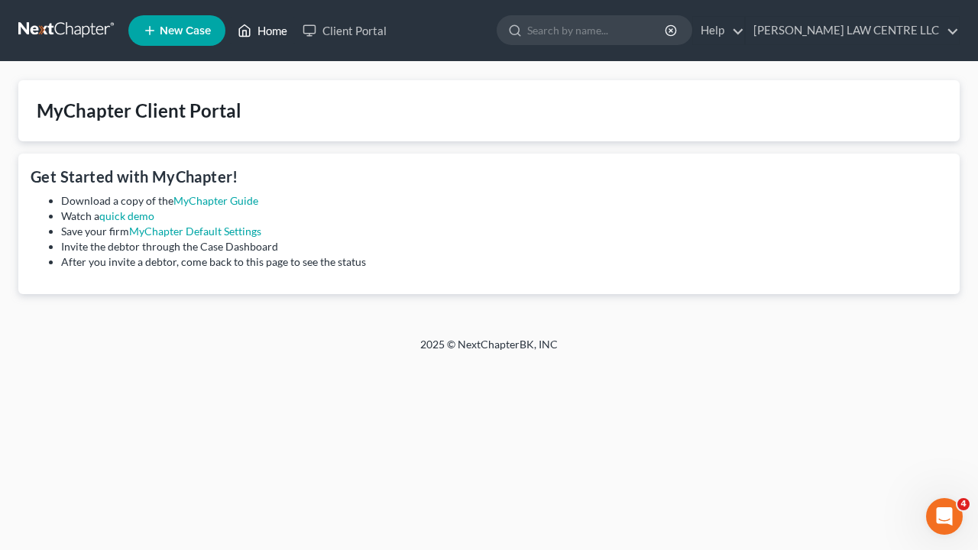
click at [263, 32] on link "Home" at bounding box center [262, 31] width 65 height 28
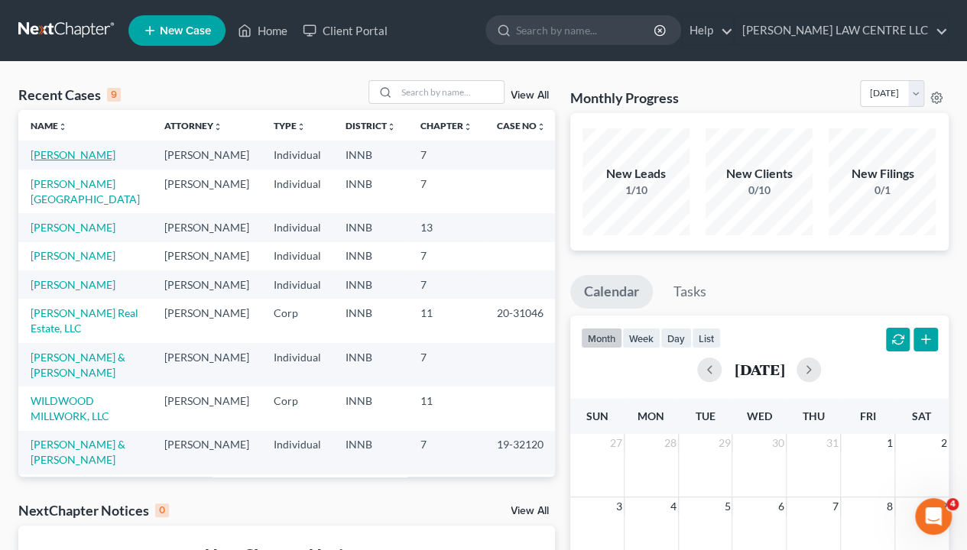
click at [72, 153] on link "[PERSON_NAME]" at bounding box center [73, 154] width 85 height 13
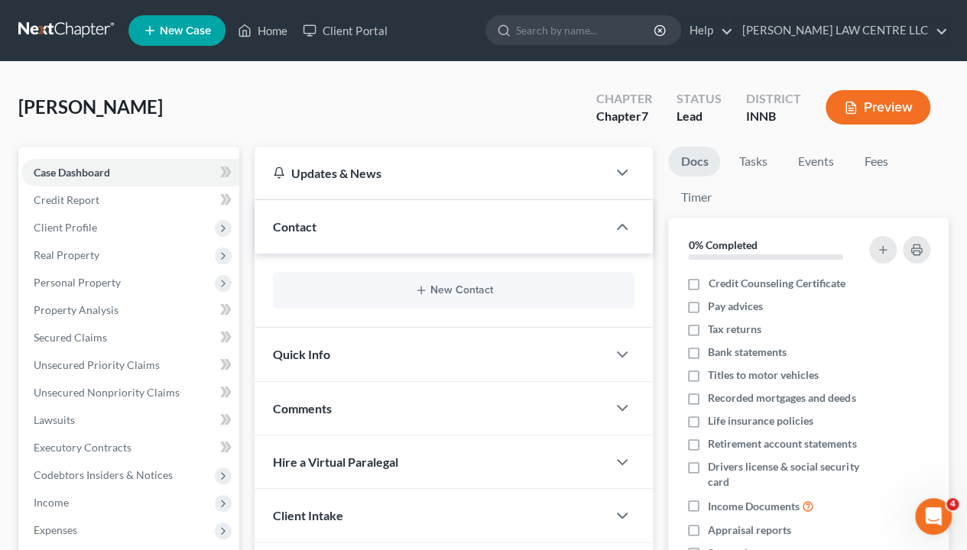
scroll to position [260, 0]
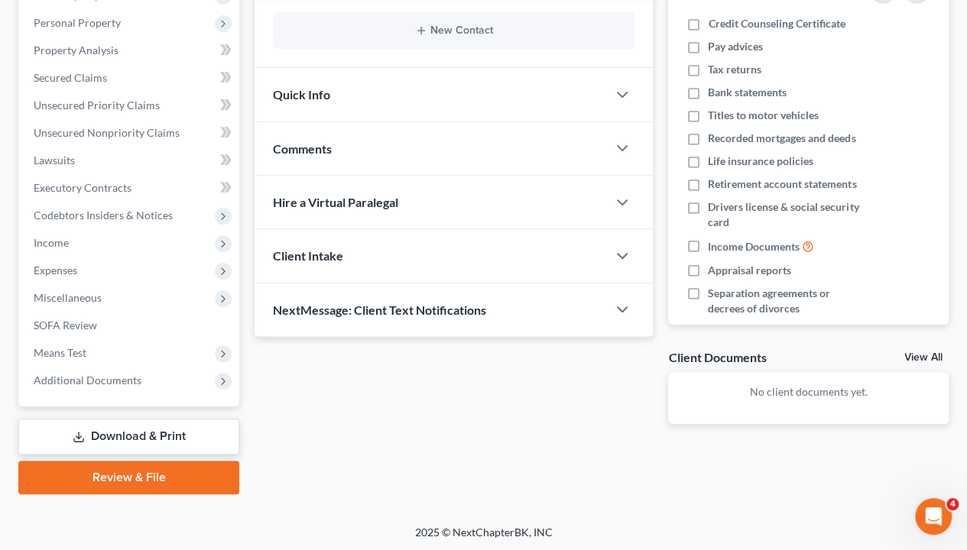
click at [161, 434] on link "Download & Print" at bounding box center [128, 437] width 221 height 36
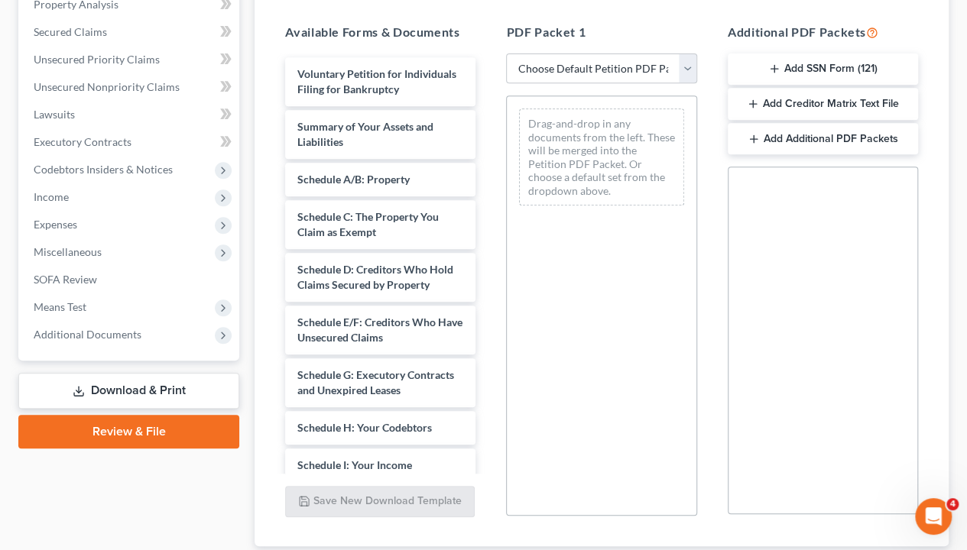
scroll to position [382, 0]
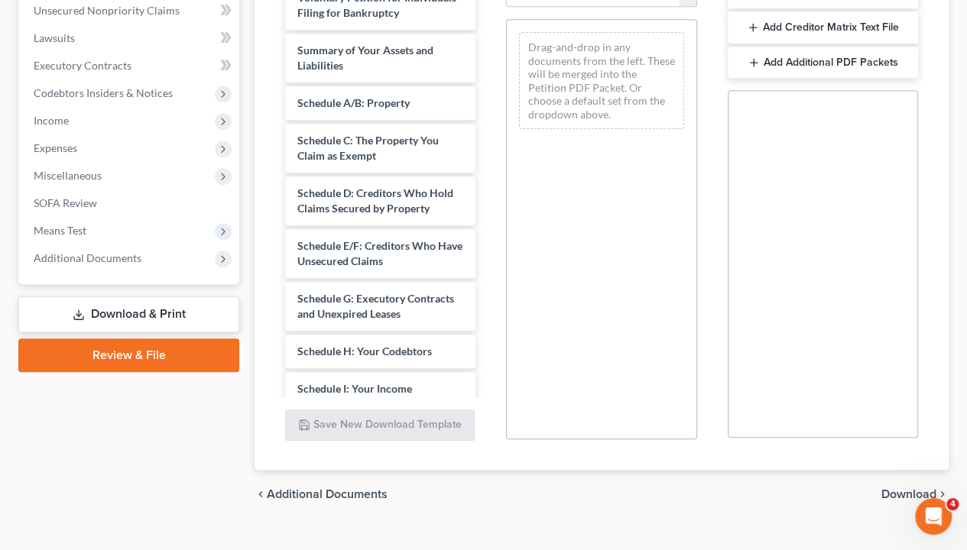
click at [170, 310] on link "Download & Print" at bounding box center [128, 315] width 221 height 36
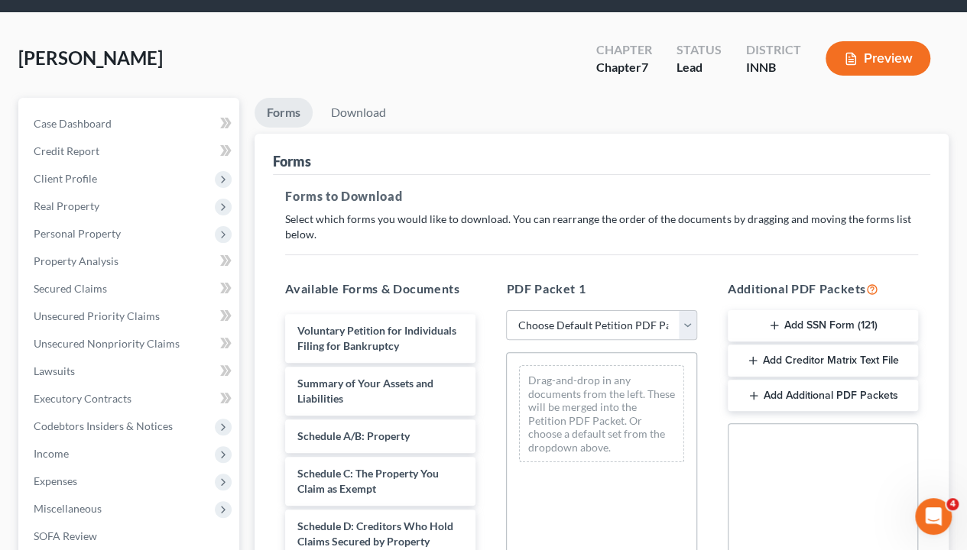
scroll to position [0, 0]
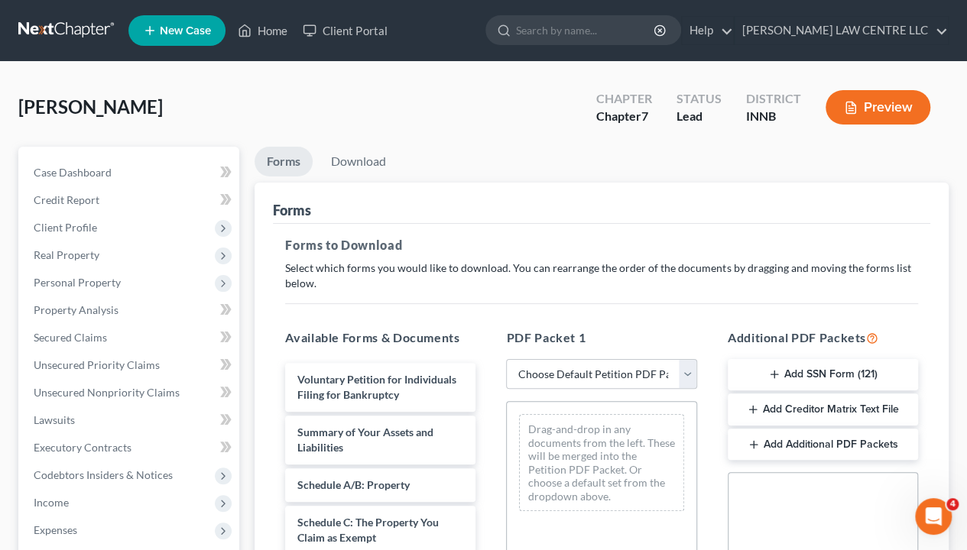
click at [883, 108] on button "Preview" at bounding box center [877, 107] width 105 height 34
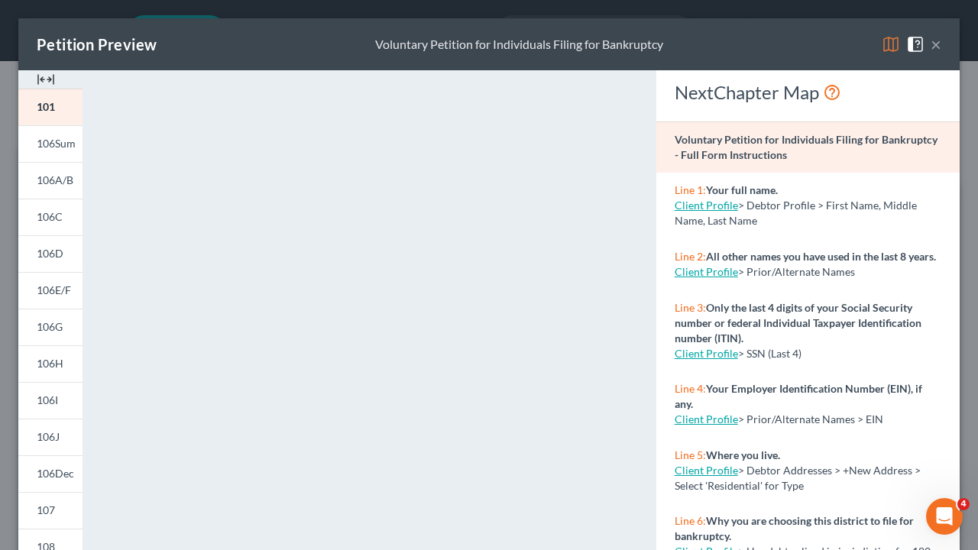
drag, startPoint x: 923, startPoint y: 40, endPoint x: 689, endPoint y: 122, distance: 247.8
click at [931, 40] on button "×" at bounding box center [936, 44] width 11 height 18
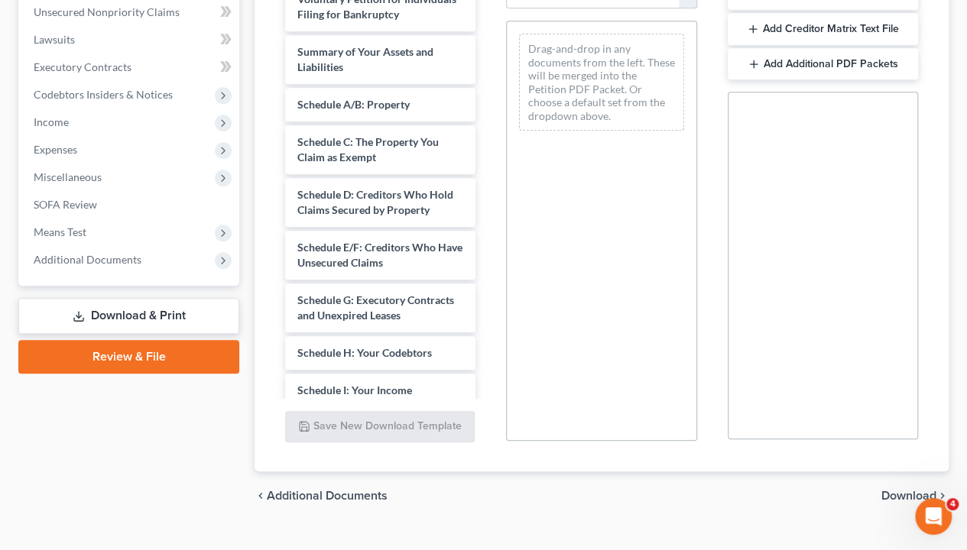
scroll to position [382, 0]
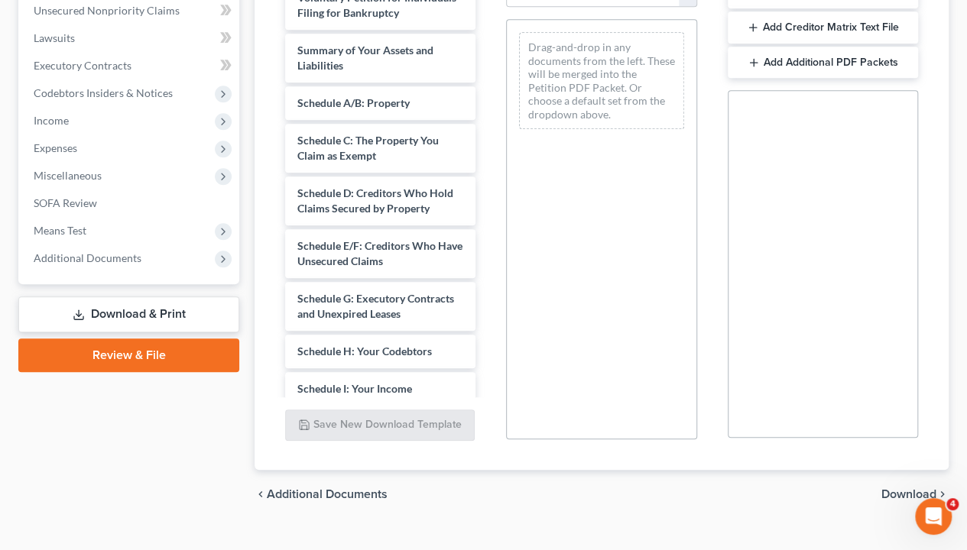
click at [123, 309] on link "Download & Print" at bounding box center [128, 315] width 221 height 36
click at [899, 456] on span "Download" at bounding box center [908, 494] width 55 height 12
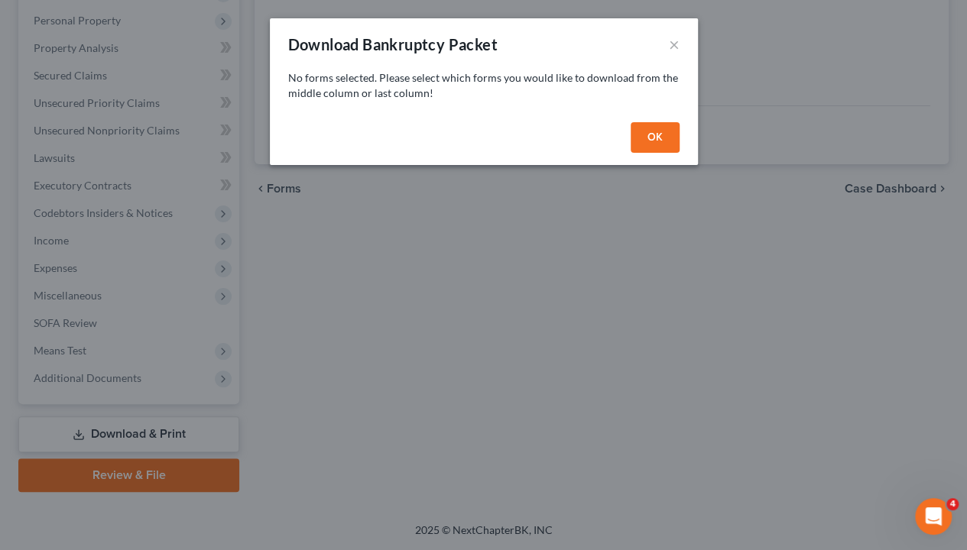
scroll to position [260, 0]
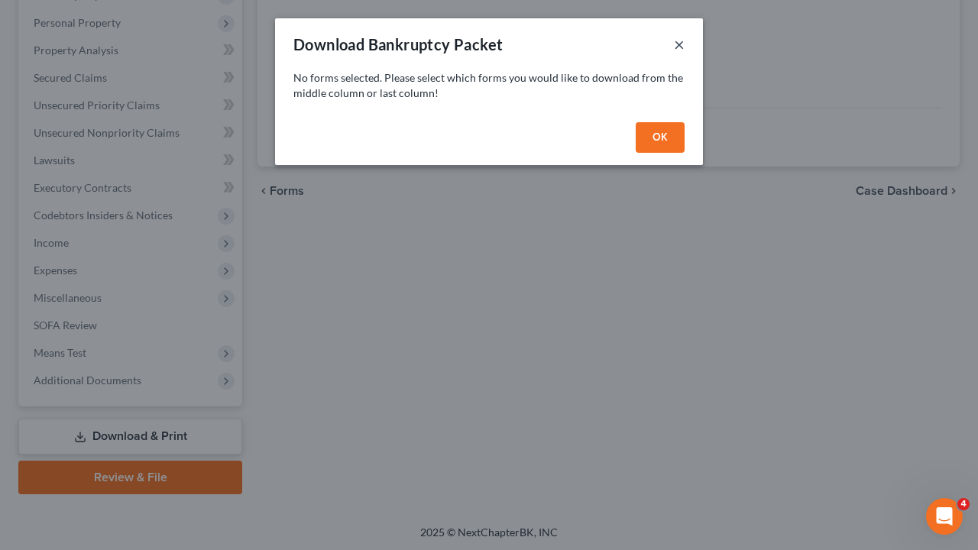
click at [677, 37] on button "×" at bounding box center [679, 44] width 11 height 18
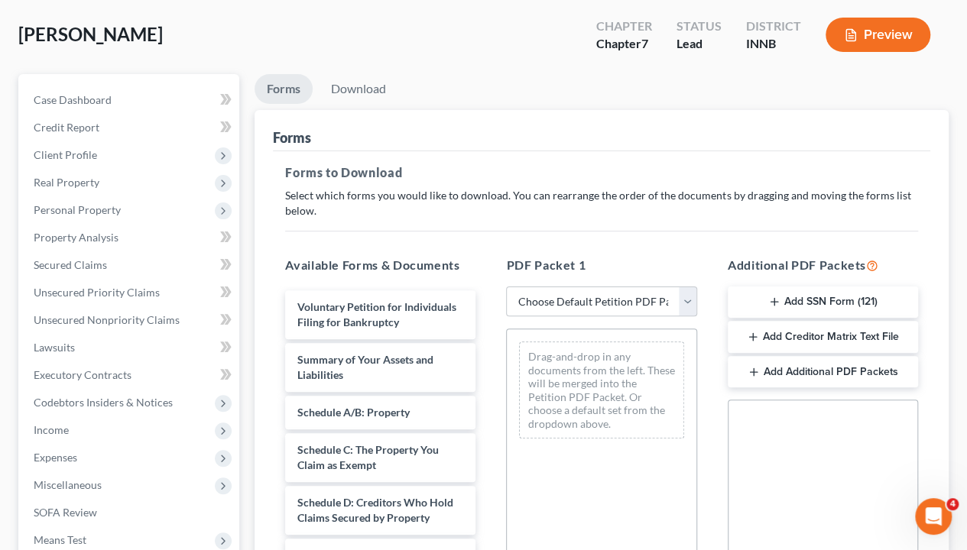
scroll to position [107, 0]
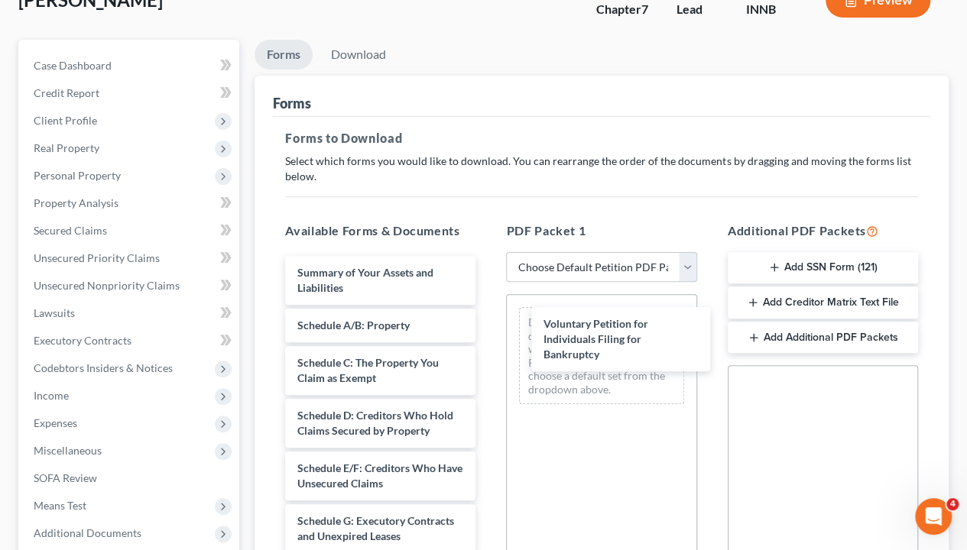
drag, startPoint x: 326, startPoint y: 281, endPoint x: 572, endPoint y: 334, distance: 251.7
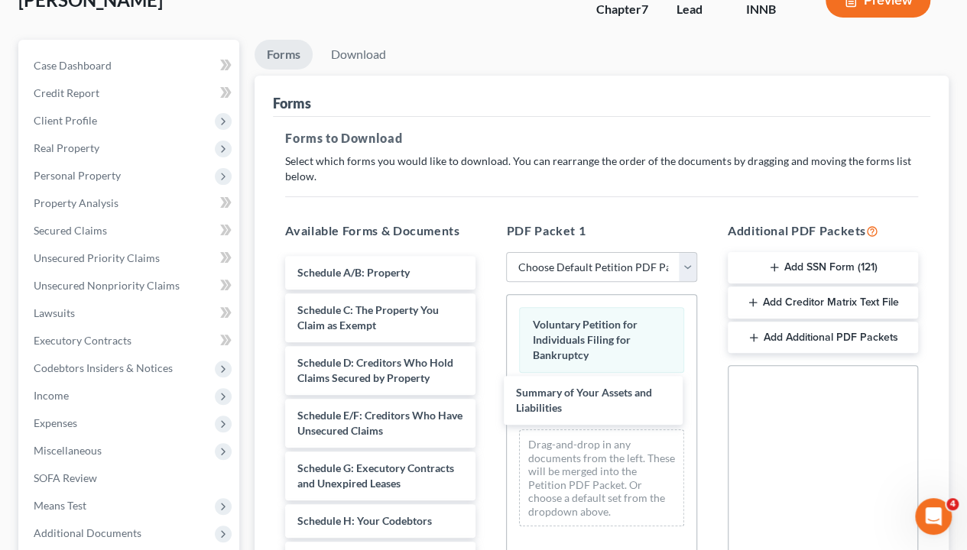
drag, startPoint x: 344, startPoint y: 279, endPoint x: 563, endPoint y: 401, distance: 251.1
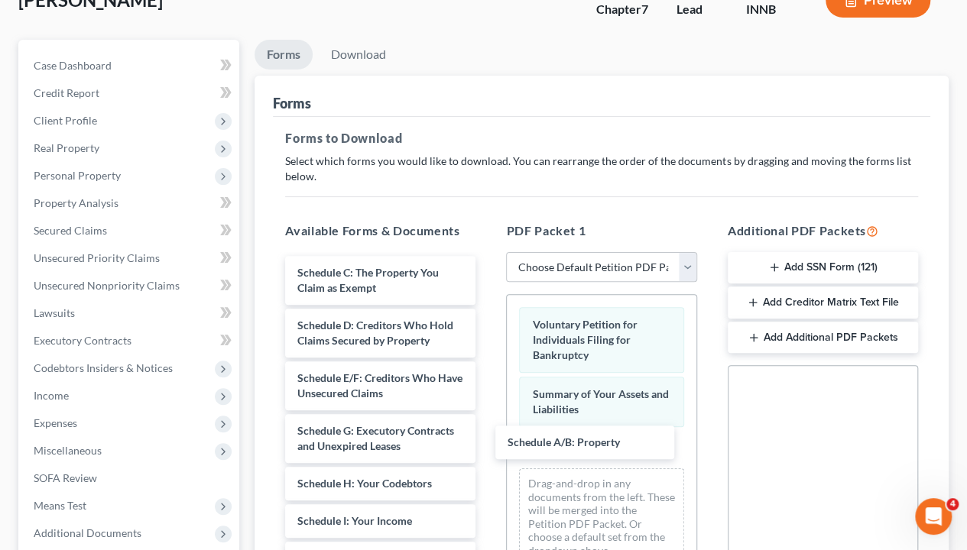
drag, startPoint x: 367, startPoint y: 273, endPoint x: 498, endPoint y: 383, distance: 171.4
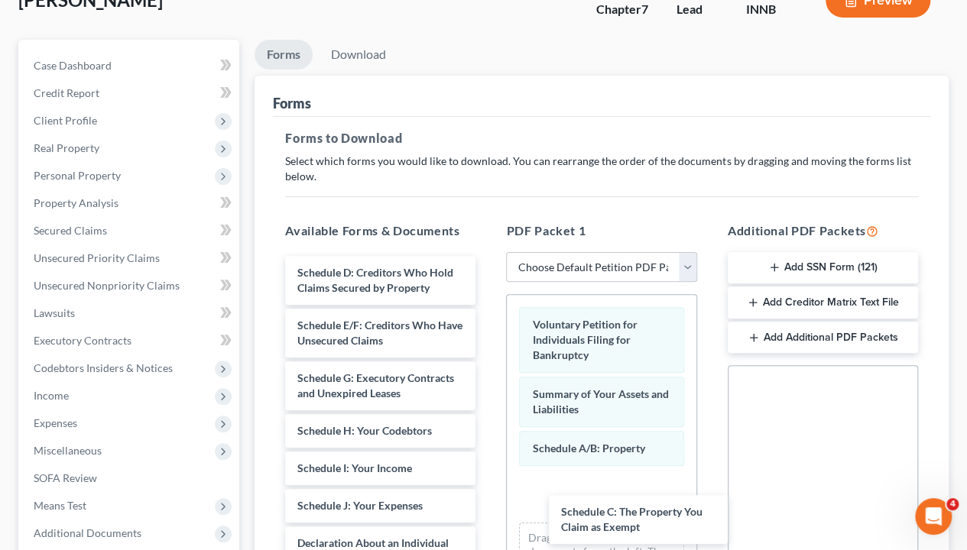
drag, startPoint x: 327, startPoint y: 276, endPoint x: 498, endPoint y: 428, distance: 229.0
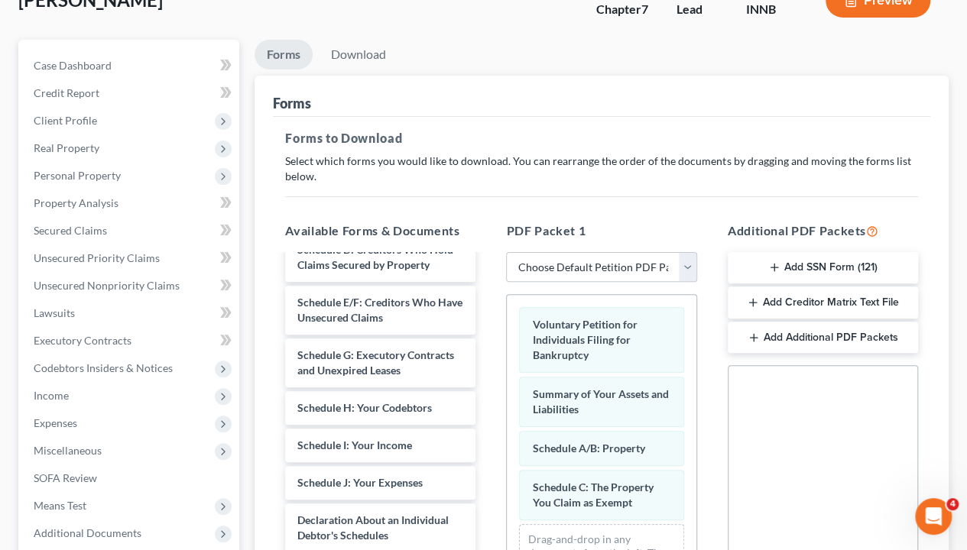
scroll to position [0, 0]
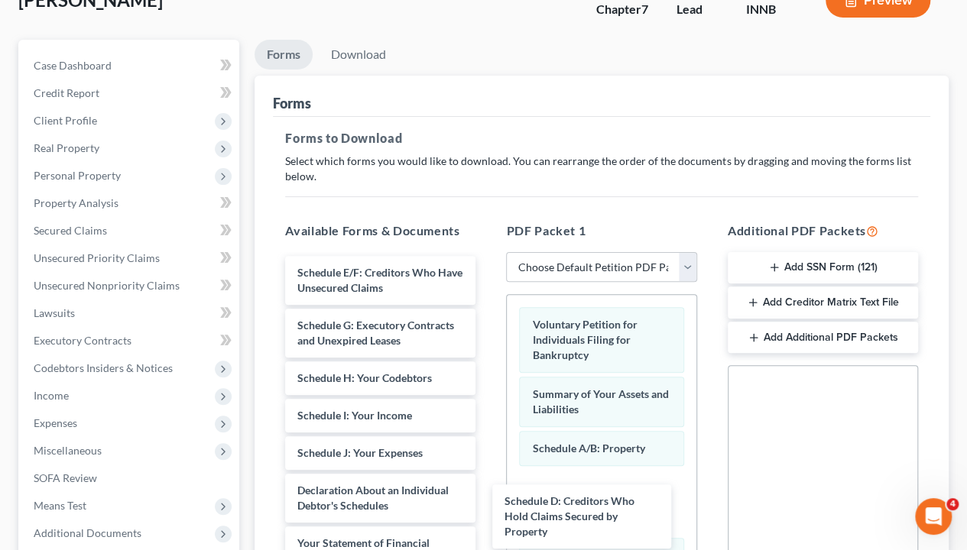
drag, startPoint x: 344, startPoint y: 277, endPoint x: 555, endPoint y: 489, distance: 298.9
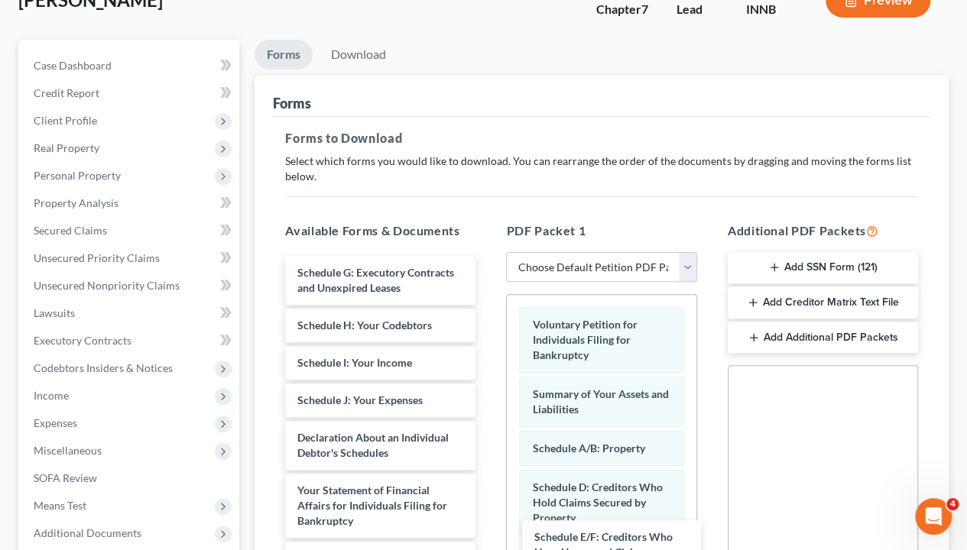
drag, startPoint x: 338, startPoint y: 282, endPoint x: 569, endPoint y: 538, distance: 344.7
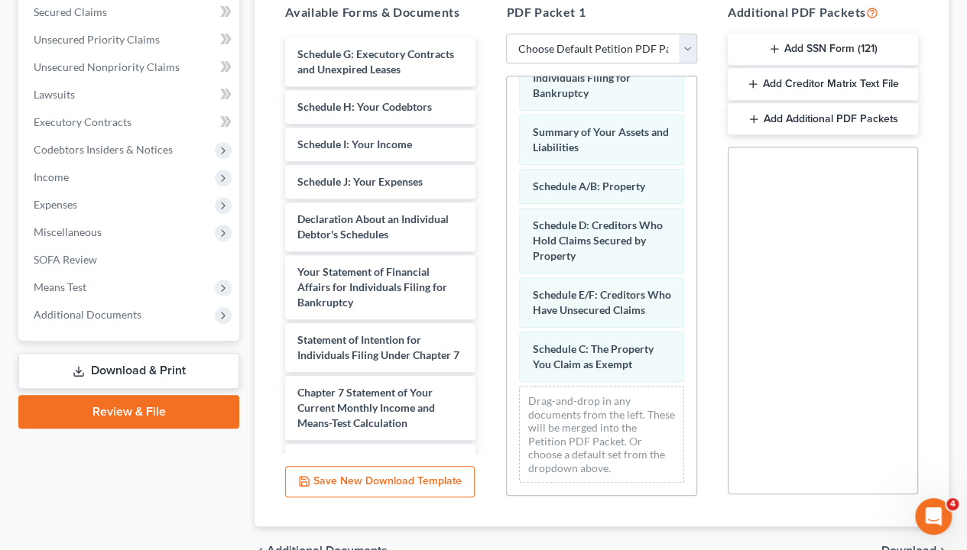
scroll to position [255, 0]
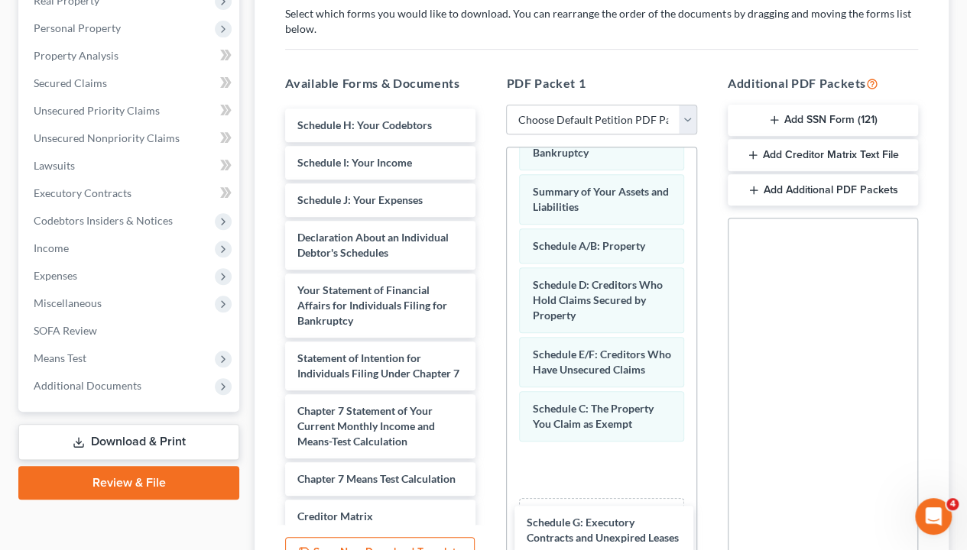
drag, startPoint x: 341, startPoint y: 135, endPoint x: 558, endPoint y: 495, distance: 421.0
click at [488, 456] on div "Schedule G: Executory Contracts and Unexpired Leases Schedule G: Executory Cont…" at bounding box center [380, 400] width 215 height 583
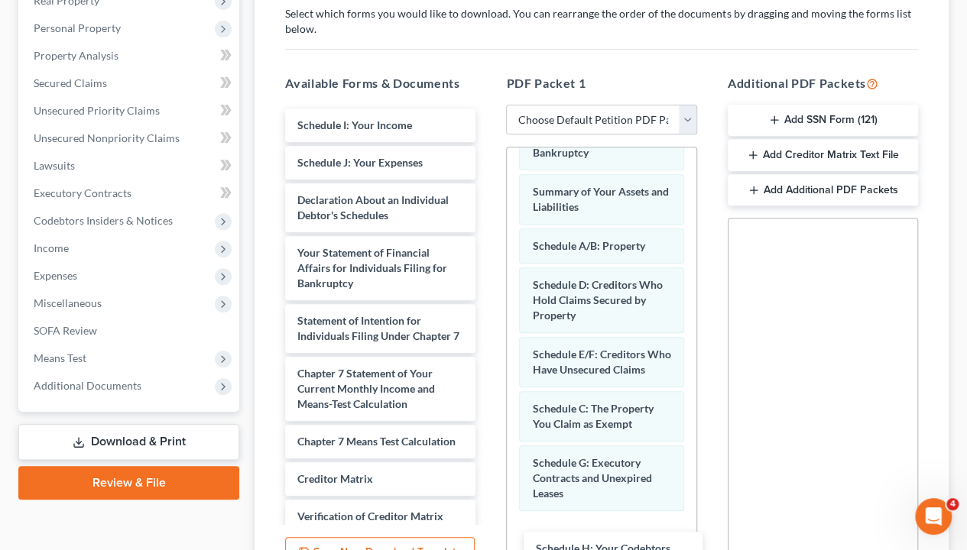
drag, startPoint x: 339, startPoint y: 125, endPoint x: 572, endPoint y: 515, distance: 454.4
click at [488, 456] on div "Schedule H: Your Codebtors Schedule H: Your Codebtors Schedule I: Your Income S…" at bounding box center [380, 382] width 215 height 546
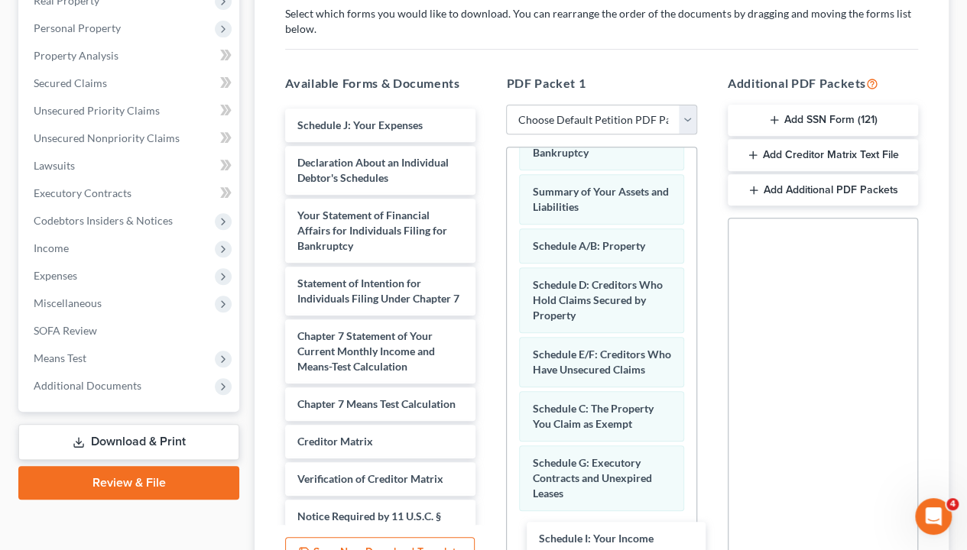
drag, startPoint x: 330, startPoint y: 123, endPoint x: 569, endPoint y: 526, distance: 468.5
click at [488, 456] on div "Schedule I: Your Income Schedule I: Your Income Schedule J: Your Expenses Decla…" at bounding box center [380, 363] width 215 height 508
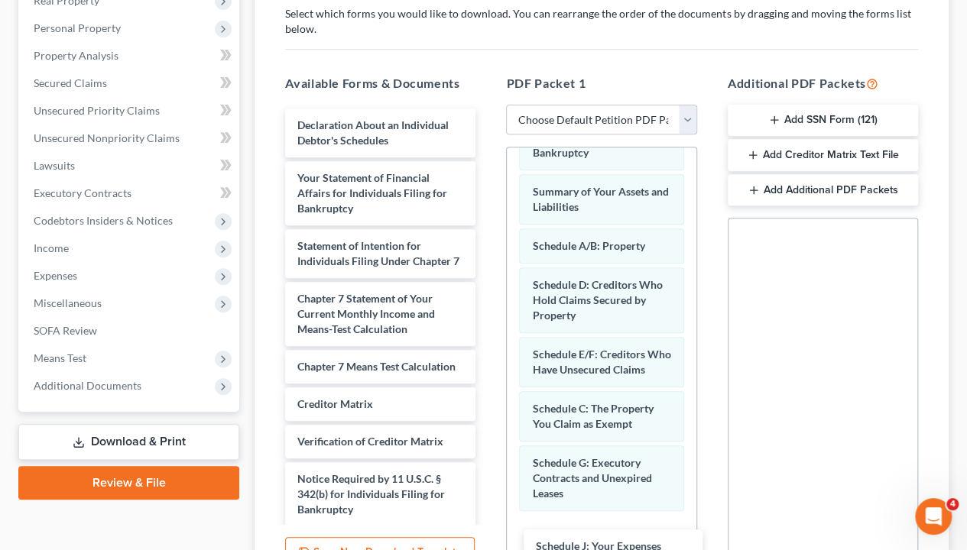
drag, startPoint x: 333, startPoint y: 127, endPoint x: 572, endPoint y: 550, distance: 485.3
click at [488, 456] on div "Schedule J: Your Expenses Schedule J: Your Expenses Declaration About an Indivi…" at bounding box center [380, 344] width 215 height 471
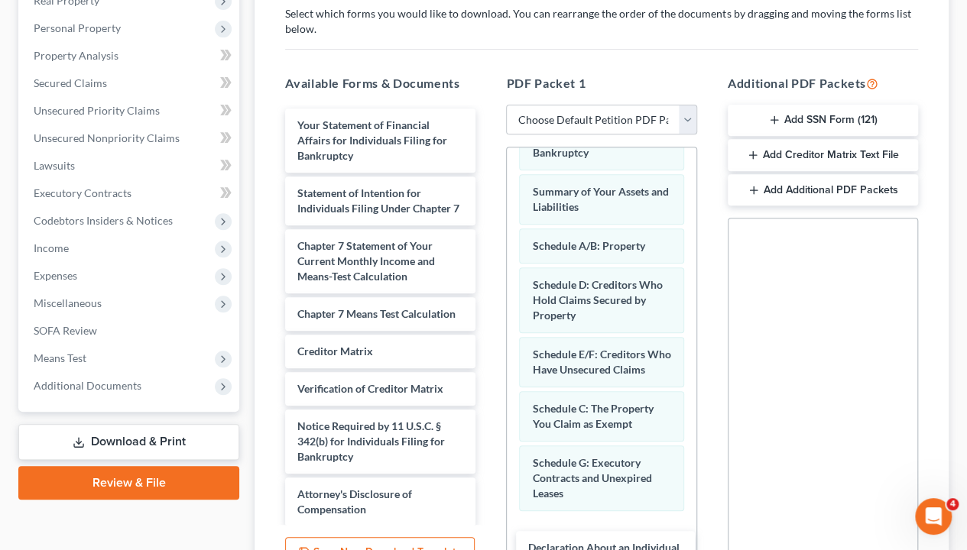
drag, startPoint x: 315, startPoint y: 125, endPoint x: 393, endPoint y: 244, distance: 141.8
click at [488, 456] on div "Declaration About an Individual Debtor's Schedules Declaration About an Individ…" at bounding box center [380, 318] width 215 height 418
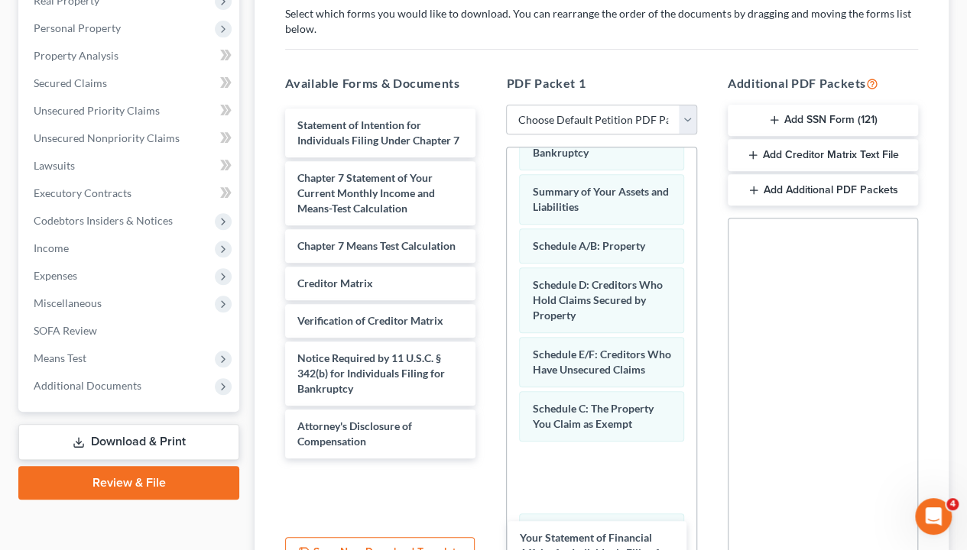
drag, startPoint x: 319, startPoint y: 135, endPoint x: 541, endPoint y: 550, distance: 470.2
click at [488, 456] on div "Your Statement of Financial Affairs for Individuals Filing for Bankruptcy Your …" at bounding box center [380, 284] width 215 height 350
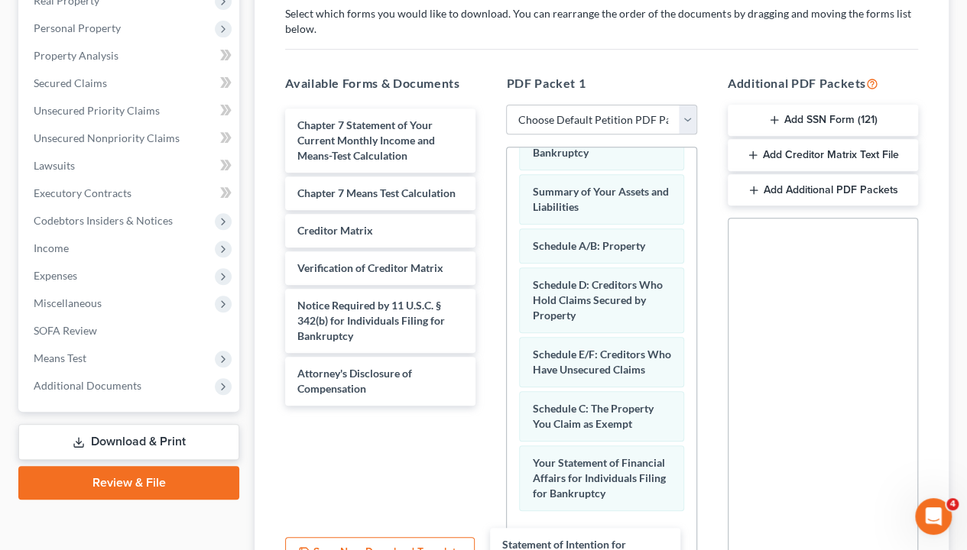
drag, startPoint x: 327, startPoint y: 128, endPoint x: 532, endPoint y: 550, distance: 468.3
click at [488, 406] on div "Statement of Intention for Individuals Filing Under Chapter 7 Statement of Inte…" at bounding box center [380, 257] width 215 height 297
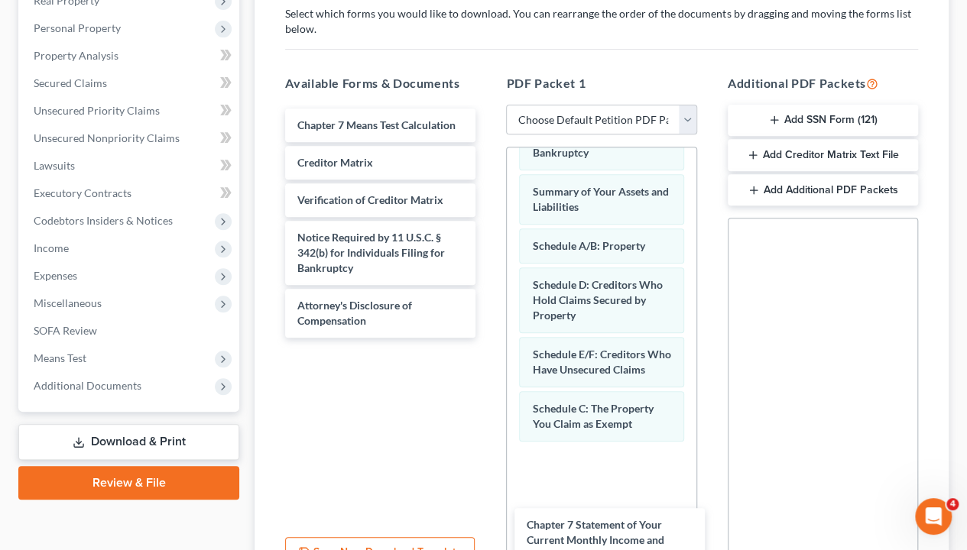
drag, startPoint x: 332, startPoint y: 130, endPoint x: 552, endPoint y: 498, distance: 429.1
click at [488, 338] on div "Chapter 7 Statement of Your Current Monthly Income and Means-Test Calculation C…" at bounding box center [380, 223] width 215 height 229
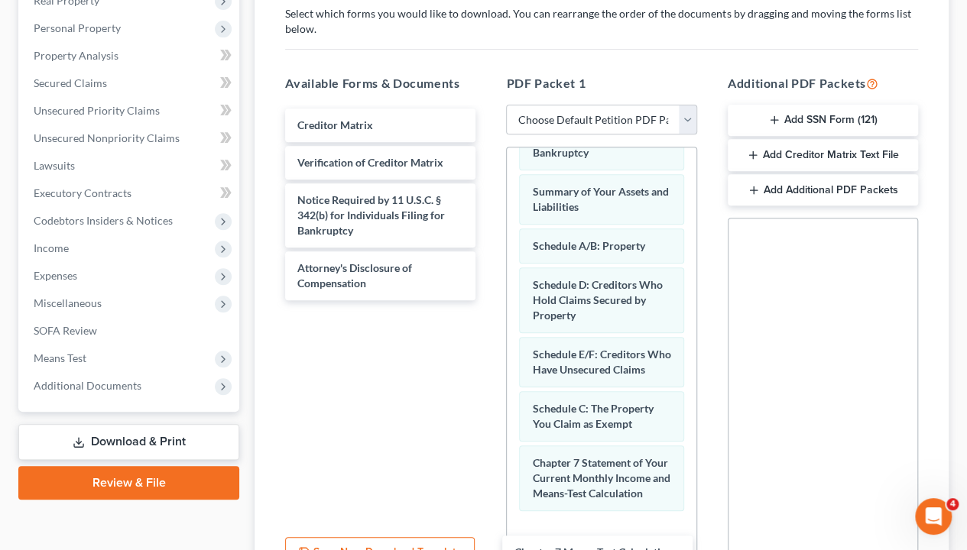
drag, startPoint x: 350, startPoint y: 121, endPoint x: 567, endPoint y: 550, distance: 480.6
click at [488, 300] on div "Chapter 7 Means Test Calculation Chapter 7 Means Test Calculation Creditor Matr…" at bounding box center [380, 205] width 215 height 192
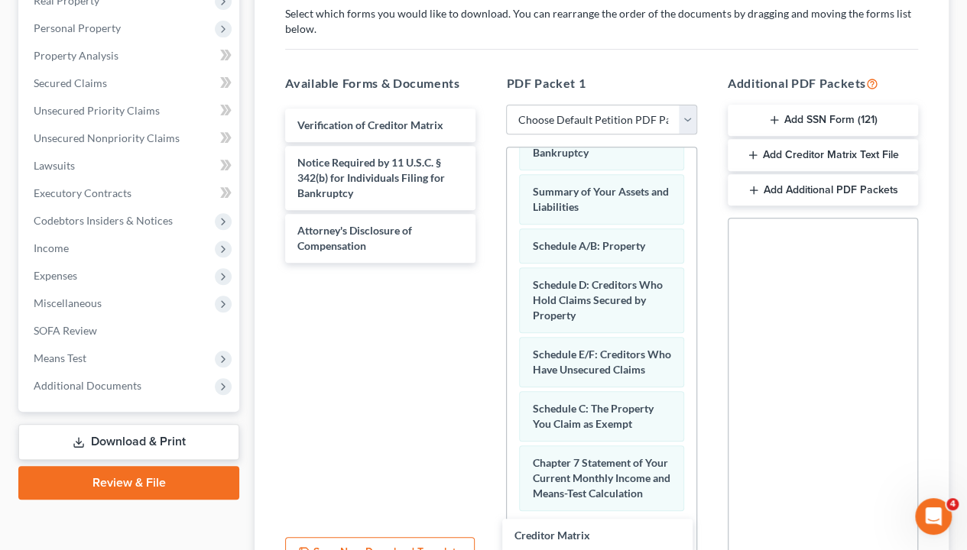
drag, startPoint x: 370, startPoint y: 126, endPoint x: 596, endPoint y: 526, distance: 459.3
click at [488, 263] on div "Creditor Matrix Creditor Matrix Verification of Creditor Matrix Notice Required…" at bounding box center [380, 186] width 215 height 154
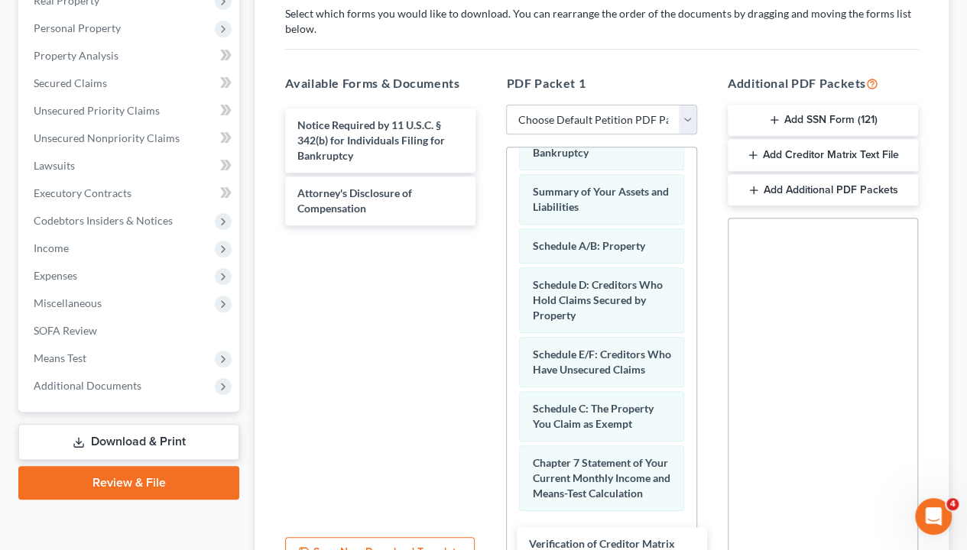
drag, startPoint x: 345, startPoint y: 125, endPoint x: 577, endPoint y: 545, distance: 479.9
click at [488, 225] on div "Verification of Creditor Matrix Verification of Creditor Matrix Notice Required…" at bounding box center [380, 167] width 215 height 117
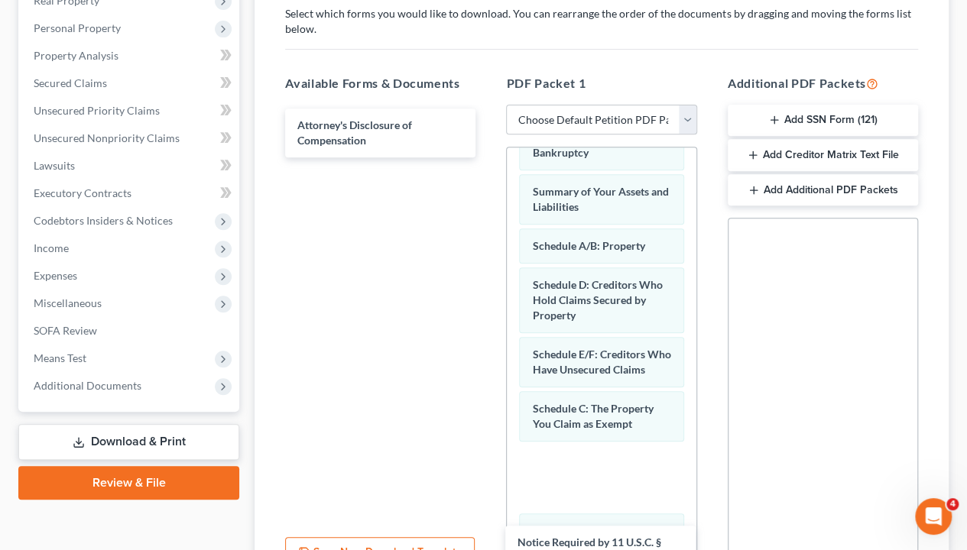
drag, startPoint x: 373, startPoint y: 131, endPoint x: 593, endPoint y: 550, distance: 473.1
click at [488, 157] on div "Notice Required by 11 U.S.C. § 342(b) for Individuals Filing for Bankruptcy Not…" at bounding box center [380, 133] width 215 height 49
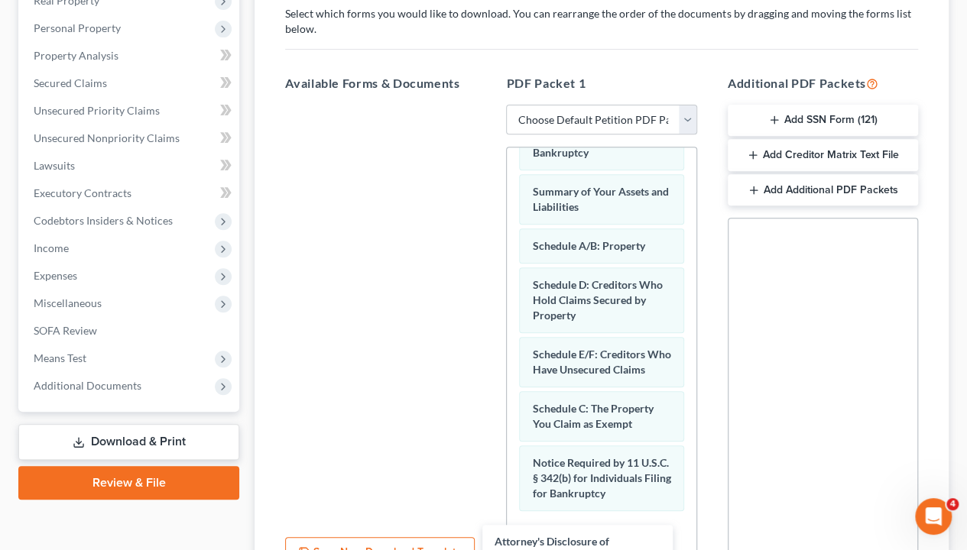
drag, startPoint x: 356, startPoint y: 131, endPoint x: 571, endPoint y: 505, distance: 431.0
click at [488, 105] on div "Attorney's Disclosure of Compensation Attorney's Disclosure of Compensation" at bounding box center [380, 105] width 215 height 0
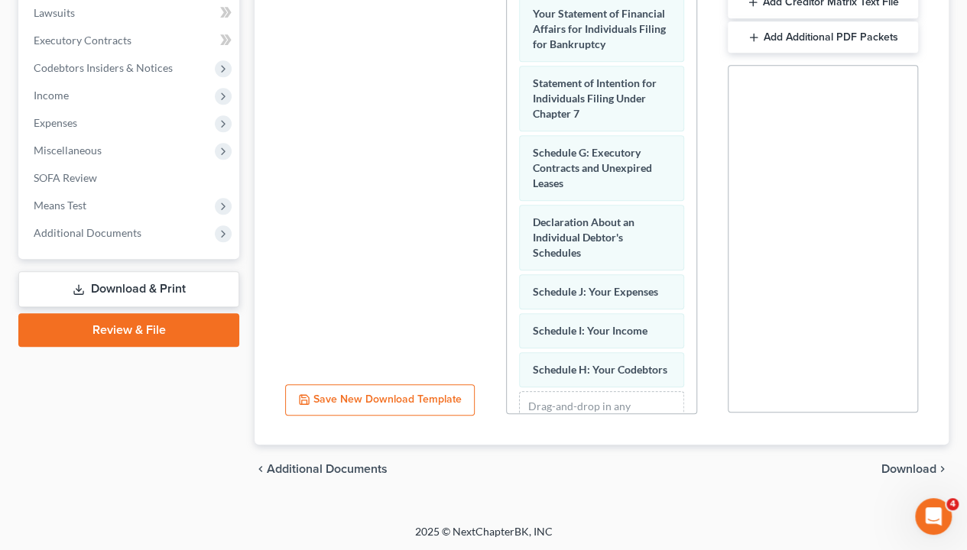
scroll to position [616, 0]
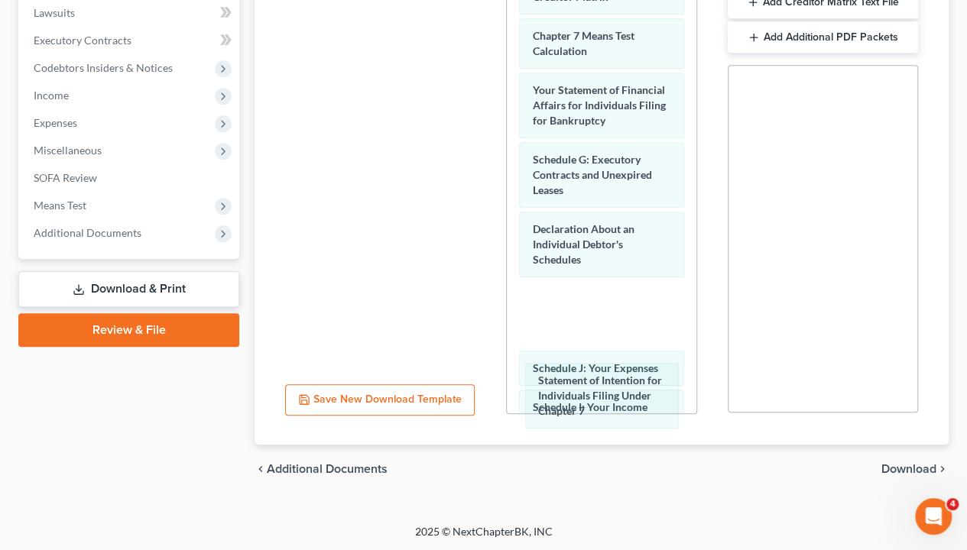
drag, startPoint x: 576, startPoint y: 223, endPoint x: 584, endPoint y: 378, distance: 154.6
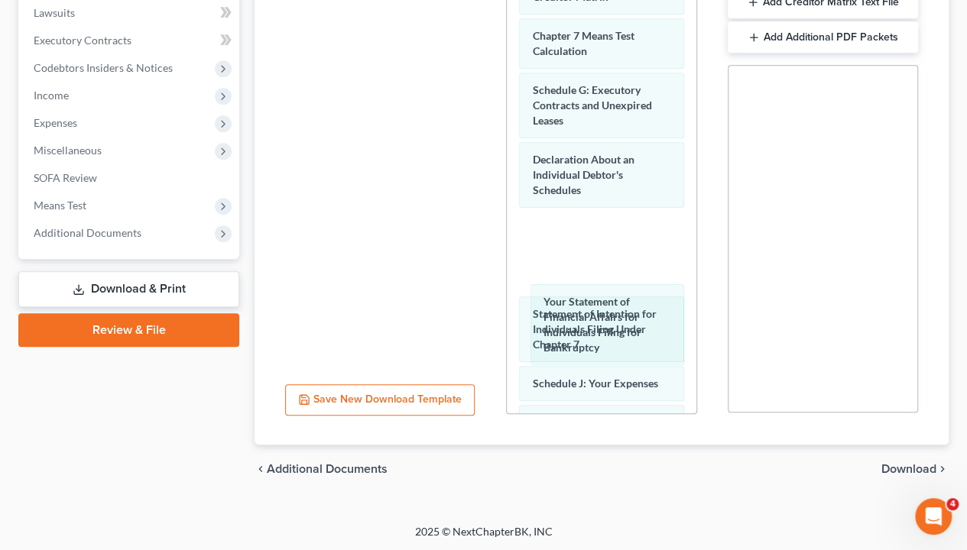
drag, startPoint x: 570, startPoint y: 129, endPoint x: 576, endPoint y: 281, distance: 152.2
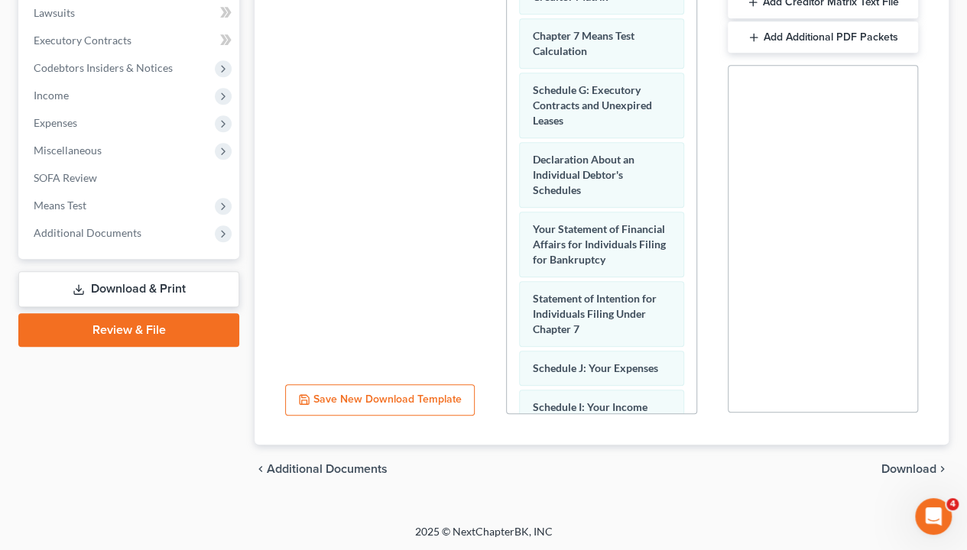
scroll to position [540, 0]
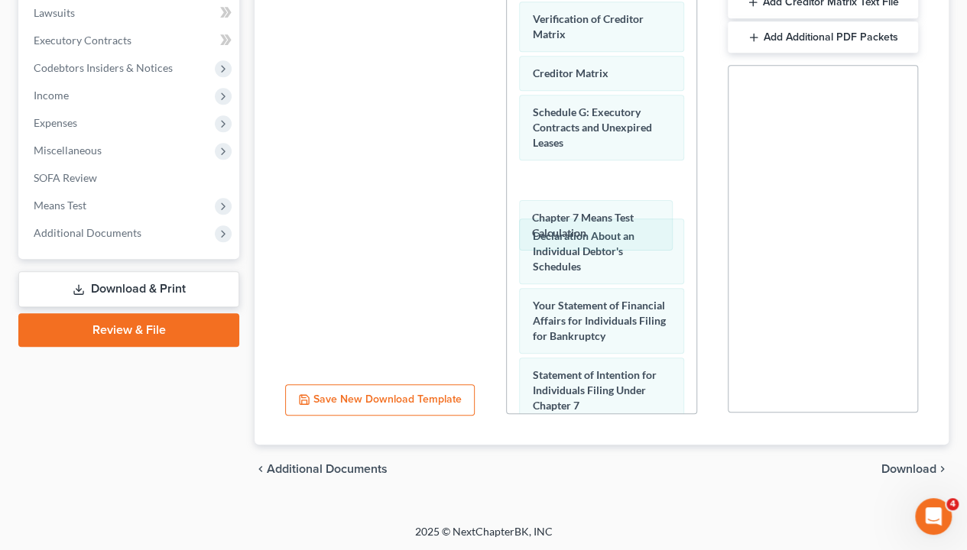
drag, startPoint x: 559, startPoint y: 153, endPoint x: 554, endPoint y: 215, distance: 62.1
click at [559, 220] on div "Chapter 7 Means Test Calculation Voluntary Petition for Individuals Filing for …" at bounding box center [601, 54] width 189 height 1198
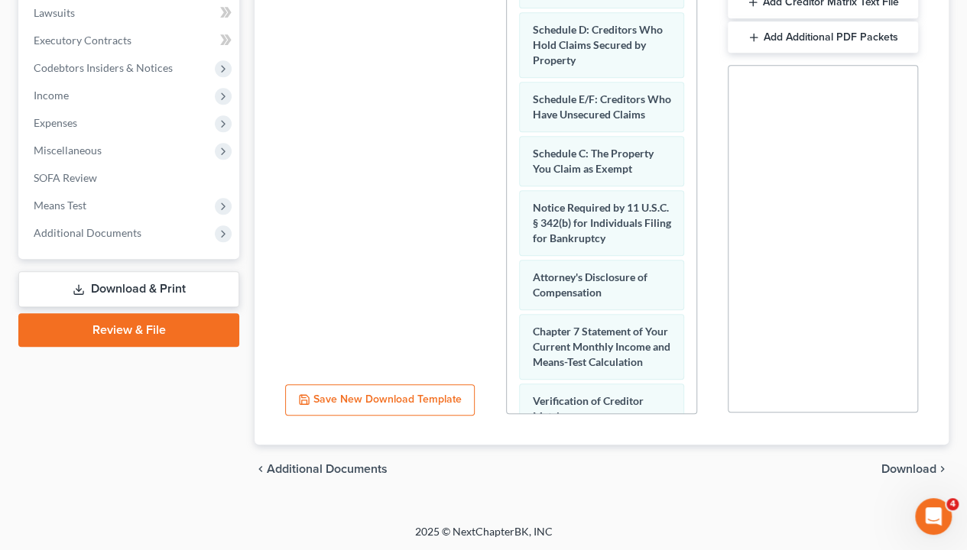
scroll to position [0, 0]
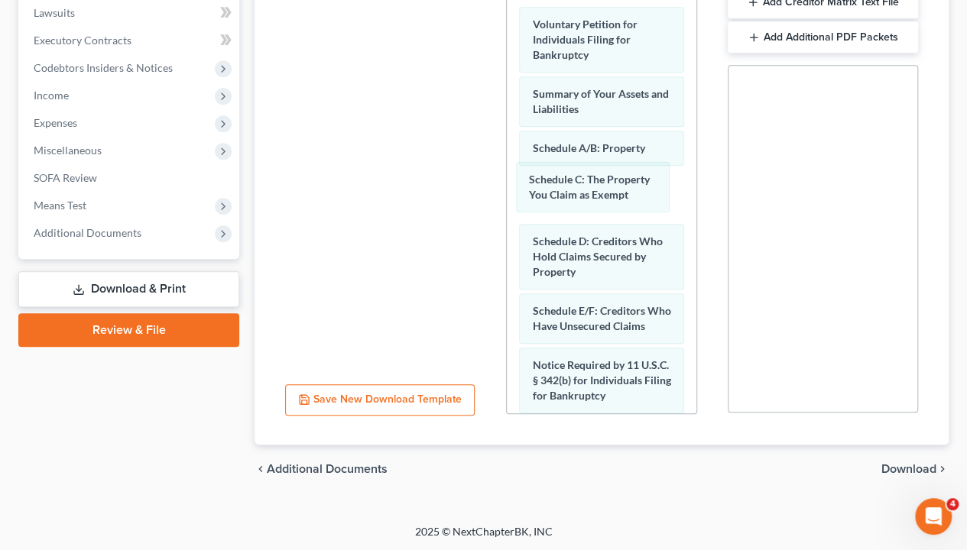
drag, startPoint x: 581, startPoint y: 323, endPoint x: 578, endPoint y: 180, distance: 142.2
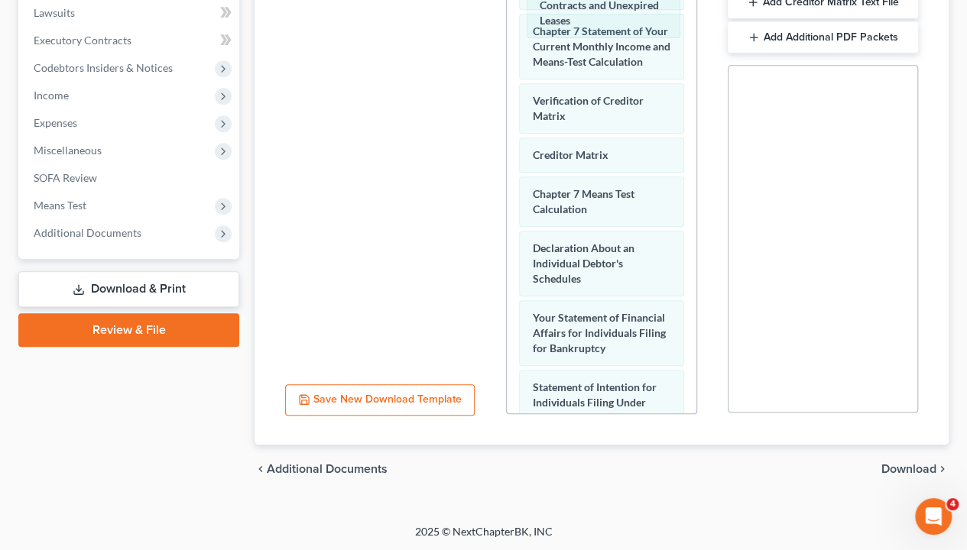
scroll to position [459, 0]
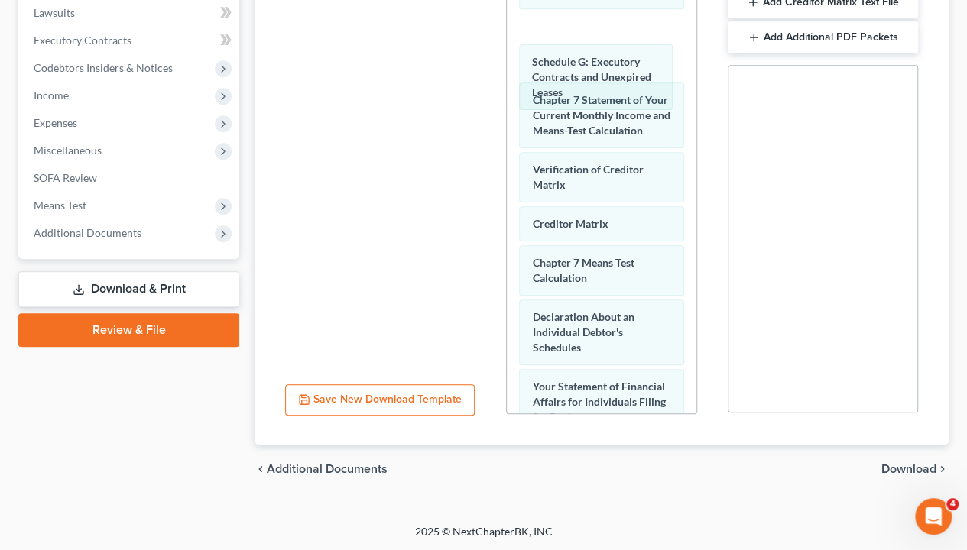
drag, startPoint x: 579, startPoint y: 242, endPoint x: 579, endPoint y: 71, distance: 170.4
click at [579, 71] on div "Schedule G: Executory Contracts and Unexpired Leases Voluntary Petition for Ind…" at bounding box center [601, 135] width 189 height 1198
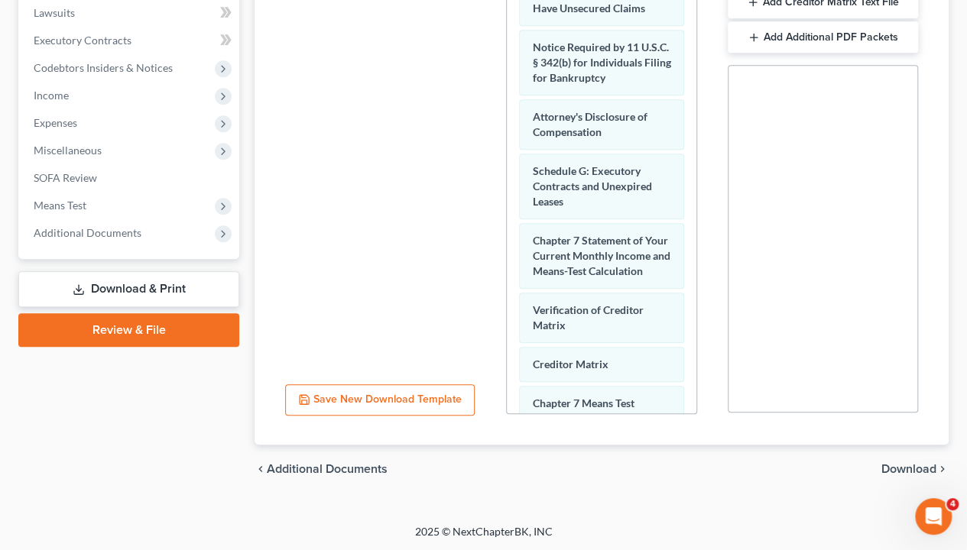
scroll to position [306, 0]
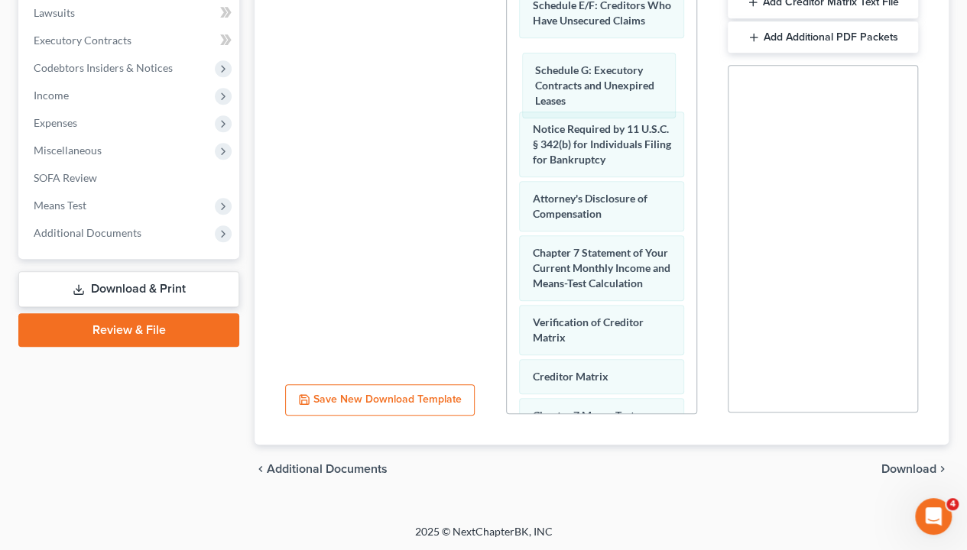
drag, startPoint x: 592, startPoint y: 214, endPoint x: 584, endPoint y: 122, distance: 92.0
click at [595, 75] on div "Schedule G: Executory Contracts and Unexpired Leases Voluntary Petition for Ind…" at bounding box center [601, 288] width 189 height 1198
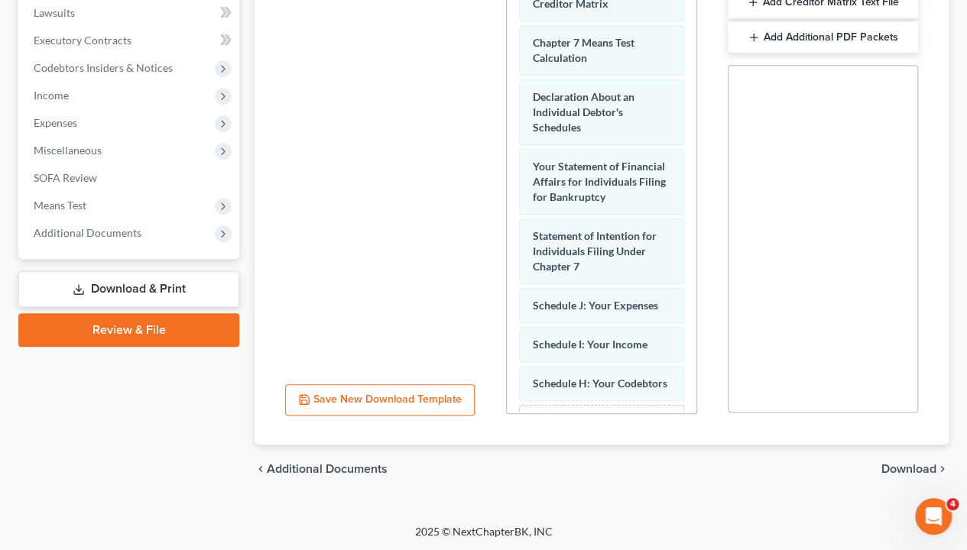
scroll to position [688, 0]
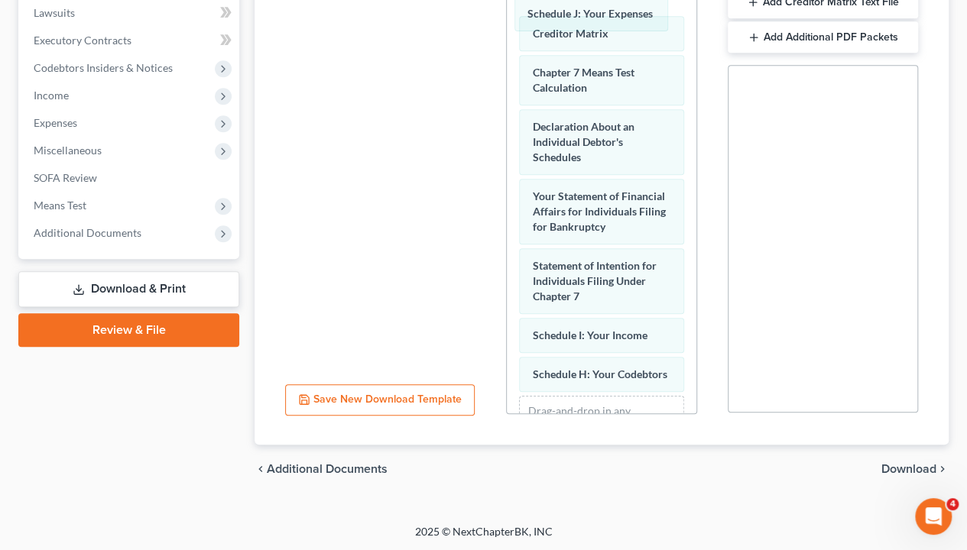
drag, startPoint x: 582, startPoint y: 339, endPoint x: 579, endPoint y: 5, distance: 334.0
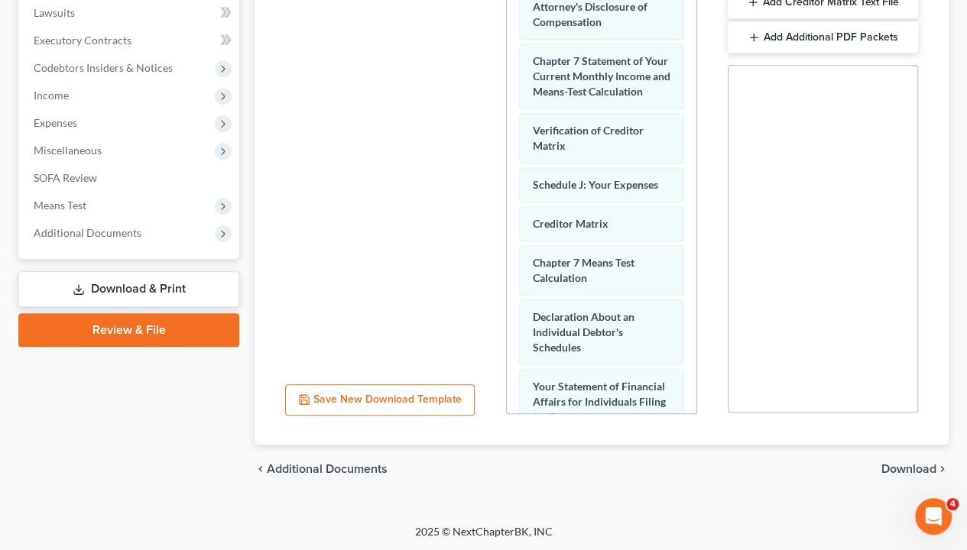
scroll to position [459, 0]
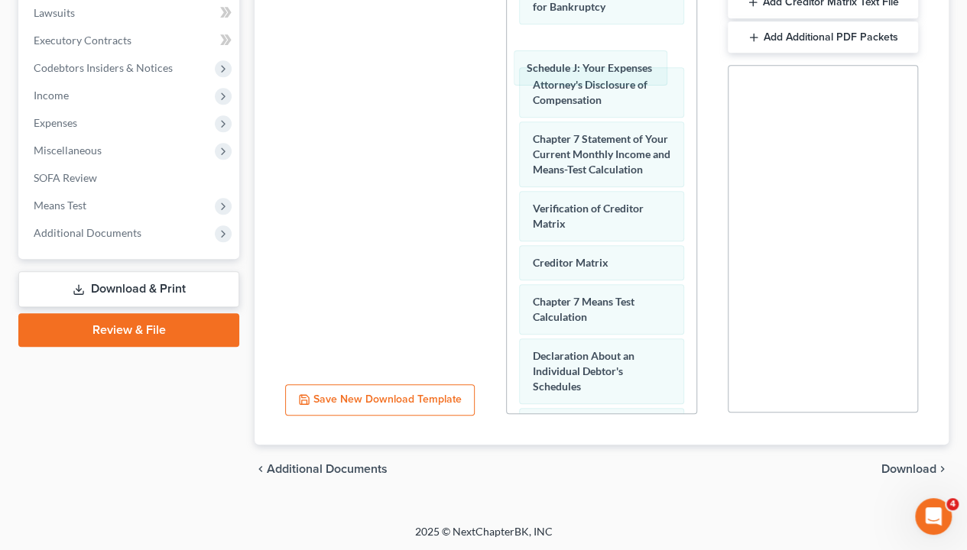
drag, startPoint x: 581, startPoint y: 261, endPoint x: 576, endPoint y: 59, distance: 202.6
click at [576, 59] on div "Schedule J: Your Expenses Voluntary Petition for Individuals Filing for Bankrup…" at bounding box center [601, 135] width 189 height 1198
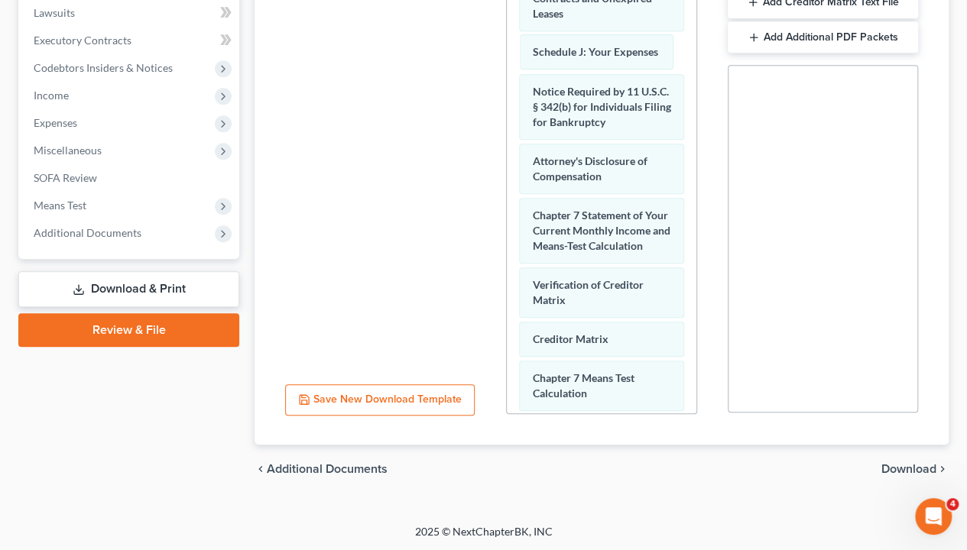
drag, startPoint x: 576, startPoint y: 144, endPoint x: 576, endPoint y: 49, distance: 94.8
click at [576, 49] on div "Schedule J: Your Expenses Voluntary Petition for Individuals Filing for Bankrup…" at bounding box center [601, 212] width 189 height 1198
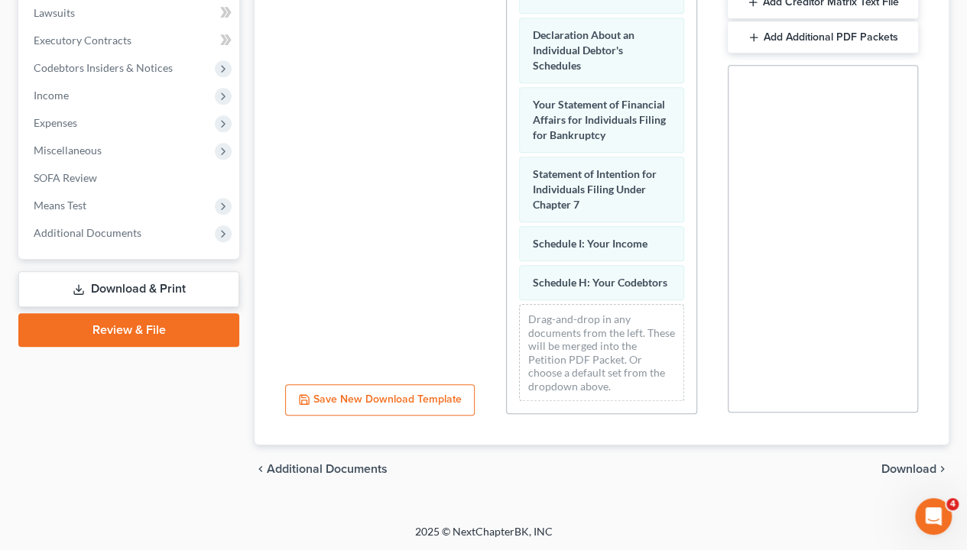
scroll to position [845, 0]
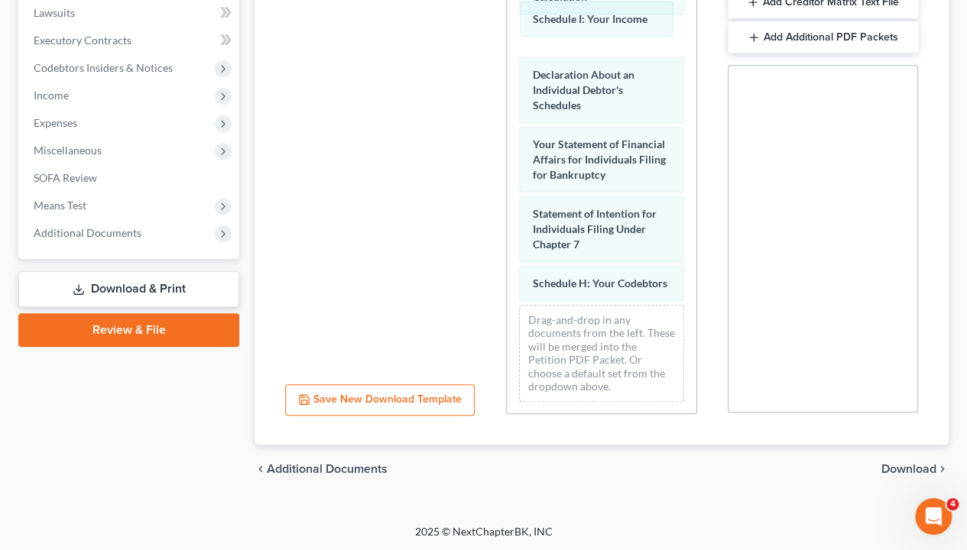
drag, startPoint x: 599, startPoint y: 222, endPoint x: 600, endPoint y: 13, distance: 209.4
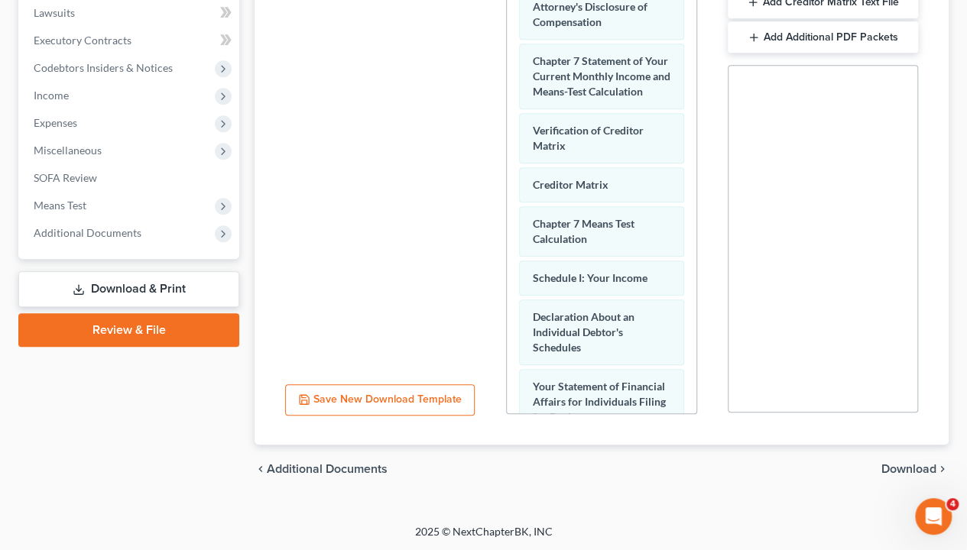
scroll to position [540, 0]
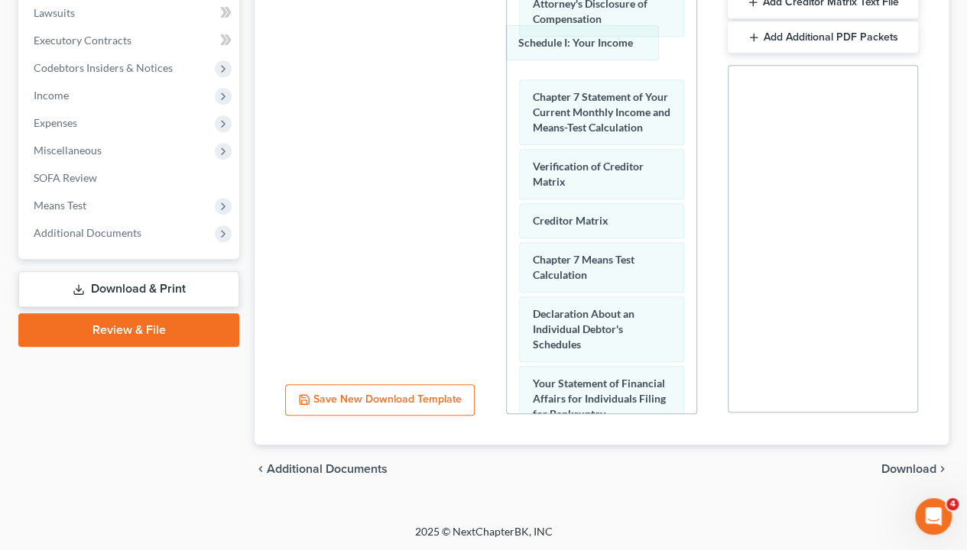
drag, startPoint x: 593, startPoint y: 307, endPoint x: 579, endPoint y: 38, distance: 269.4
click at [579, 38] on div "Schedule I: Your Income Voluntary Petition for Individuals Filing for Bankruptc…" at bounding box center [601, 54] width 189 height 1198
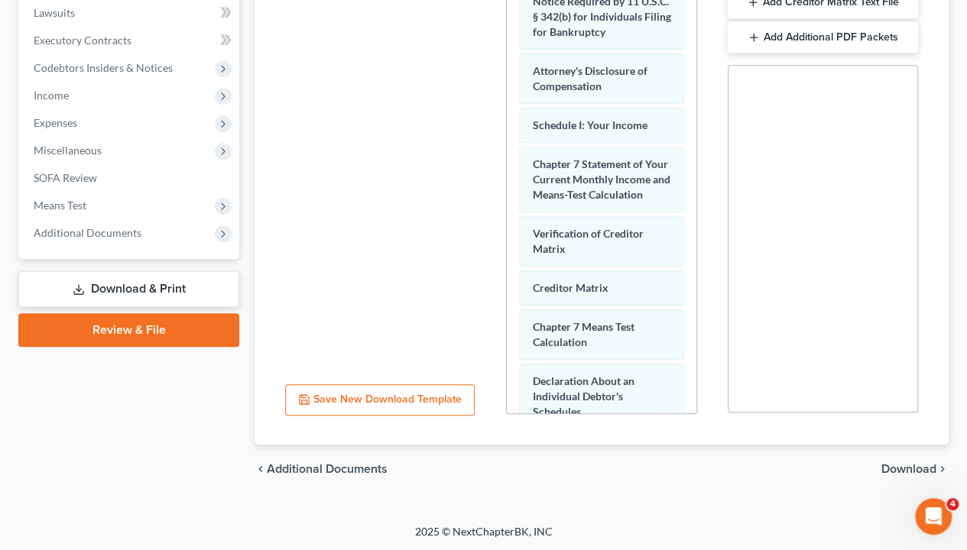
scroll to position [387, 0]
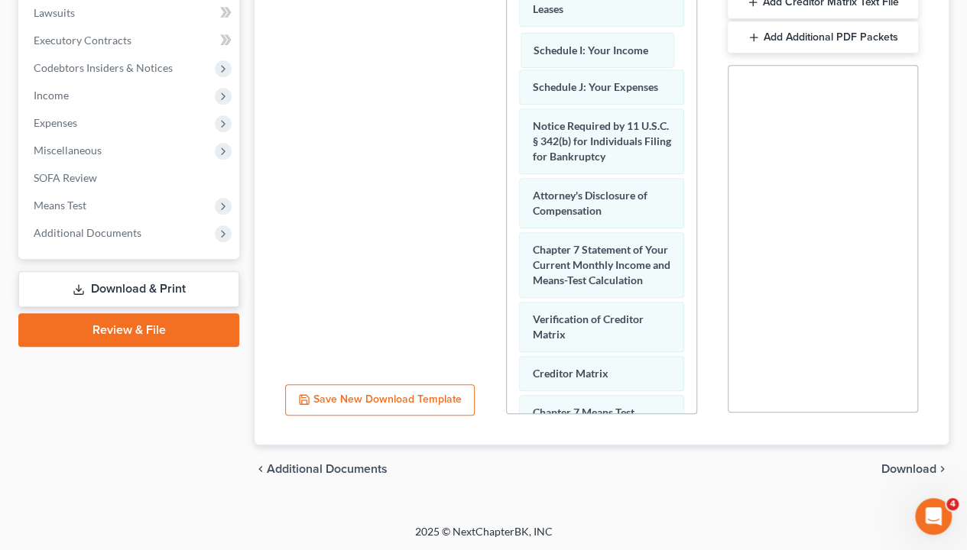
drag, startPoint x: 590, startPoint y: 231, endPoint x: 592, endPoint y: 47, distance: 184.2
click at [592, 47] on div "Schedule I: Your Income Voluntary Petition for Individuals Filing for Bankruptc…" at bounding box center [601, 207] width 189 height 1198
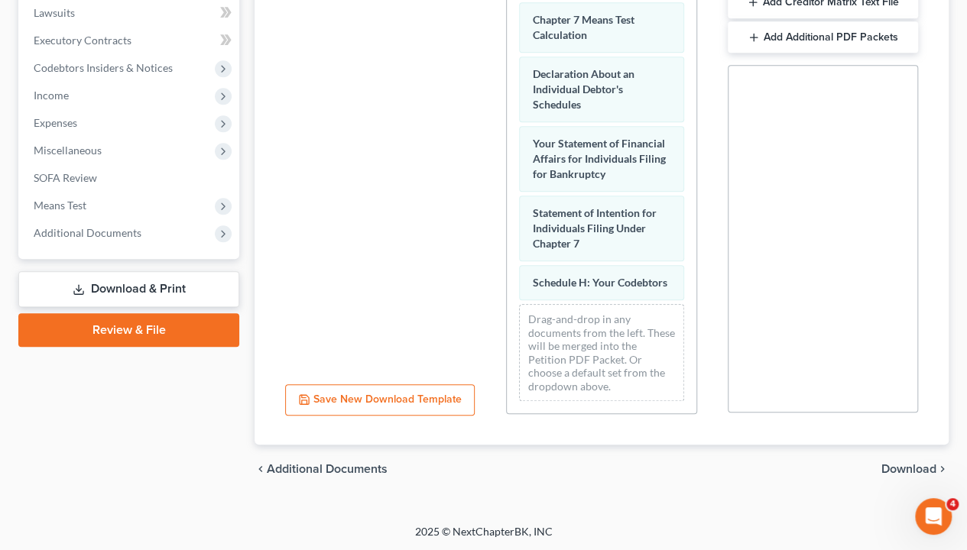
scroll to position [845, 0]
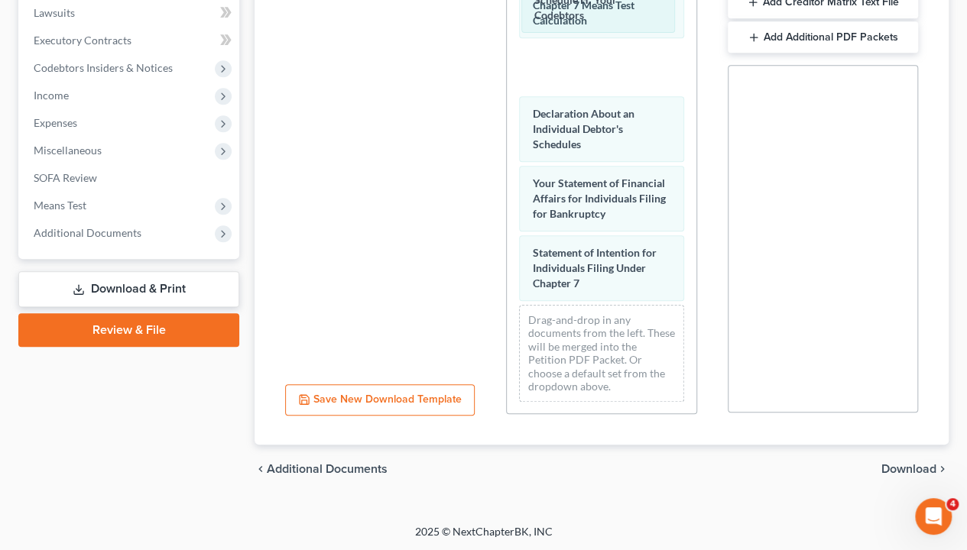
drag, startPoint x: 574, startPoint y: 268, endPoint x: 576, endPoint y: 0, distance: 267.5
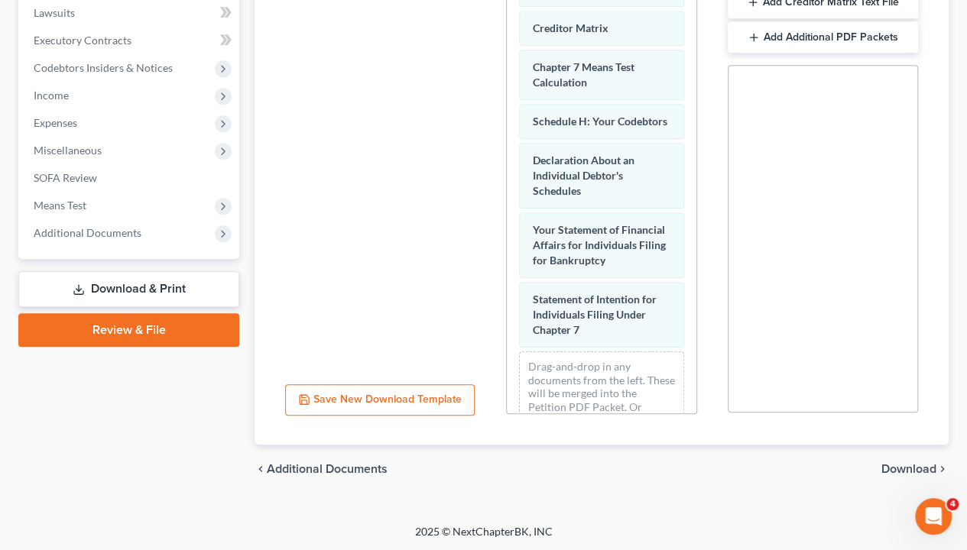
scroll to position [540, 0]
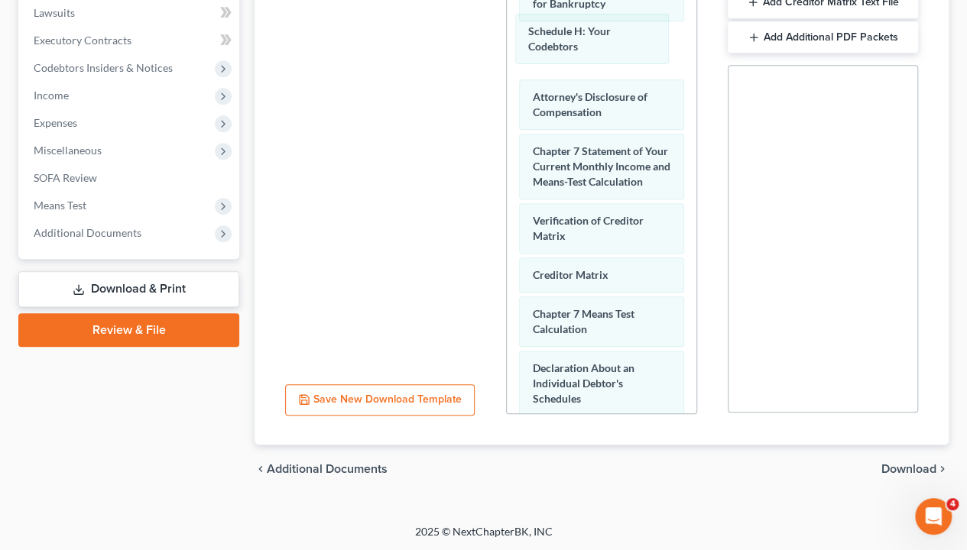
drag, startPoint x: 575, startPoint y: 348, endPoint x: 571, endPoint y: 29, distance: 318.7
click at [571, 29] on div "Schedule H: Your Codebtors Voluntary Petition for Individuals Filing for Bankru…" at bounding box center [601, 61] width 189 height 1213
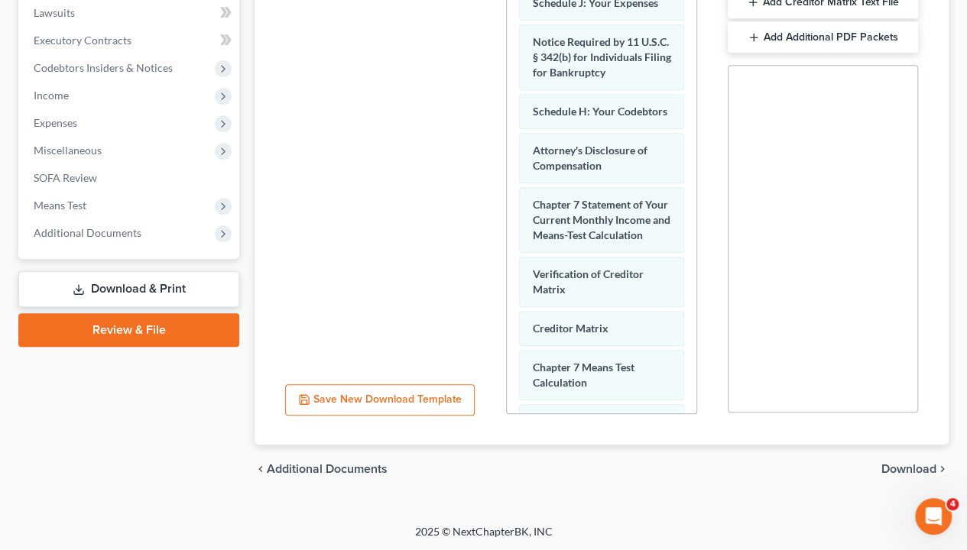
scroll to position [387, 0]
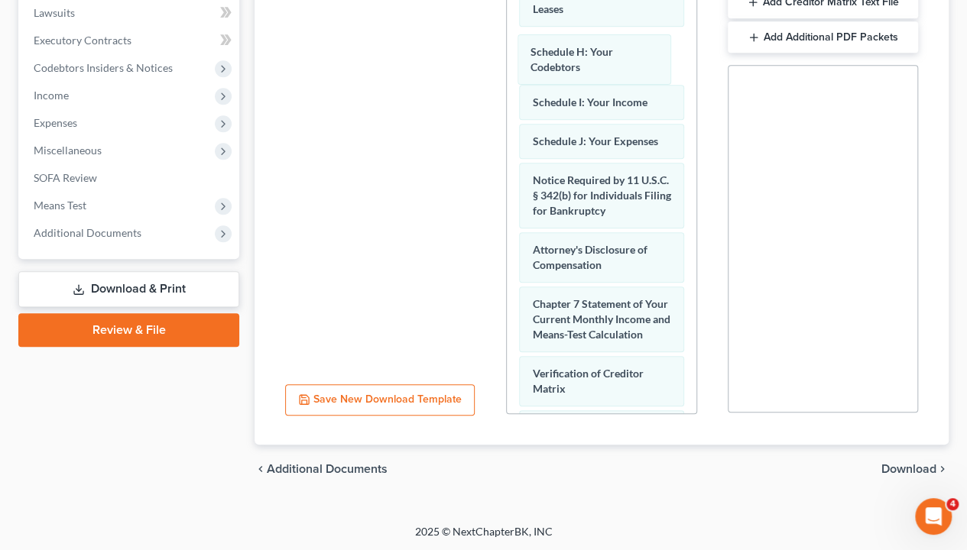
drag, startPoint x: 579, startPoint y: 221, endPoint x: 578, endPoint y: 54, distance: 167.4
click at [578, 54] on div "Schedule H: Your Codebtors Voluntary Petition for Individuals Filing for Bankru…" at bounding box center [601, 214] width 189 height 1213
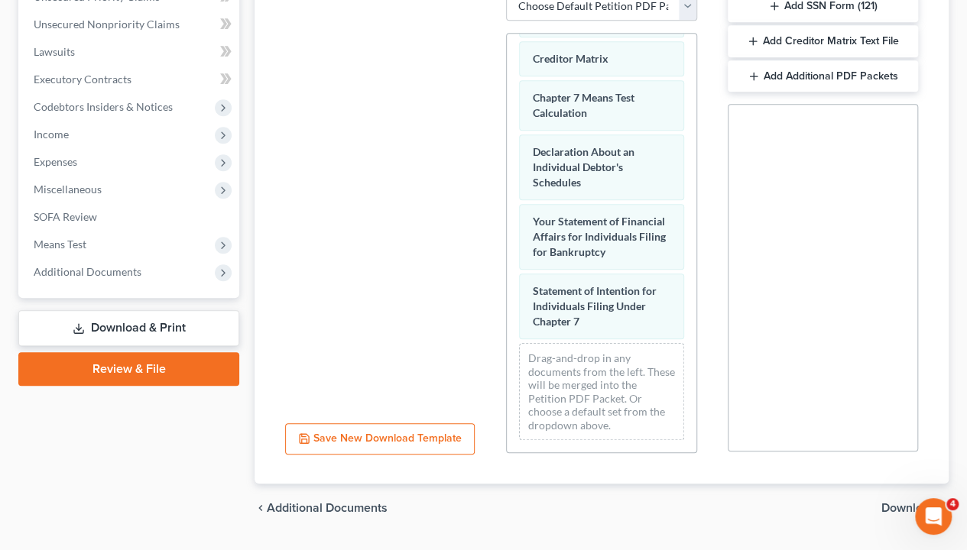
scroll to position [407, 0]
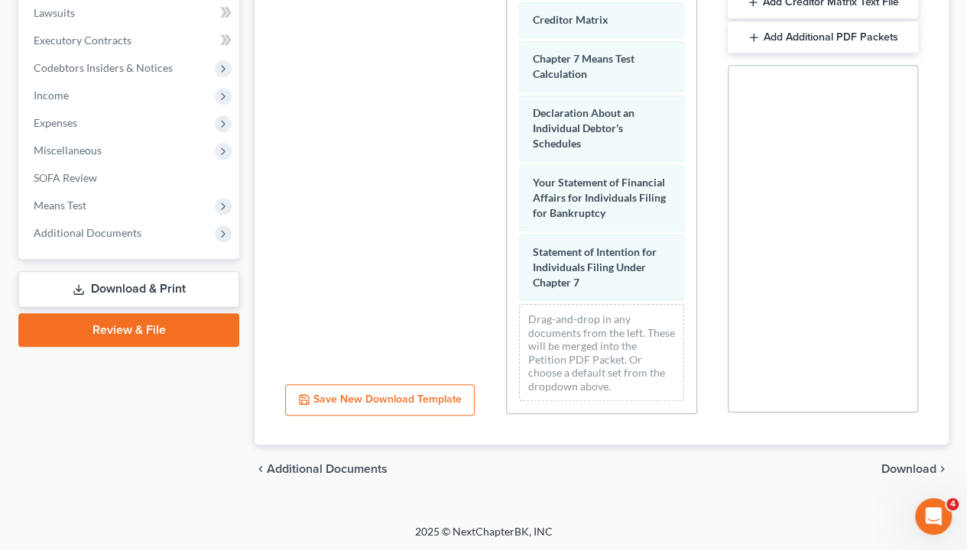
click at [907, 456] on span "Download" at bounding box center [908, 469] width 55 height 12
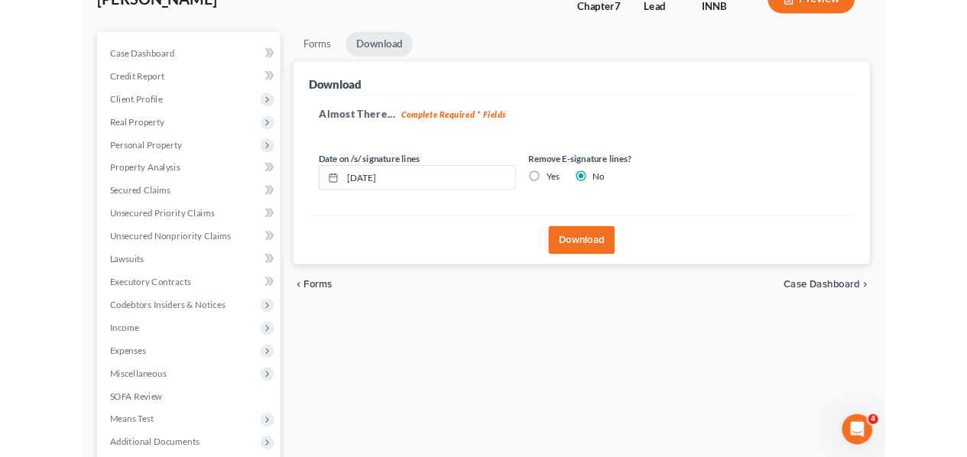
scroll to position [107, 0]
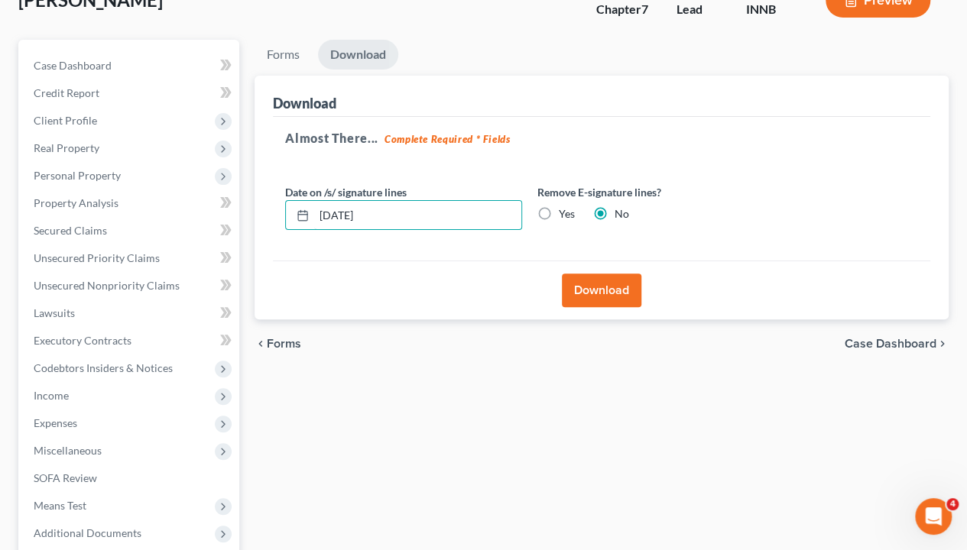
drag, startPoint x: 344, startPoint y: 213, endPoint x: 362, endPoint y: 202, distance: 21.6
click at [345, 213] on input "[DATE]" at bounding box center [417, 215] width 207 height 29
click at [559, 211] on label "Yes" at bounding box center [567, 213] width 16 height 15
click at [565, 211] on input "Yes" at bounding box center [570, 211] width 10 height 10
click at [609, 282] on button "Download" at bounding box center [601, 291] width 79 height 34
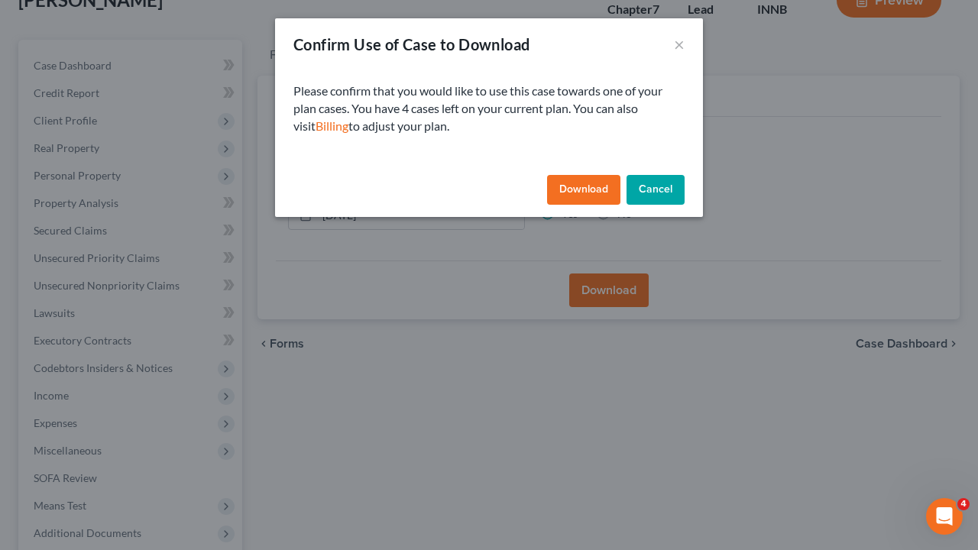
click at [572, 189] on button "Download" at bounding box center [583, 190] width 73 height 31
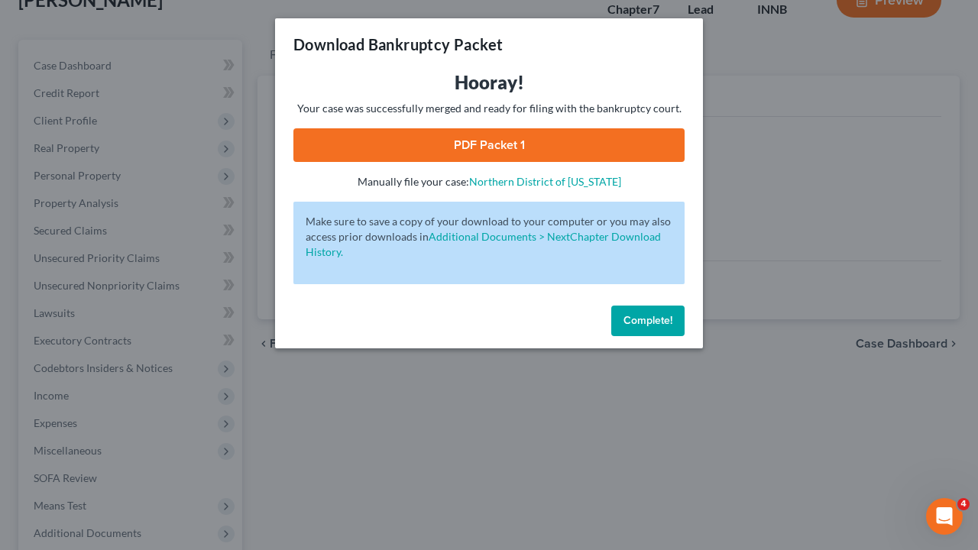
click at [495, 142] on link "PDF Packet 1" at bounding box center [488, 145] width 391 height 34
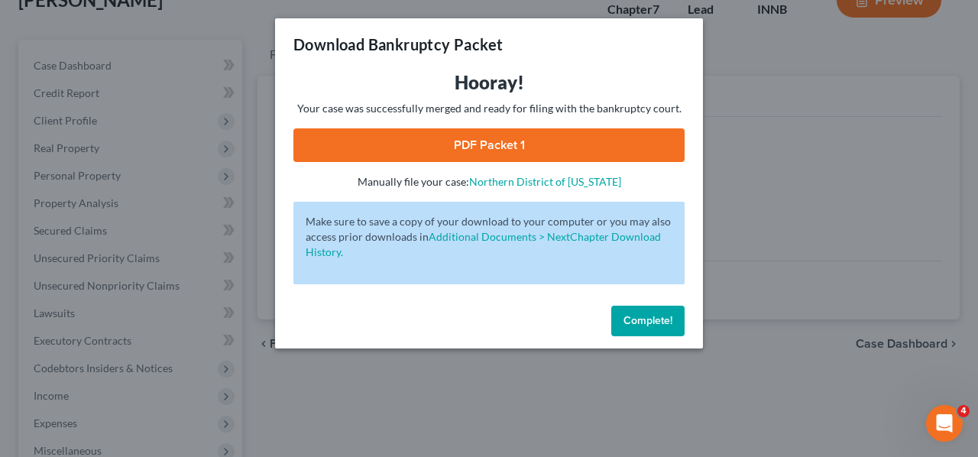
click at [643, 314] on span "Complete!" at bounding box center [648, 320] width 49 height 13
